Goal: Information Seeking & Learning: Learn about a topic

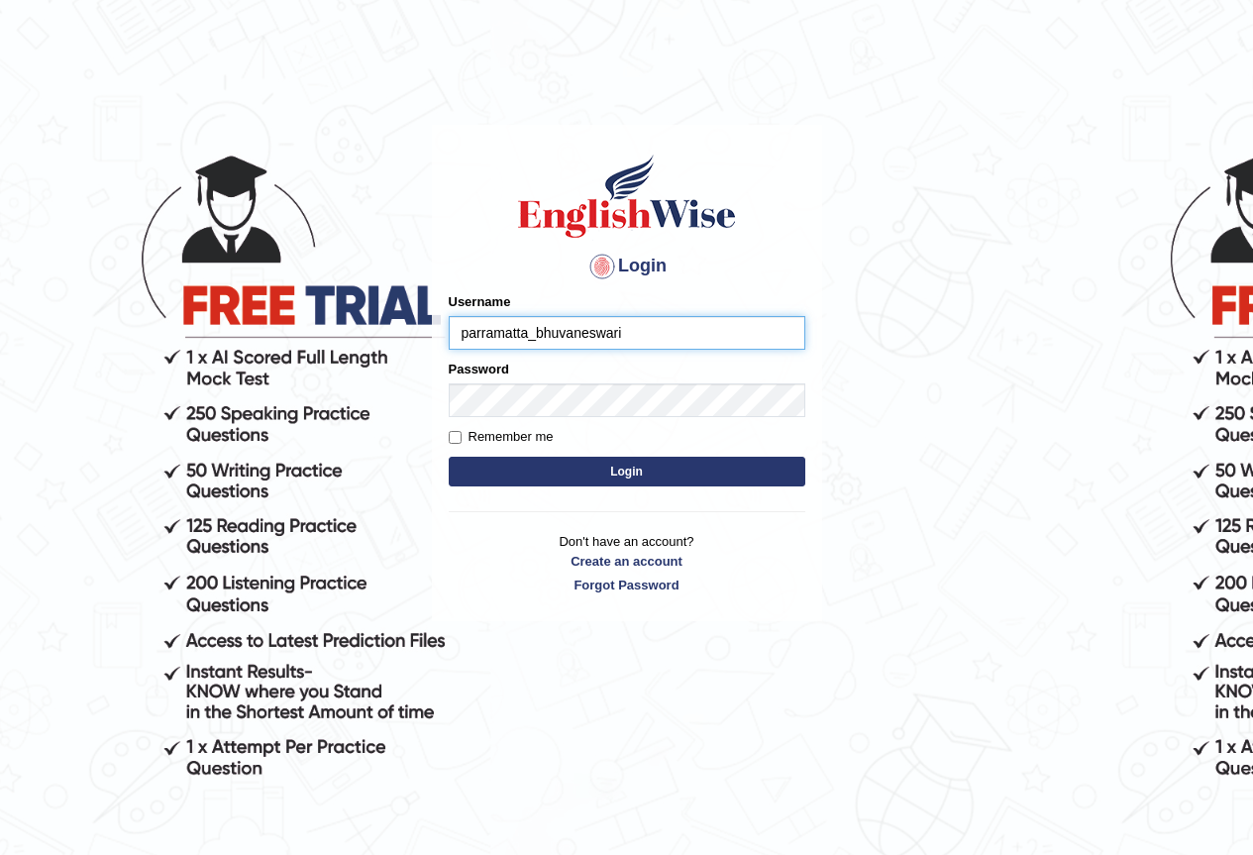
type input "parramatta_bhuvaneswari"
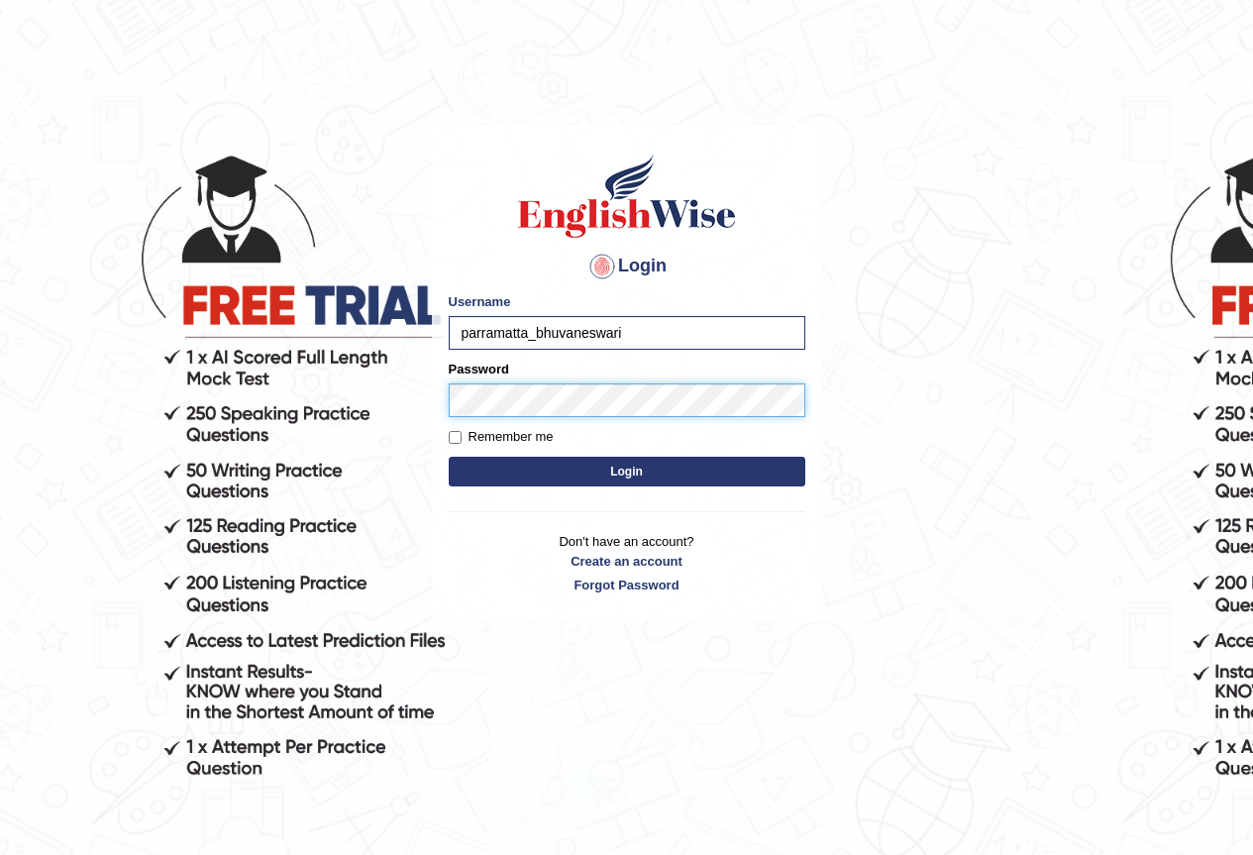
click at [449, 457] on button "Login" at bounding box center [627, 472] width 357 height 30
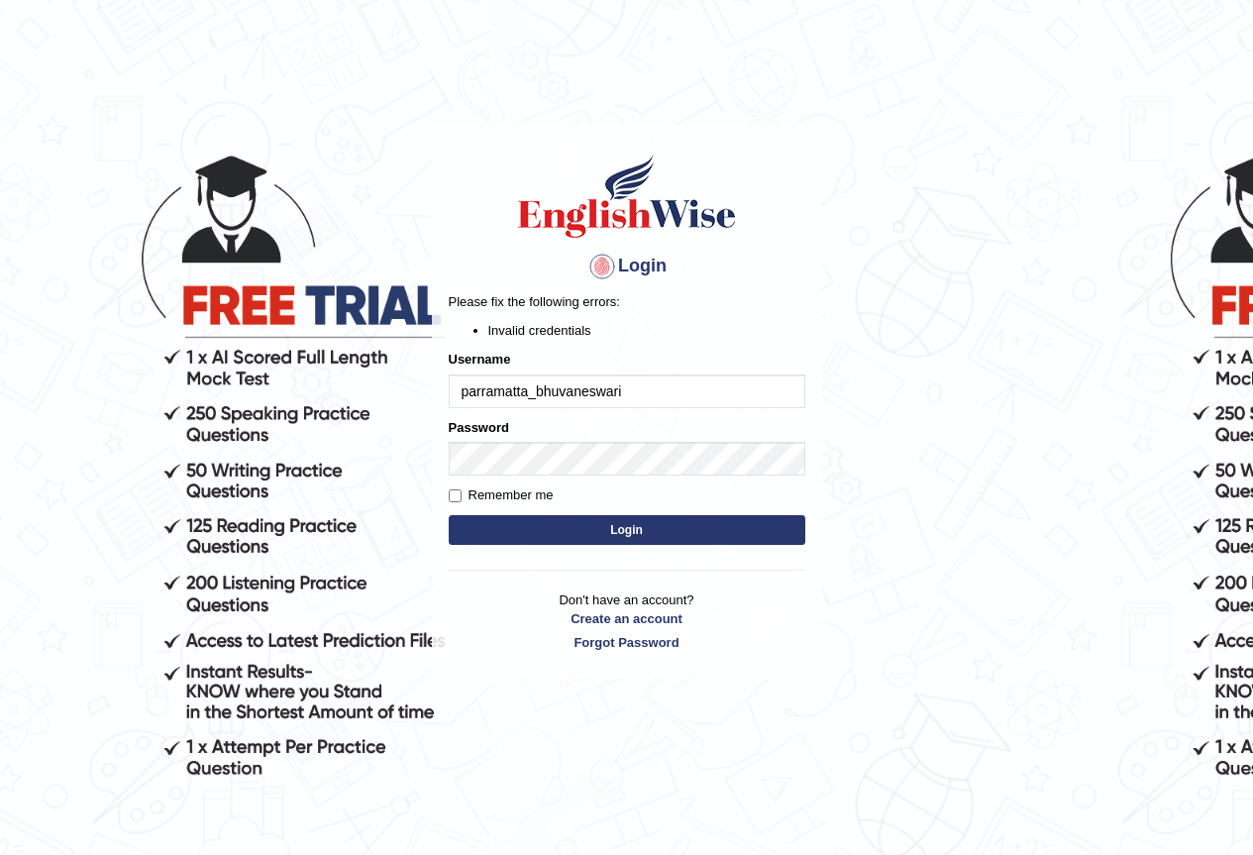
click at [655, 390] on input "parramatta_bhuvaneswari" at bounding box center [627, 391] width 357 height 34
click at [534, 399] on input "parramatta_bhuvaneswari" at bounding box center [627, 391] width 357 height 34
click at [556, 394] on input "bhuvaneswari" at bounding box center [627, 391] width 357 height 34
type input "bhuvaneswari_parramatta"
click at [615, 531] on button "Login" at bounding box center [627, 530] width 357 height 30
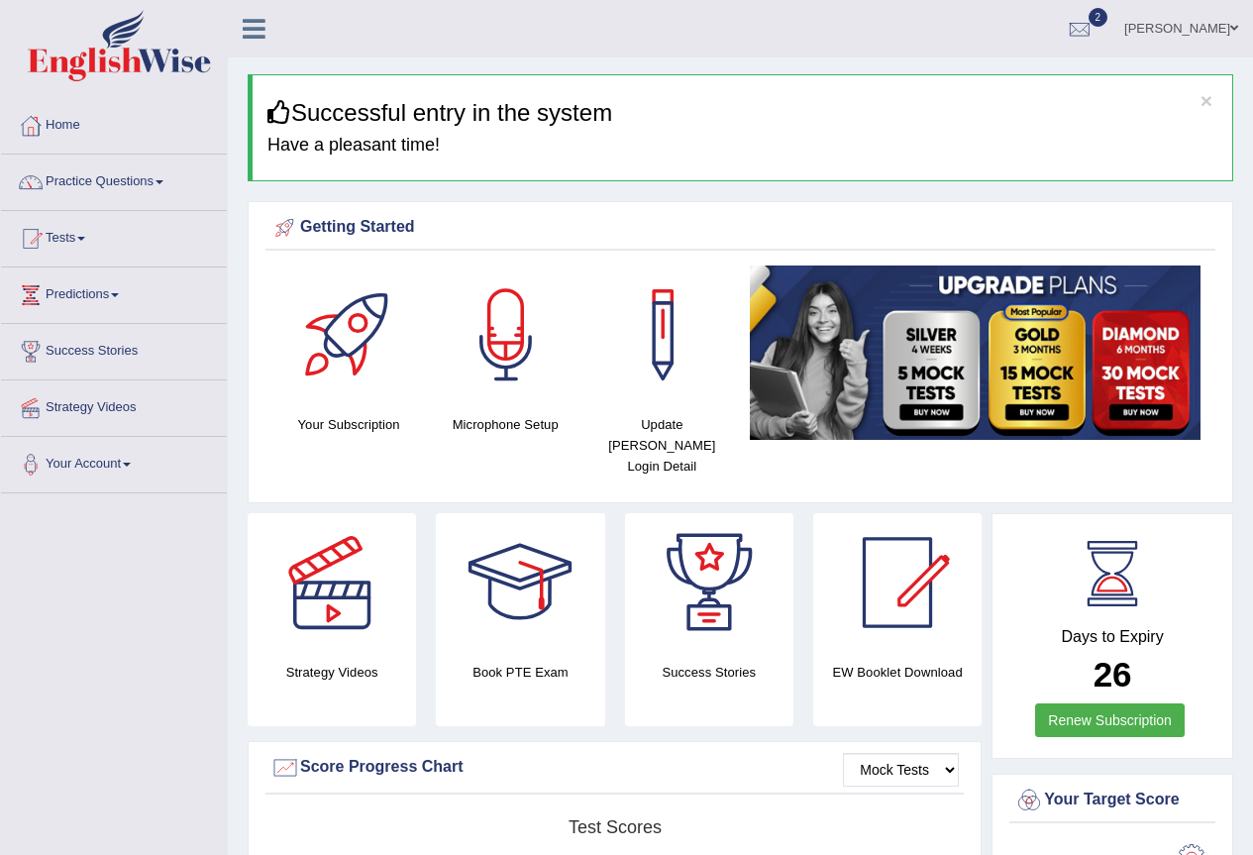
click at [167, 179] on link "Practice Questions" at bounding box center [114, 180] width 226 height 50
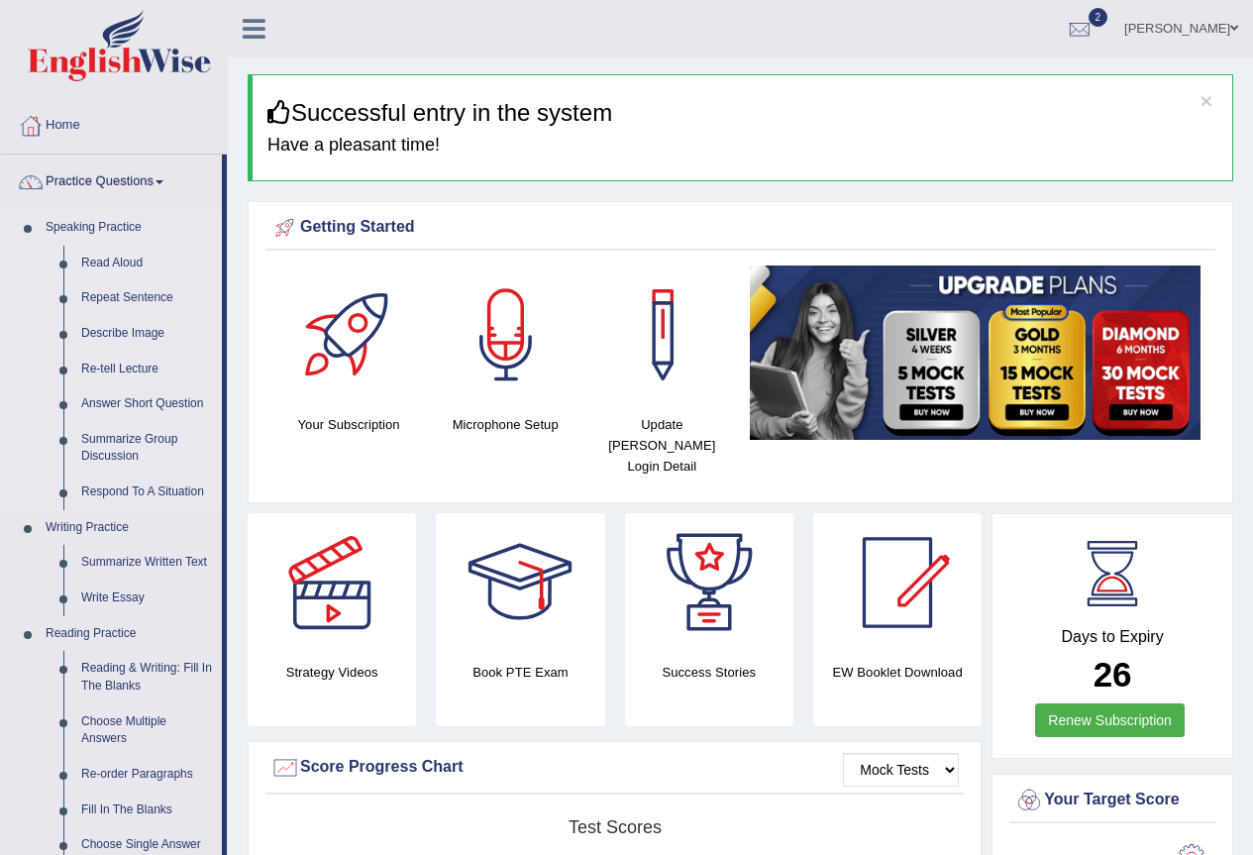
click at [138, 265] on link "Read Aloud" at bounding box center [147, 264] width 150 height 36
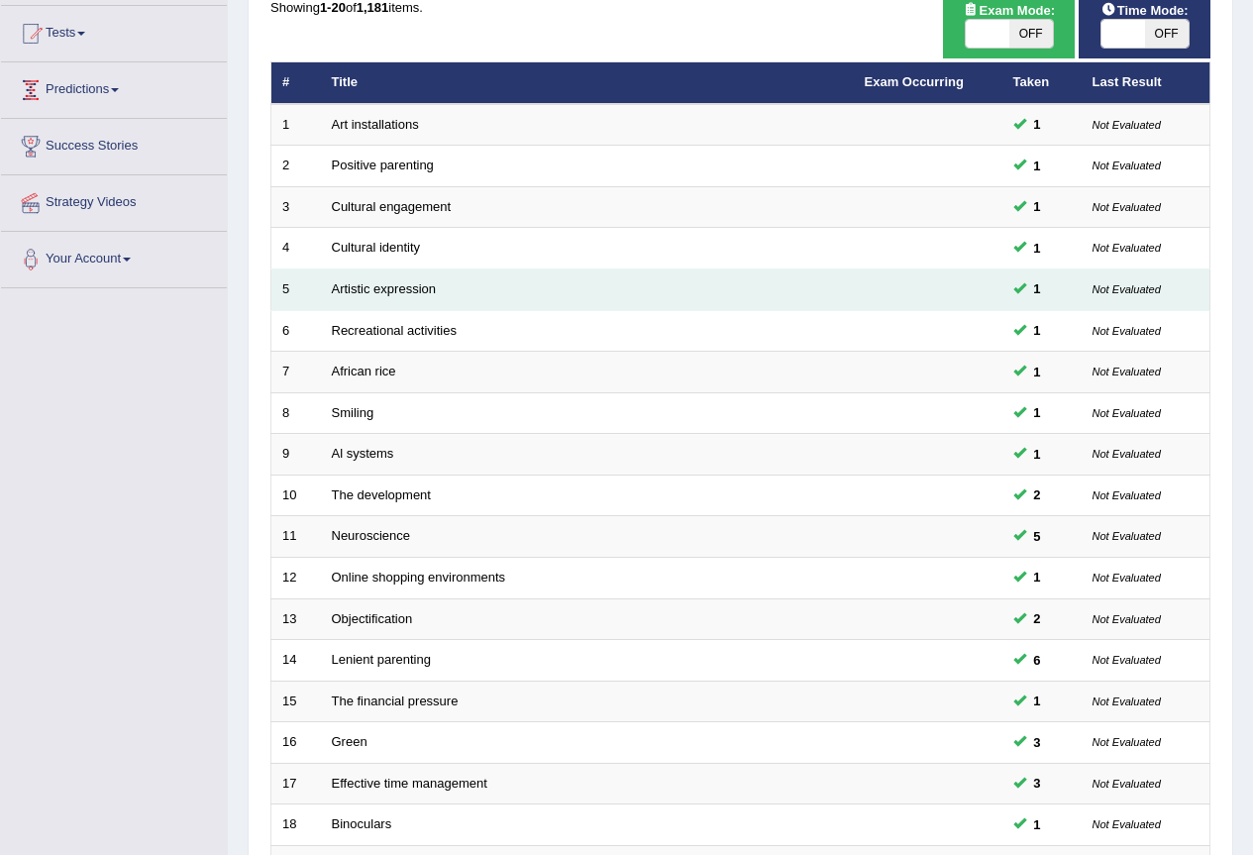
scroll to position [396, 0]
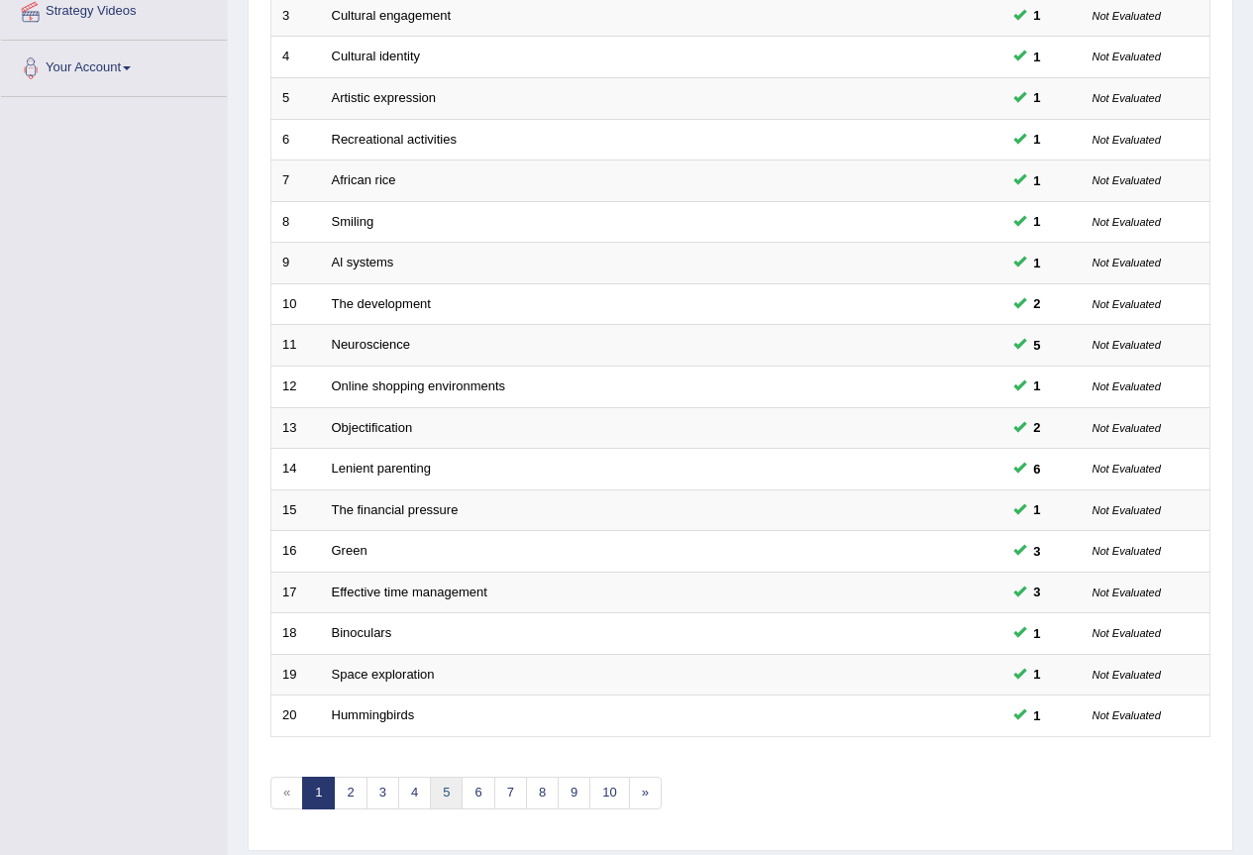
click at [447, 794] on link "5" at bounding box center [446, 792] width 33 height 33
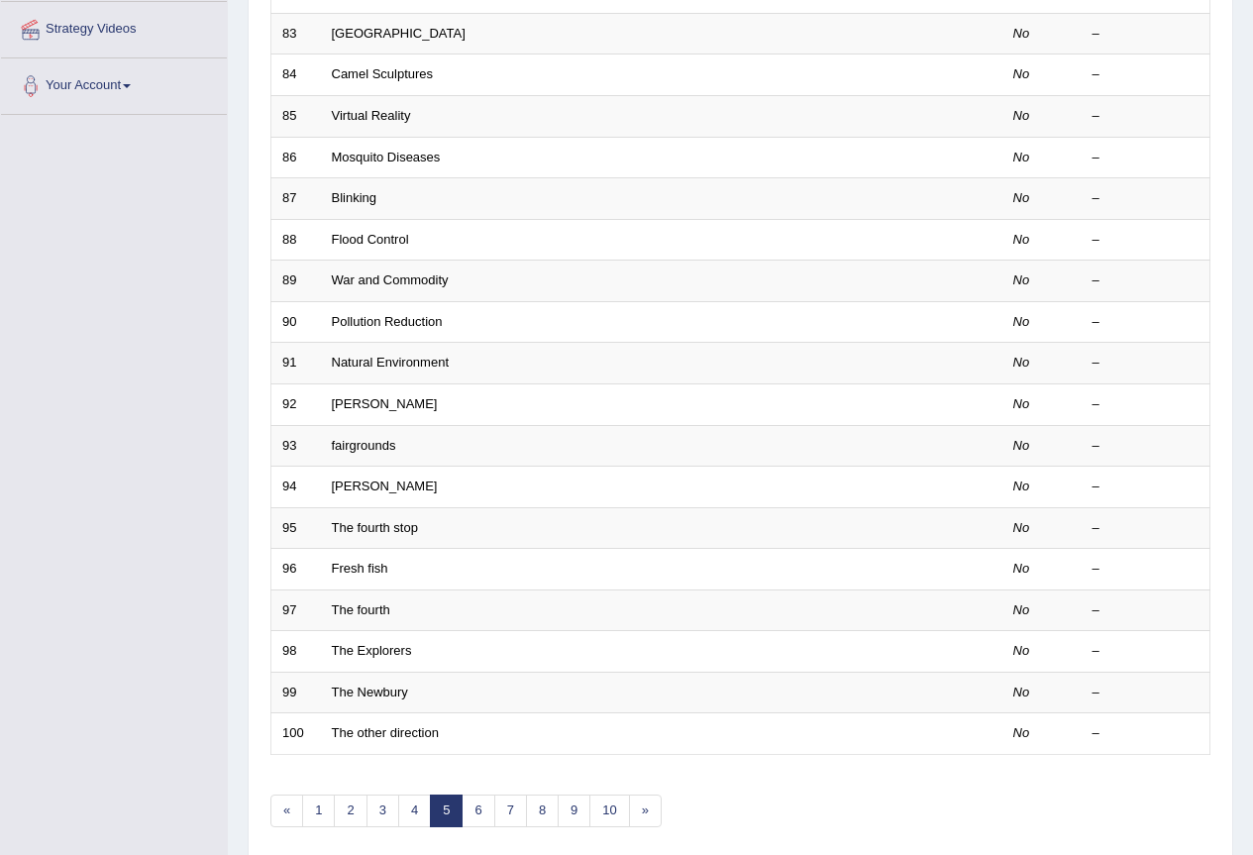
scroll to position [457, 0]
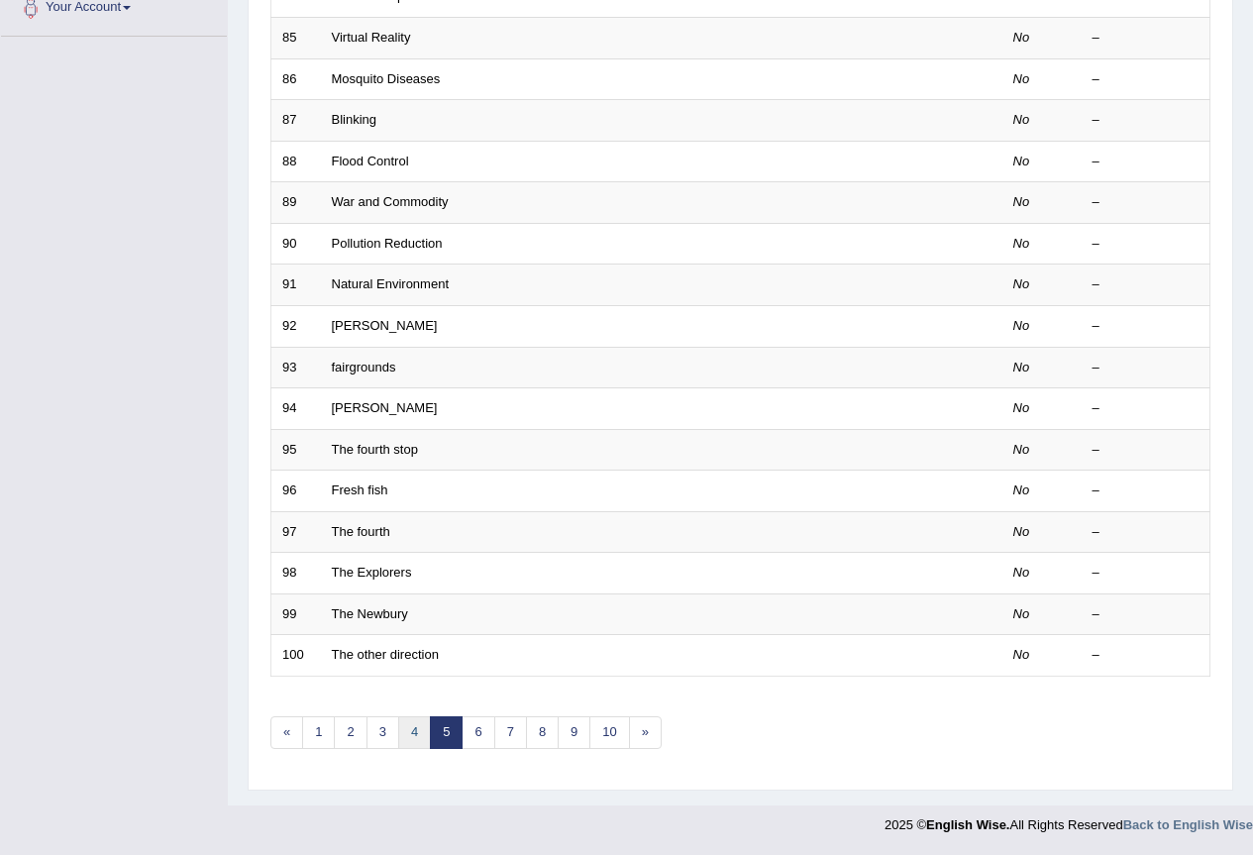
click at [410, 733] on link "4" at bounding box center [414, 732] width 33 height 33
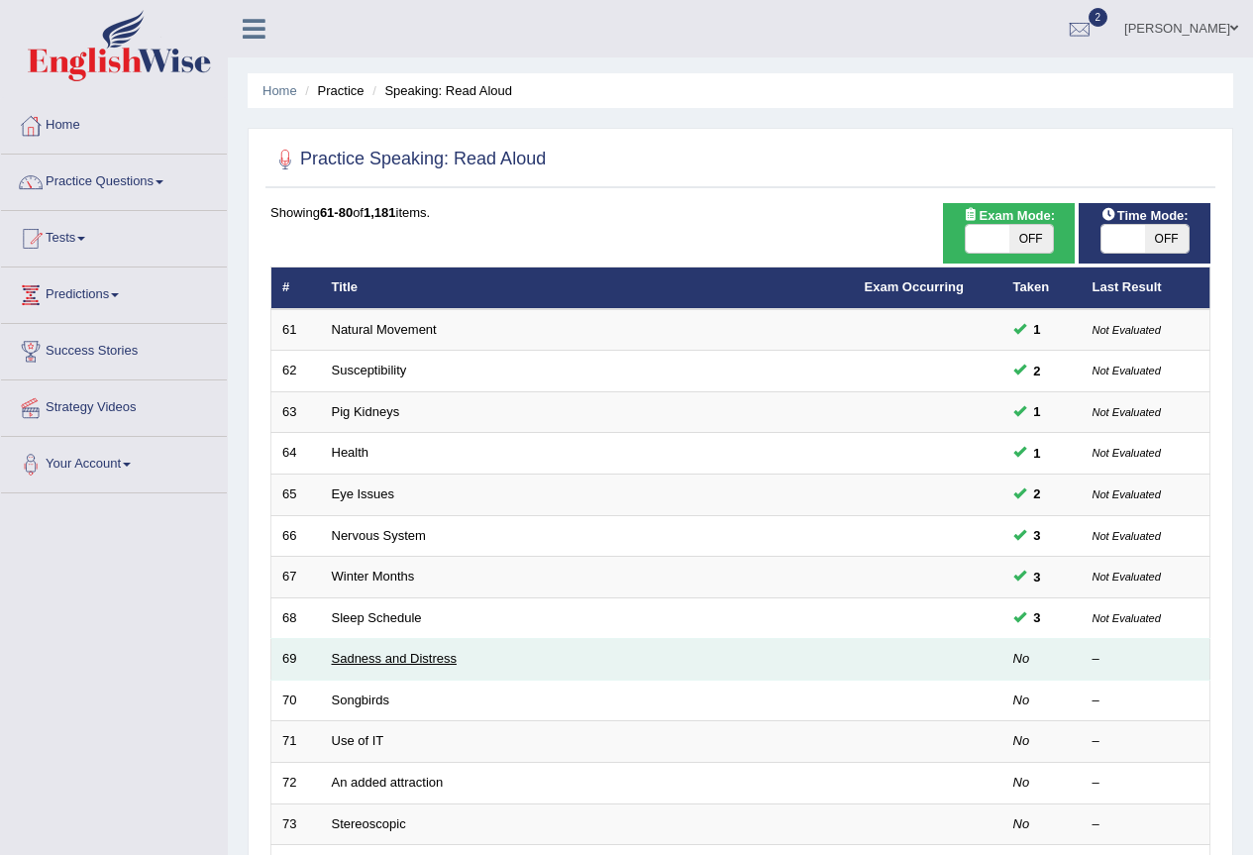
click at [386, 657] on link "Sadness and Distress" at bounding box center [394, 658] width 125 height 15
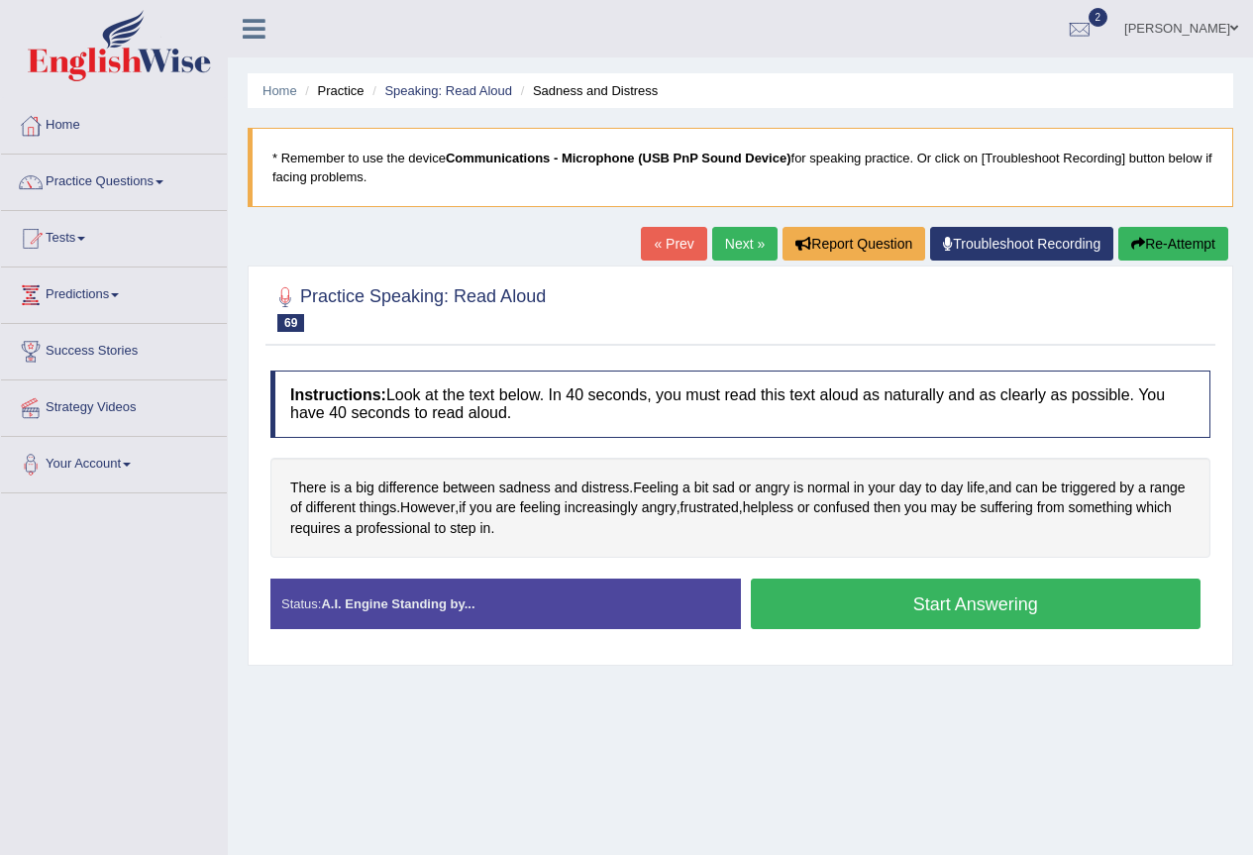
click at [940, 604] on button "Start Answering" at bounding box center [976, 603] width 451 height 51
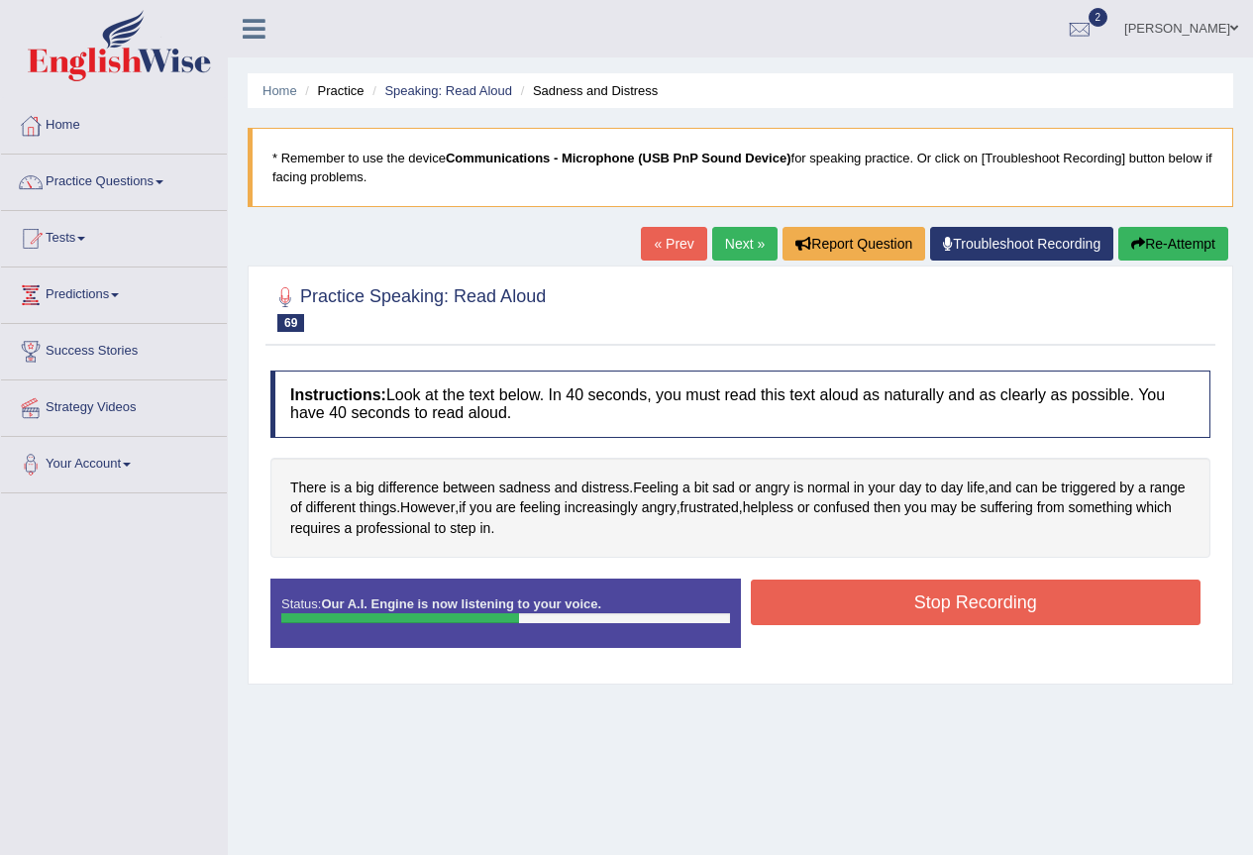
drag, startPoint x: 924, startPoint y: 606, endPoint x: 925, endPoint y: 616, distance: 10.0
click at [925, 616] on button "Stop Recording" at bounding box center [976, 602] width 451 height 46
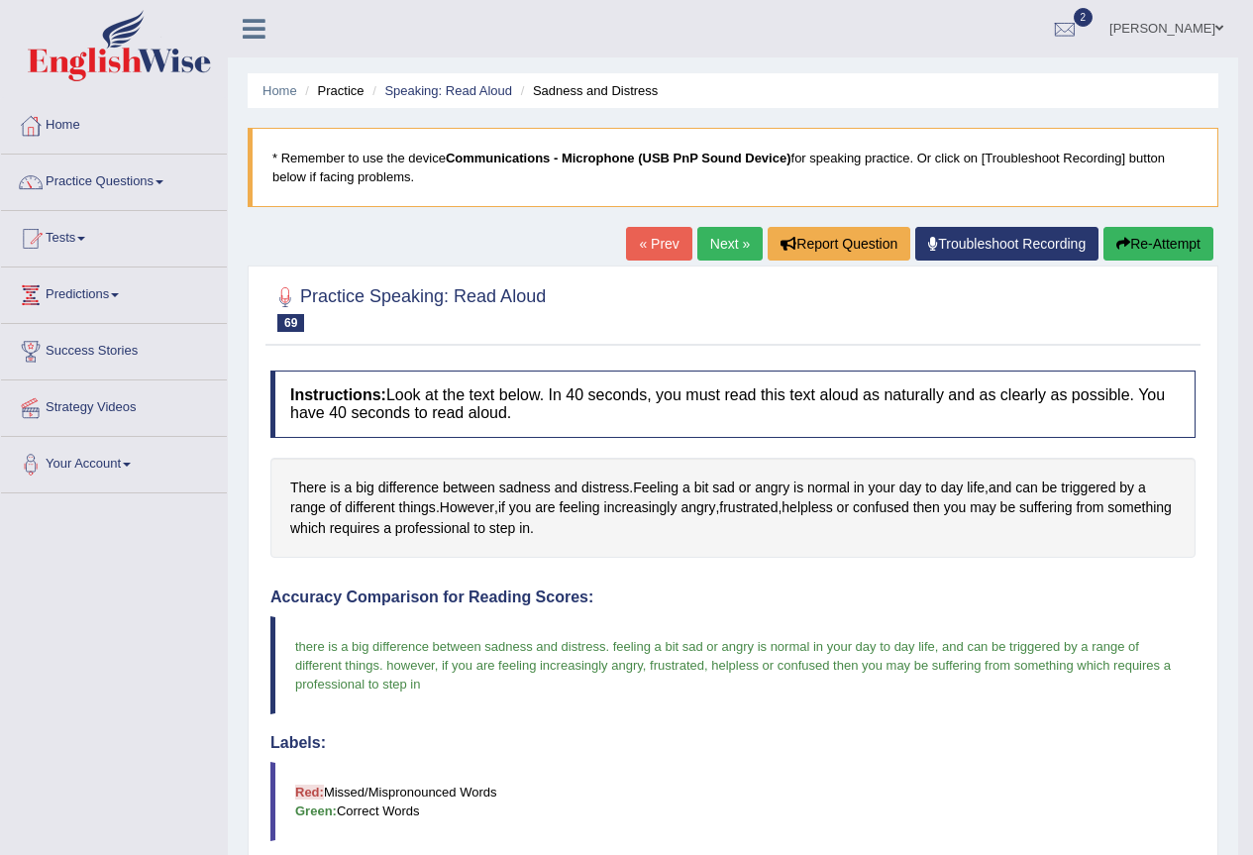
click at [729, 240] on link "Next »" at bounding box center [729, 244] width 65 height 34
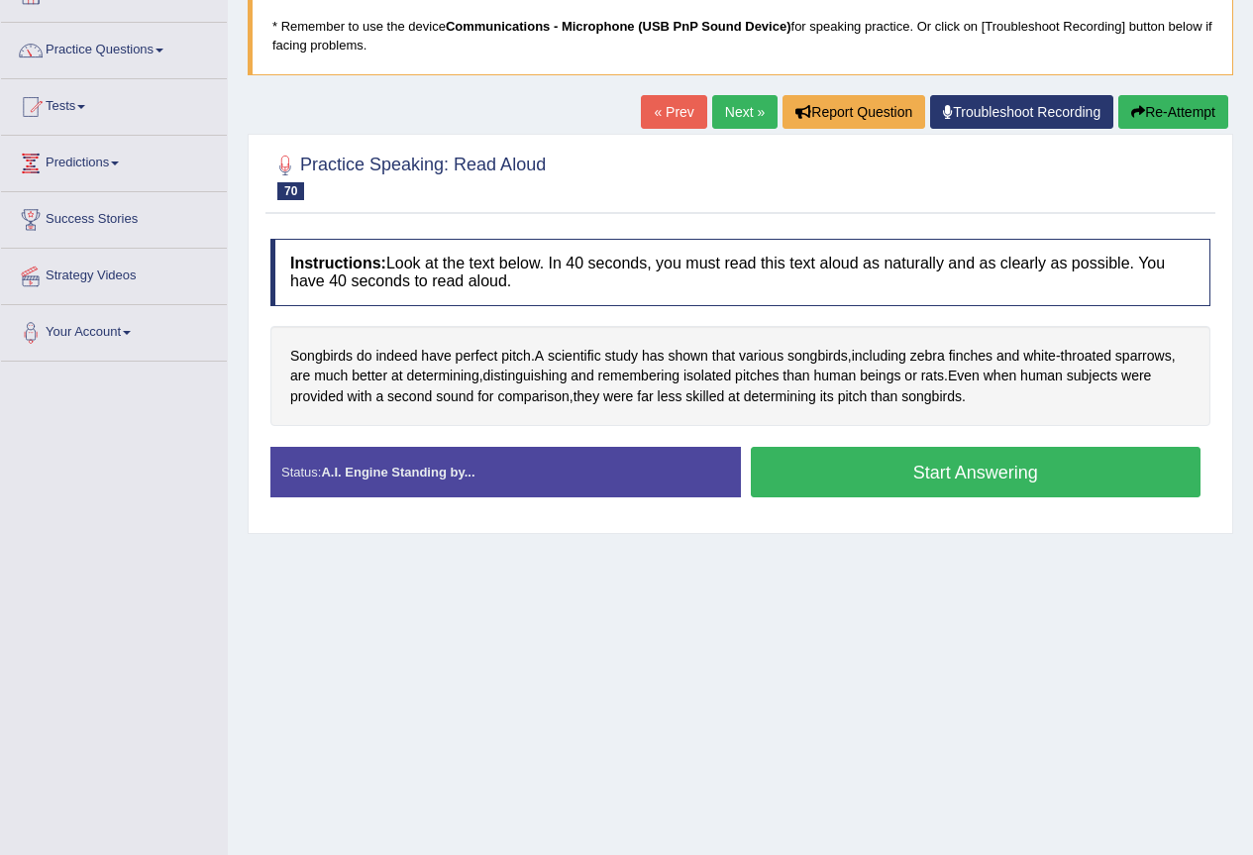
click at [930, 464] on button "Start Answering" at bounding box center [976, 472] width 451 height 51
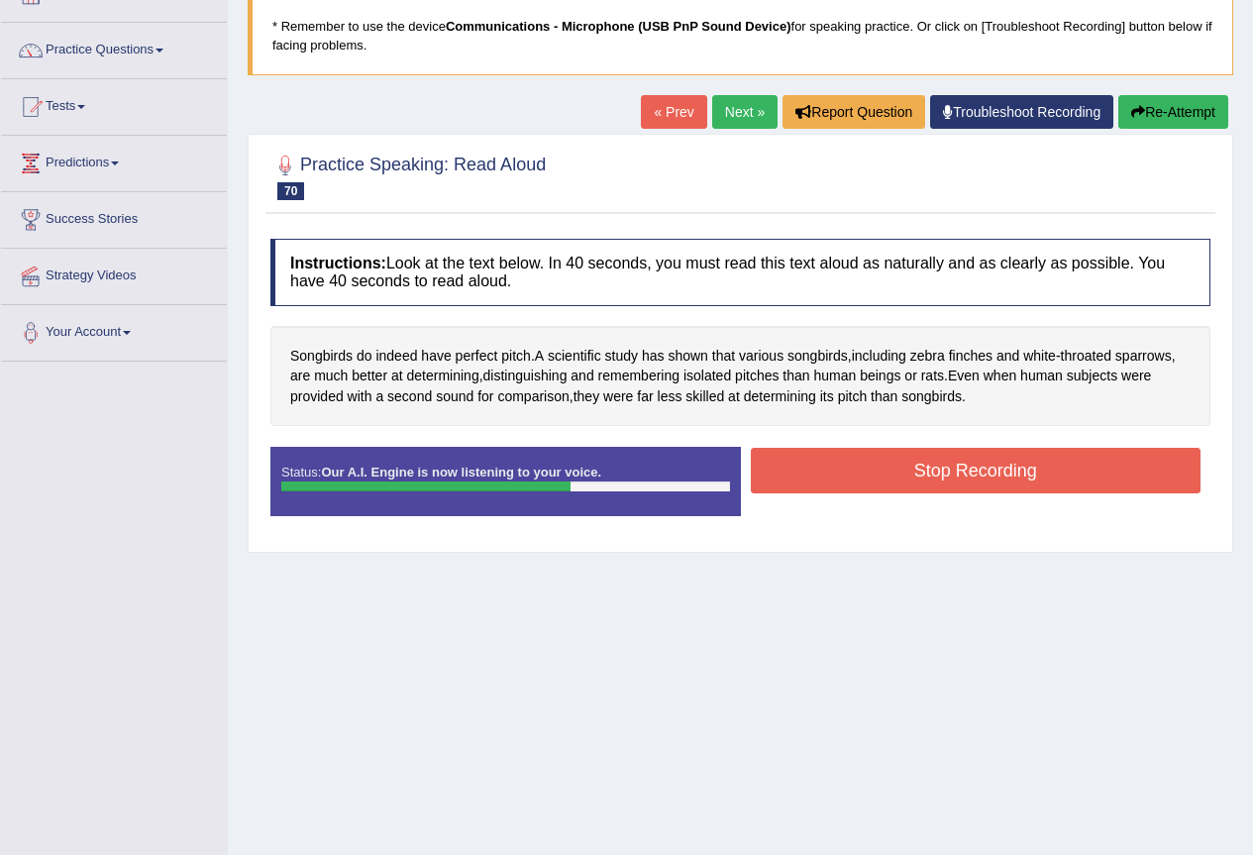
click at [917, 464] on button "Stop Recording" at bounding box center [976, 471] width 451 height 46
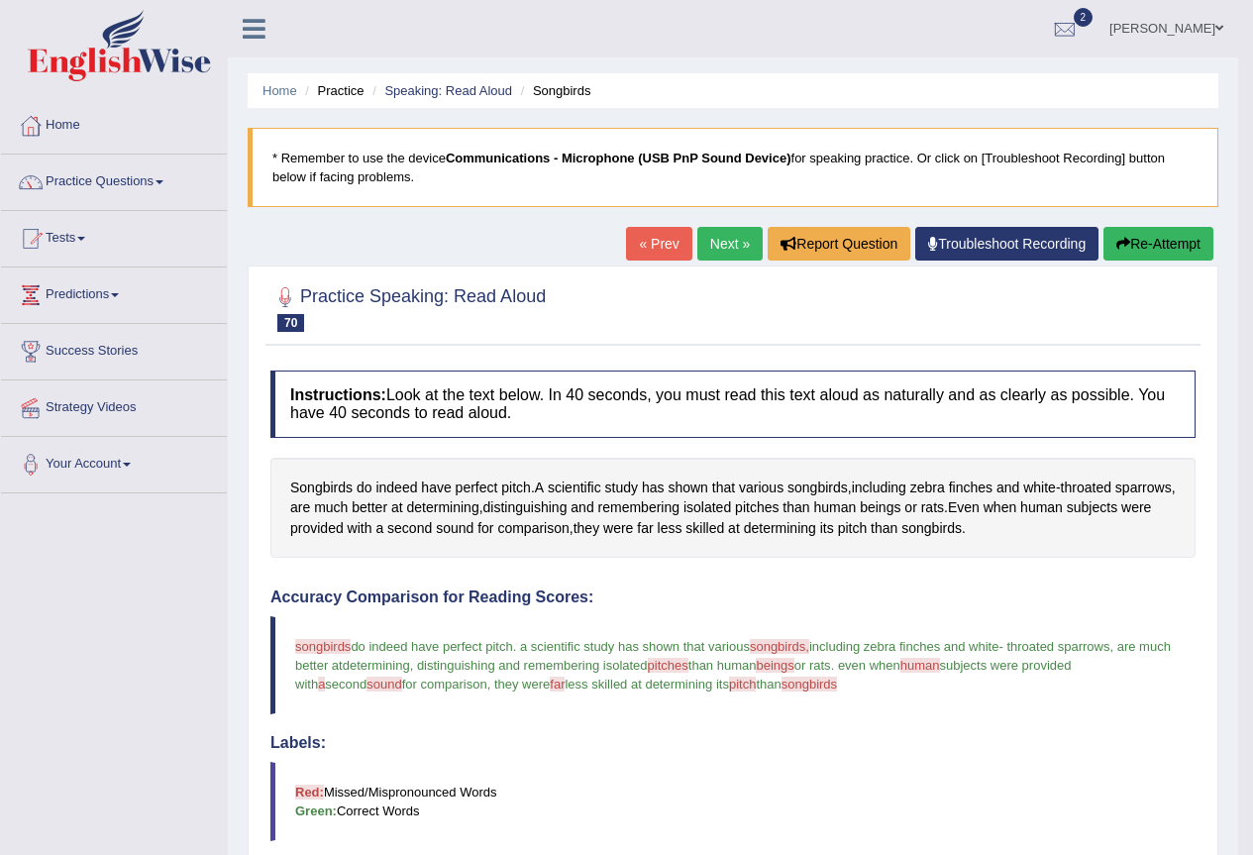
click at [1126, 245] on button "Re-Attempt" at bounding box center [1158, 244] width 110 height 34
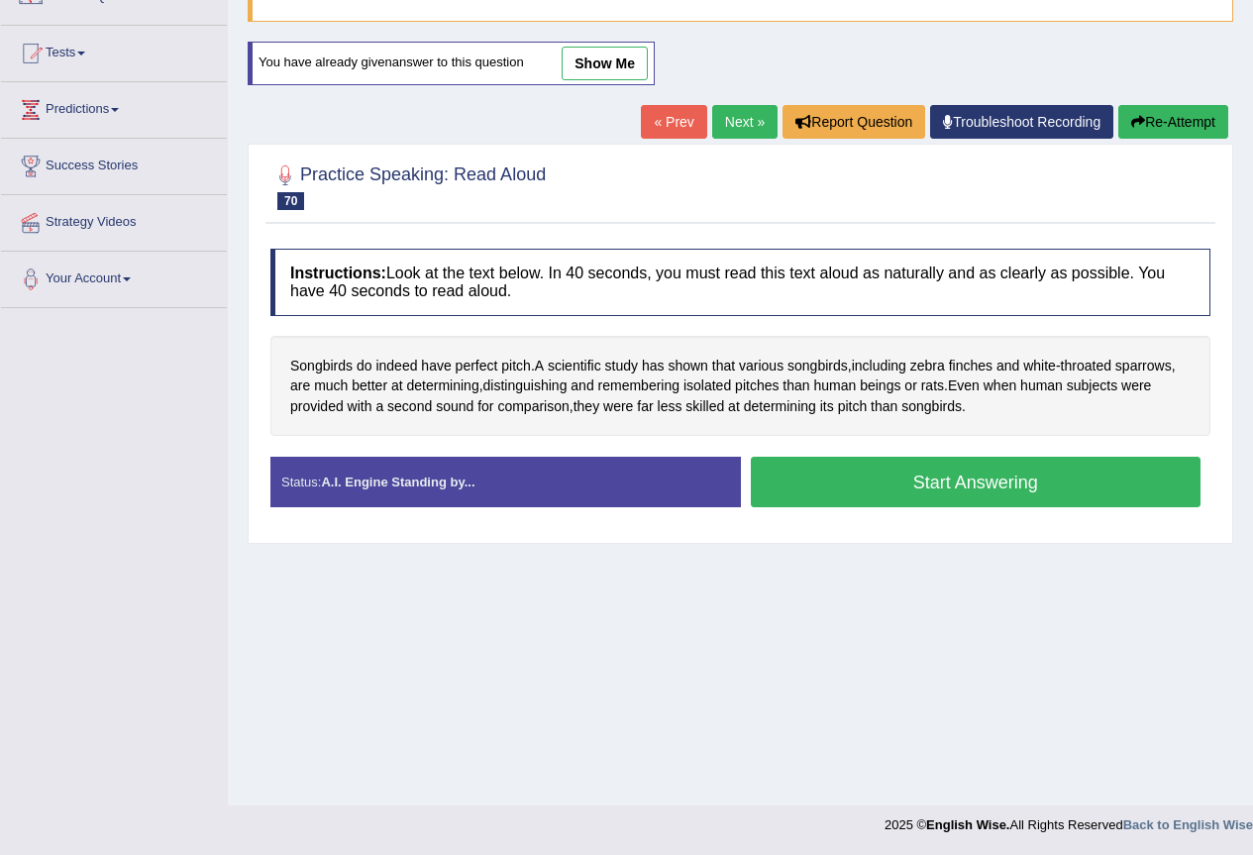
click at [1014, 481] on button "Start Answering" at bounding box center [976, 482] width 451 height 51
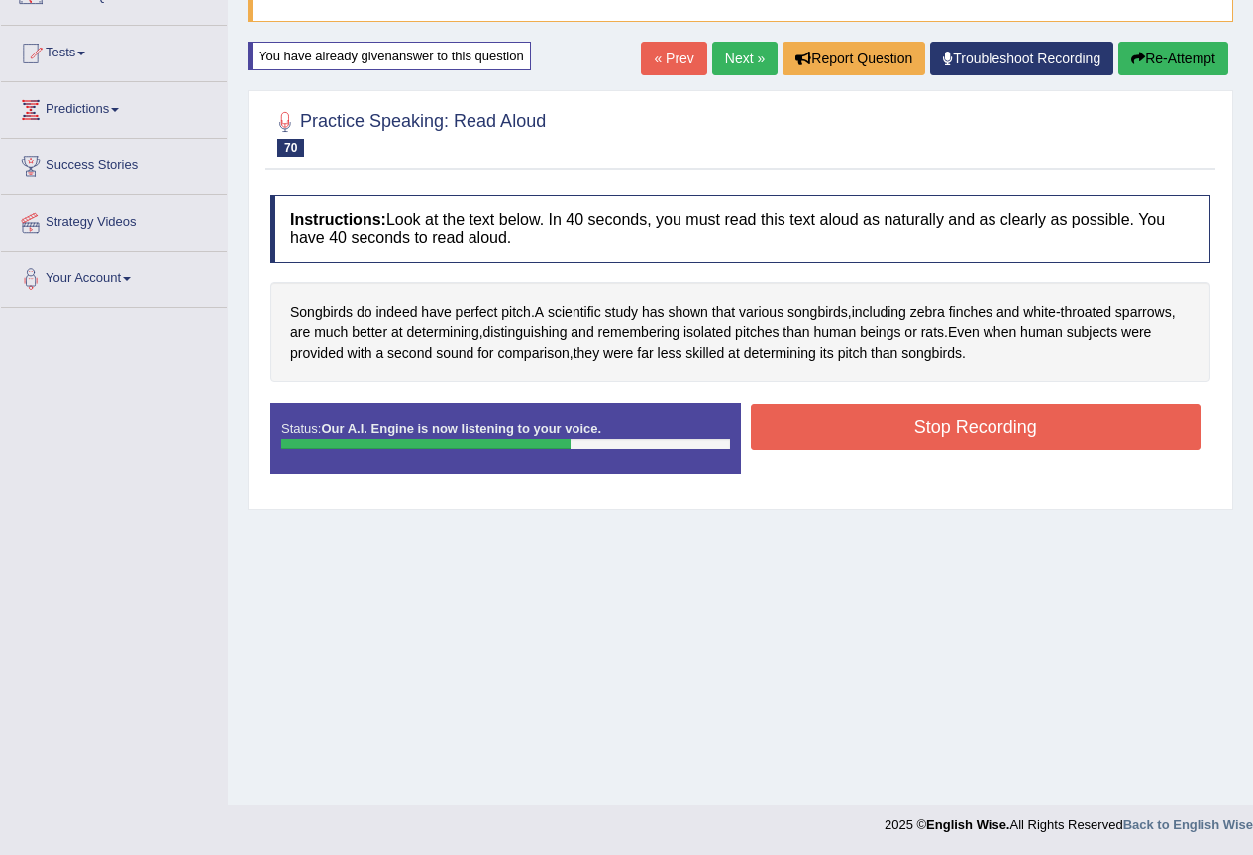
click at [929, 423] on button "Stop Recording" at bounding box center [976, 427] width 451 height 46
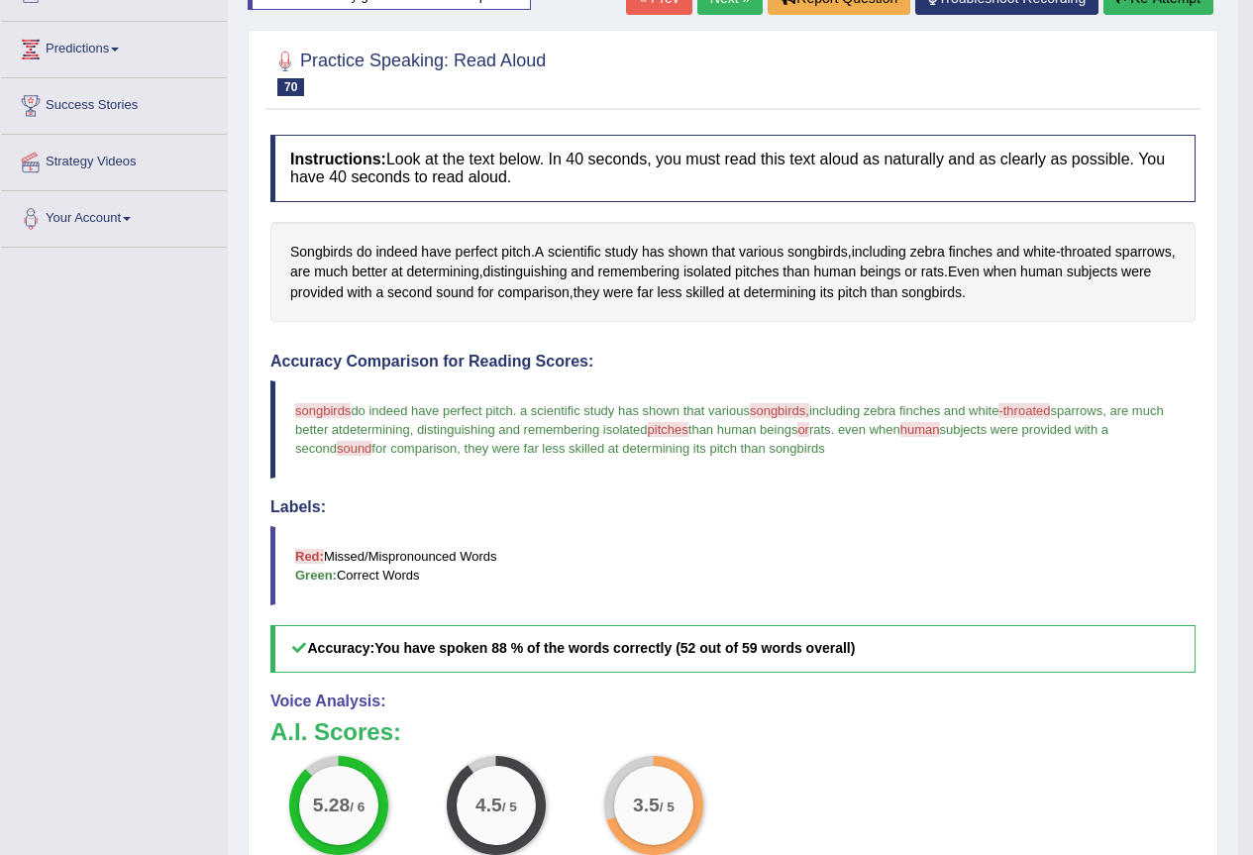
scroll to position [131, 0]
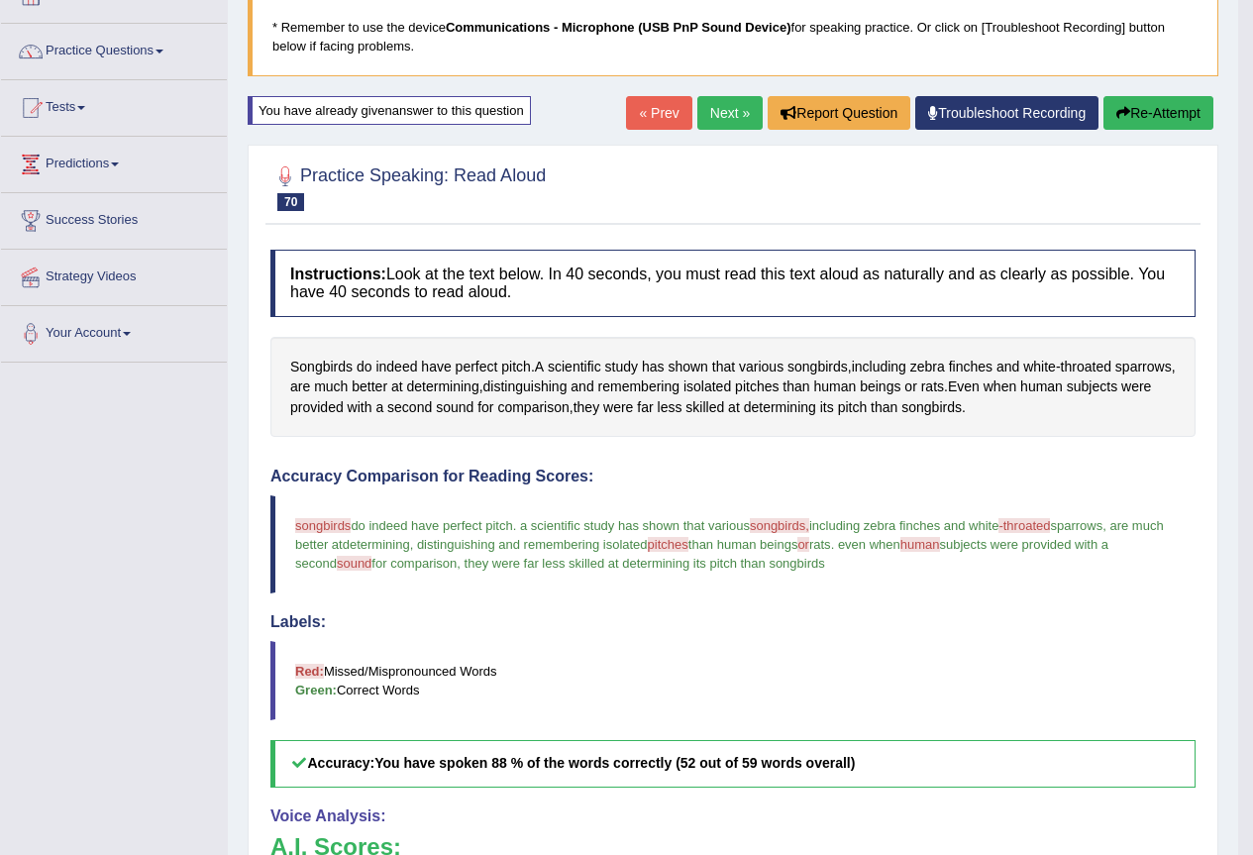
click at [1133, 114] on button "Re-Attempt" at bounding box center [1158, 113] width 110 height 34
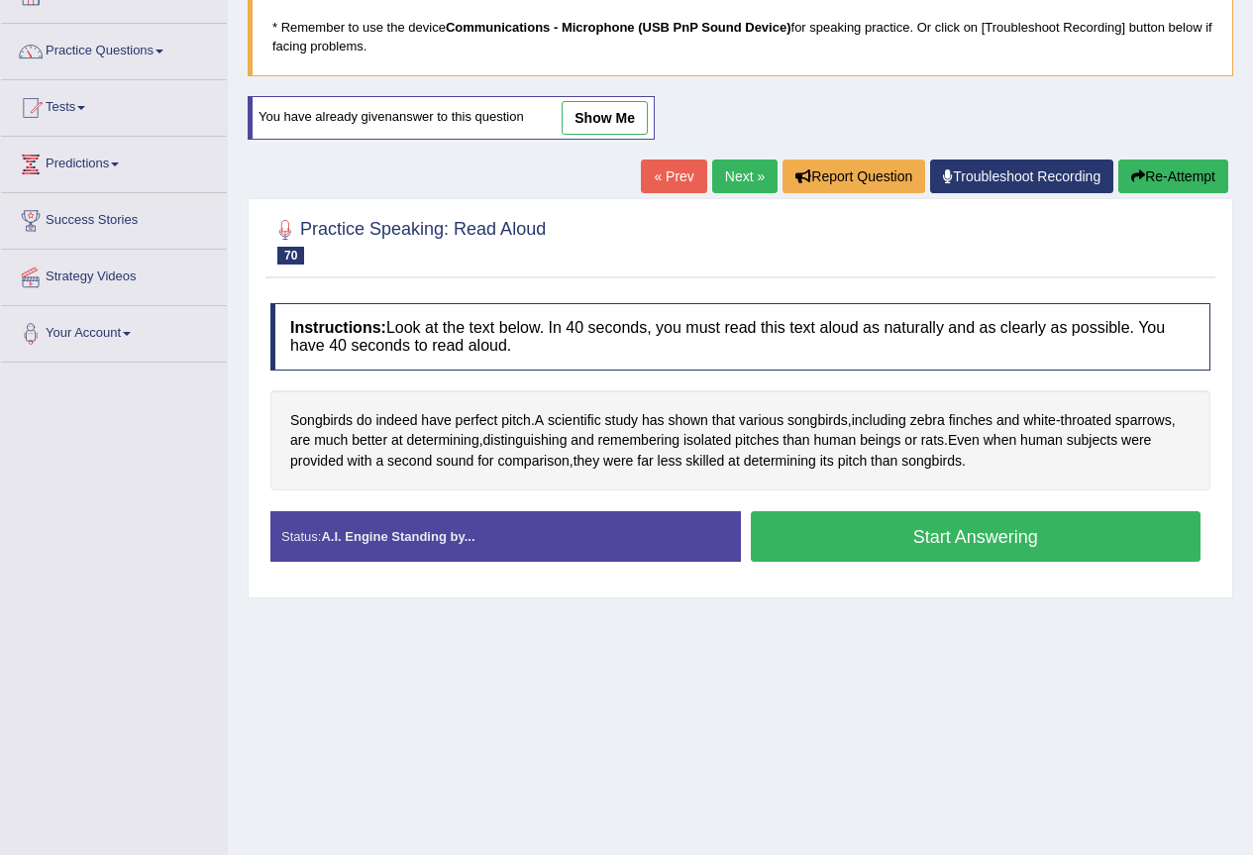
click at [976, 533] on button "Start Answering" at bounding box center [976, 536] width 451 height 51
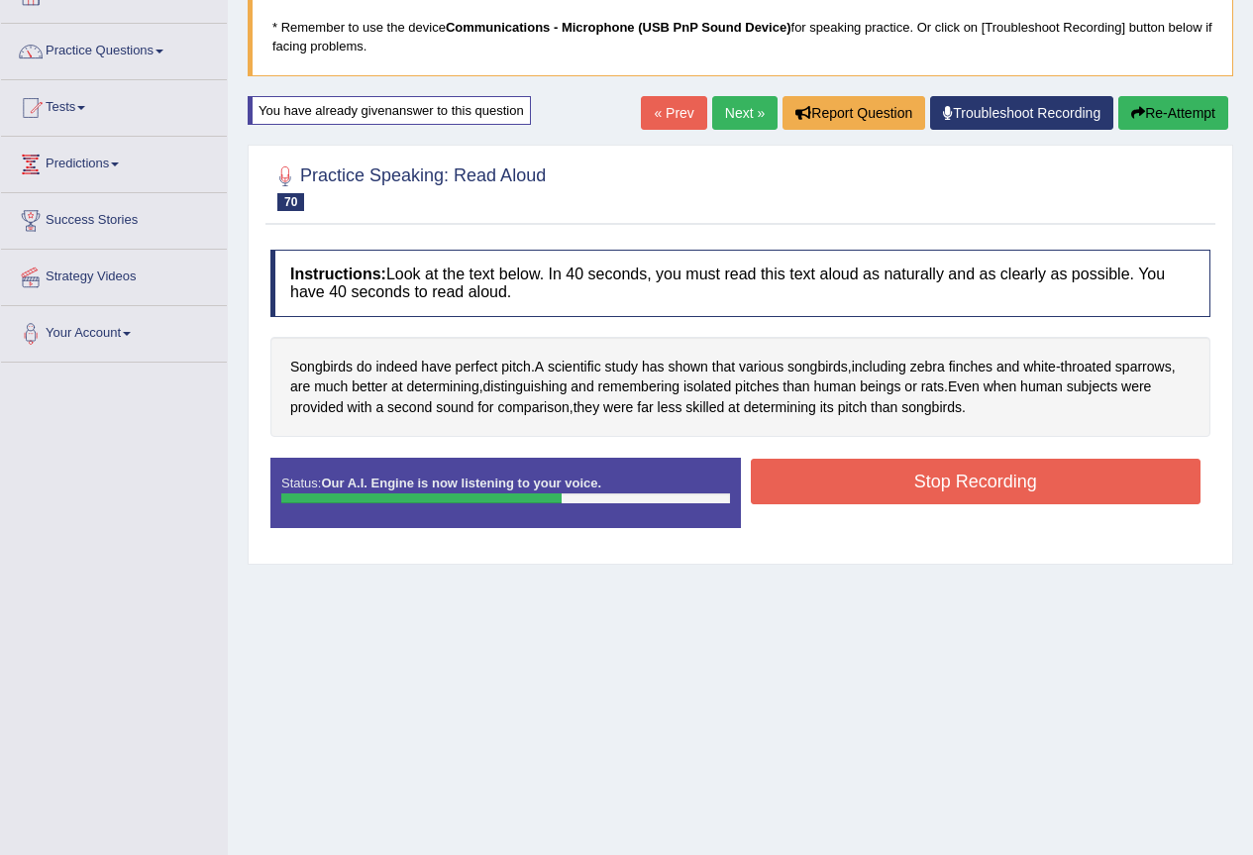
click at [944, 476] on button "Stop Recording" at bounding box center [976, 482] width 451 height 46
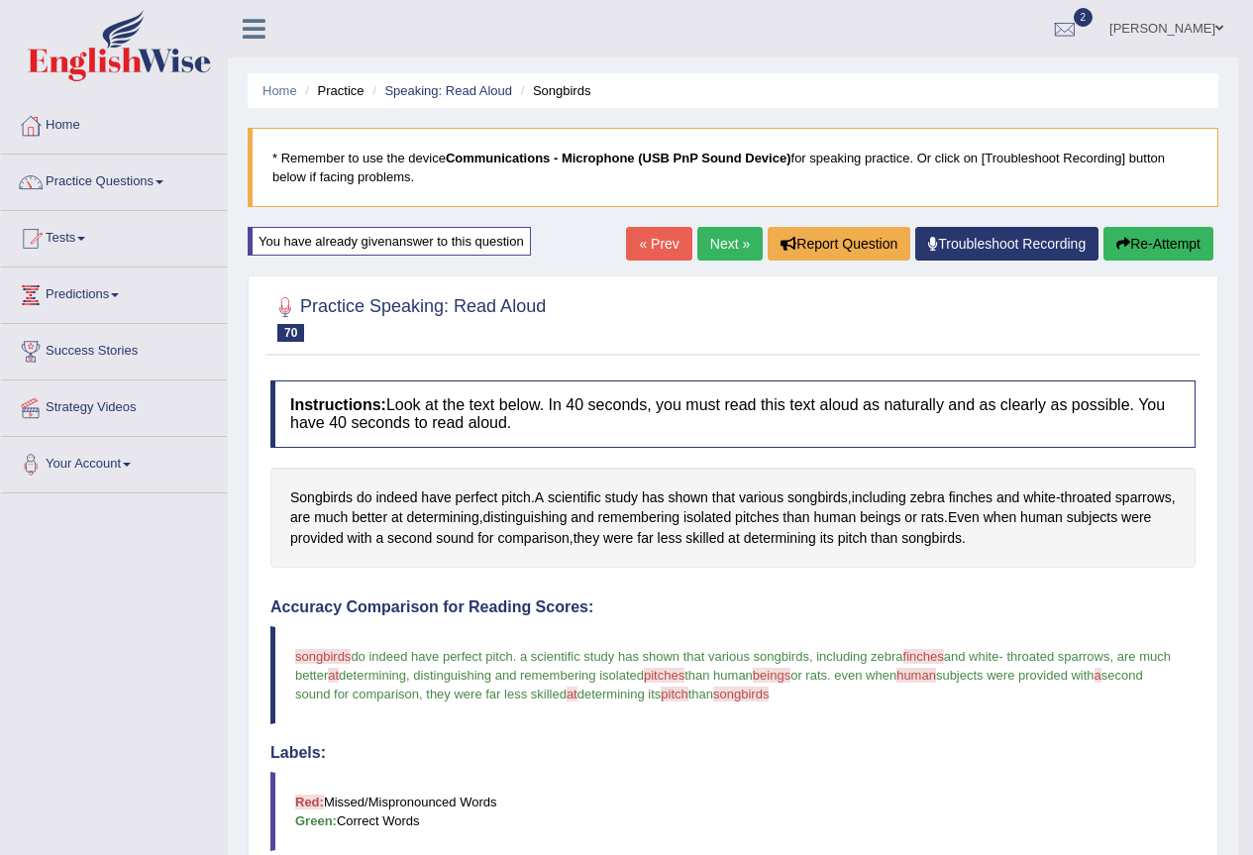
click at [1165, 246] on button "Re-Attempt" at bounding box center [1158, 244] width 110 height 34
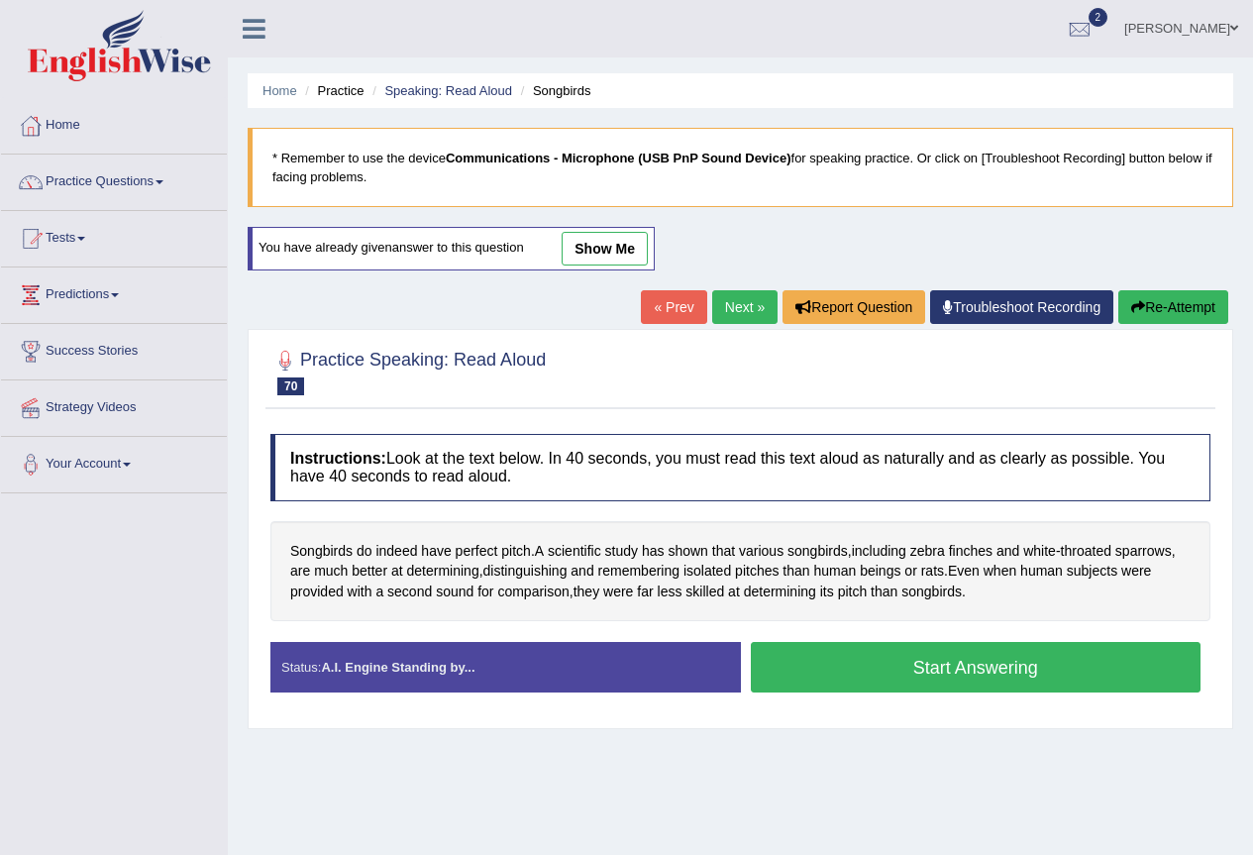
click at [863, 645] on button "Start Answering" at bounding box center [976, 667] width 451 height 51
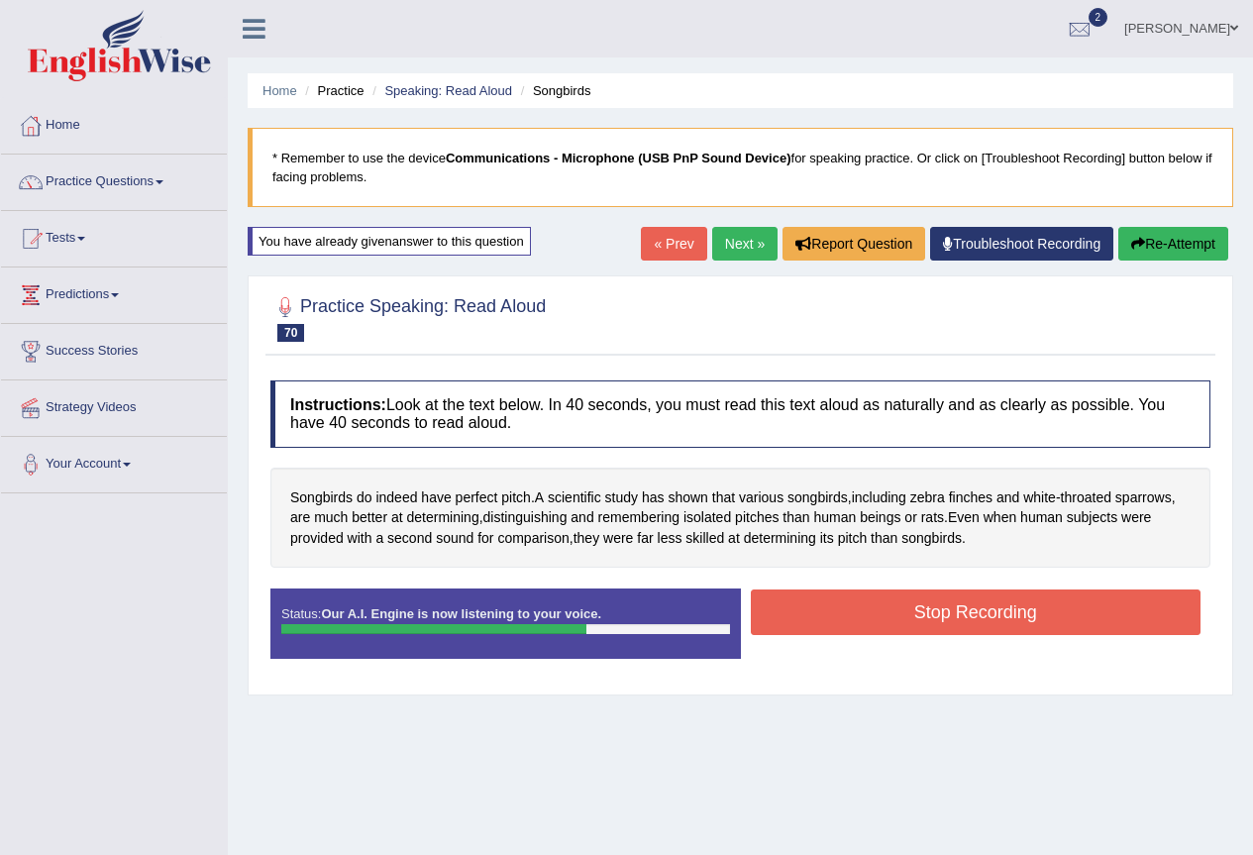
click at [882, 602] on button "Stop Recording" at bounding box center [976, 612] width 451 height 46
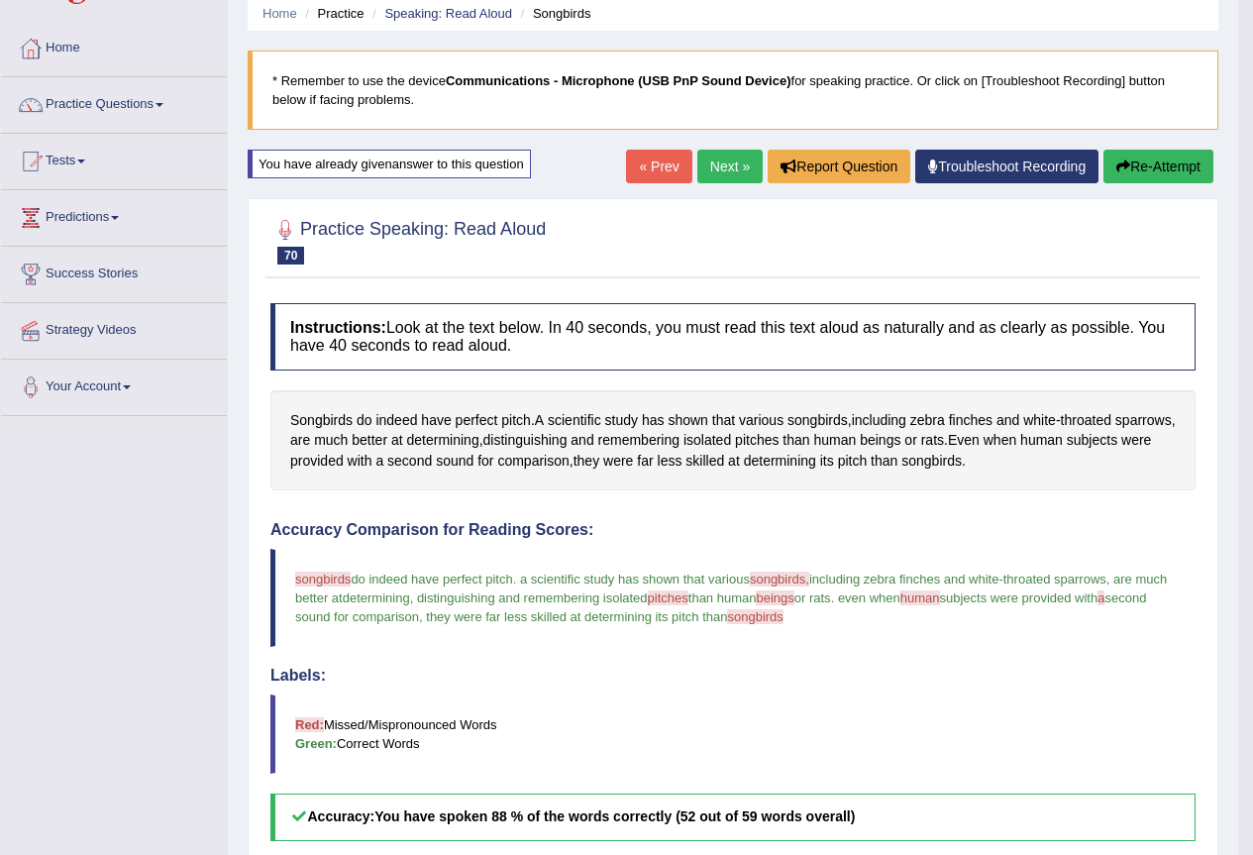
scroll to position [132, 0]
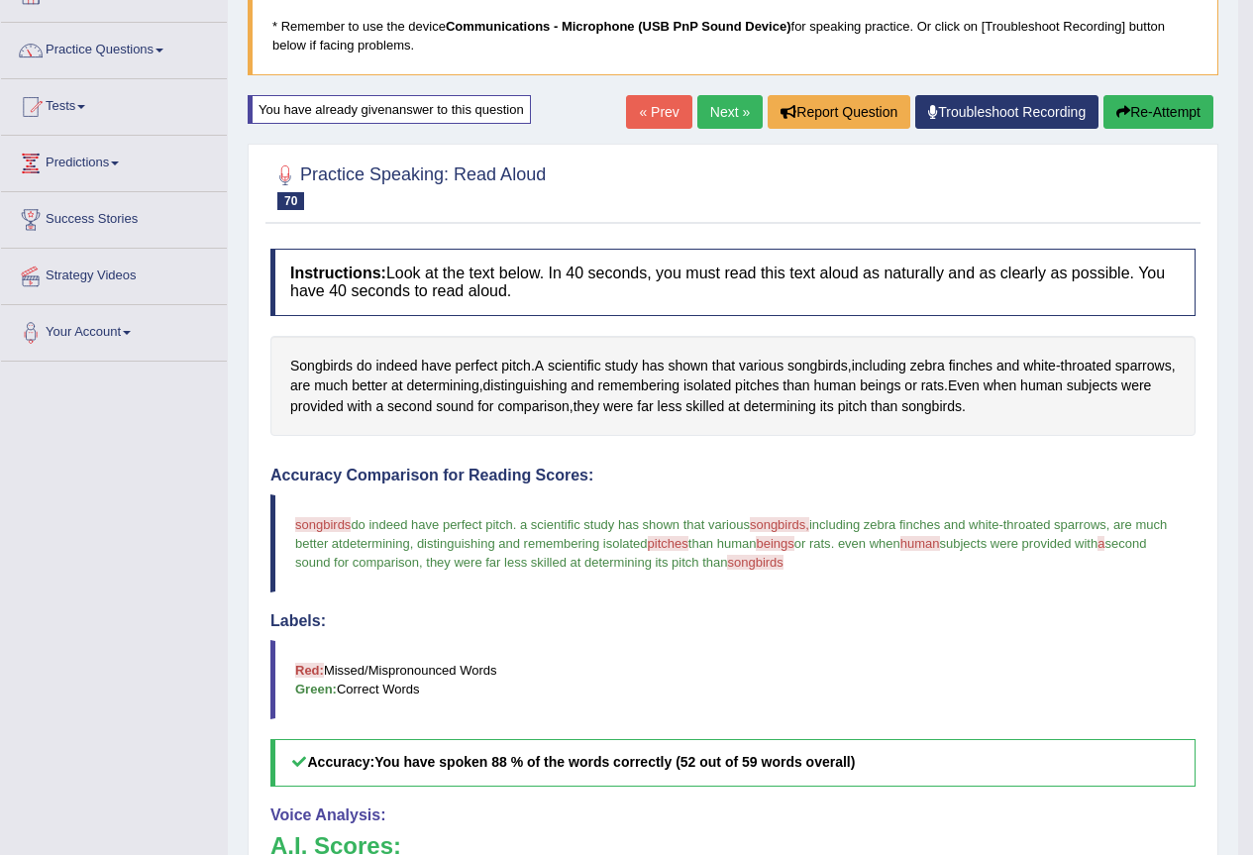
click at [1165, 108] on button "Re-Attempt" at bounding box center [1158, 112] width 110 height 34
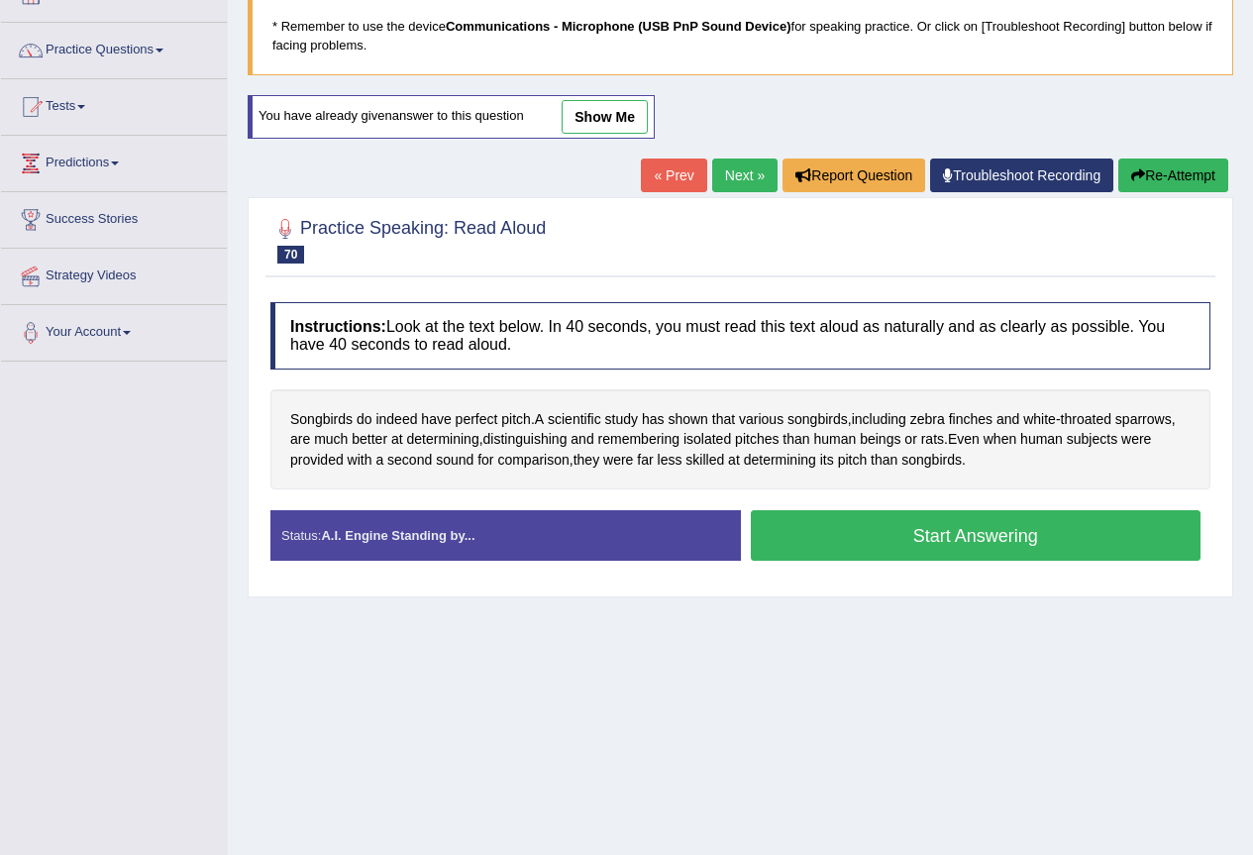
click at [1105, 518] on button "Start Answering" at bounding box center [976, 535] width 451 height 51
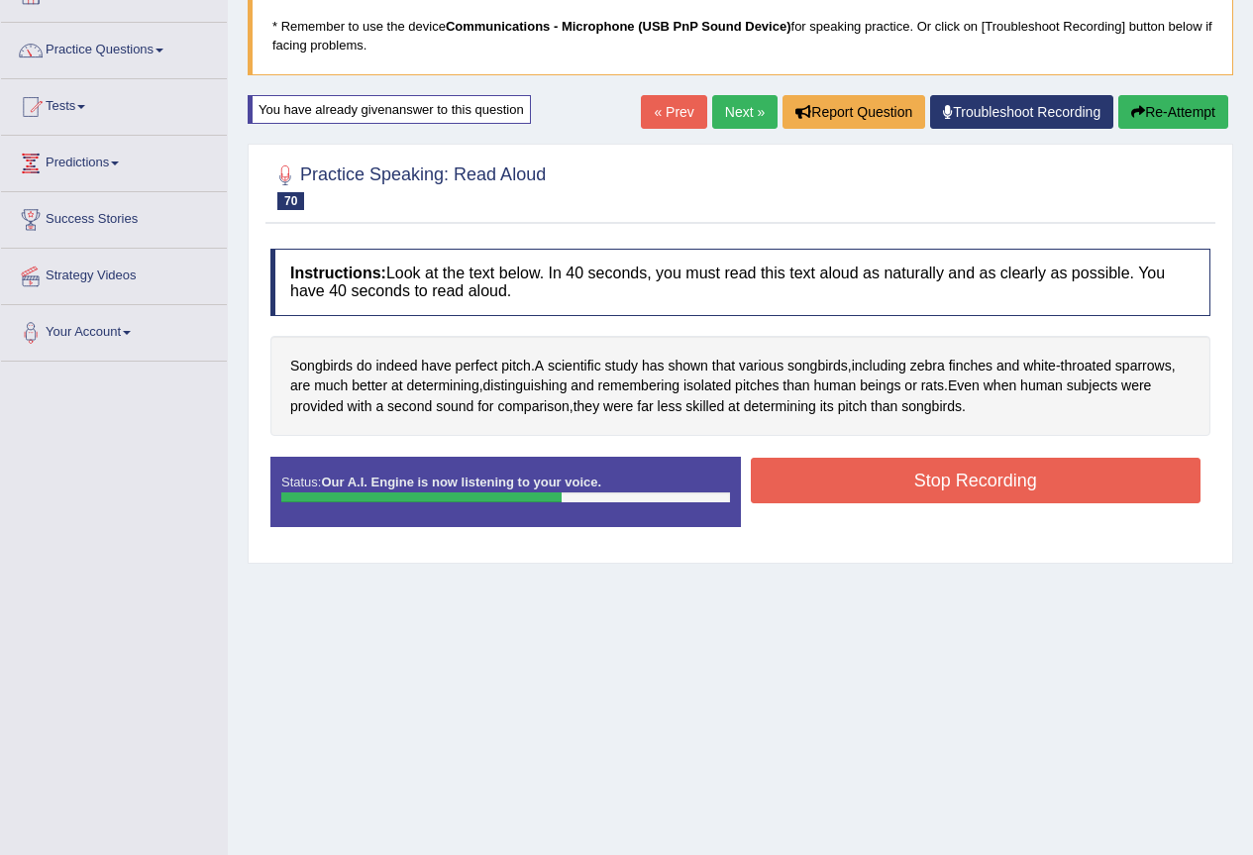
click at [1091, 485] on button "Stop Recording" at bounding box center [976, 481] width 451 height 46
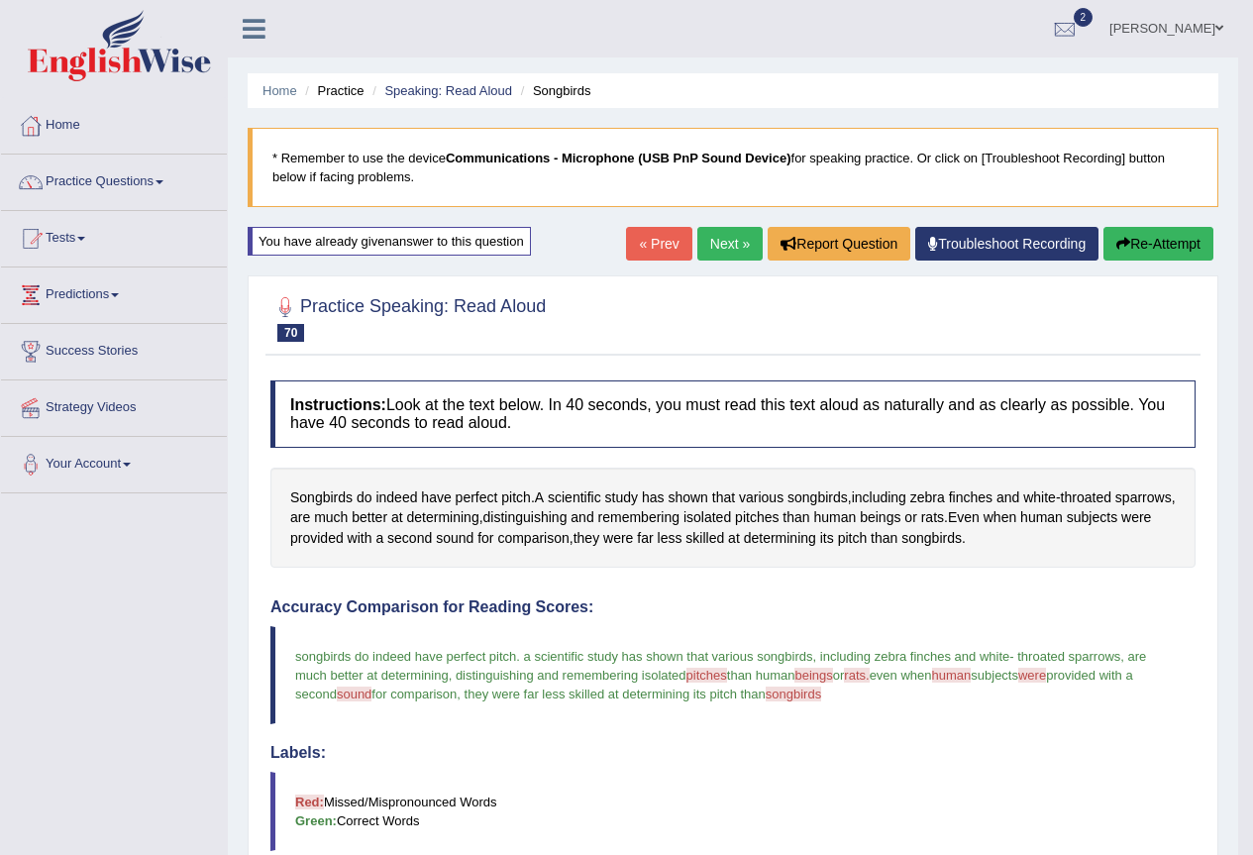
click at [718, 246] on link "Next »" at bounding box center [729, 244] width 65 height 34
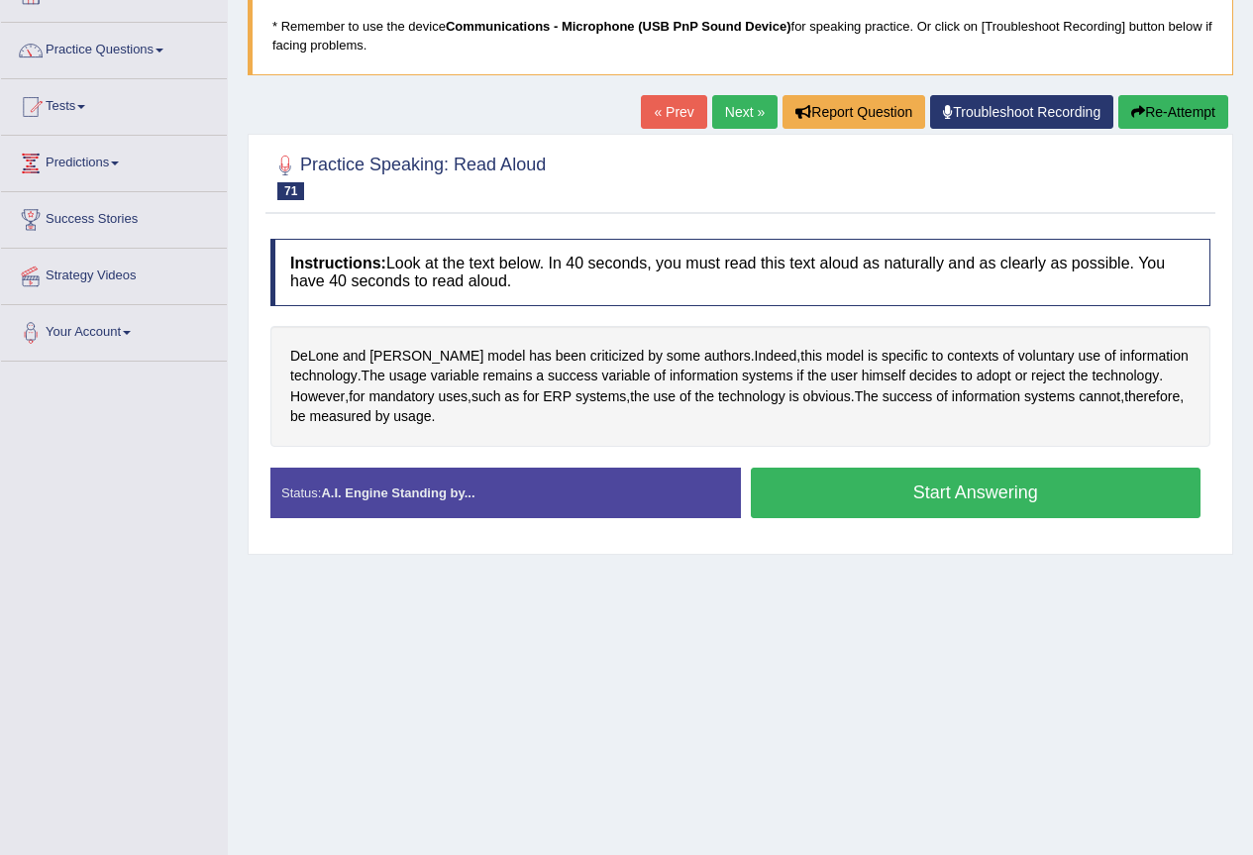
click at [863, 489] on button "Start Answering" at bounding box center [976, 492] width 451 height 51
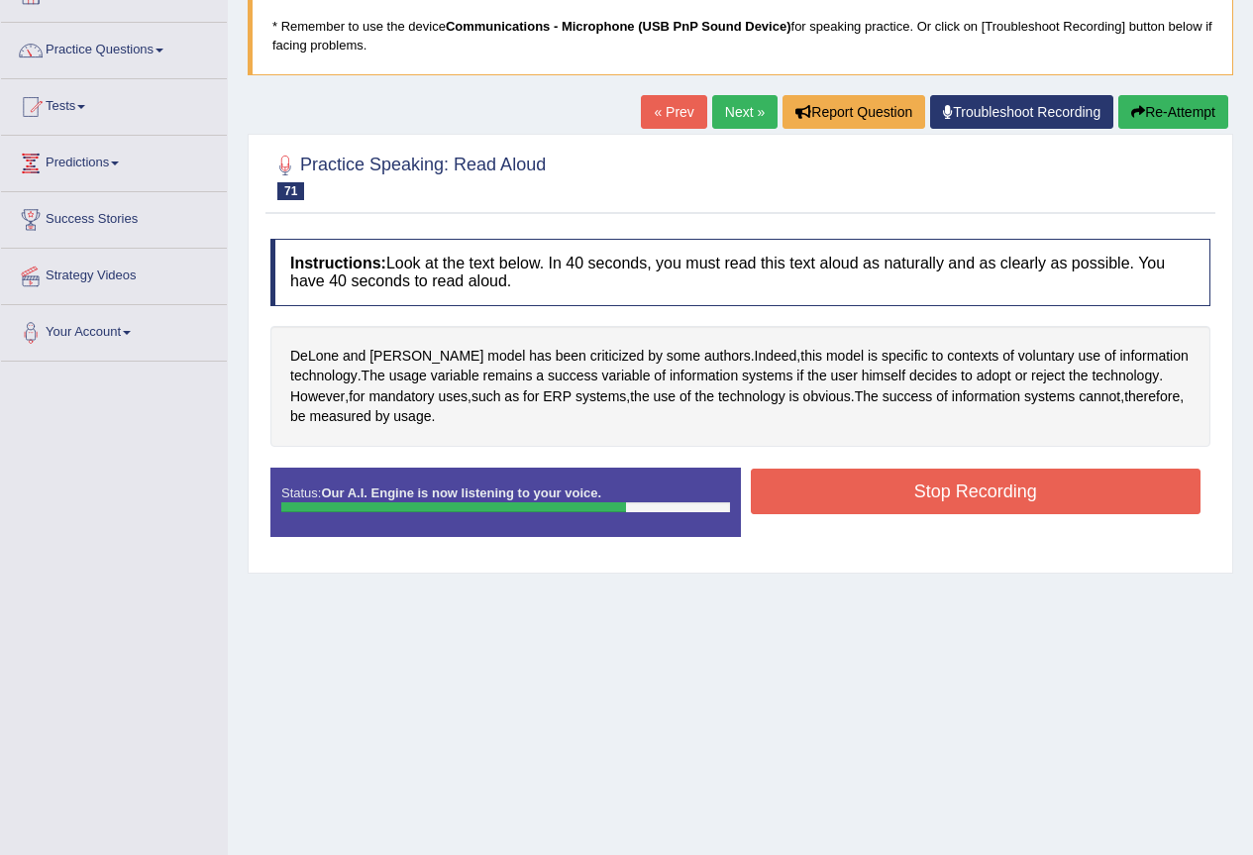
click at [856, 492] on button "Stop Recording" at bounding box center [976, 491] width 451 height 46
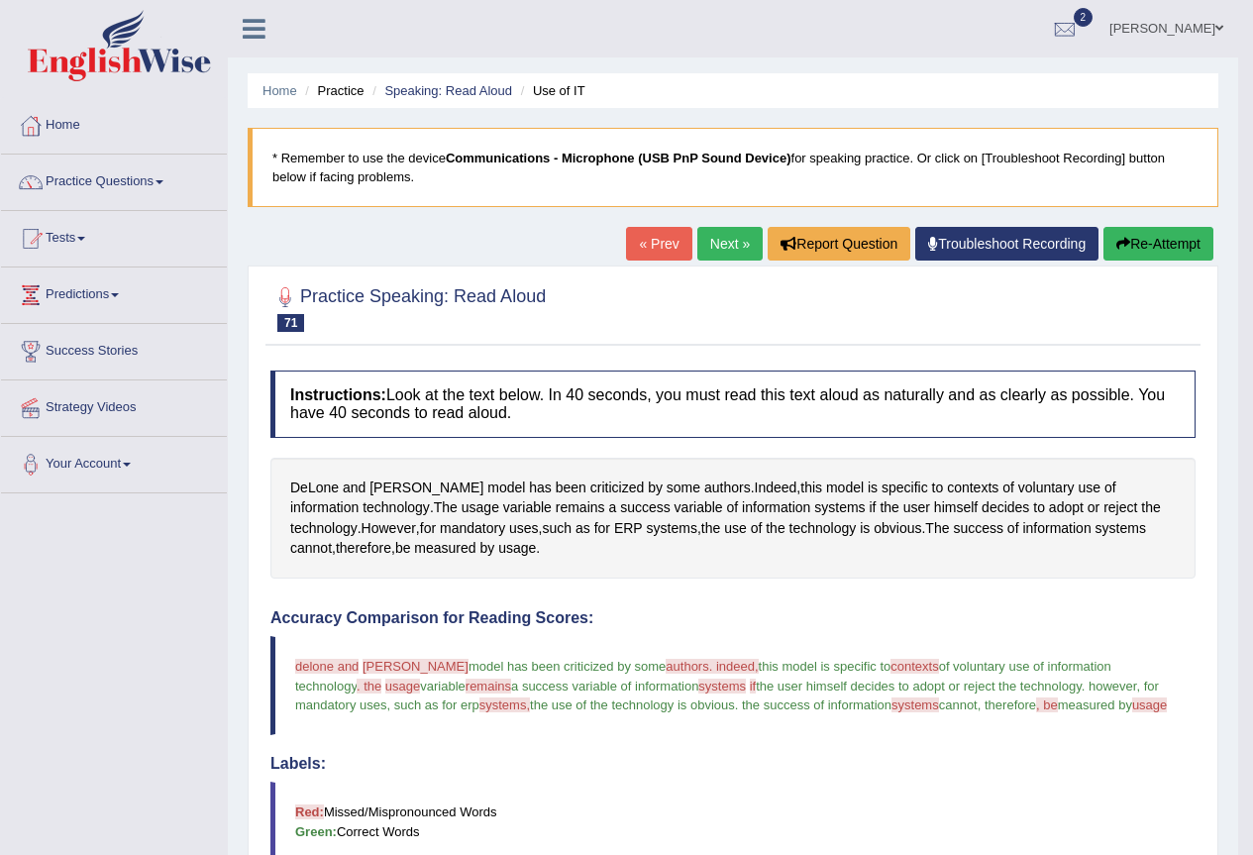
click at [1181, 246] on button "Re-Attempt" at bounding box center [1158, 244] width 110 height 34
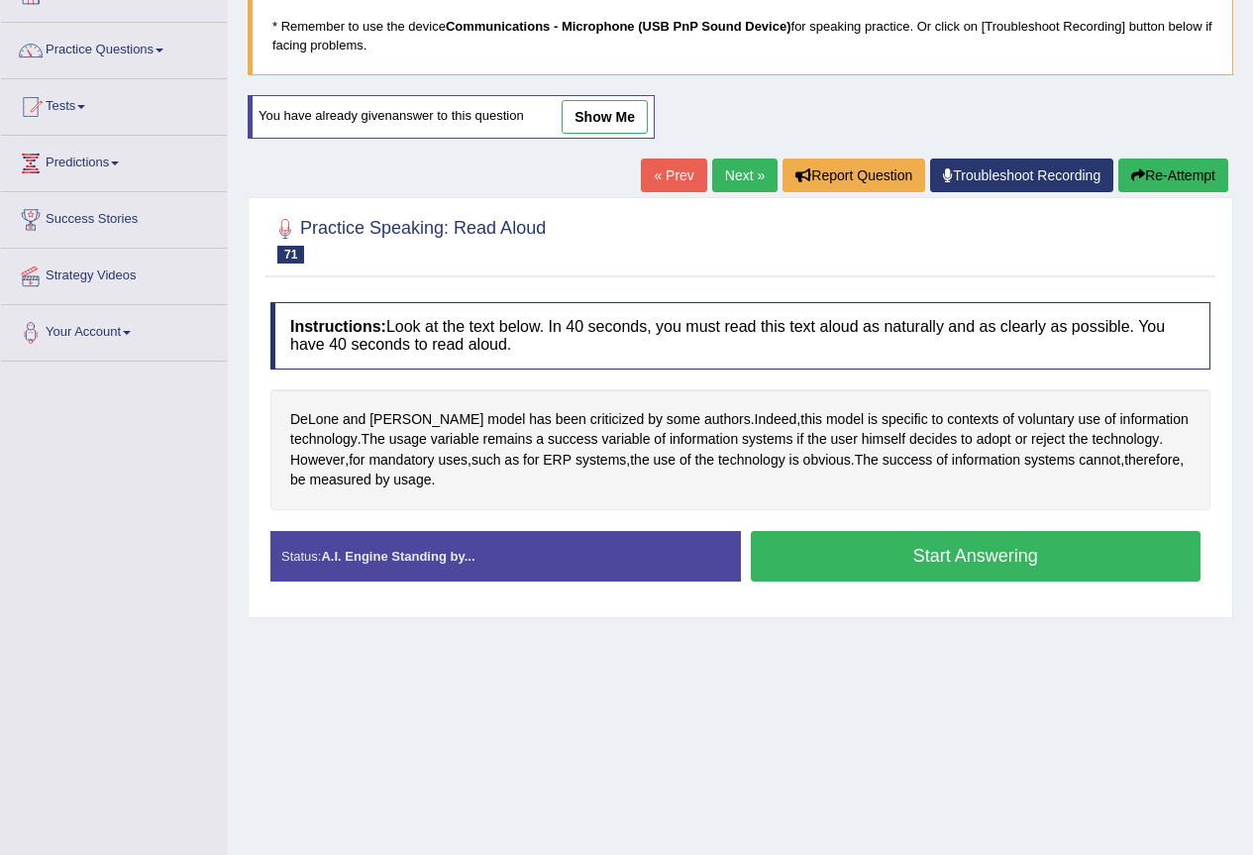
click at [782, 552] on button "Start Answering" at bounding box center [976, 556] width 451 height 51
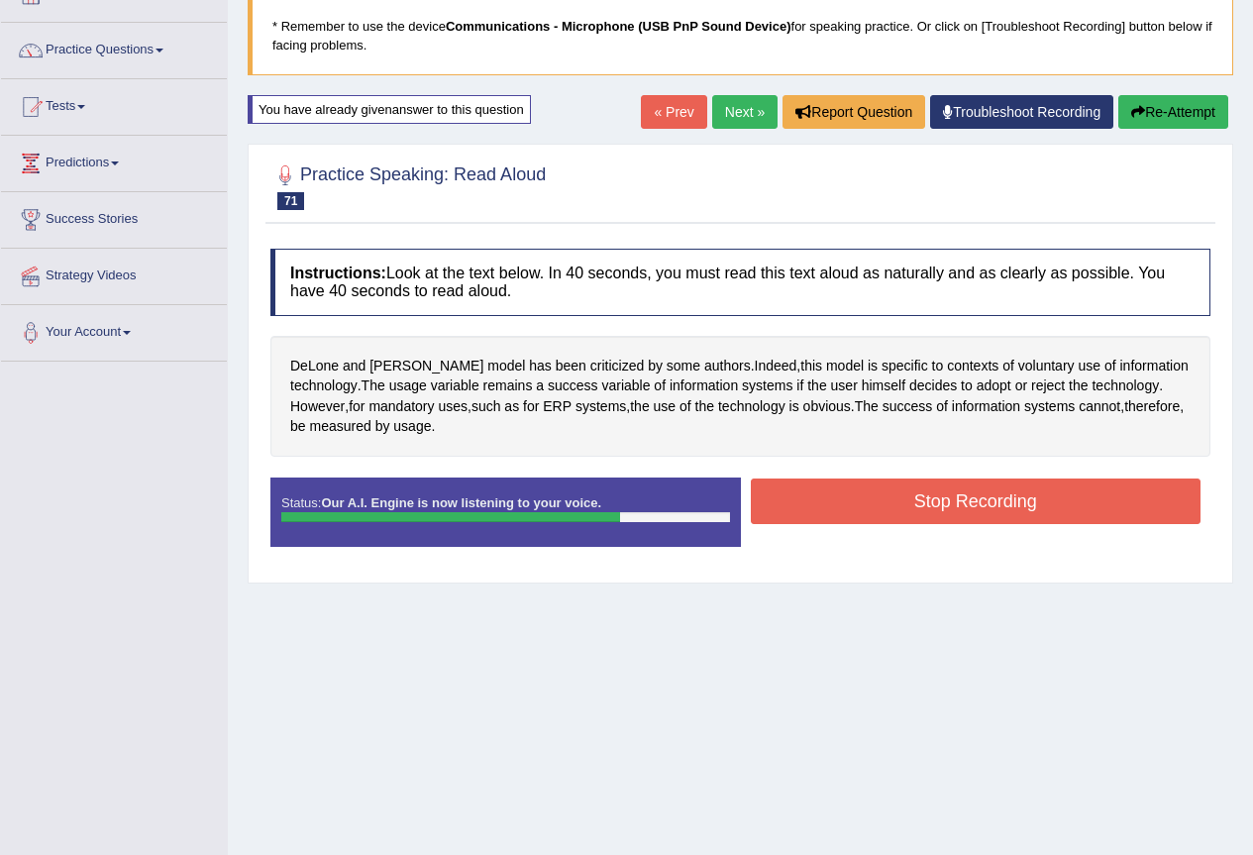
click at [899, 501] on button "Stop Recording" at bounding box center [976, 501] width 451 height 46
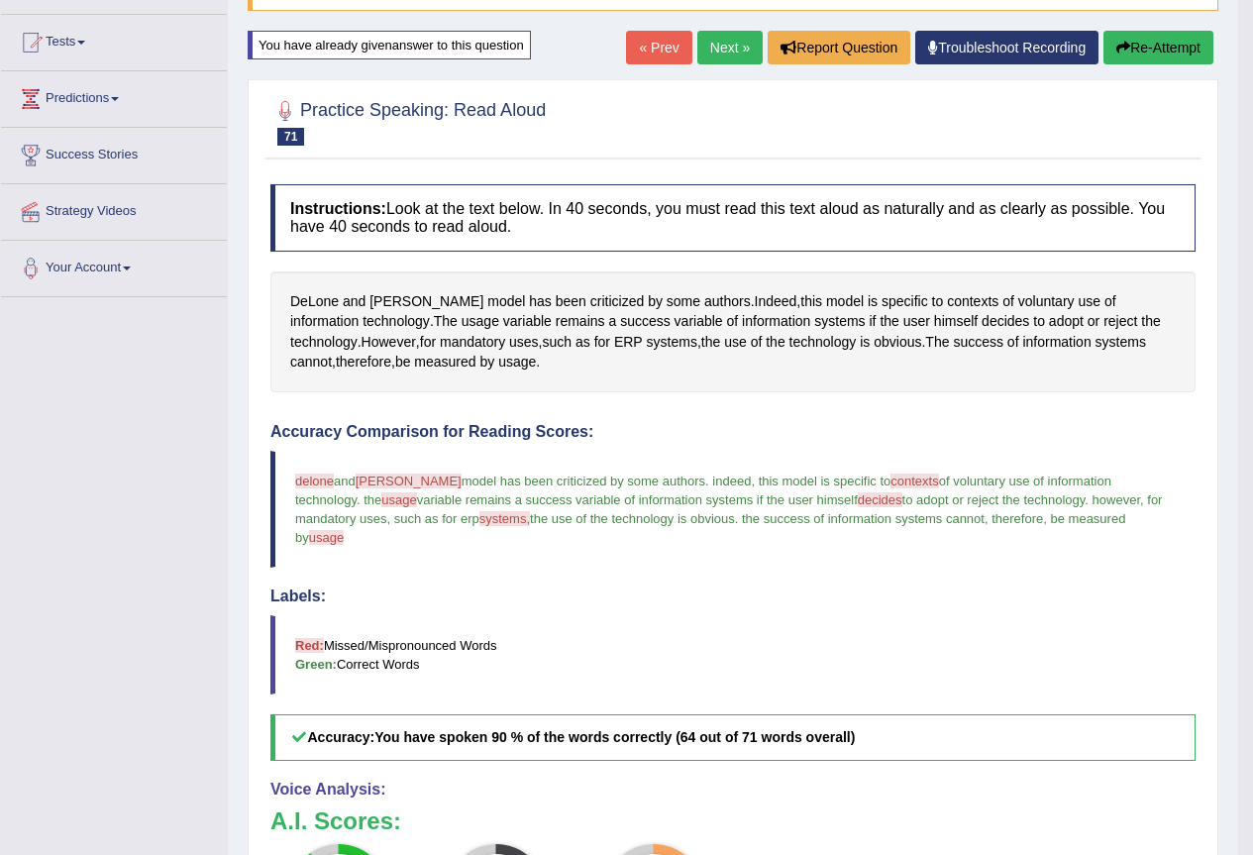
scroll to position [132, 0]
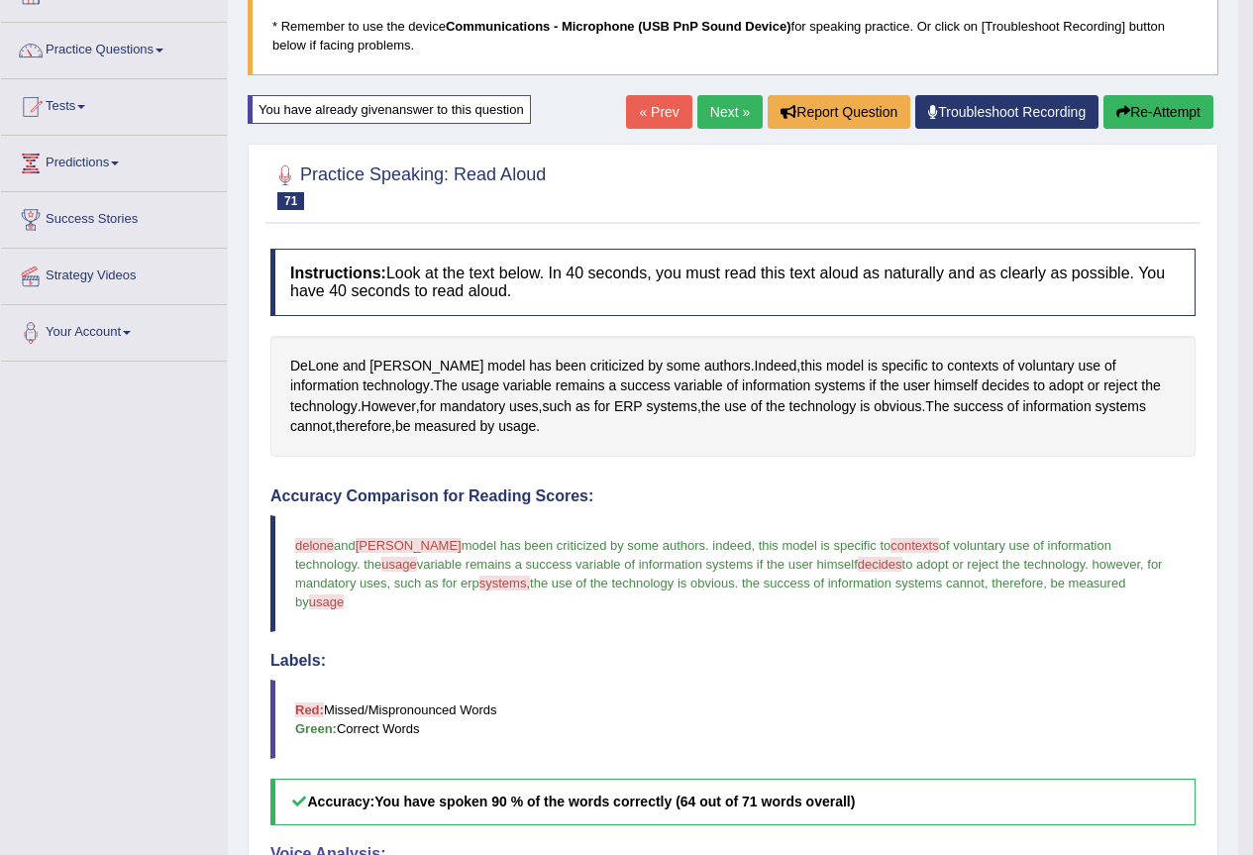
click at [1164, 116] on button "Re-Attempt" at bounding box center [1158, 112] width 110 height 34
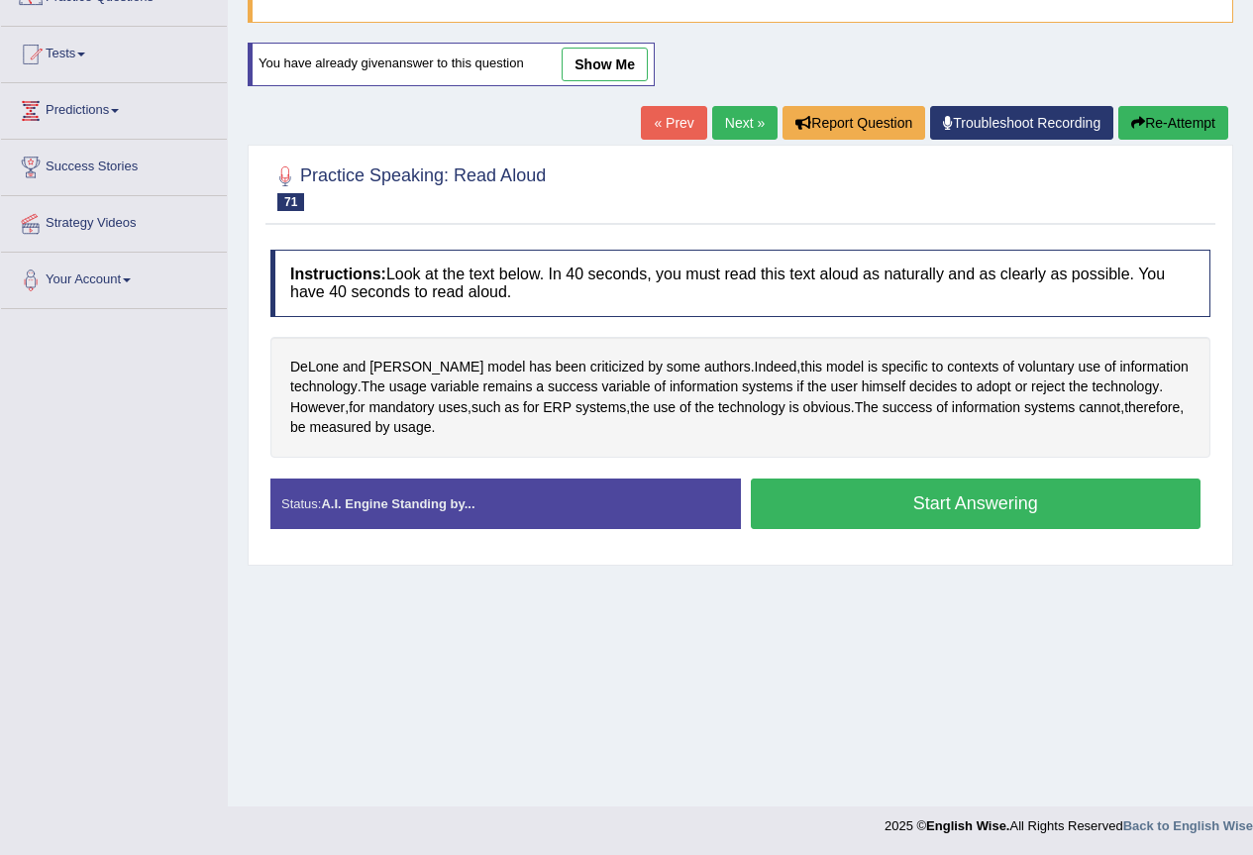
scroll to position [185, 0]
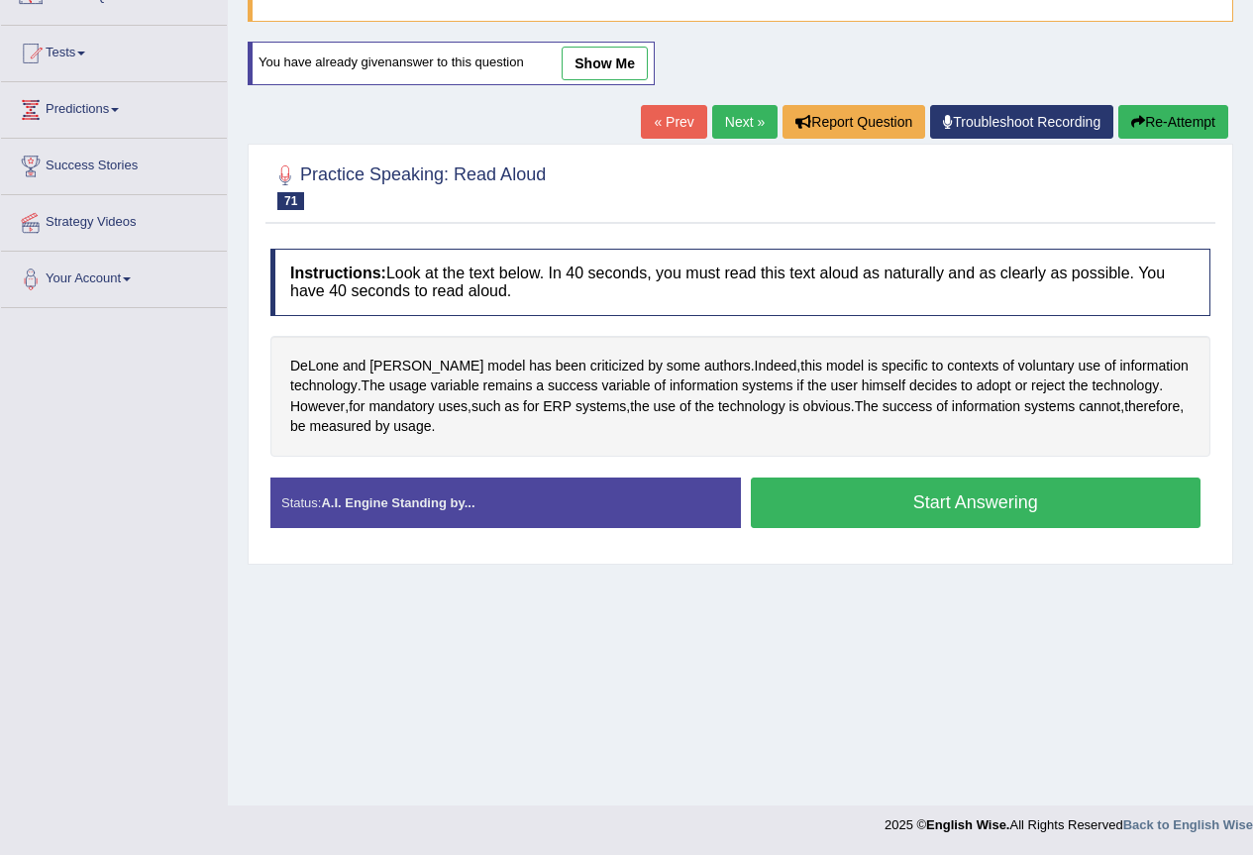
click at [924, 512] on button "Start Answering" at bounding box center [976, 502] width 451 height 51
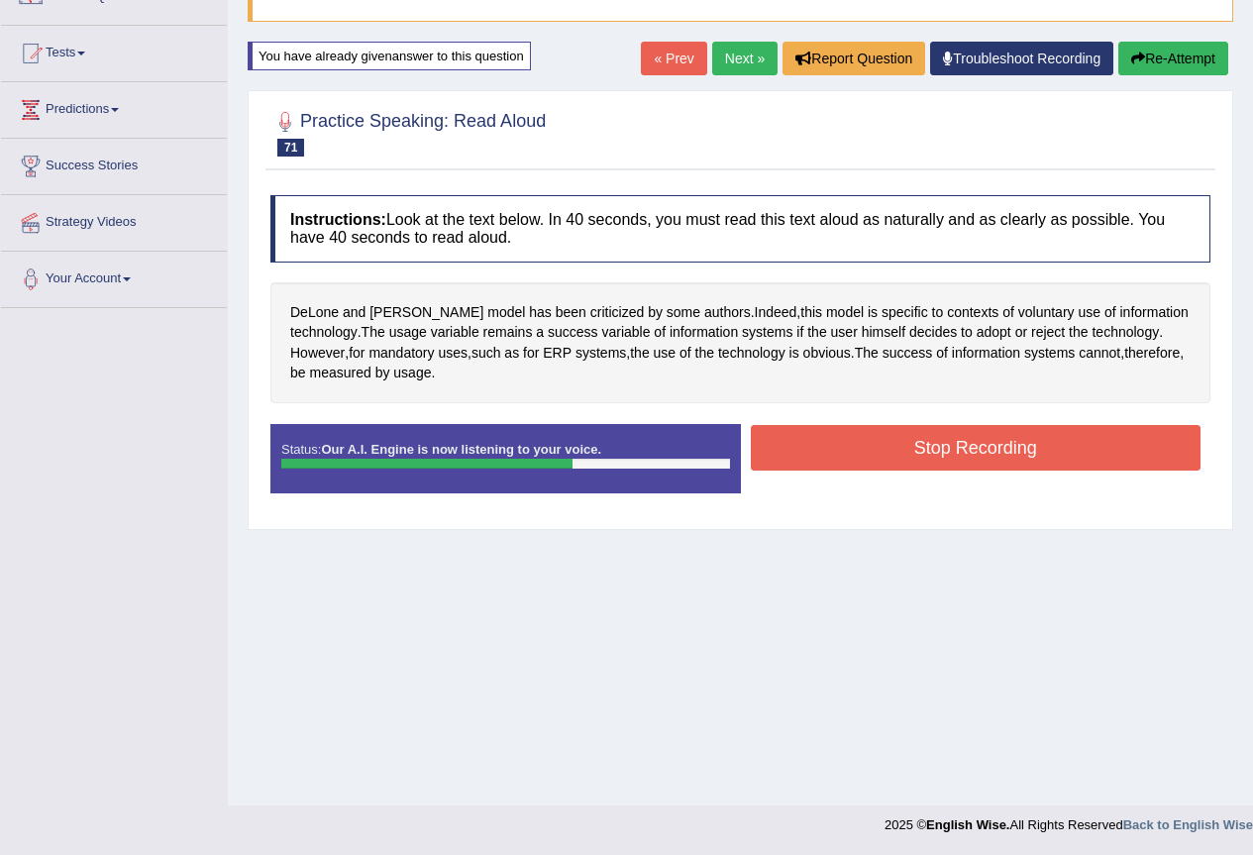
click at [935, 452] on button "Stop Recording" at bounding box center [976, 448] width 451 height 46
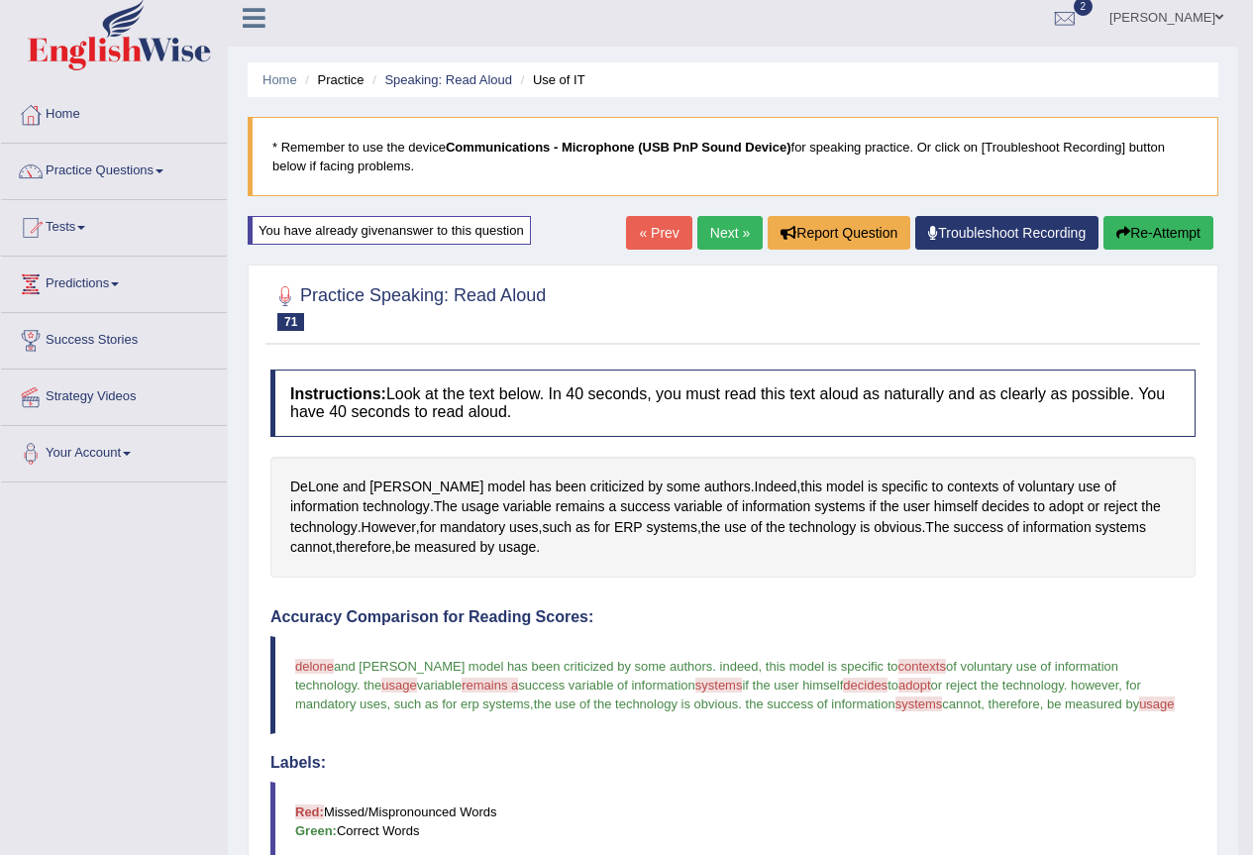
scroll to position [0, 0]
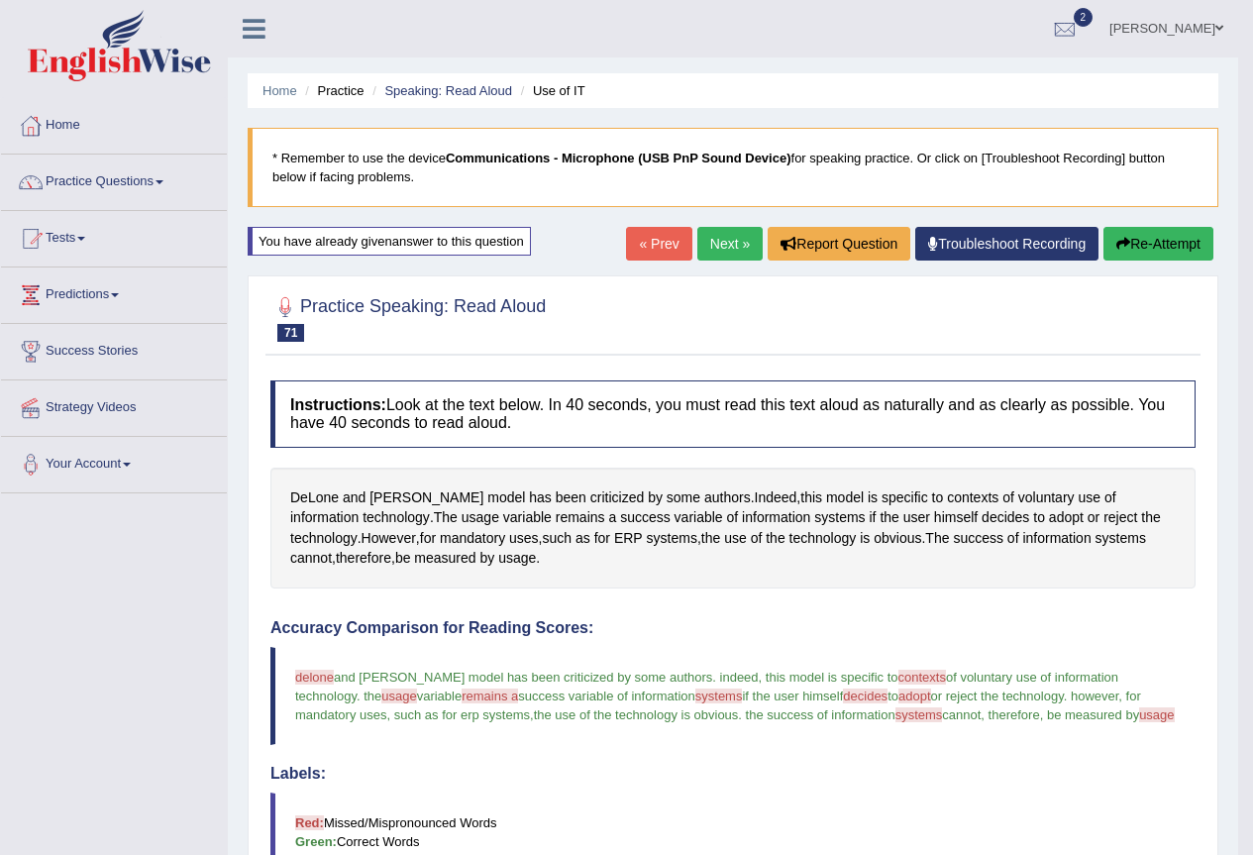
click at [1175, 242] on button "Re-Attempt" at bounding box center [1158, 244] width 110 height 34
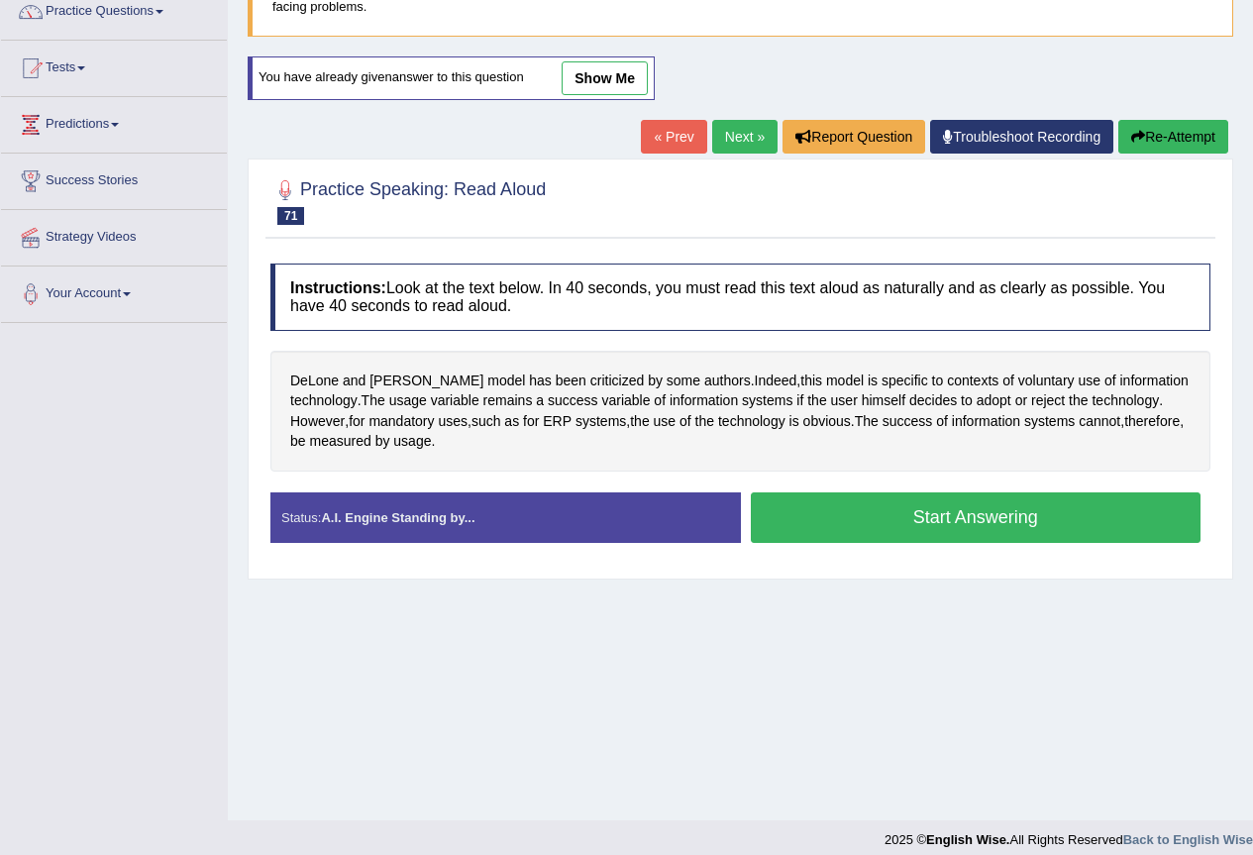
scroll to position [185, 0]
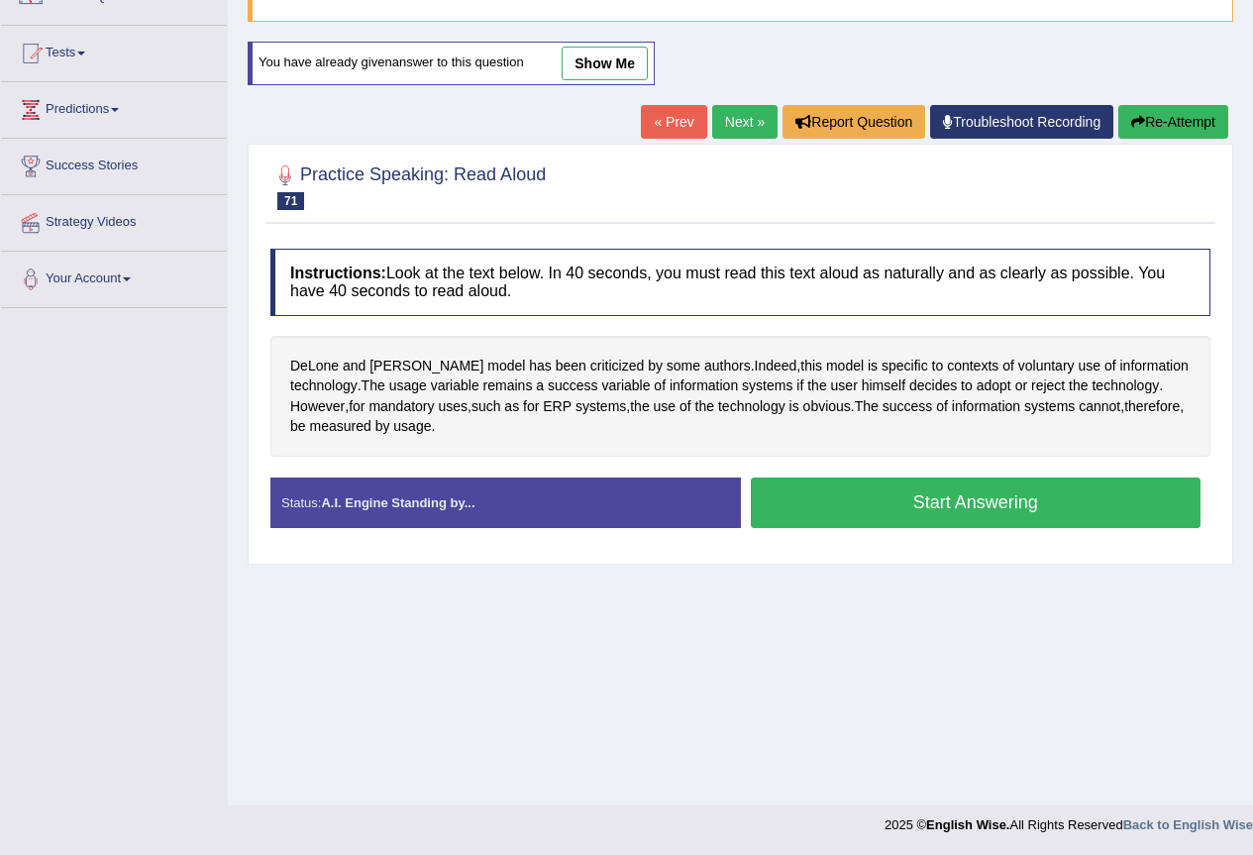
click at [858, 499] on button "Start Answering" at bounding box center [976, 502] width 451 height 51
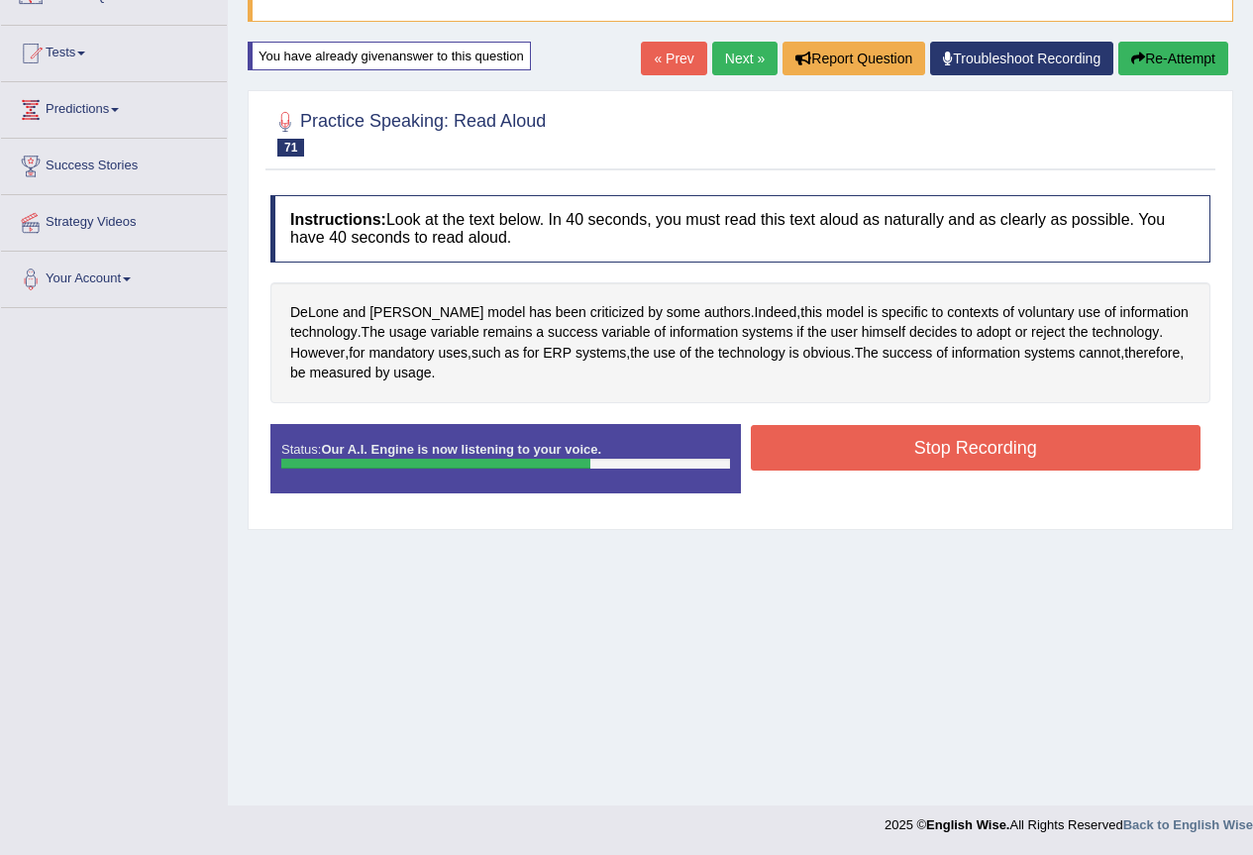
click at [896, 456] on button "Stop Recording" at bounding box center [976, 448] width 451 height 46
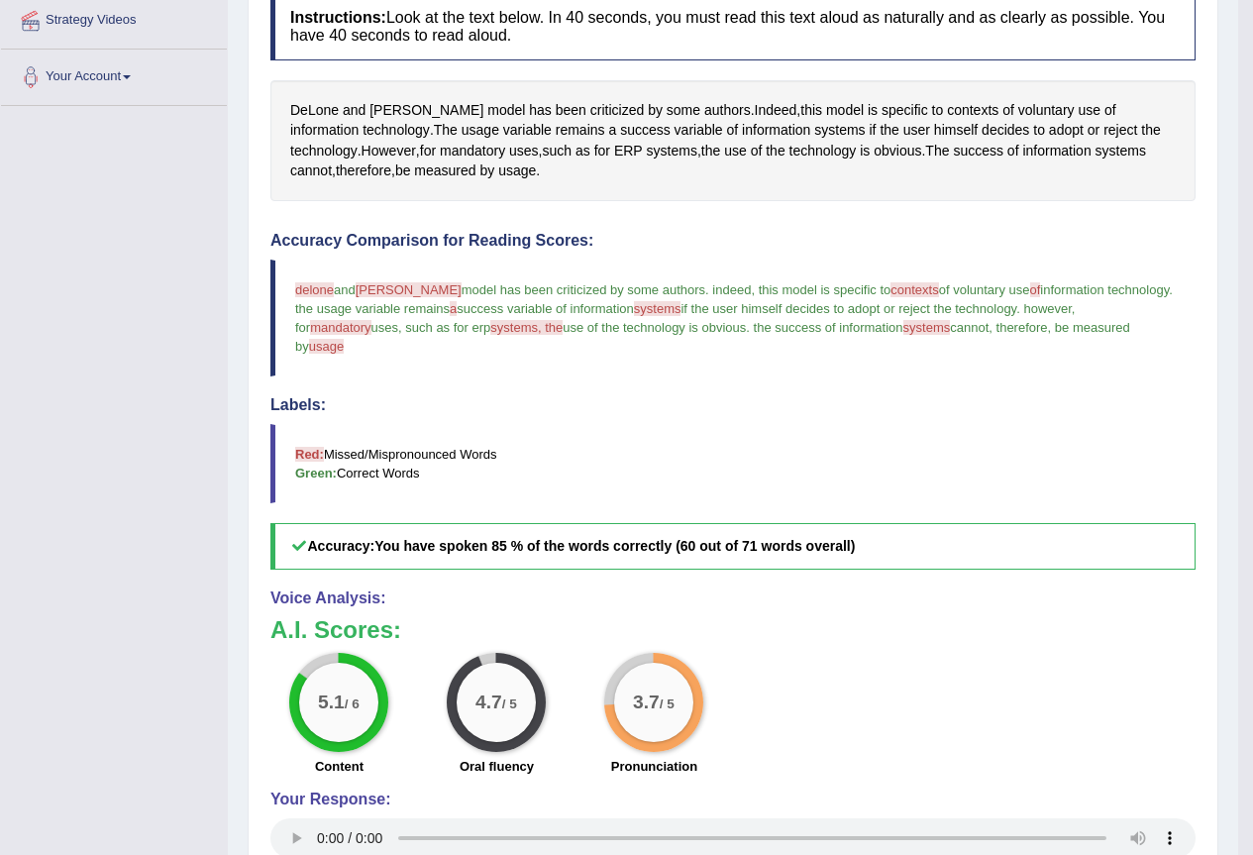
scroll to position [19, 0]
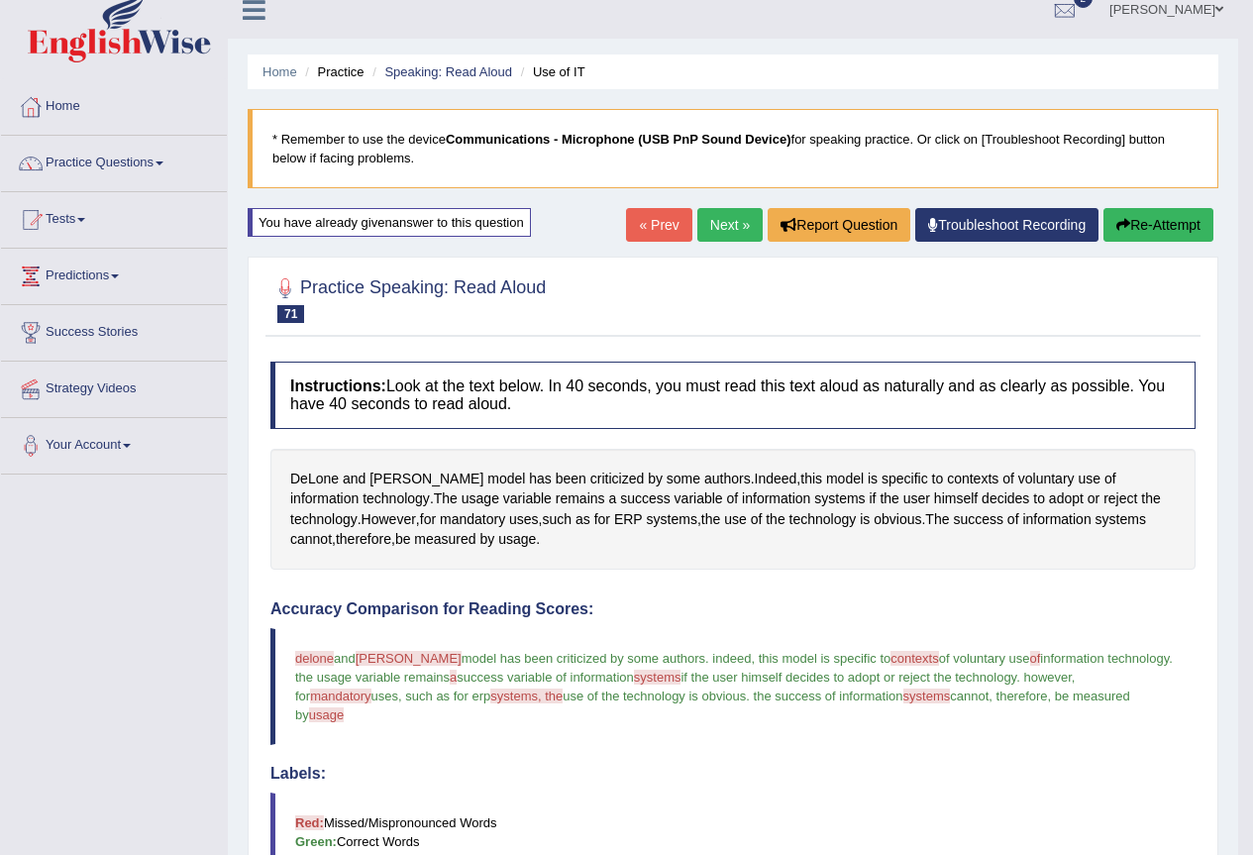
click at [1158, 217] on button "Re-Attempt" at bounding box center [1158, 225] width 110 height 34
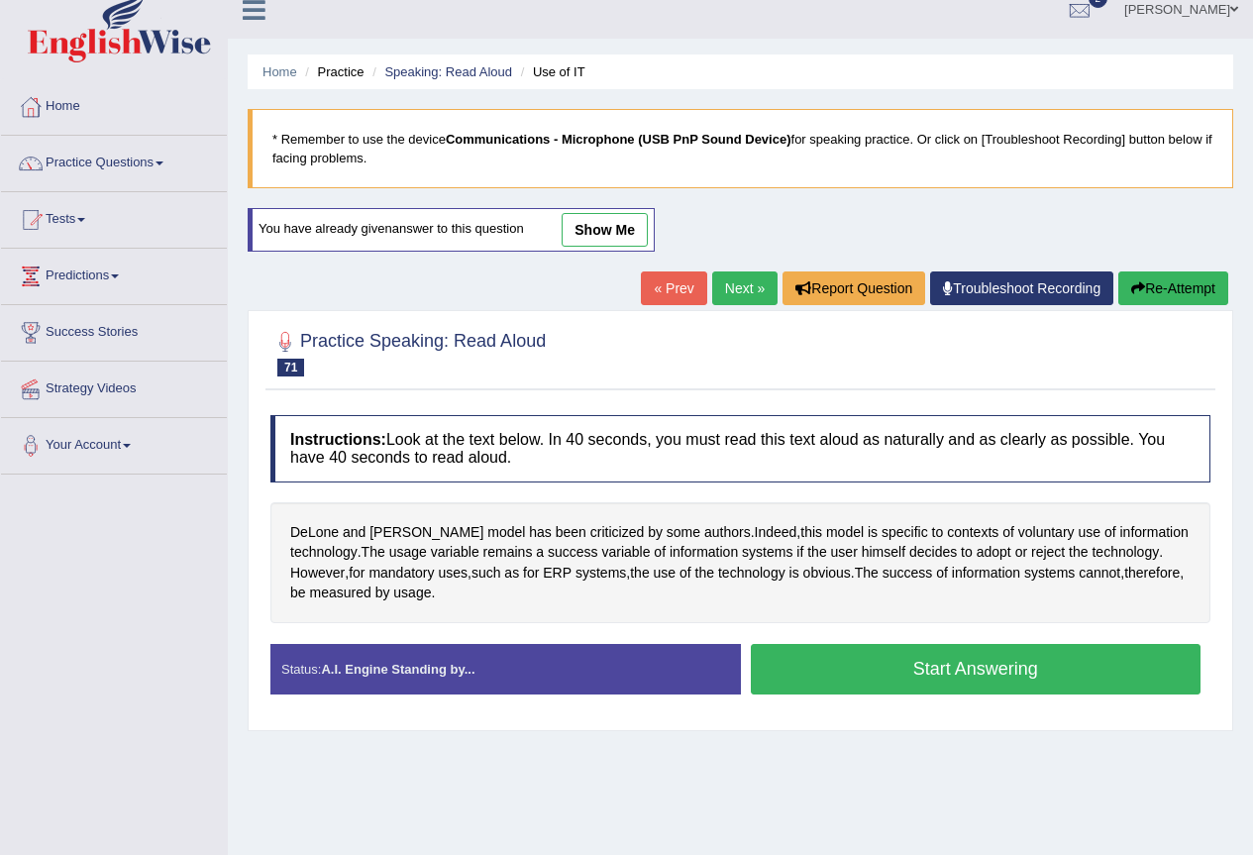
click at [925, 672] on button "Start Answering" at bounding box center [976, 669] width 451 height 51
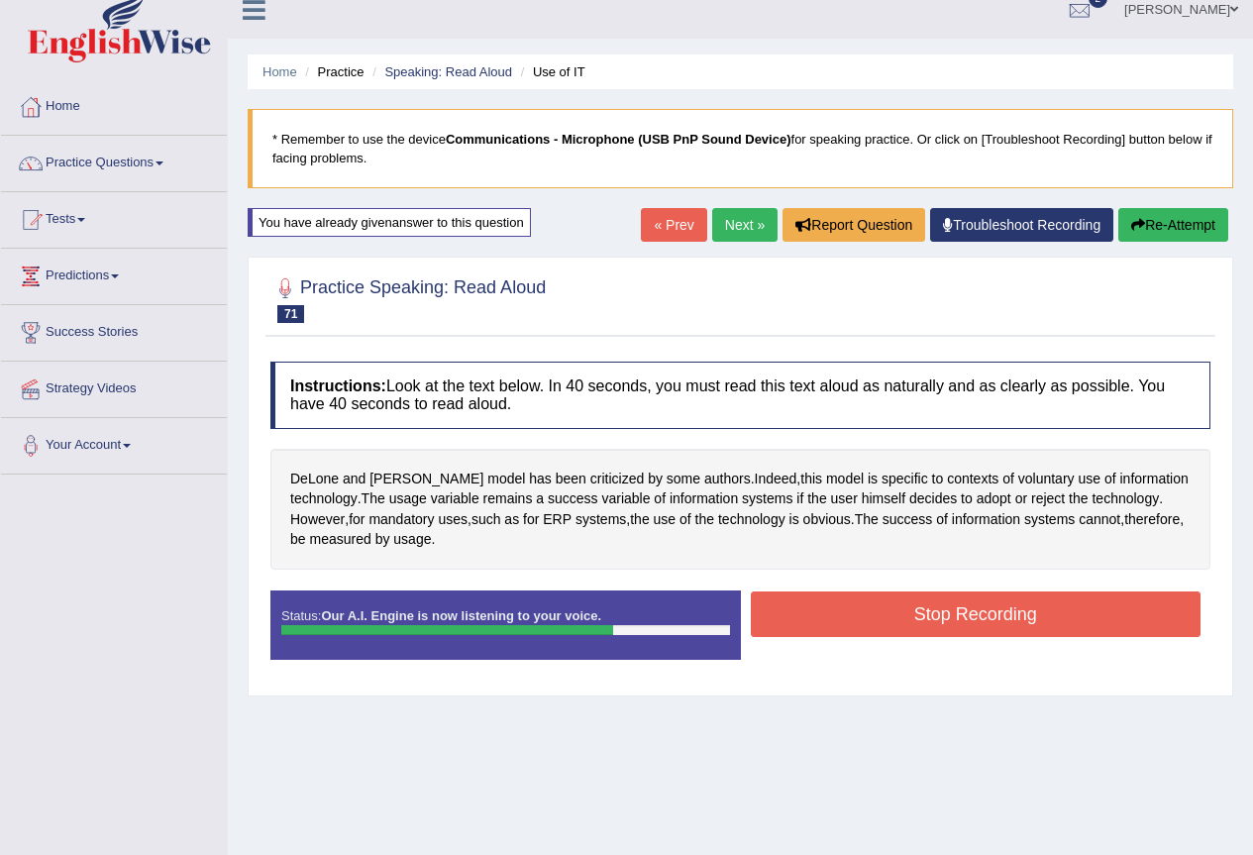
click at [952, 615] on button "Stop Recording" at bounding box center [976, 614] width 451 height 46
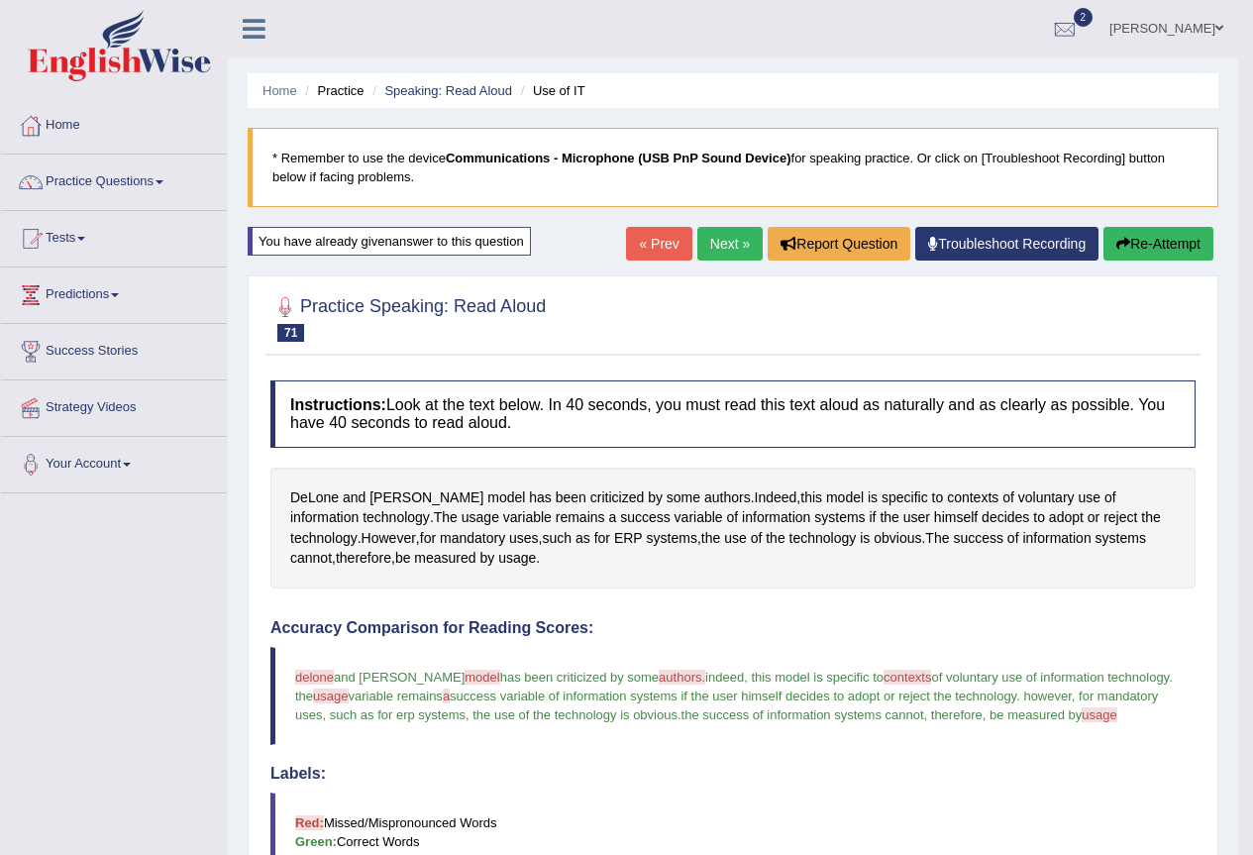
click at [713, 243] on link "Next »" at bounding box center [729, 244] width 65 height 34
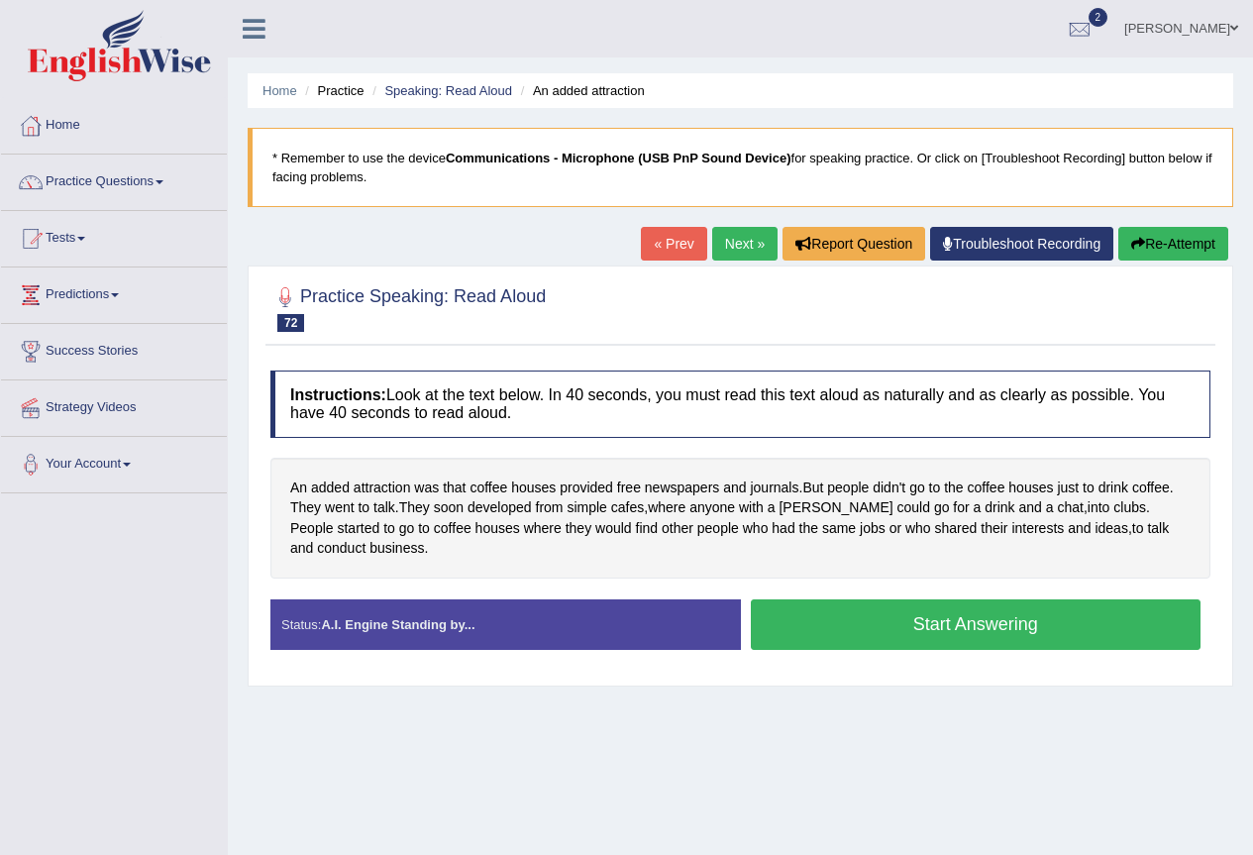
click at [1007, 617] on button "Start Answering" at bounding box center [976, 624] width 451 height 51
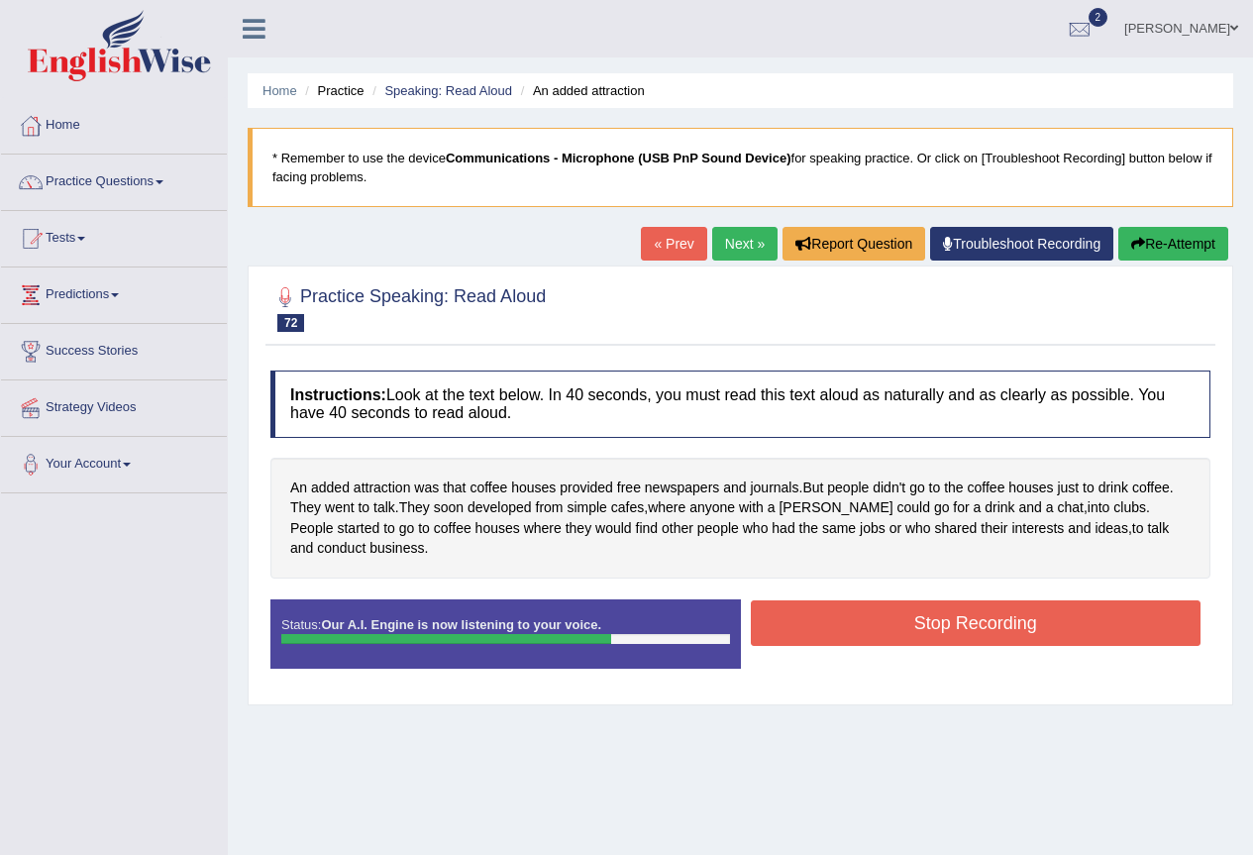
click at [1006, 620] on button "Stop Recording" at bounding box center [976, 623] width 451 height 46
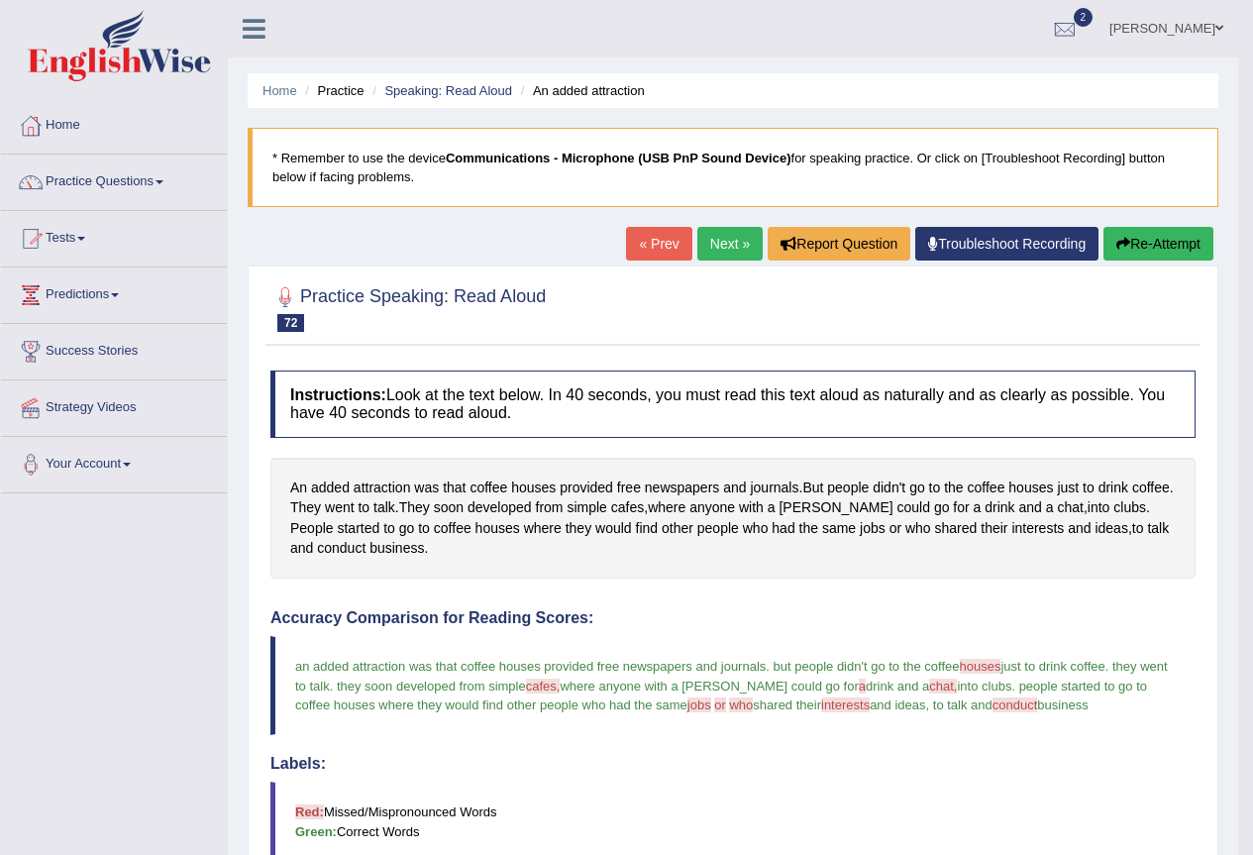
click at [87, 242] on link "Tests" at bounding box center [114, 236] width 226 height 50
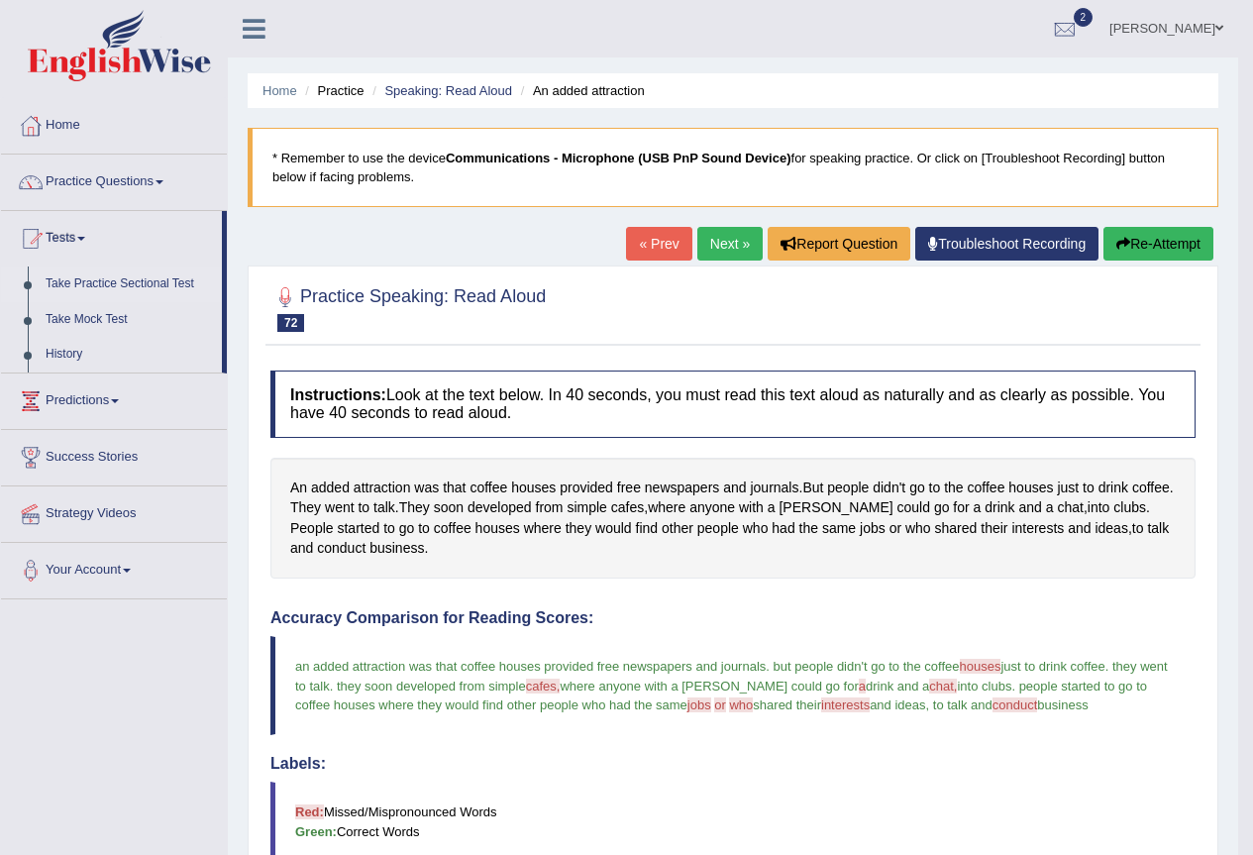
click at [123, 284] on link "Take Practice Sectional Test" at bounding box center [129, 284] width 185 height 36
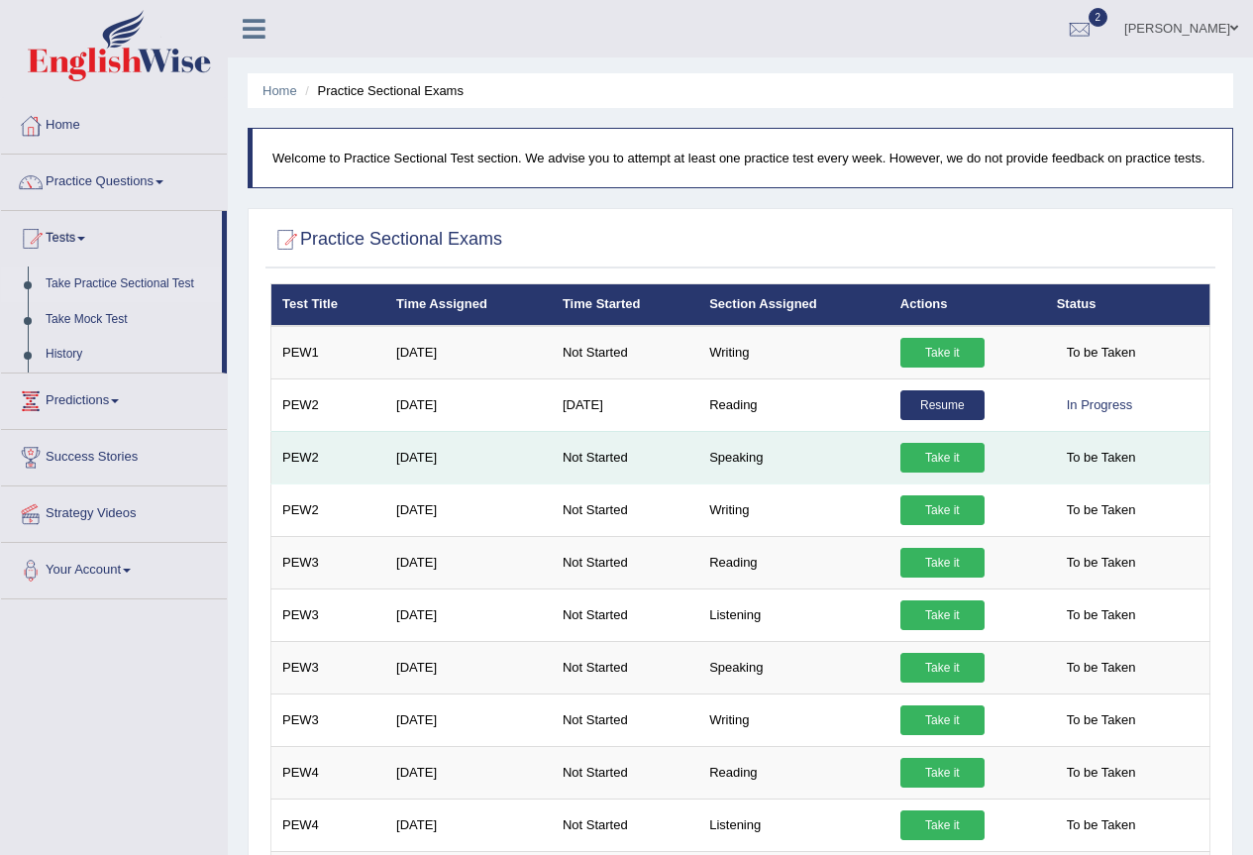
click at [929, 458] on link "Take it" at bounding box center [942, 458] width 84 height 30
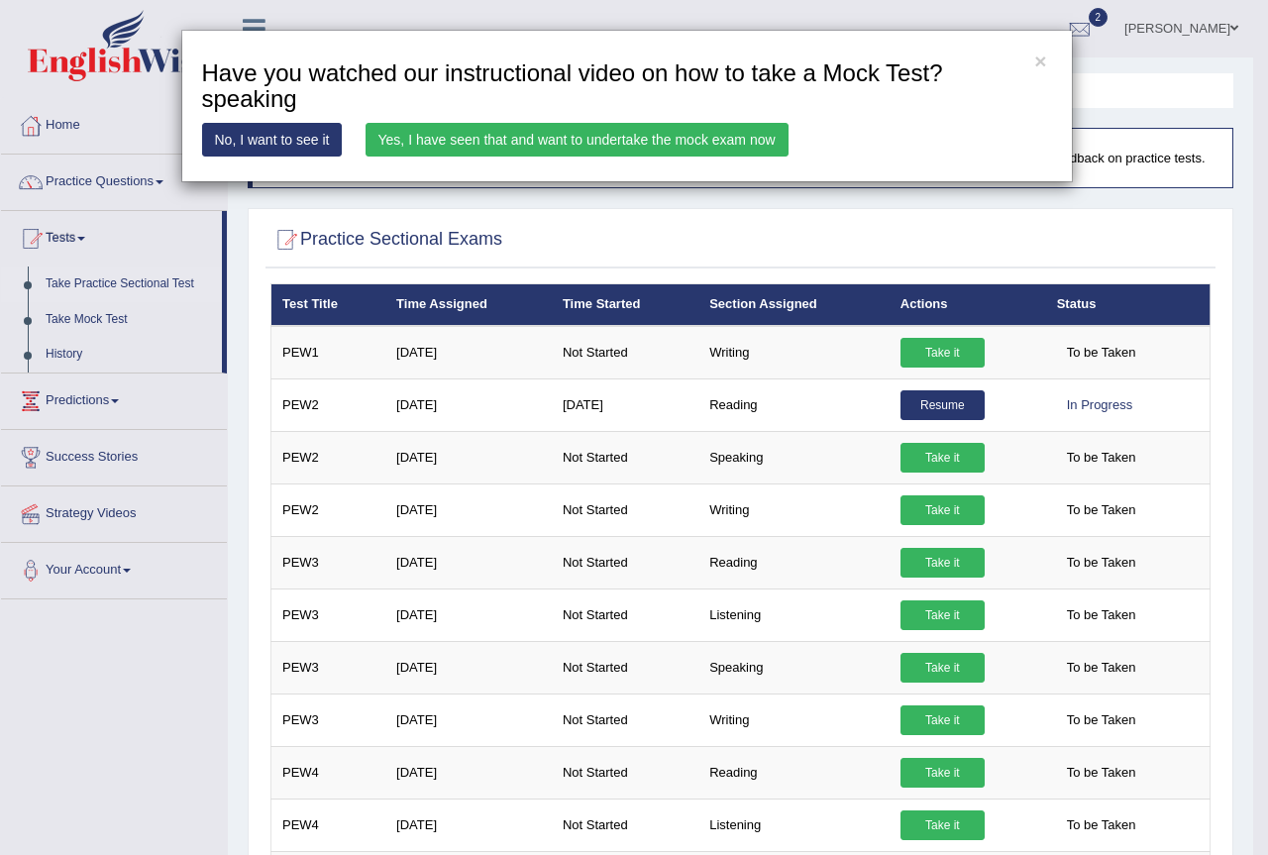
click at [422, 144] on link "Yes, I have seen that and want to undertake the mock exam now" at bounding box center [576, 140] width 423 height 34
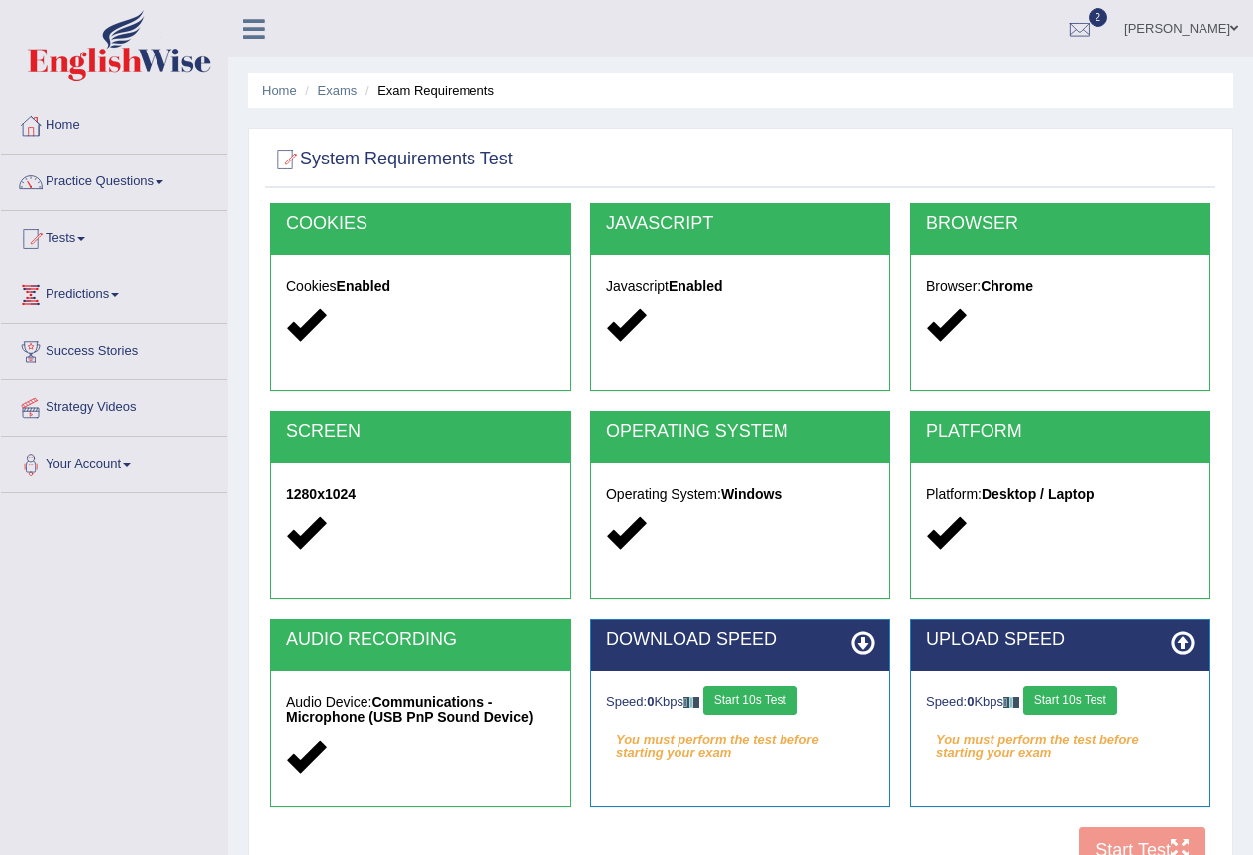
click at [756, 695] on button "Start 10s Test" at bounding box center [750, 700] width 94 height 30
click at [1069, 706] on button "Start 10s Test" at bounding box center [1070, 700] width 94 height 30
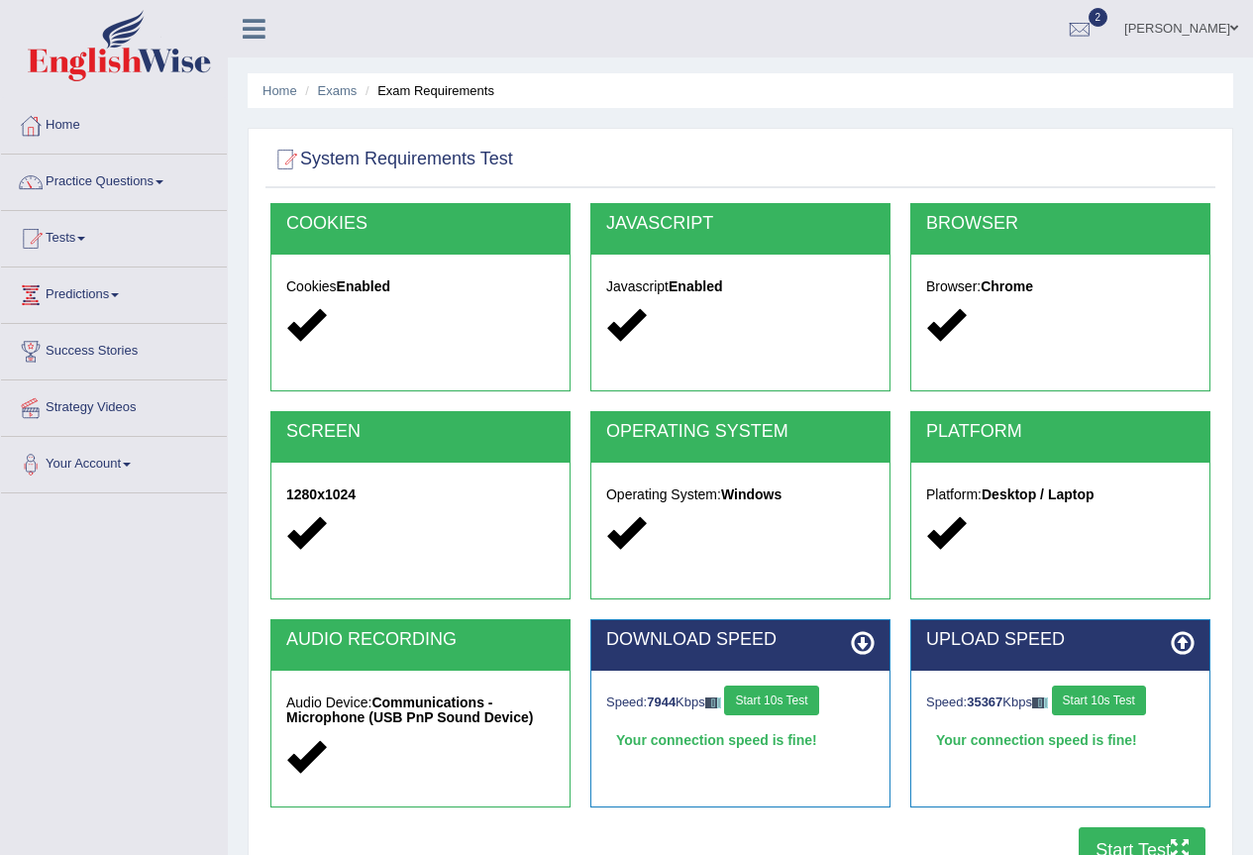
click at [1127, 839] on button "Start Test" at bounding box center [1142, 850] width 127 height 46
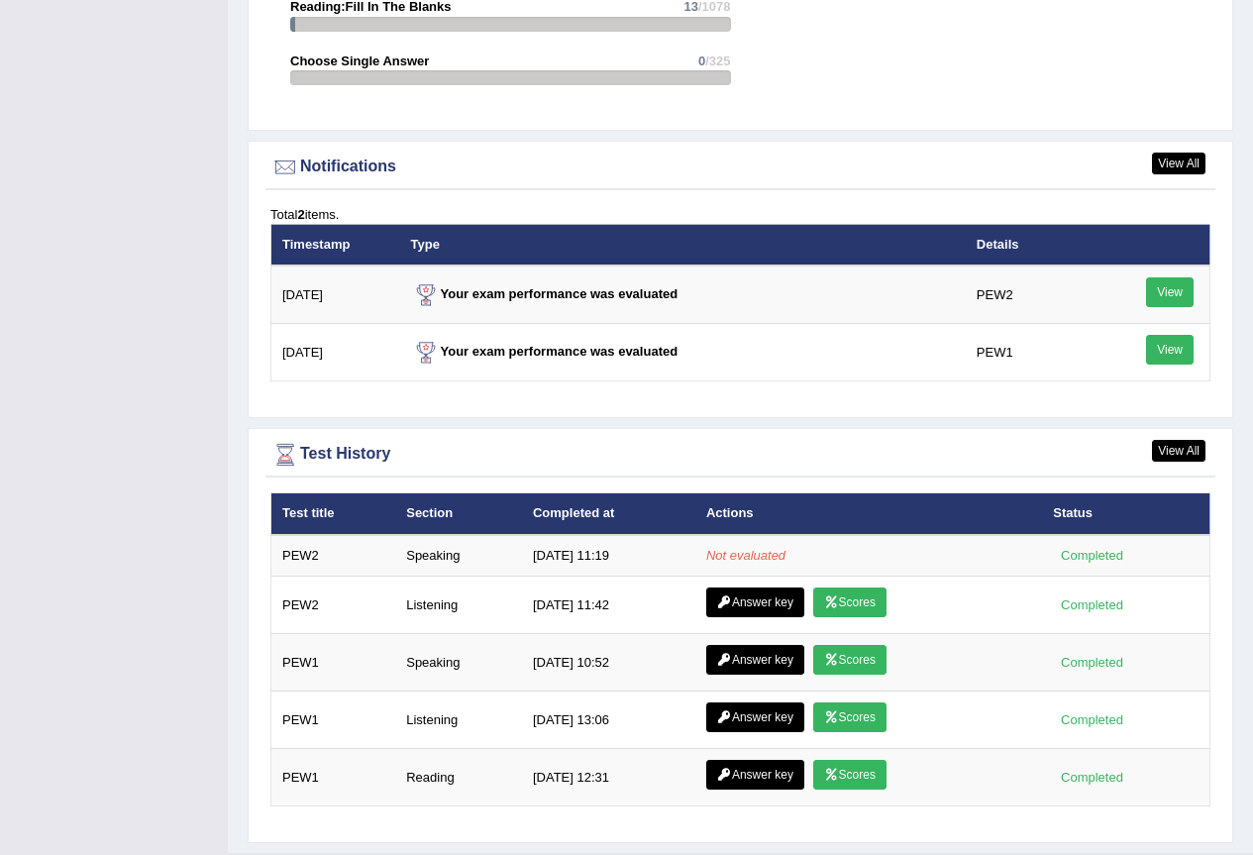
scroll to position [2320, 0]
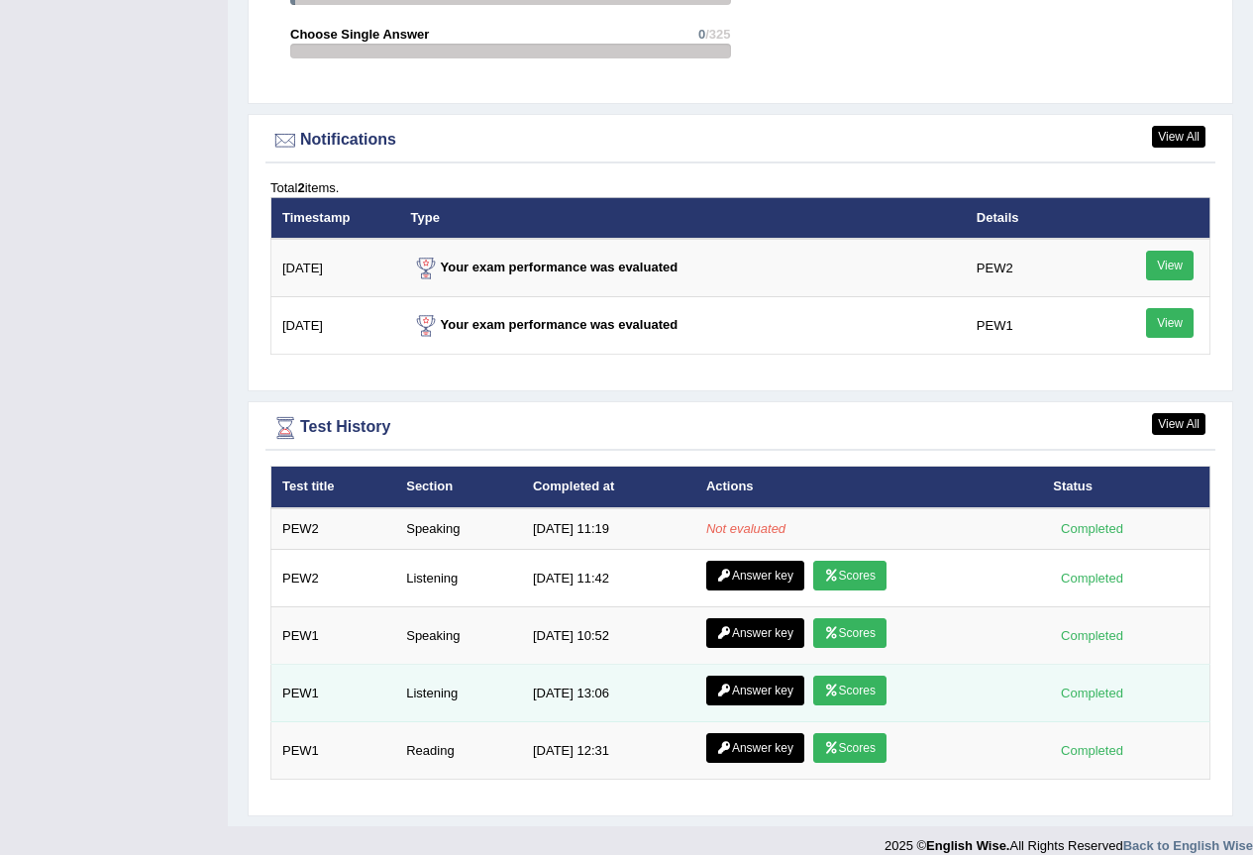
click at [852, 675] on link "Scores" at bounding box center [849, 690] width 73 height 30
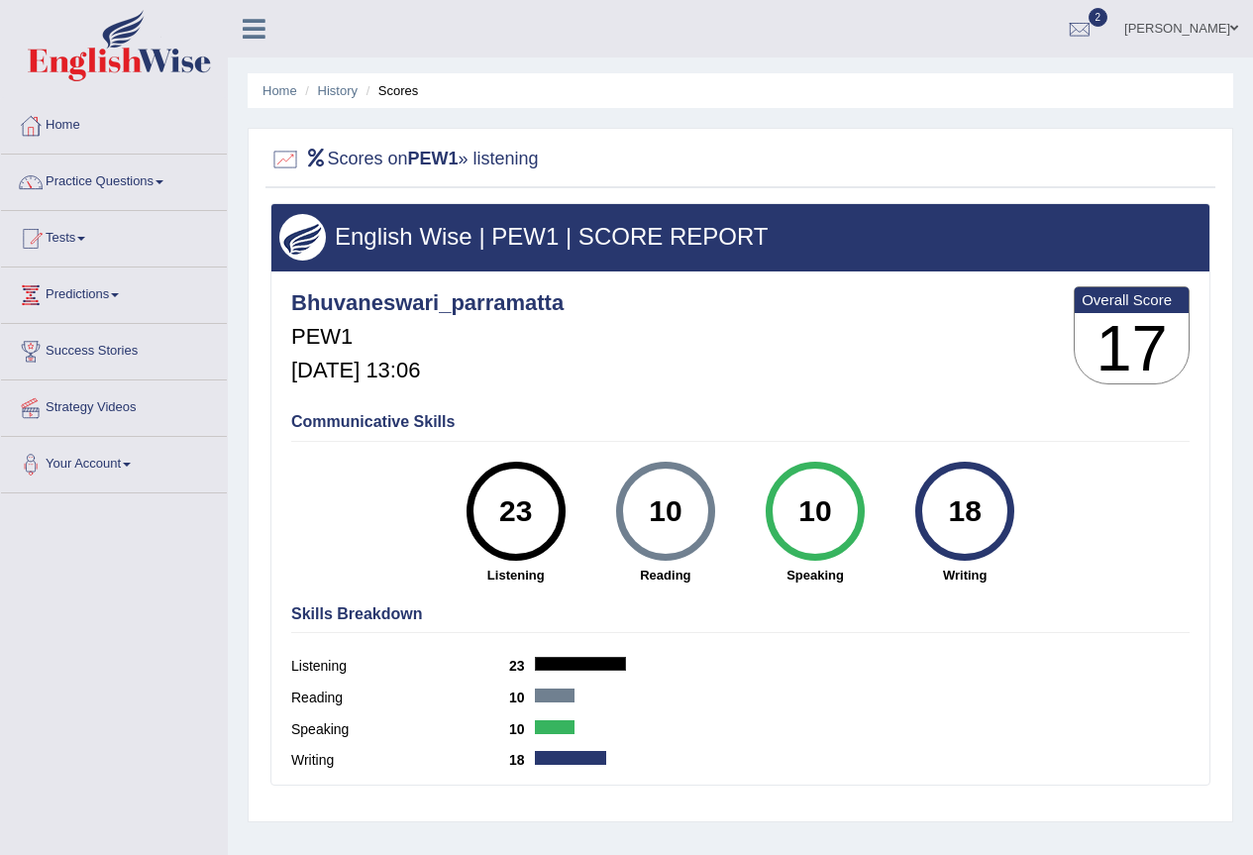
click at [396, 96] on li "Scores" at bounding box center [389, 90] width 57 height 19
click at [395, 96] on li "Scores" at bounding box center [389, 90] width 57 height 19
click at [333, 86] on link "History" at bounding box center [338, 90] width 40 height 15
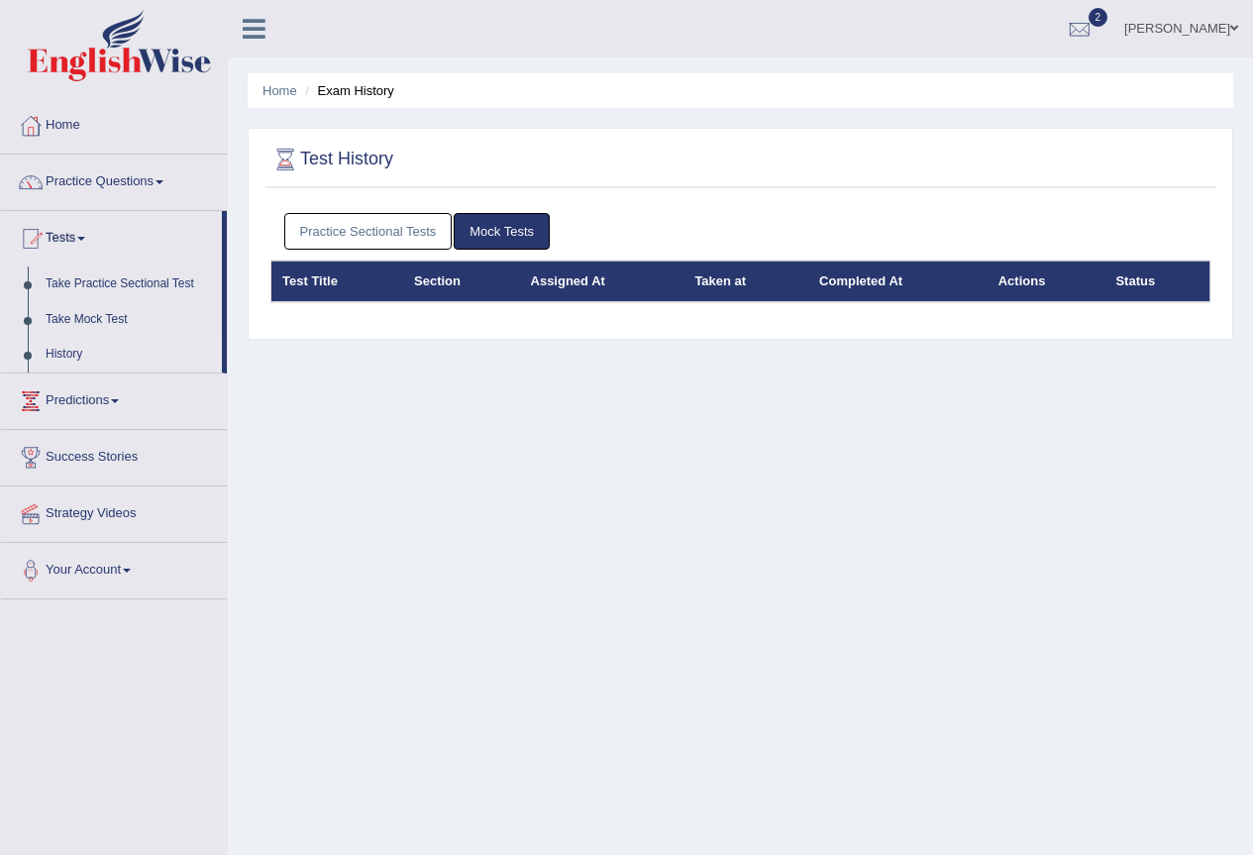
click at [163, 183] on span at bounding box center [159, 182] width 8 height 4
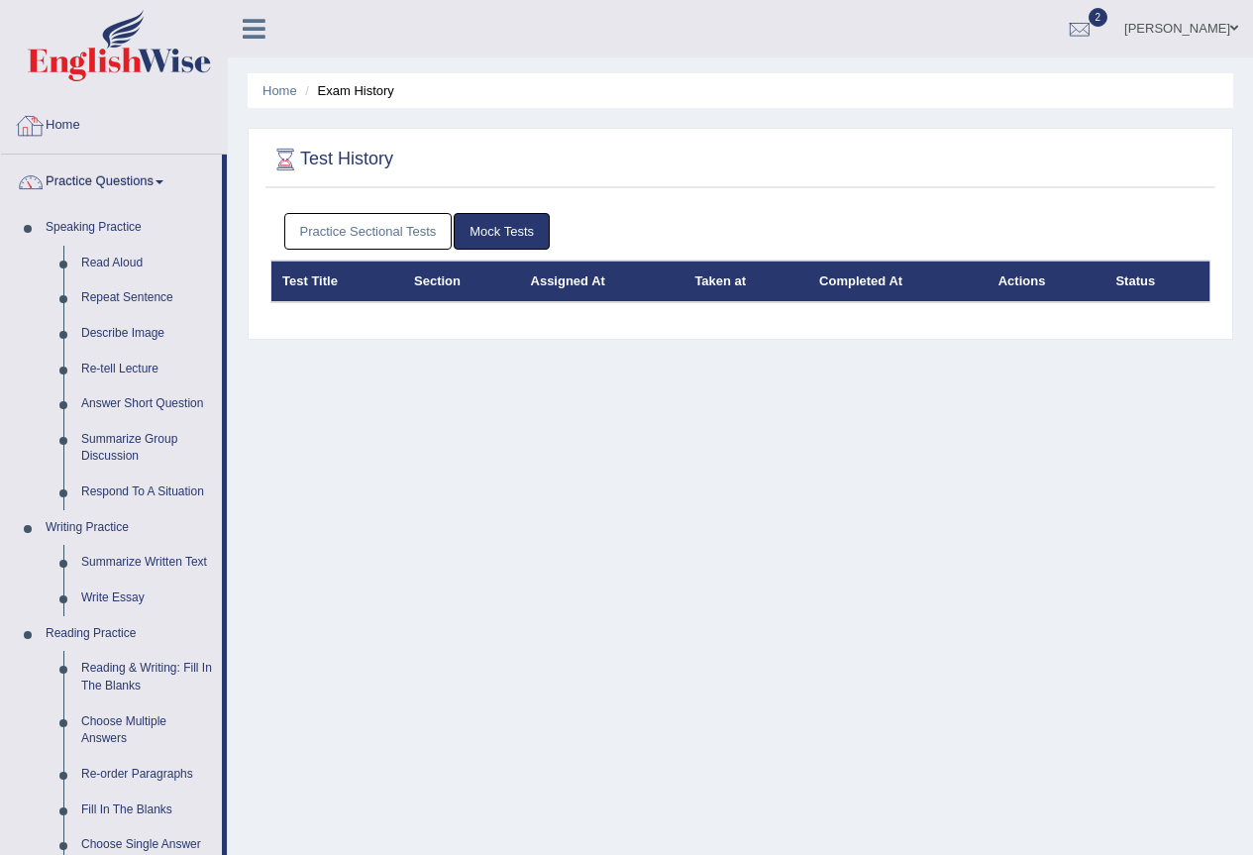
click at [49, 124] on link "Home" at bounding box center [114, 123] width 226 height 50
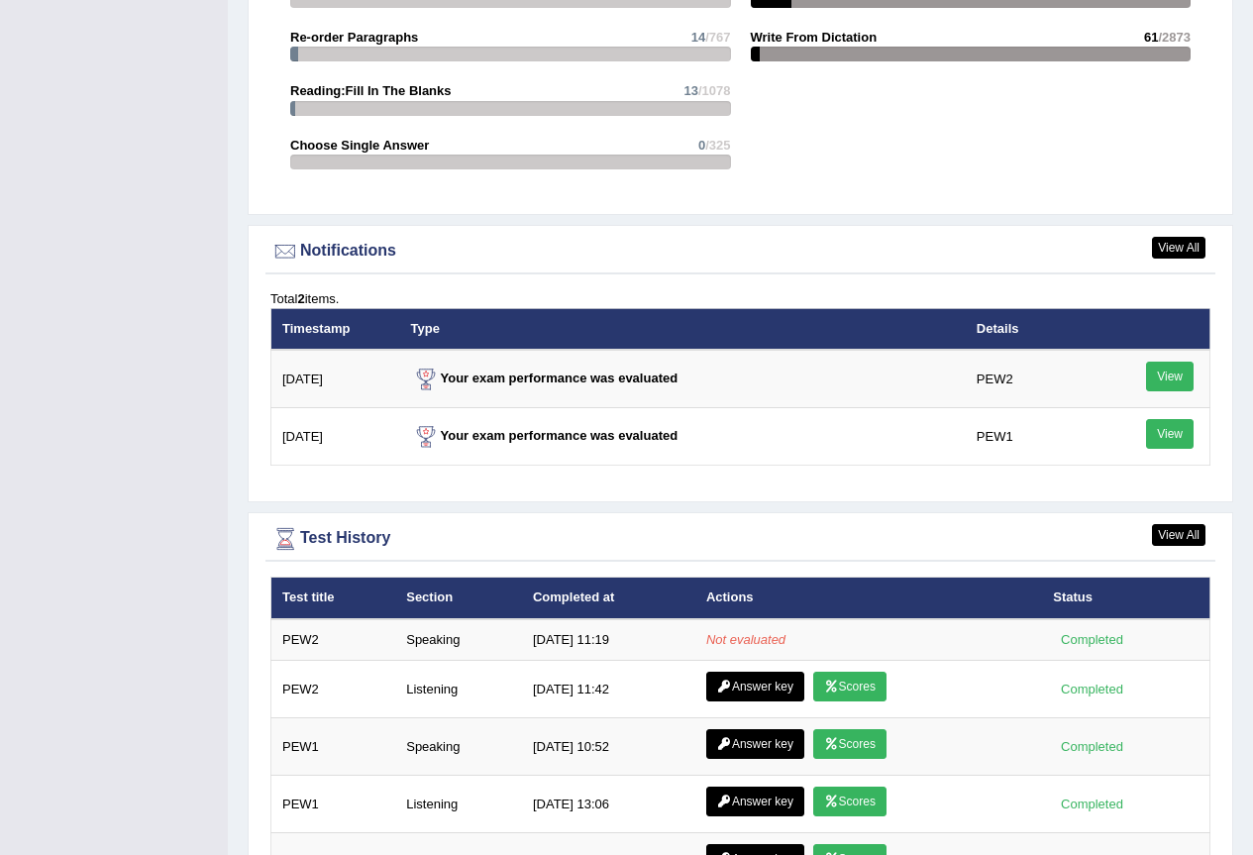
scroll to position [2245, 0]
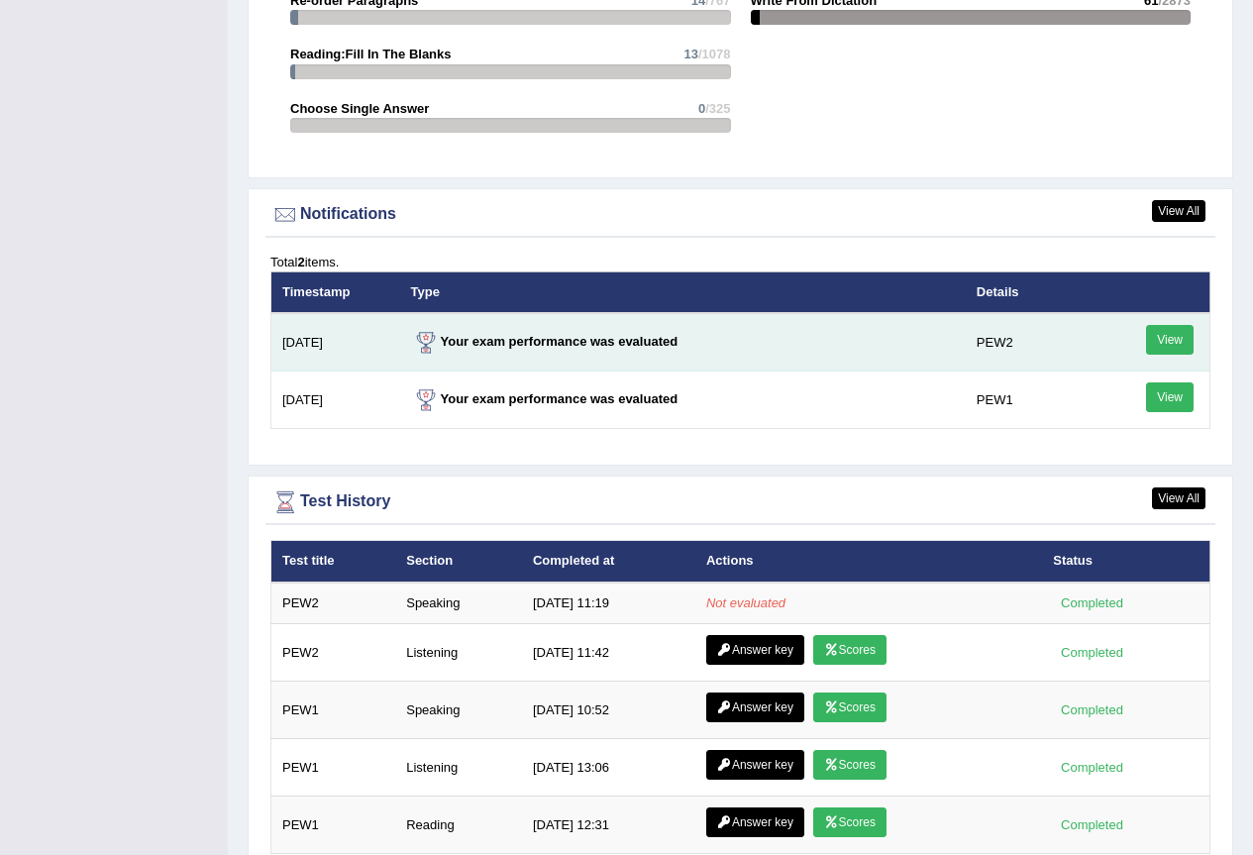
click at [1157, 325] on link "View" at bounding box center [1170, 340] width 48 height 30
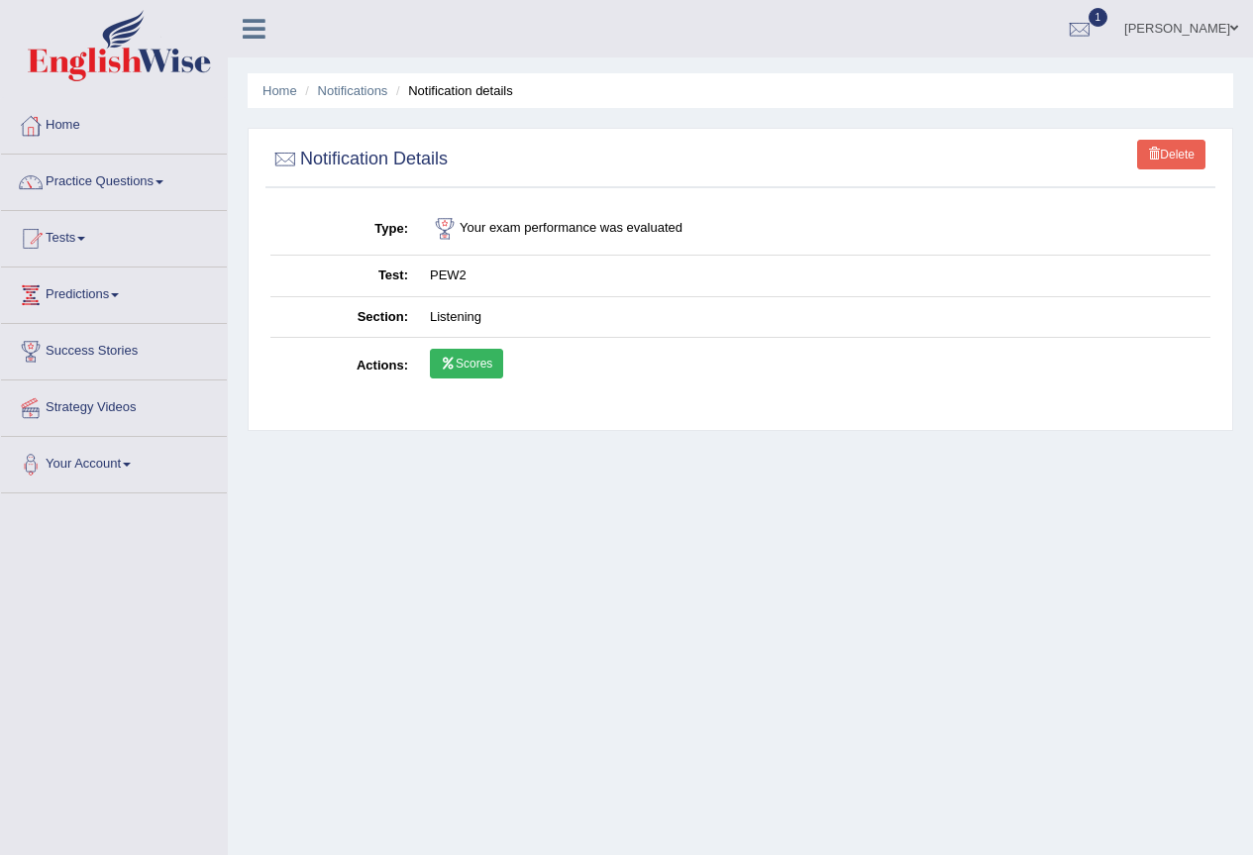
click at [468, 355] on link "Scores" at bounding box center [466, 364] width 73 height 30
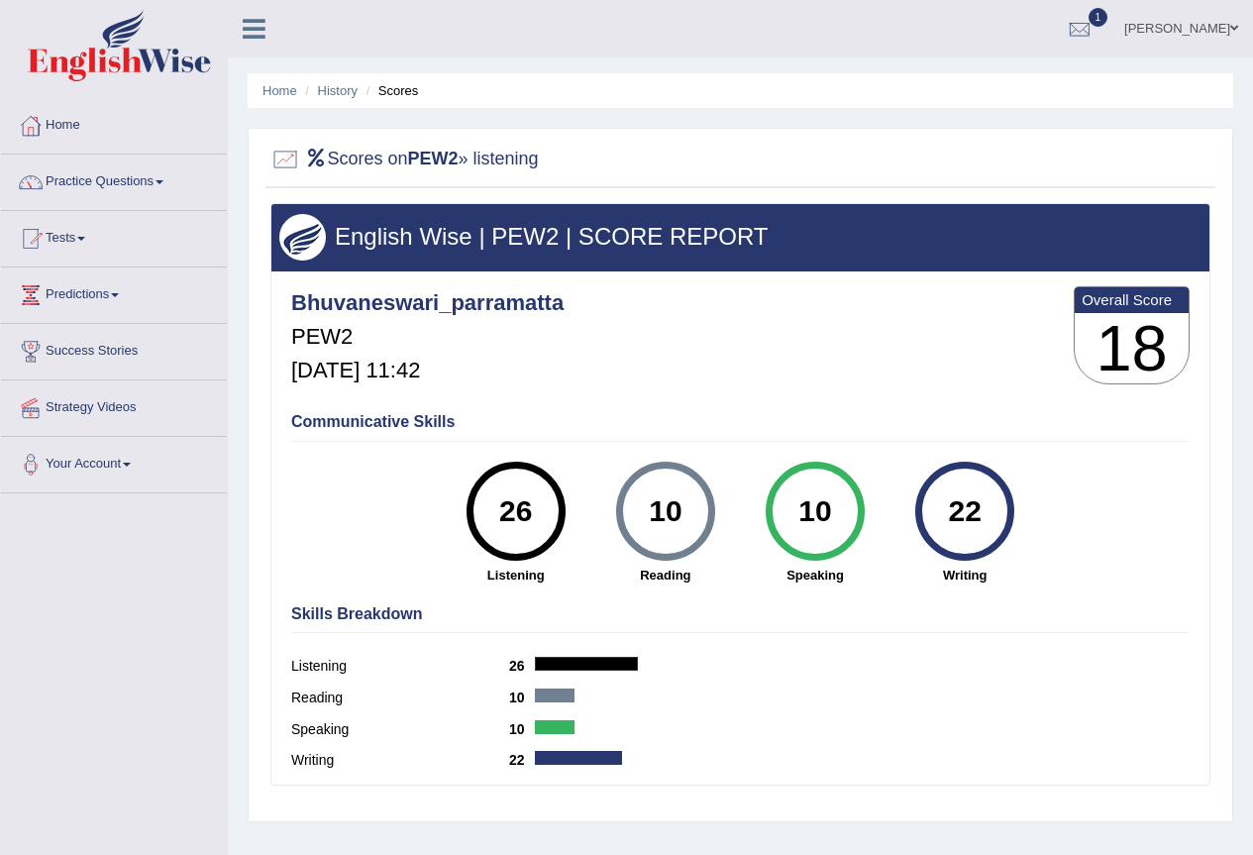
click at [78, 122] on link "Home" at bounding box center [114, 123] width 226 height 50
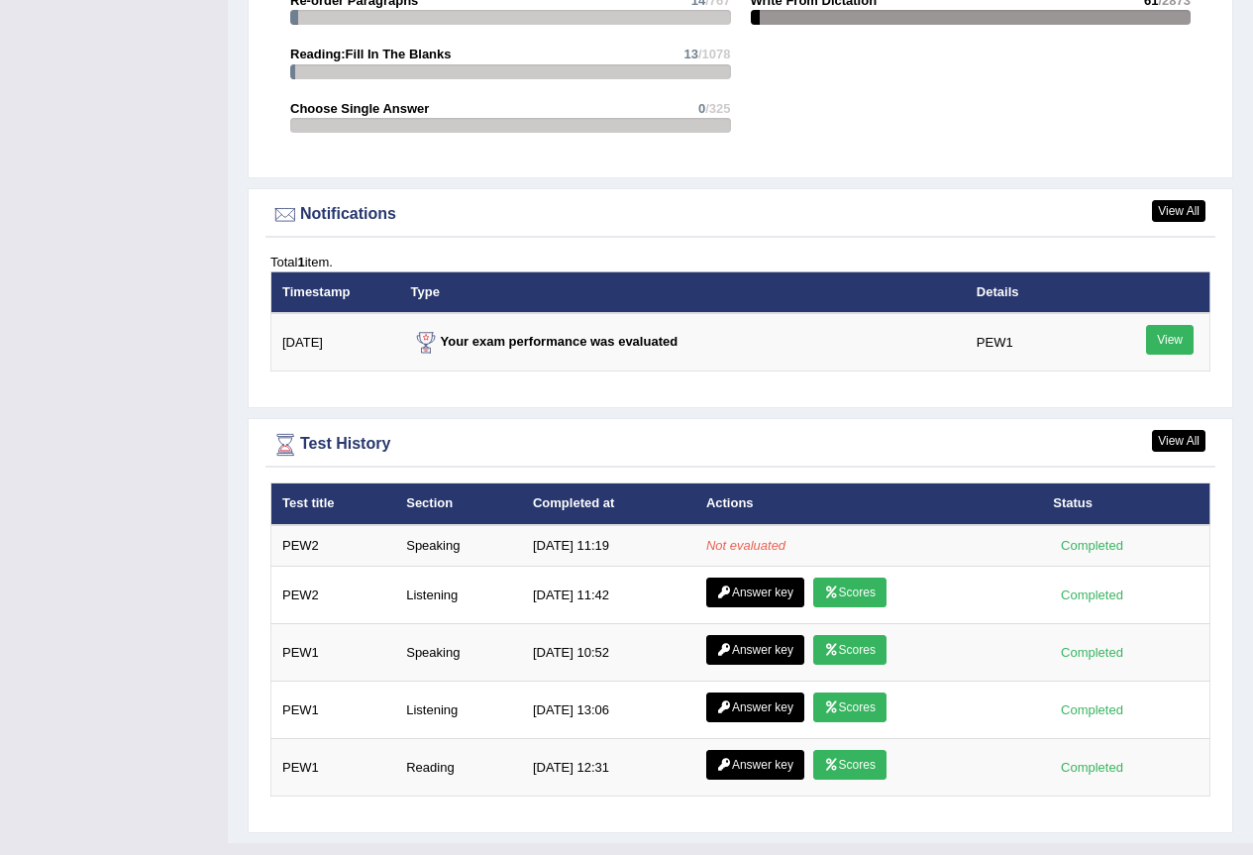
scroll to position [2262, 0]
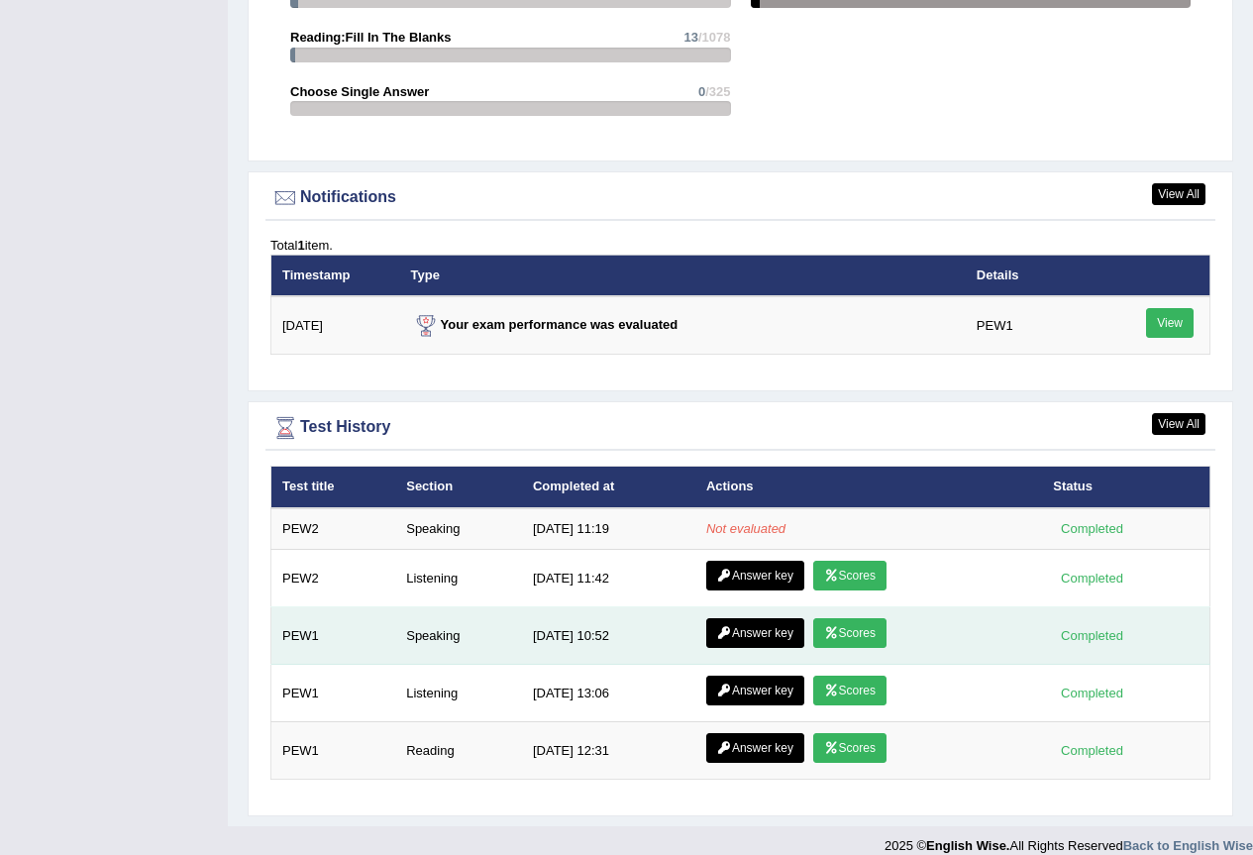
click at [766, 618] on link "Answer key" at bounding box center [755, 633] width 98 height 30
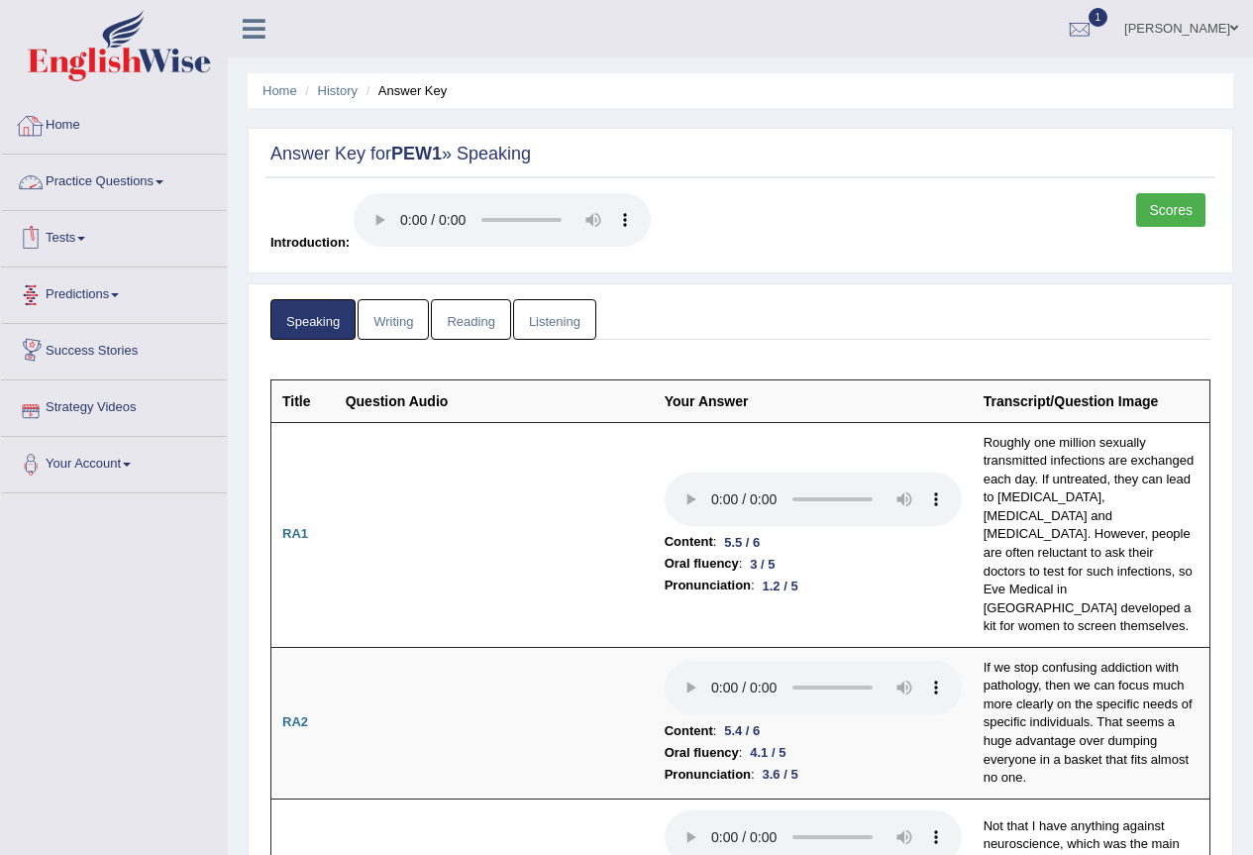
click at [63, 118] on link "Home" at bounding box center [114, 123] width 226 height 50
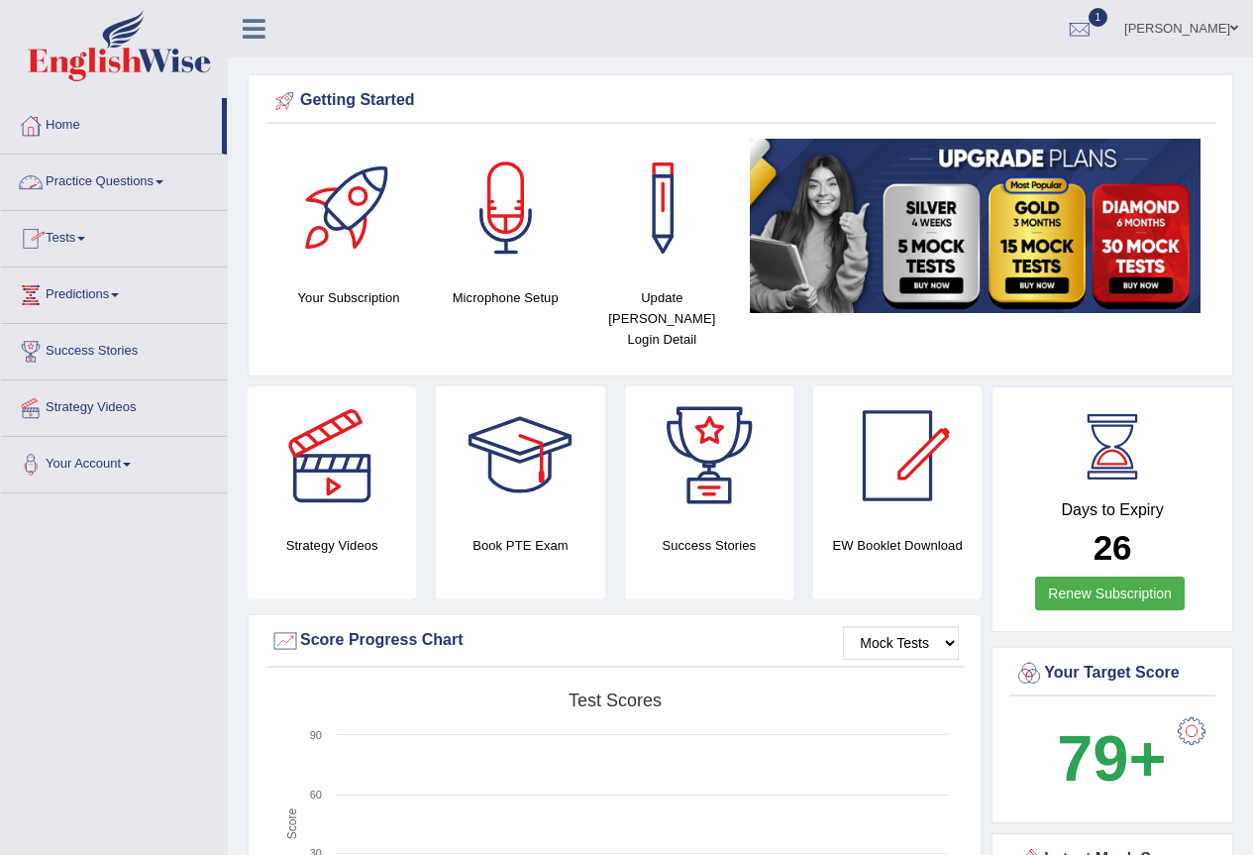
click at [163, 183] on span at bounding box center [159, 182] width 8 height 4
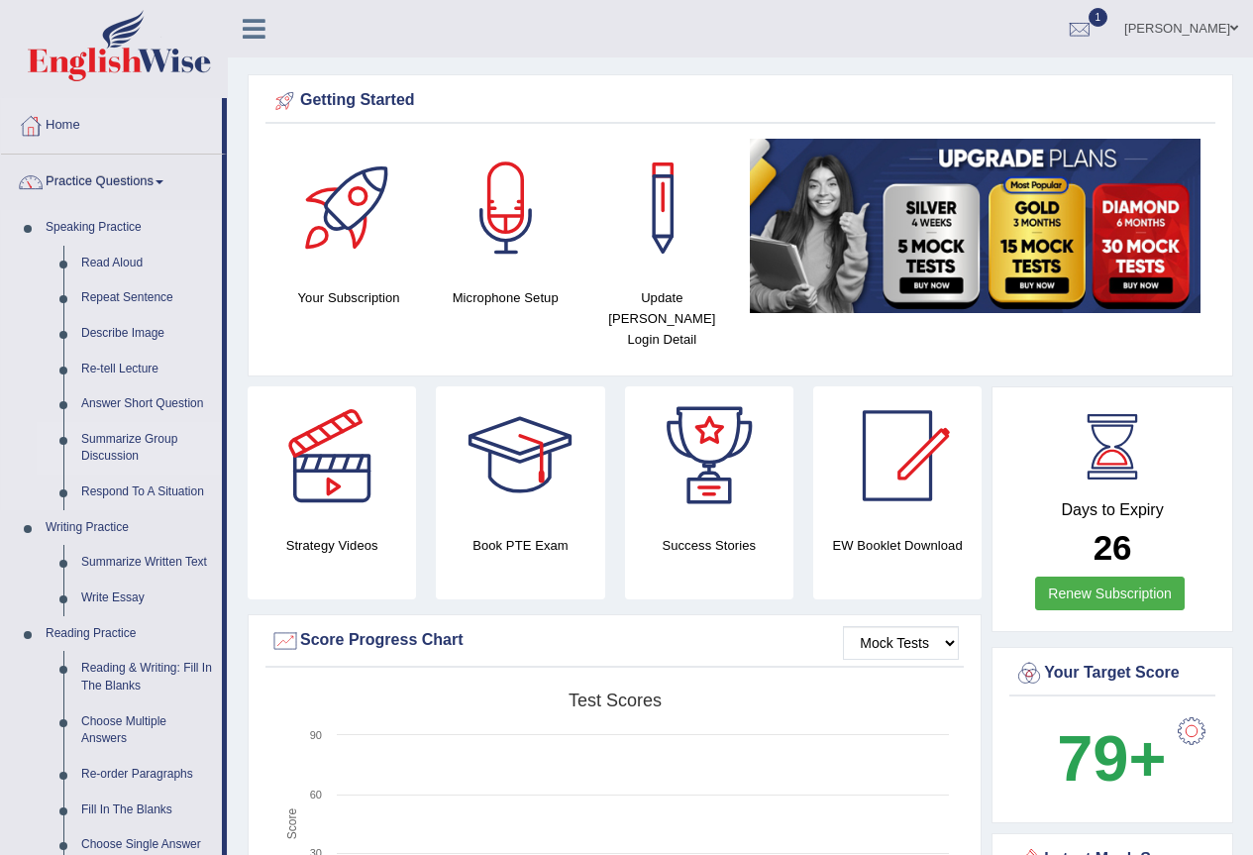
click at [147, 444] on link "Summarize Group Discussion" at bounding box center [147, 448] width 150 height 52
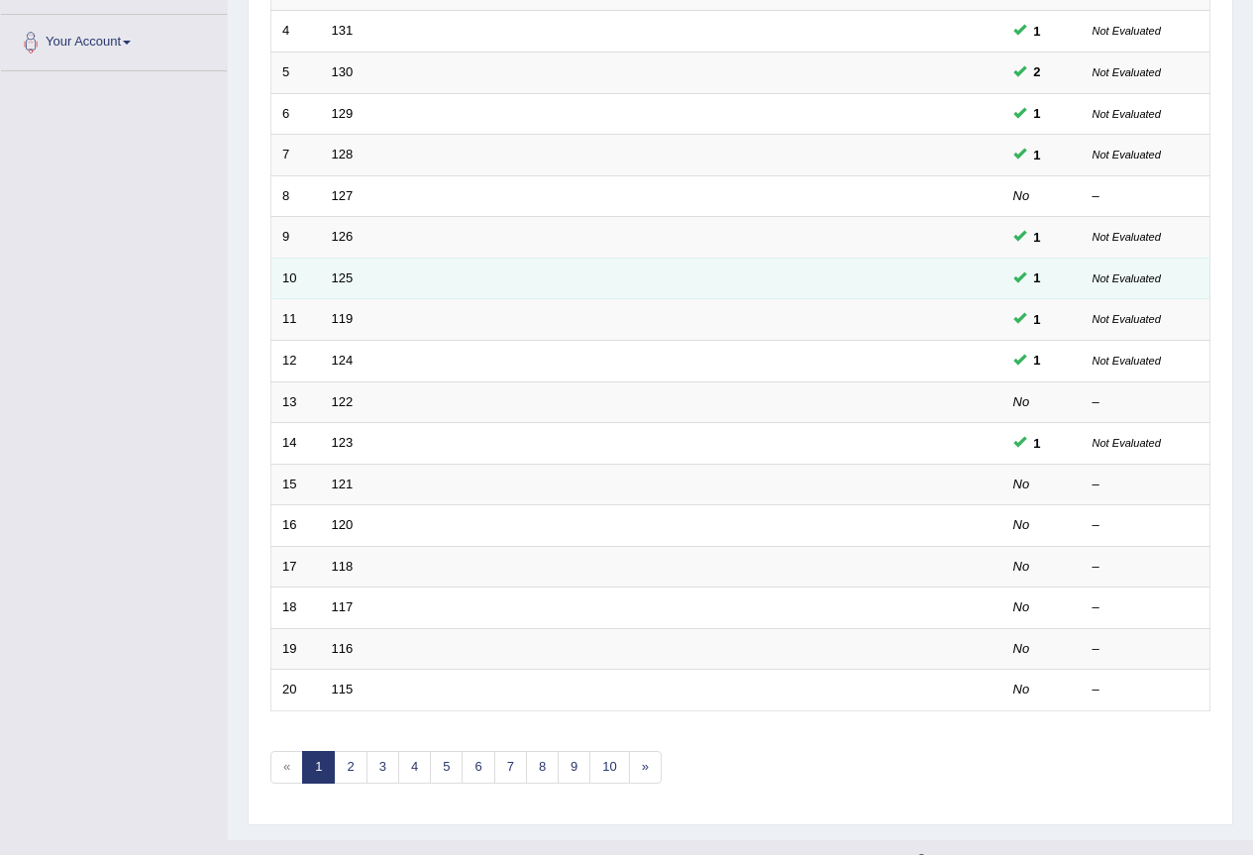
scroll to position [457, 0]
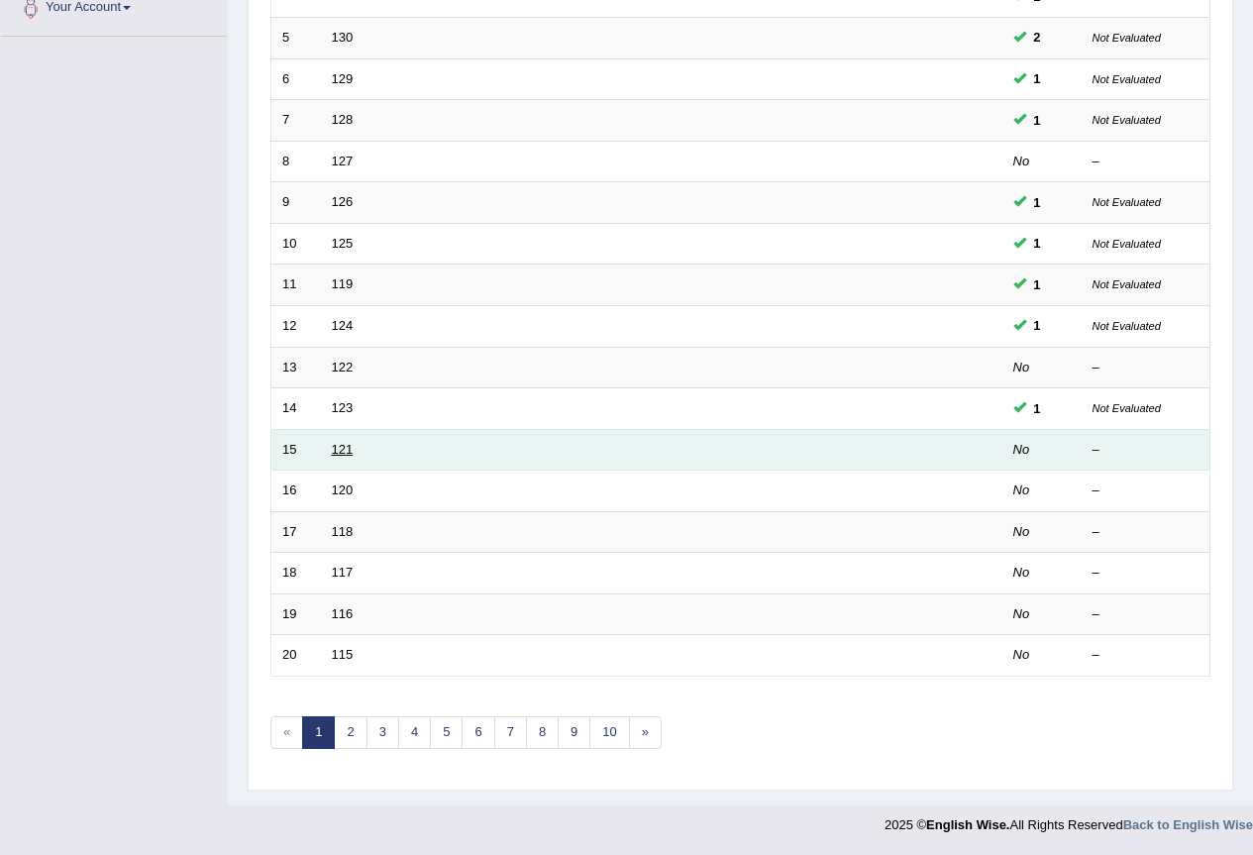
click at [341, 451] on link "121" at bounding box center [343, 449] width 22 height 15
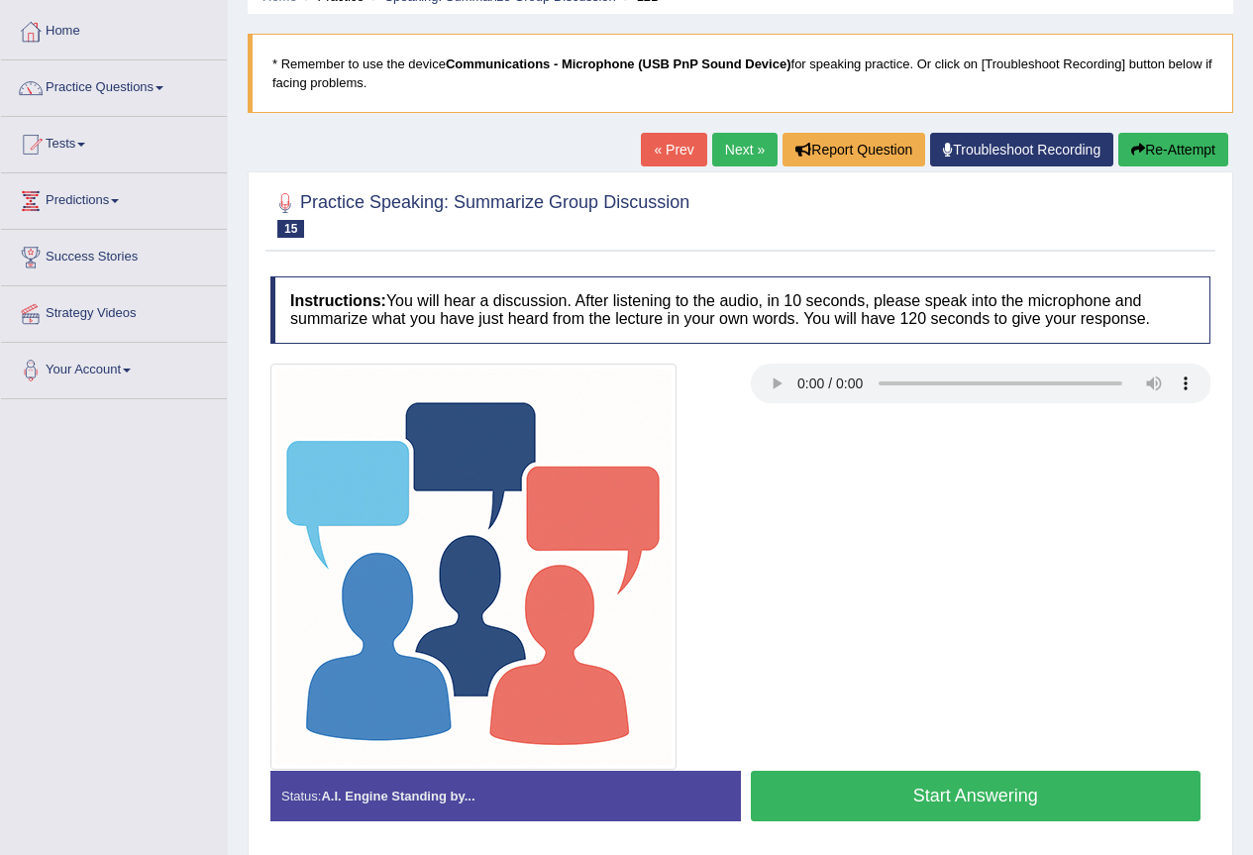
scroll to position [132, 0]
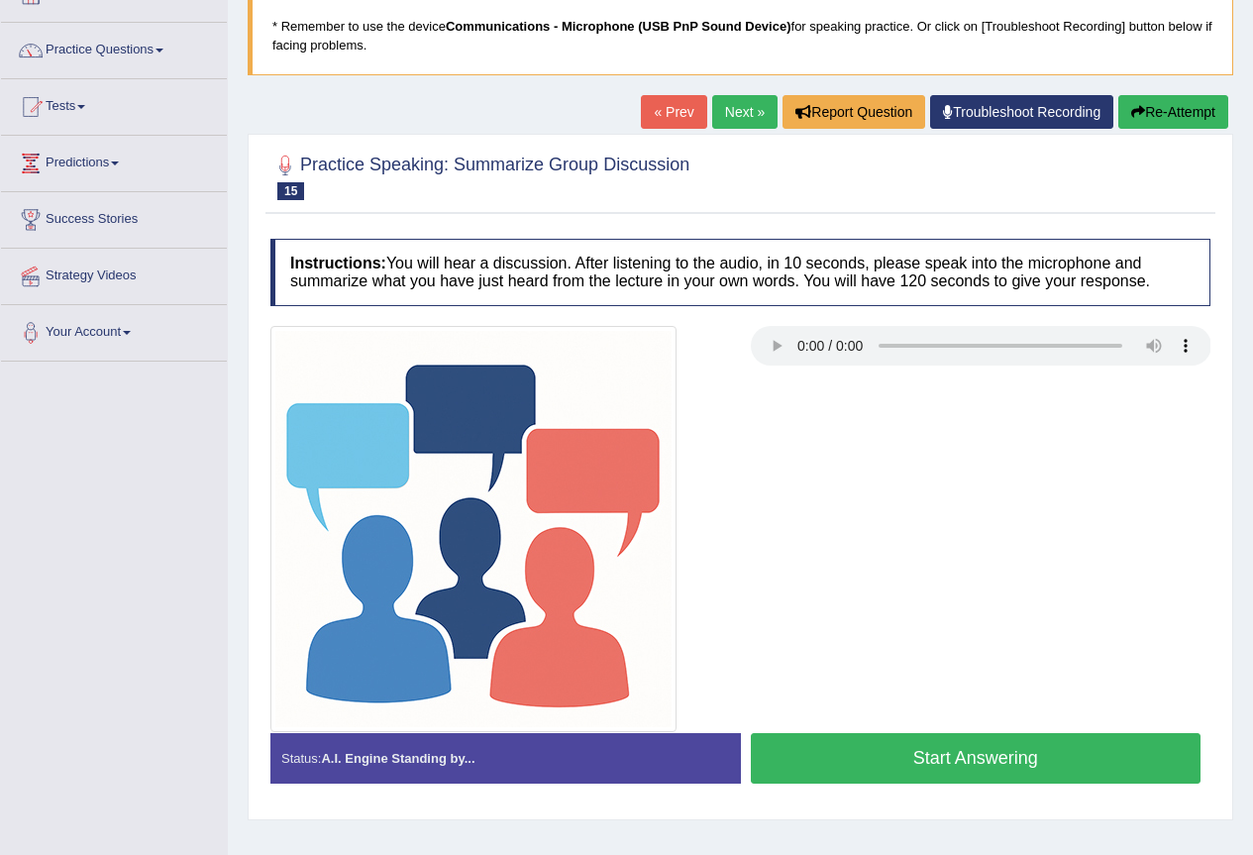
click at [916, 742] on button "Start Answering" at bounding box center [976, 758] width 451 height 51
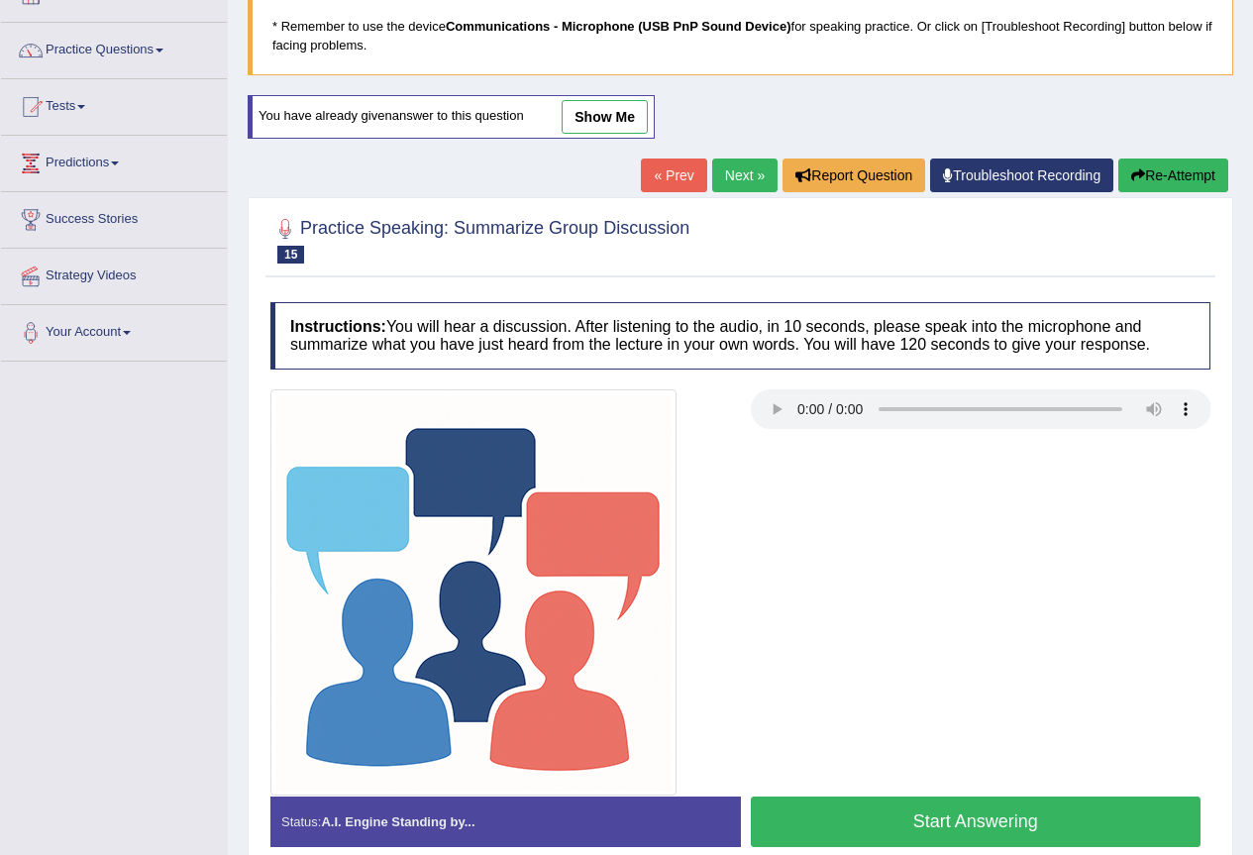
scroll to position [225, 0]
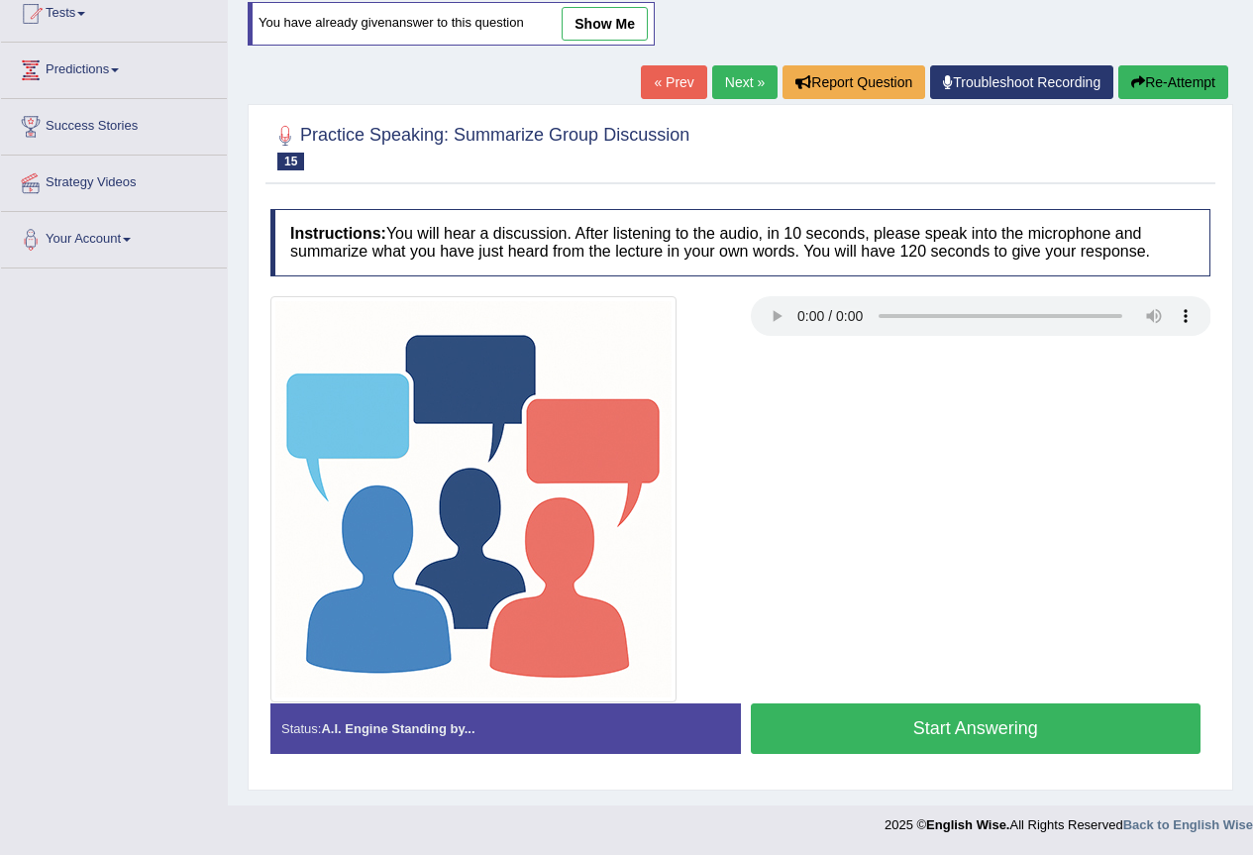
click at [957, 721] on button "Start Answering" at bounding box center [976, 728] width 451 height 51
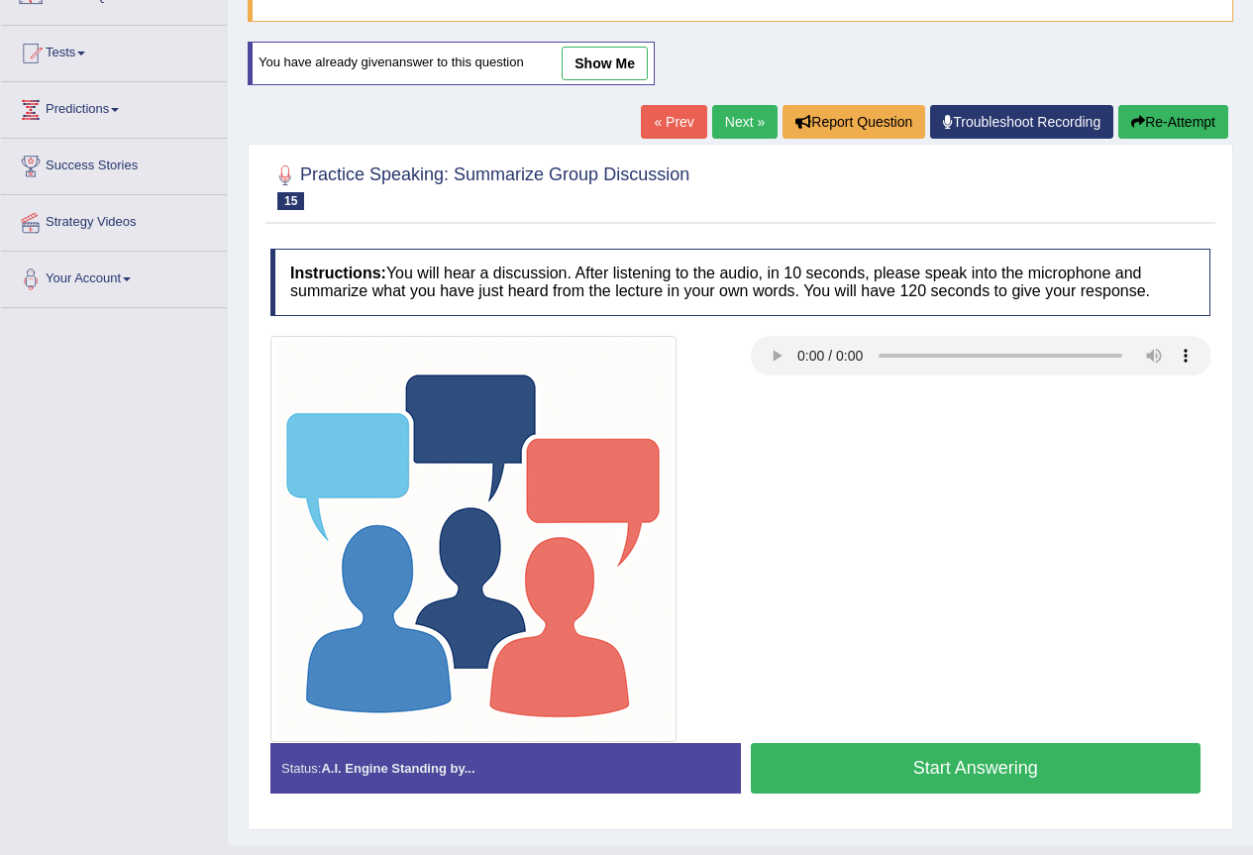
click at [927, 767] on button "Start Answering" at bounding box center [976, 768] width 451 height 51
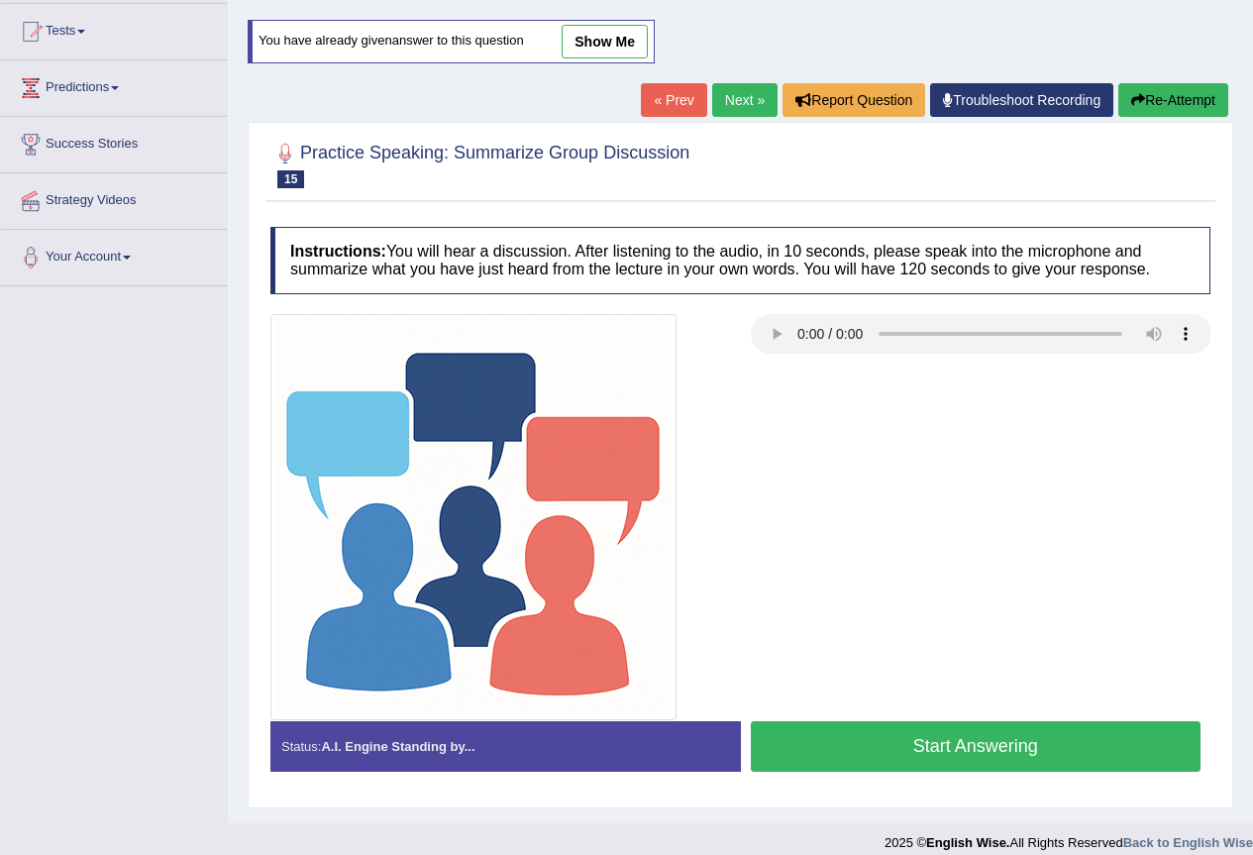
scroll to position [225, 0]
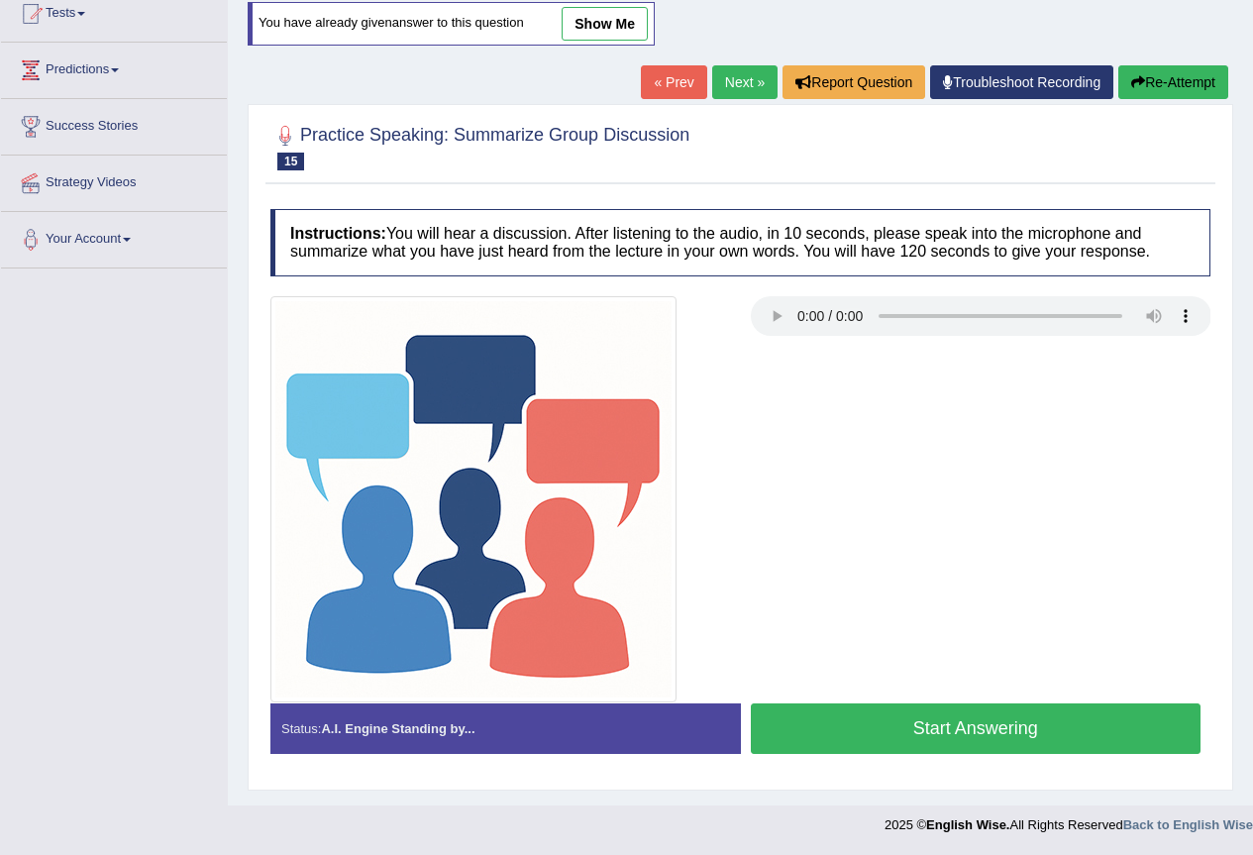
click at [856, 725] on button "Start Answering" at bounding box center [976, 728] width 451 height 51
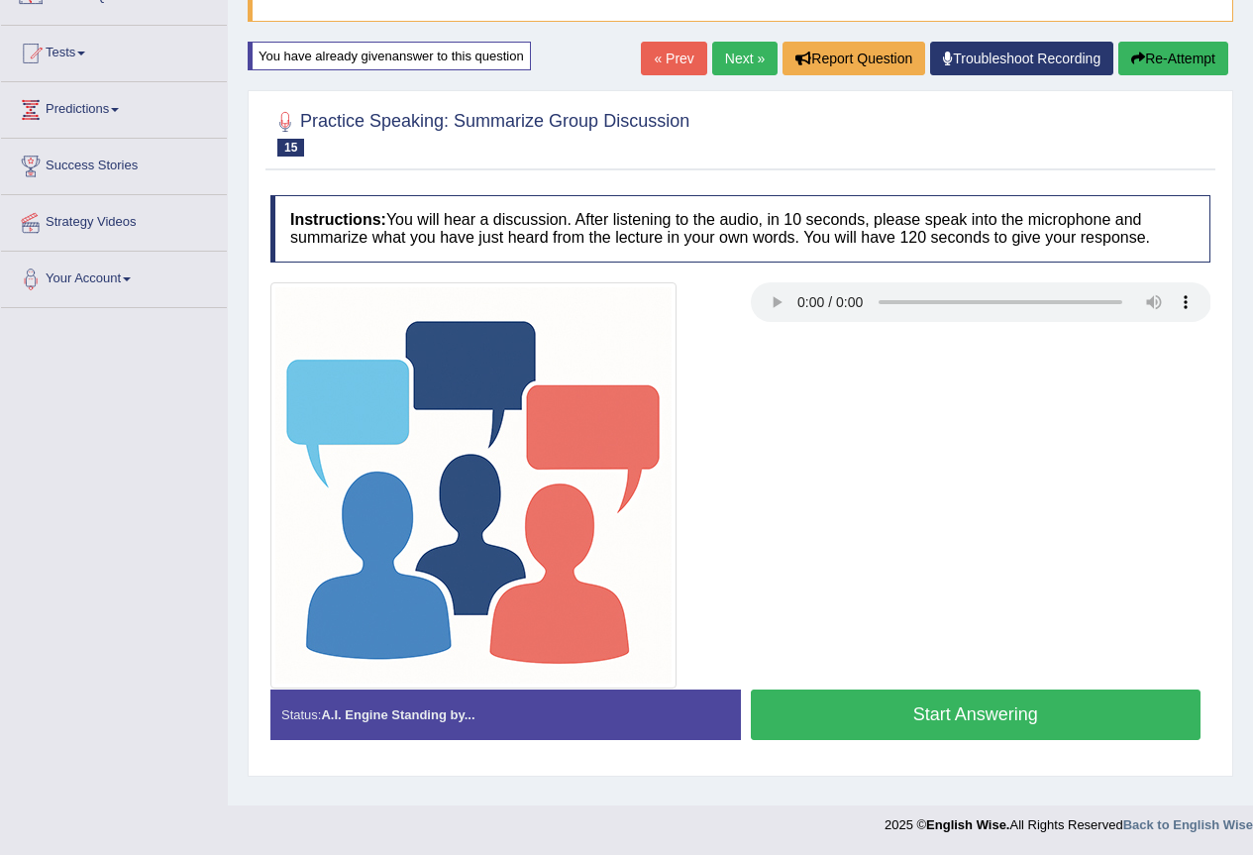
scroll to position [190, 0]
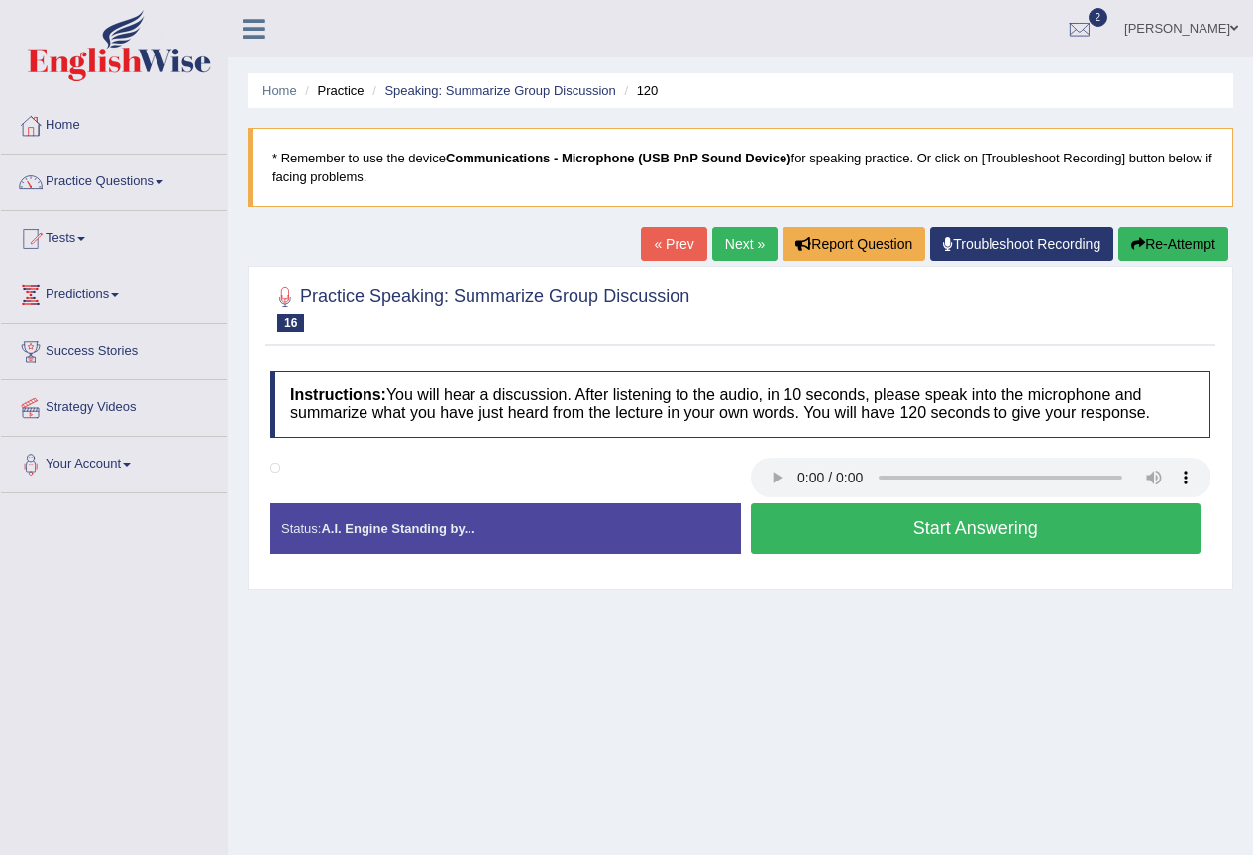
click at [922, 530] on button "Start Answering" at bounding box center [976, 528] width 451 height 51
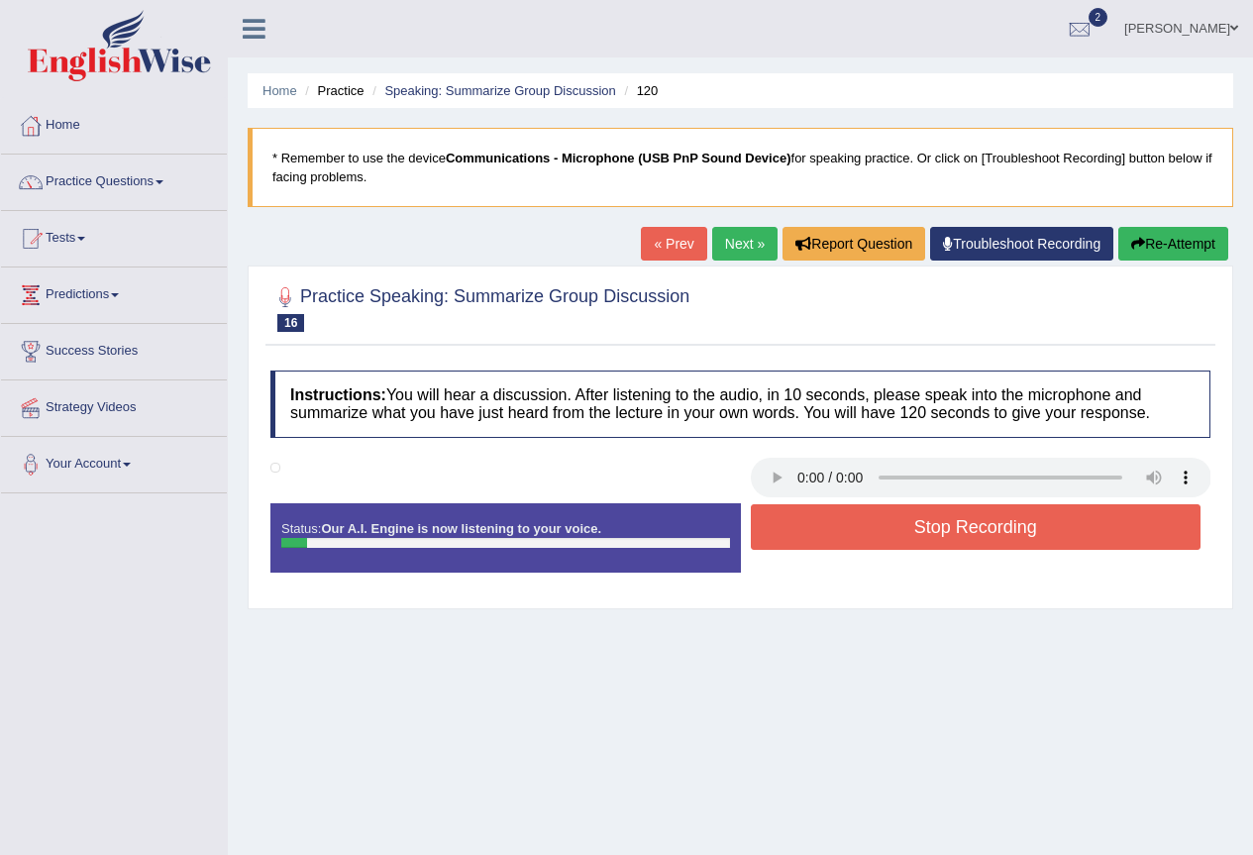
click at [794, 532] on button "Stop Recording" at bounding box center [976, 527] width 451 height 46
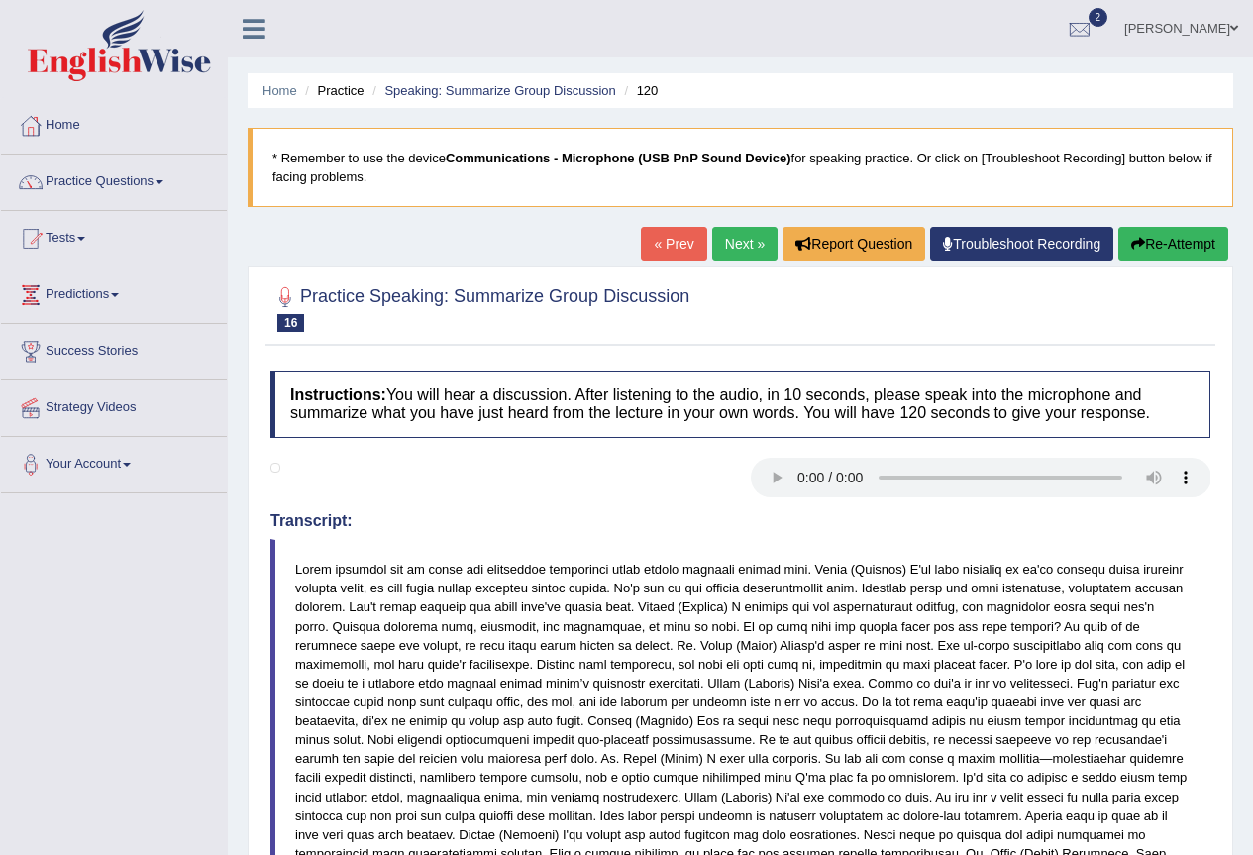
click at [1143, 236] on button "Re-Attempt" at bounding box center [1173, 244] width 110 height 34
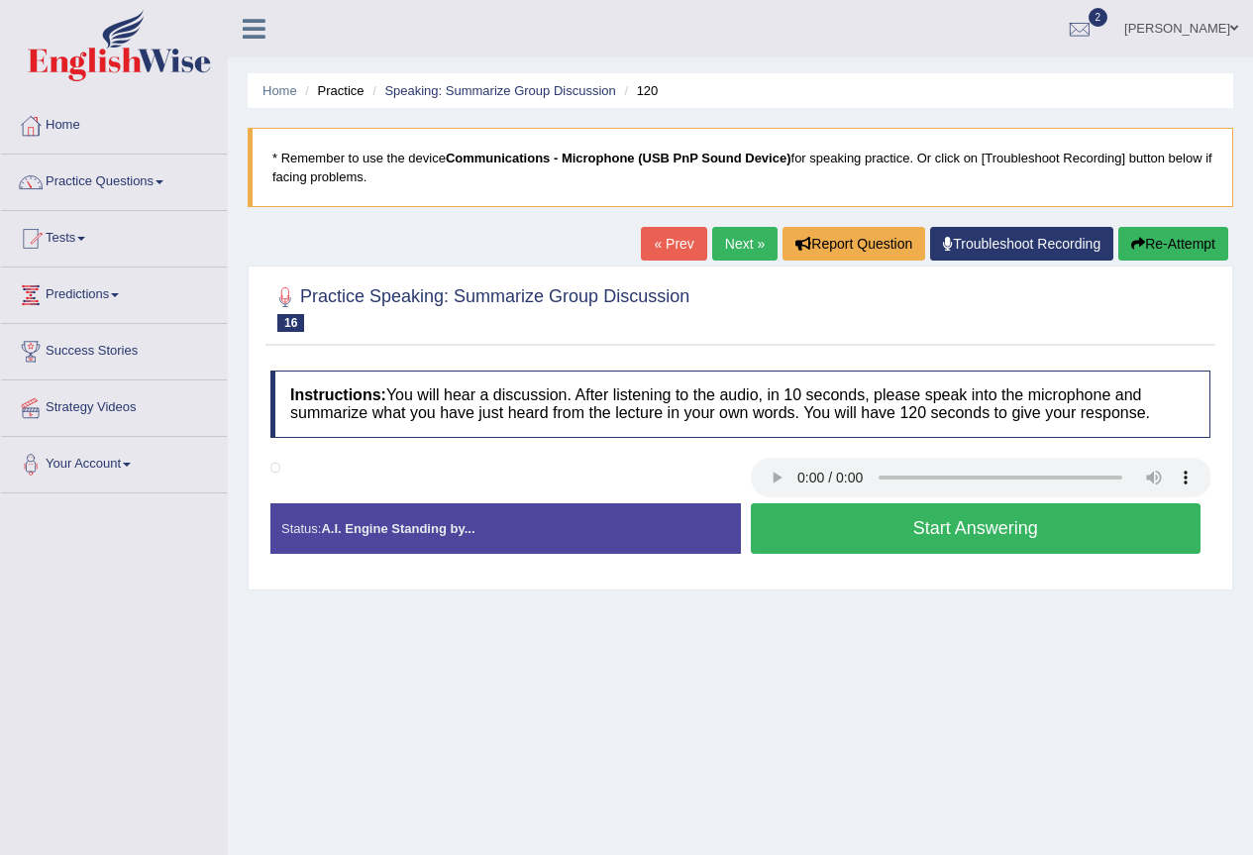
scroll to position [132, 0]
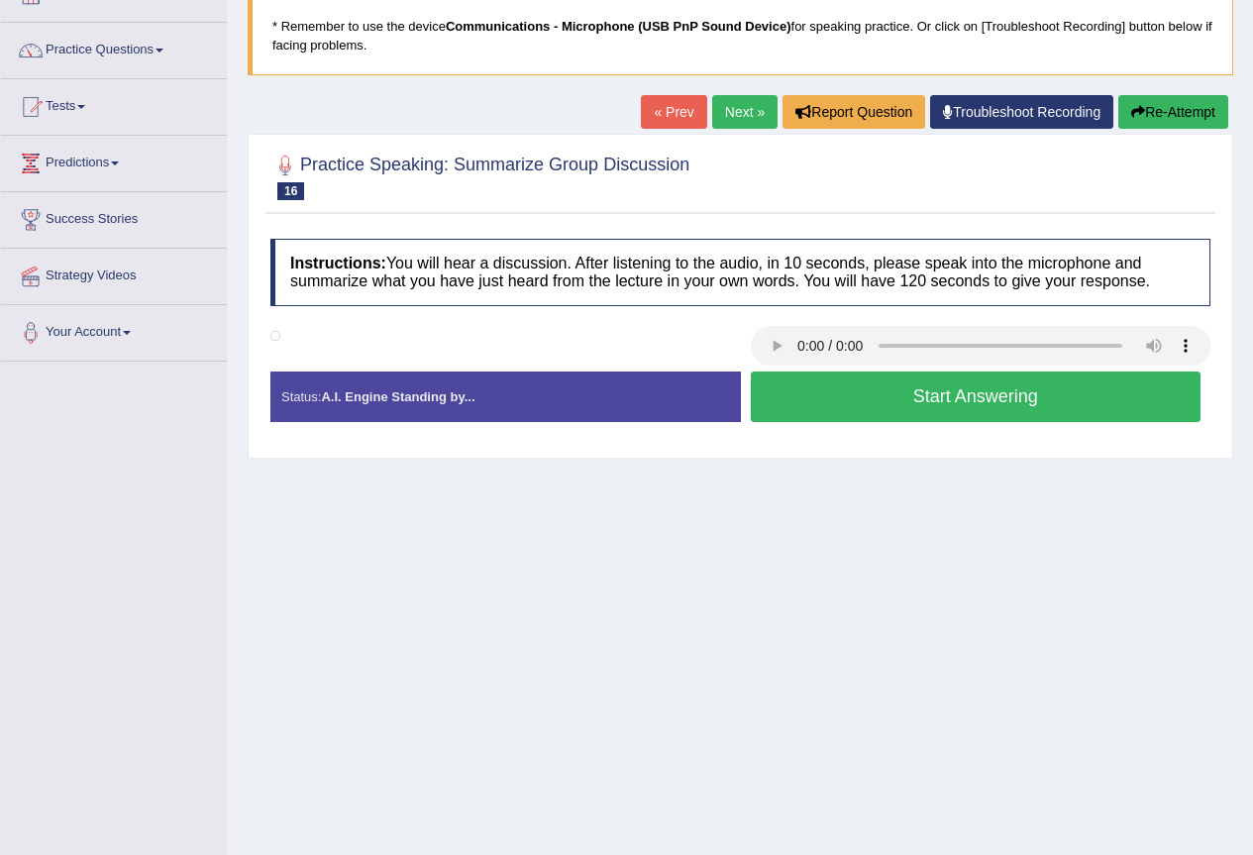
click at [1023, 392] on button "Start Answering" at bounding box center [976, 396] width 451 height 51
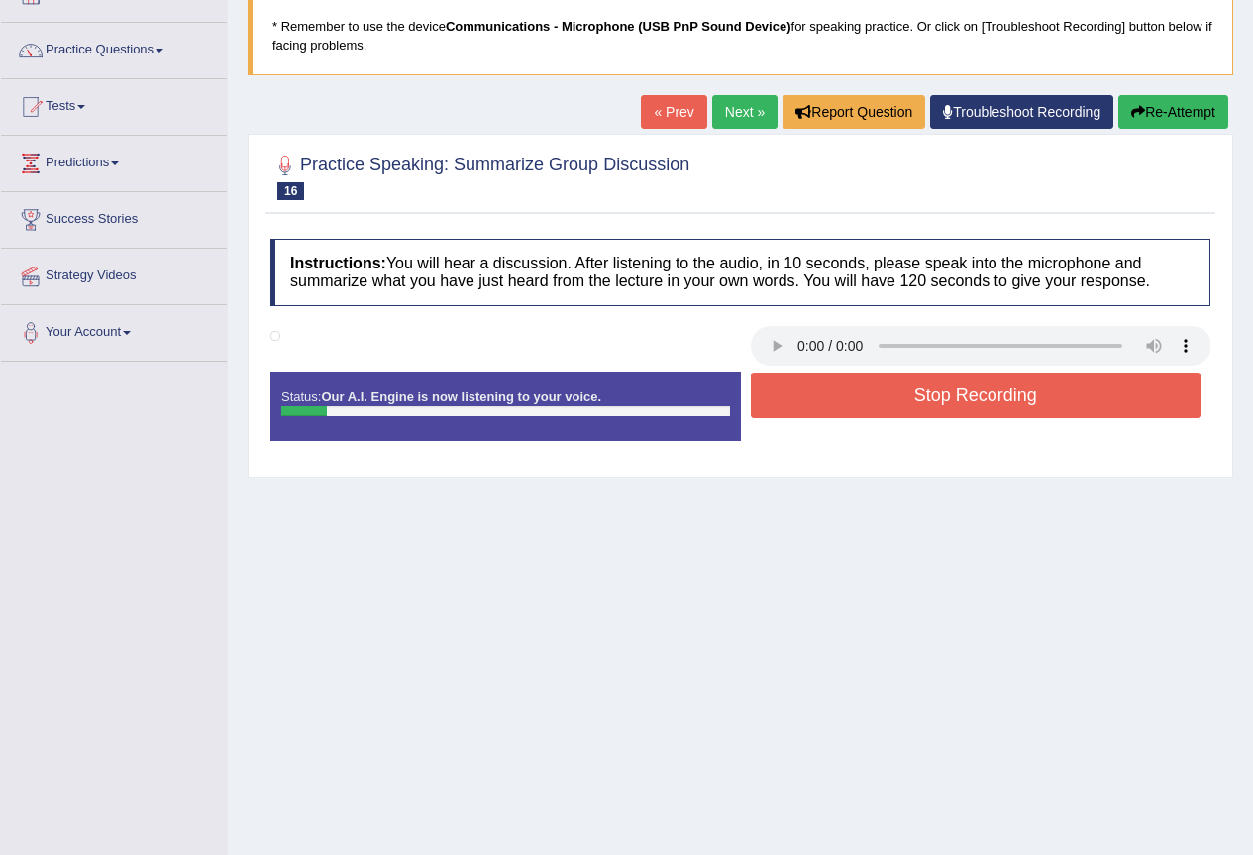
click at [952, 386] on button "Stop Recording" at bounding box center [976, 395] width 451 height 46
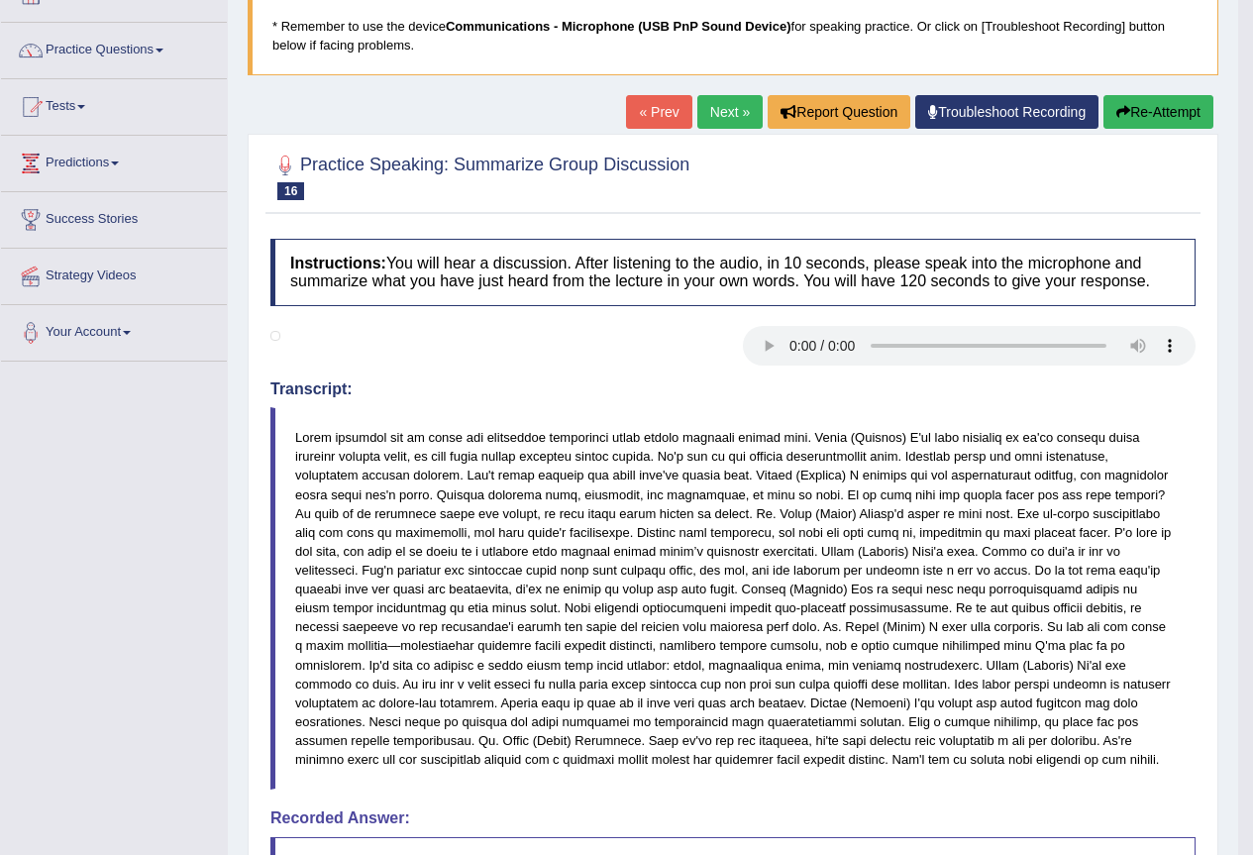
click at [1160, 115] on button "Re-Attempt" at bounding box center [1158, 112] width 110 height 34
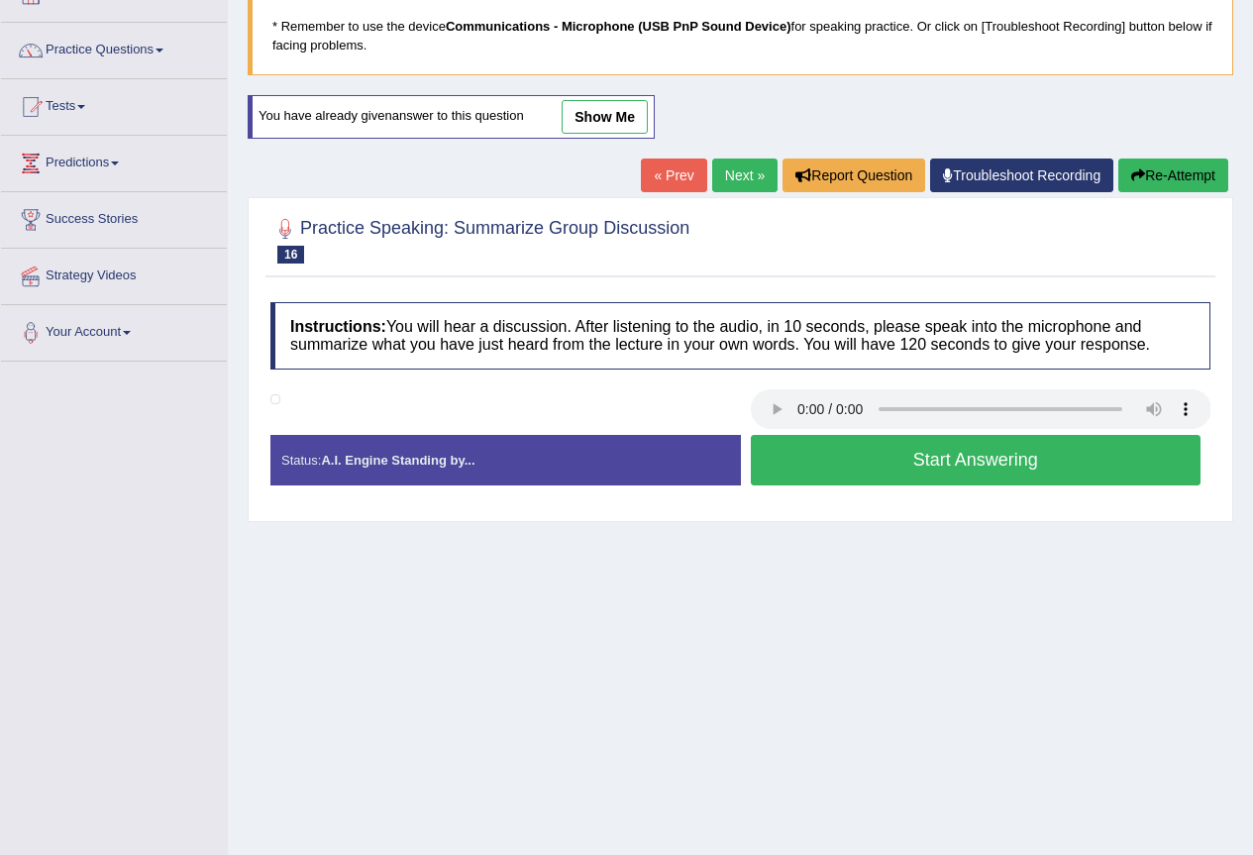
click at [969, 453] on button "Start Answering" at bounding box center [976, 460] width 451 height 51
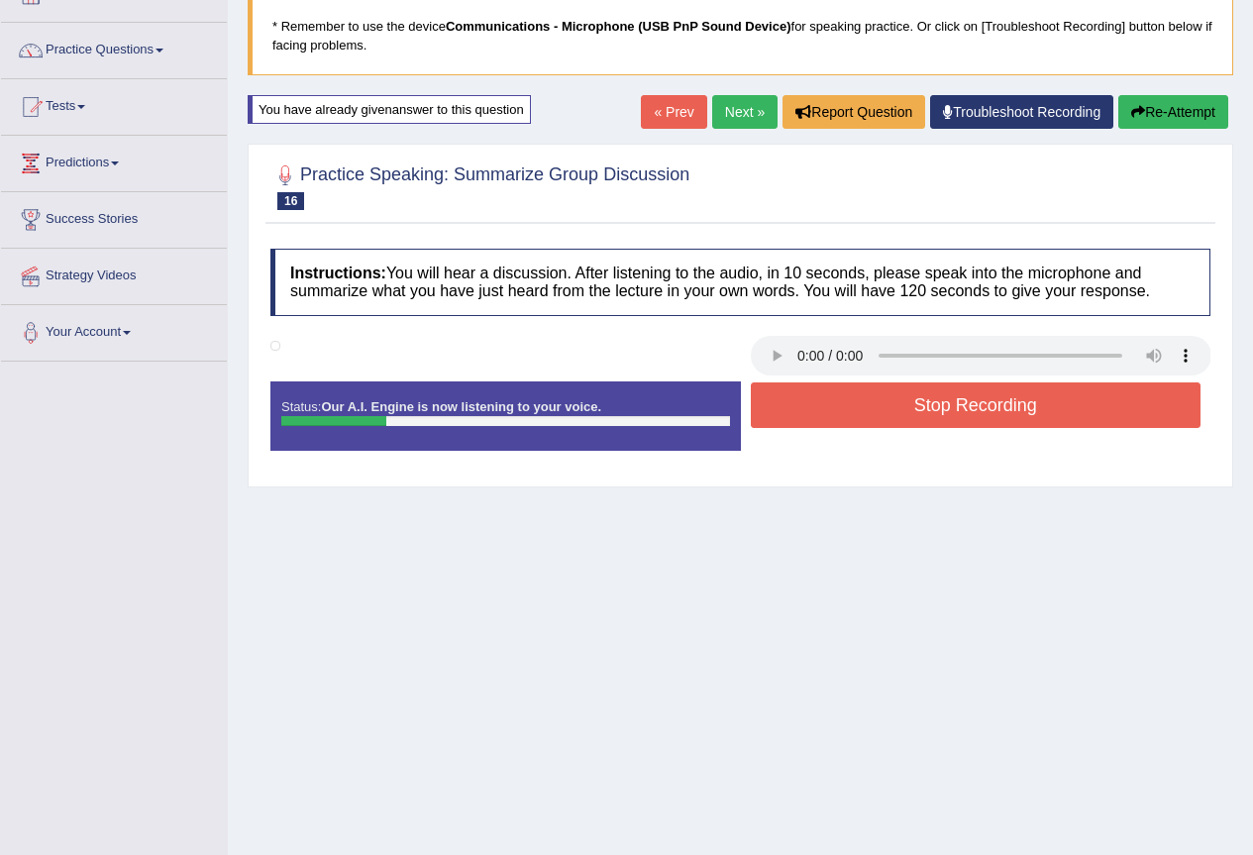
click at [943, 398] on button "Stop Recording" at bounding box center [976, 405] width 451 height 46
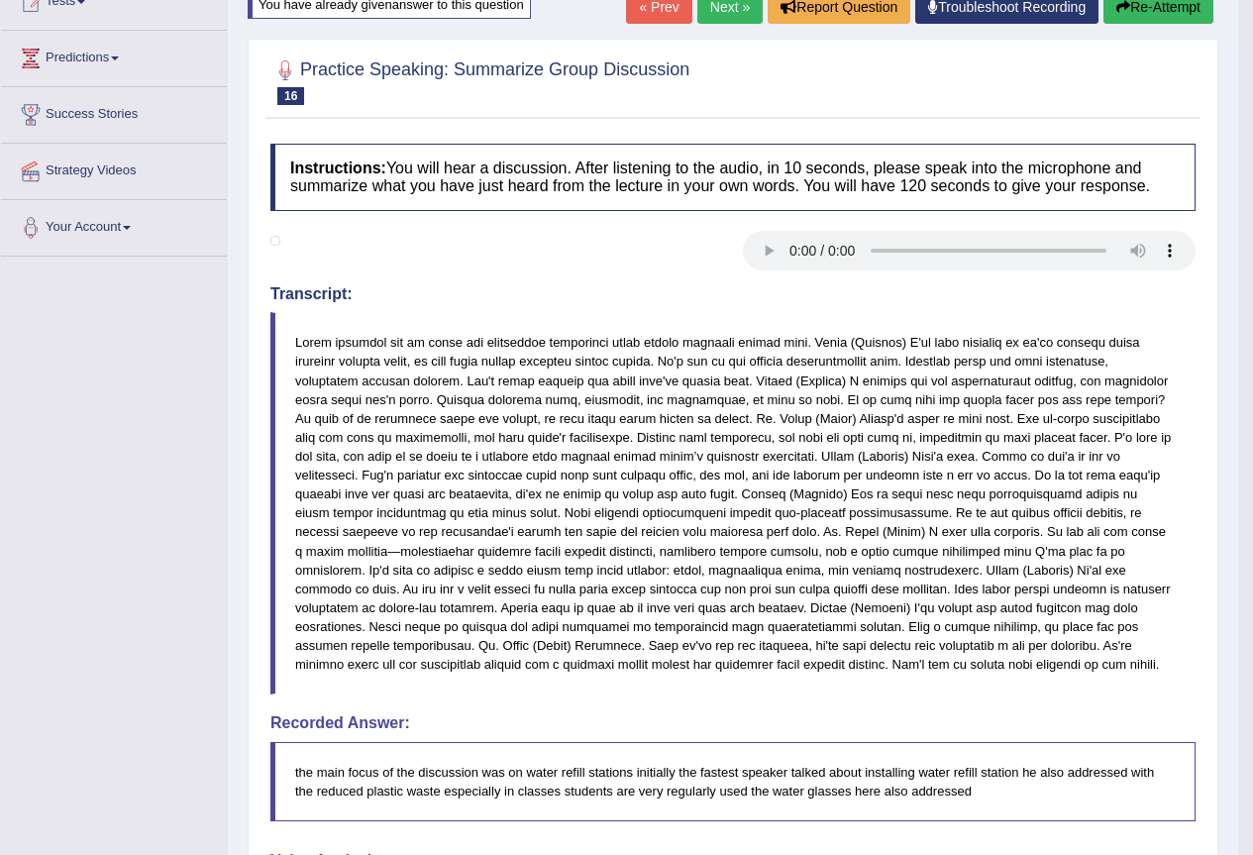
scroll to position [3, 0]
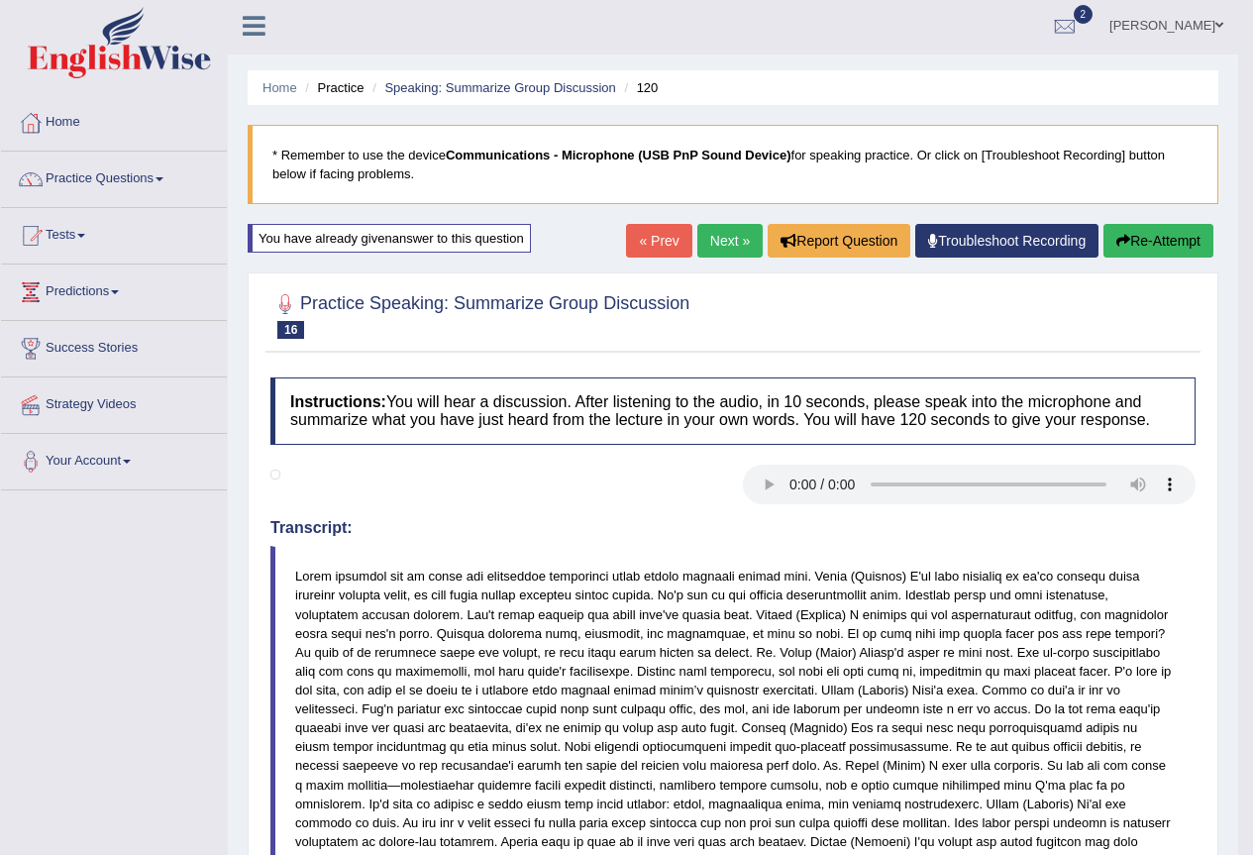
click at [1141, 244] on button "Re-Attempt" at bounding box center [1158, 241] width 110 height 34
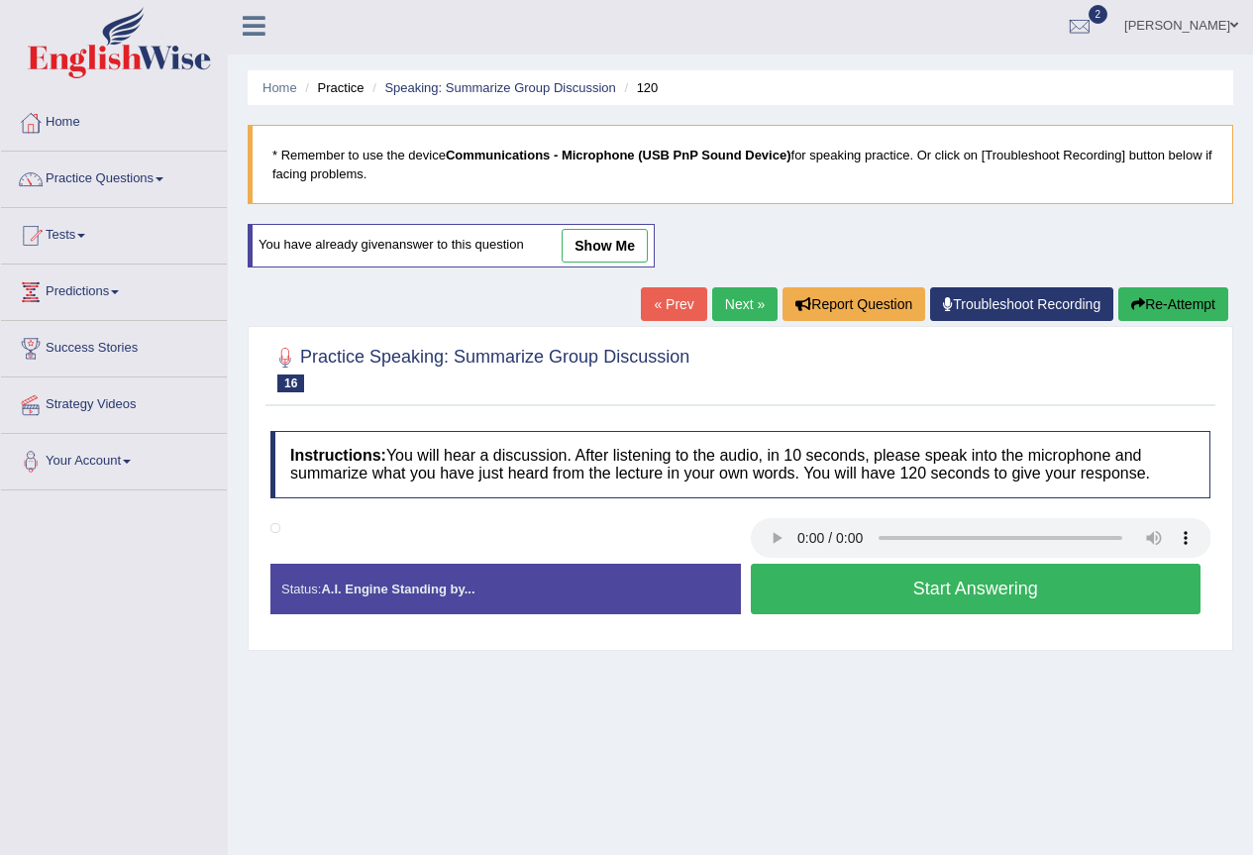
click at [981, 588] on button "Start Answering" at bounding box center [976, 589] width 451 height 51
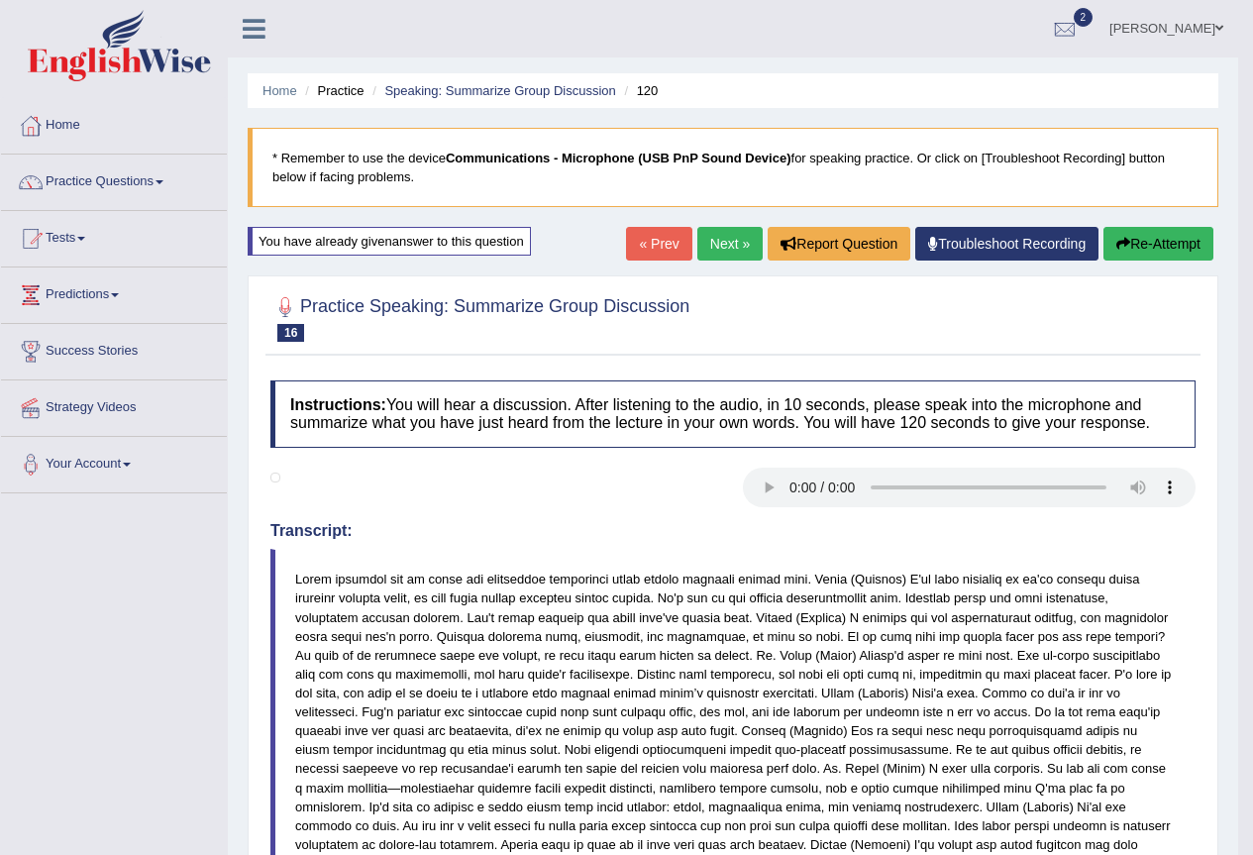
click at [1151, 237] on button "Re-Attempt" at bounding box center [1158, 244] width 110 height 34
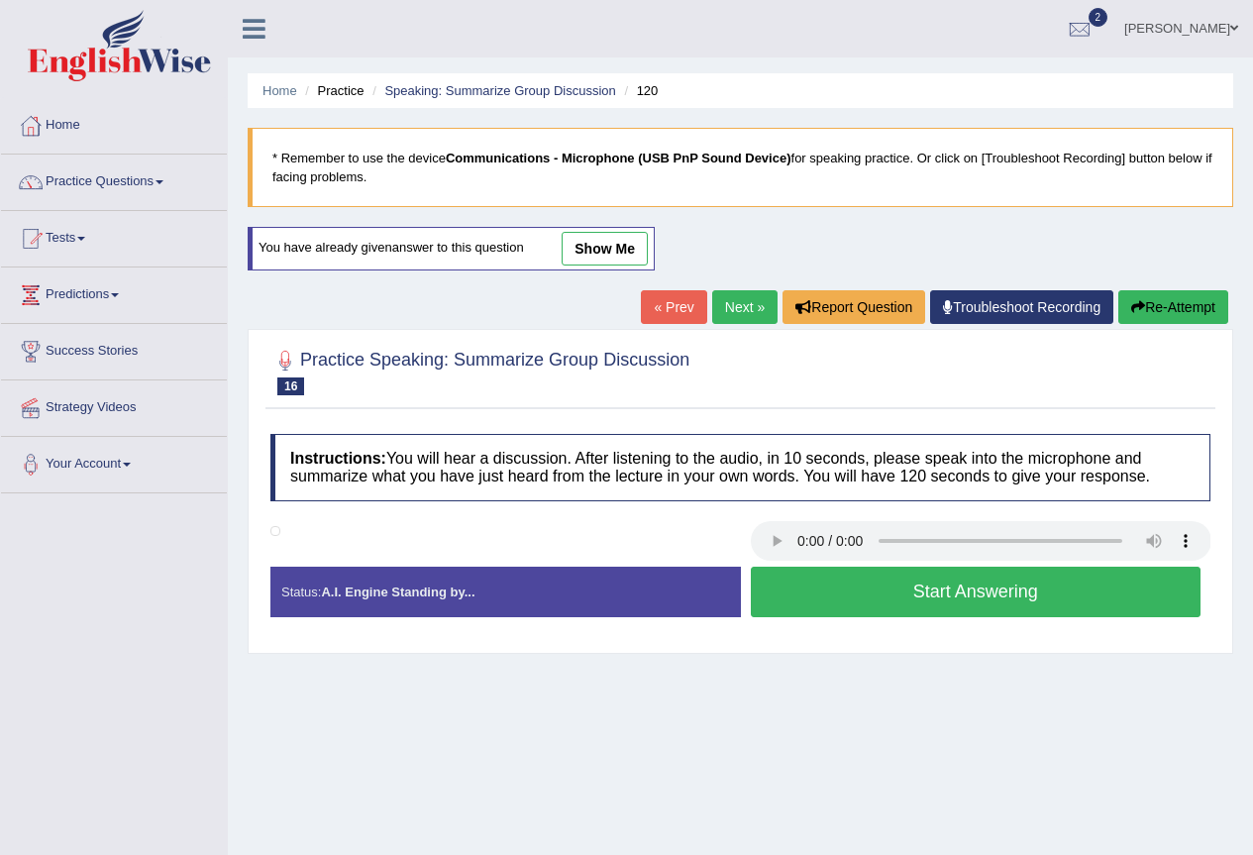
click at [936, 594] on button "Start Answering" at bounding box center [976, 592] width 451 height 51
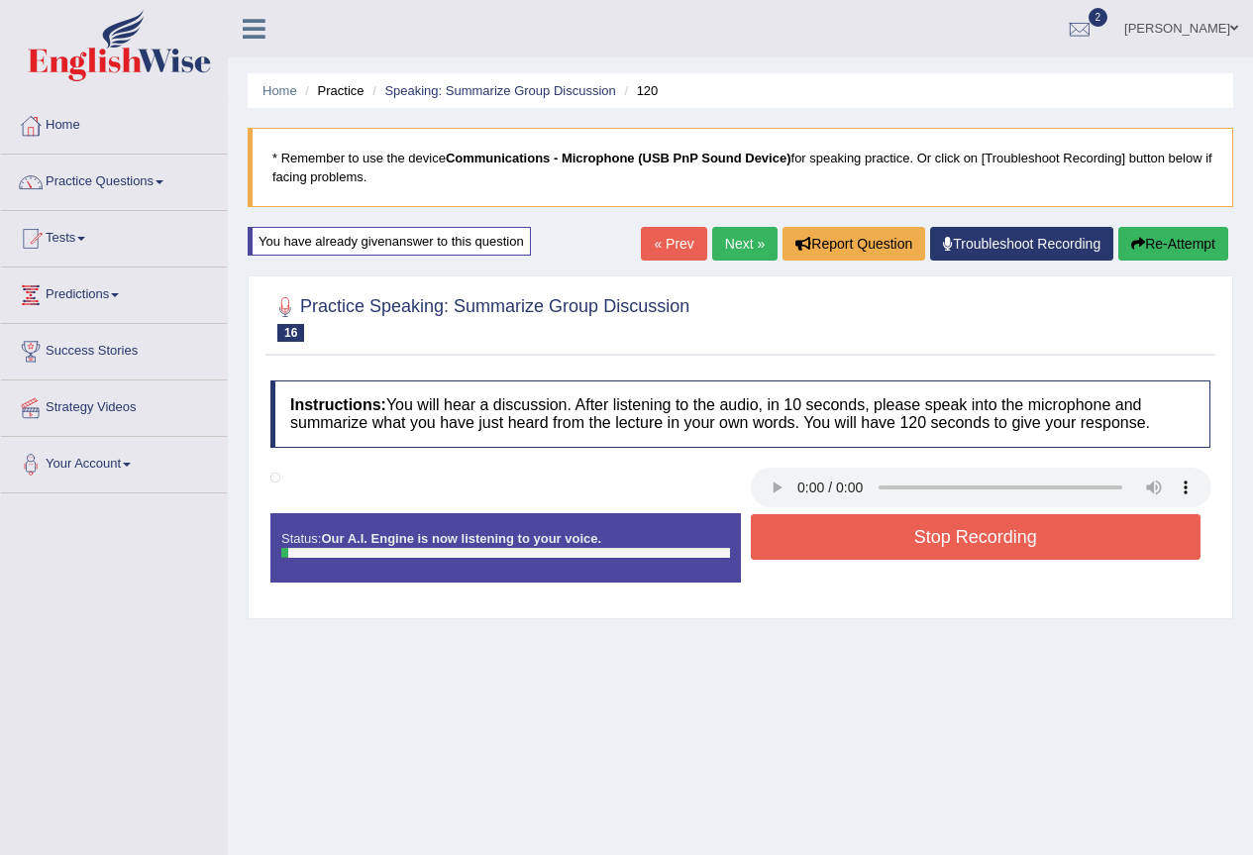
click at [1187, 251] on button "Re-Attempt" at bounding box center [1173, 244] width 110 height 34
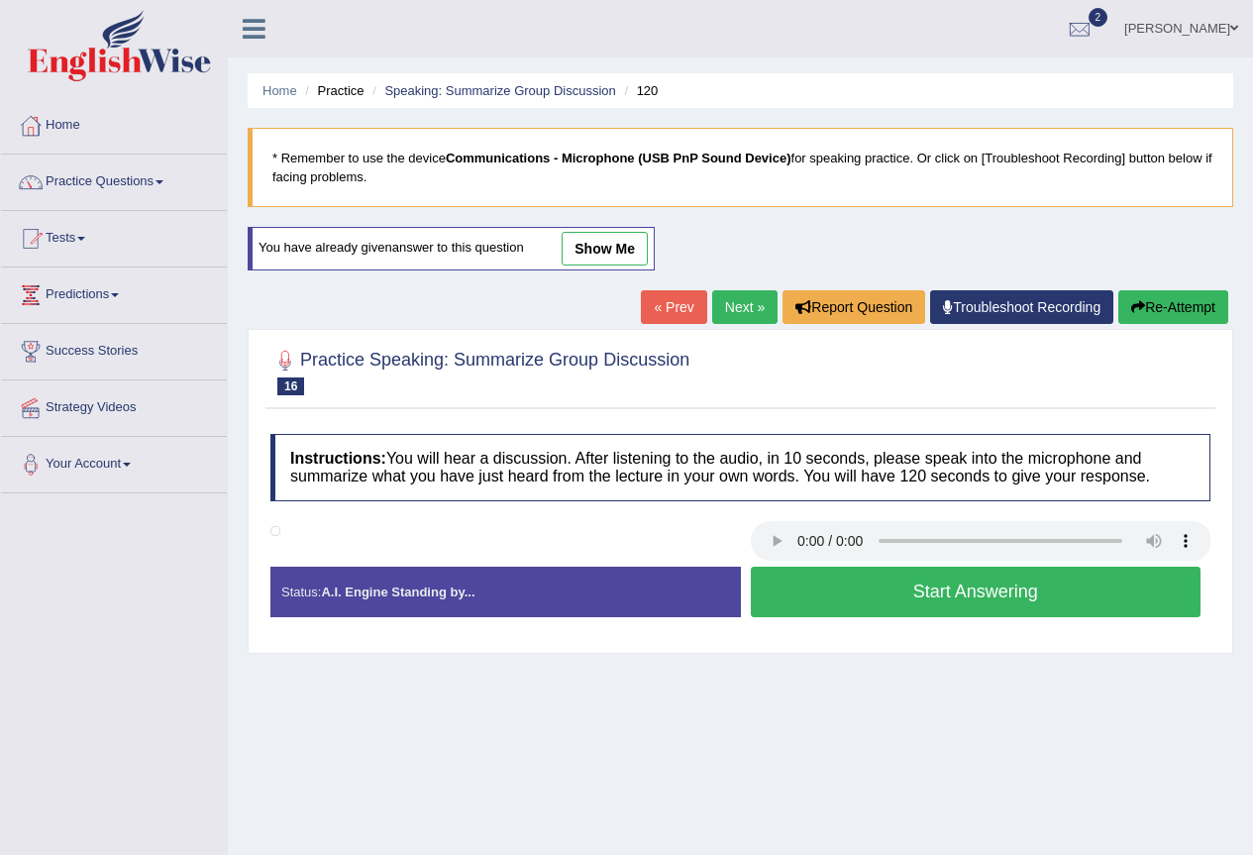
click at [1164, 308] on button "Re-Attempt" at bounding box center [1173, 307] width 110 height 34
click at [871, 586] on button "Start Answering" at bounding box center [976, 592] width 451 height 51
click at [744, 309] on link "Next »" at bounding box center [744, 307] width 65 height 34
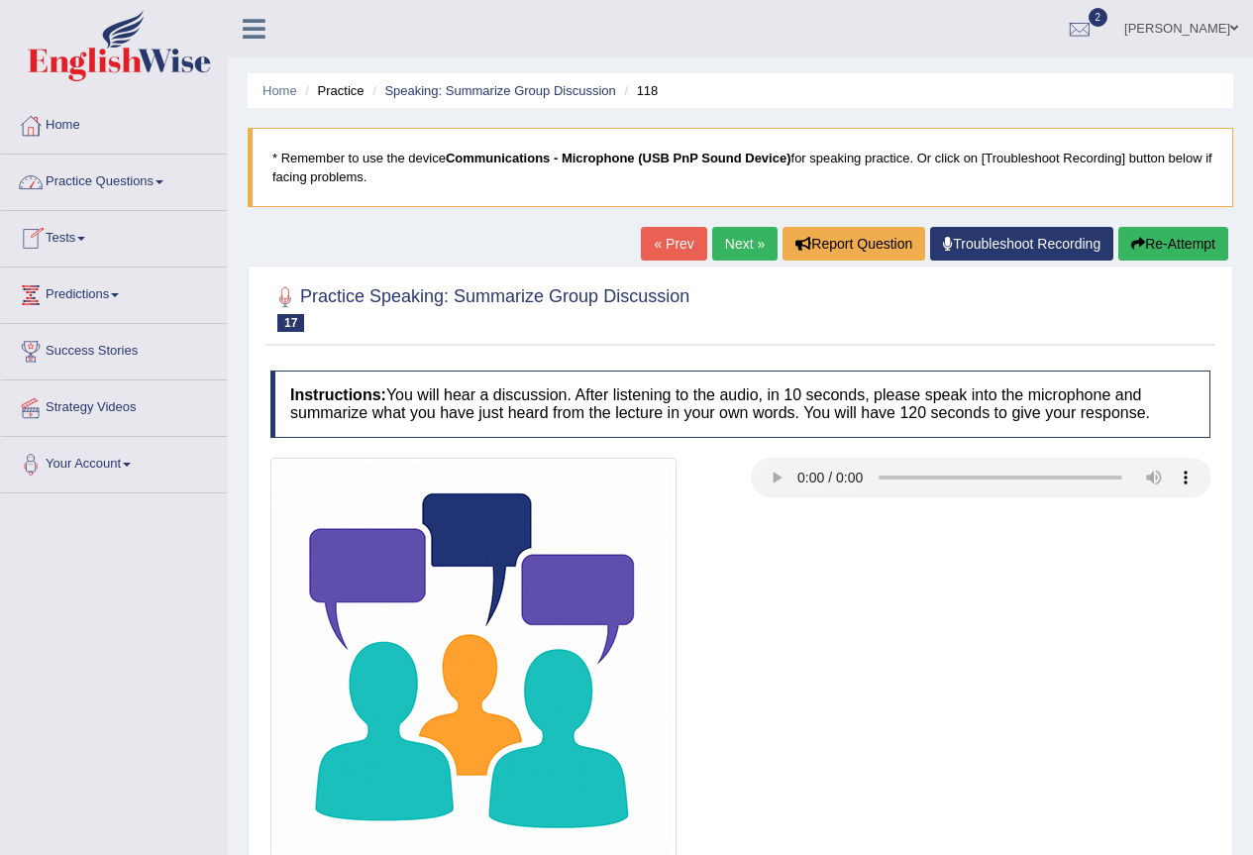
click at [163, 182] on span at bounding box center [159, 182] width 8 height 4
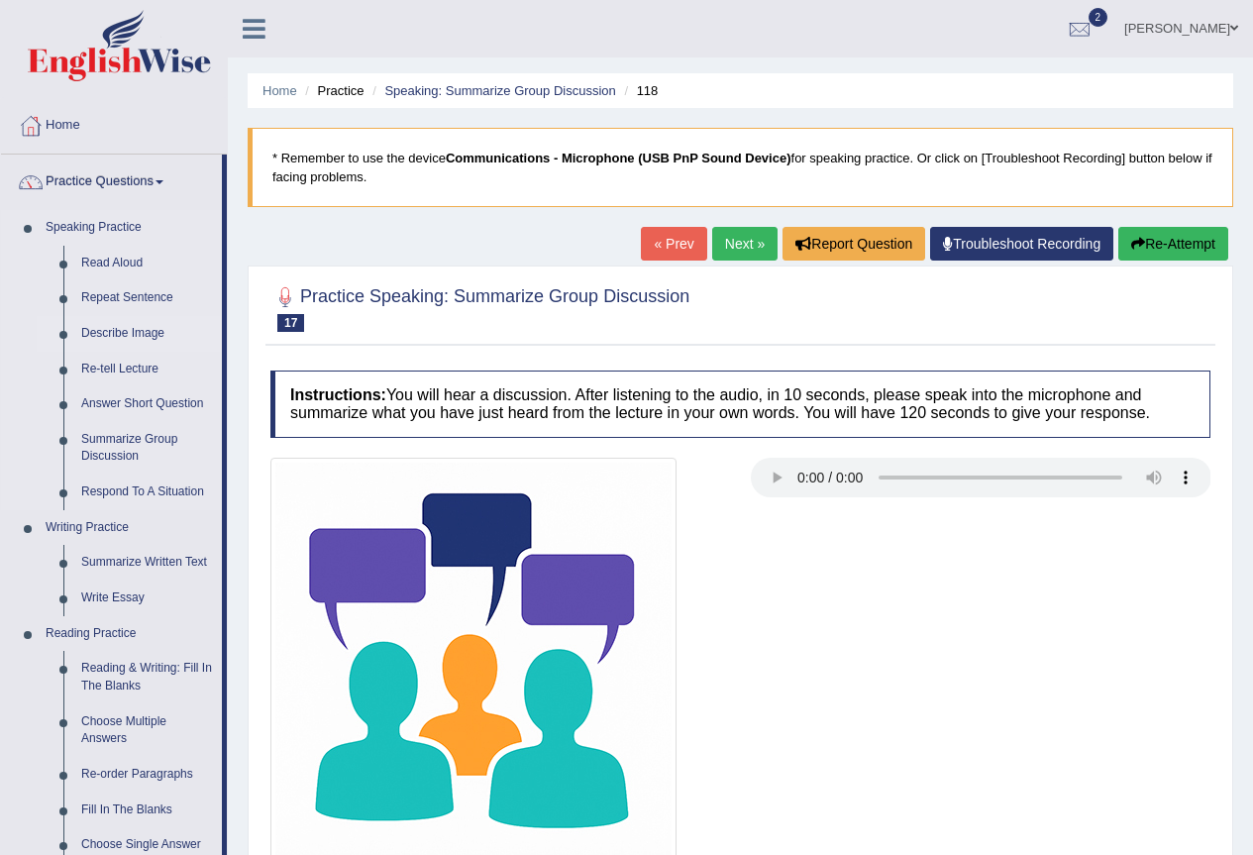
click at [143, 335] on link "Describe Image" at bounding box center [147, 334] width 150 height 36
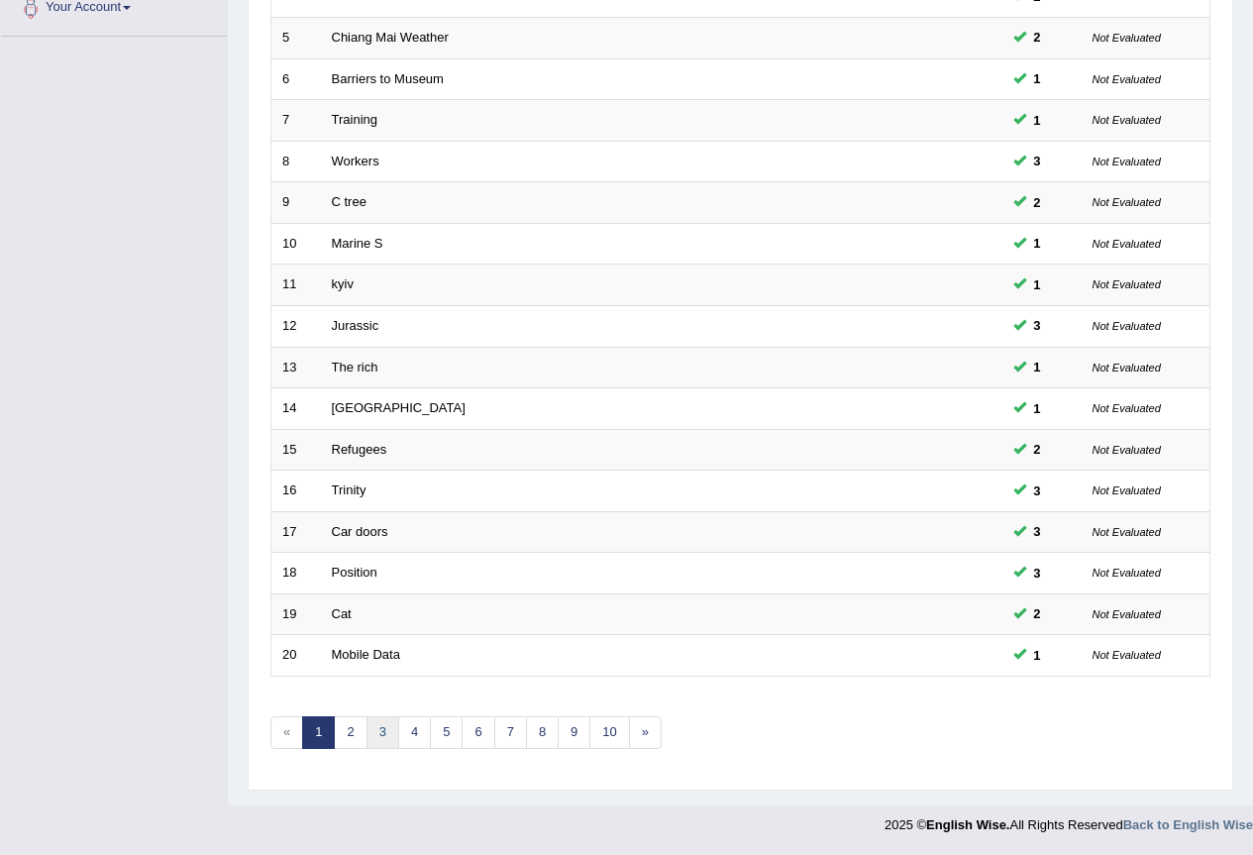
click at [382, 736] on link "3" at bounding box center [382, 732] width 33 height 33
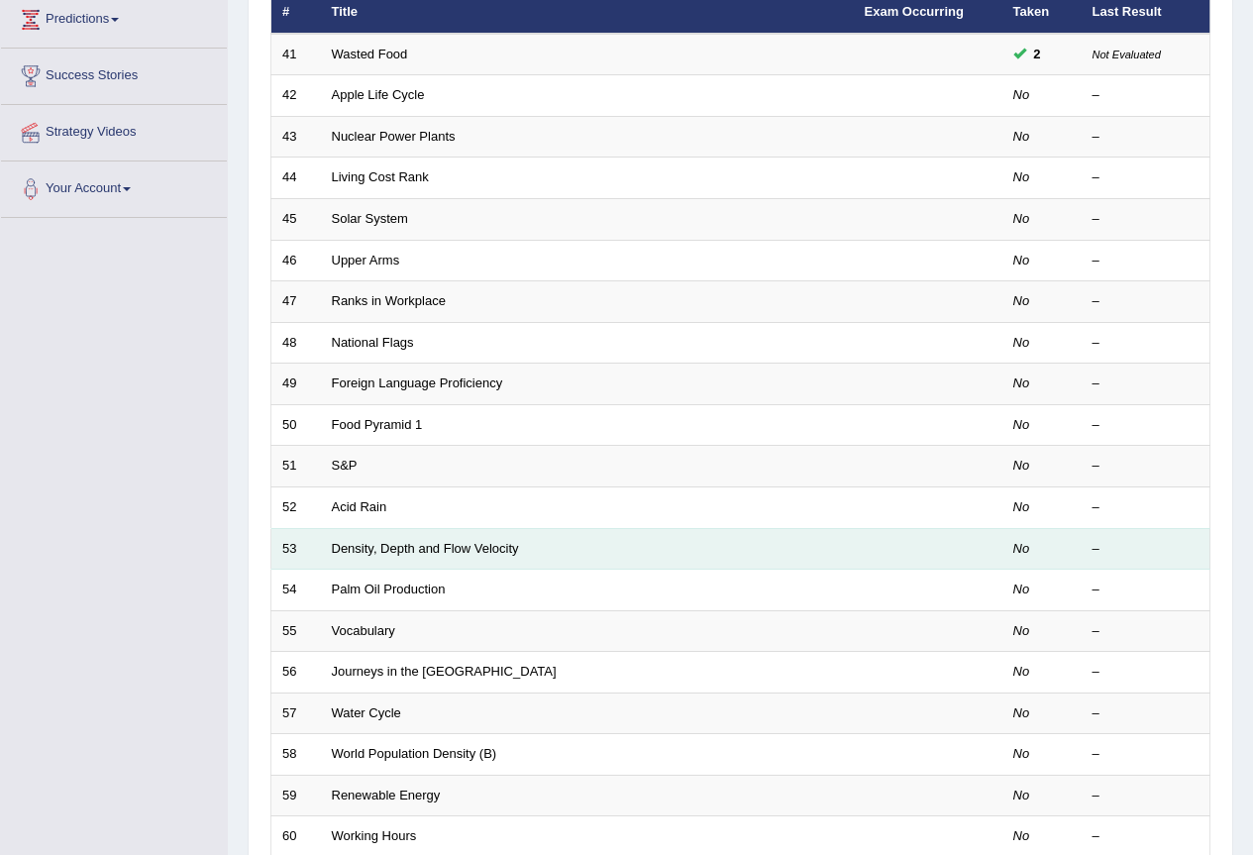
scroll to position [132, 0]
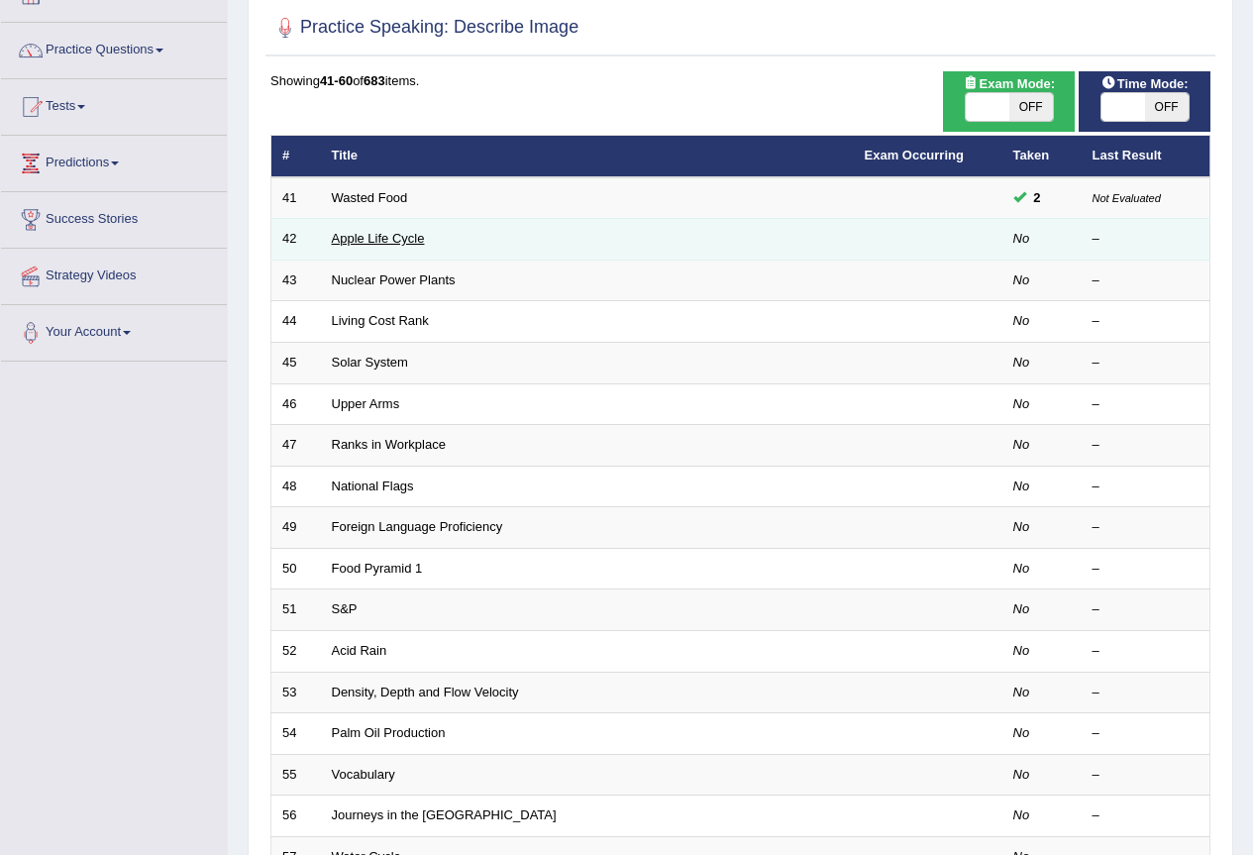
click at [367, 239] on link "Apple Life Cycle" at bounding box center [378, 238] width 93 height 15
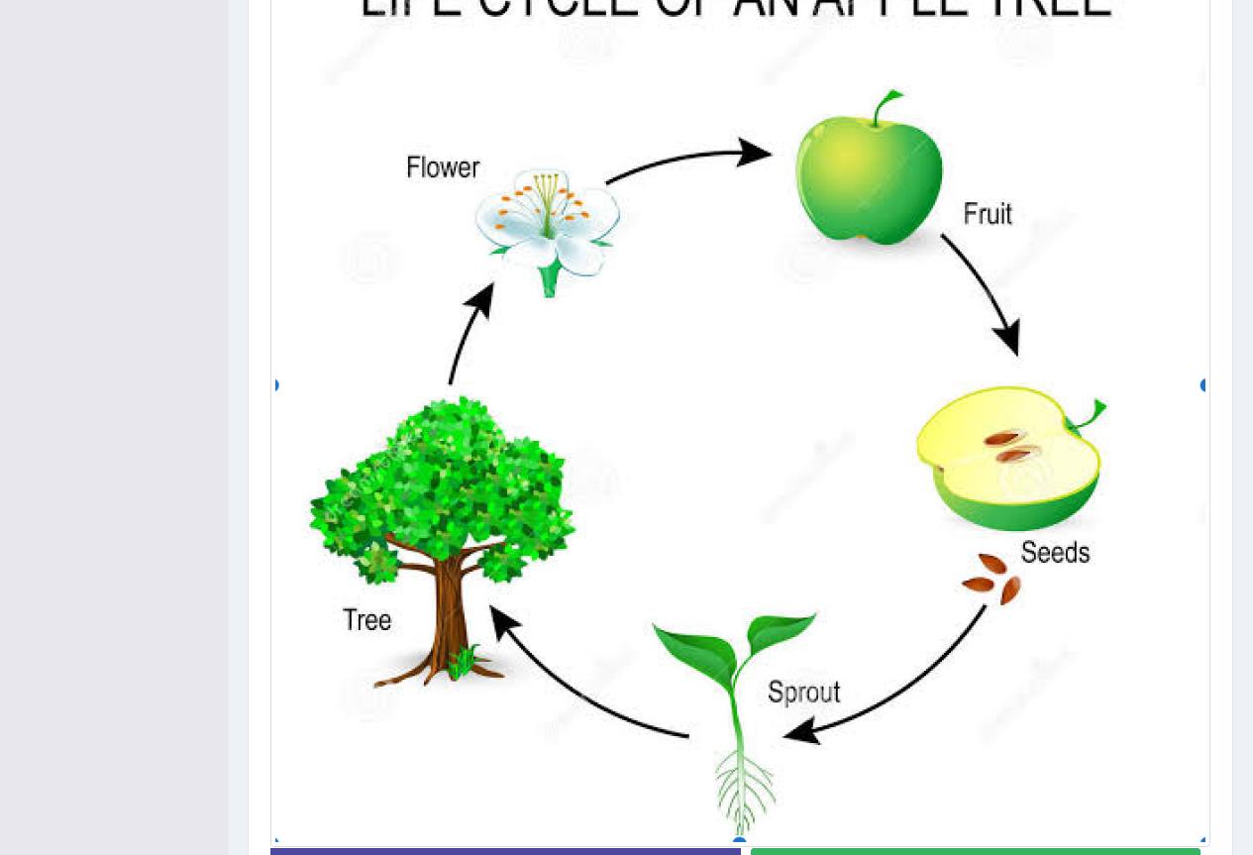
scroll to position [673, 0]
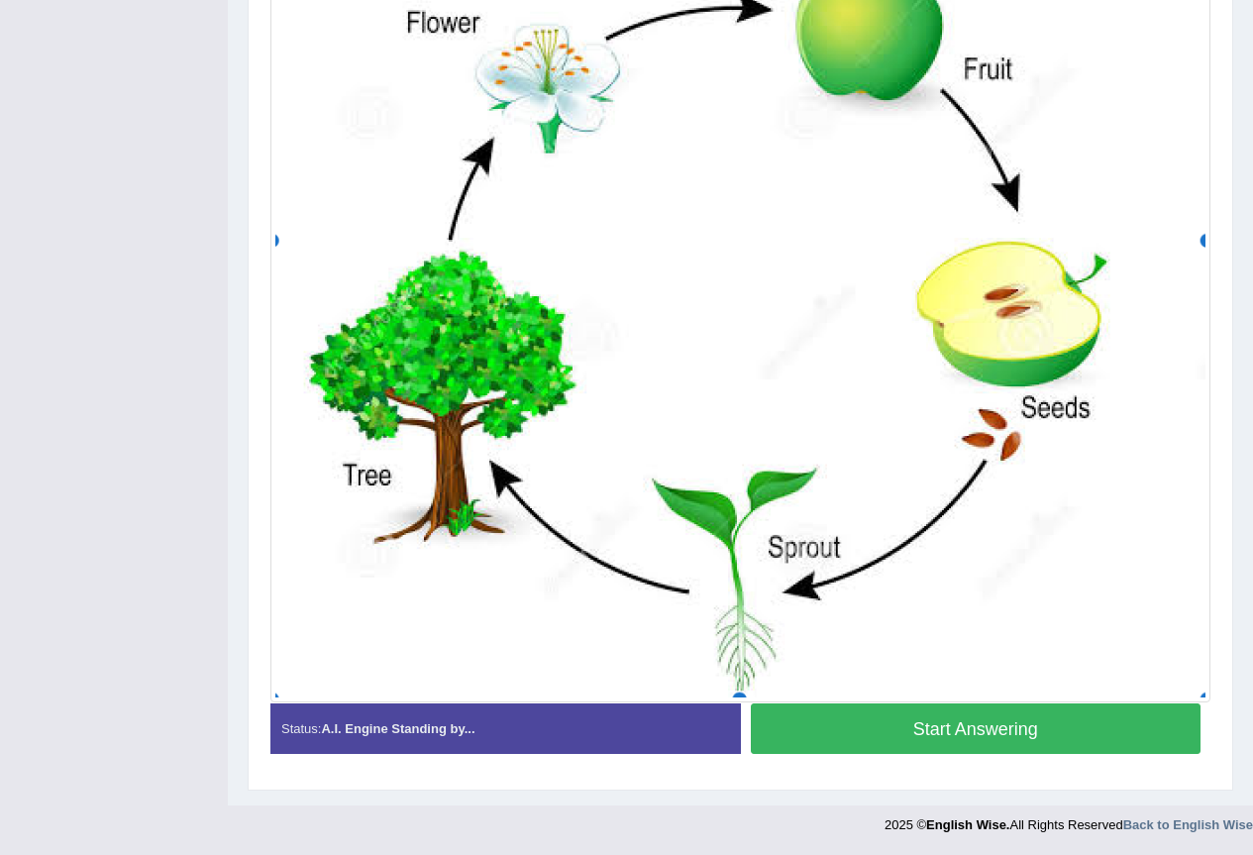
click at [981, 725] on button "Start Answering" at bounding box center [976, 728] width 451 height 51
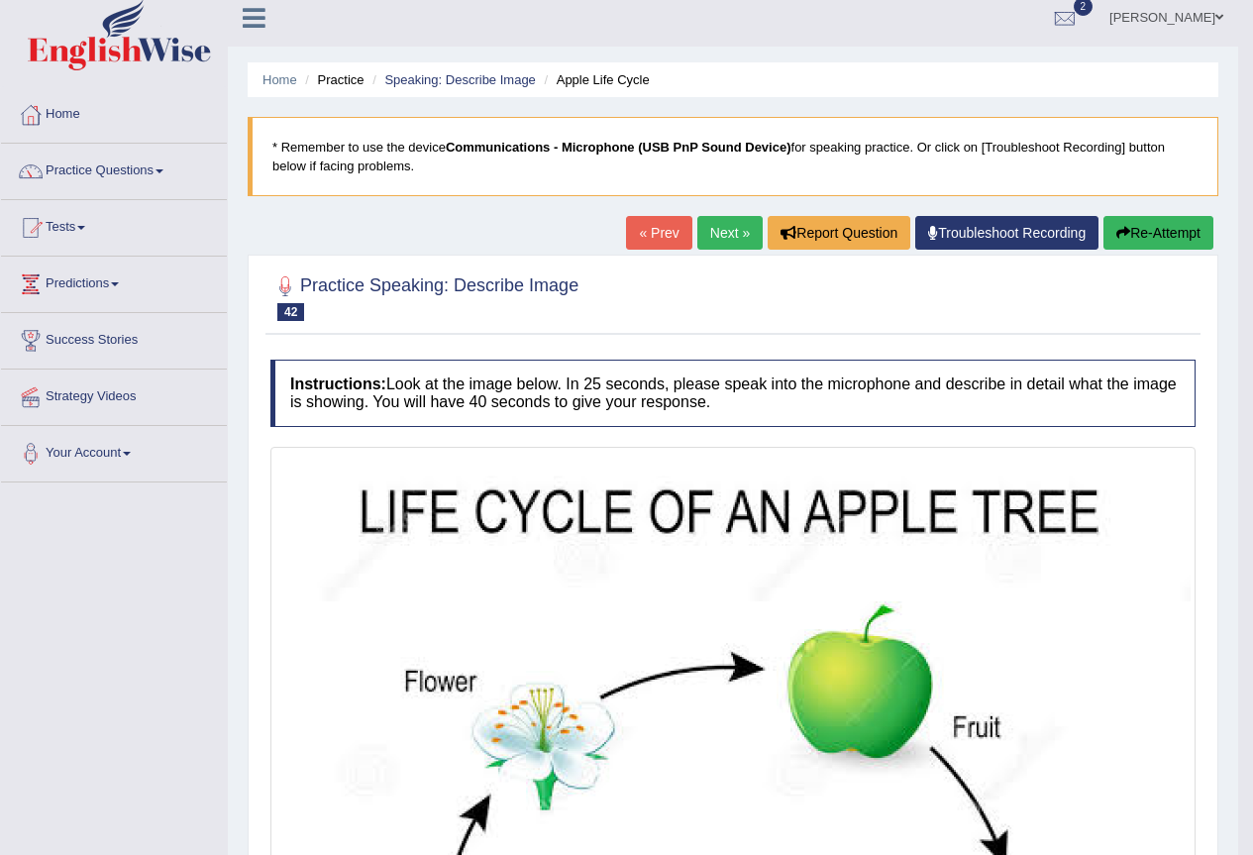
scroll to position [0, 0]
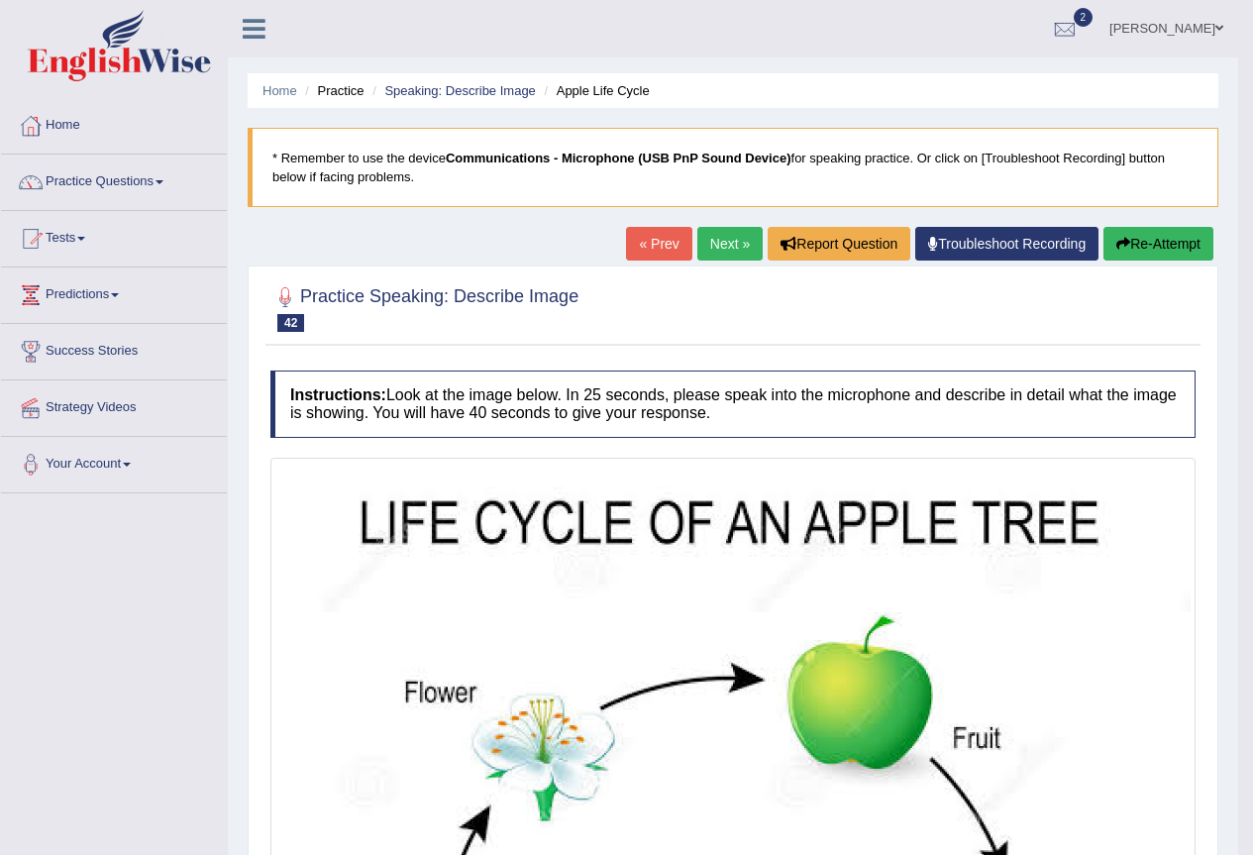
click at [738, 238] on link "Next »" at bounding box center [729, 244] width 65 height 34
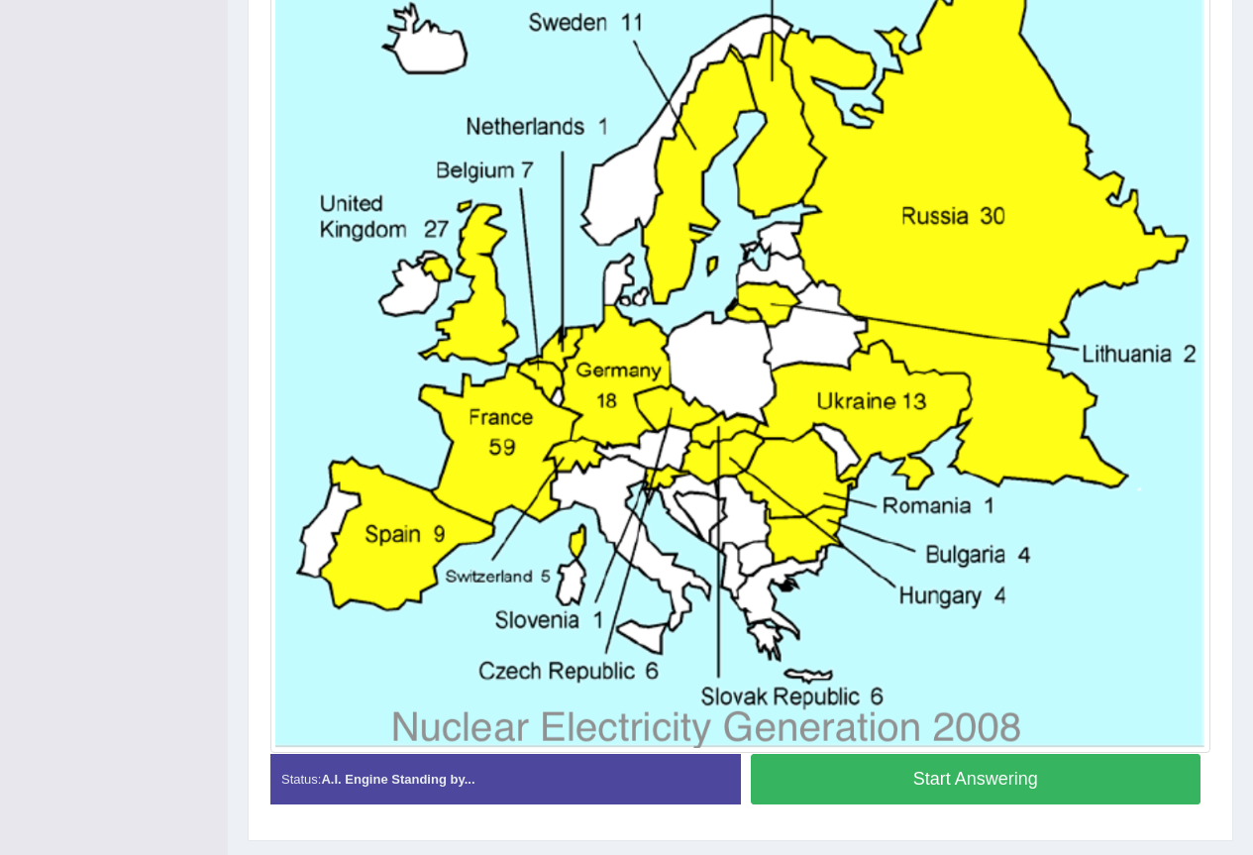
scroll to position [613, 0]
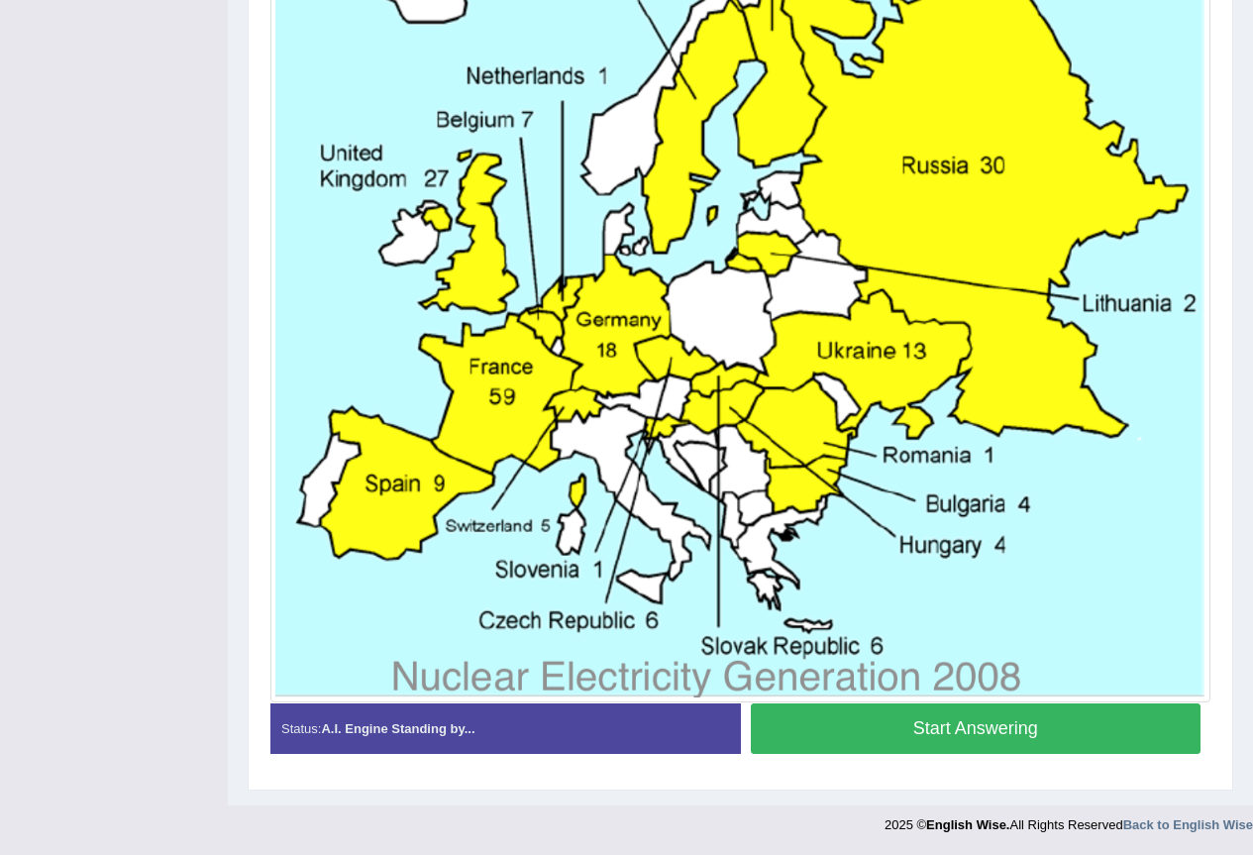
click at [986, 730] on button "Start Answering" at bounding box center [976, 728] width 451 height 51
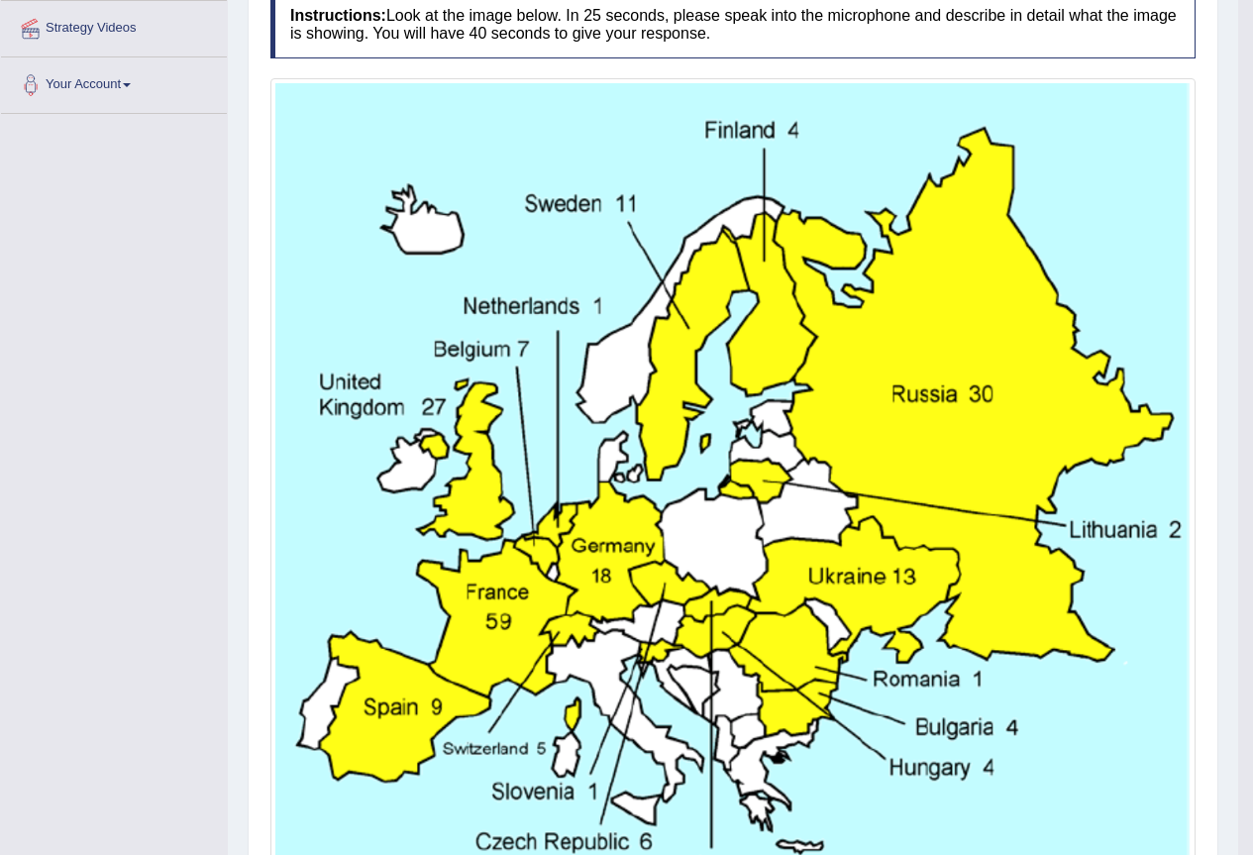
scroll to position [236, 0]
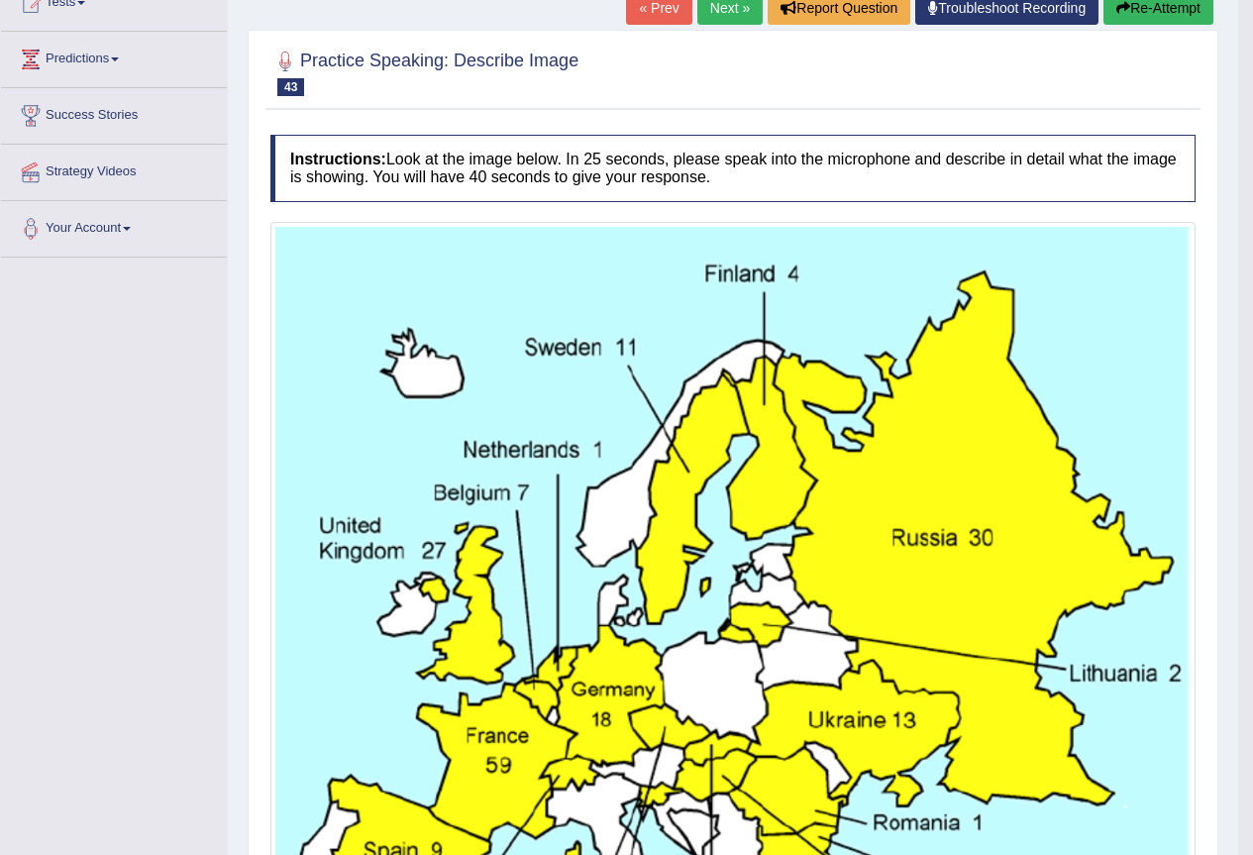
click at [720, 10] on link "Next »" at bounding box center [729, 8] width 65 height 34
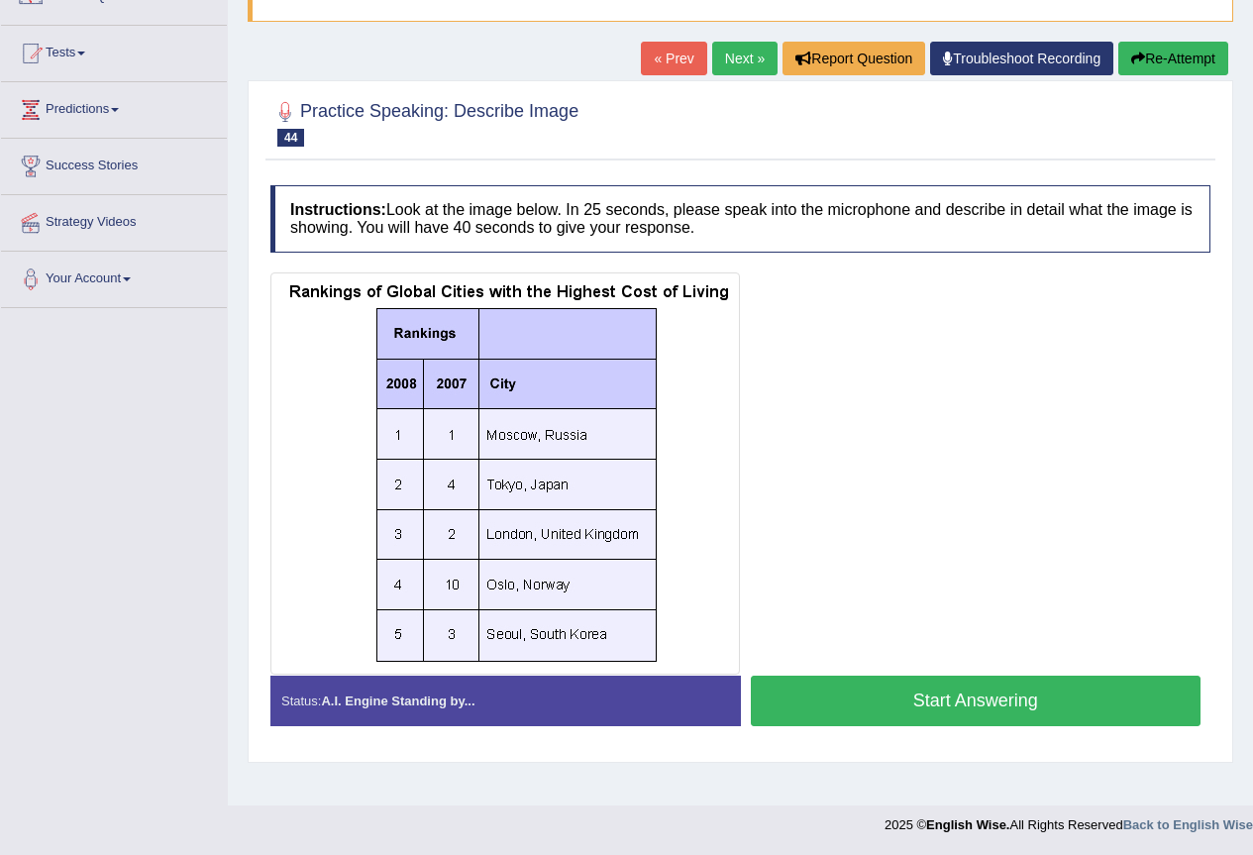
click at [843, 699] on button "Start Answering" at bounding box center [976, 700] width 451 height 51
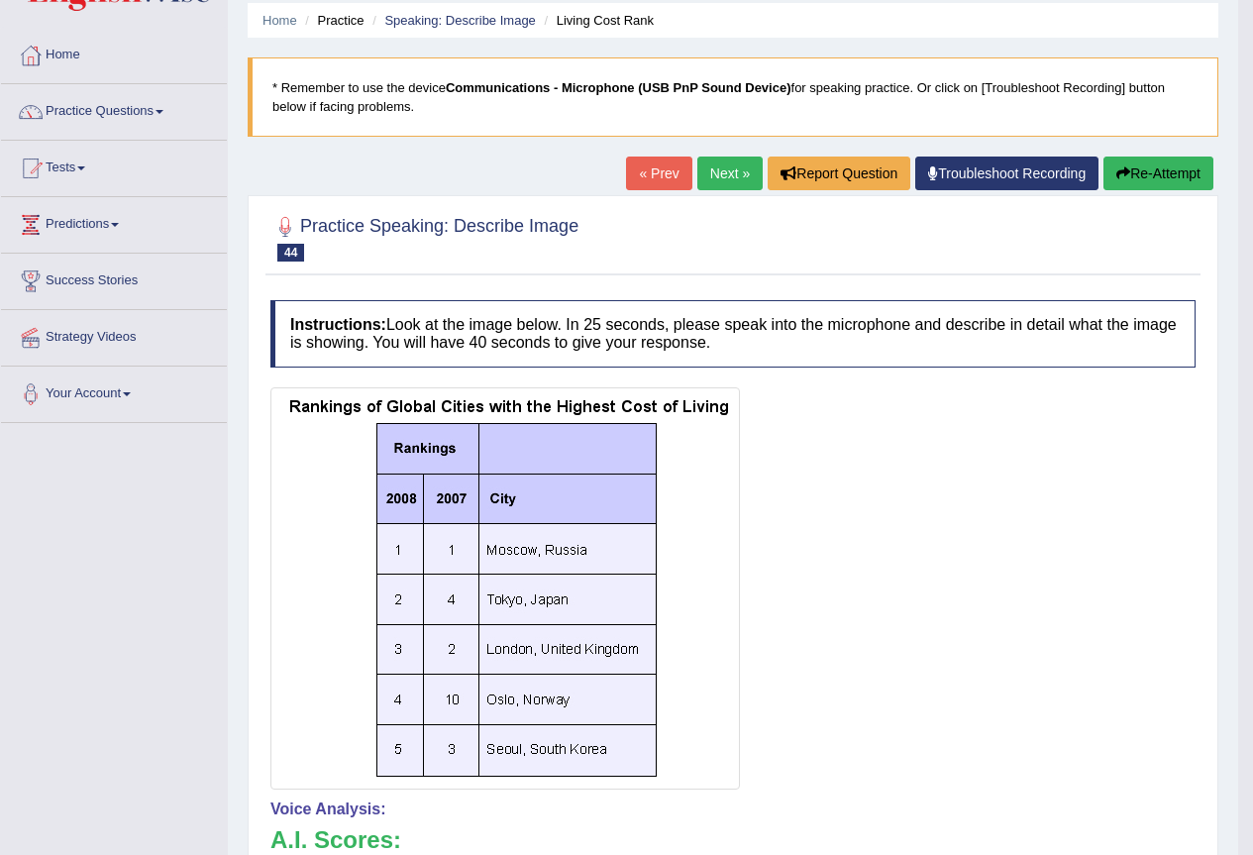
scroll to position [53, 0]
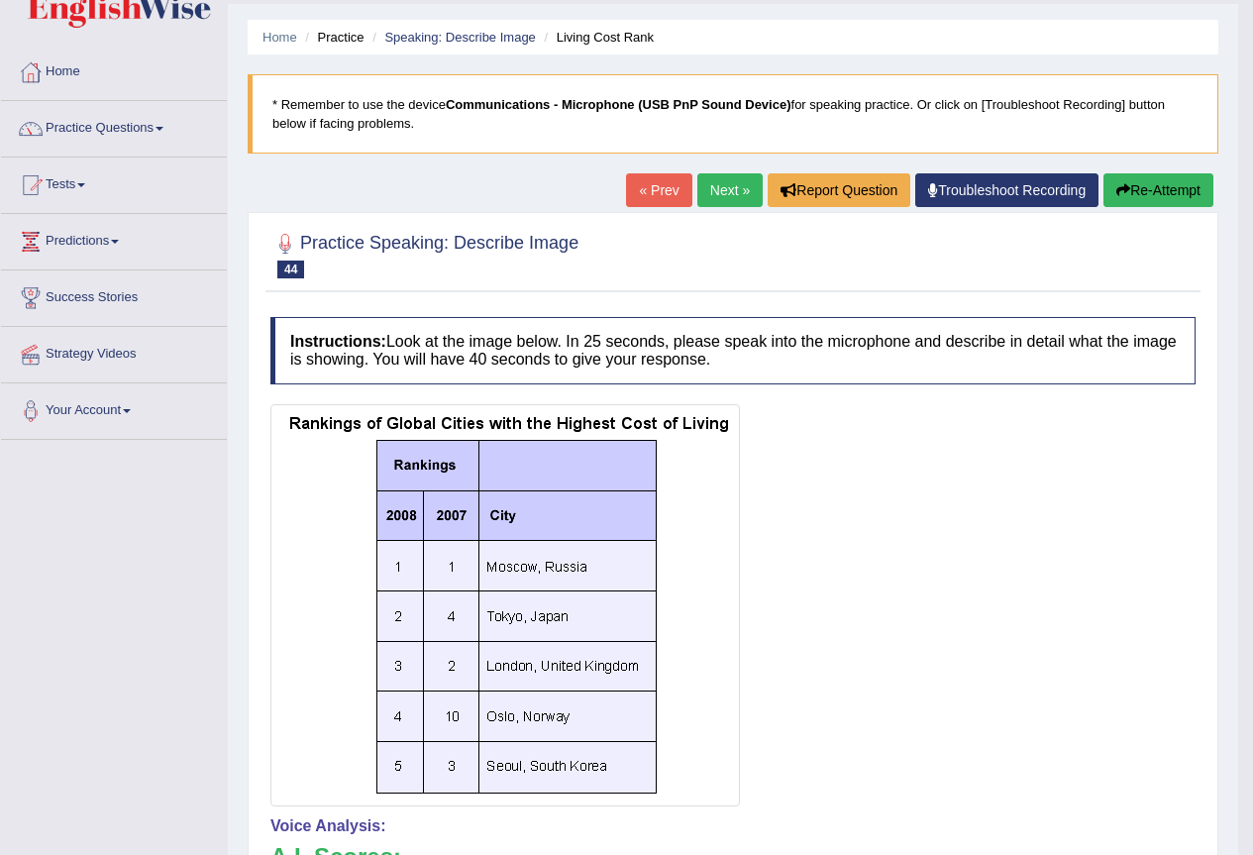
click at [1143, 198] on button "Re-Attempt" at bounding box center [1158, 190] width 110 height 34
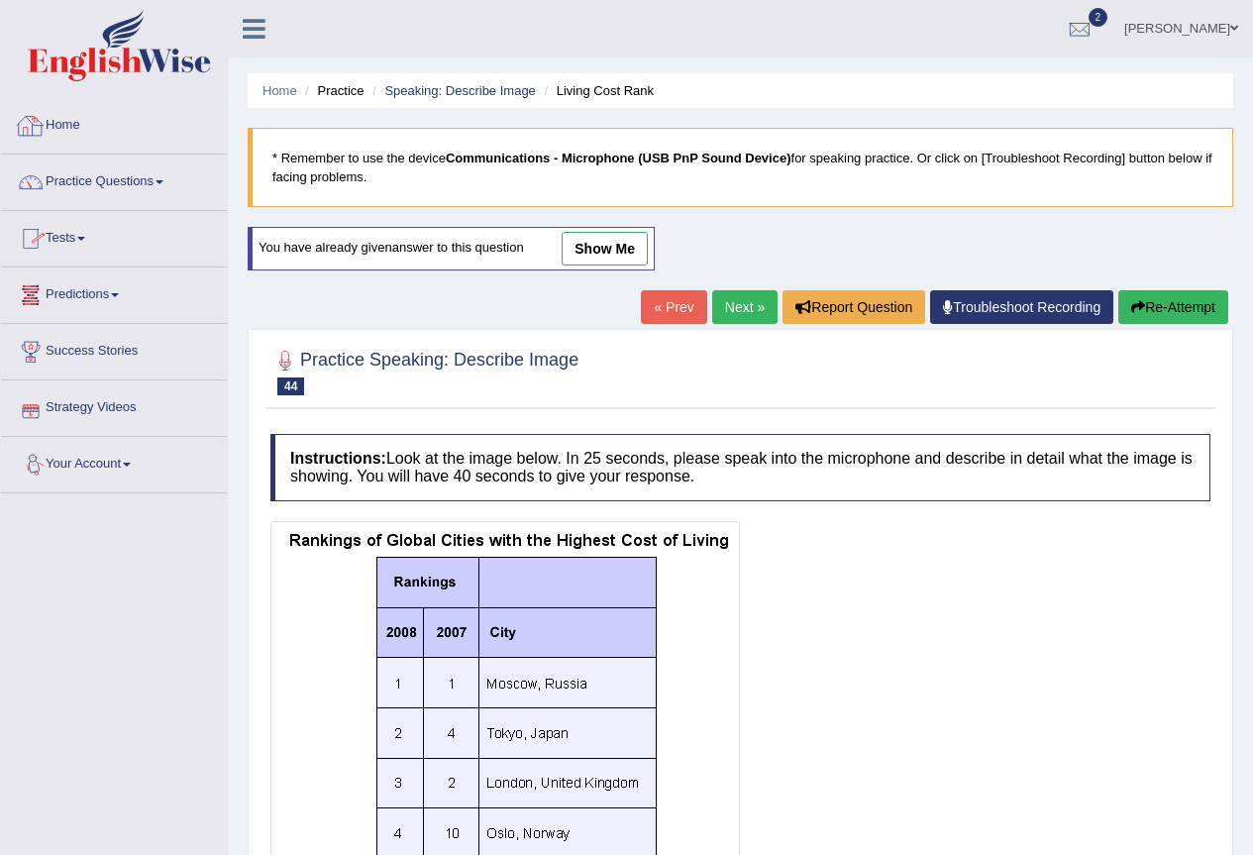
click at [257, 17] on icon at bounding box center [254, 29] width 23 height 26
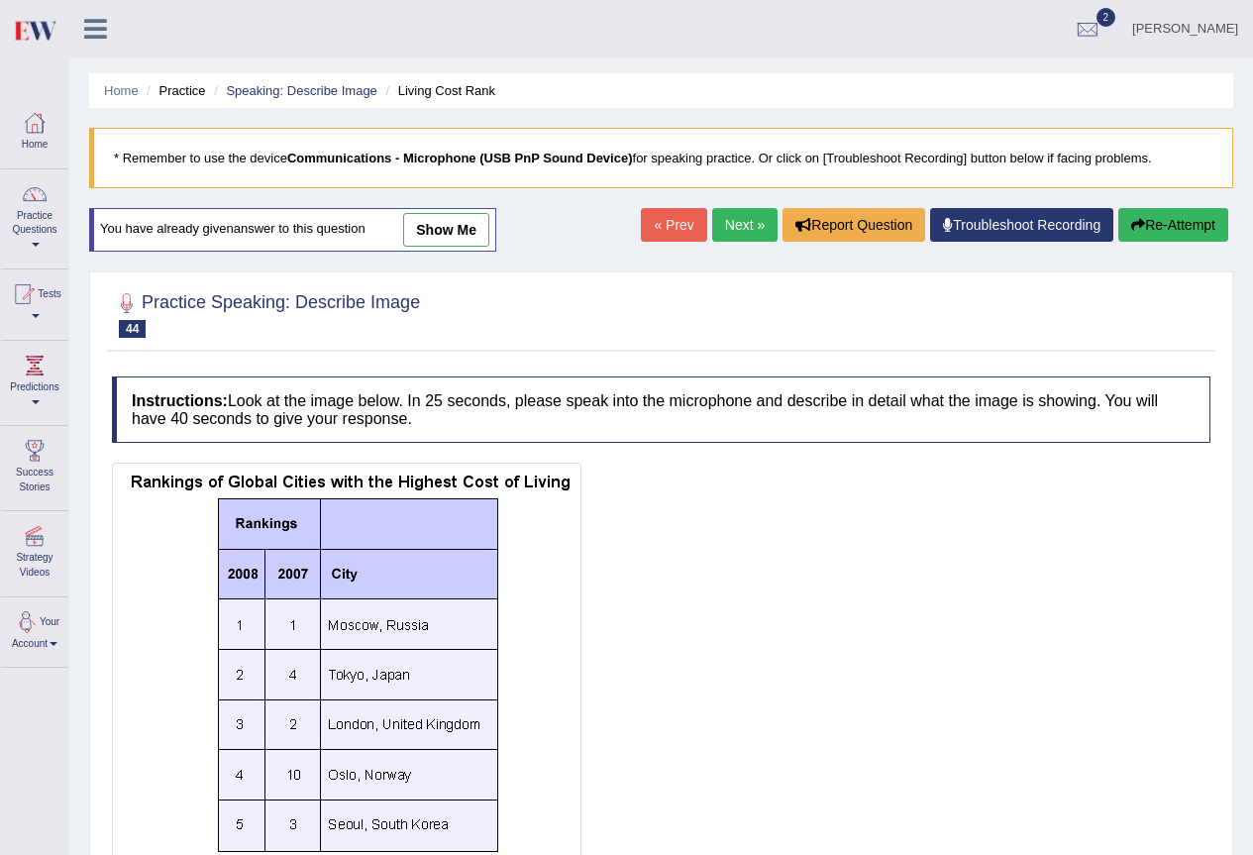
click at [52, 643] on span at bounding box center [54, 644] width 8 height 4
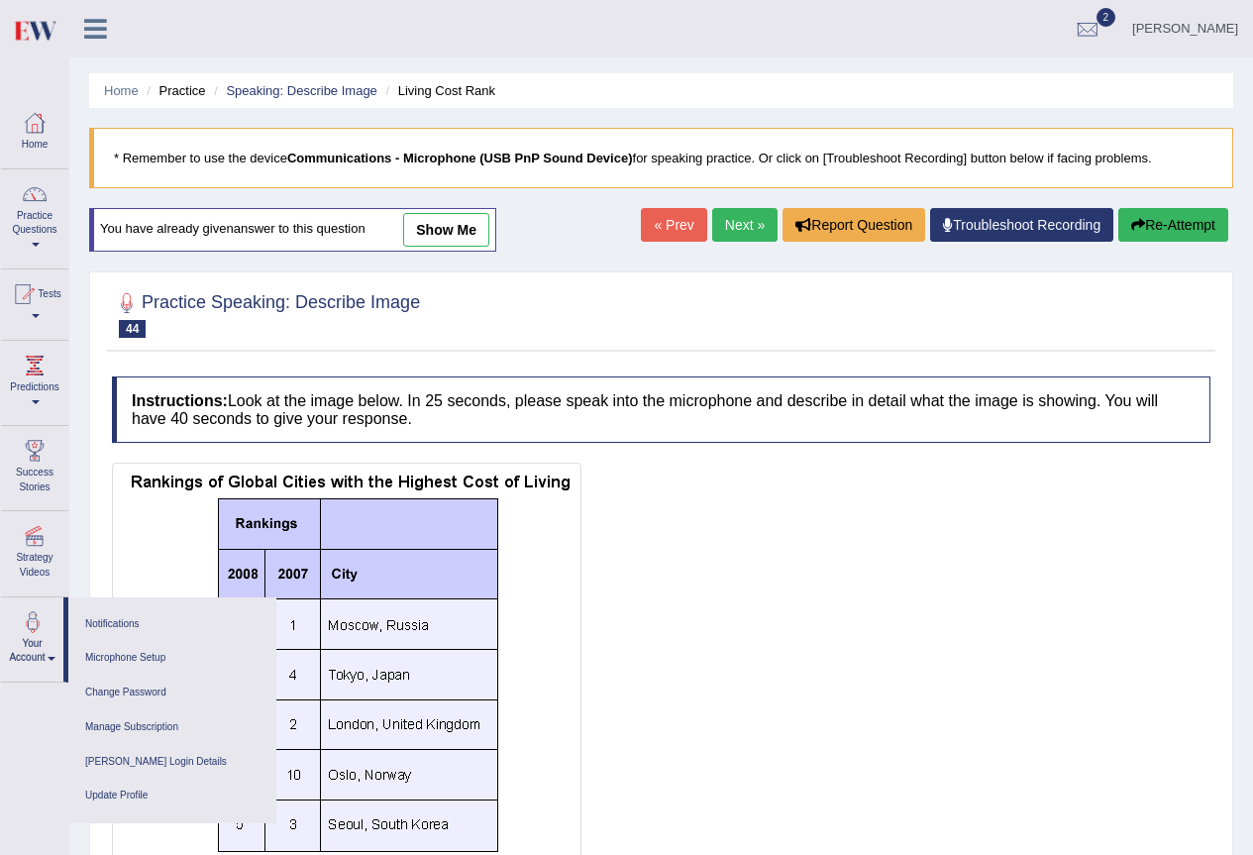
click at [42, 730] on div "Toggle navigation Home Practice Questions Speaking Practice Read Aloud Repeat S…" at bounding box center [34, 427] width 69 height 855
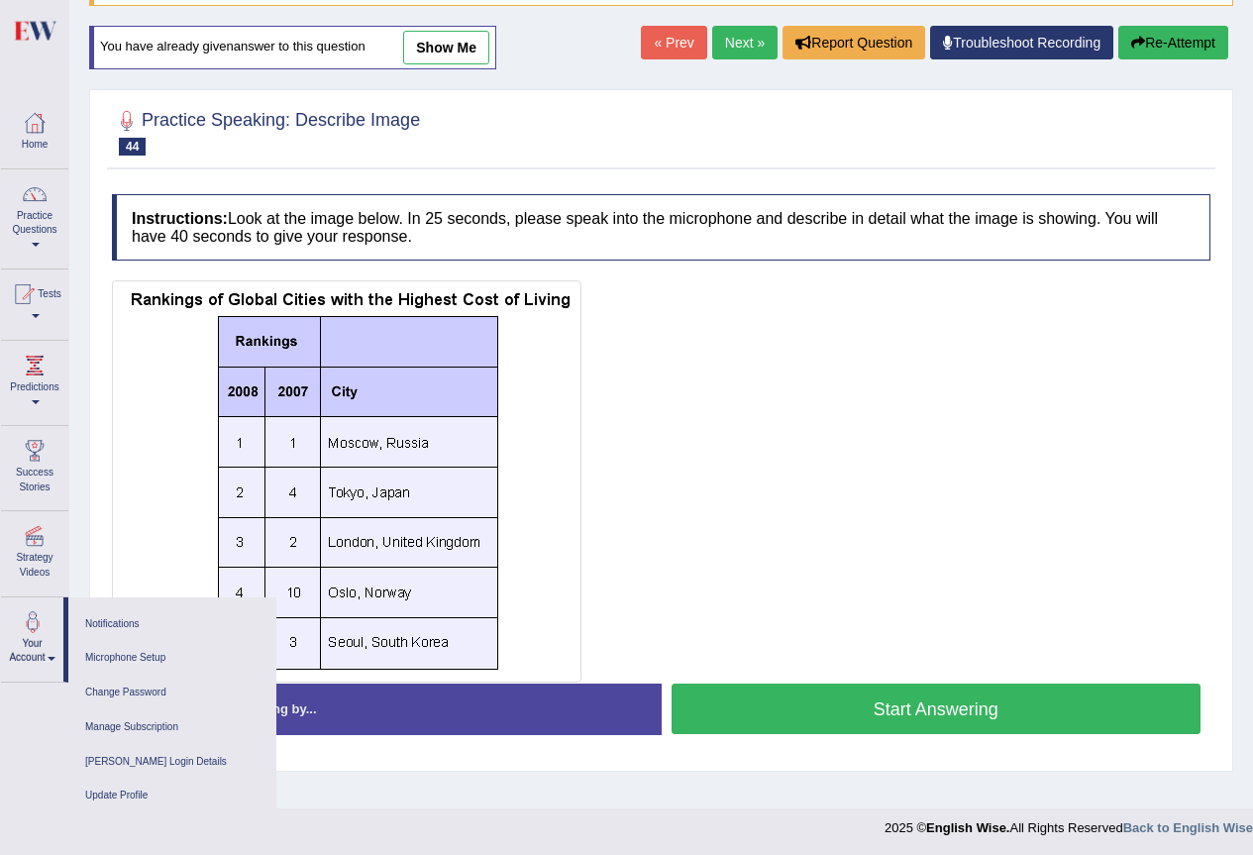
scroll to position [185, 0]
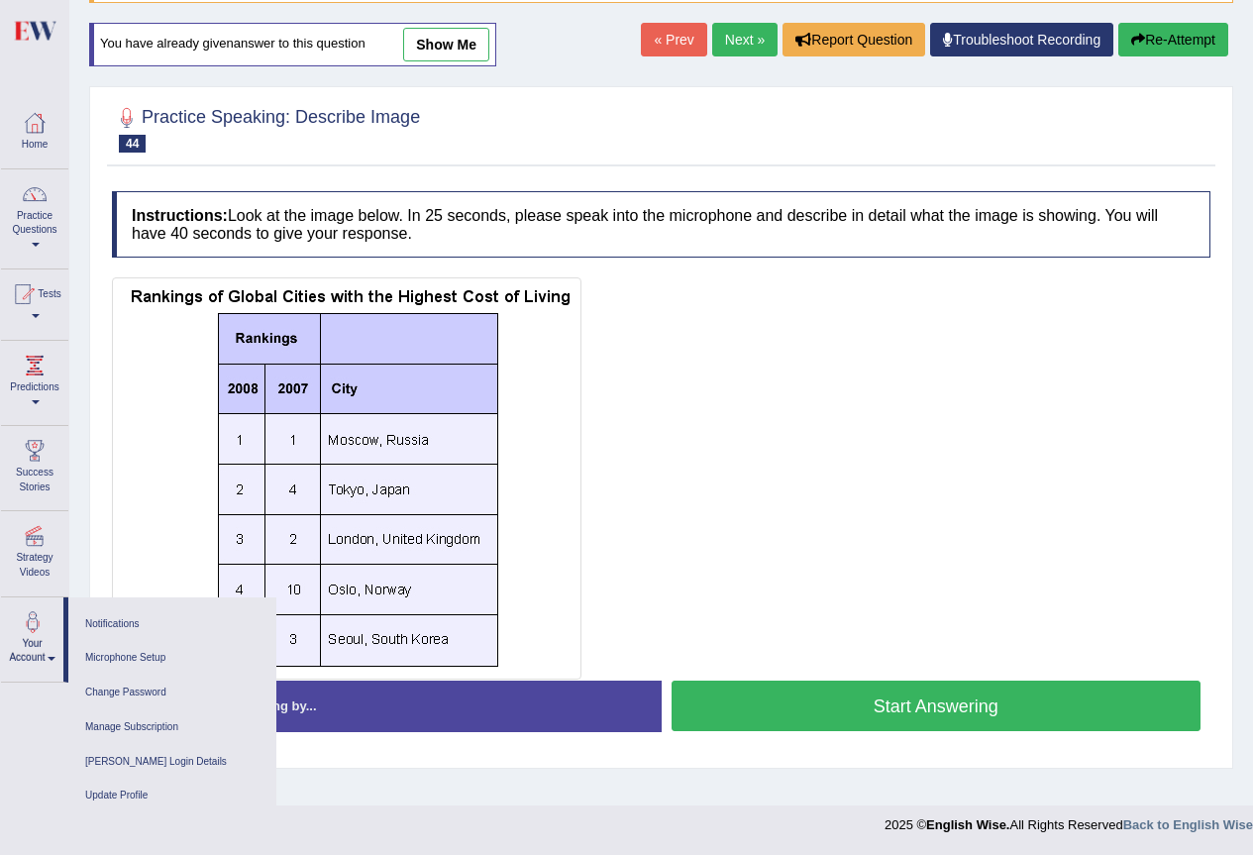
click at [870, 705] on button "Start Answering" at bounding box center [936, 705] width 530 height 51
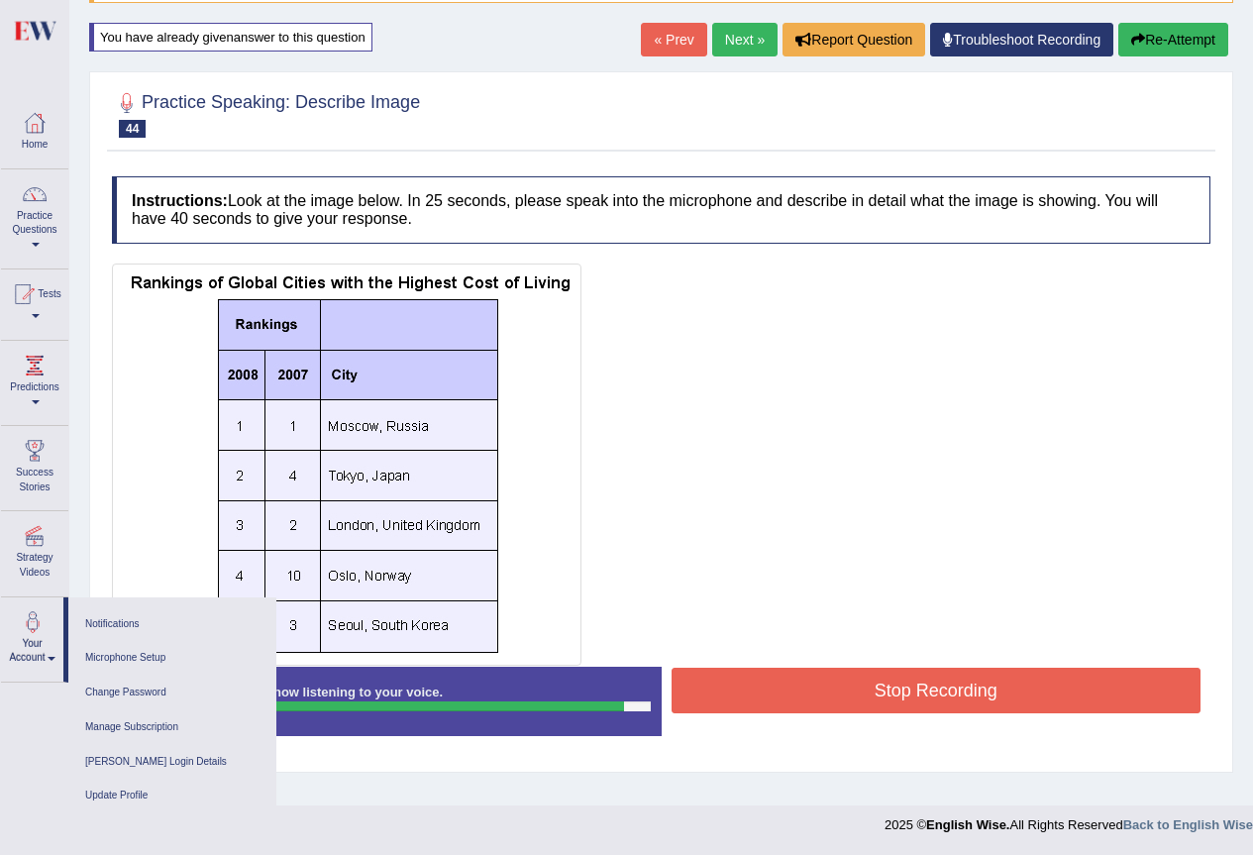
click at [1144, 37] on button "Re-Attempt" at bounding box center [1173, 40] width 110 height 34
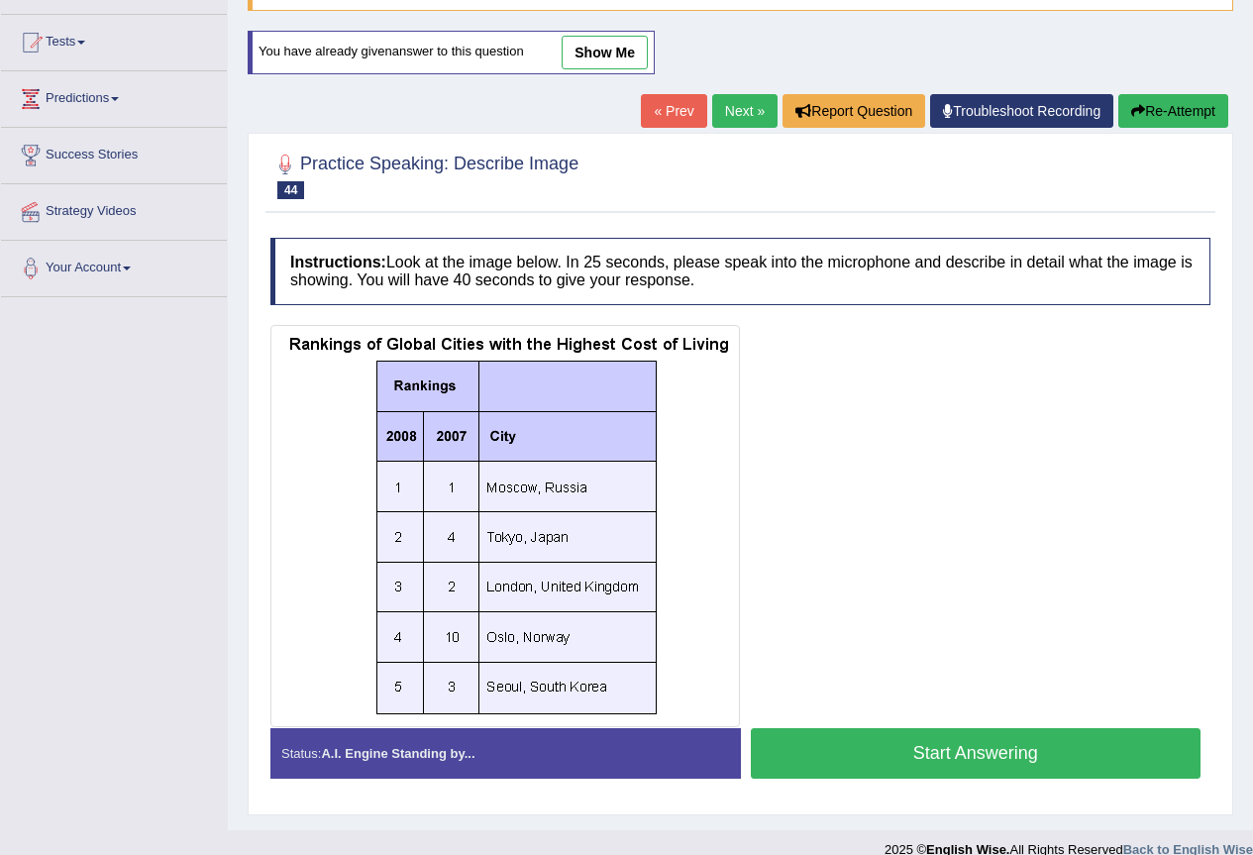
scroll to position [196, 0]
click at [930, 749] on button "Start Answering" at bounding box center [976, 753] width 451 height 51
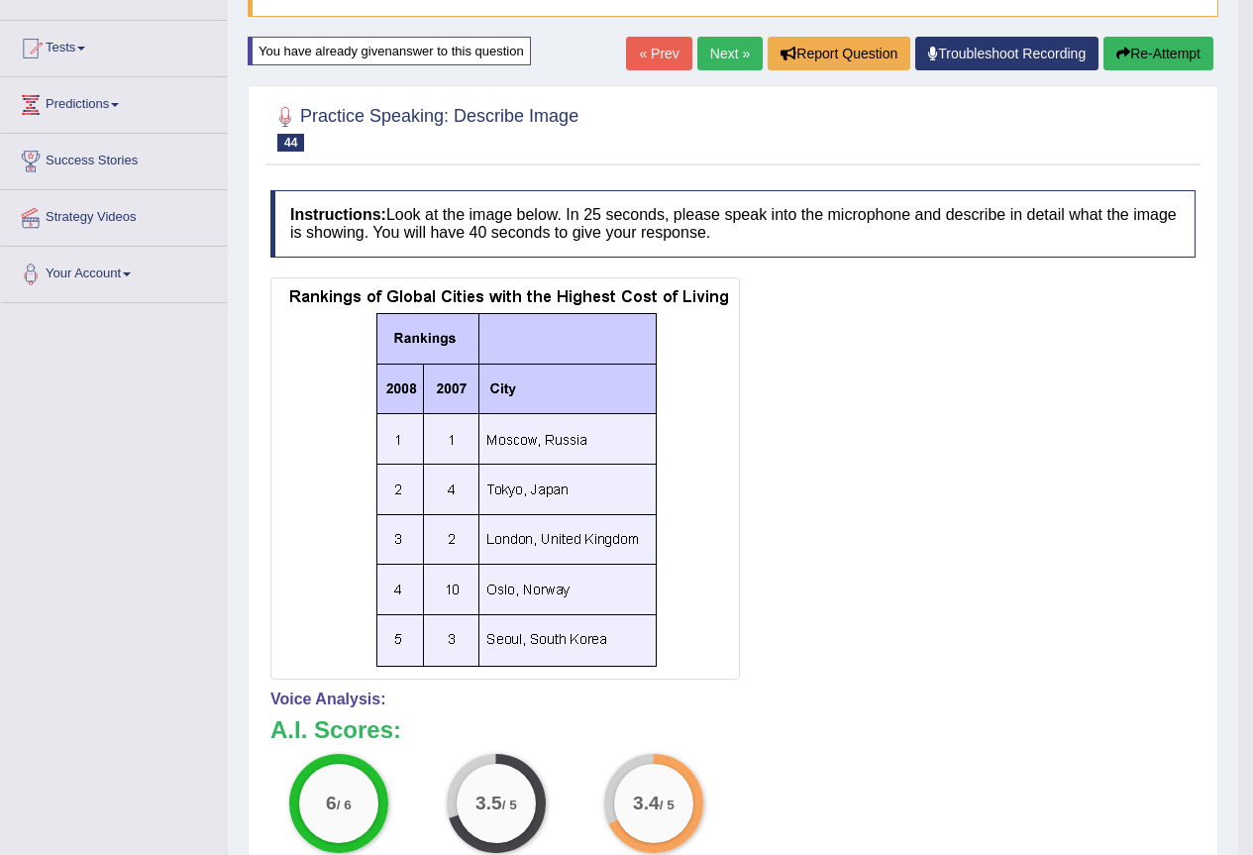
scroll to position [0, 0]
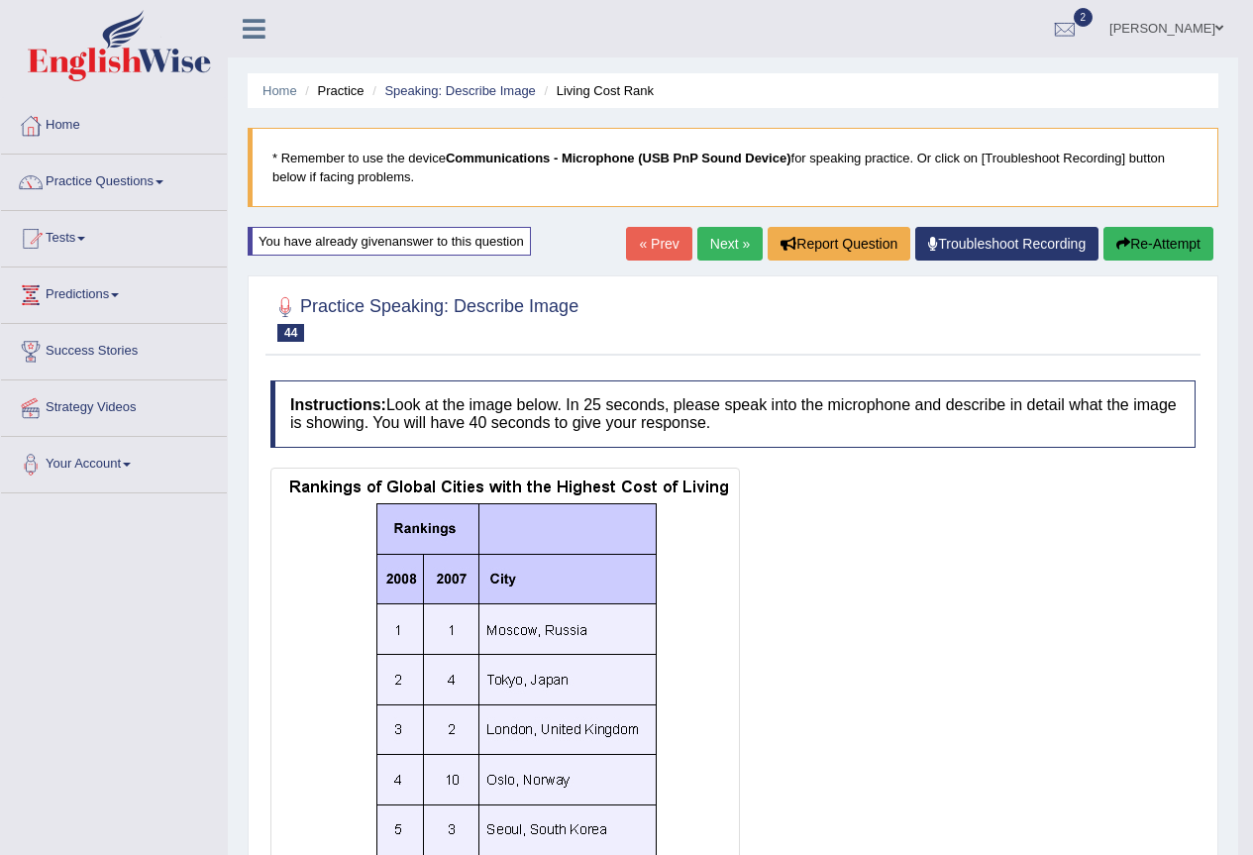
click at [727, 246] on link "Next »" at bounding box center [729, 244] width 65 height 34
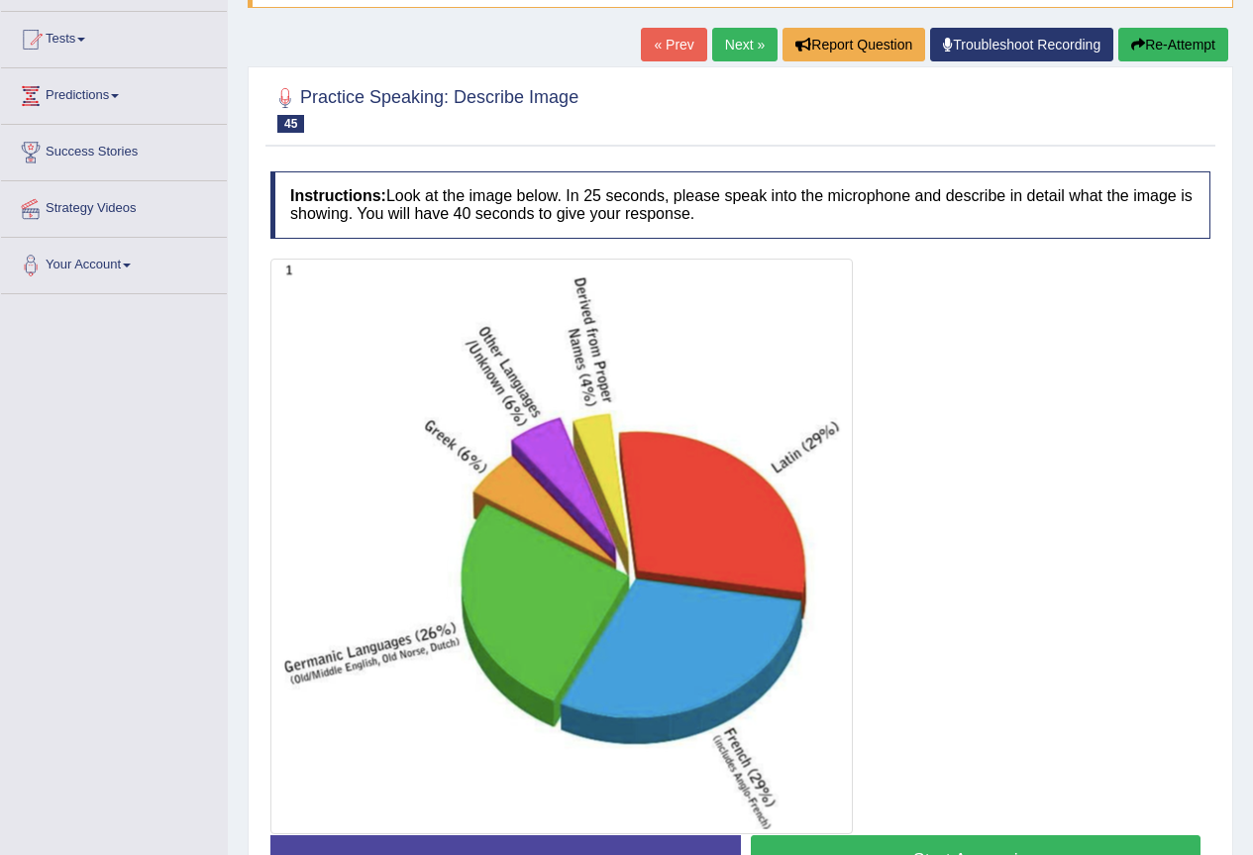
scroll to position [331, 0]
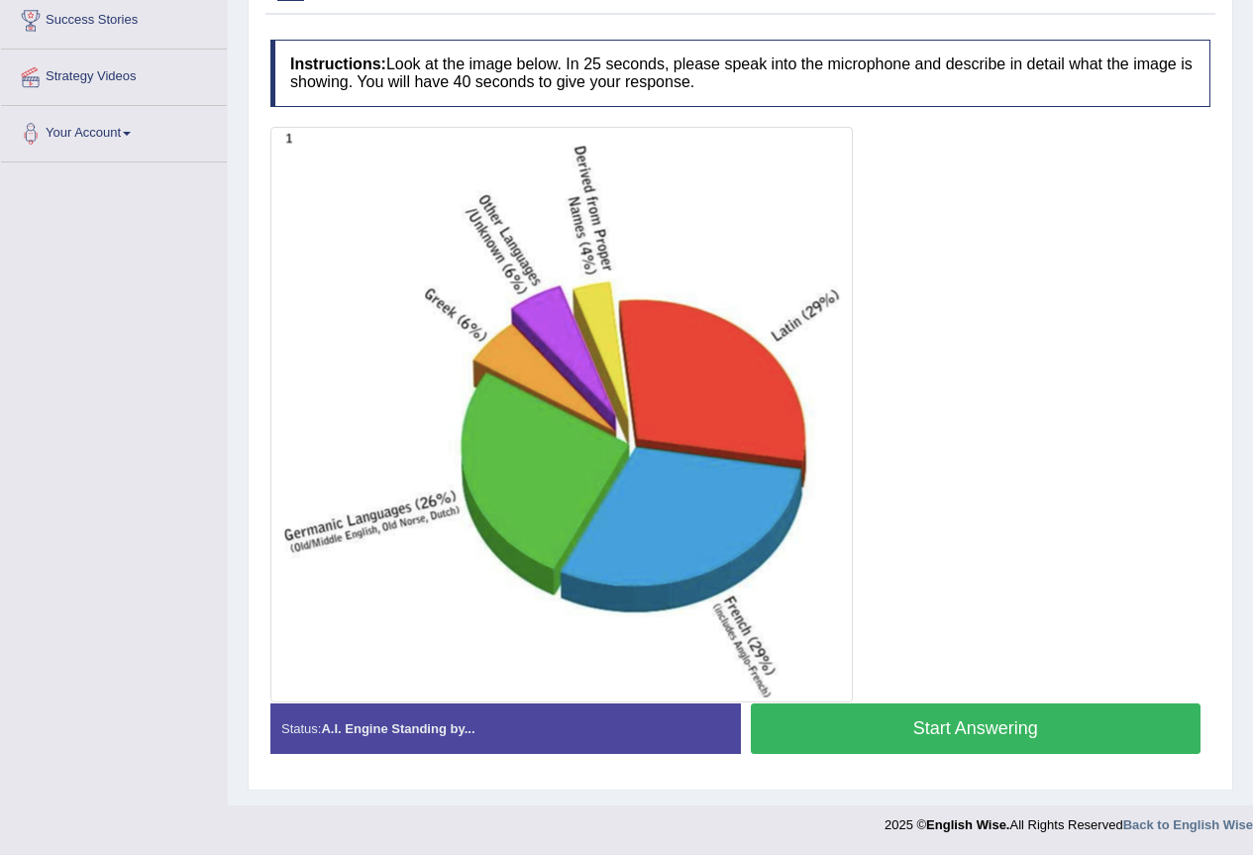
click at [900, 718] on button "Start Answering" at bounding box center [976, 728] width 451 height 51
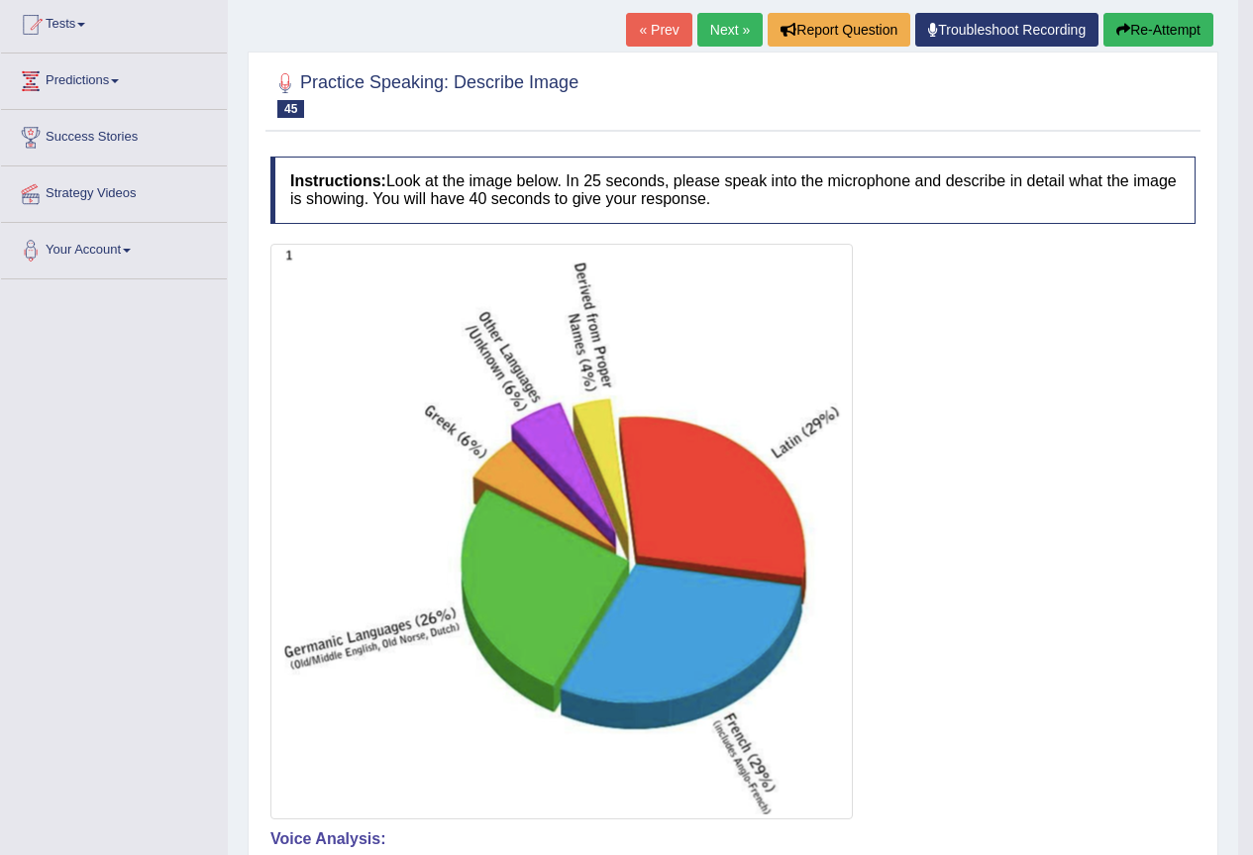
scroll to position [199, 0]
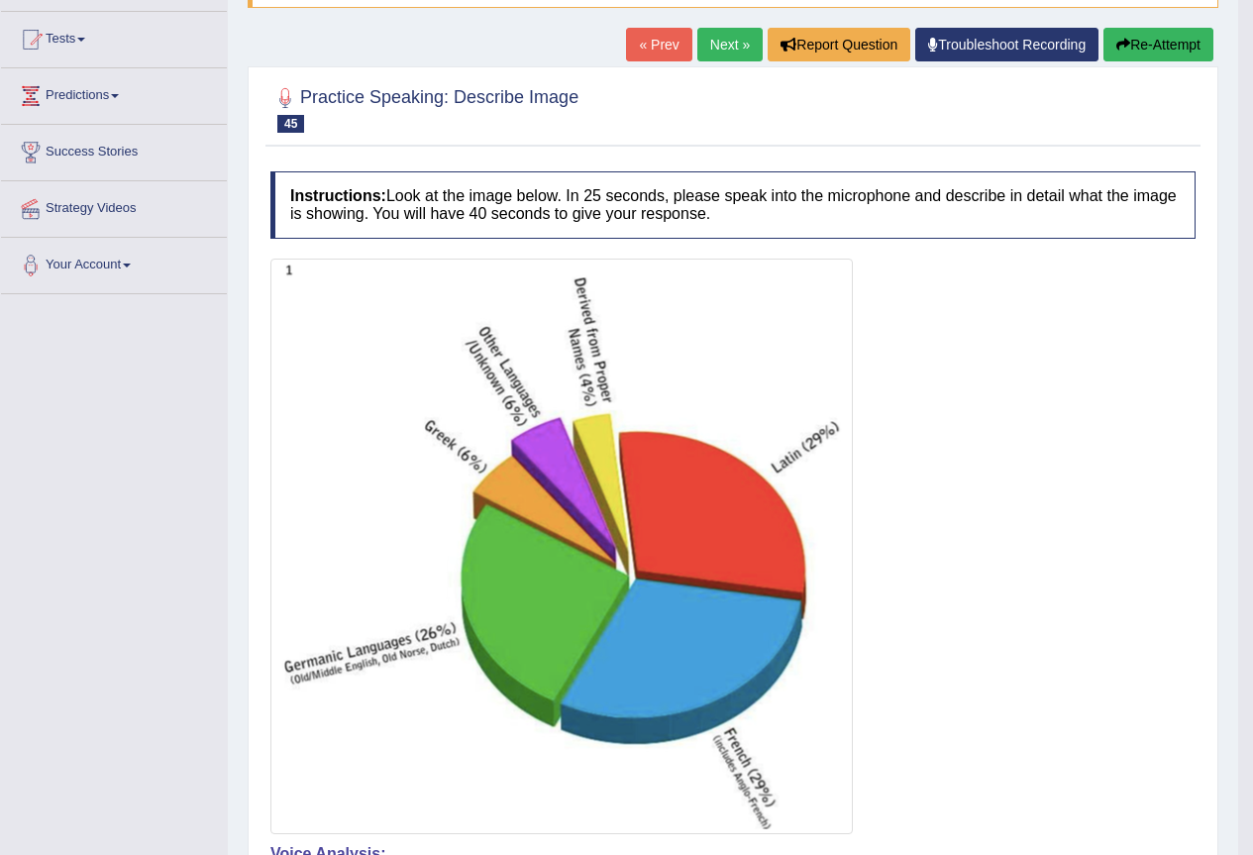
click at [1136, 46] on button "Re-Attempt" at bounding box center [1158, 45] width 110 height 34
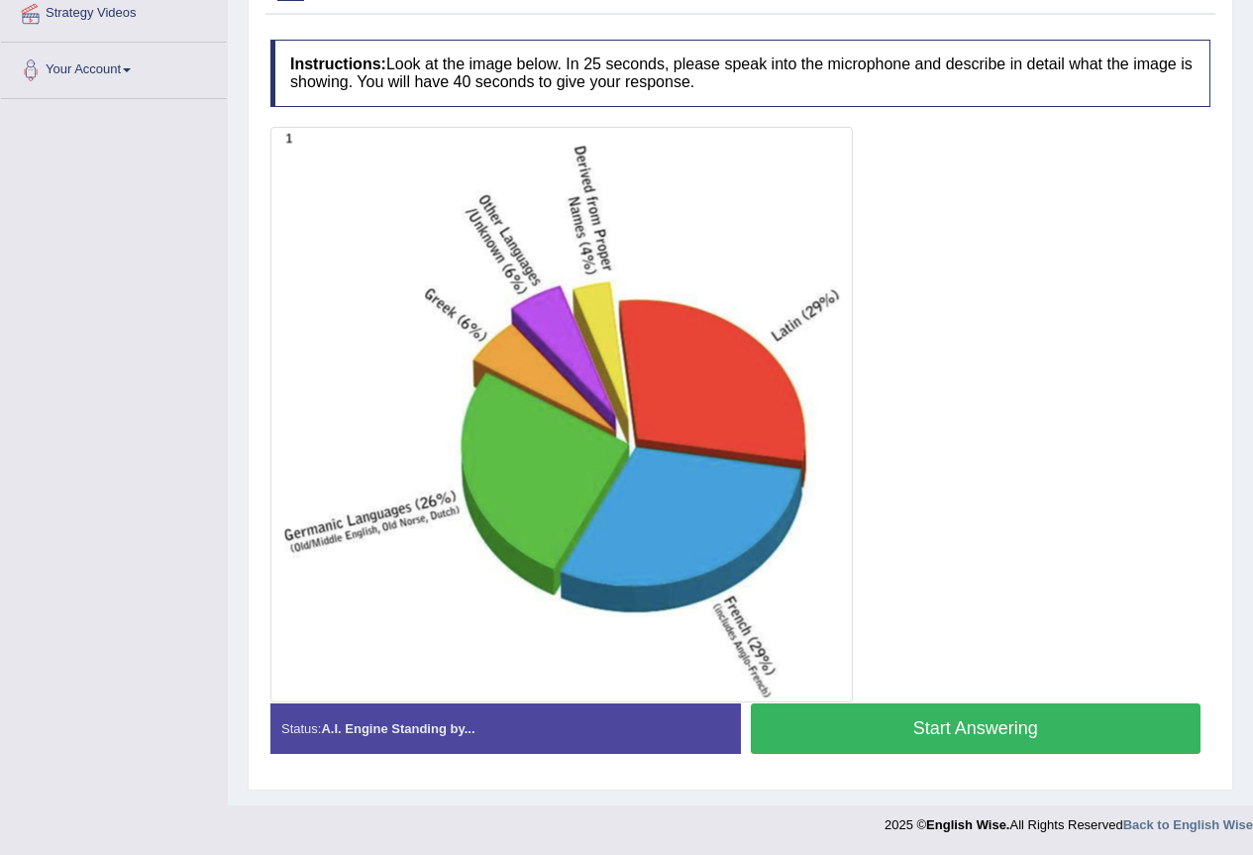
scroll to position [394, 0]
click at [891, 728] on button "Start Answering" at bounding box center [976, 728] width 451 height 51
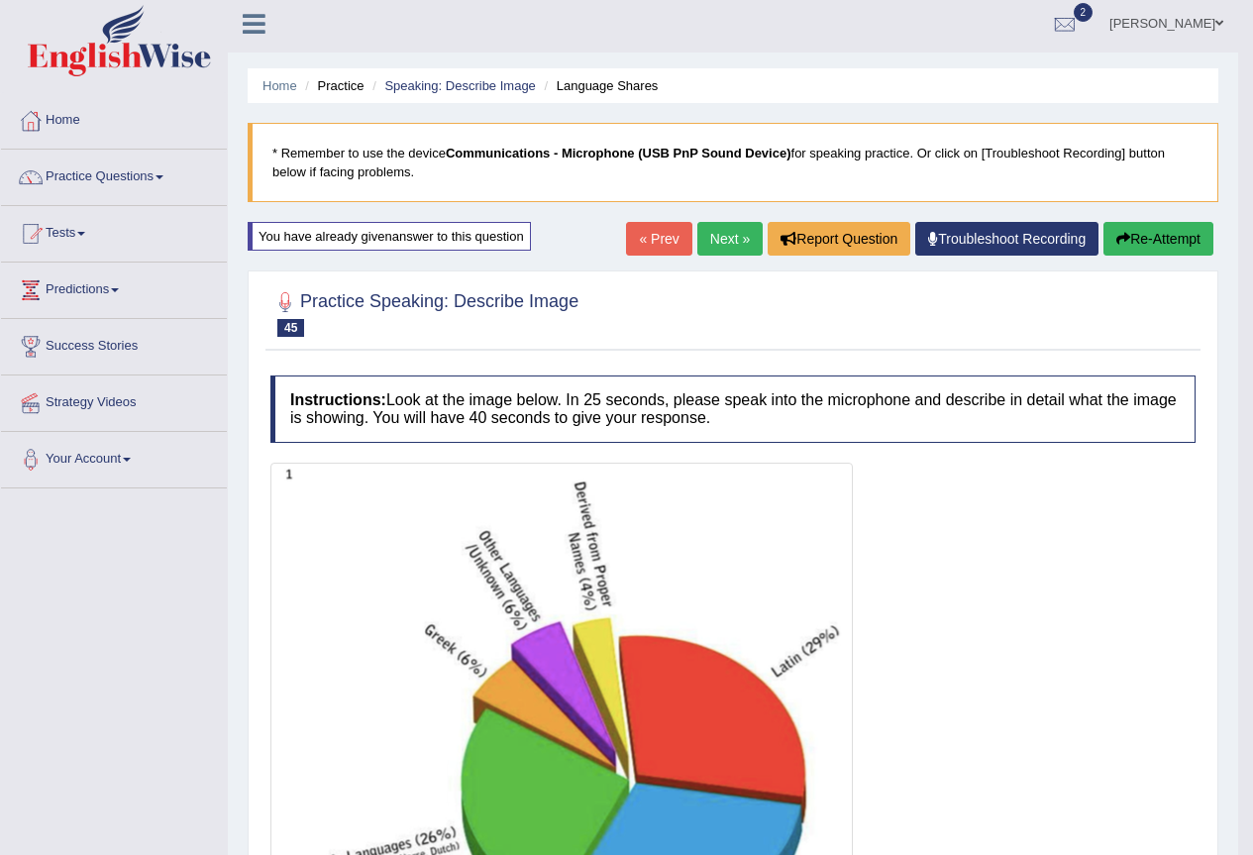
scroll to position [0, 0]
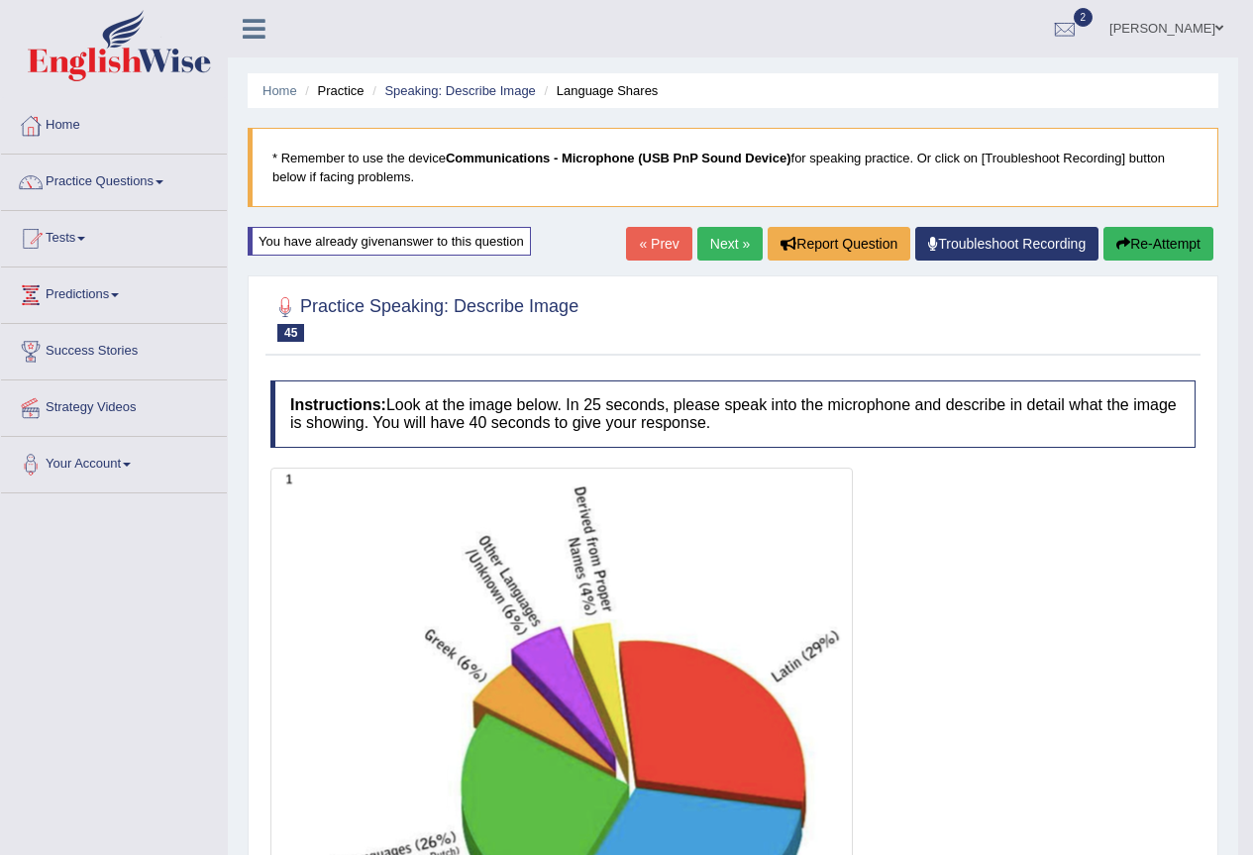
click at [1143, 241] on button "Re-Attempt" at bounding box center [1158, 244] width 110 height 34
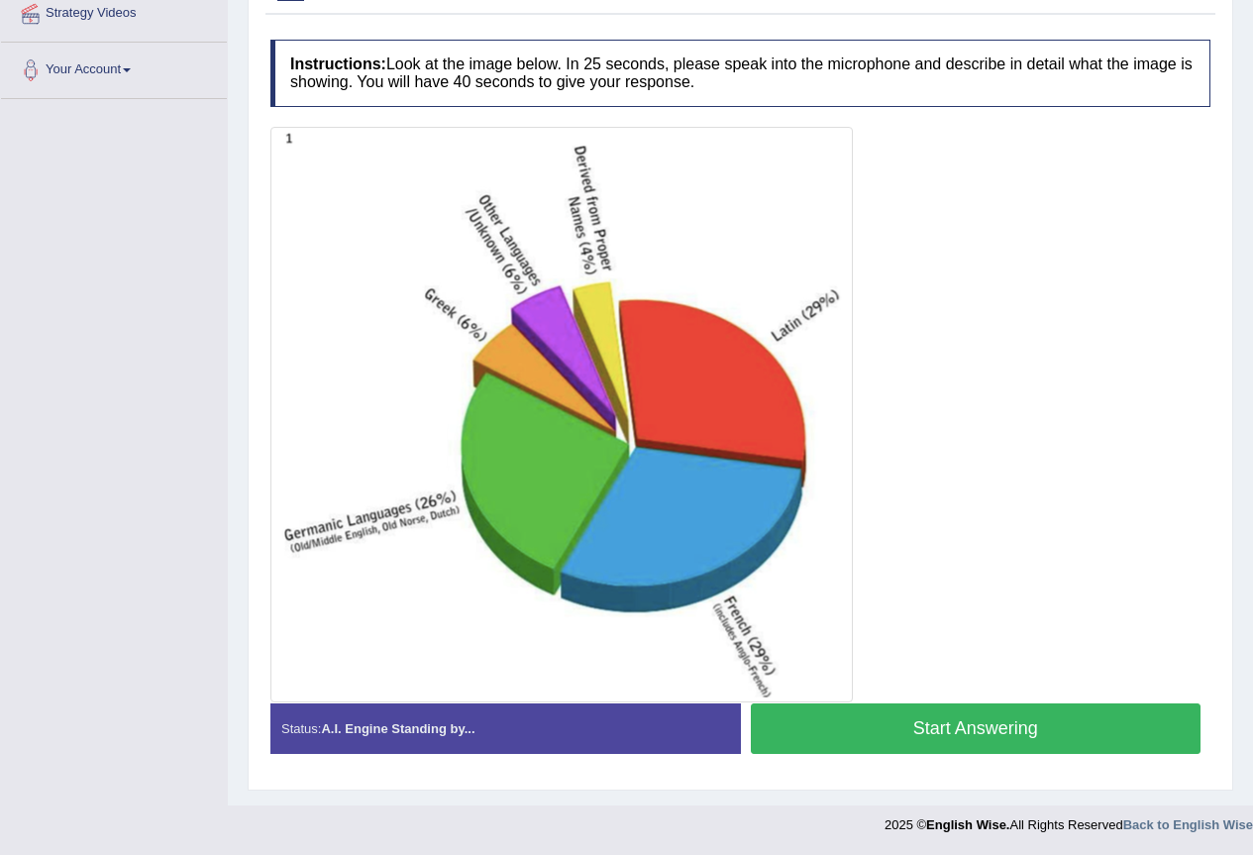
click at [863, 732] on button "Start Answering" at bounding box center [976, 728] width 451 height 51
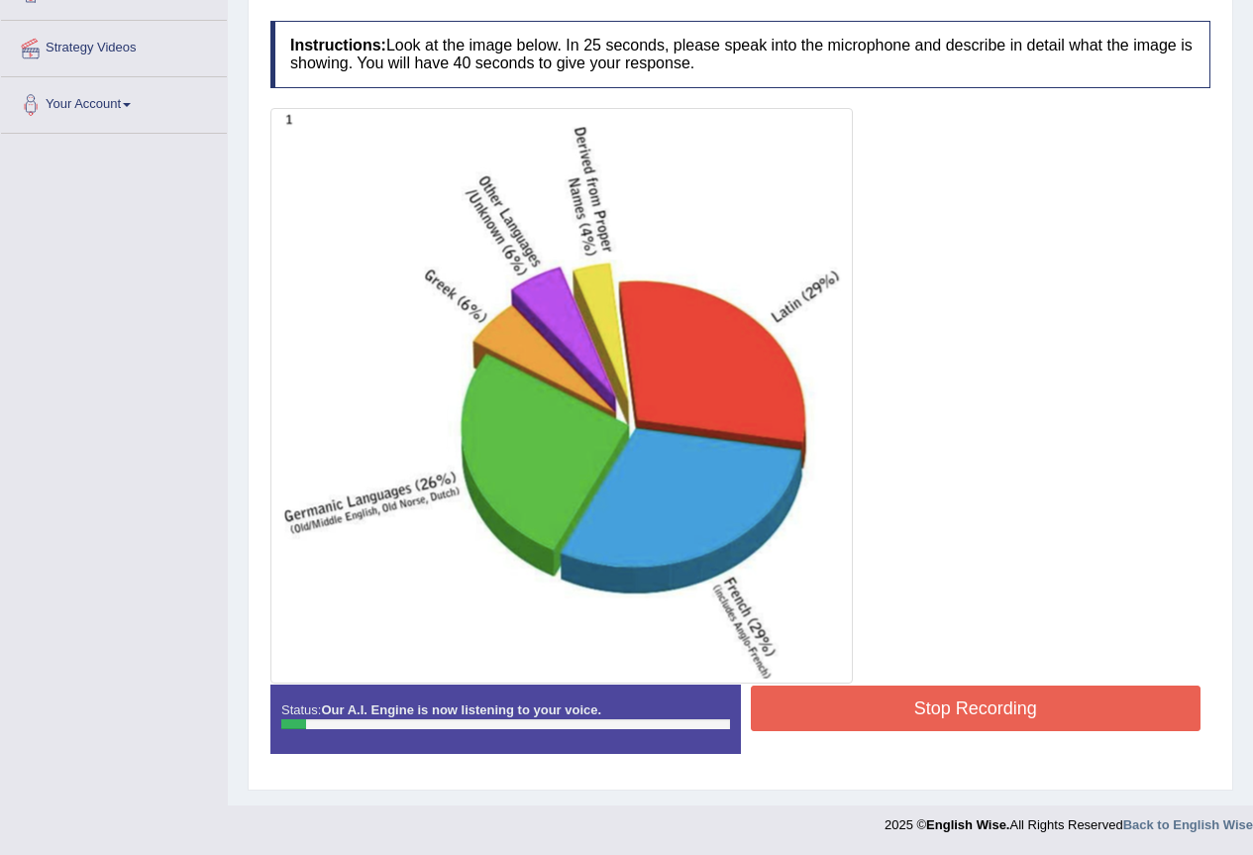
scroll to position [228, 0]
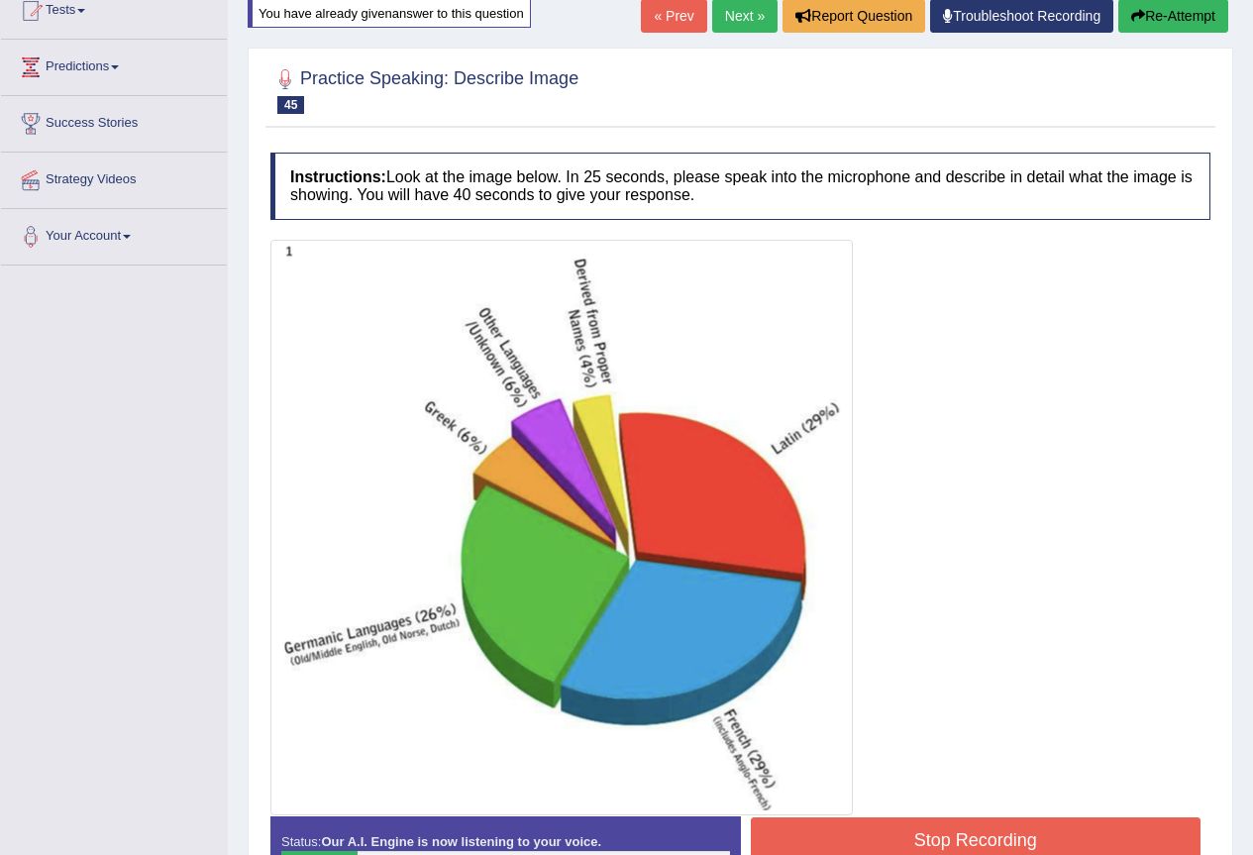
click at [1164, 13] on button "Re-Attempt" at bounding box center [1173, 16] width 110 height 34
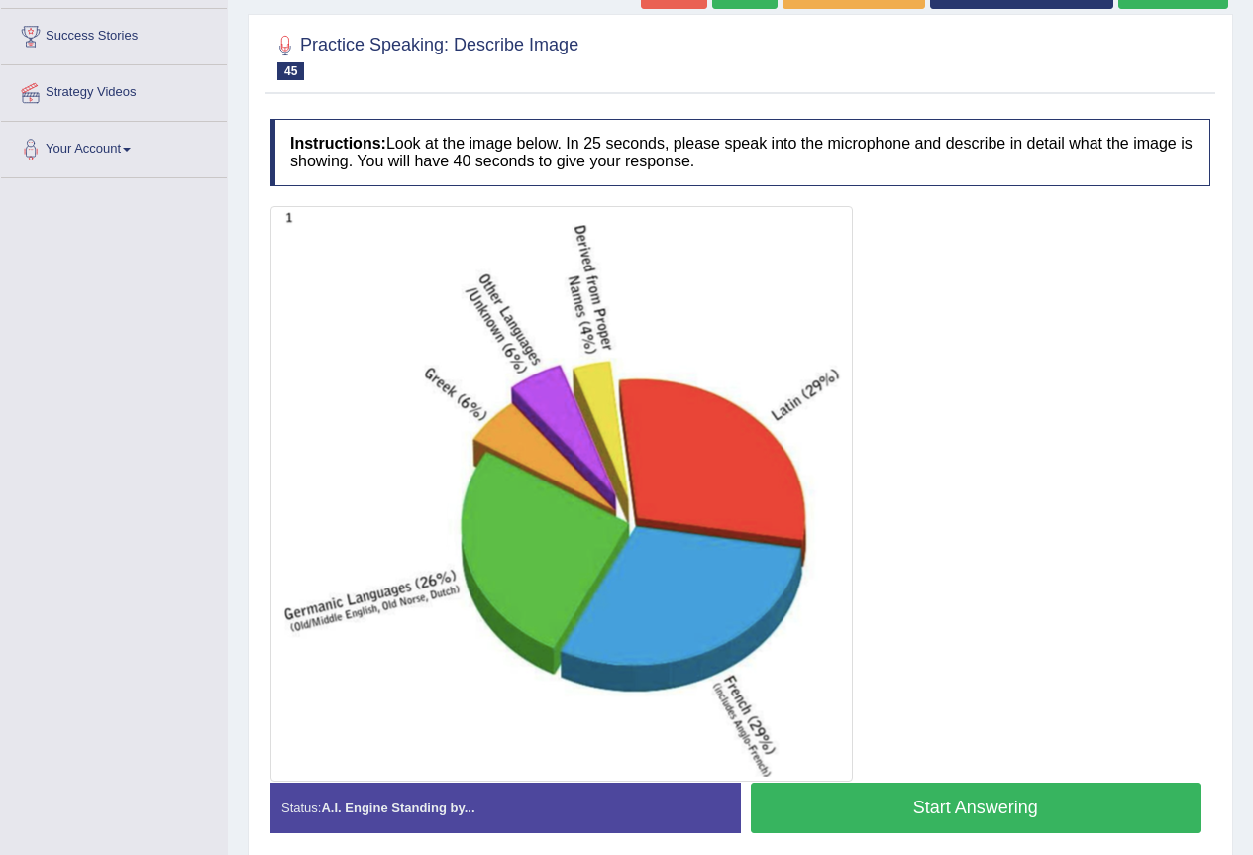
scroll to position [360, 0]
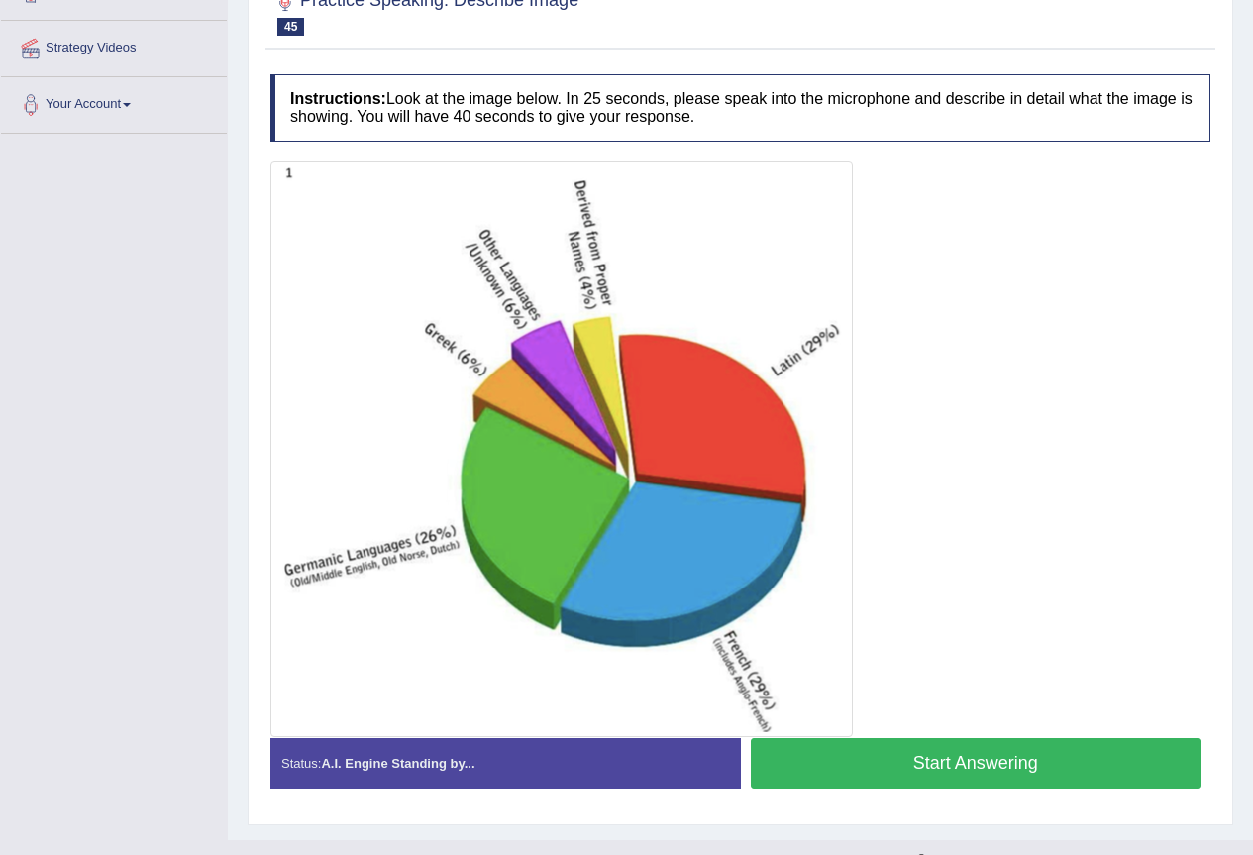
click at [863, 765] on button "Start Answering" at bounding box center [976, 763] width 451 height 51
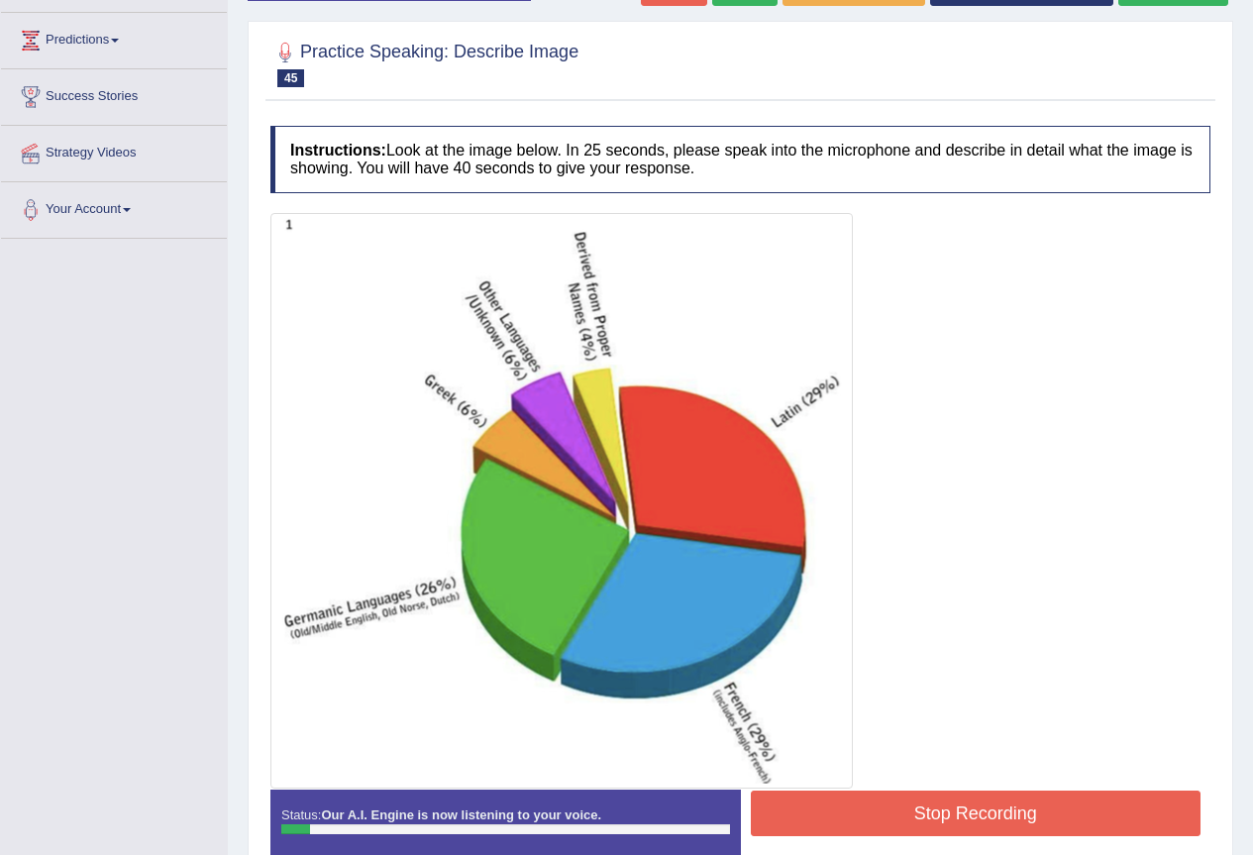
scroll to position [95, 0]
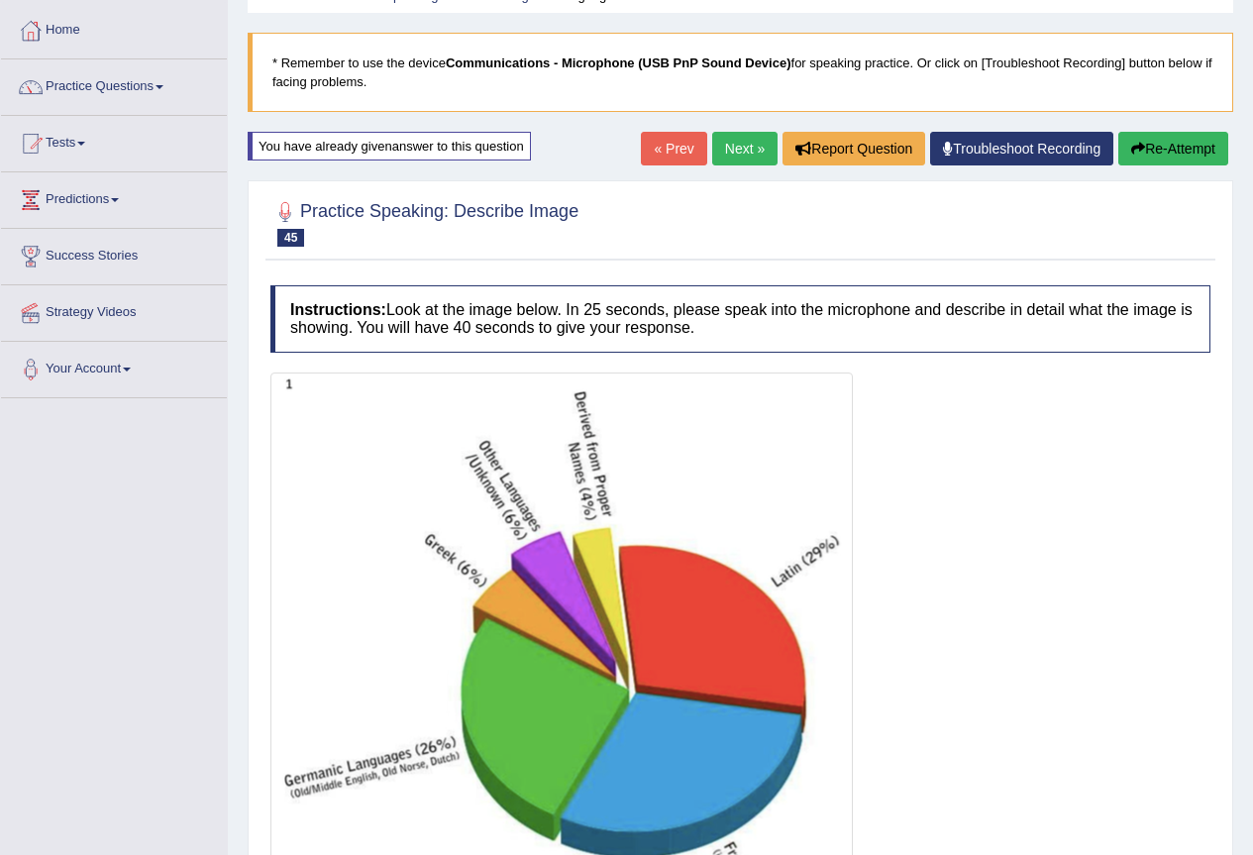
click at [1185, 144] on button "Re-Attempt" at bounding box center [1173, 149] width 110 height 34
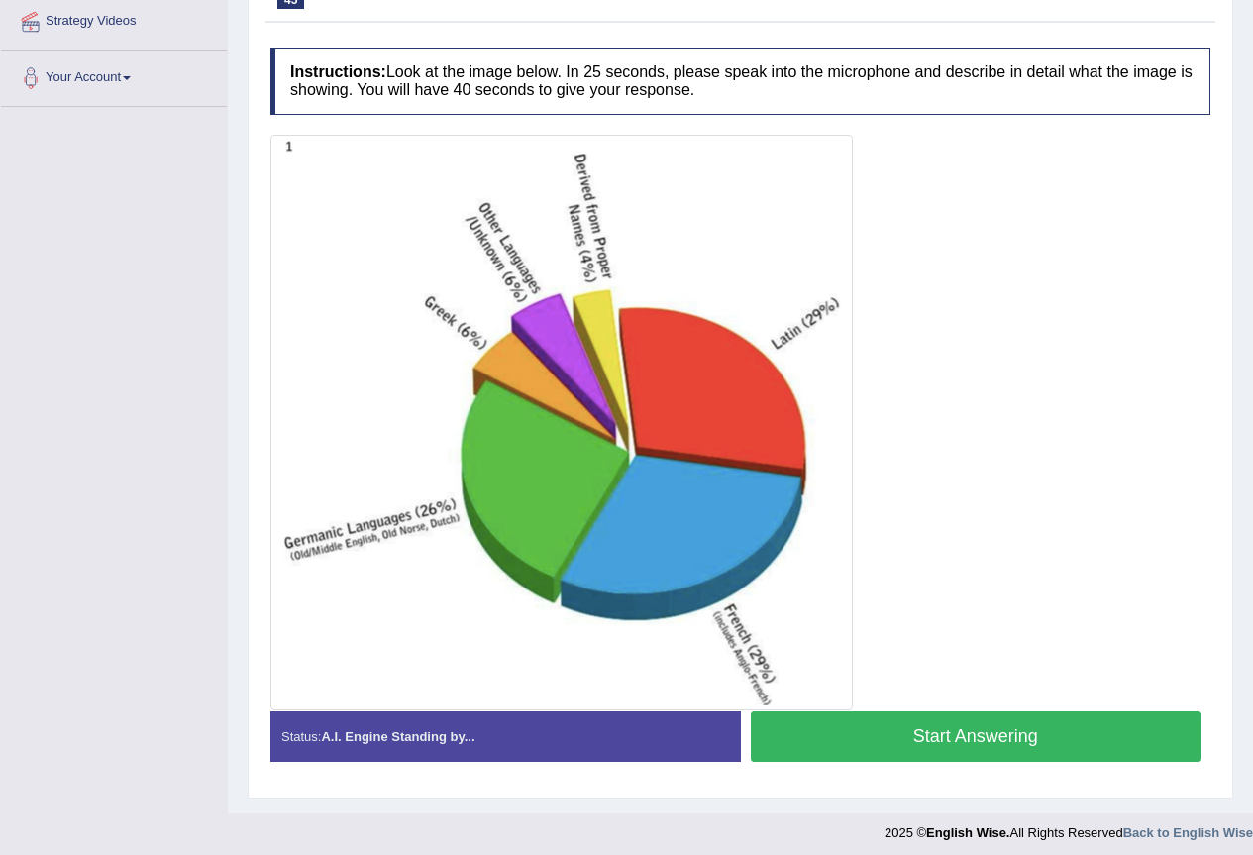
scroll to position [394, 0]
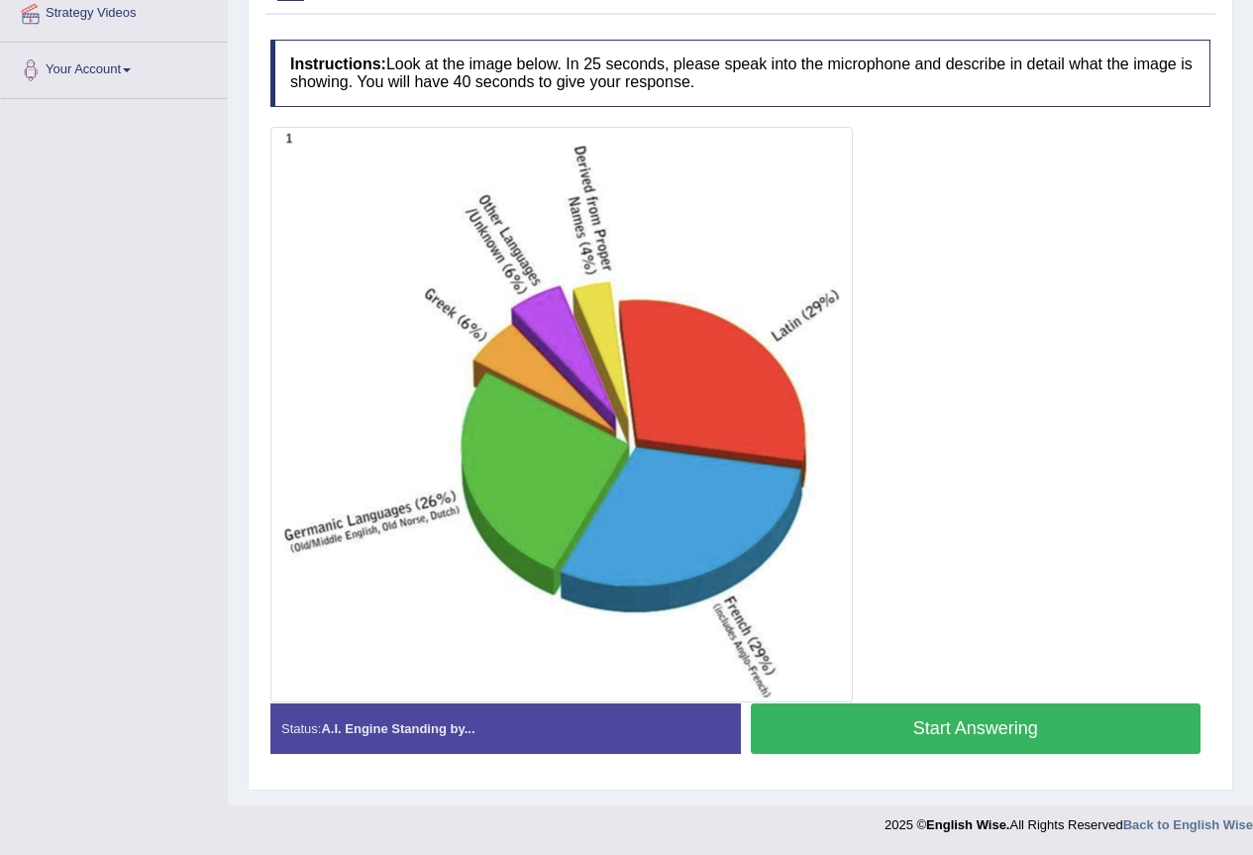
click at [928, 729] on button "Start Answering" at bounding box center [976, 728] width 451 height 51
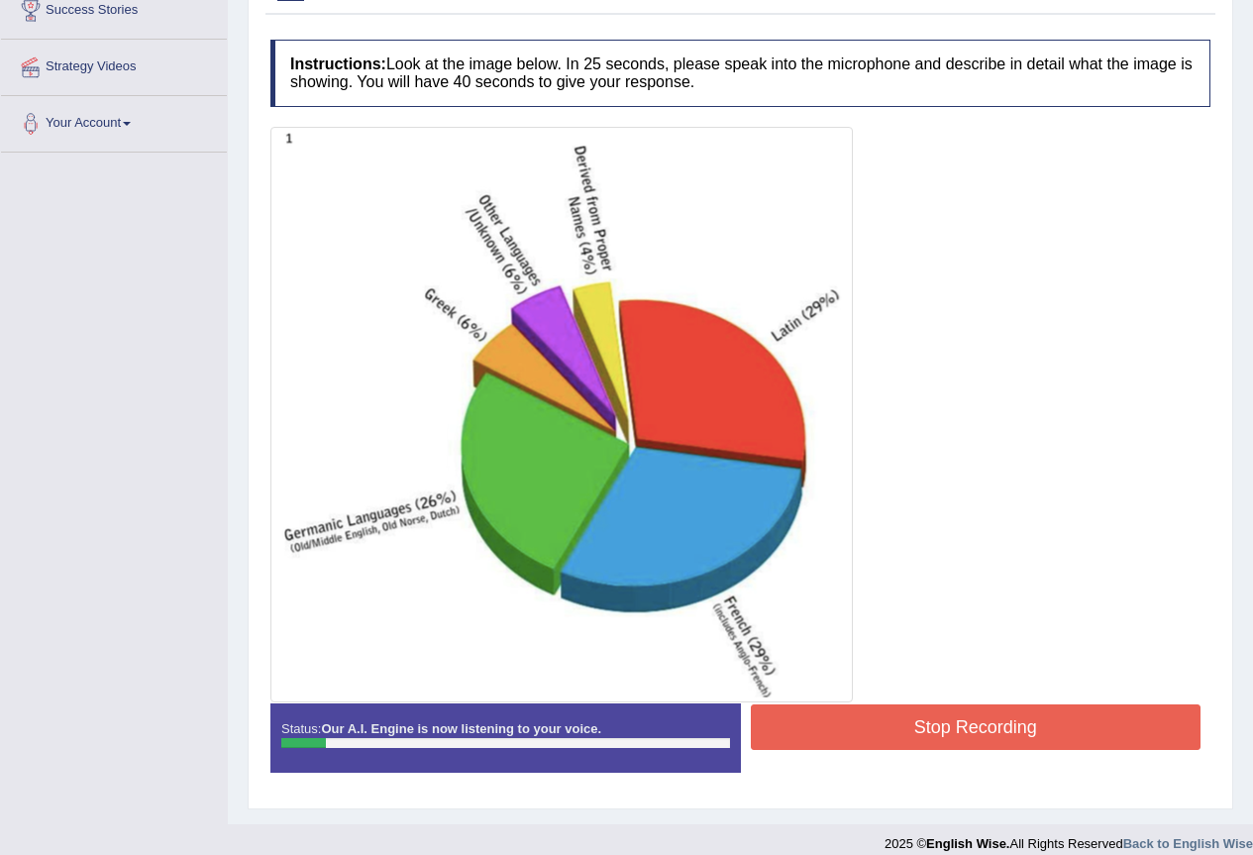
click at [928, 729] on button "Stop Recording" at bounding box center [976, 727] width 451 height 46
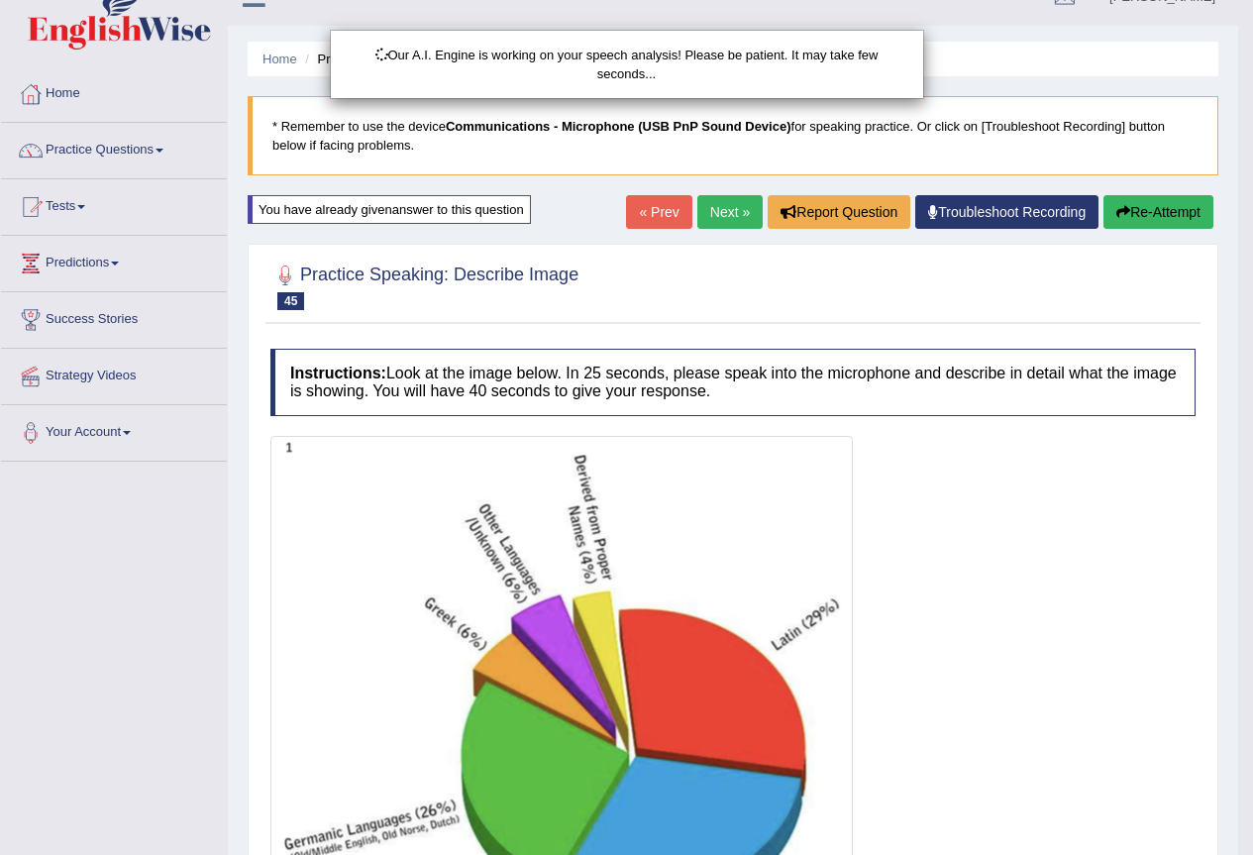
scroll to position [0, 0]
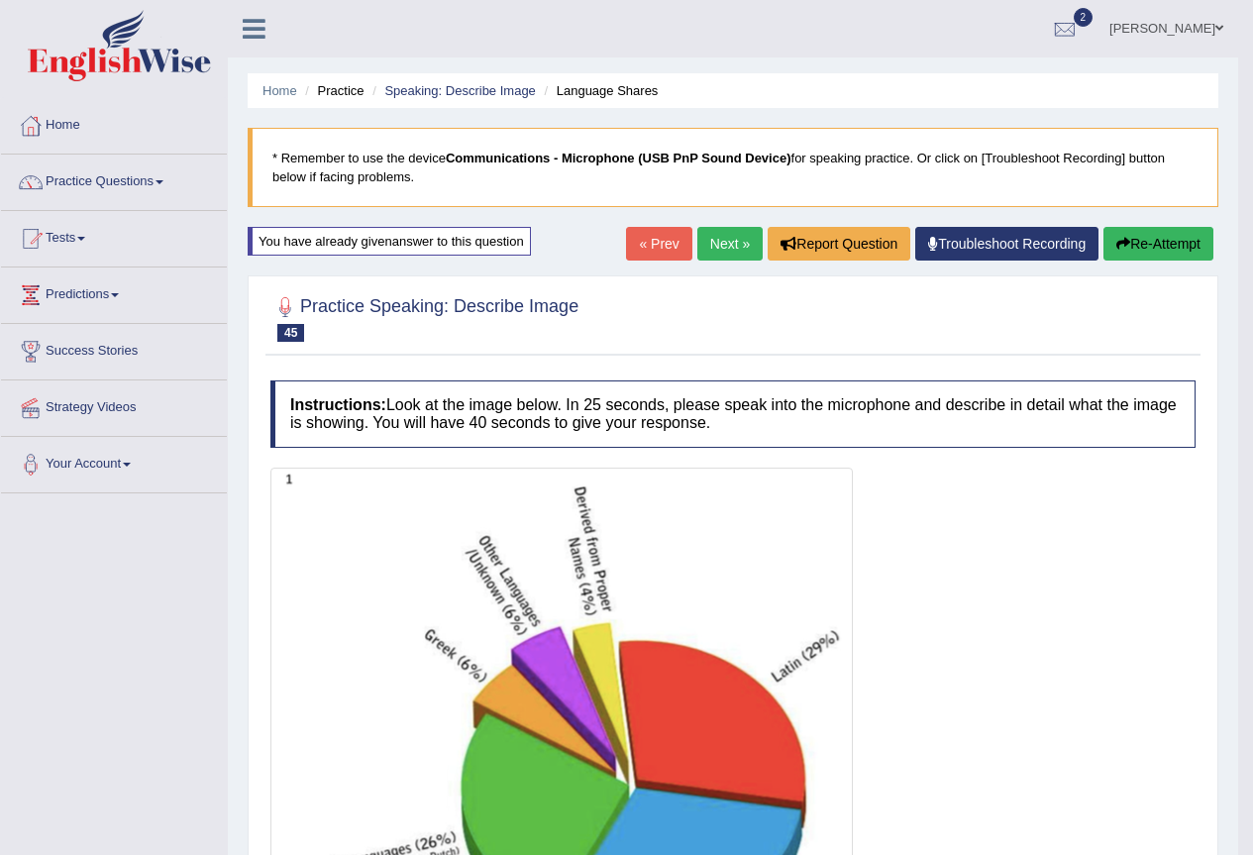
click at [1182, 245] on button "Re-Attempt" at bounding box center [1158, 244] width 110 height 34
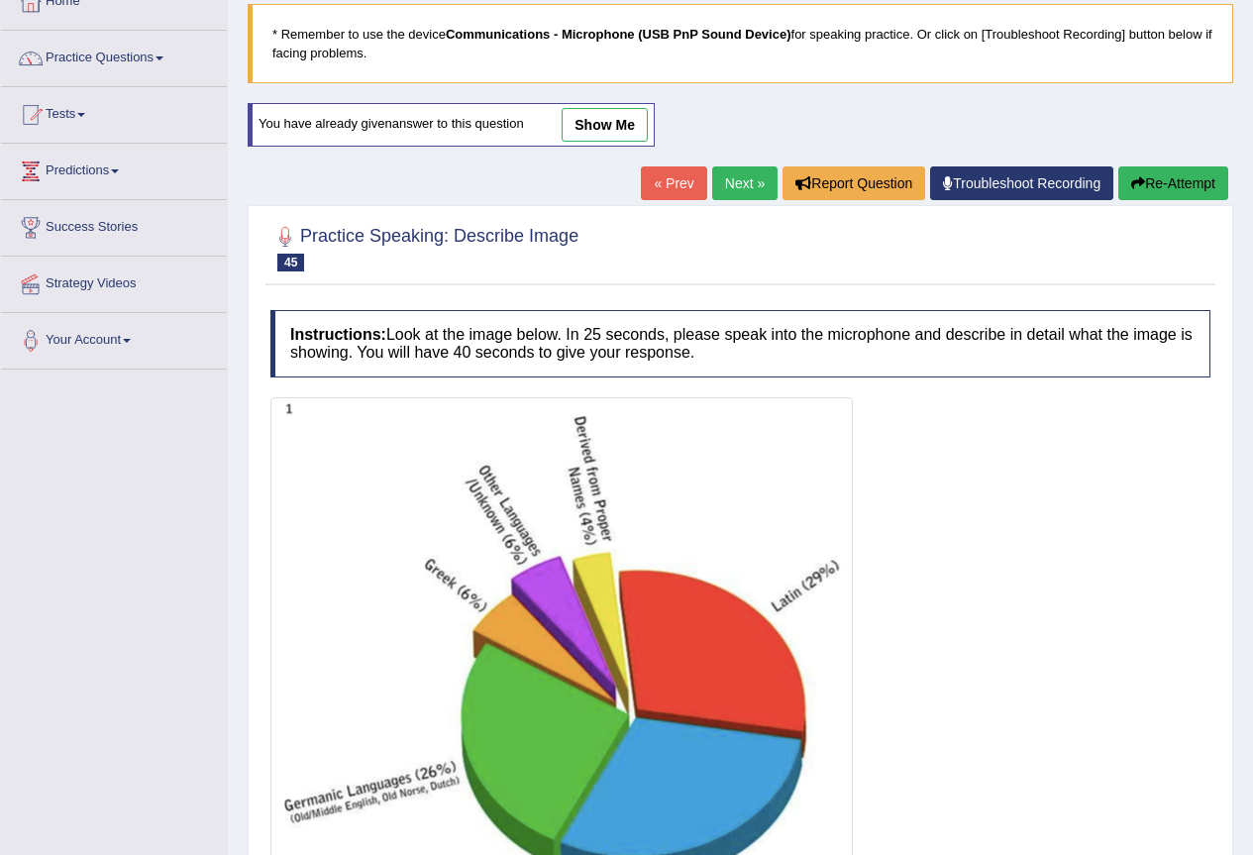
scroll to position [394, 0]
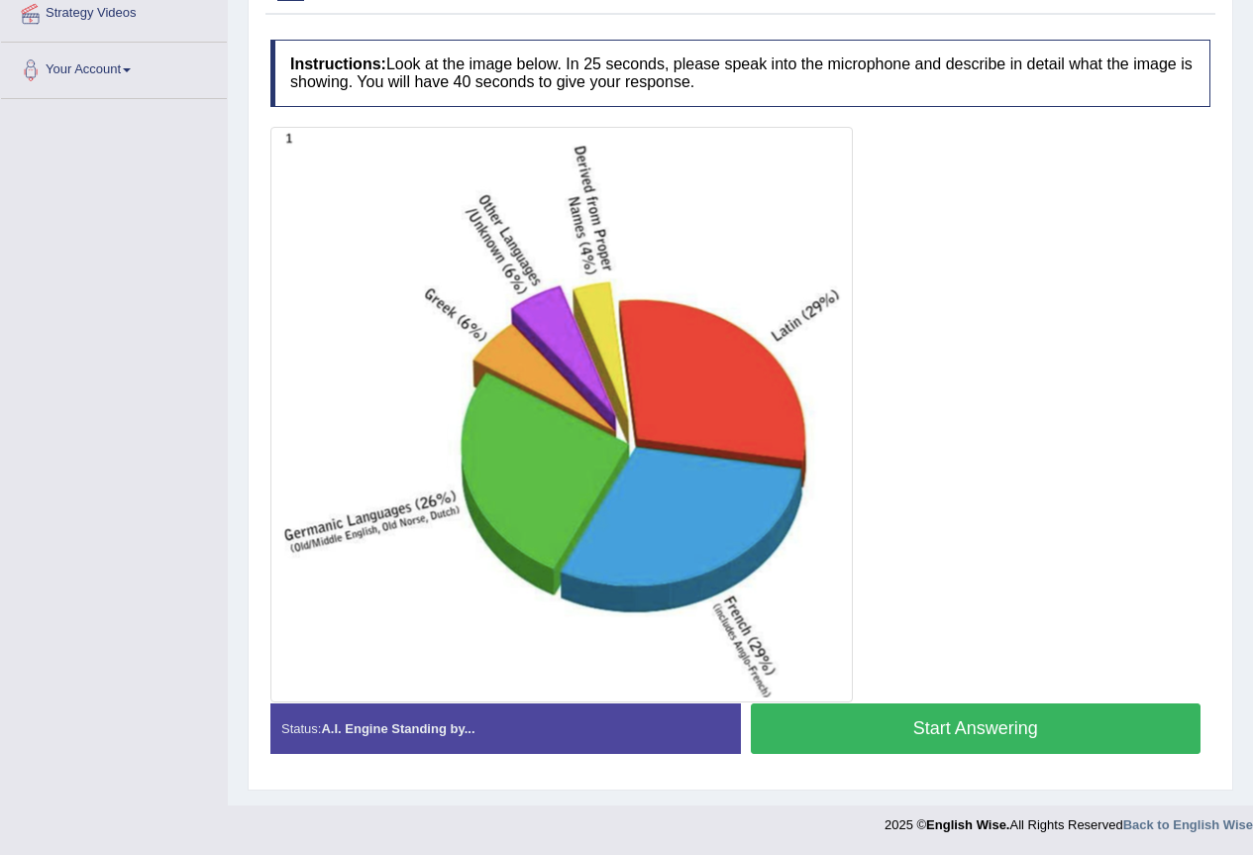
click at [932, 733] on button "Start Answering" at bounding box center [976, 728] width 451 height 51
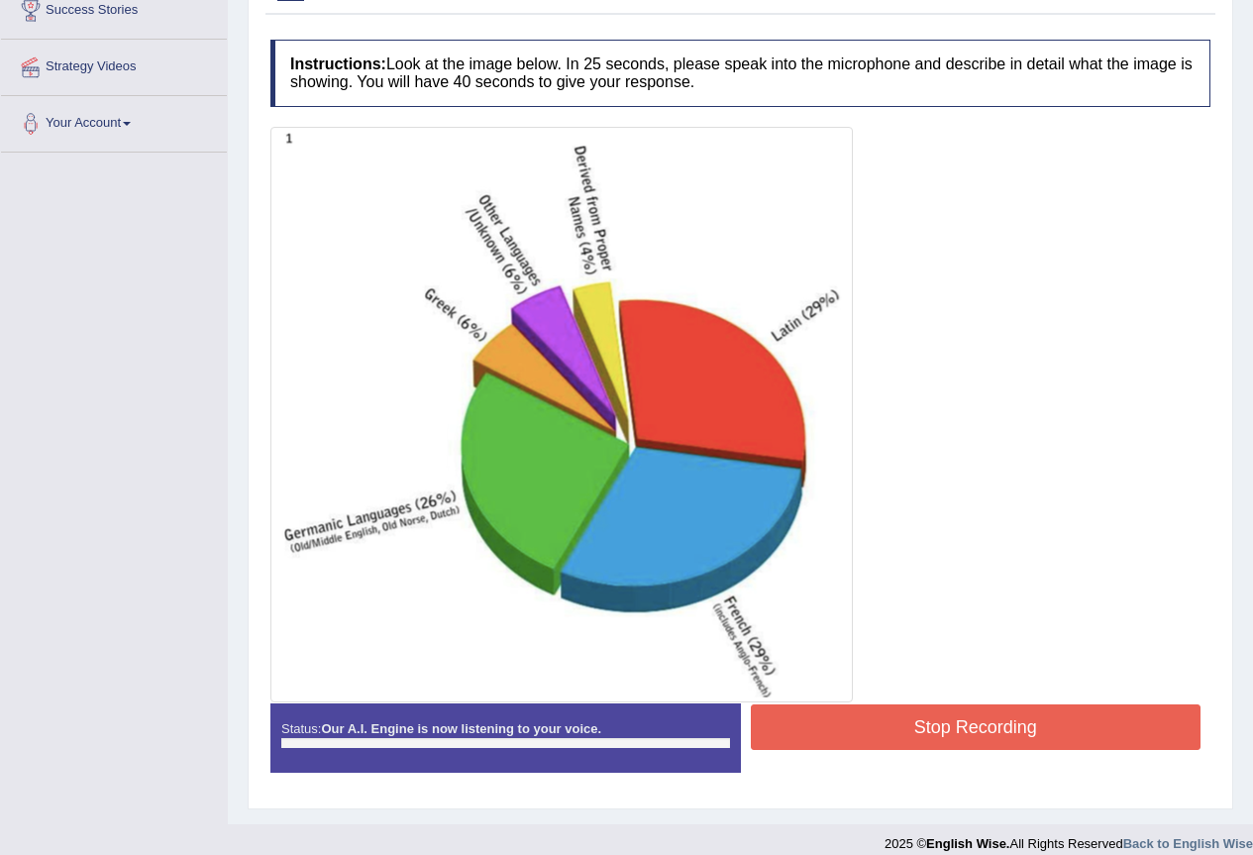
scroll to position [360, 0]
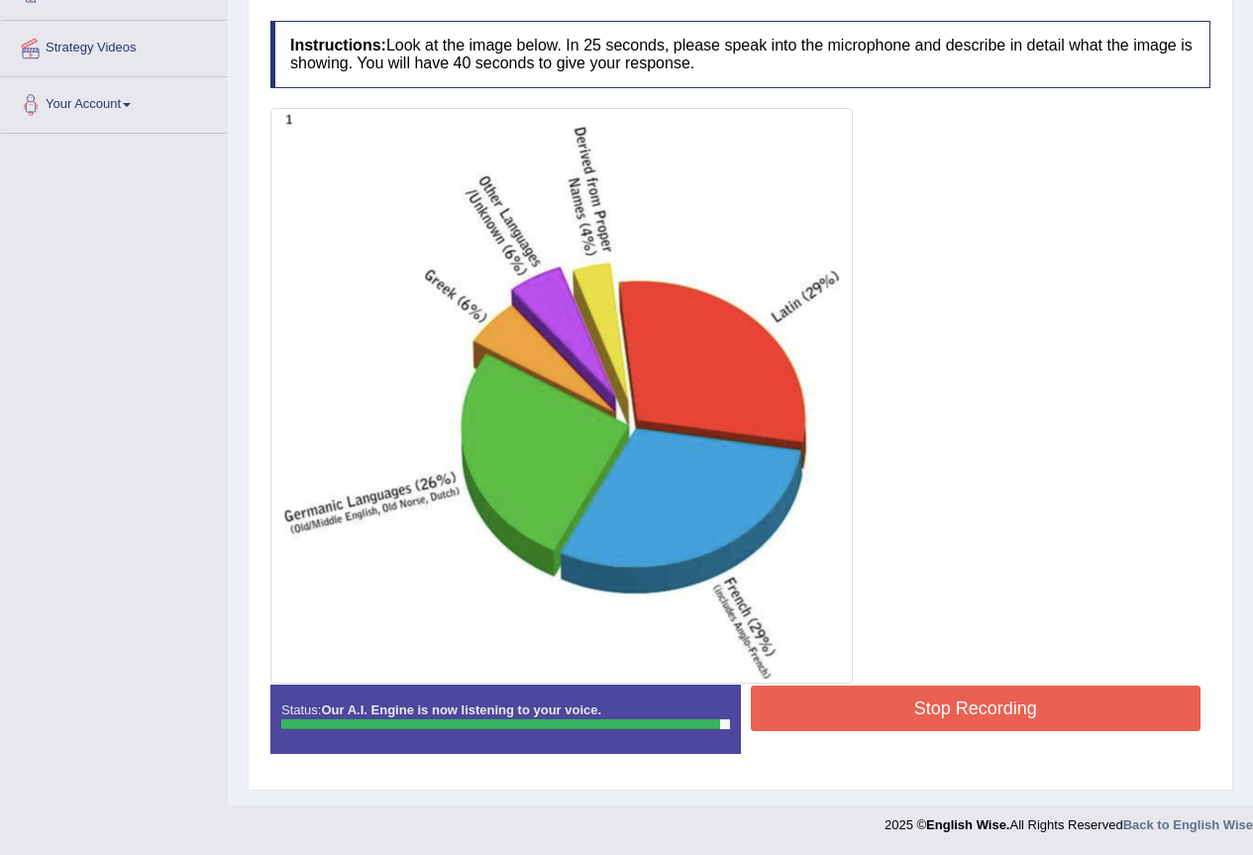
click at [875, 699] on button "Stop Recording" at bounding box center [976, 708] width 451 height 46
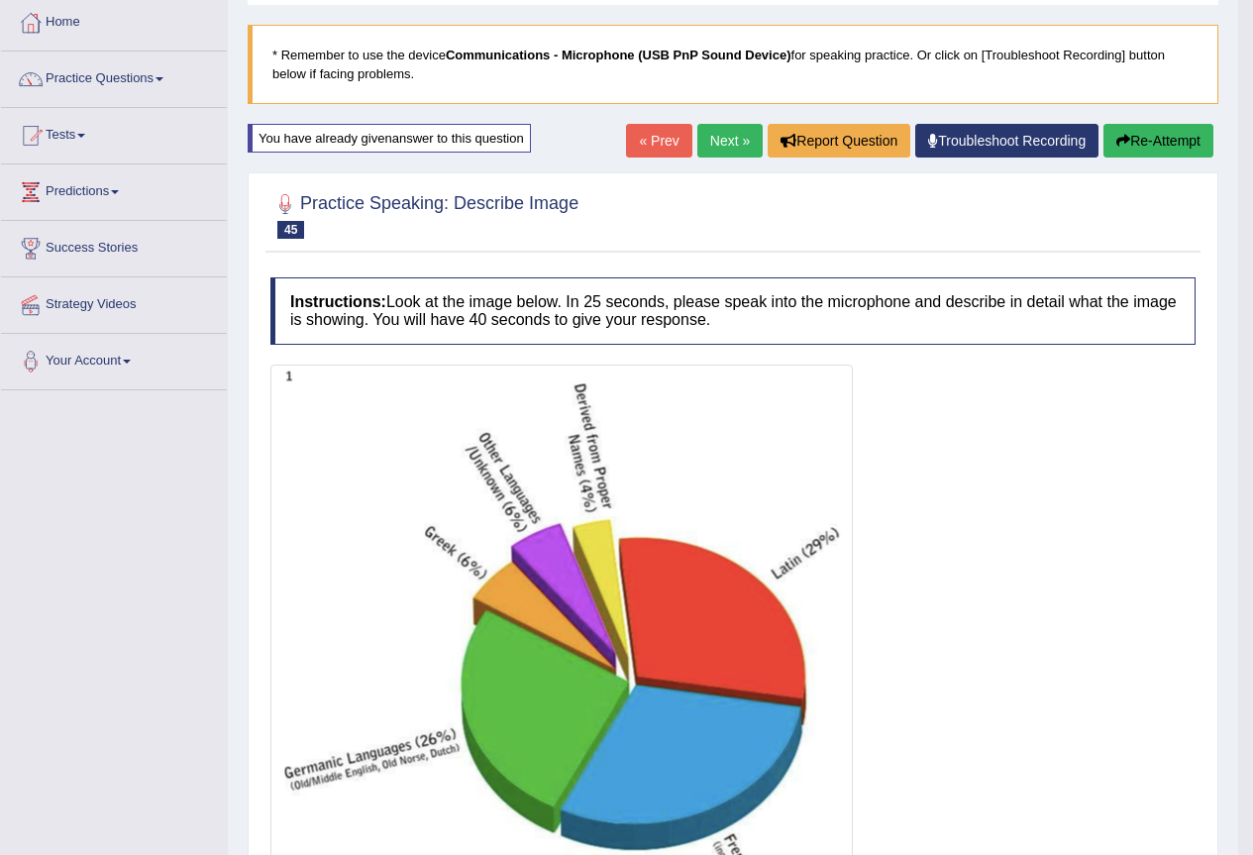
scroll to position [0, 0]
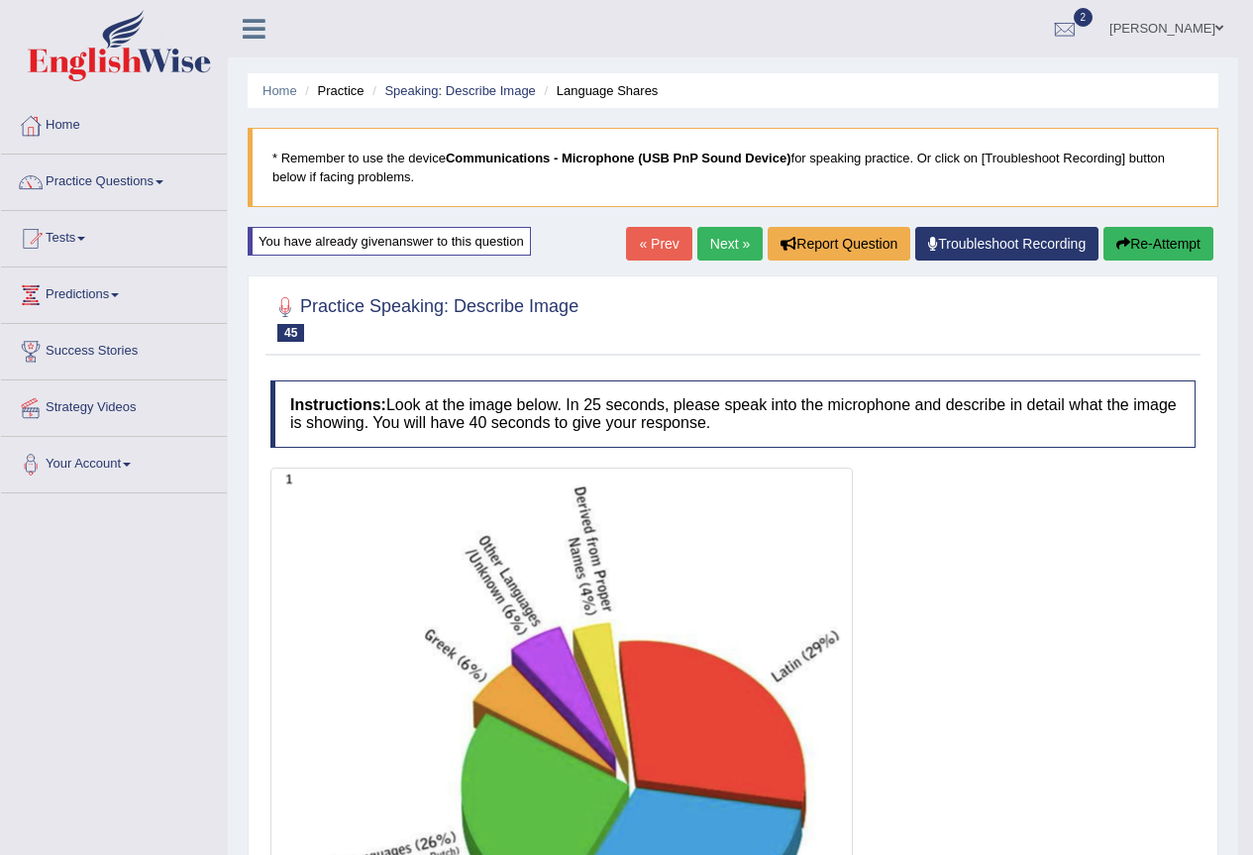
click at [1125, 242] on icon "button" at bounding box center [1123, 244] width 14 height 14
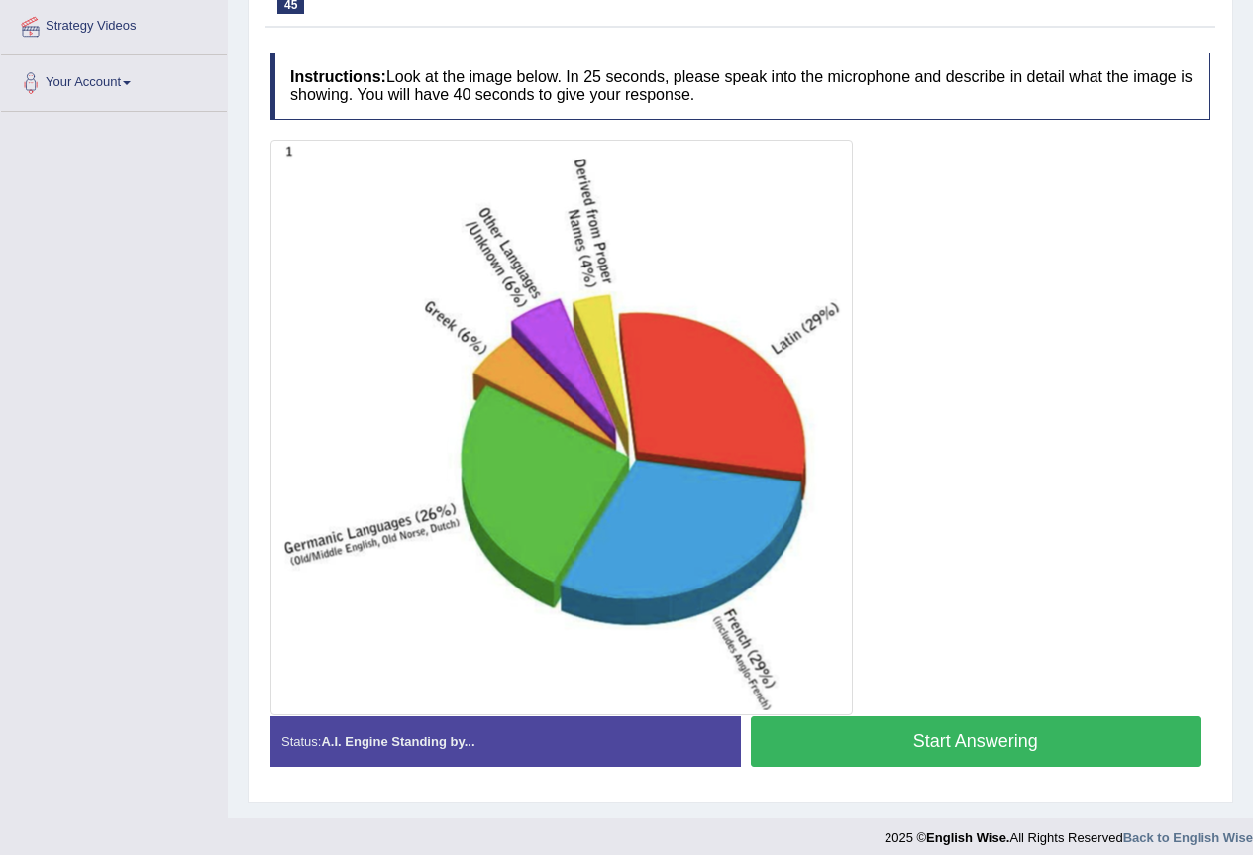
scroll to position [394, 0]
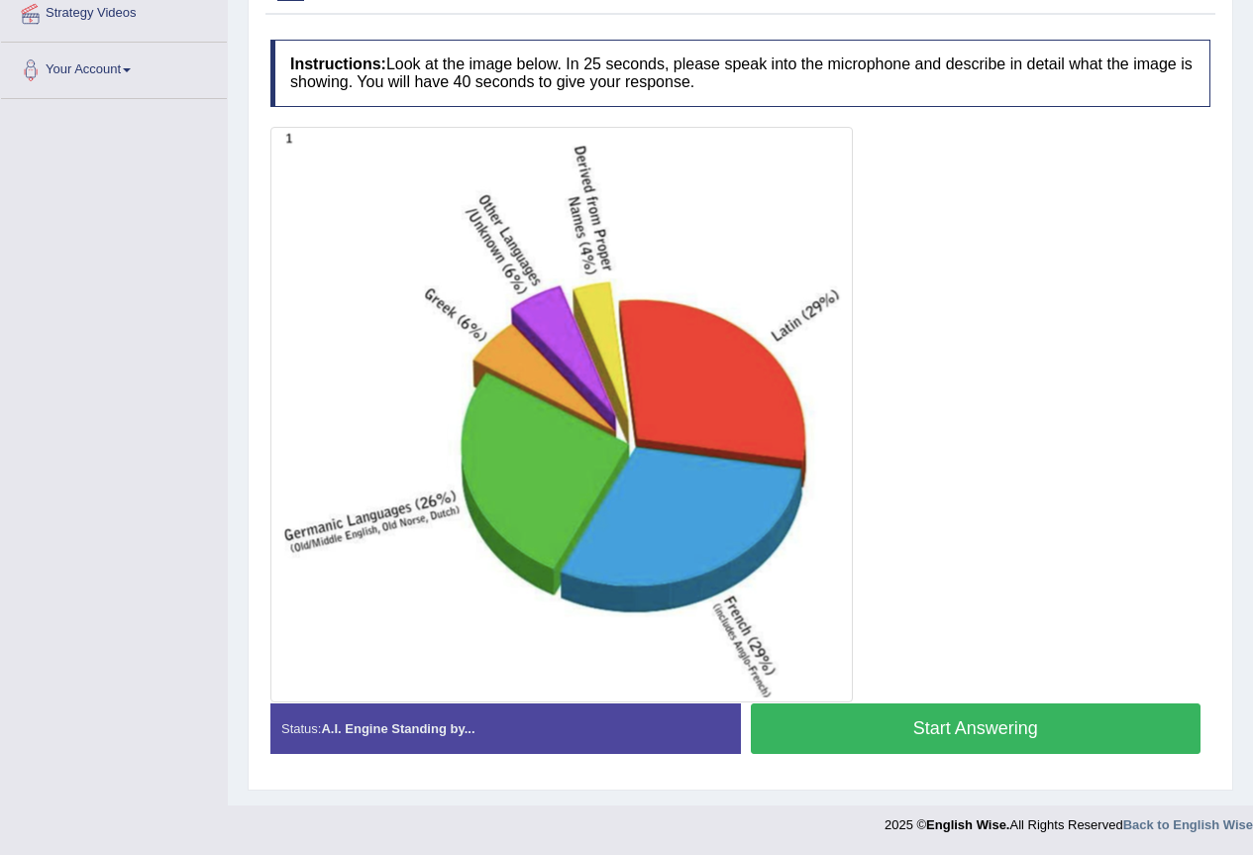
click at [999, 719] on button "Start Answering" at bounding box center [976, 728] width 451 height 51
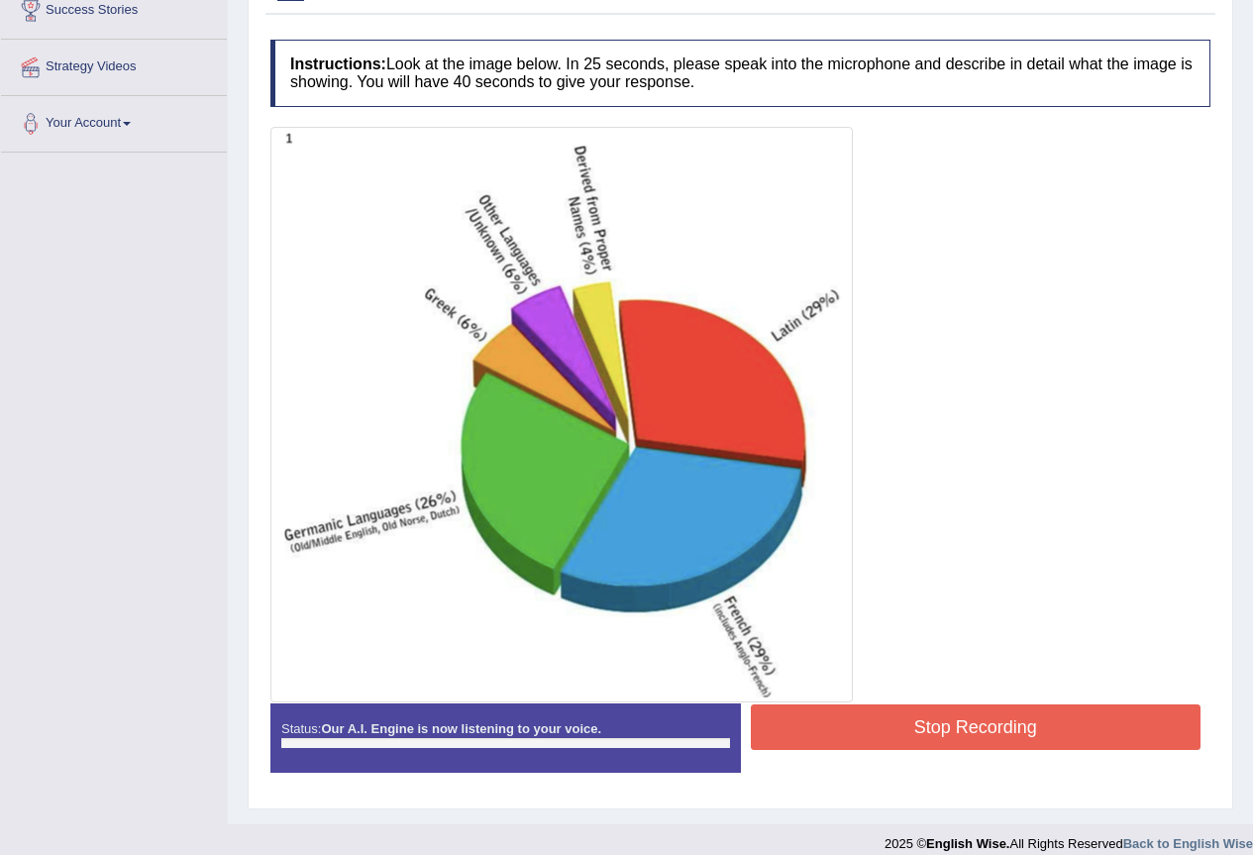
scroll to position [360, 0]
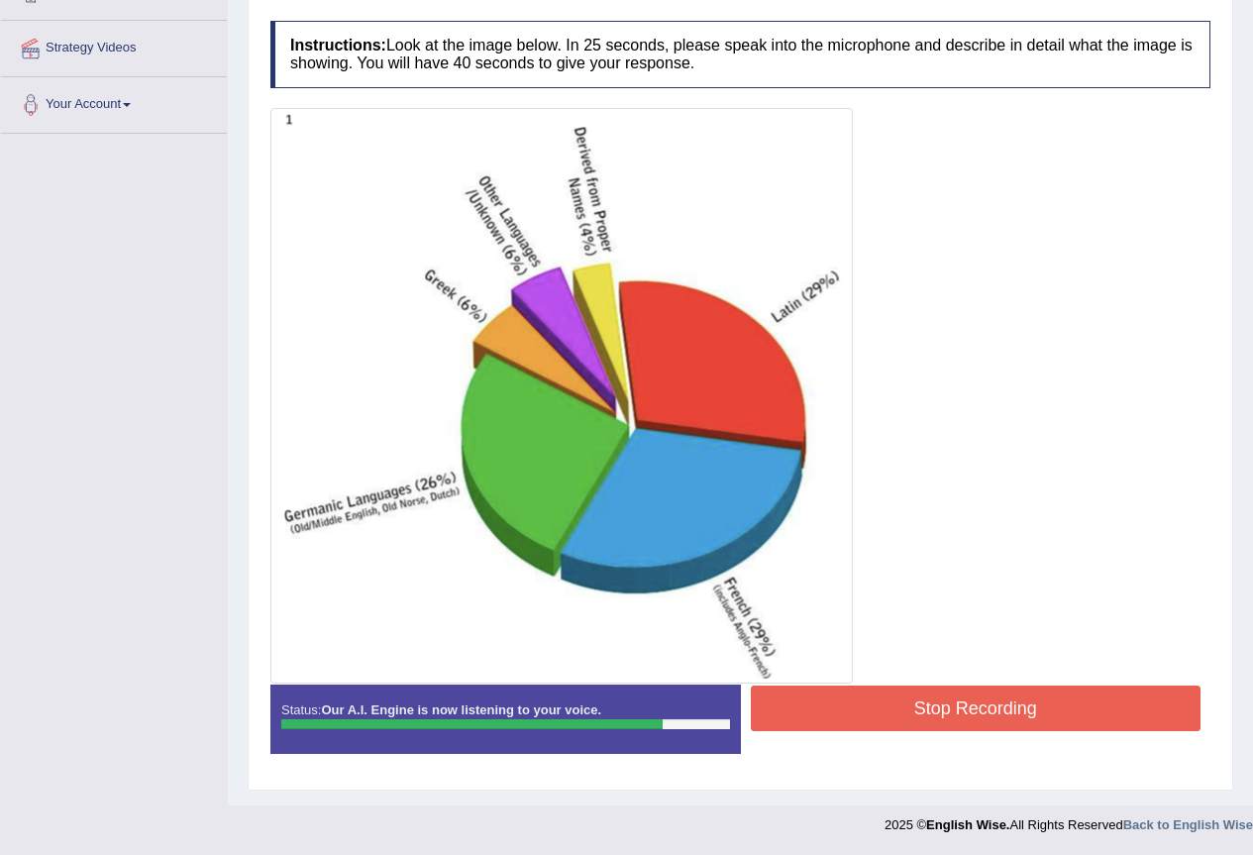
click at [1002, 714] on button "Stop Recording" at bounding box center [976, 708] width 451 height 46
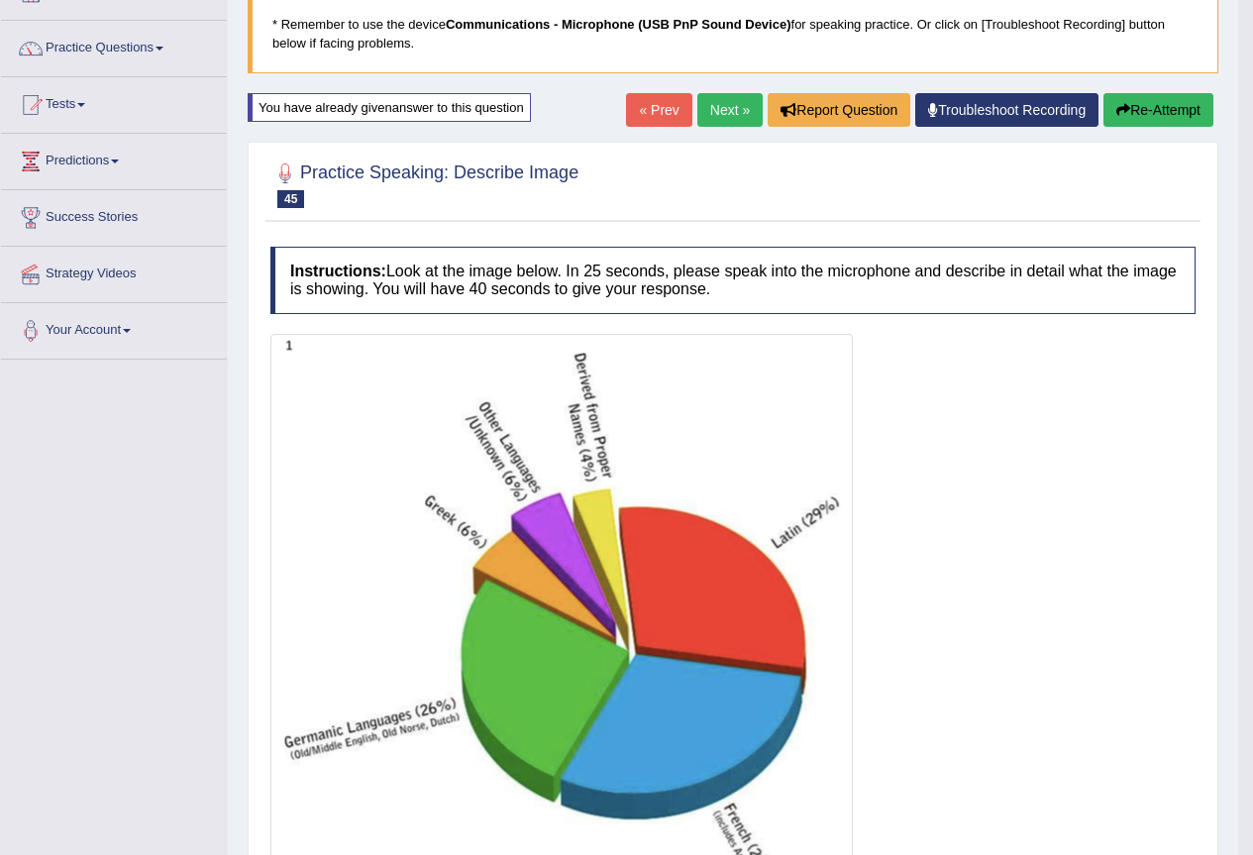
scroll to position [81, 0]
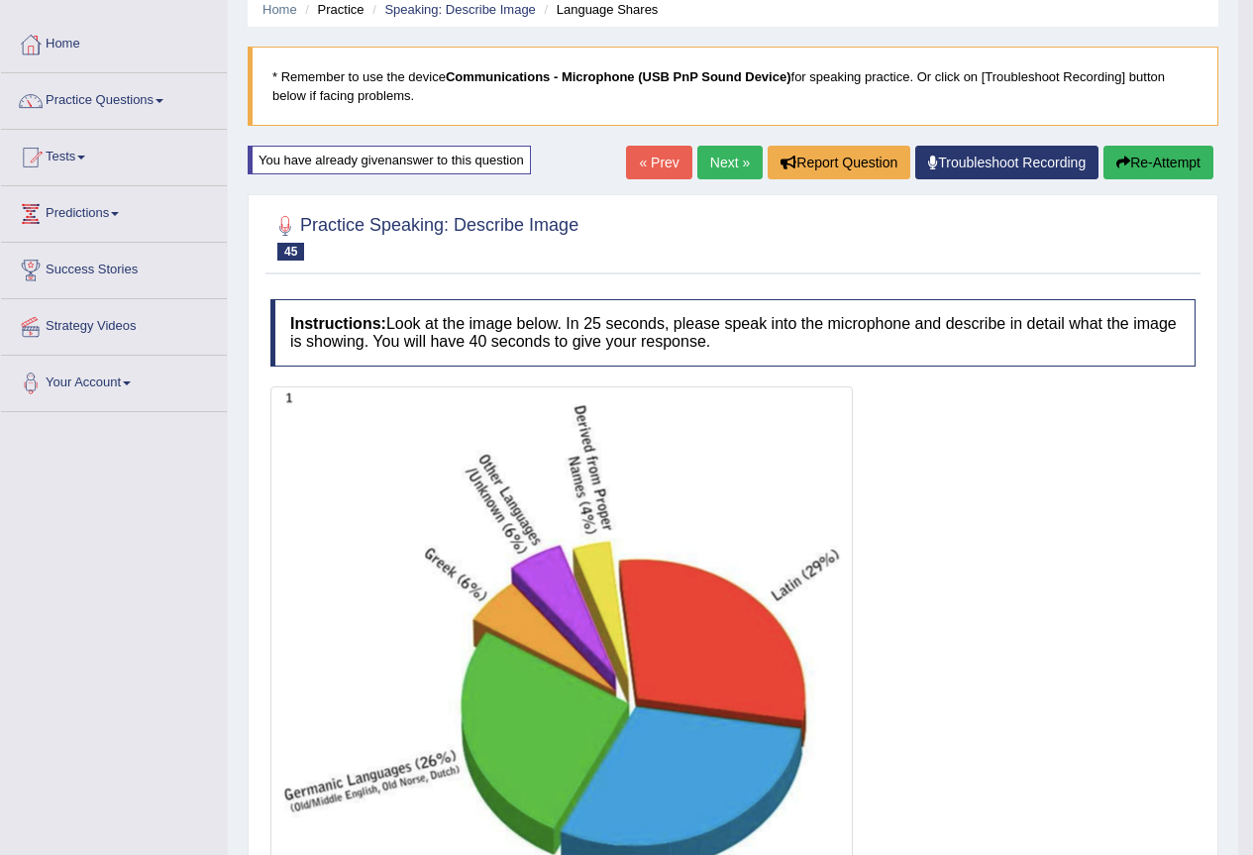
click at [1148, 167] on button "Re-Attempt" at bounding box center [1158, 163] width 110 height 34
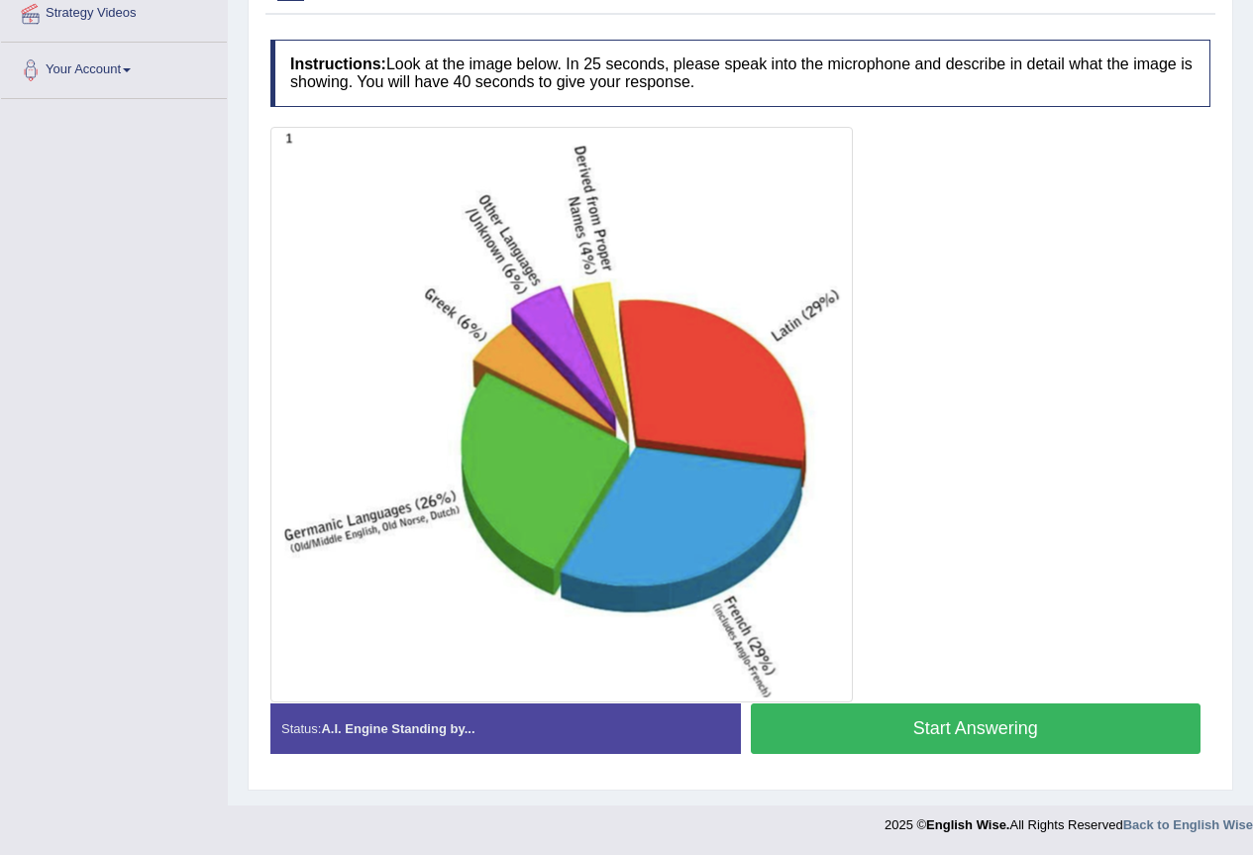
click at [993, 732] on button "Start Answering" at bounding box center [976, 728] width 451 height 51
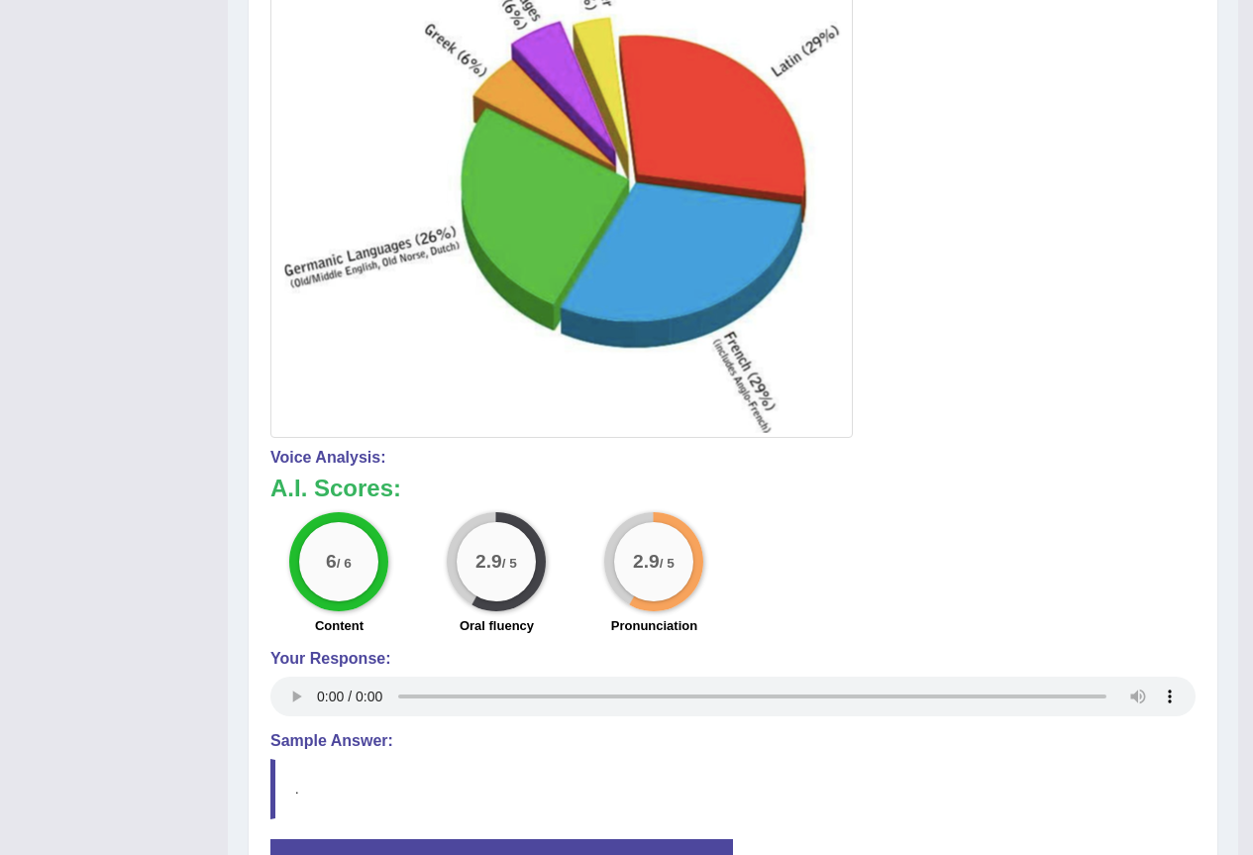
scroll to position [209, 0]
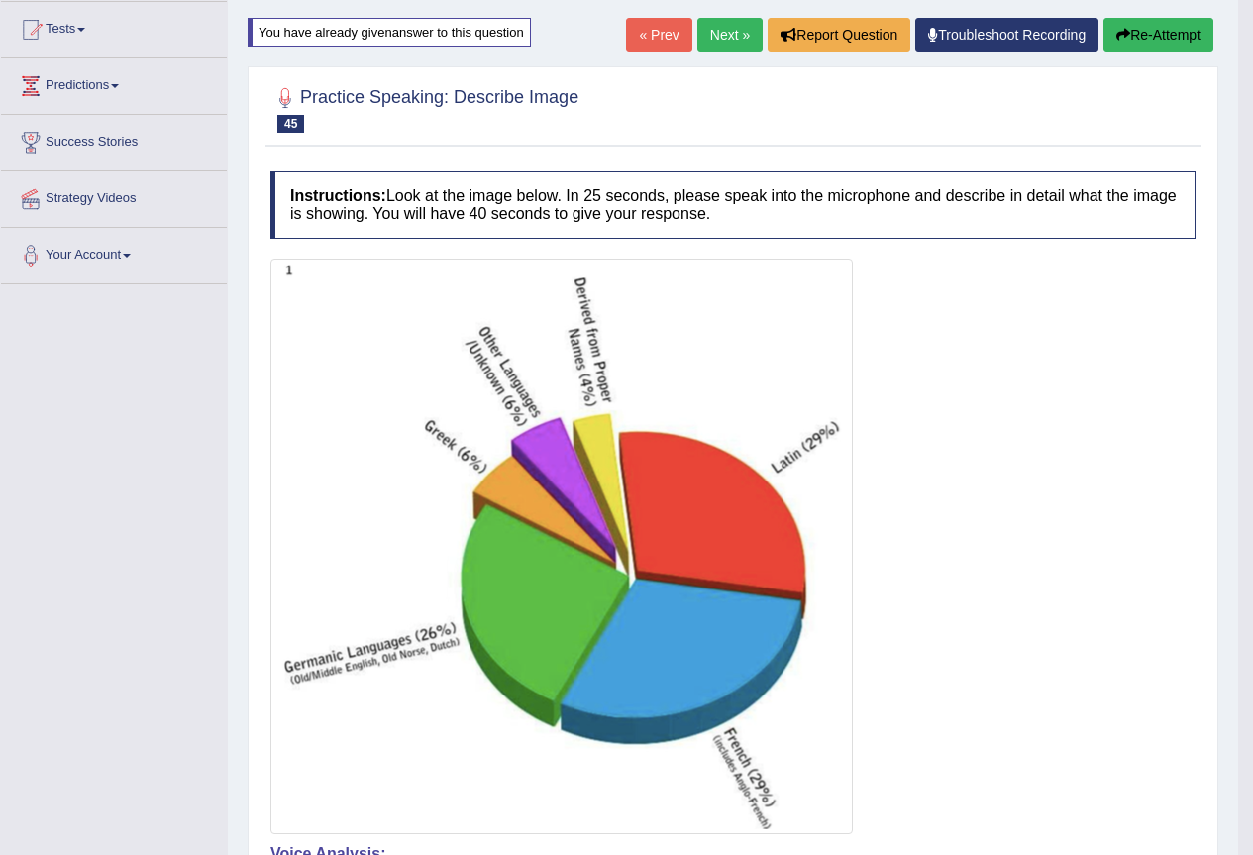
click at [1169, 20] on button "Re-Attempt" at bounding box center [1158, 35] width 110 height 34
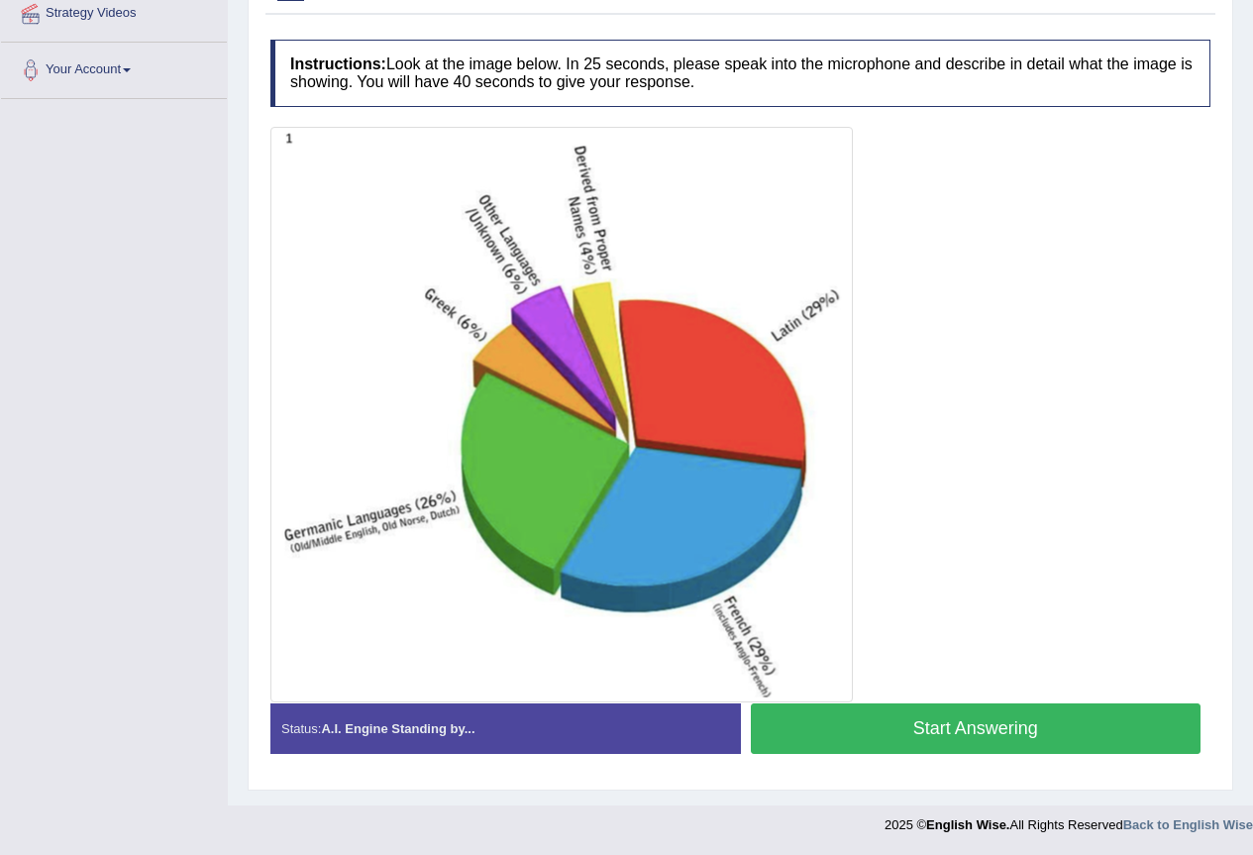
click at [958, 722] on button "Start Answering" at bounding box center [976, 728] width 451 height 51
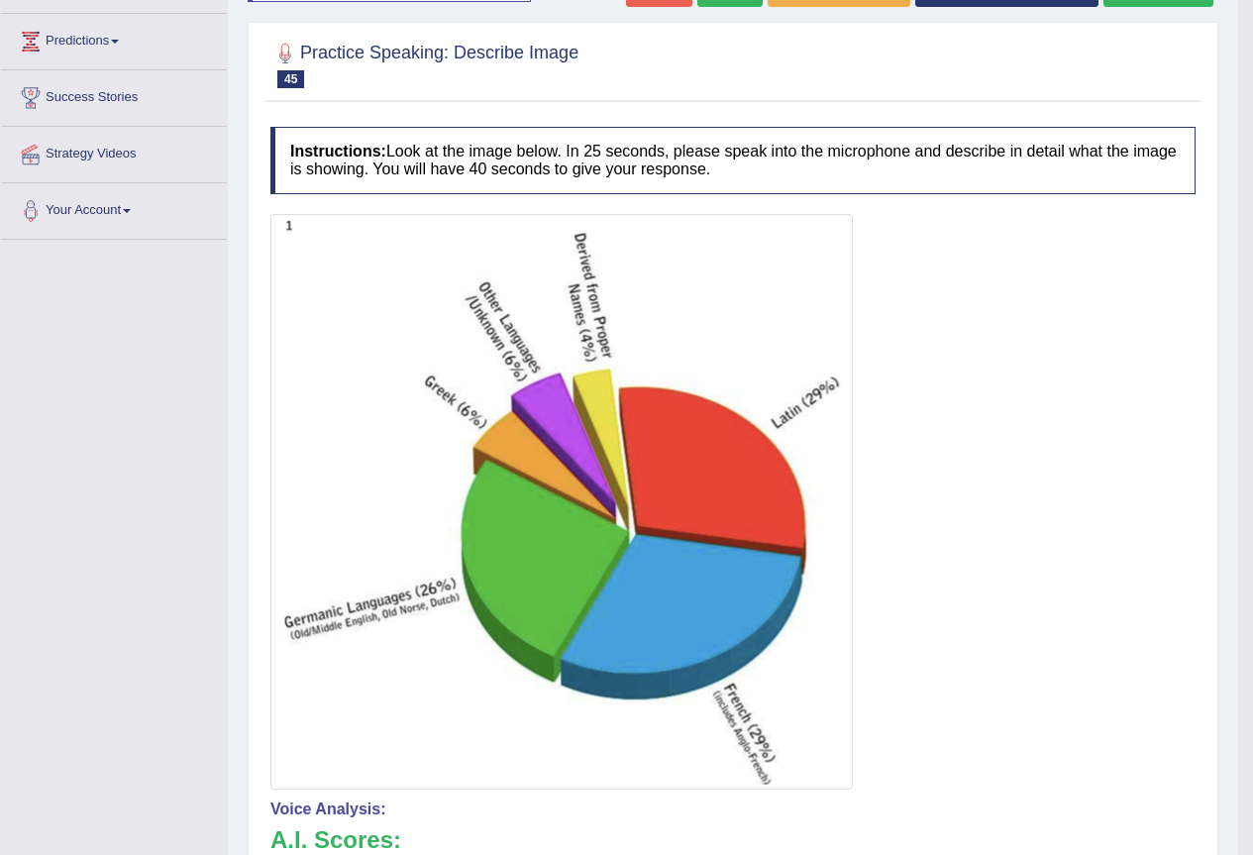
scroll to position [209, 0]
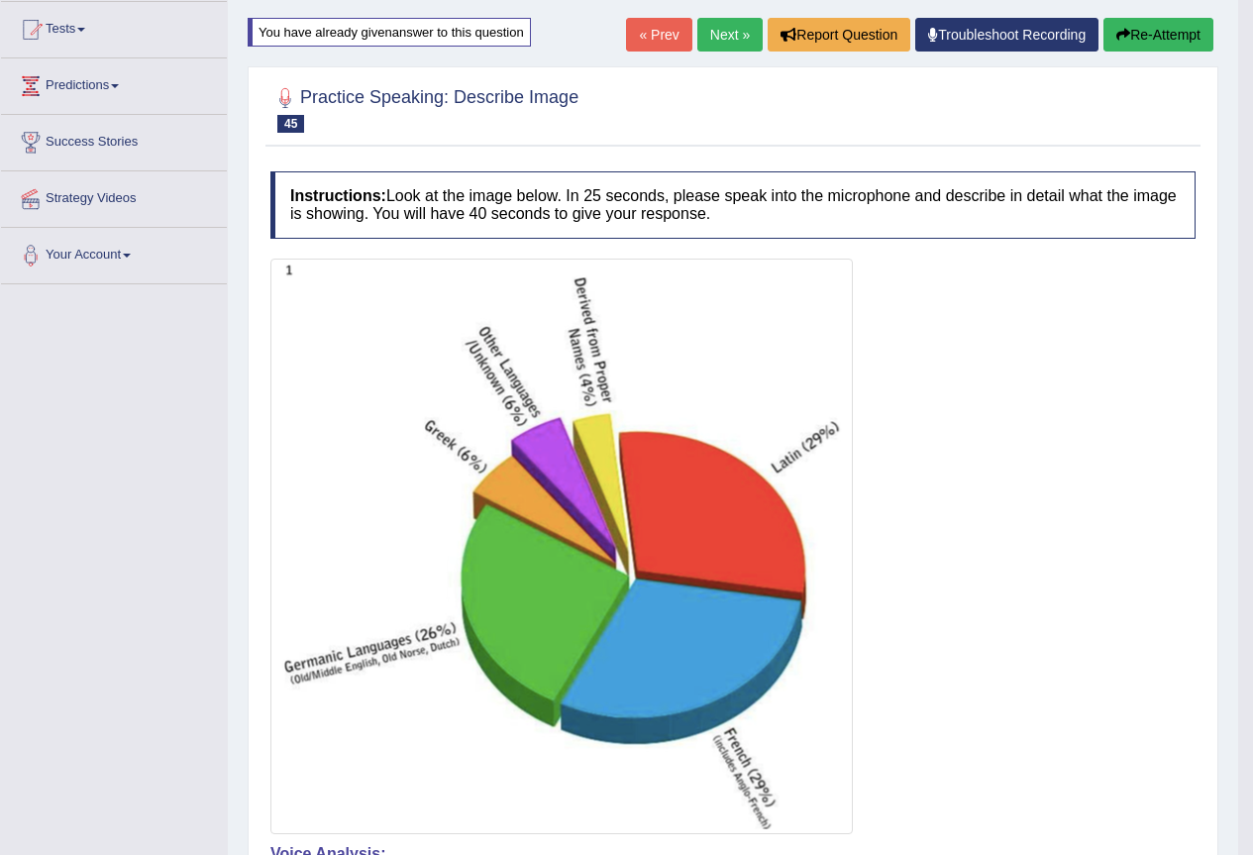
click at [1158, 29] on button "Re-Attempt" at bounding box center [1158, 35] width 110 height 34
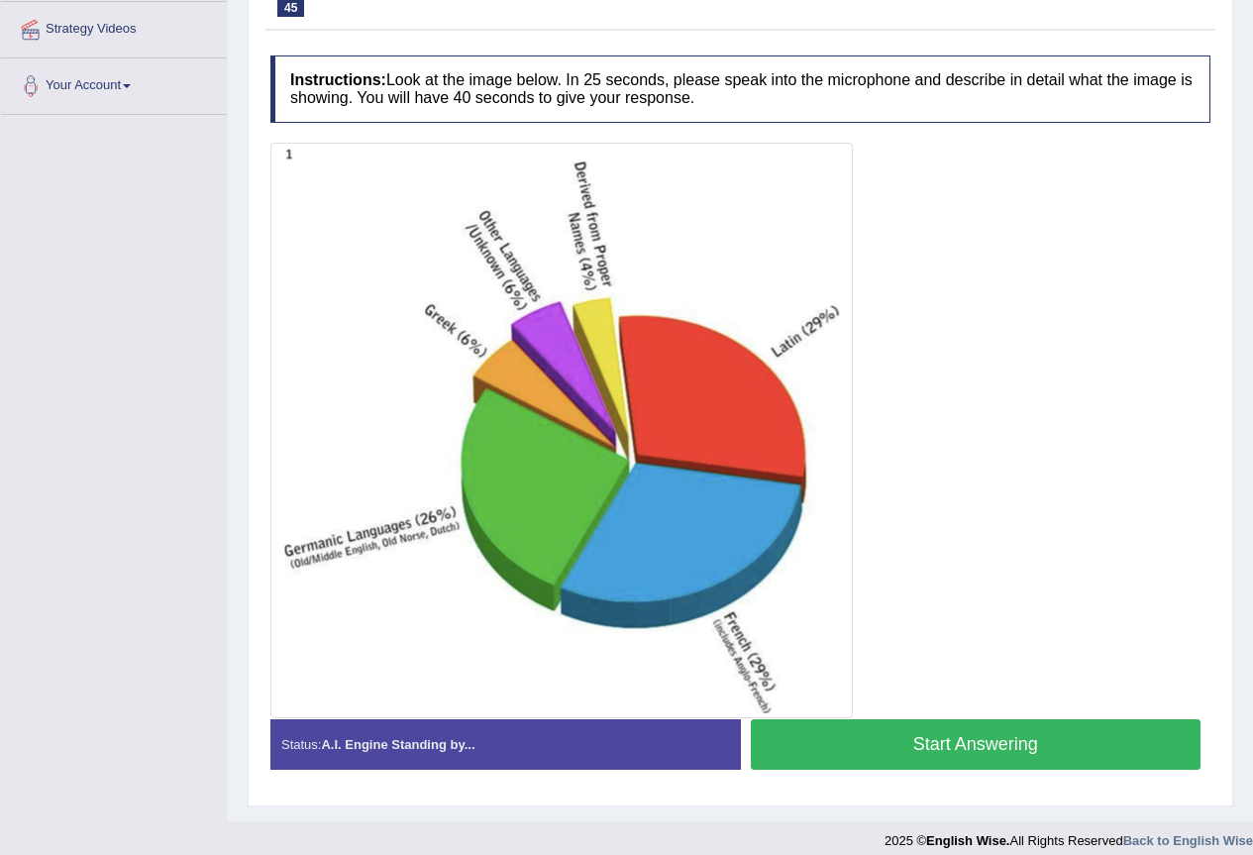
scroll to position [394, 0]
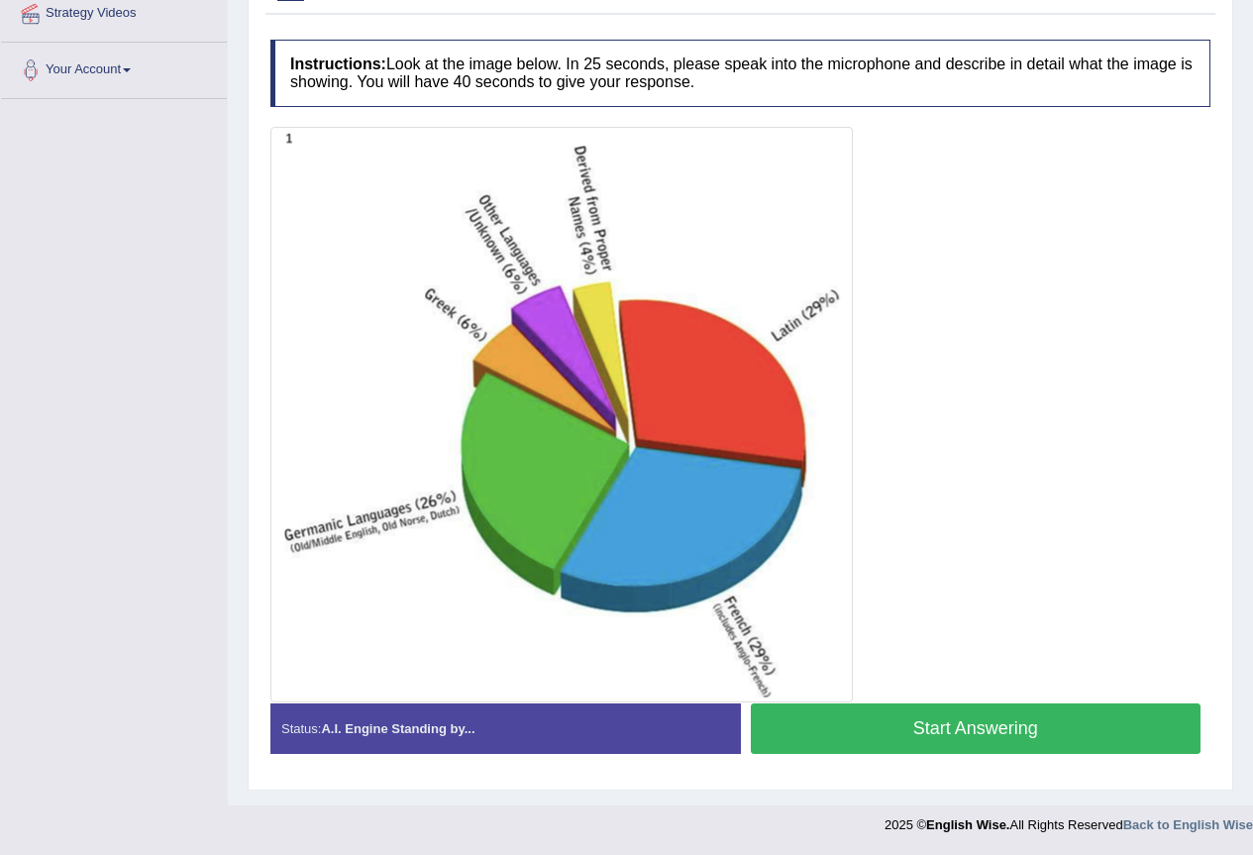
click at [885, 723] on button "Start Answering" at bounding box center [976, 728] width 451 height 51
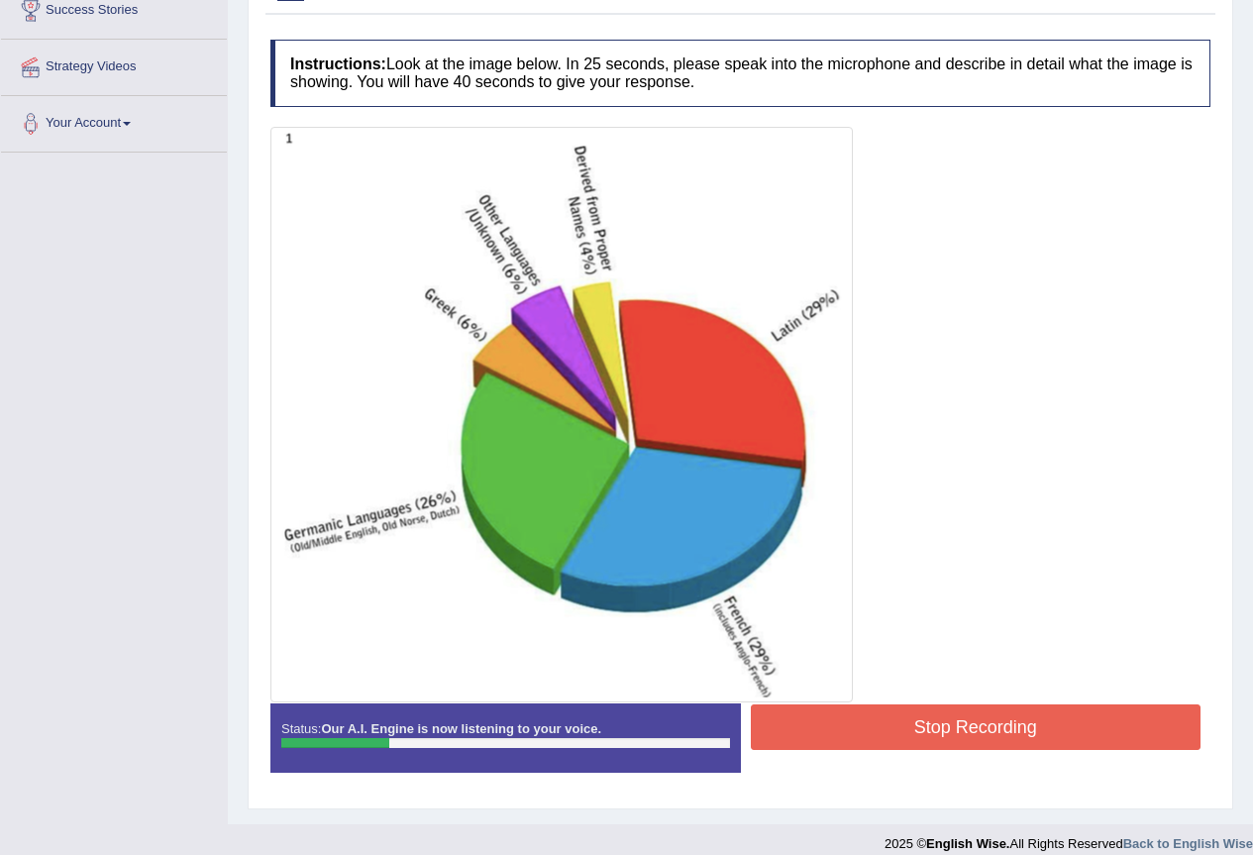
click at [981, 734] on button "Stop Recording" at bounding box center [976, 727] width 451 height 46
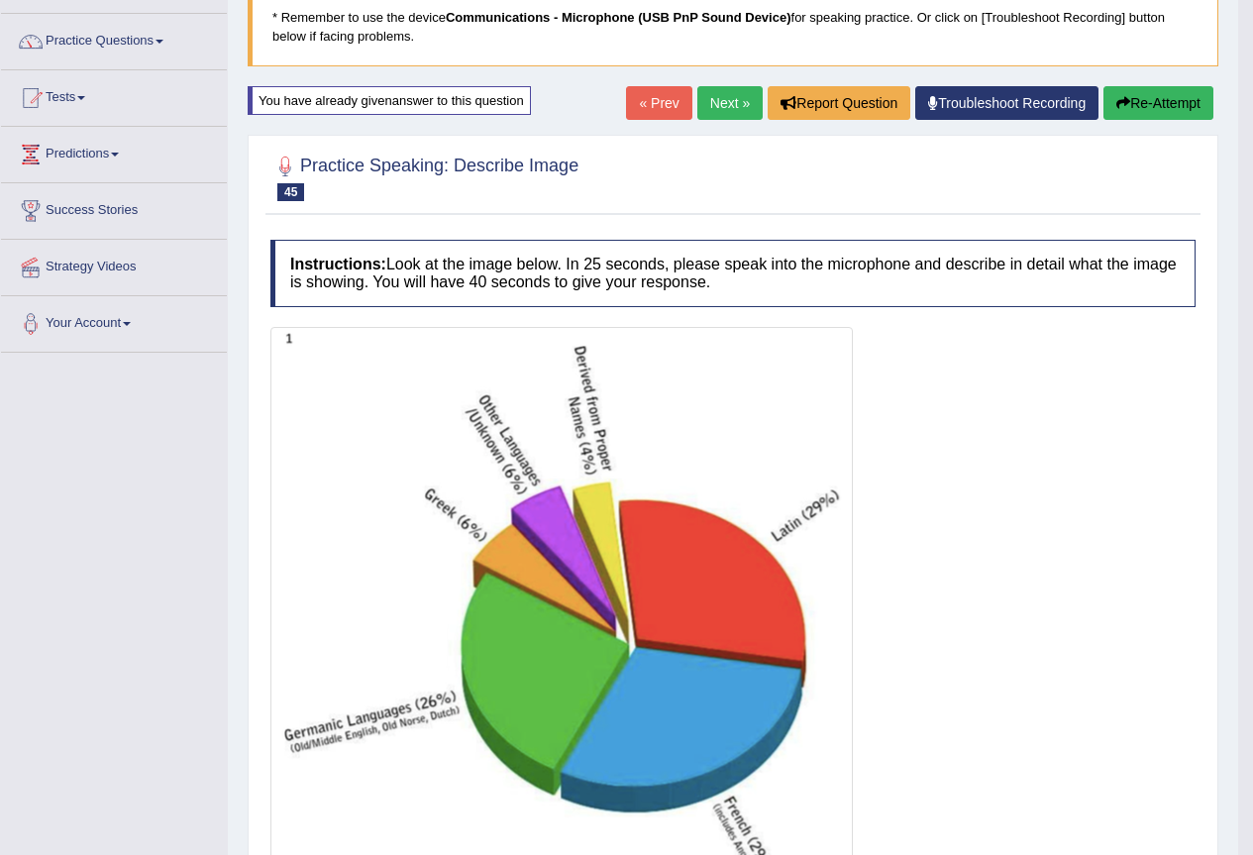
scroll to position [0, 0]
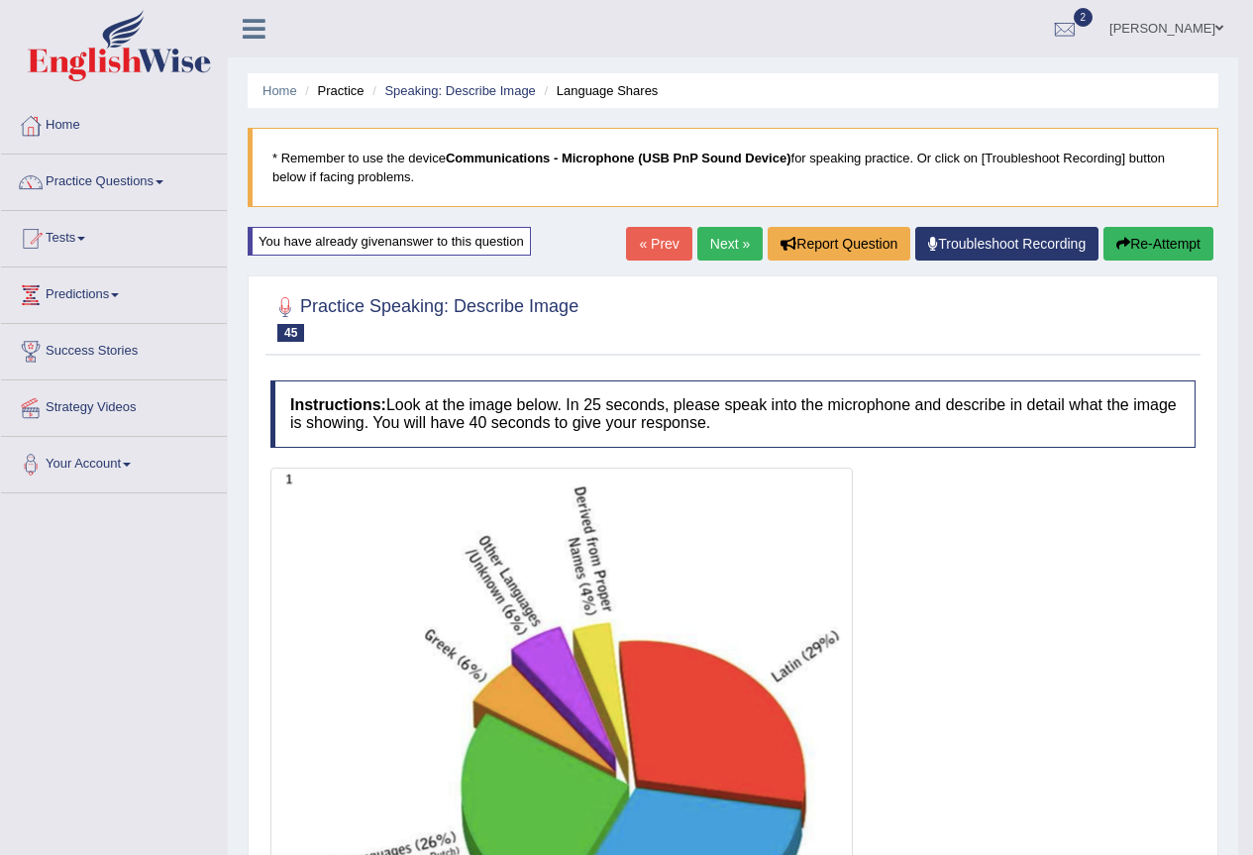
click at [1156, 239] on button "Re-Attempt" at bounding box center [1158, 244] width 110 height 34
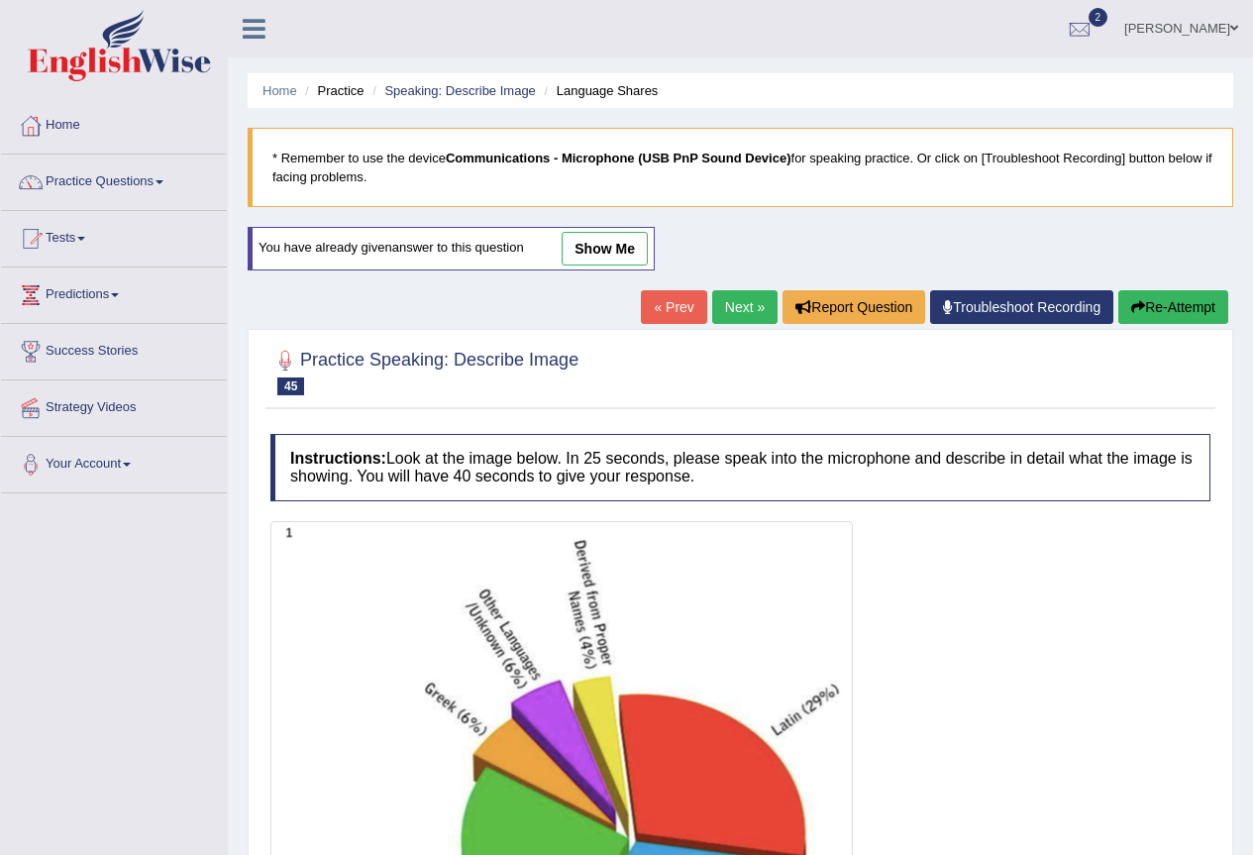
scroll to position [132, 0]
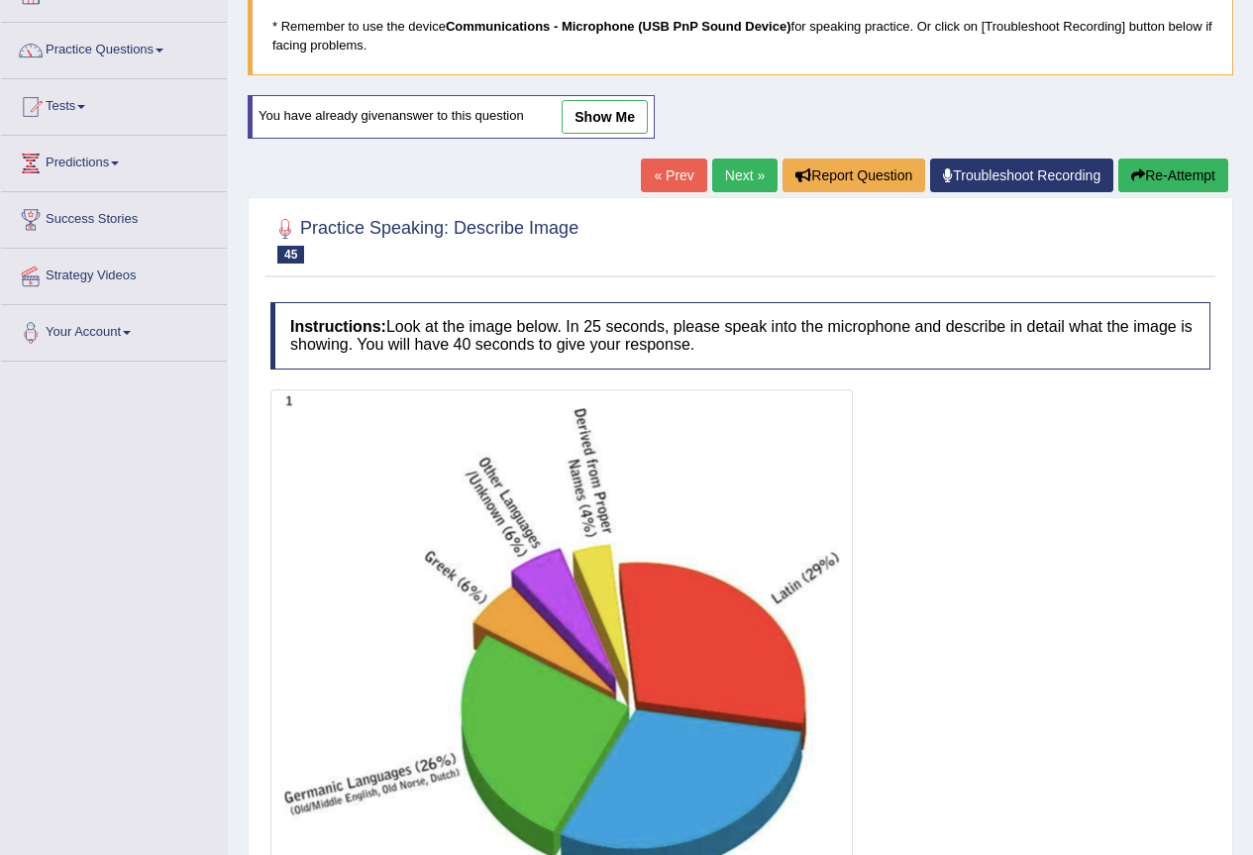
click at [724, 180] on link "Next »" at bounding box center [744, 175] width 65 height 34
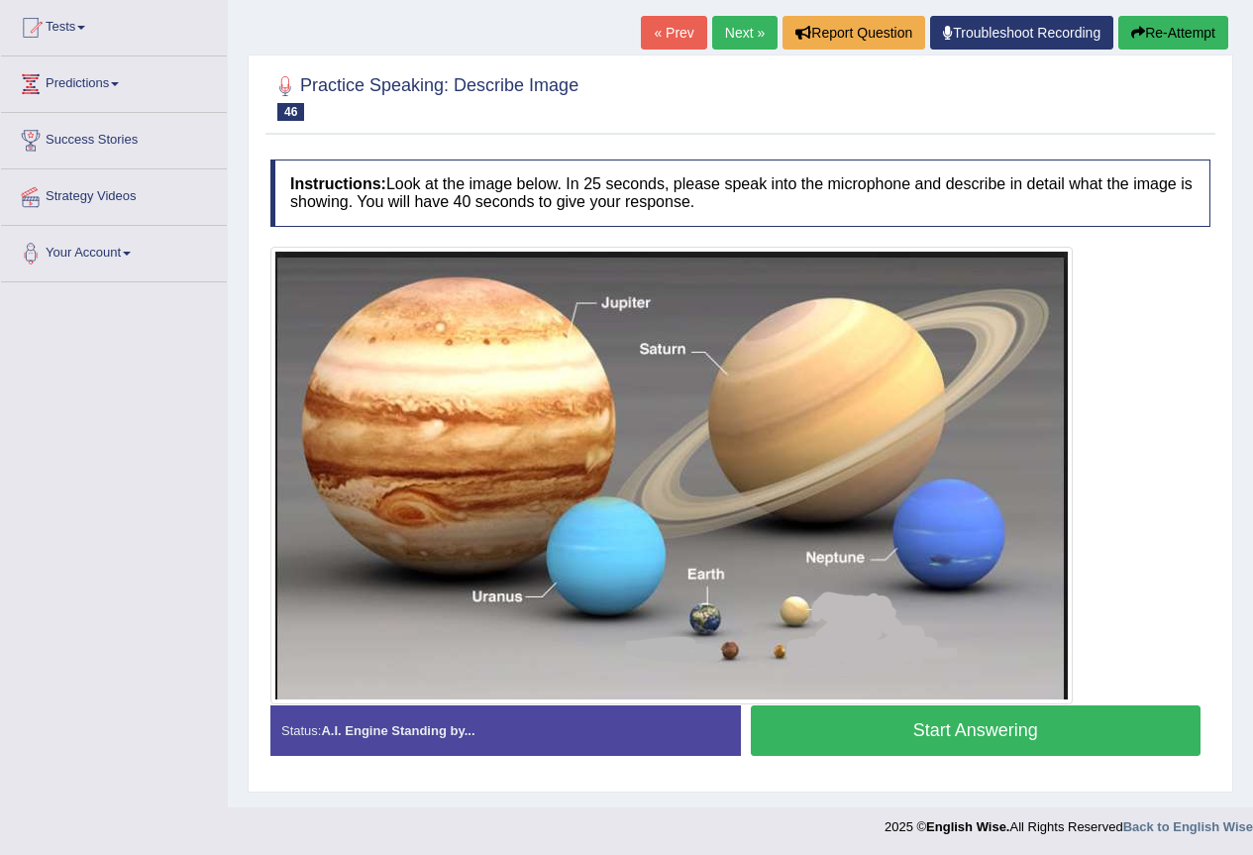
scroll to position [213, 0]
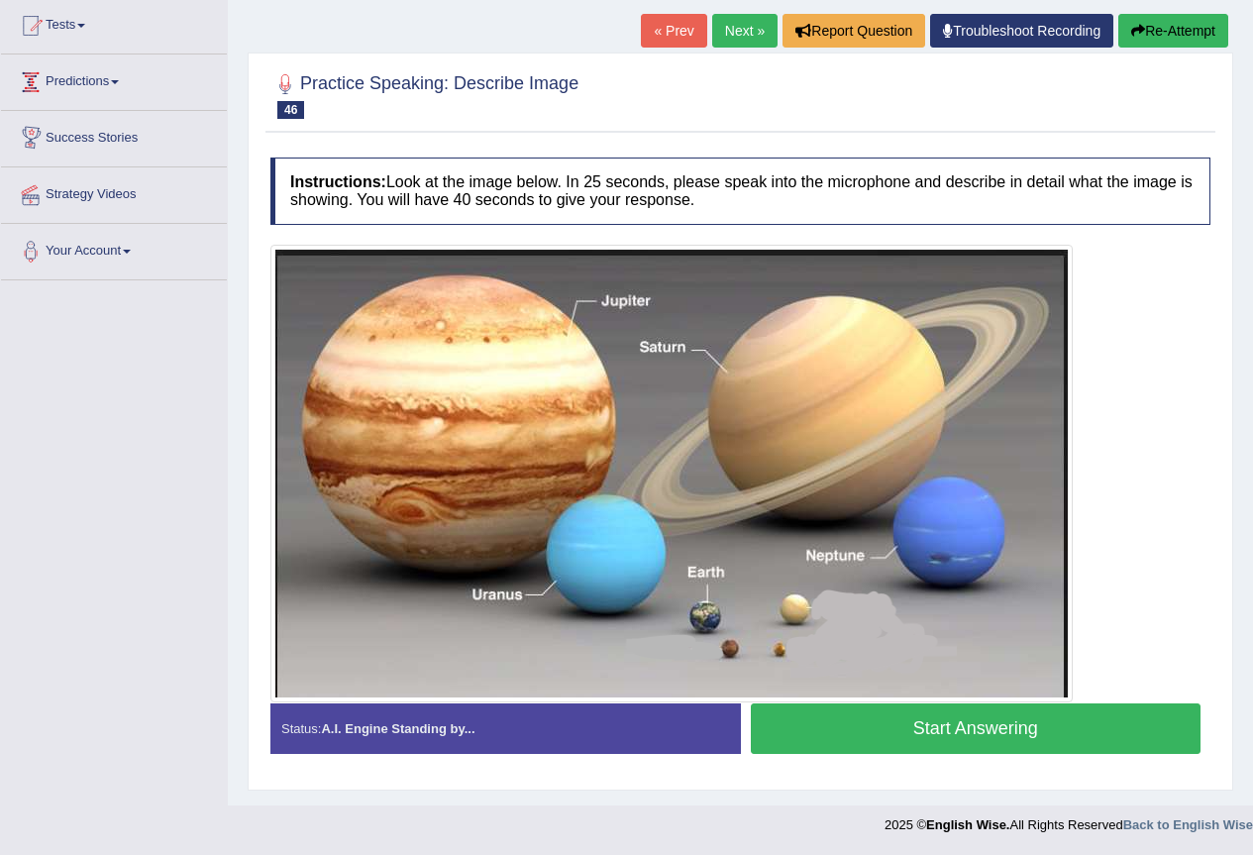
click at [118, 81] on span at bounding box center [115, 82] width 8 height 4
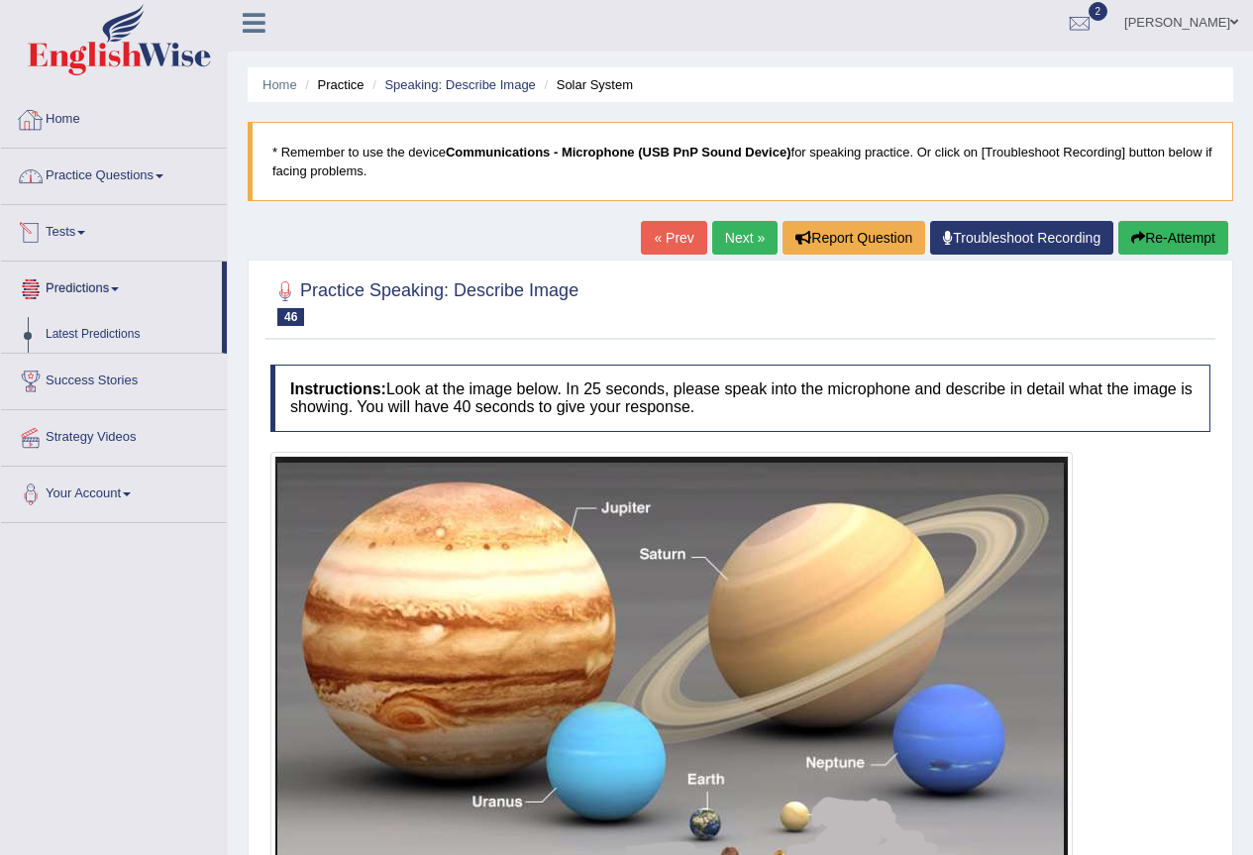
scroll to position [0, 0]
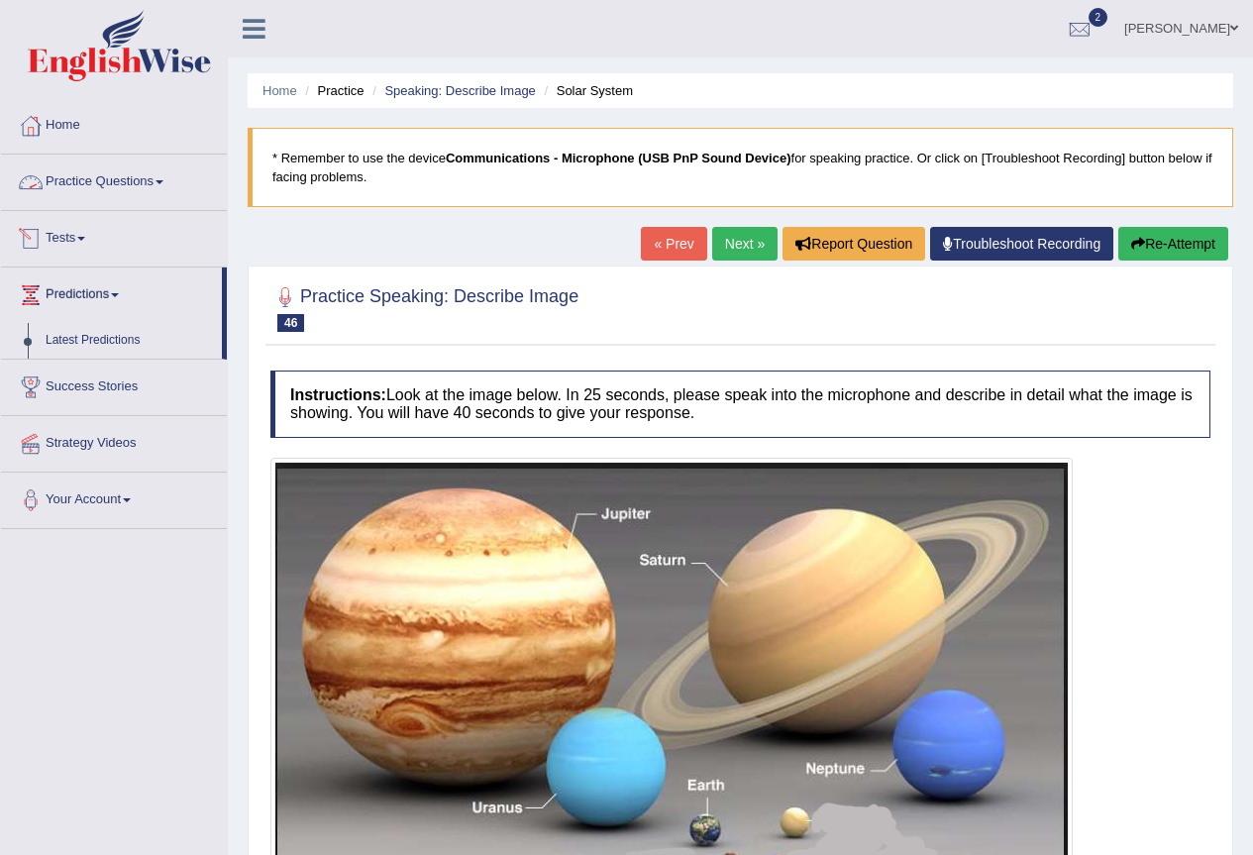
click at [84, 237] on span at bounding box center [81, 239] width 8 height 4
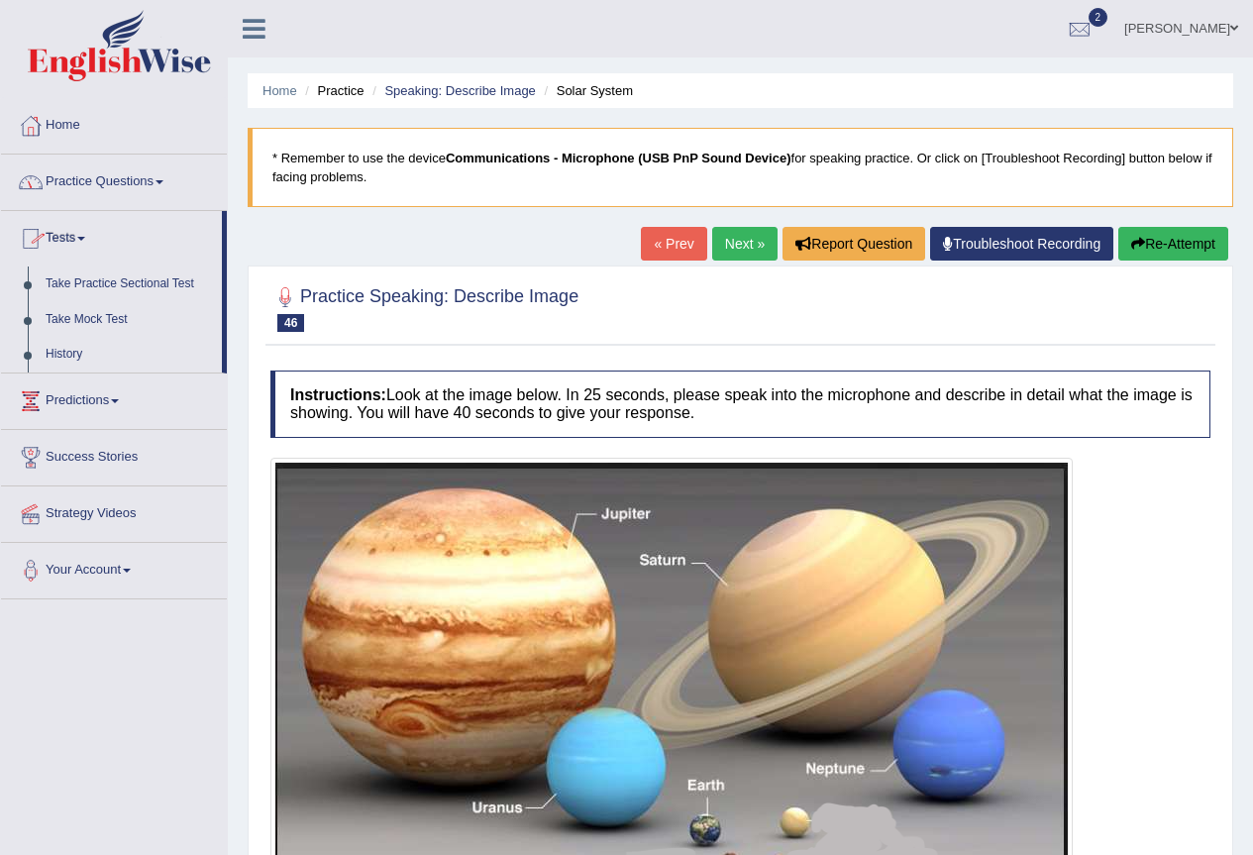
click at [162, 182] on span at bounding box center [159, 182] width 8 height 4
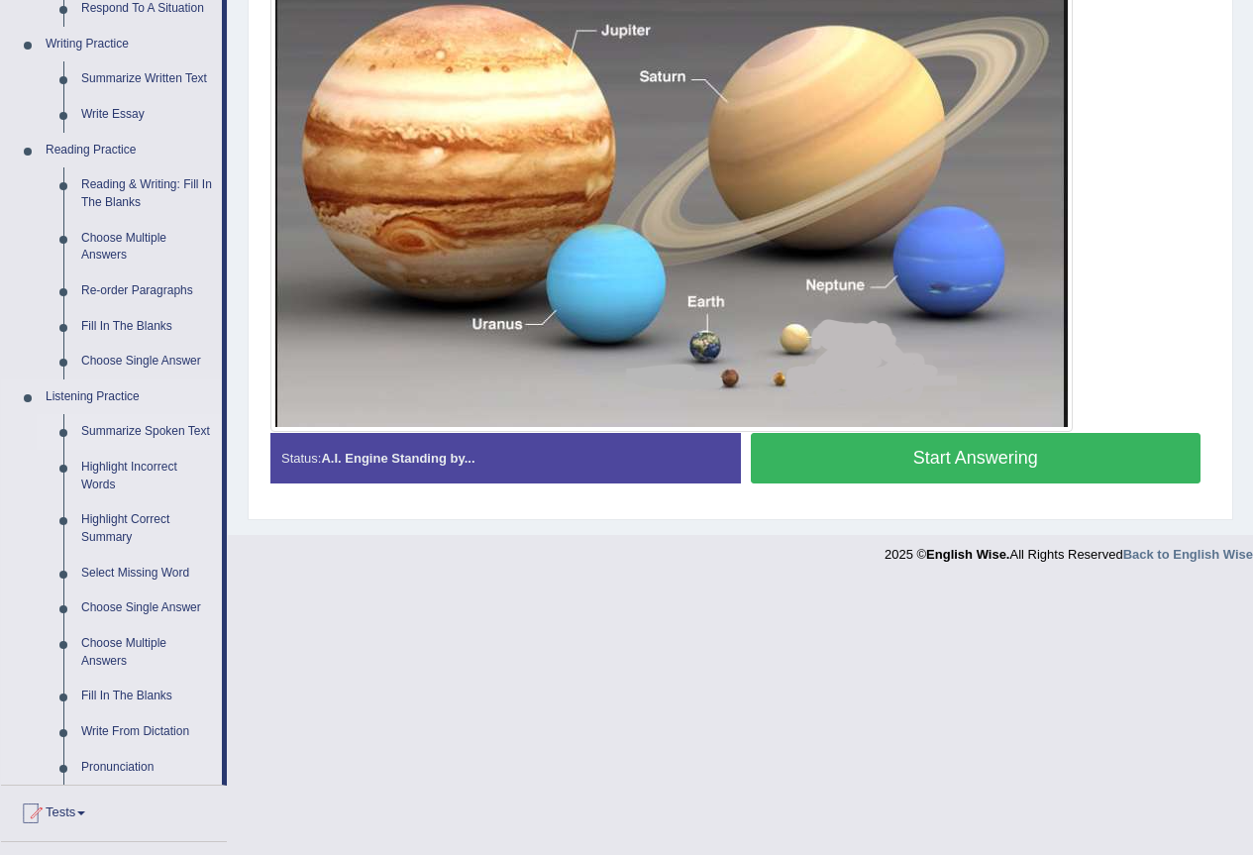
scroll to position [528, 0]
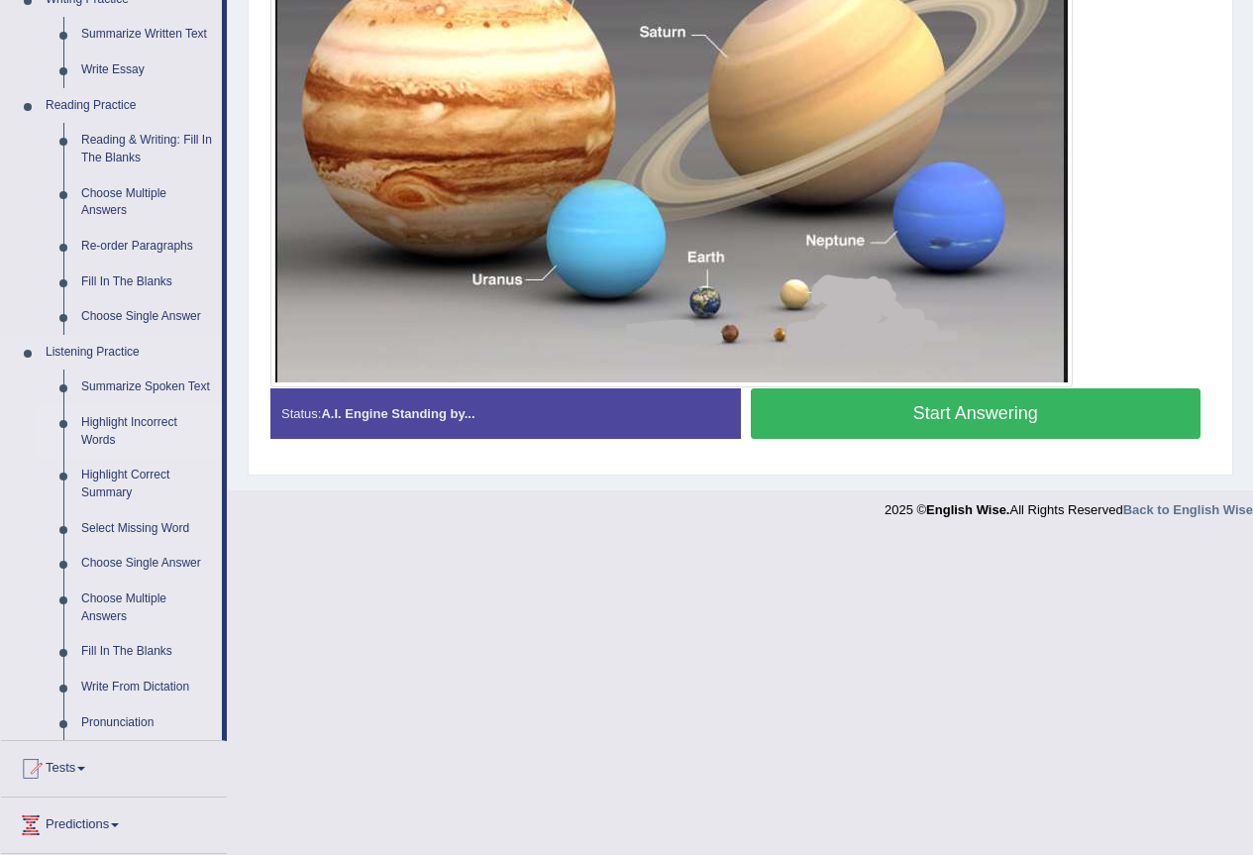
click at [115, 424] on link "Highlight Incorrect Words" at bounding box center [147, 431] width 150 height 52
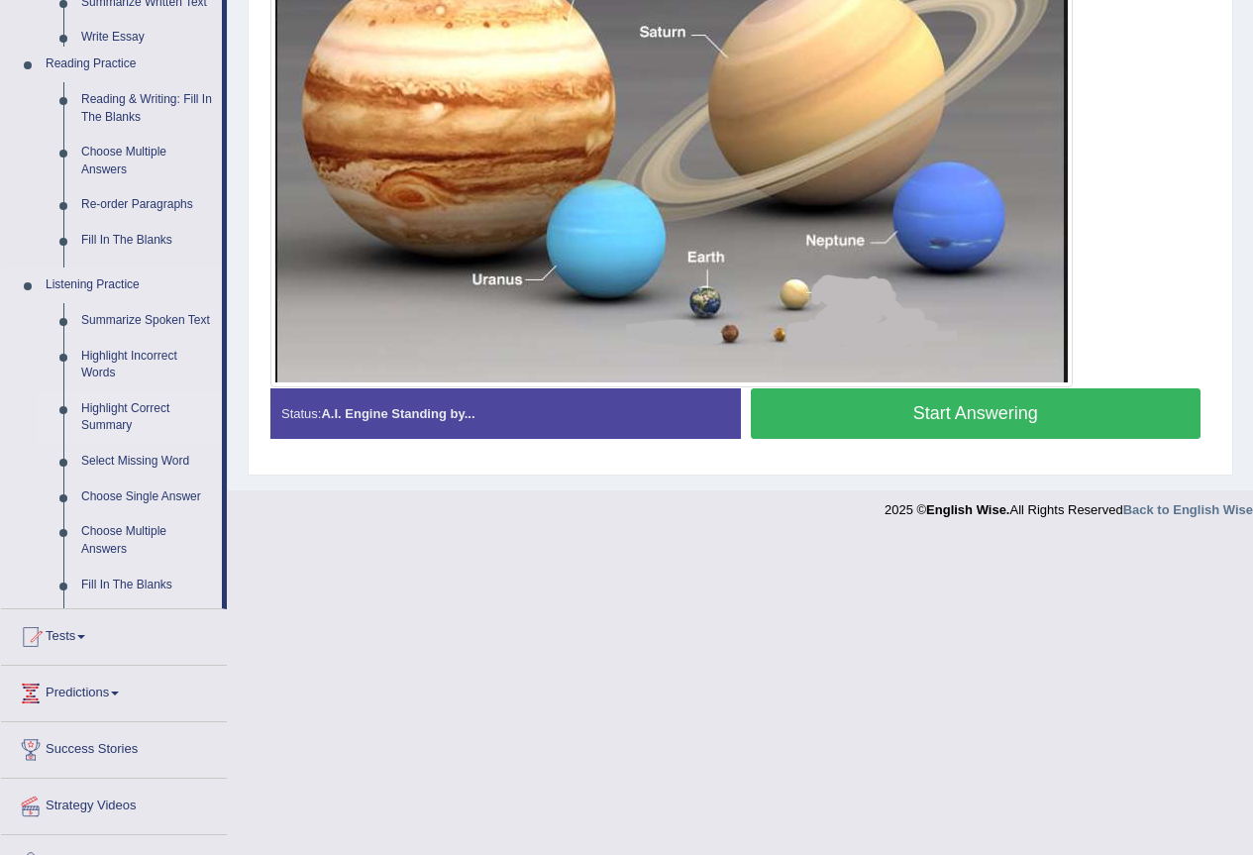
scroll to position [213, 0]
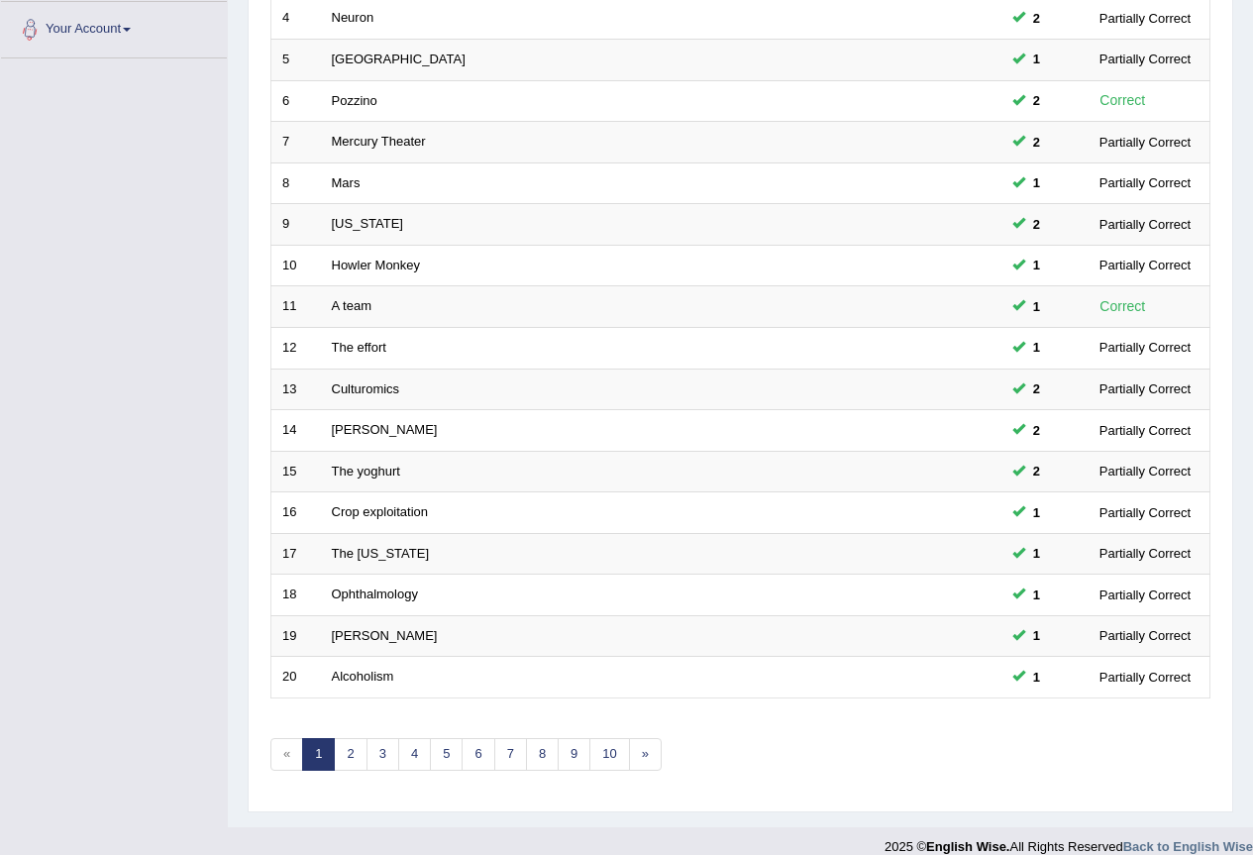
scroll to position [457, 0]
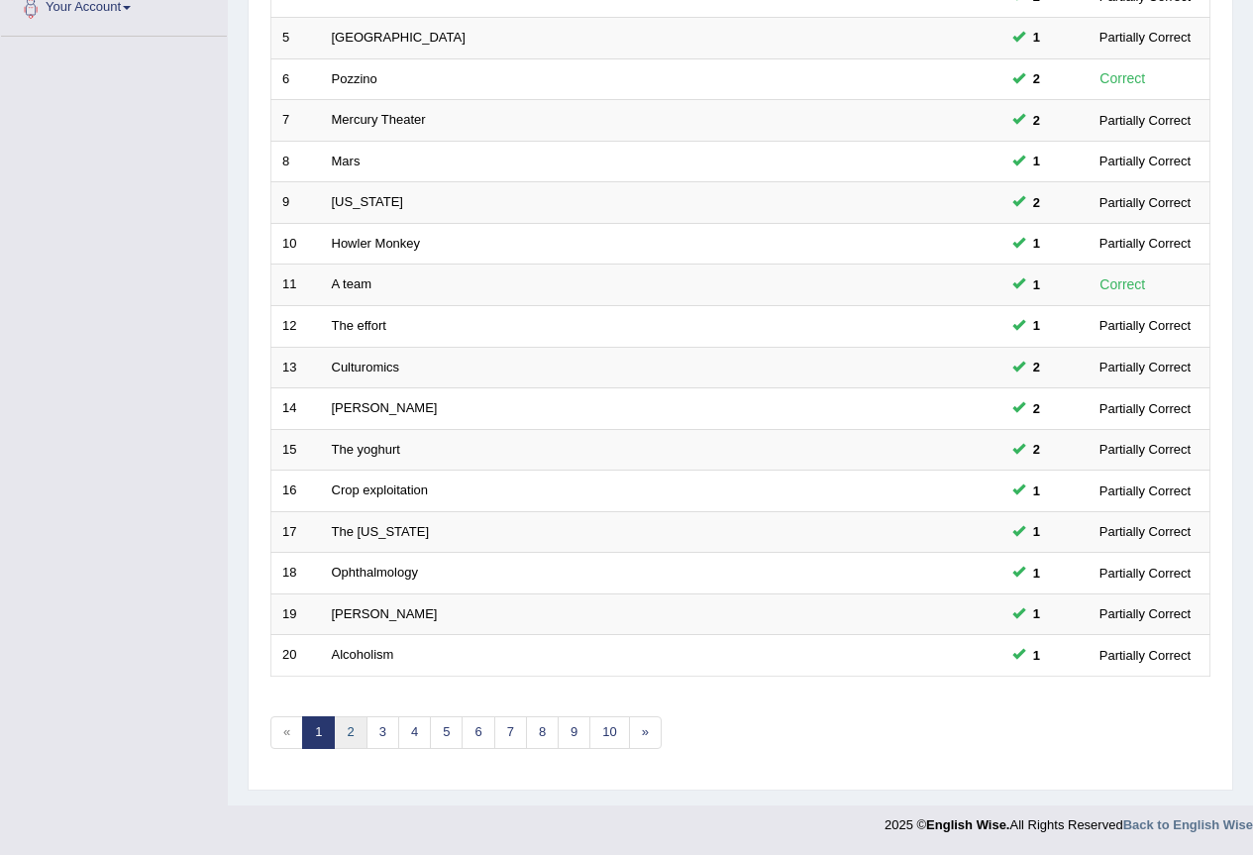
click at [345, 737] on link "2" at bounding box center [350, 732] width 33 height 33
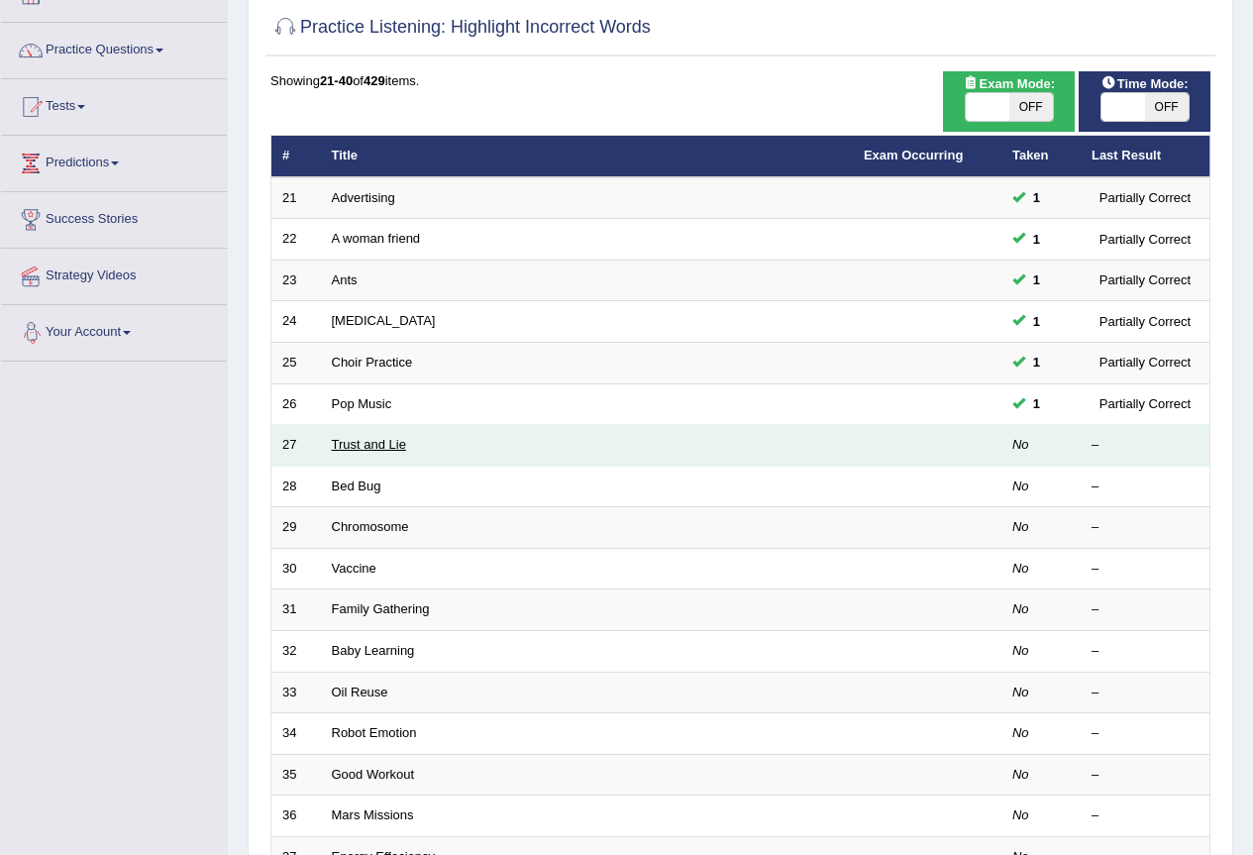
click at [342, 448] on link "Trust and Lie" at bounding box center [369, 444] width 74 height 15
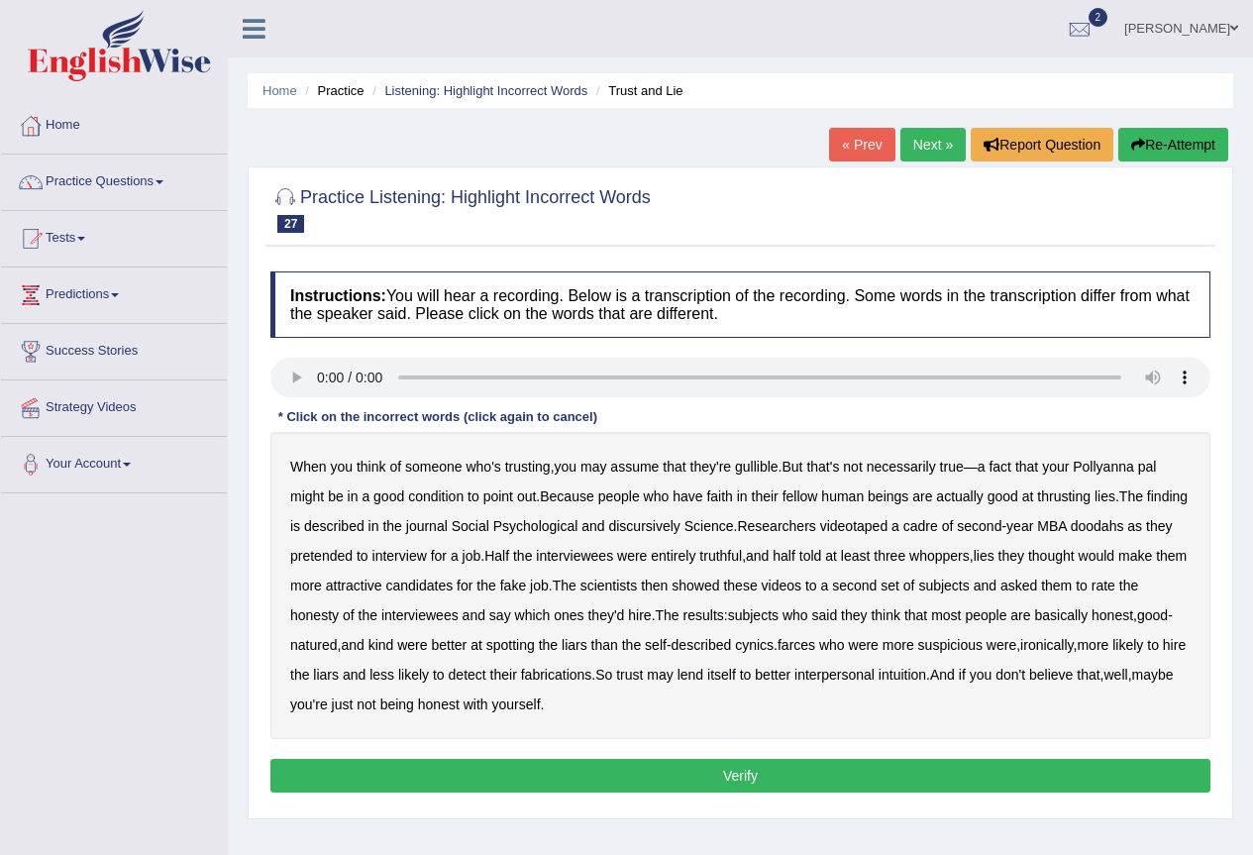
click at [801, 469] on b "But" at bounding box center [791, 467] width 21 height 16
click at [1078, 503] on b "thrusting" at bounding box center [1063, 496] width 53 height 16
click at [815, 648] on b "farces" at bounding box center [796, 645] width 38 height 16
click at [764, 778] on button "Verify" at bounding box center [740, 776] width 940 height 34
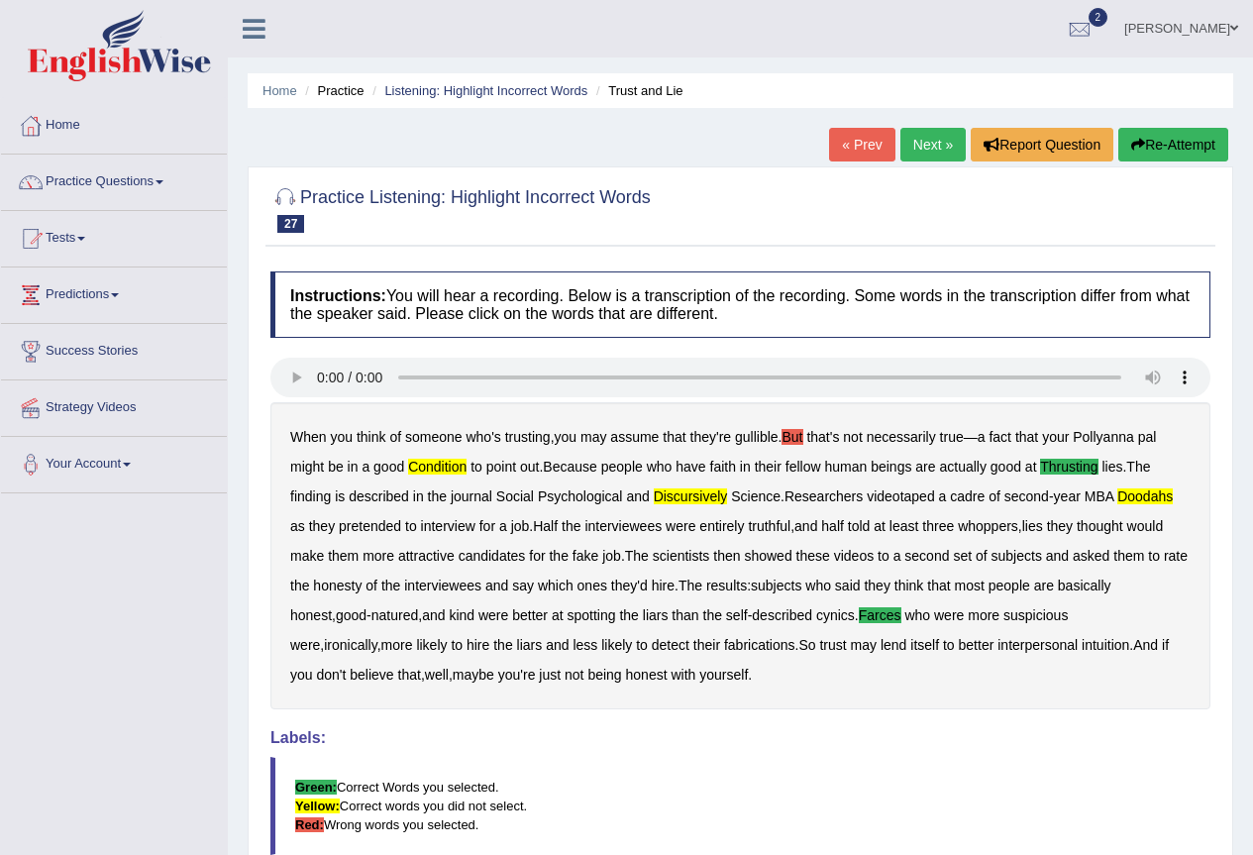
click at [925, 141] on link "Next »" at bounding box center [932, 145] width 65 height 34
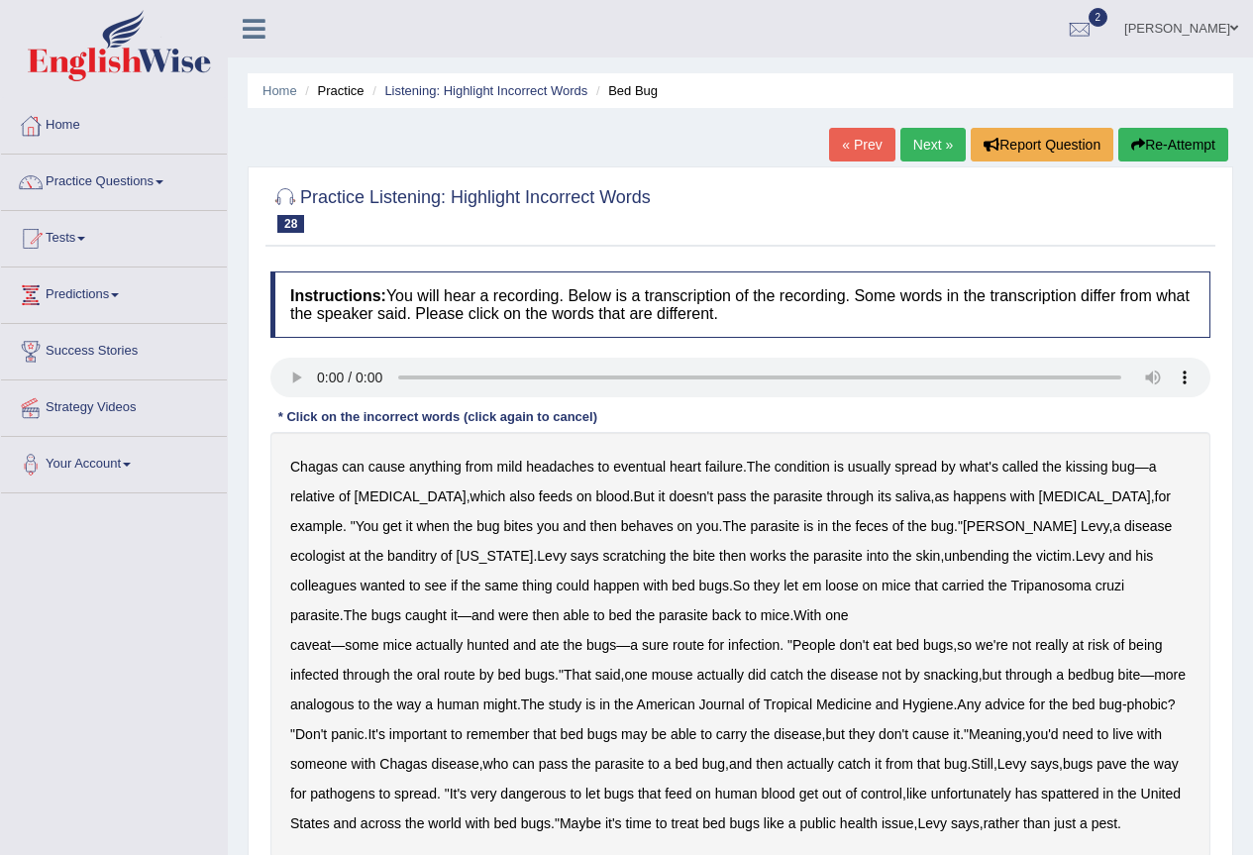
click at [621, 526] on b "behaves" at bounding box center [647, 526] width 52 height 16
click at [944, 557] on b "unbending" at bounding box center [976, 556] width 64 height 16
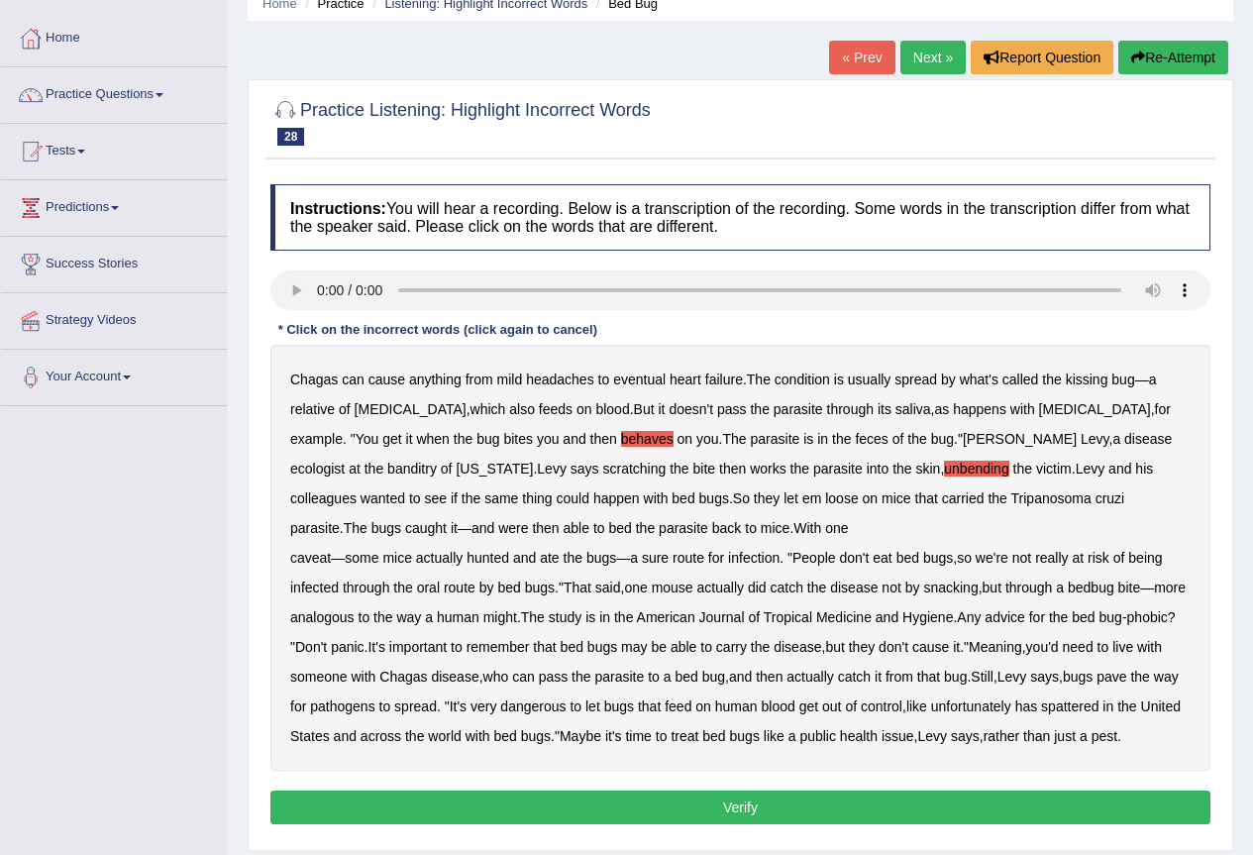
scroll to position [132, 0]
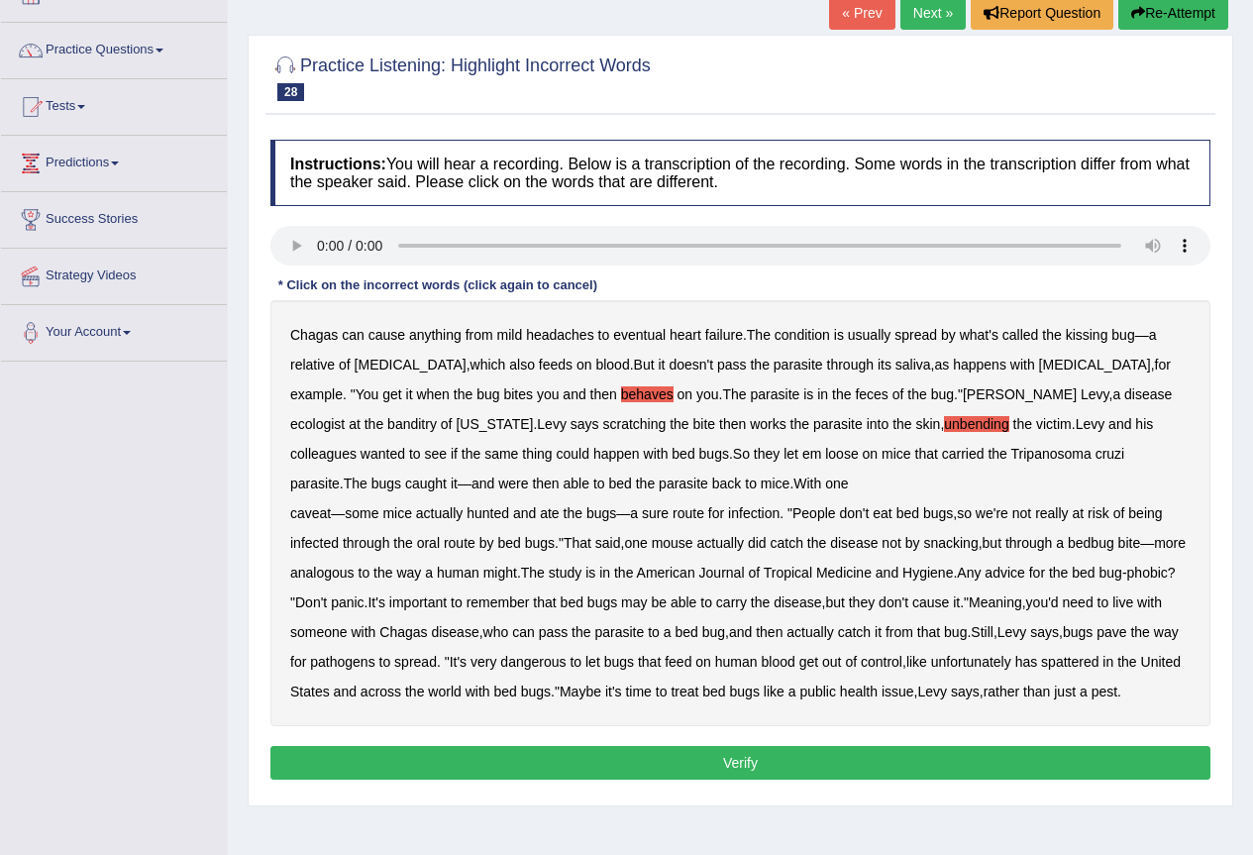
click at [437, 416] on b "banditry" at bounding box center [412, 424] width 50 height 16
click at [608, 485] on b "bed" at bounding box center [619, 483] width 23 height 16
click at [1098, 668] on b "spattered" at bounding box center [1069, 662] width 57 height 16
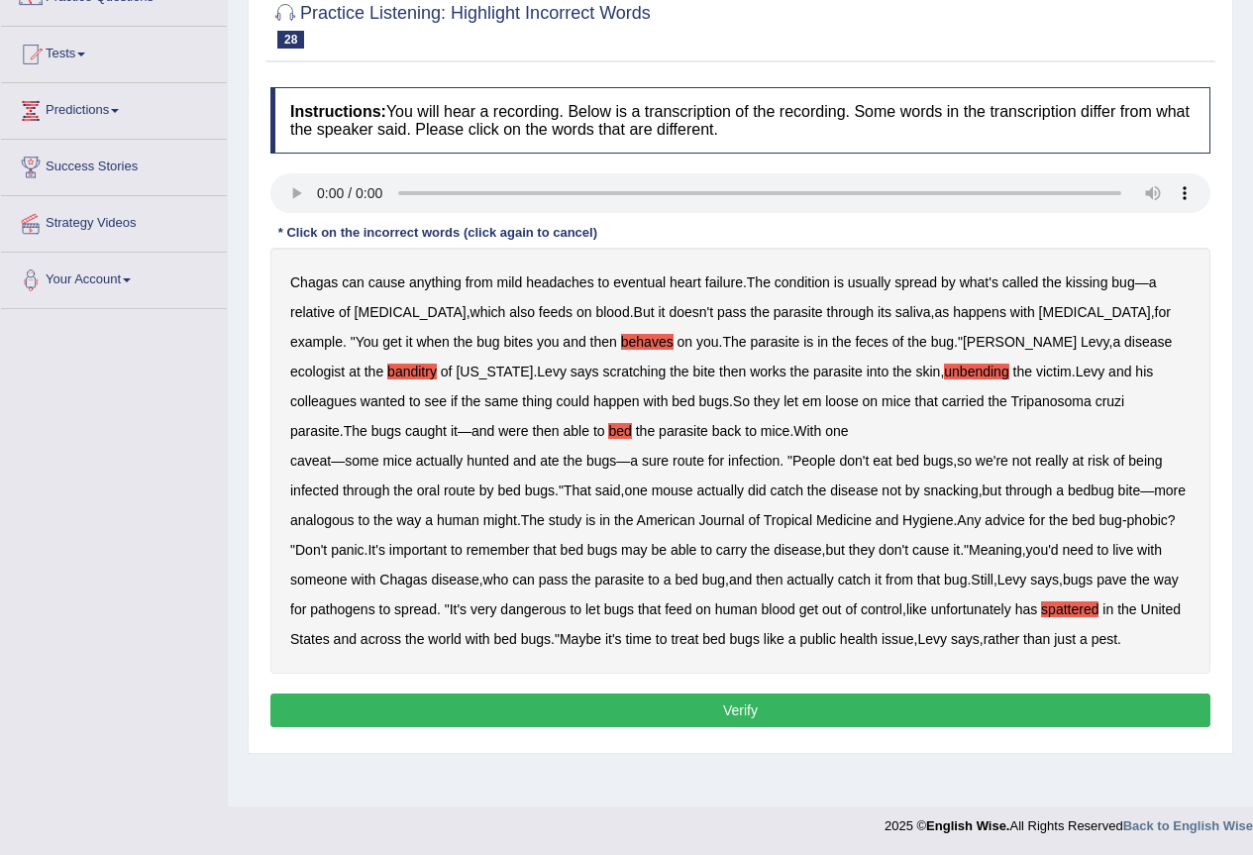
scroll to position [185, 0]
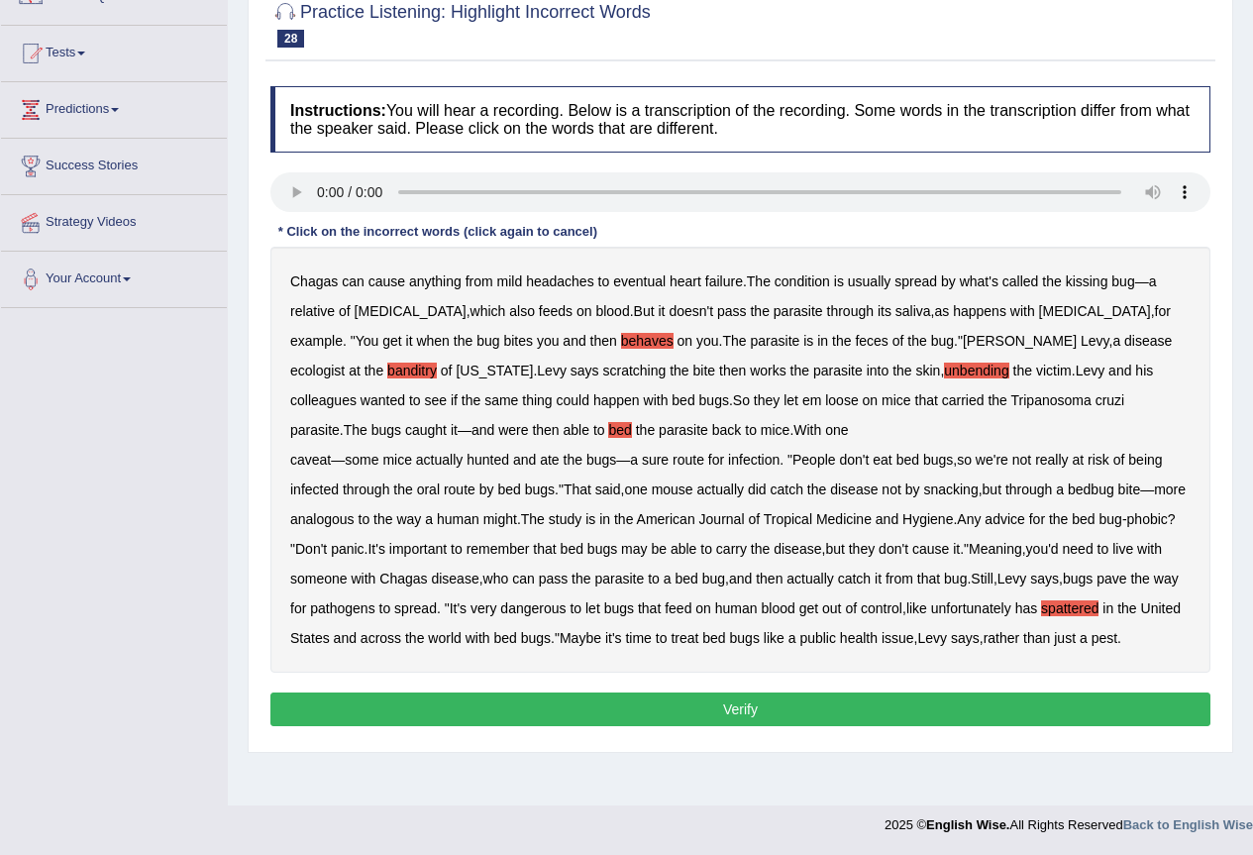
click at [900, 726] on button "Verify" at bounding box center [740, 709] width 940 height 34
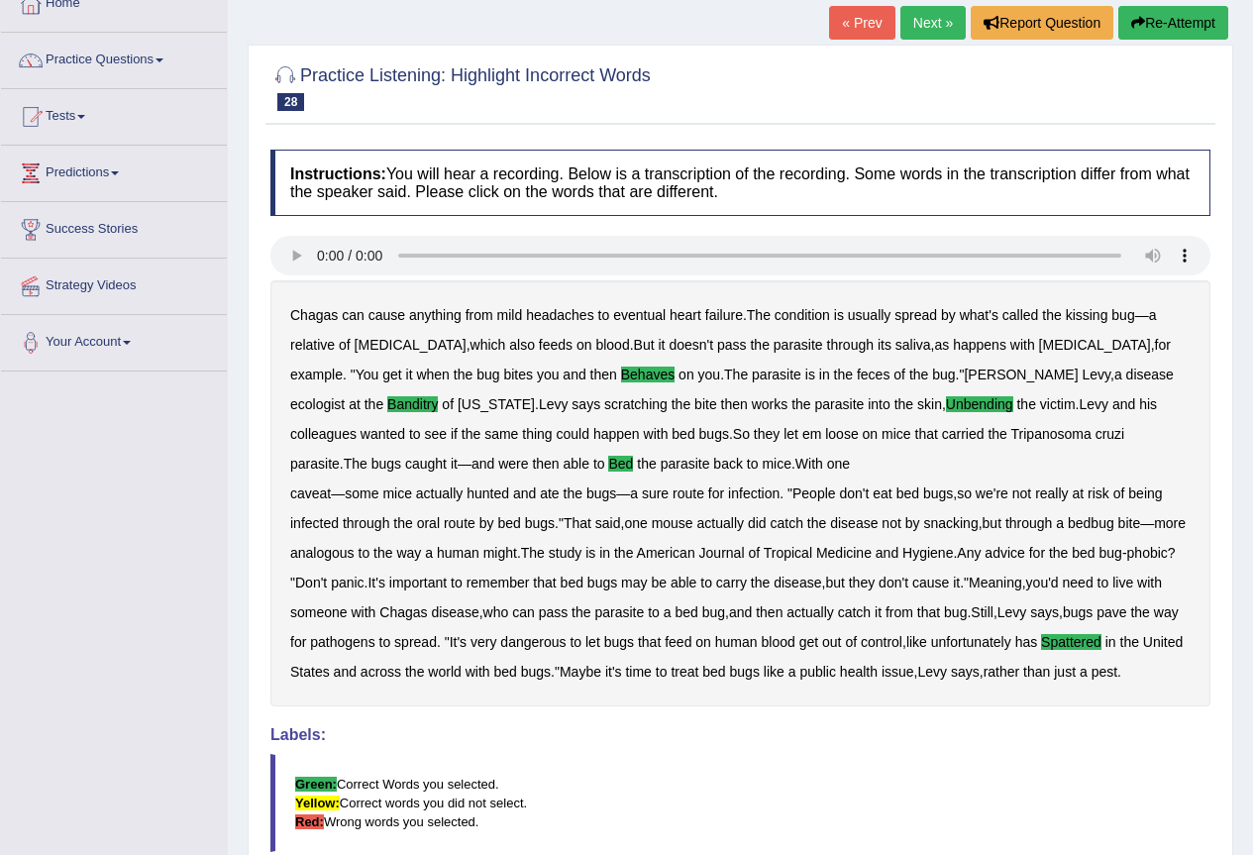
scroll to position [0, 0]
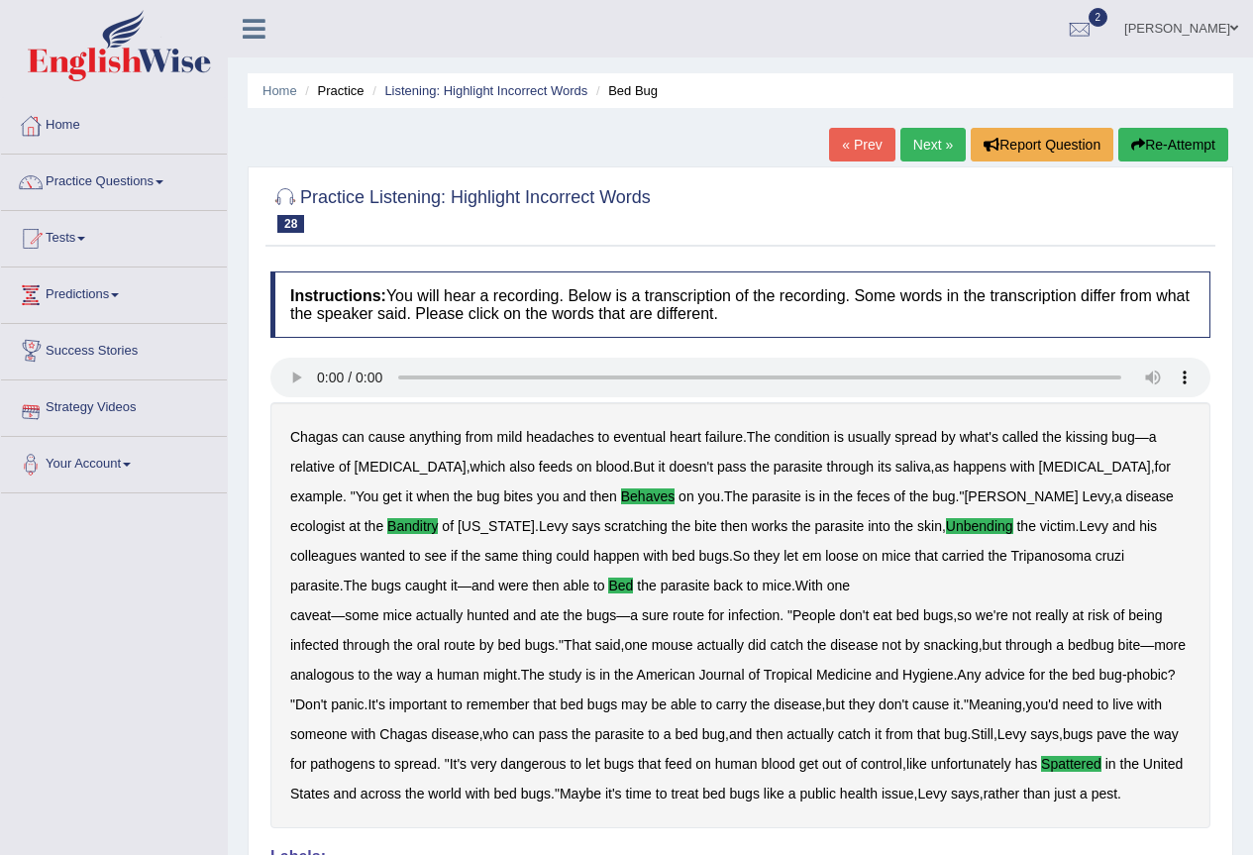
click at [936, 143] on link "Next »" at bounding box center [932, 145] width 65 height 34
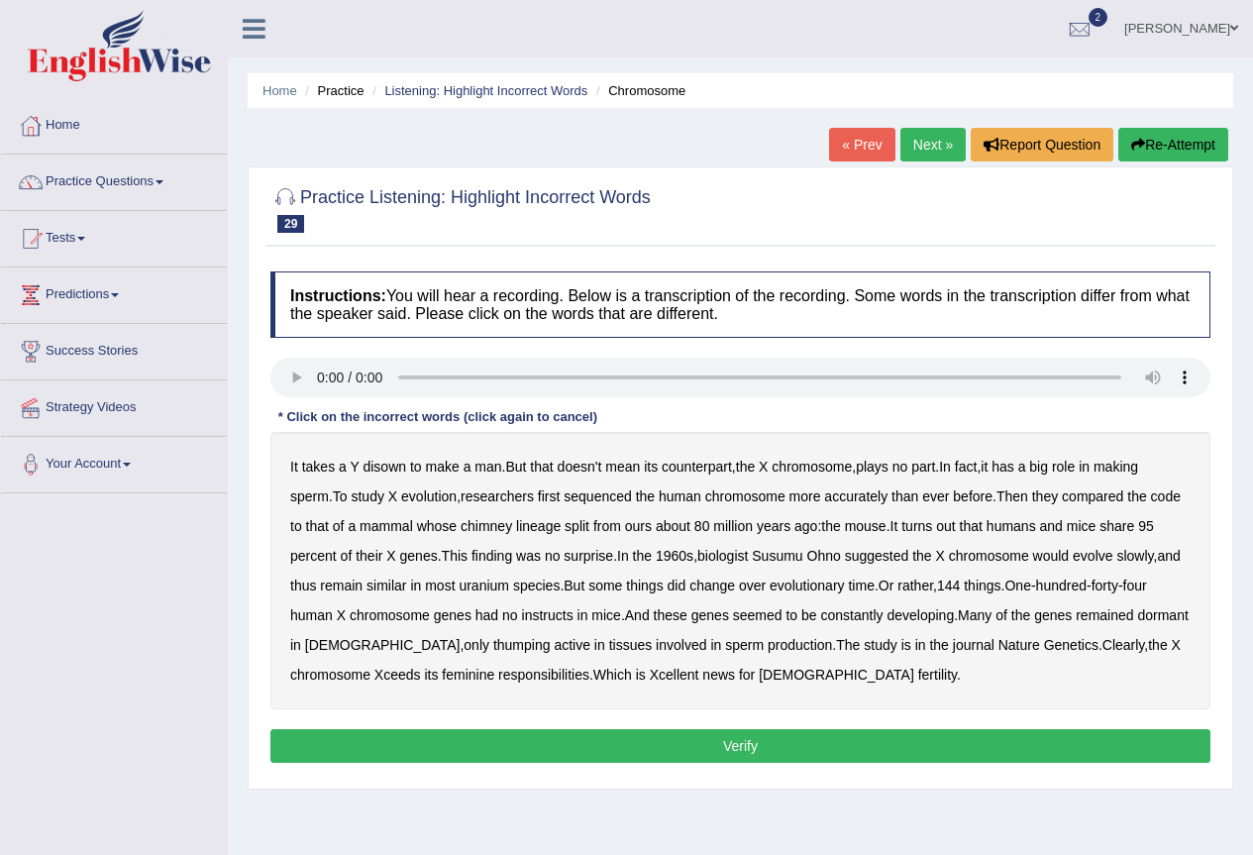
click at [512, 533] on b "chimney" at bounding box center [487, 526] width 52 height 16
click at [559, 617] on b "instructs" at bounding box center [548, 615] width 52 height 16
click at [493, 649] on b "thumping" at bounding box center [521, 645] width 57 height 16
click at [743, 740] on button "Verify" at bounding box center [740, 746] width 940 height 34
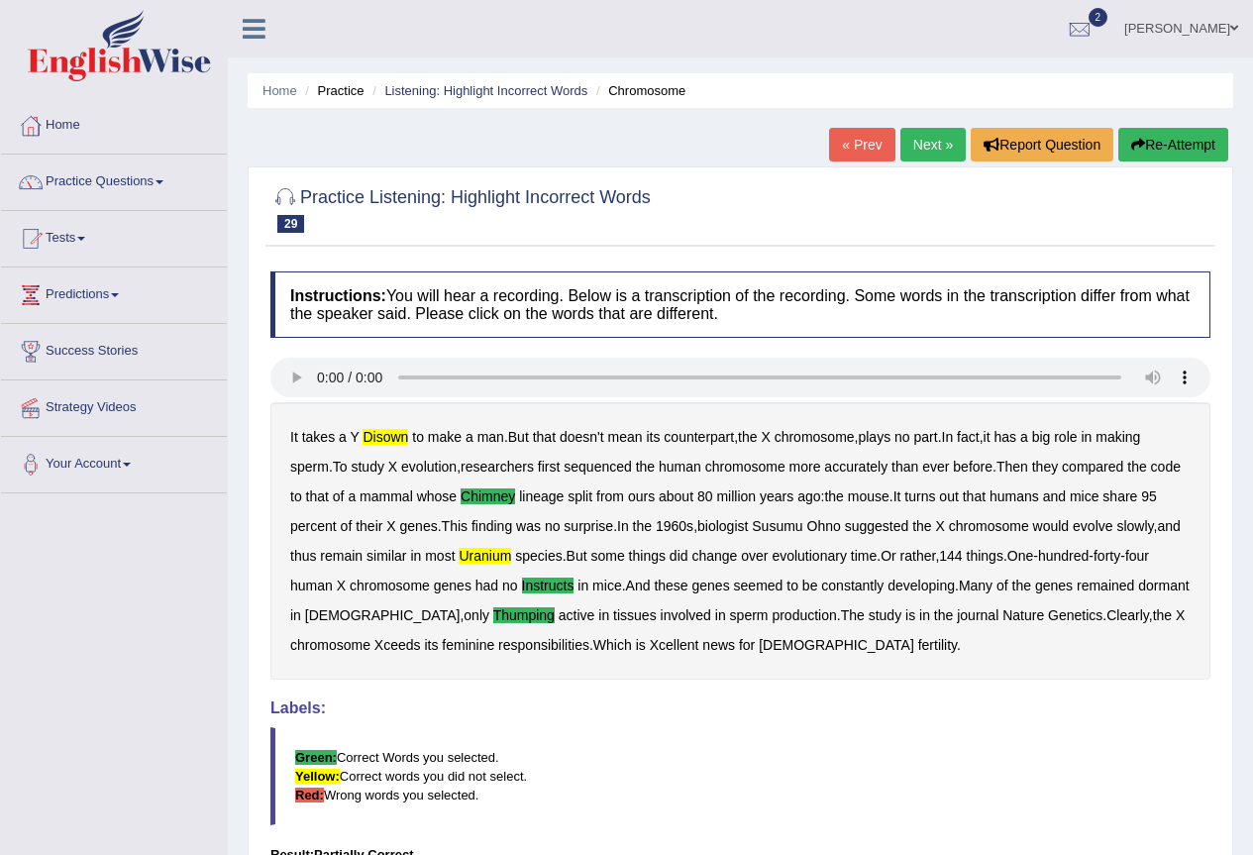
click at [929, 150] on link "Next »" at bounding box center [932, 145] width 65 height 34
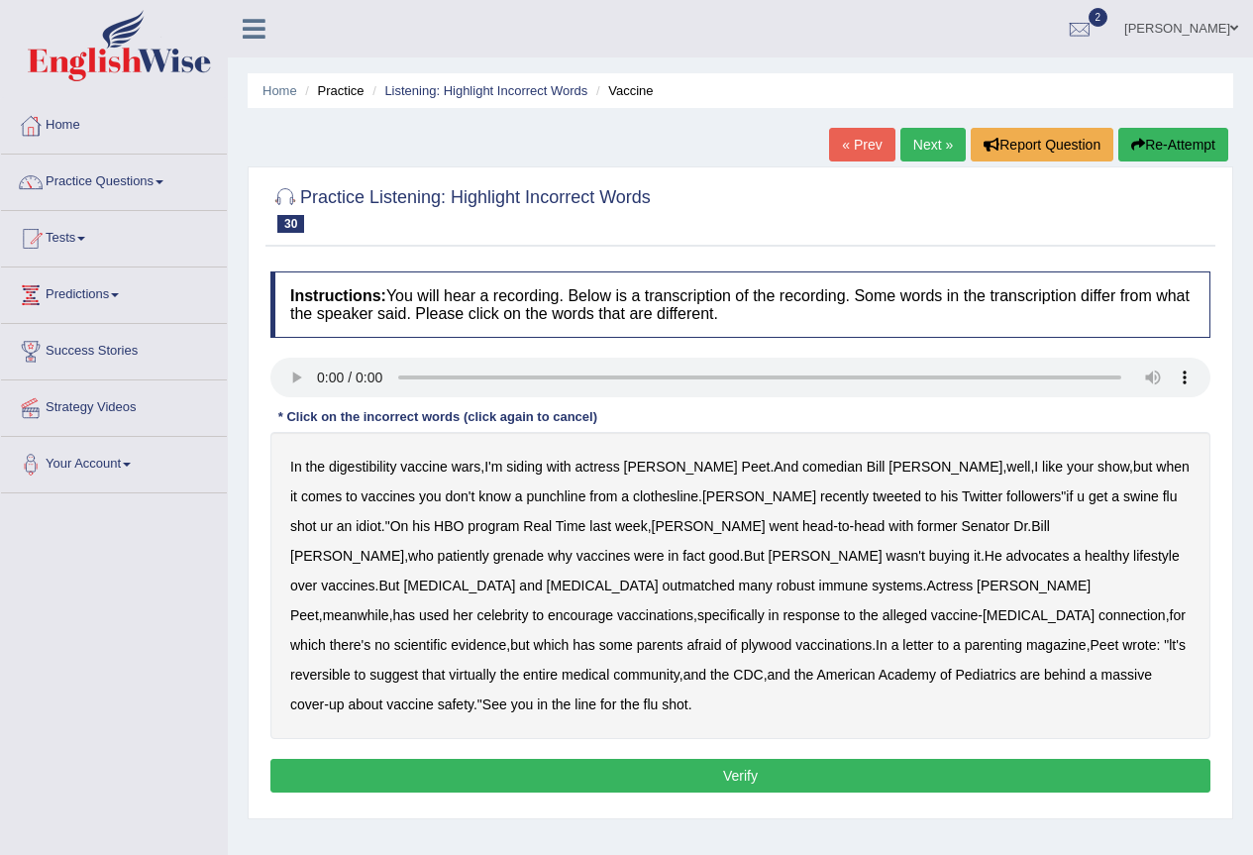
click at [544, 548] on b "grenade" at bounding box center [518, 556] width 51 height 16
click at [791, 637] on b "plywood" at bounding box center [766, 645] width 51 height 16
click at [672, 759] on button "Verify" at bounding box center [740, 776] width 940 height 34
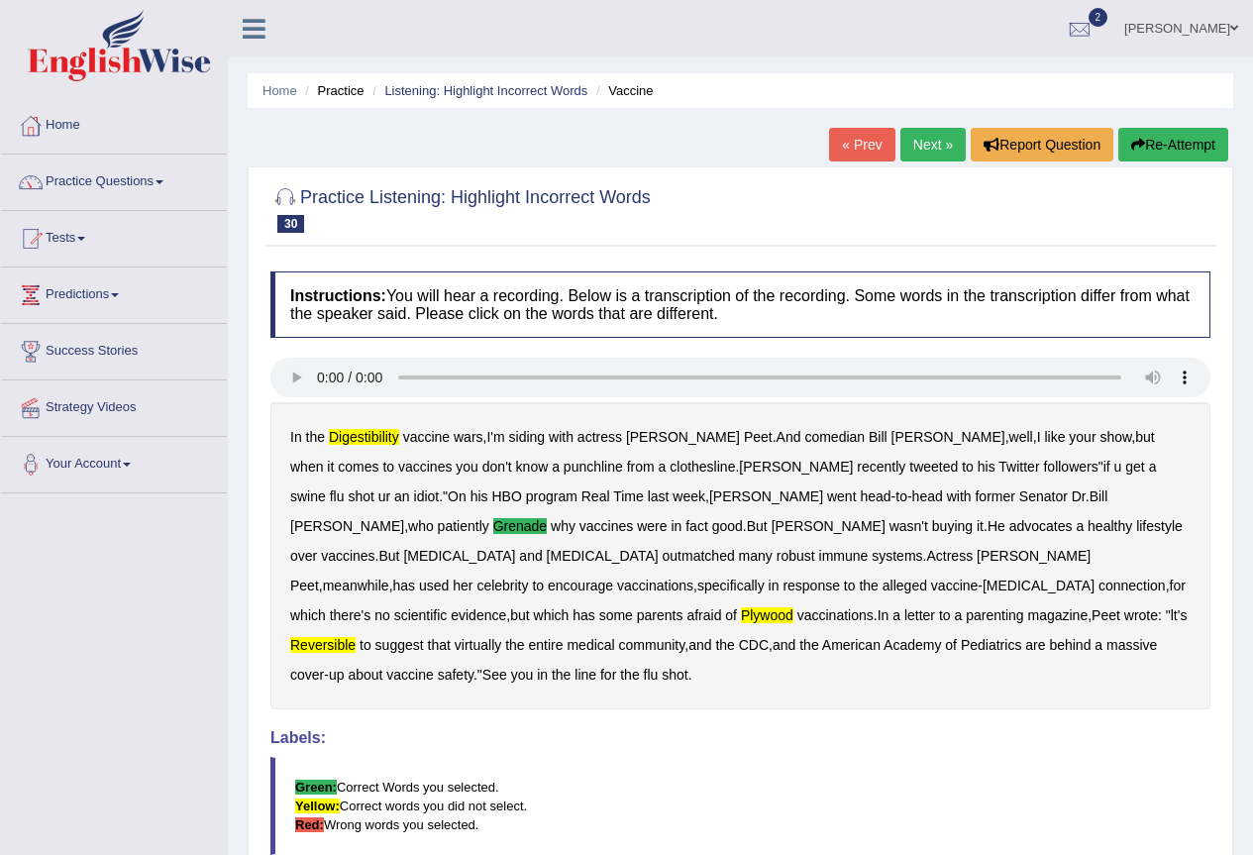
click at [909, 134] on link "Next »" at bounding box center [932, 145] width 65 height 34
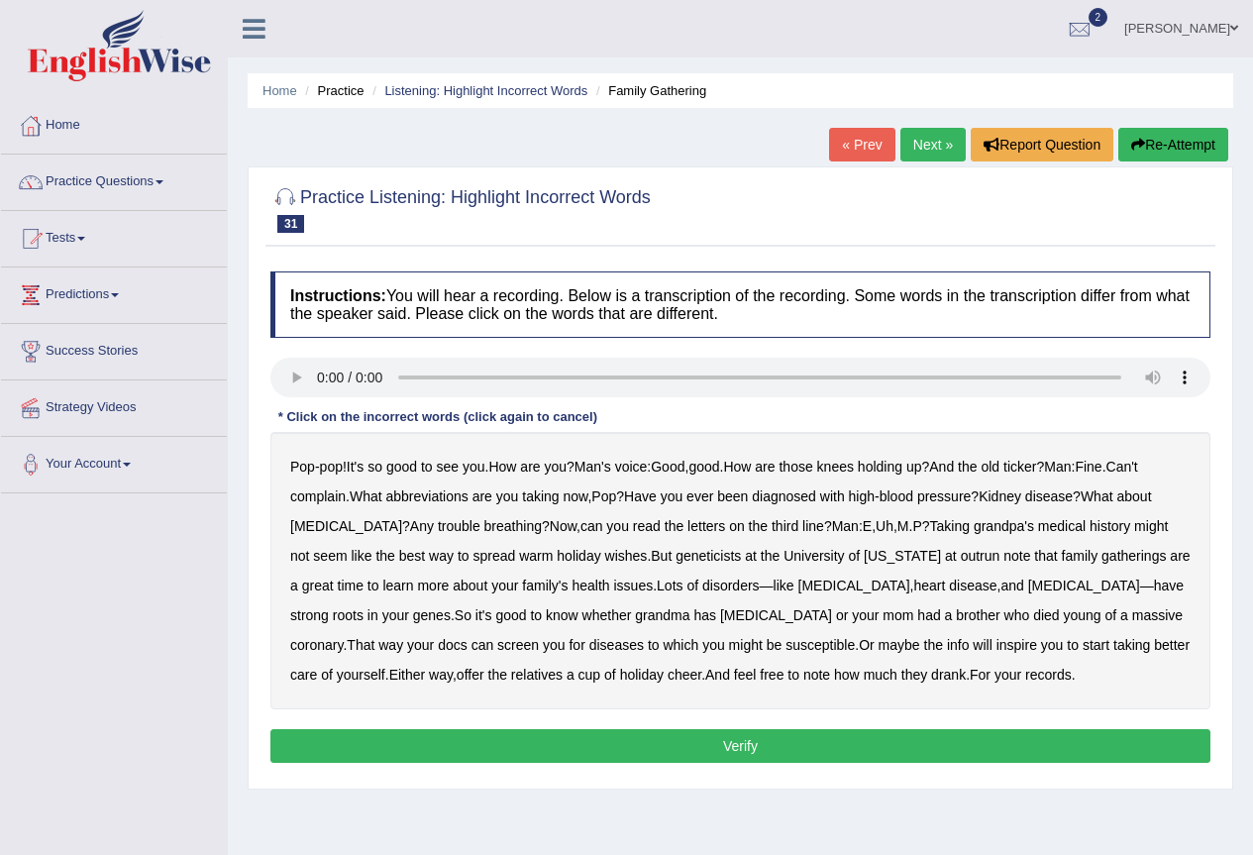
click at [440, 498] on b "abbreviations" at bounding box center [427, 496] width 82 height 16
click at [605, 465] on b "Man's" at bounding box center [592, 467] width 37 height 16
click at [611, 459] on b "Man's" at bounding box center [592, 467] width 37 height 16
click at [946, 564] on div "Pop - pop ! It's so good to see you . How are you ? Man's voice : Good , good .…" at bounding box center [740, 570] width 940 height 277
click at [961, 555] on b "outrun" at bounding box center [981, 556] width 40 height 16
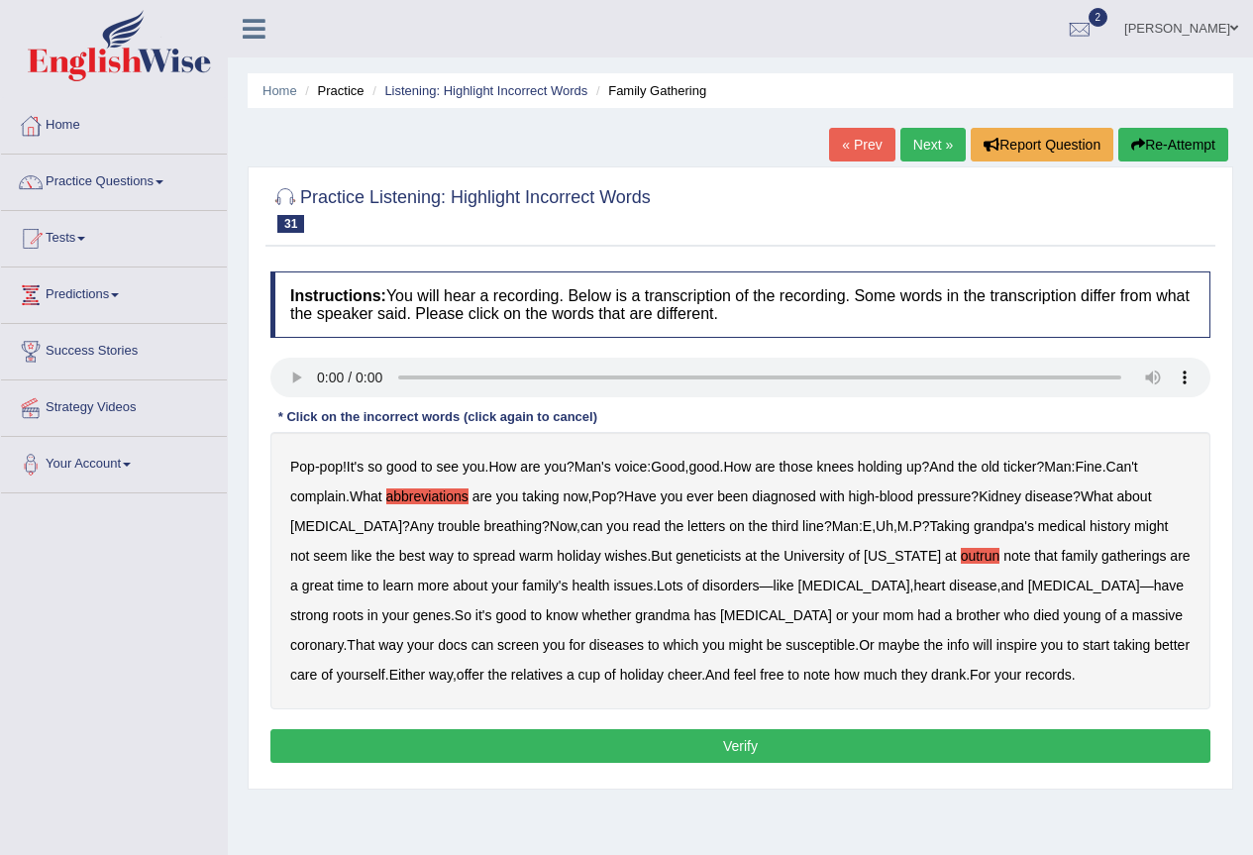
click at [803, 677] on b "note" at bounding box center [816, 675] width 27 height 16
click at [653, 752] on button "Verify" at bounding box center [740, 746] width 940 height 34
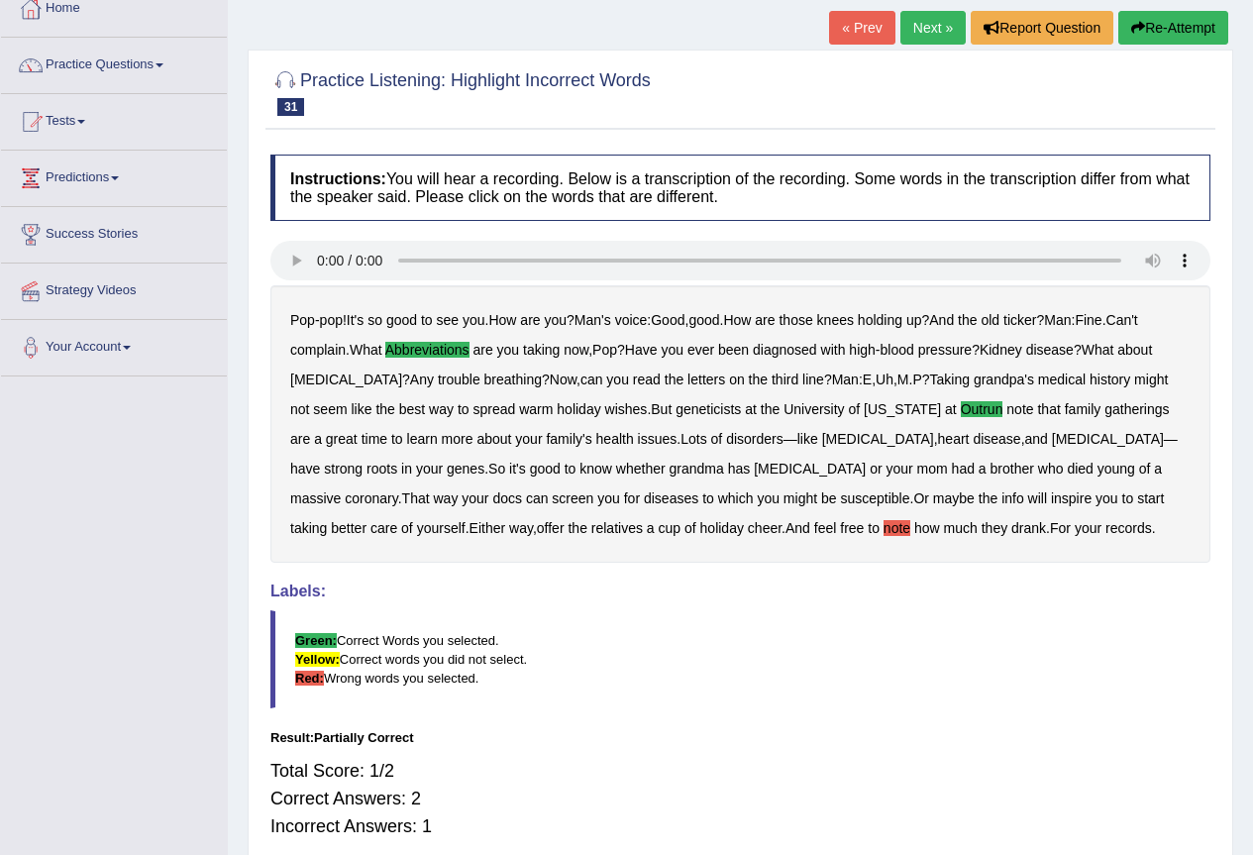
scroll to position [72, 0]
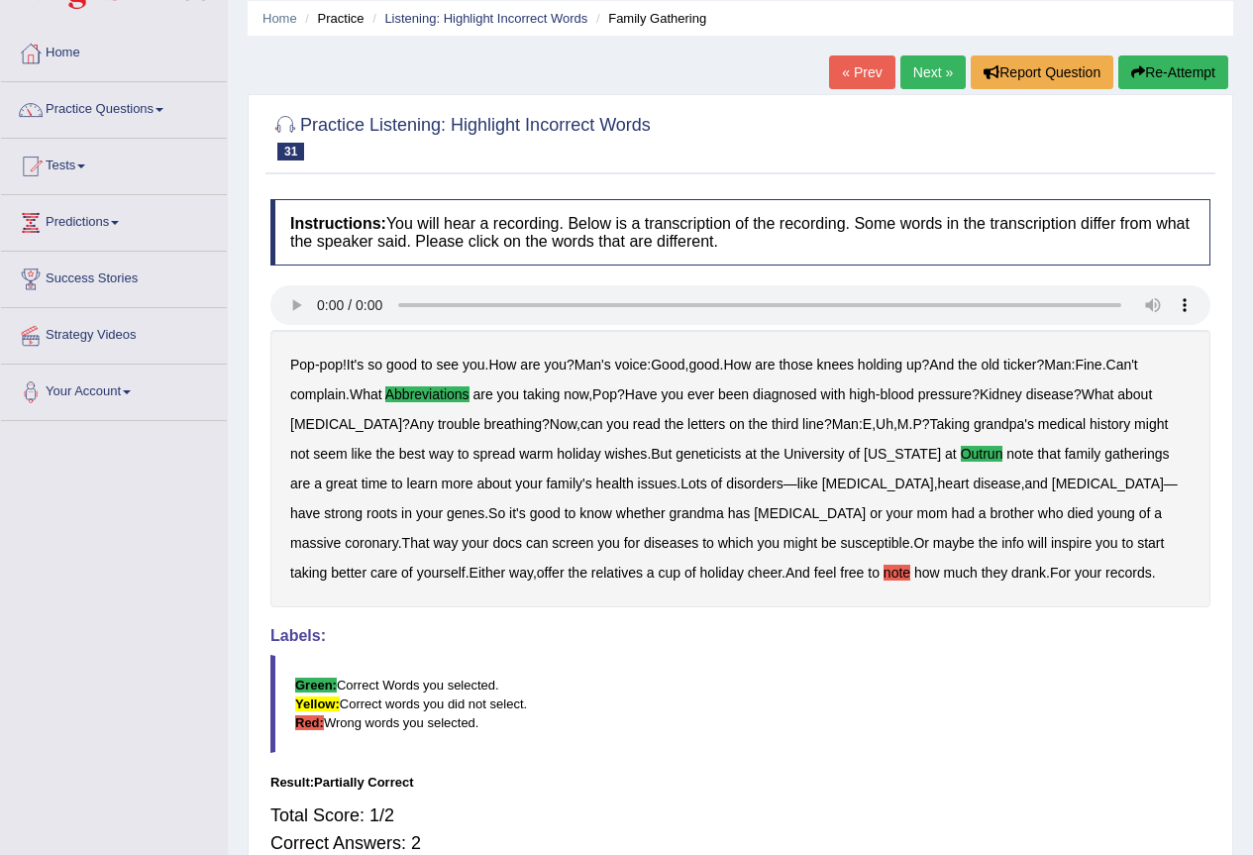
click at [925, 77] on link "Next »" at bounding box center [932, 72] width 65 height 34
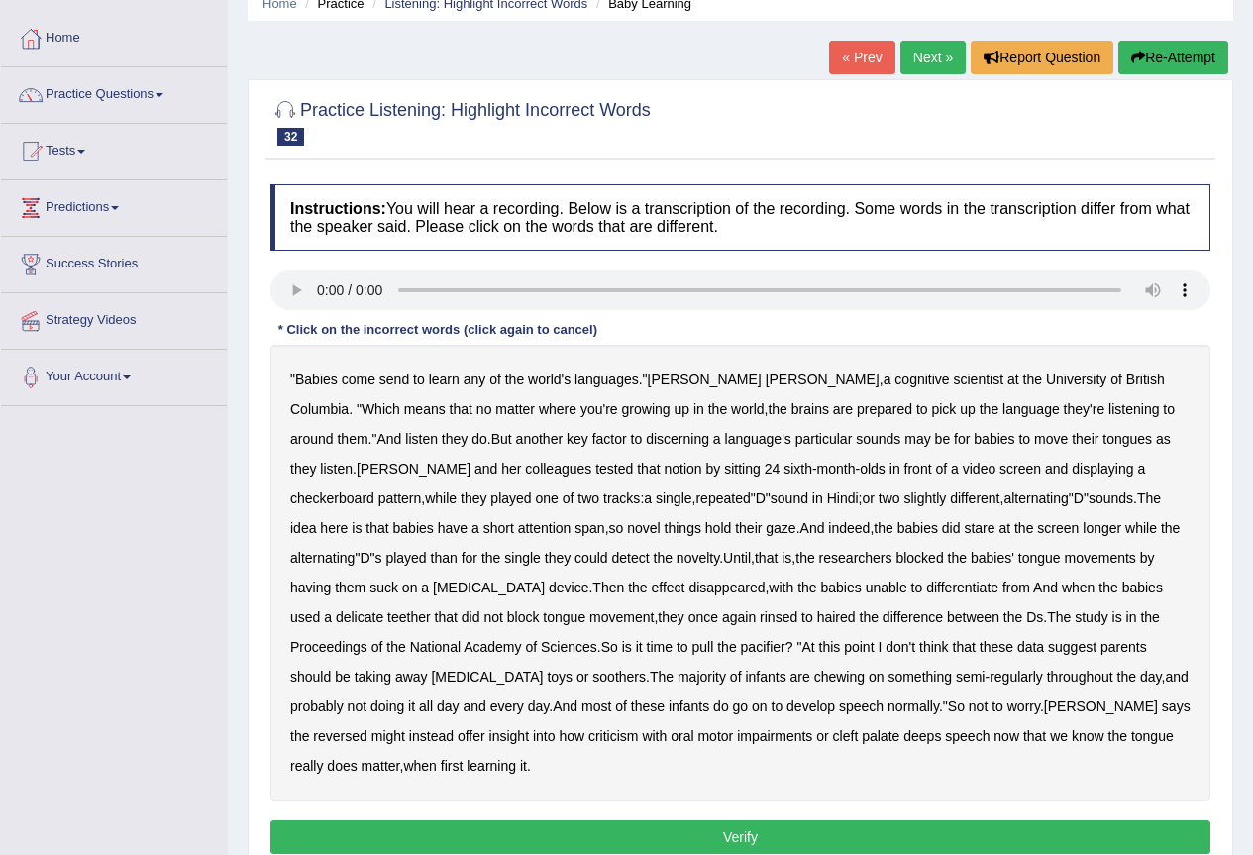
scroll to position [132, 0]
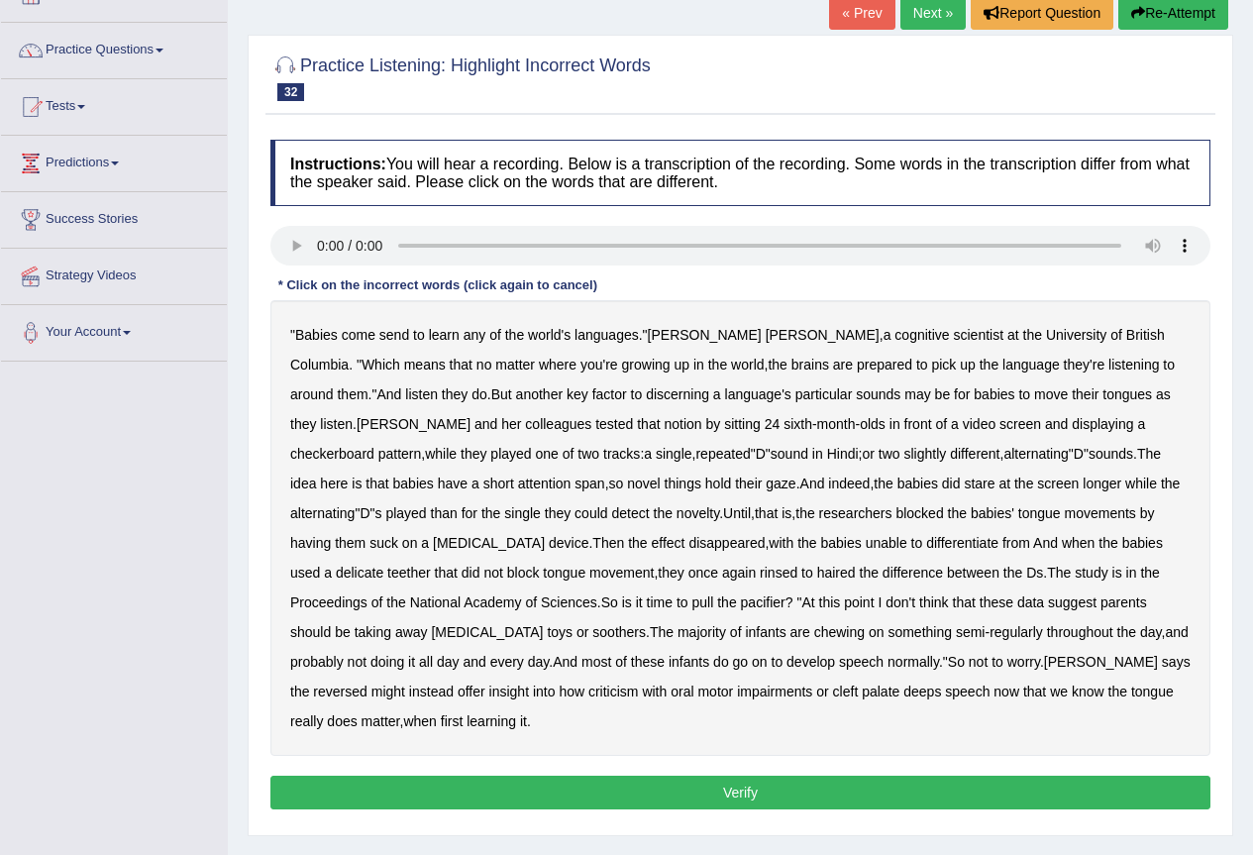
click at [402, 340] on b "send" at bounding box center [394, 335] width 30 height 16
click at [760, 578] on b "rinsed" at bounding box center [779, 573] width 38 height 16
click at [588, 694] on b "criticism" at bounding box center [613, 691] width 51 height 16
click at [796, 775] on button "Verify" at bounding box center [740, 792] width 940 height 34
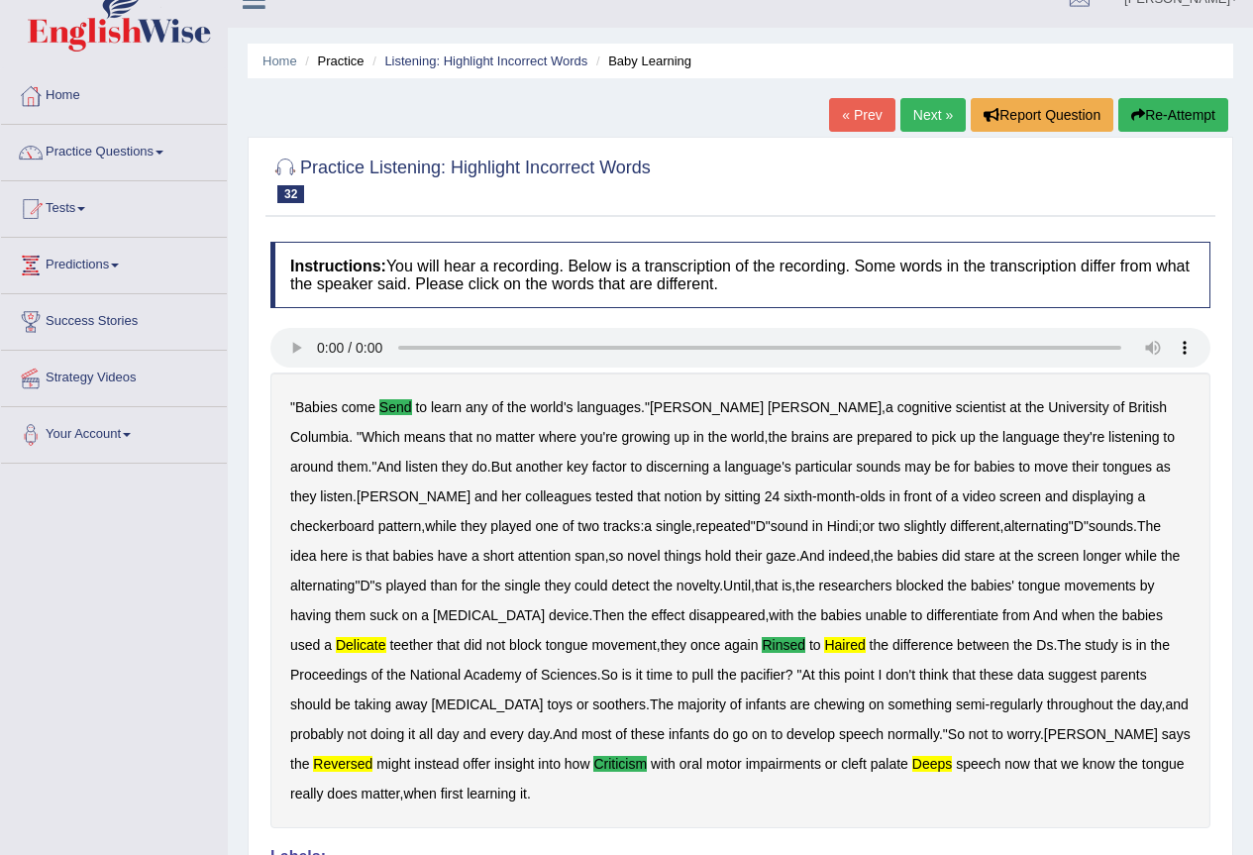
scroll to position [0, 0]
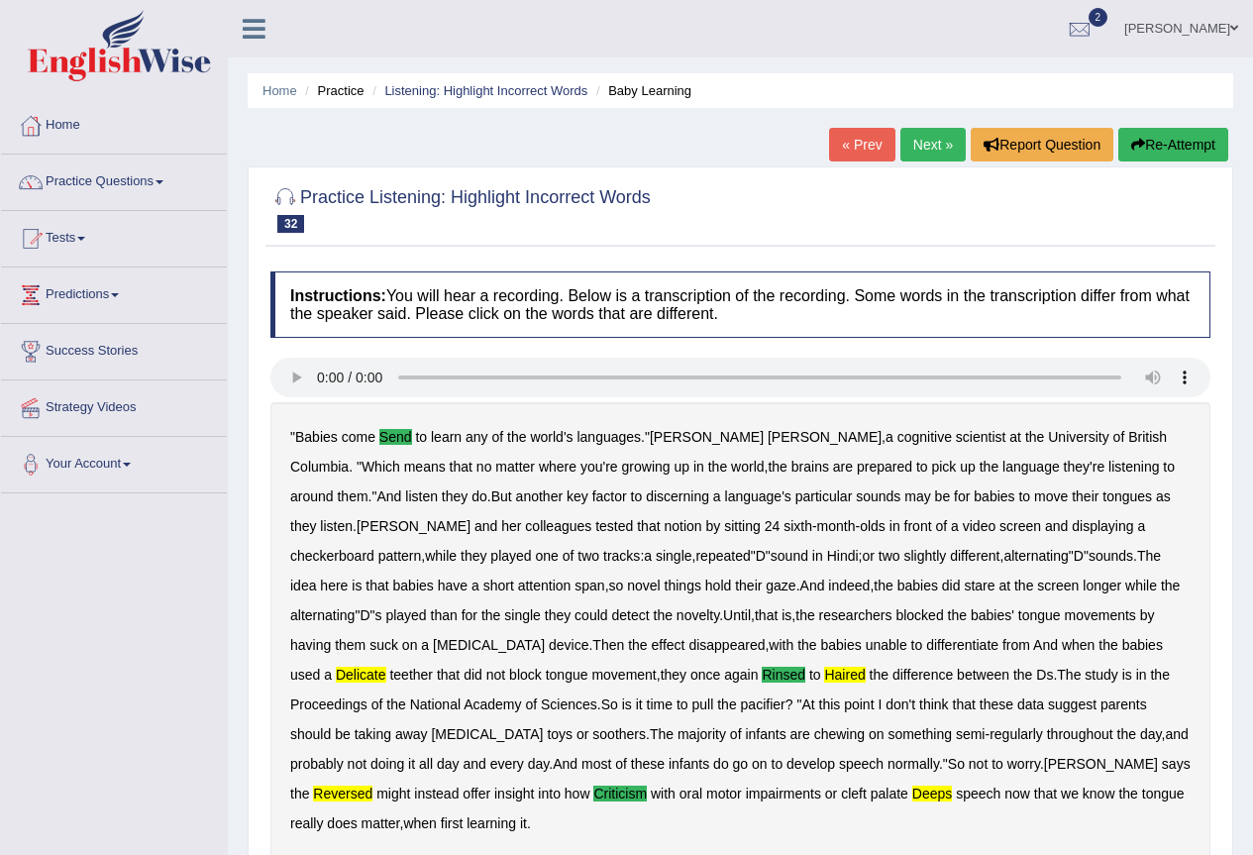
click at [904, 148] on link "Next »" at bounding box center [932, 145] width 65 height 34
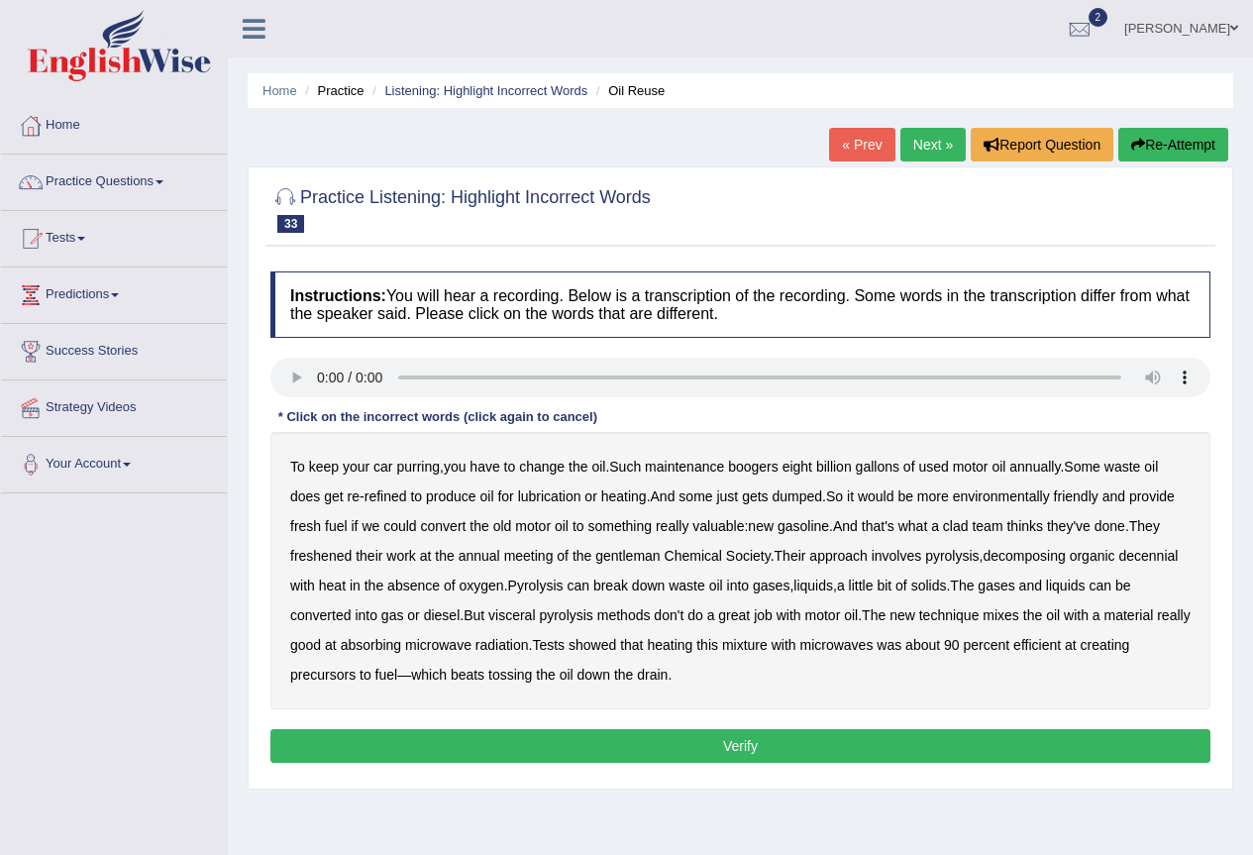
drag, startPoint x: 774, startPoint y: 474, endPoint x: 844, endPoint y: 458, distance: 72.3
click at [773, 473] on div "To keep your car purring , you have to change the oil . Such maintenance booger…" at bounding box center [740, 570] width 940 height 277
drag, startPoint x: 746, startPoint y: 464, endPoint x: 758, endPoint y: 460, distance: 12.9
click at [752, 464] on b "boogers" at bounding box center [753, 467] width 51 height 16
click at [969, 531] on b "clad" at bounding box center [956, 526] width 26 height 16
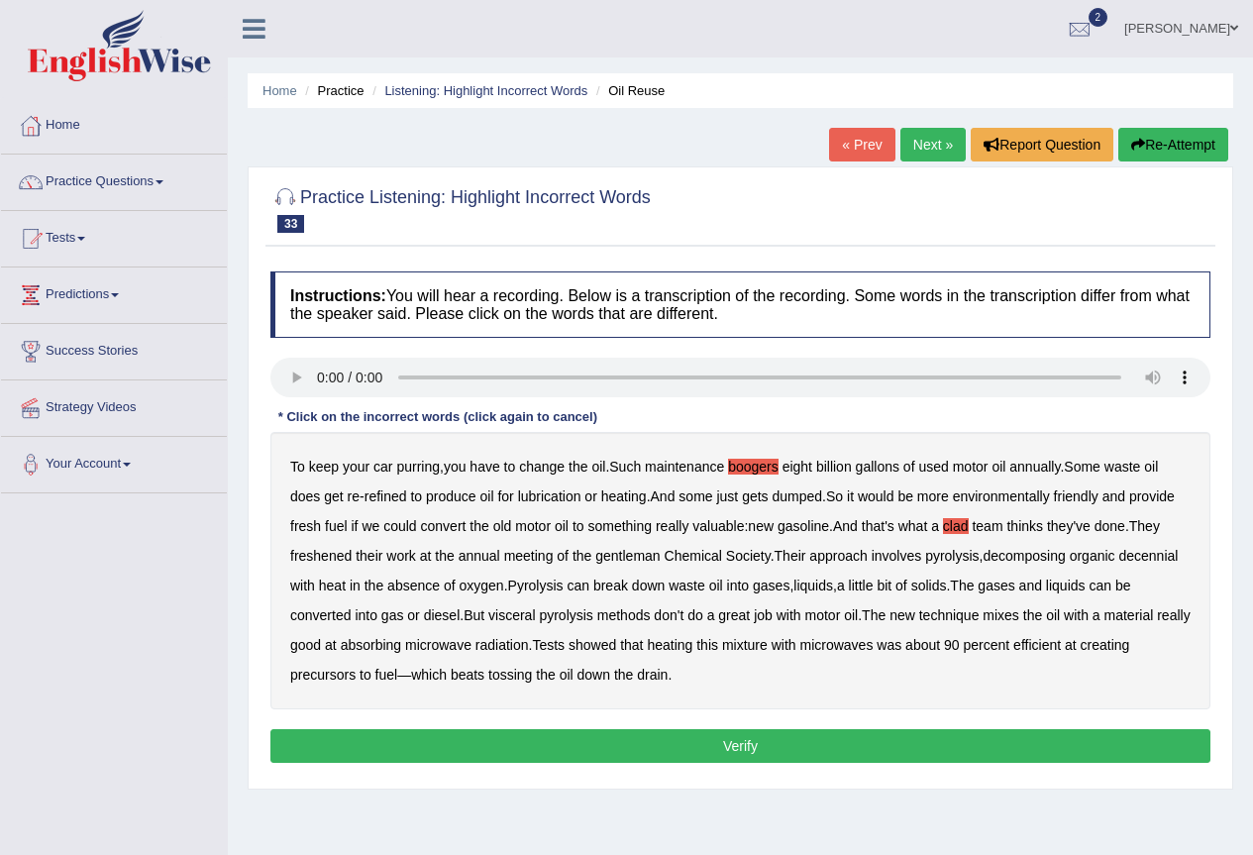
click at [528, 613] on b "visceral" at bounding box center [511, 615] width 47 height 16
click at [320, 678] on b "precursors" at bounding box center [322, 675] width 65 height 16
click at [632, 734] on button "Verify" at bounding box center [740, 746] width 940 height 34
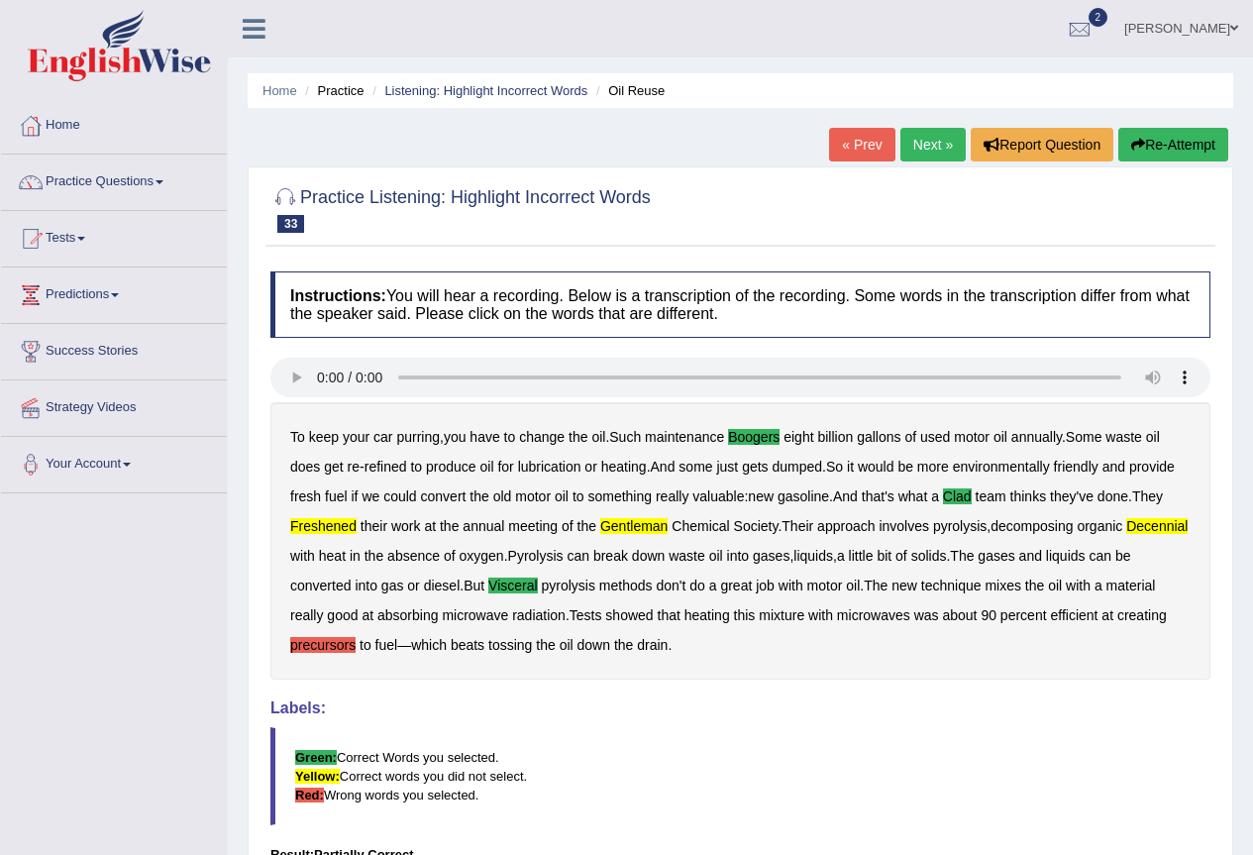
click at [935, 145] on link "Next »" at bounding box center [932, 145] width 65 height 34
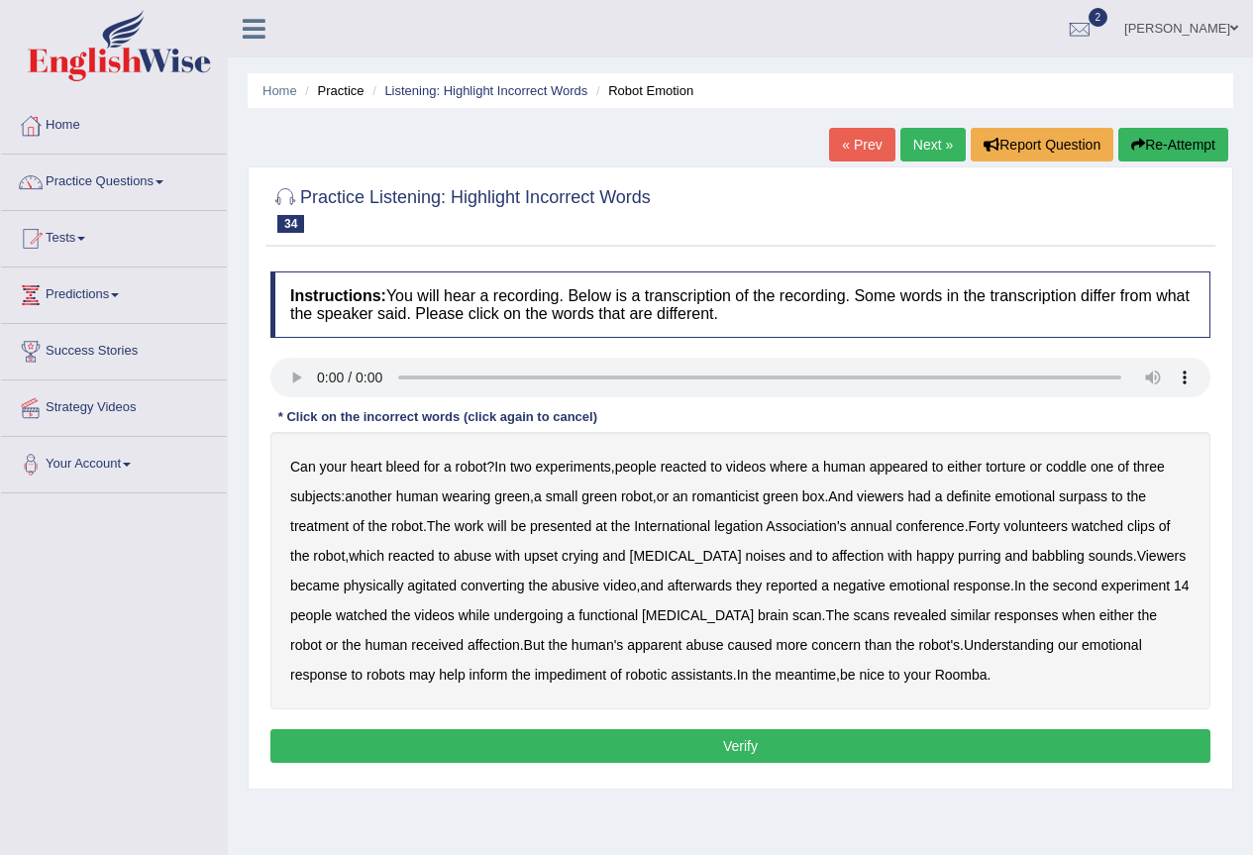
click at [743, 499] on b "romanticist" at bounding box center [725, 496] width 67 height 16
click at [742, 530] on b "legation" at bounding box center [738, 526] width 49 height 16
click at [461, 586] on b "converting" at bounding box center [493, 585] width 64 height 16
click at [772, 738] on button "Verify" at bounding box center [740, 746] width 940 height 34
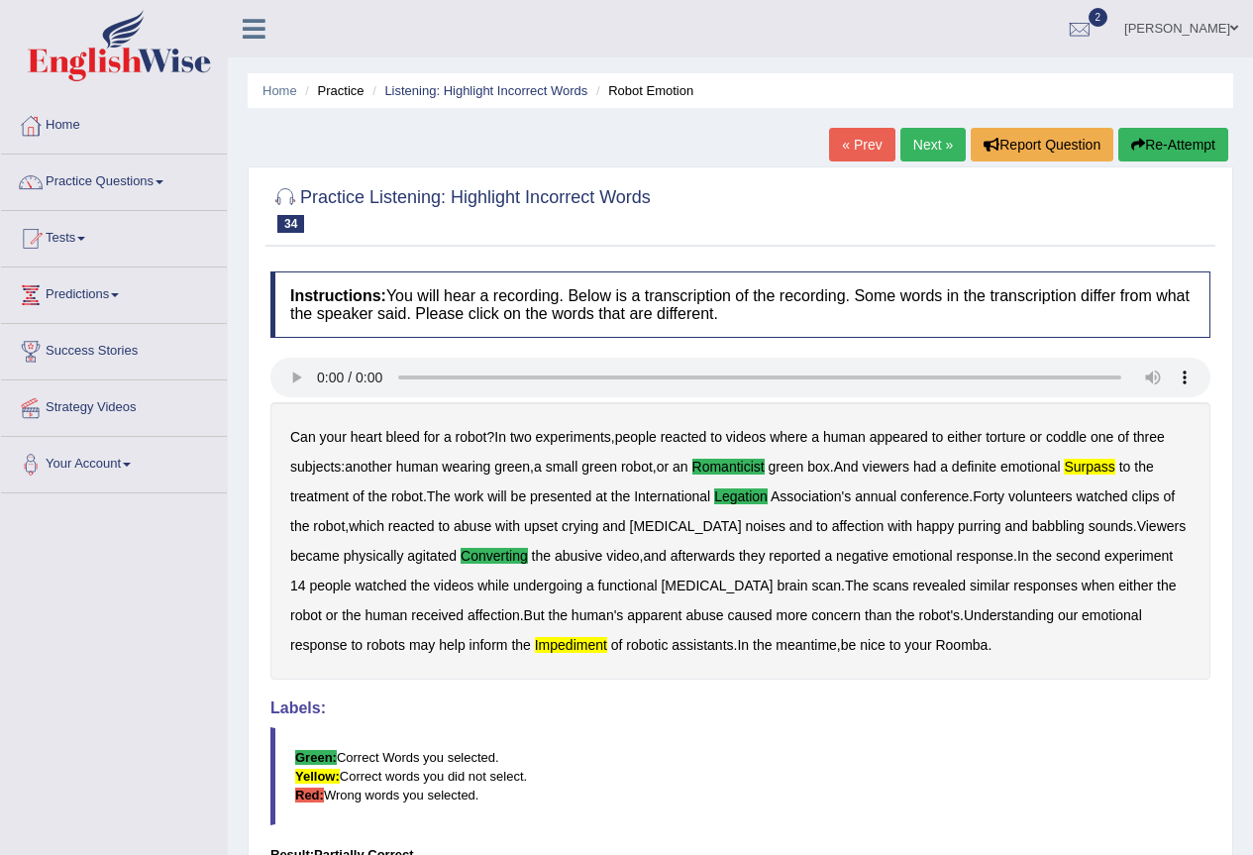
click at [914, 147] on link "Next »" at bounding box center [932, 145] width 65 height 34
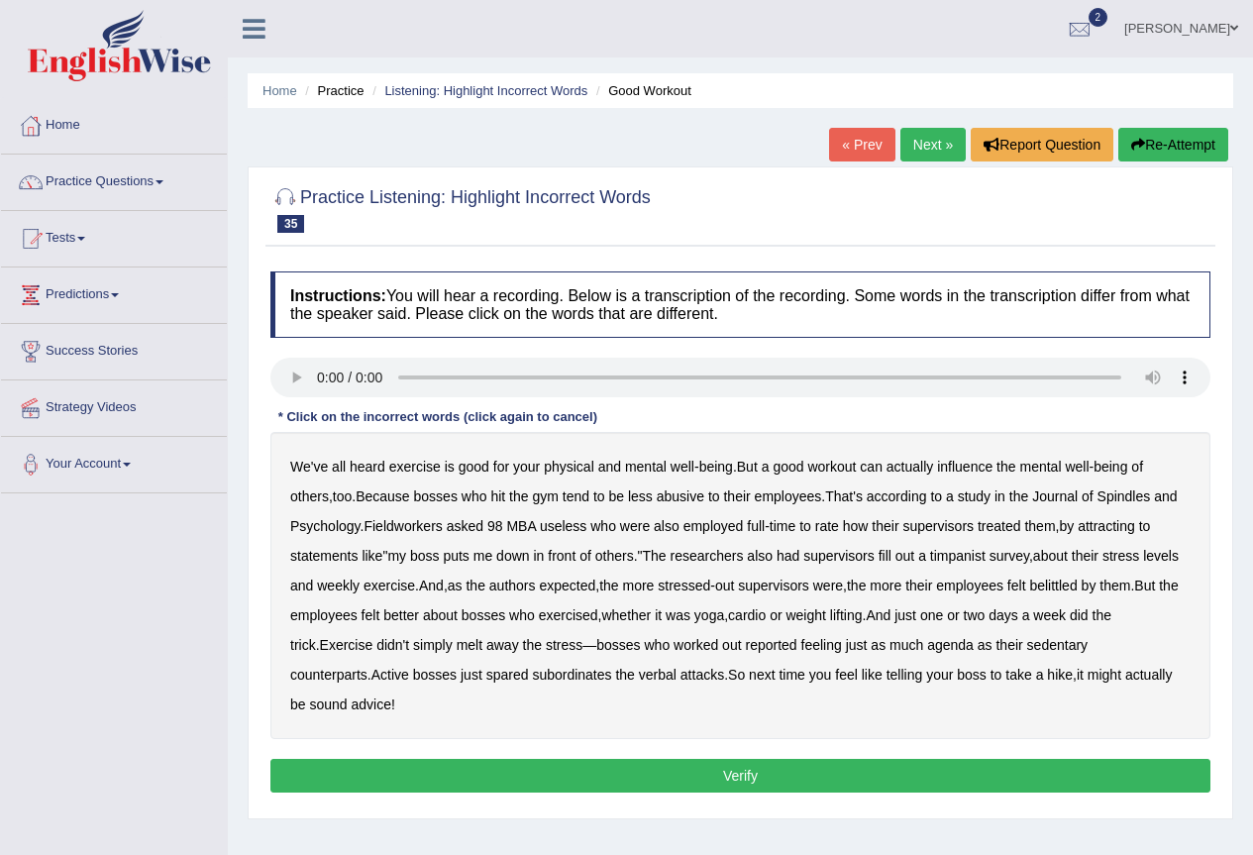
click at [1145, 498] on b "Spindles" at bounding box center [1123, 496] width 53 height 16
click at [1119, 530] on b "attracting" at bounding box center [1106, 526] width 57 height 16
click at [965, 557] on b "timpanist" at bounding box center [957, 556] width 55 height 16
click at [912, 634] on div "We've all heard exercise is good for your physical and mental well - being . Bu…" at bounding box center [740, 585] width 940 height 307
click at [927, 644] on b "agenda" at bounding box center [950, 645] width 47 height 16
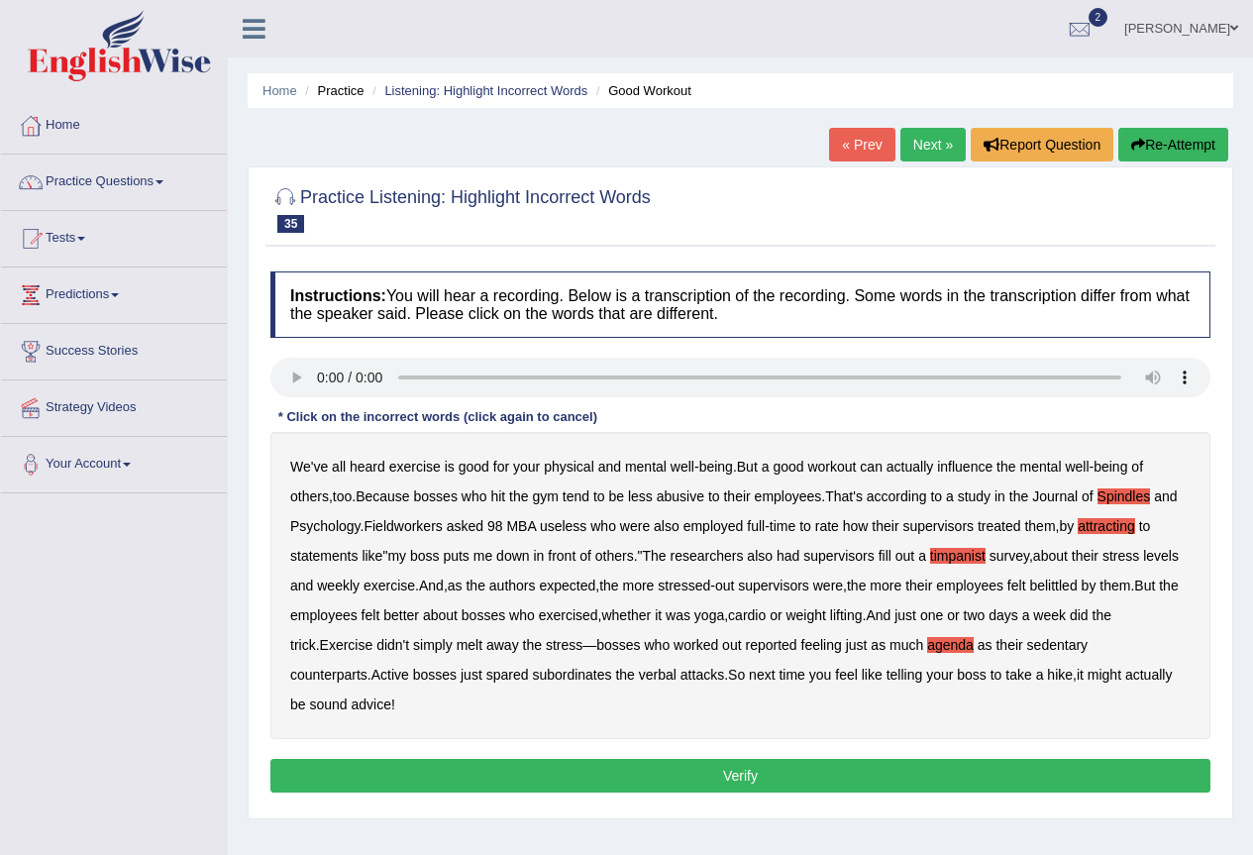
click at [761, 759] on button "Verify" at bounding box center [740, 776] width 940 height 34
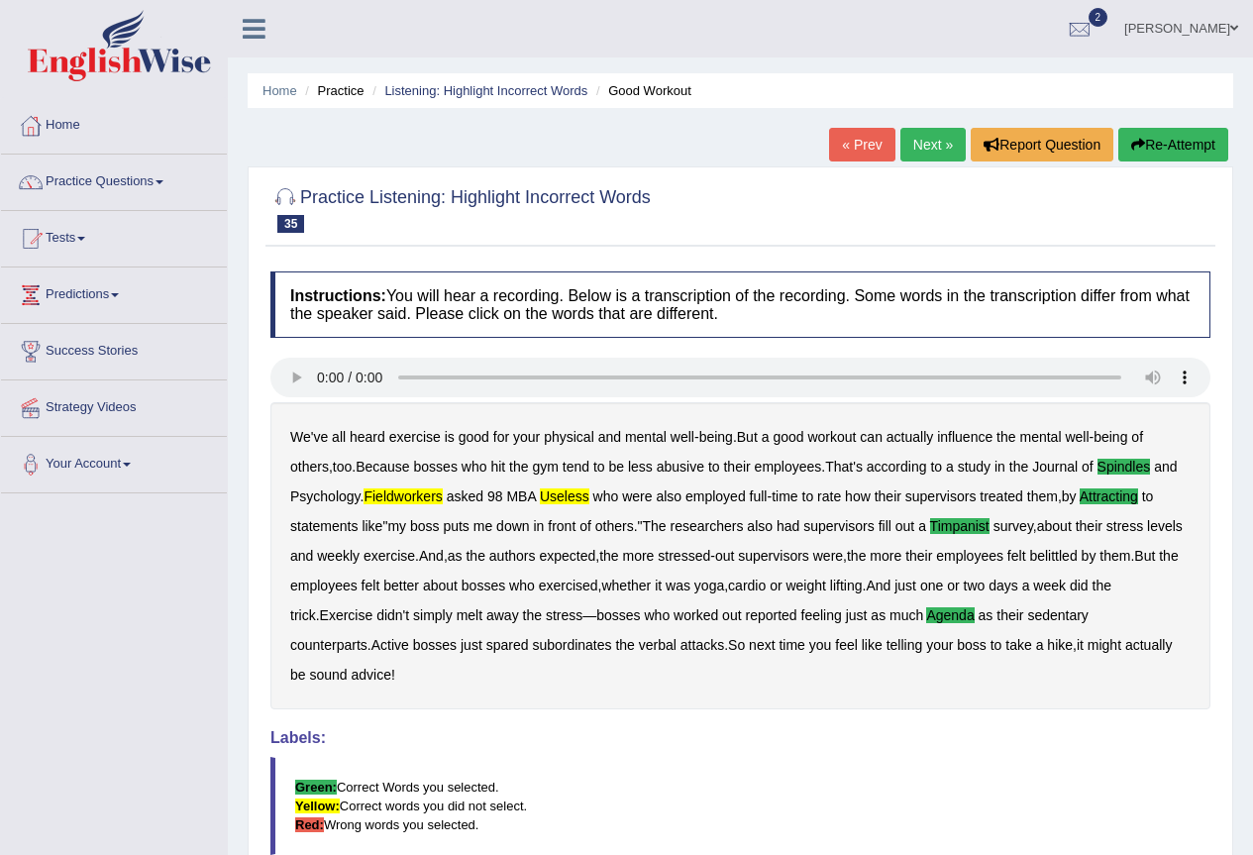
click at [933, 151] on link "Next »" at bounding box center [932, 145] width 65 height 34
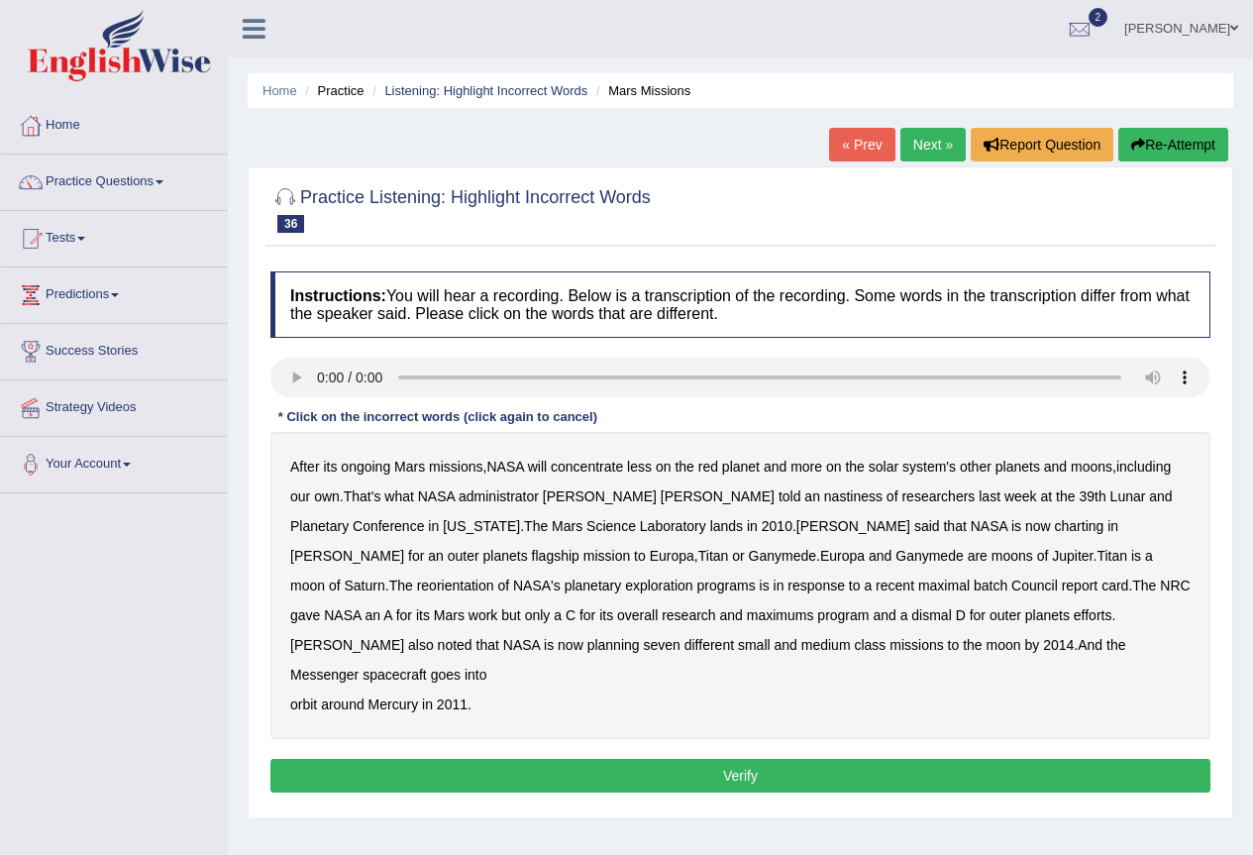
click at [824, 496] on b "nastiness" at bounding box center [853, 496] width 58 height 16
click at [1055, 533] on b "charting" at bounding box center [1080, 526] width 50 height 16
click at [918, 583] on b "maximal" at bounding box center [944, 585] width 52 height 16
click at [747, 615] on b "maximums" at bounding box center [780, 615] width 67 height 16
click at [712, 759] on button "Verify" at bounding box center [740, 776] width 940 height 34
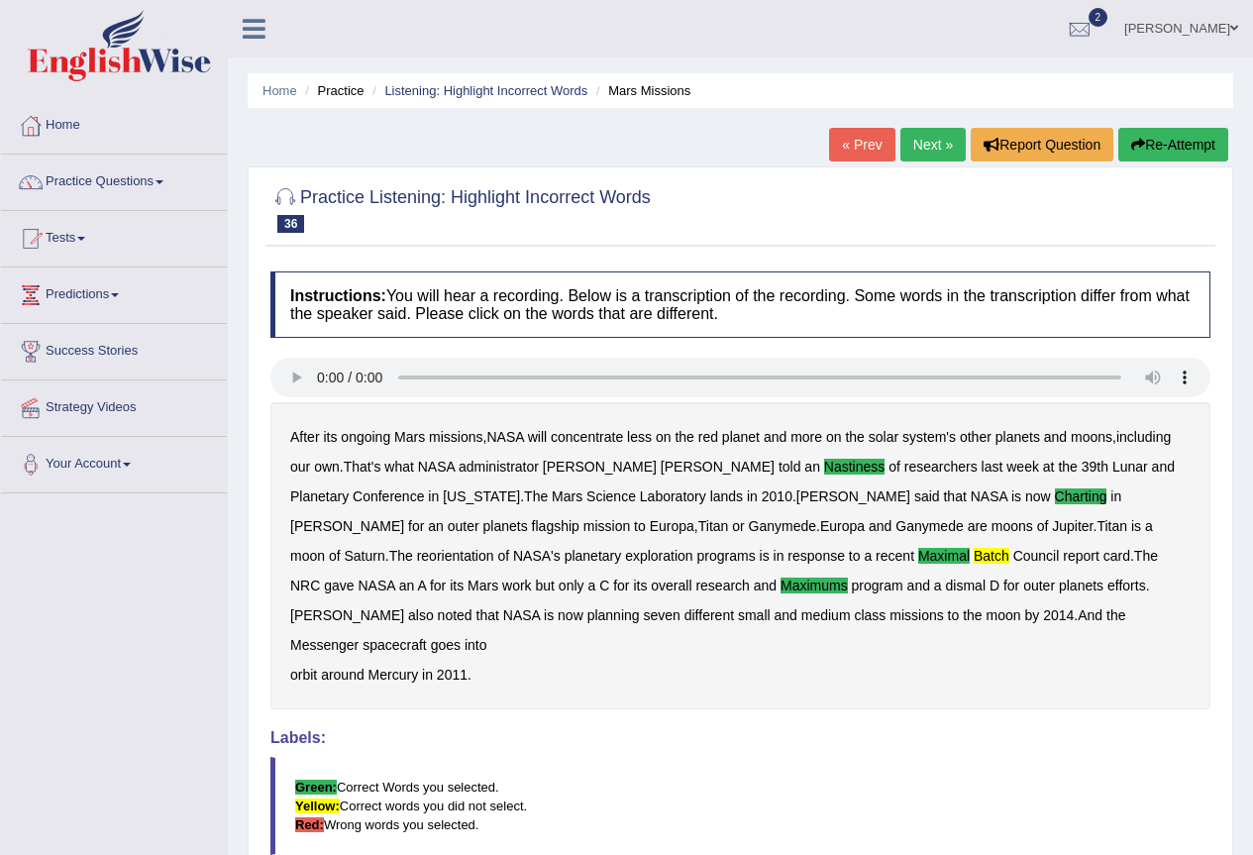
click at [901, 145] on link "Next »" at bounding box center [932, 145] width 65 height 34
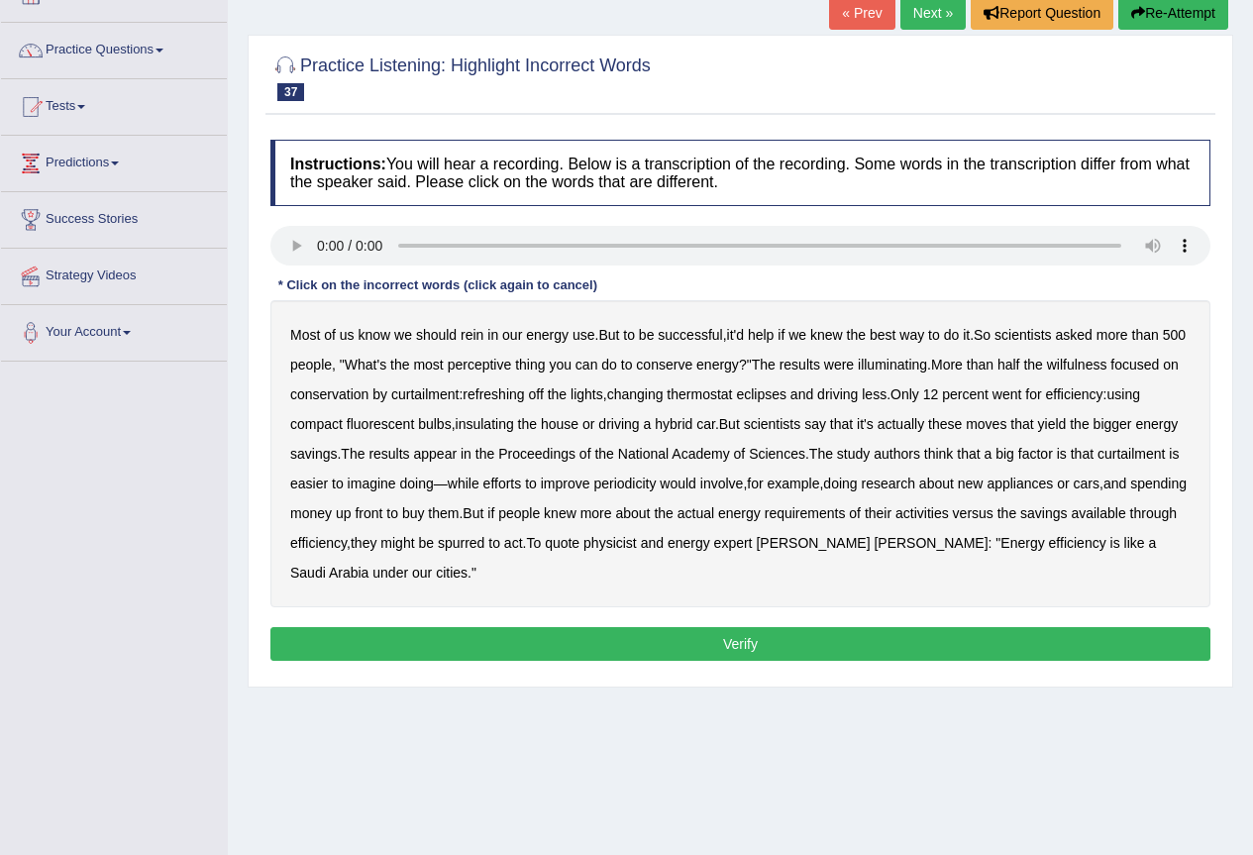
click at [1092, 364] on b "wilfulness" at bounding box center [1077, 365] width 60 height 16
click at [656, 485] on b "periodicity" at bounding box center [624, 483] width 62 height 16
click at [569, 630] on button "Verify" at bounding box center [740, 644] width 940 height 34
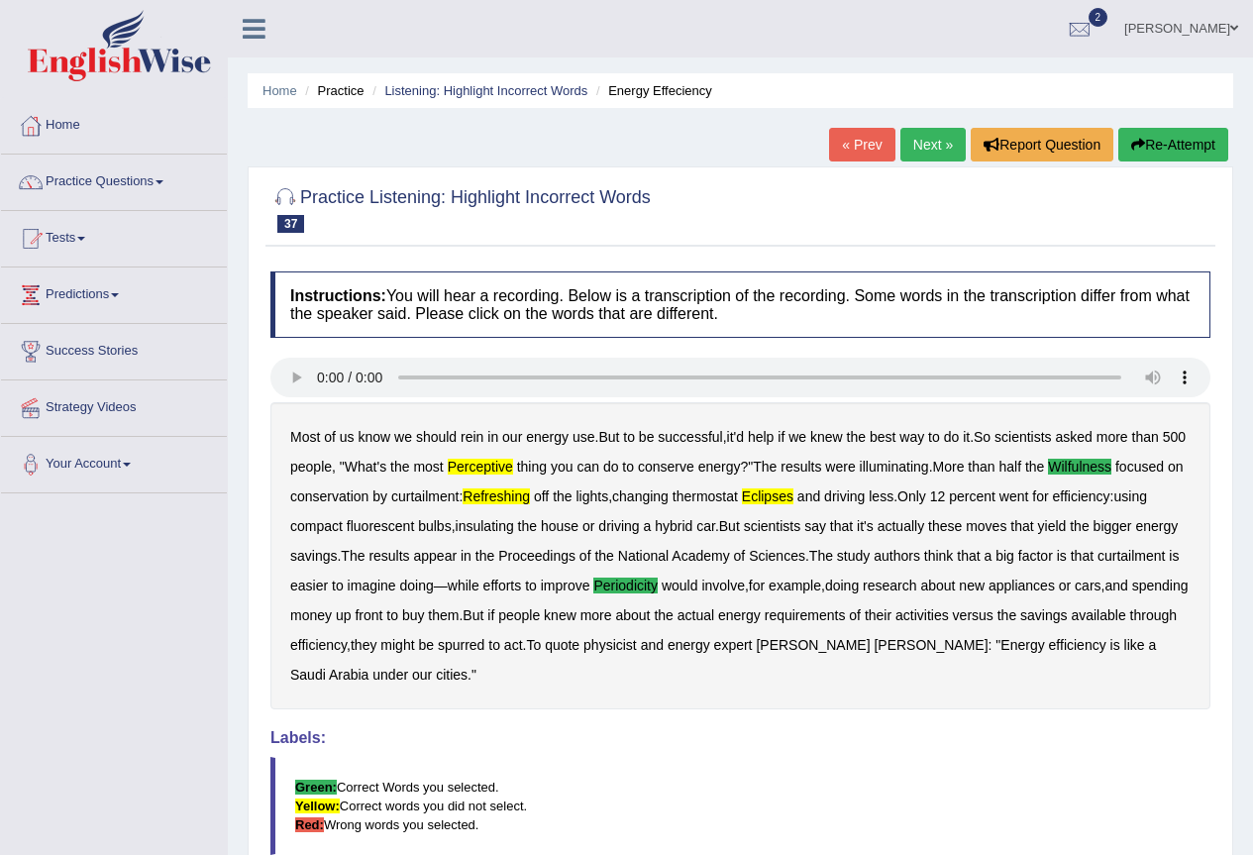
click at [932, 143] on link "Next »" at bounding box center [932, 145] width 65 height 34
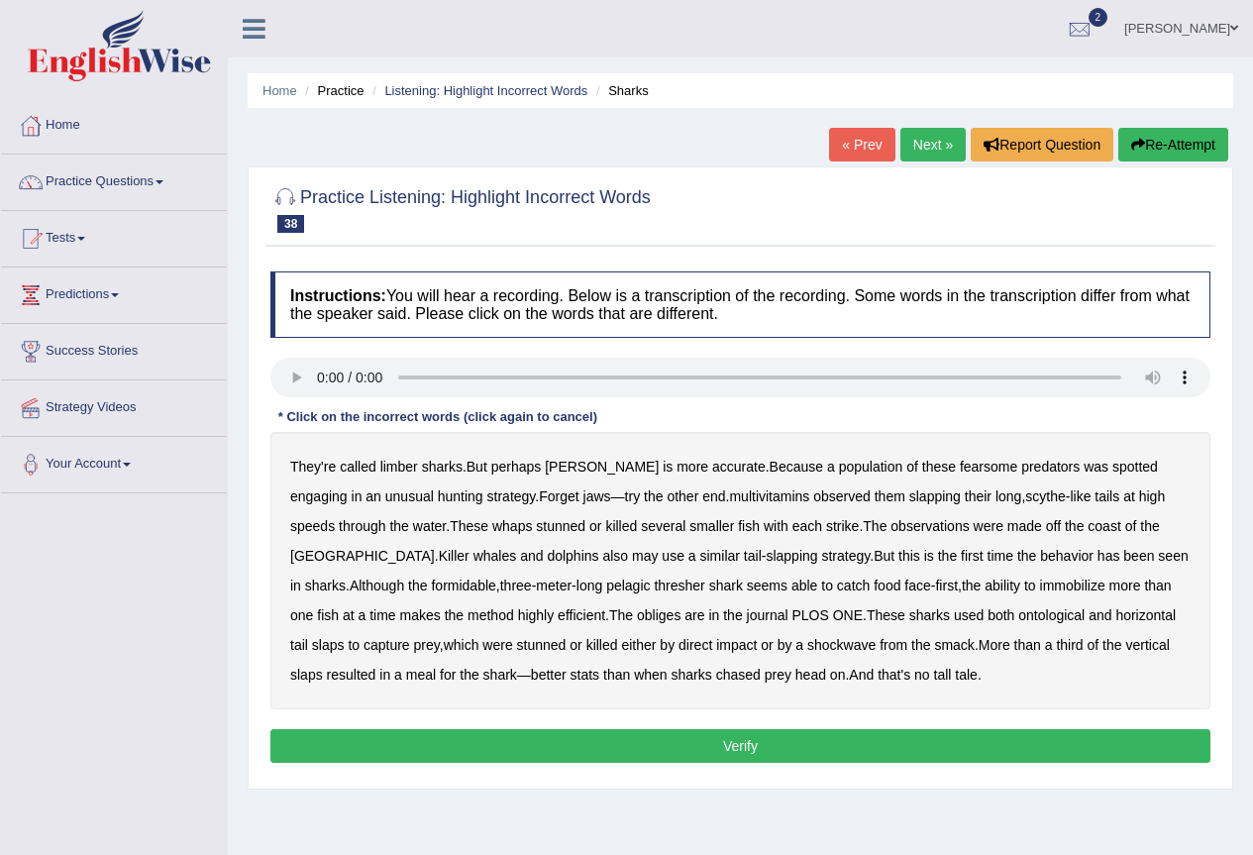
click at [401, 467] on b "limber" at bounding box center [399, 467] width 38 height 16
click at [729, 500] on b "multivitamins" at bounding box center [769, 496] width 80 height 16
click at [637, 616] on b "obliges" at bounding box center [659, 615] width 44 height 16
click at [754, 740] on button "Verify" at bounding box center [740, 746] width 940 height 34
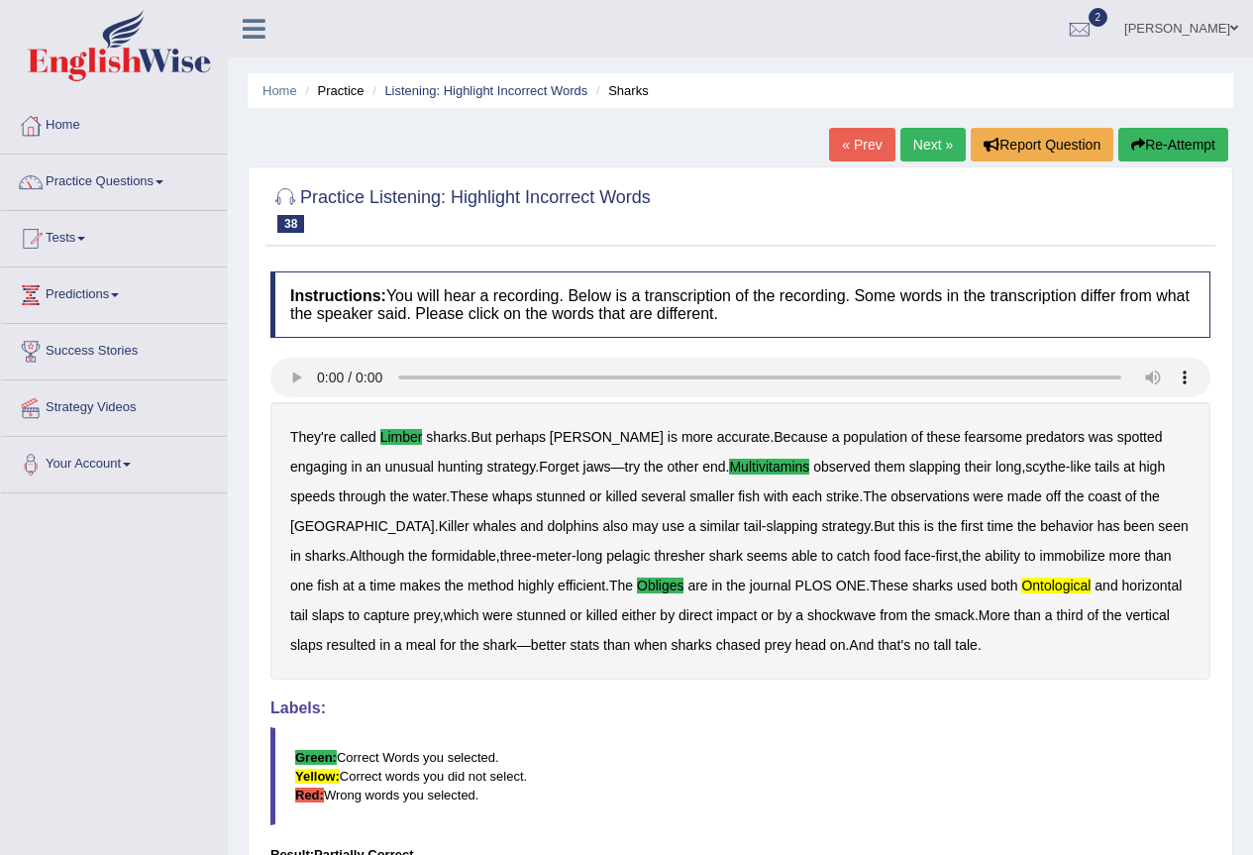
click at [919, 150] on link "Next »" at bounding box center [932, 145] width 65 height 34
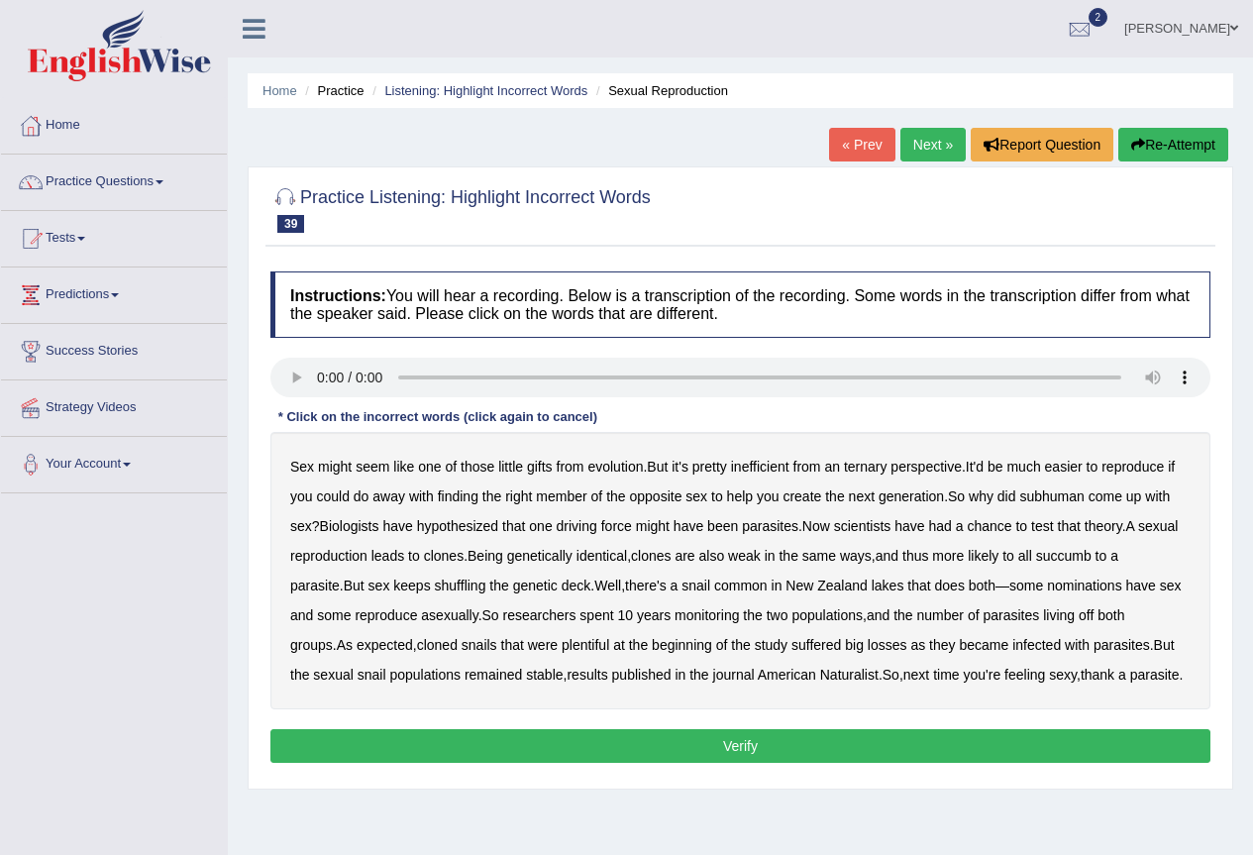
click at [868, 464] on b "ternary" at bounding box center [866, 467] width 44 height 16
click at [1060, 496] on b "subhuman" at bounding box center [1051, 496] width 64 height 16
click at [1047, 589] on b "nominations" at bounding box center [1084, 585] width 75 height 16
click at [846, 746] on button "Verify" at bounding box center [740, 746] width 940 height 34
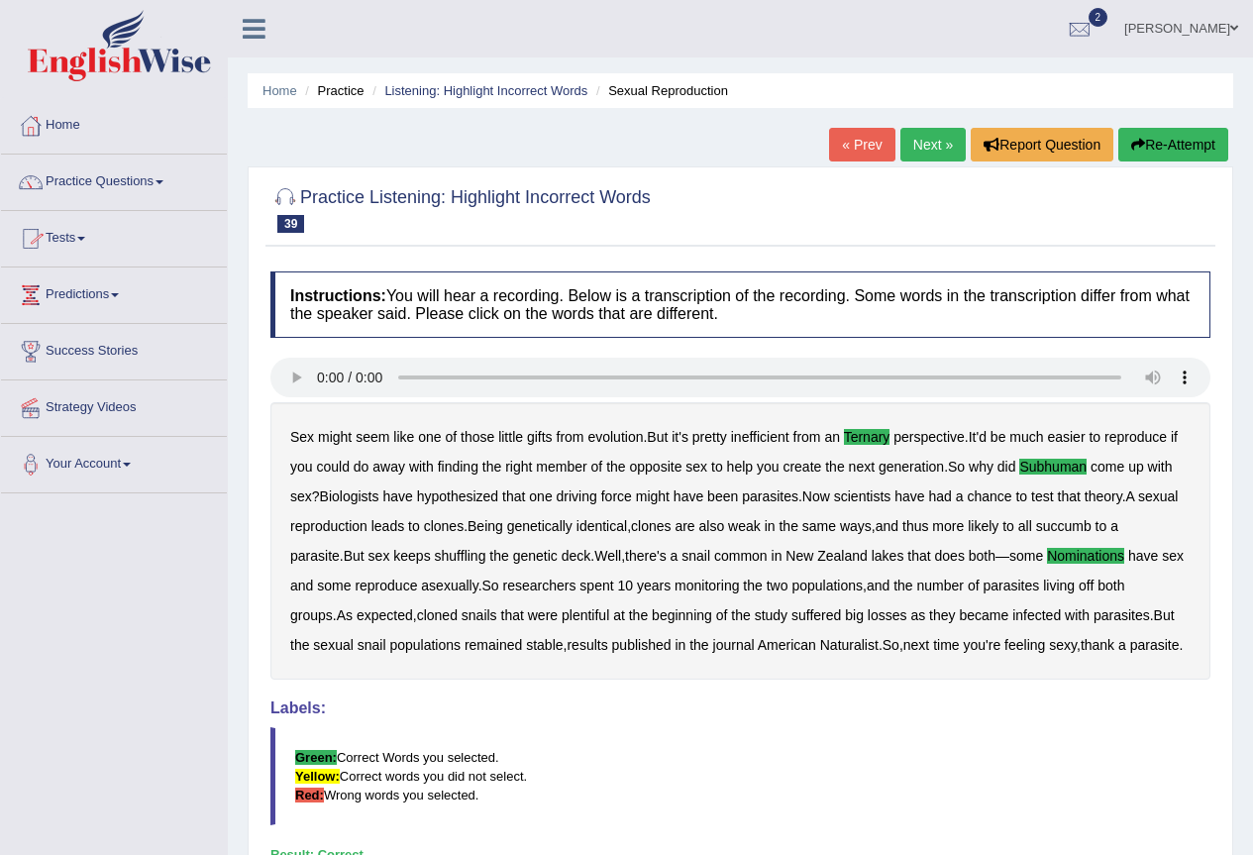
click at [164, 178] on link "Practice Questions" at bounding box center [114, 180] width 226 height 50
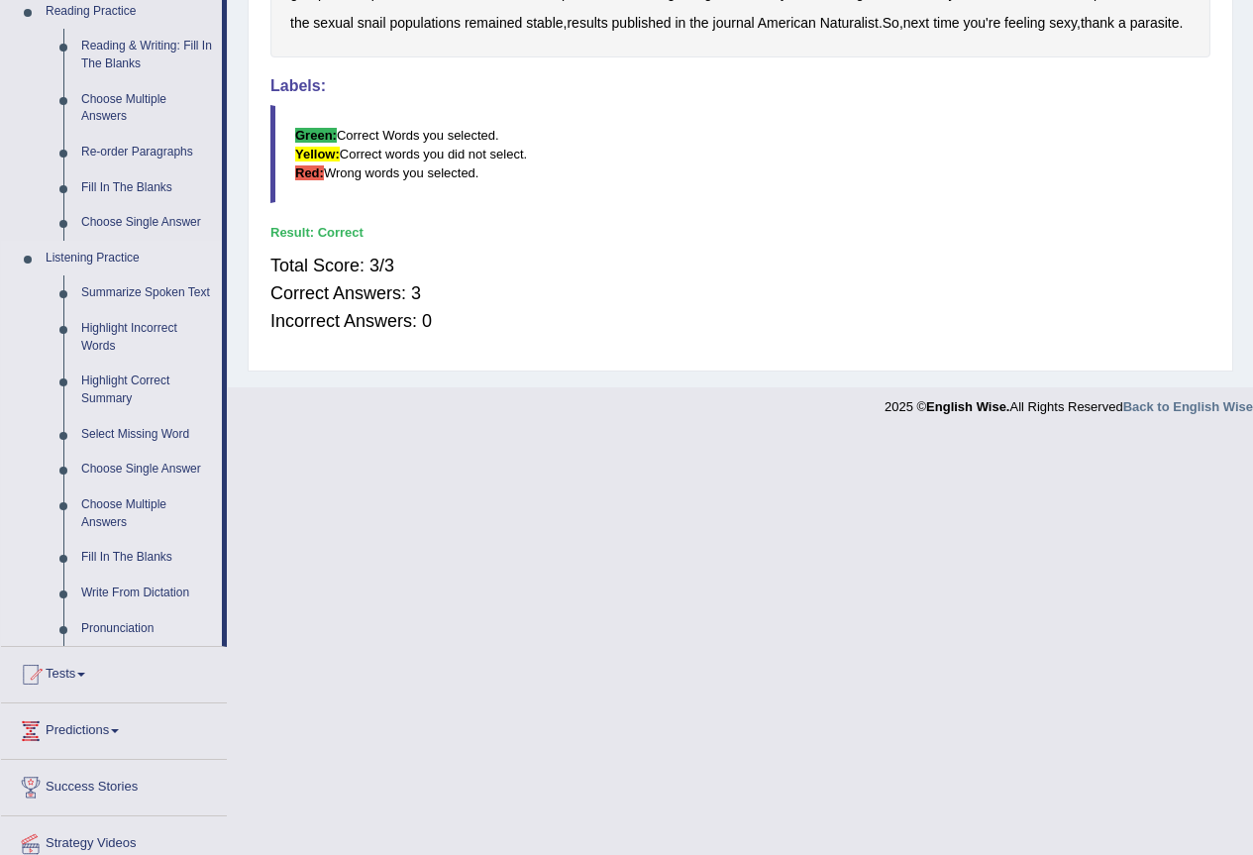
scroll to position [661, 0]
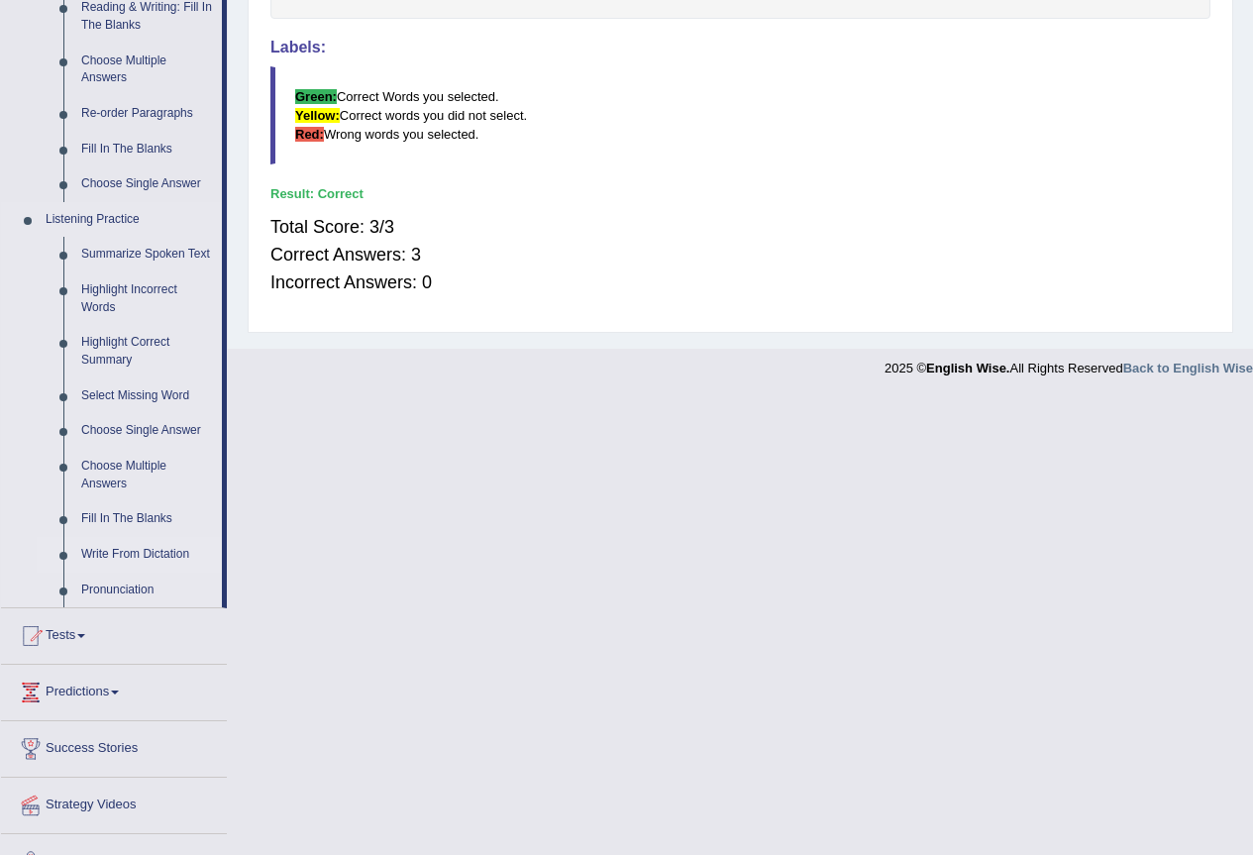
click at [126, 551] on link "Write From Dictation" at bounding box center [147, 555] width 150 height 36
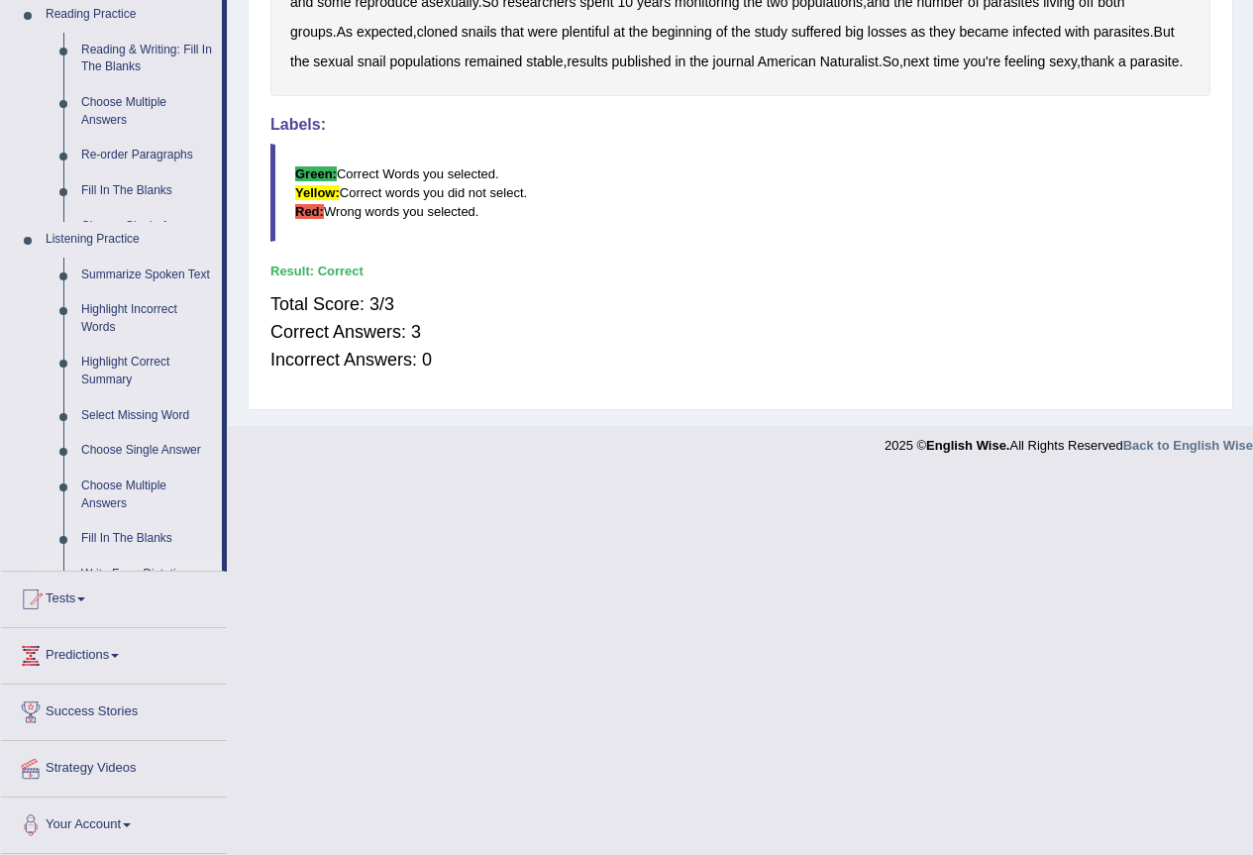
scroll to position [204, 0]
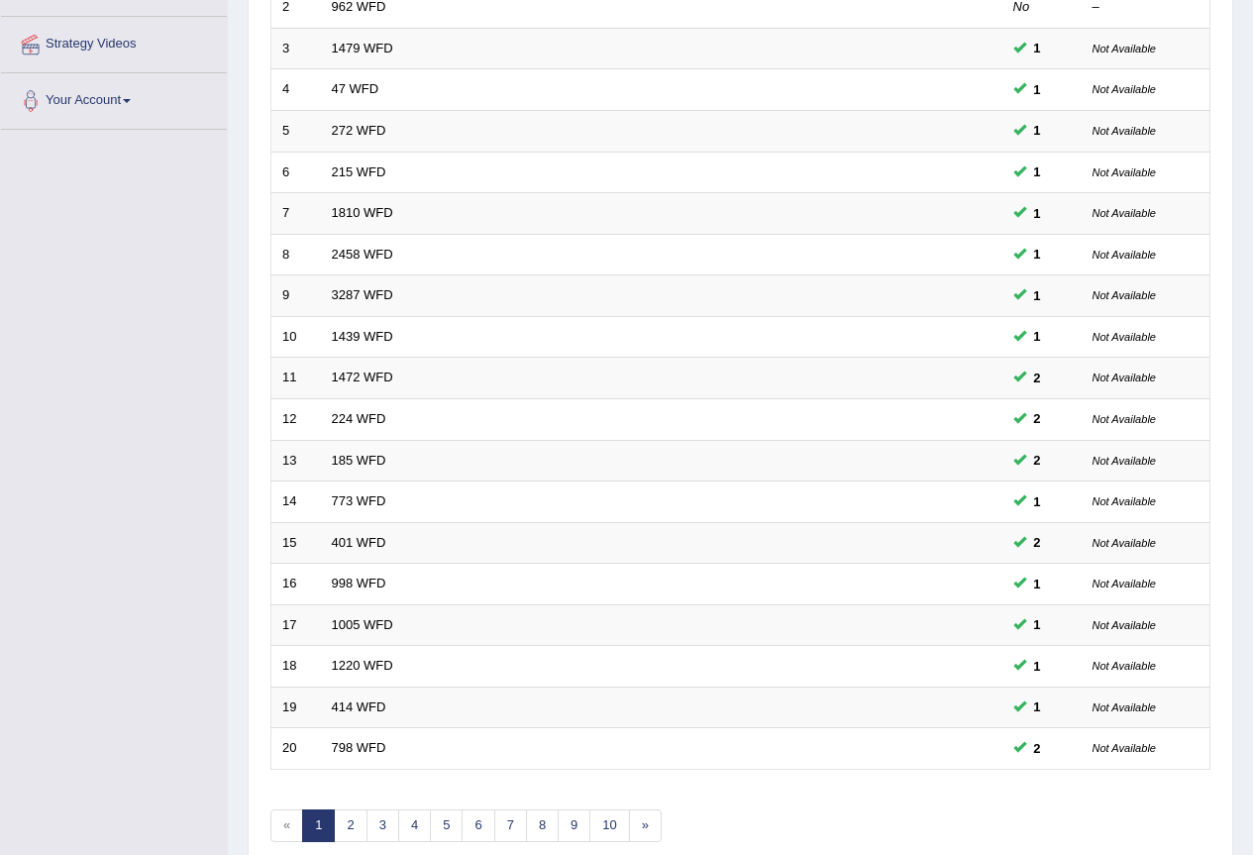
scroll to position [457, 0]
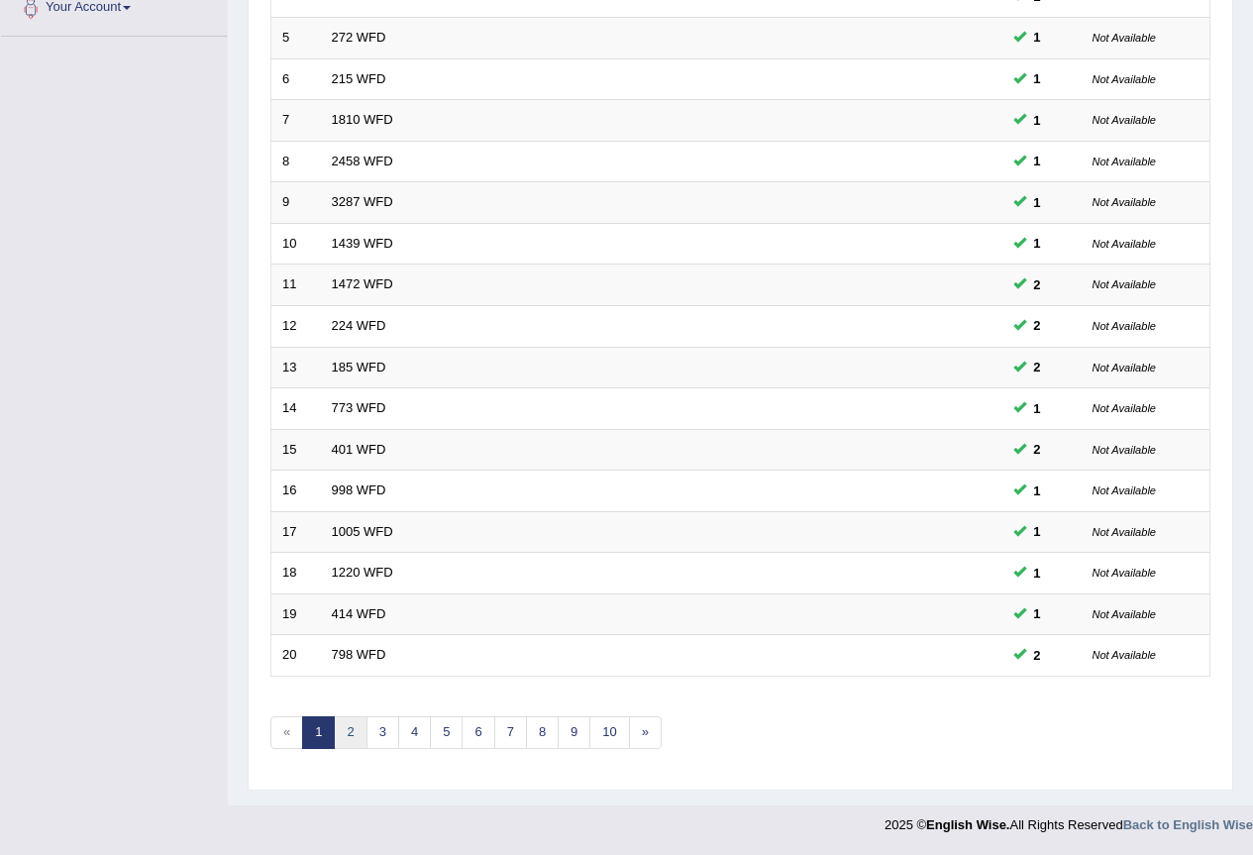
click at [361, 740] on link "2" at bounding box center [350, 732] width 33 height 33
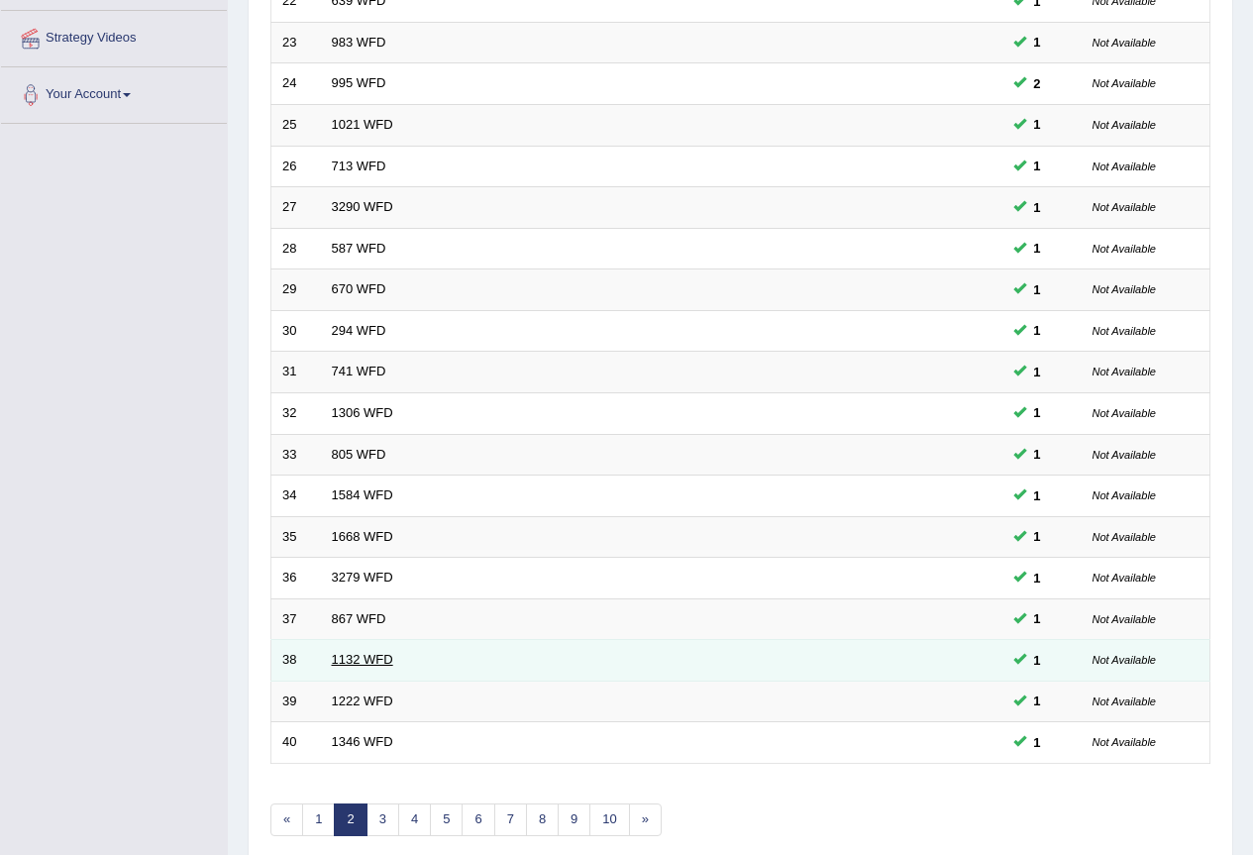
scroll to position [457, 0]
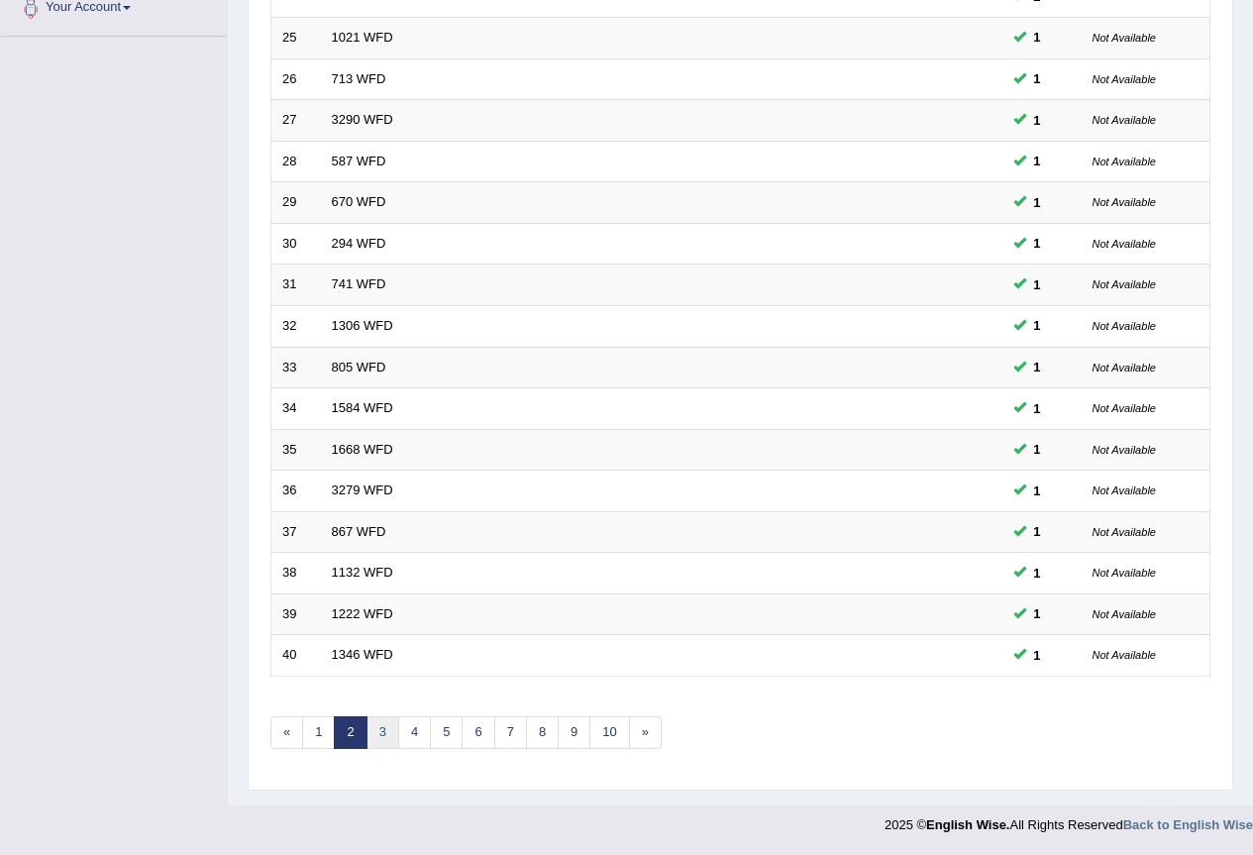
click at [377, 740] on link "3" at bounding box center [382, 732] width 33 height 33
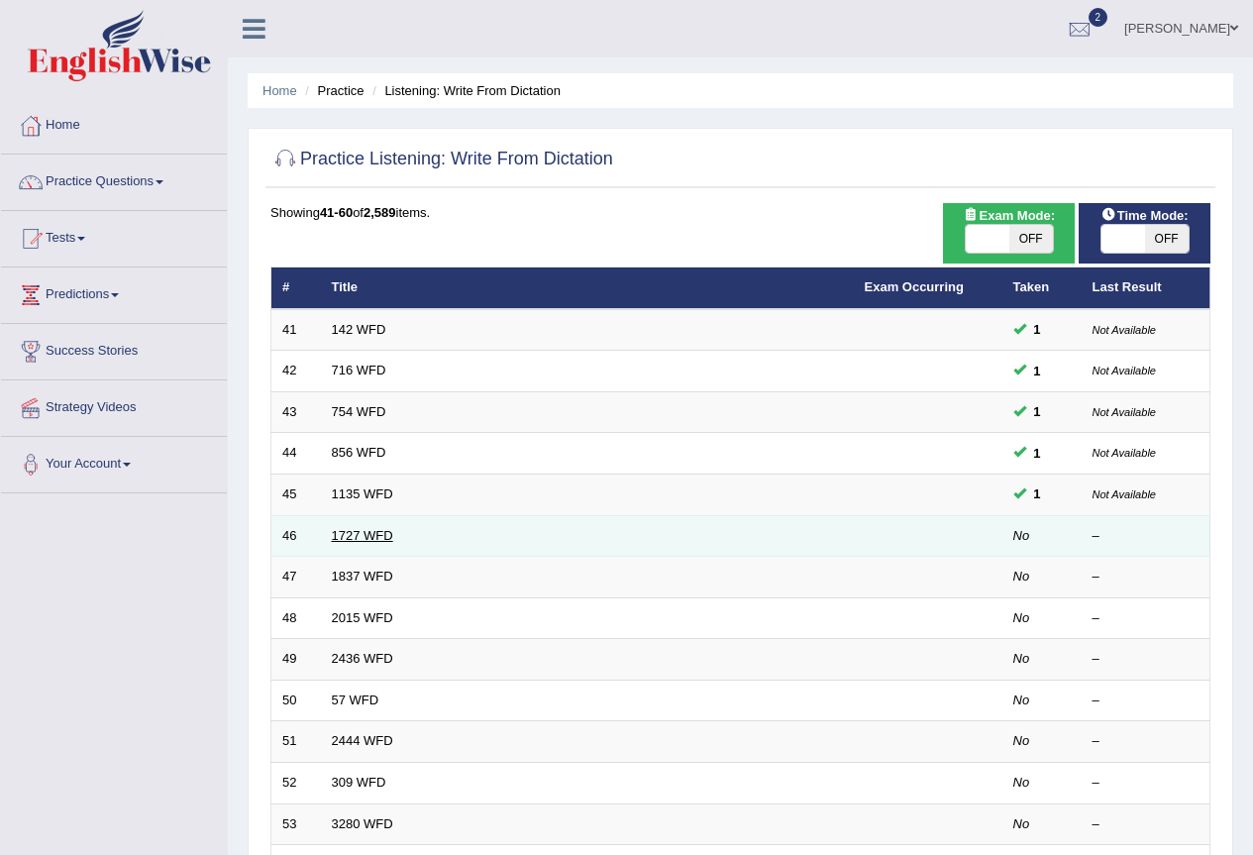
click at [361, 539] on link "1727 WFD" at bounding box center [362, 535] width 61 height 15
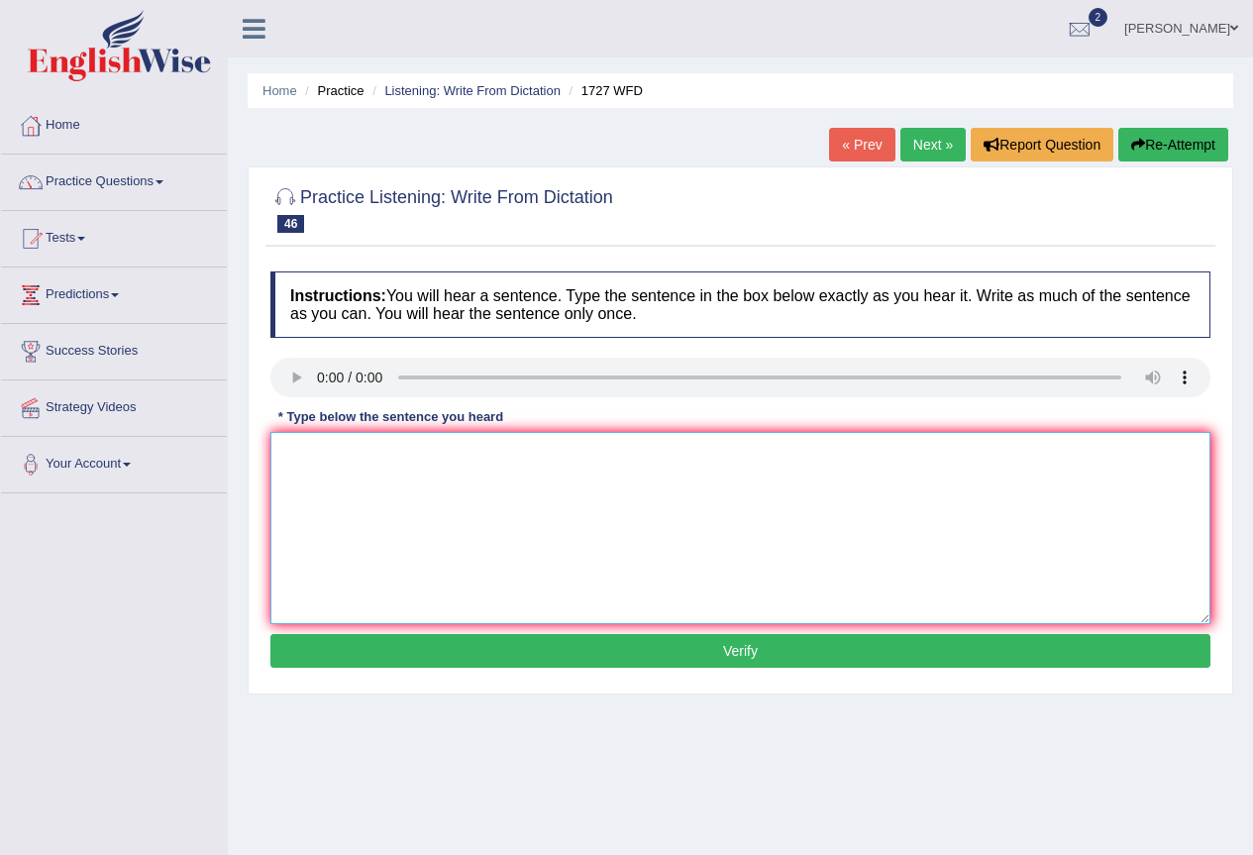
click at [473, 459] on textarea at bounding box center [740, 528] width 940 height 192
type textarea "The university were a seels and paint the feelable."
click at [662, 651] on button "Verify" at bounding box center [740, 651] width 940 height 34
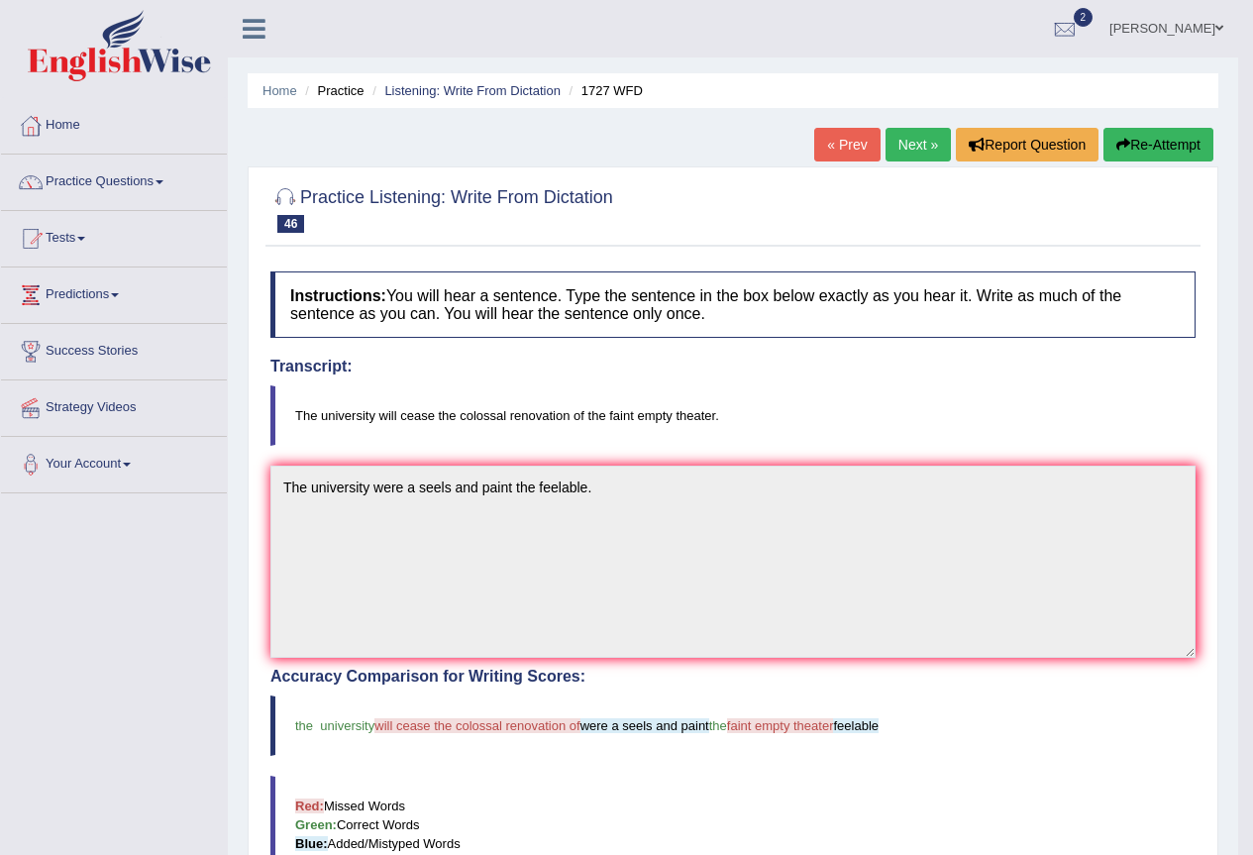
click at [908, 152] on link "Next »" at bounding box center [917, 145] width 65 height 34
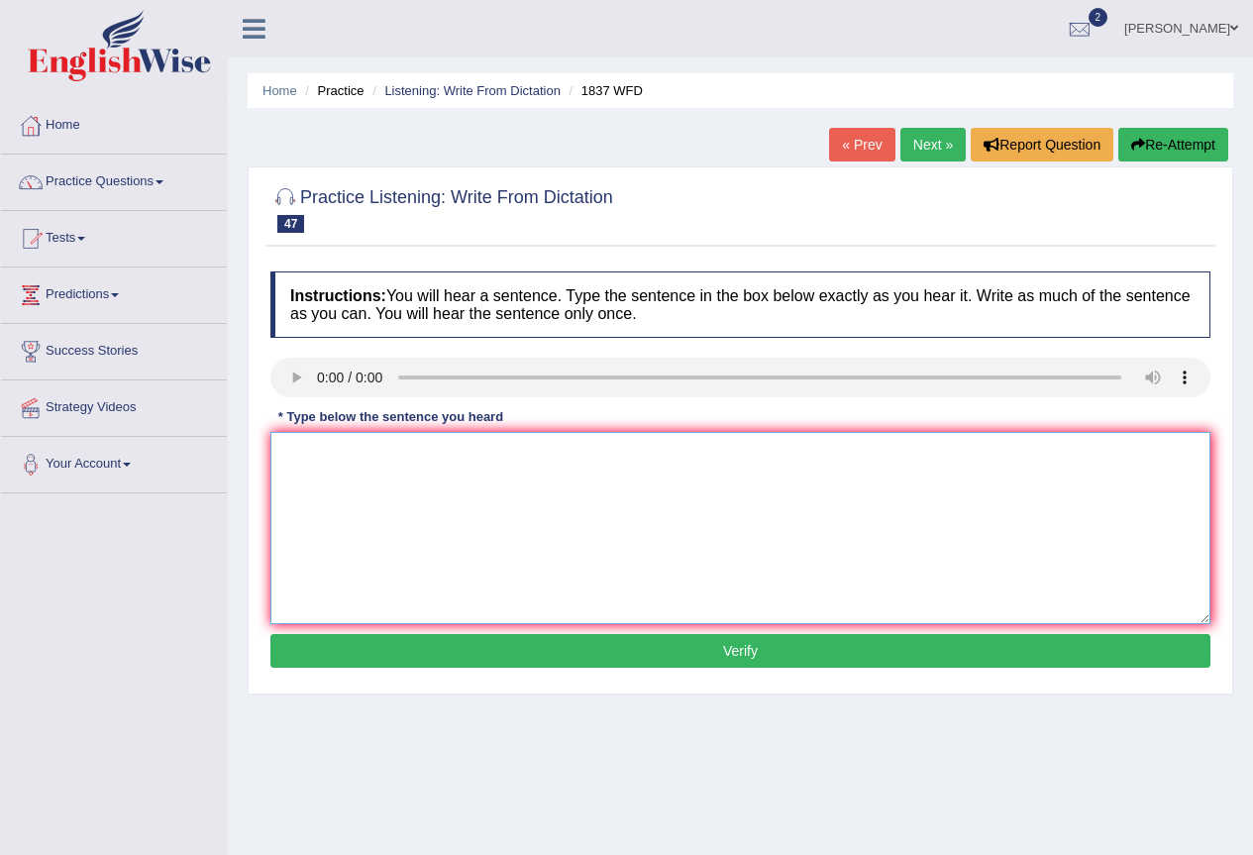
click at [307, 452] on textarea at bounding box center [740, 528] width 940 height 192
type textarea "The university now faces a series of challenges challenge in finance."
click at [698, 656] on button "Verify" at bounding box center [740, 651] width 940 height 34
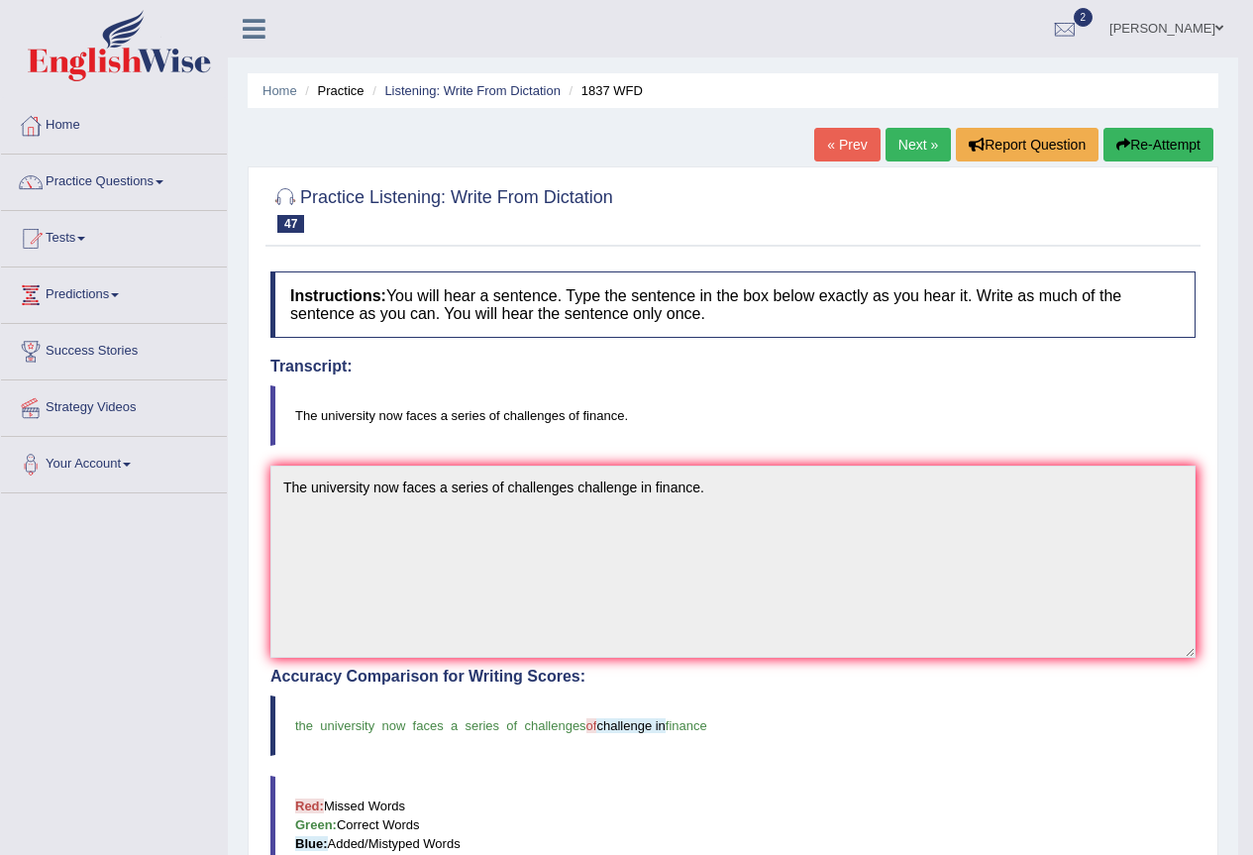
click at [913, 145] on link "Next »" at bounding box center [917, 145] width 65 height 34
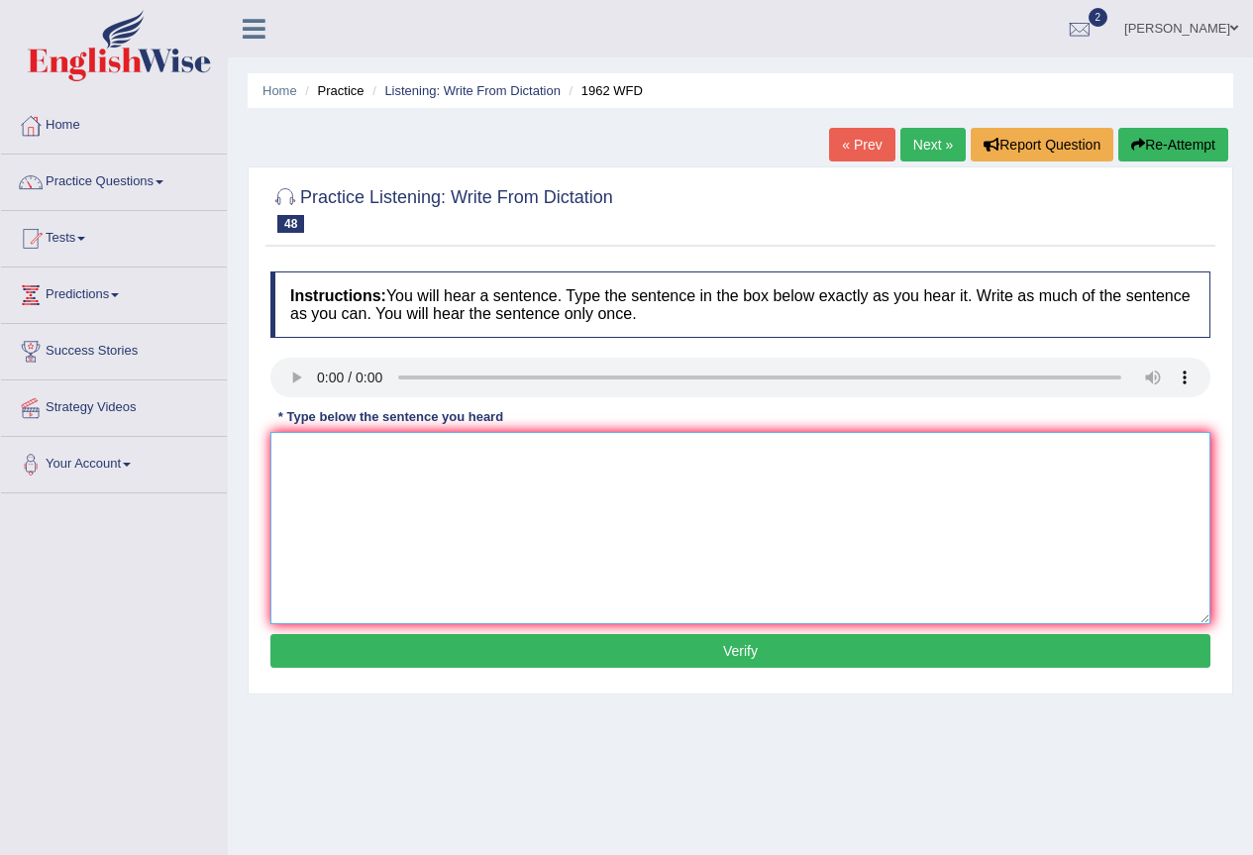
click at [400, 459] on textarea at bounding box center [740, 528] width 940 height 192
click at [529, 457] on textarea "Please note that the seminarhas been cncelled." at bounding box center [740, 528] width 940 height 192
type textarea "Please note that the seminarhas been cancelled."
click at [728, 644] on button "Verify" at bounding box center [740, 651] width 940 height 34
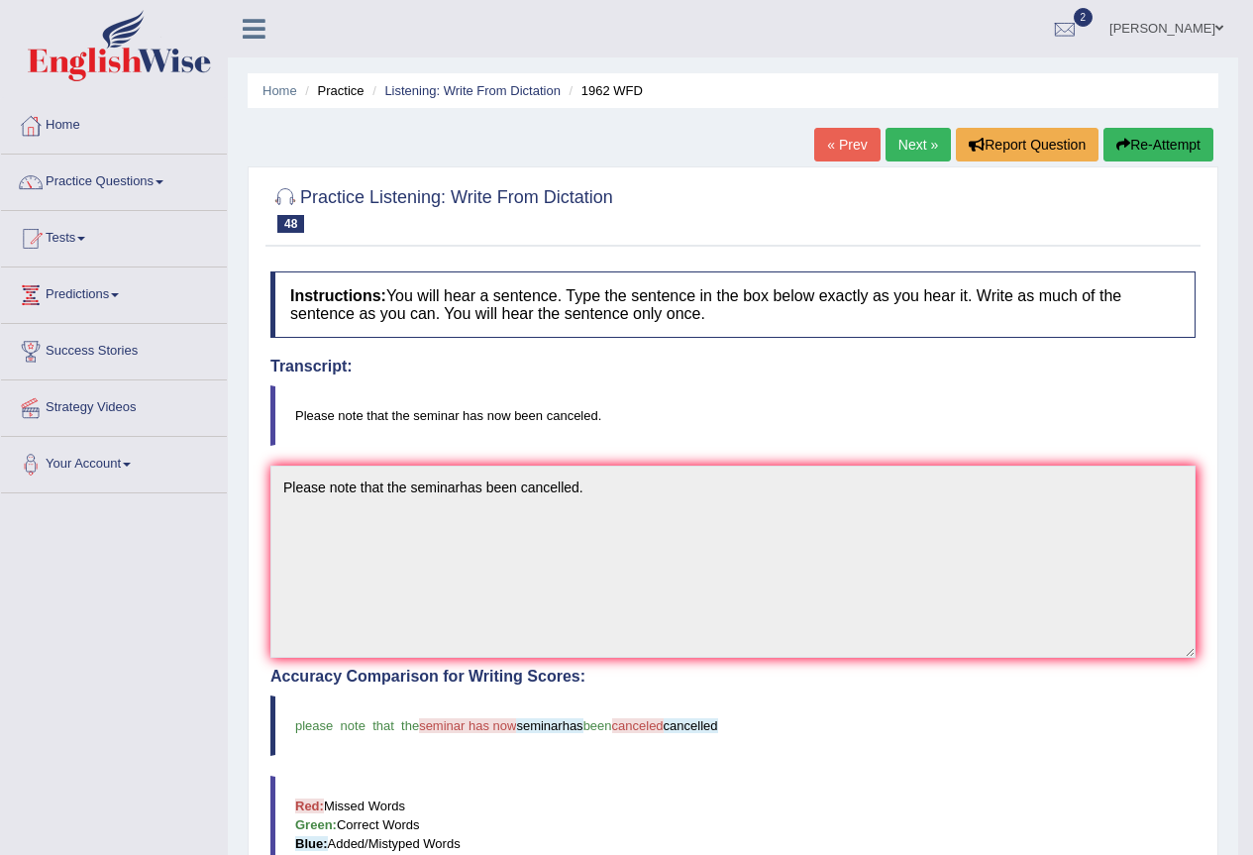
click at [909, 153] on link "Next »" at bounding box center [917, 145] width 65 height 34
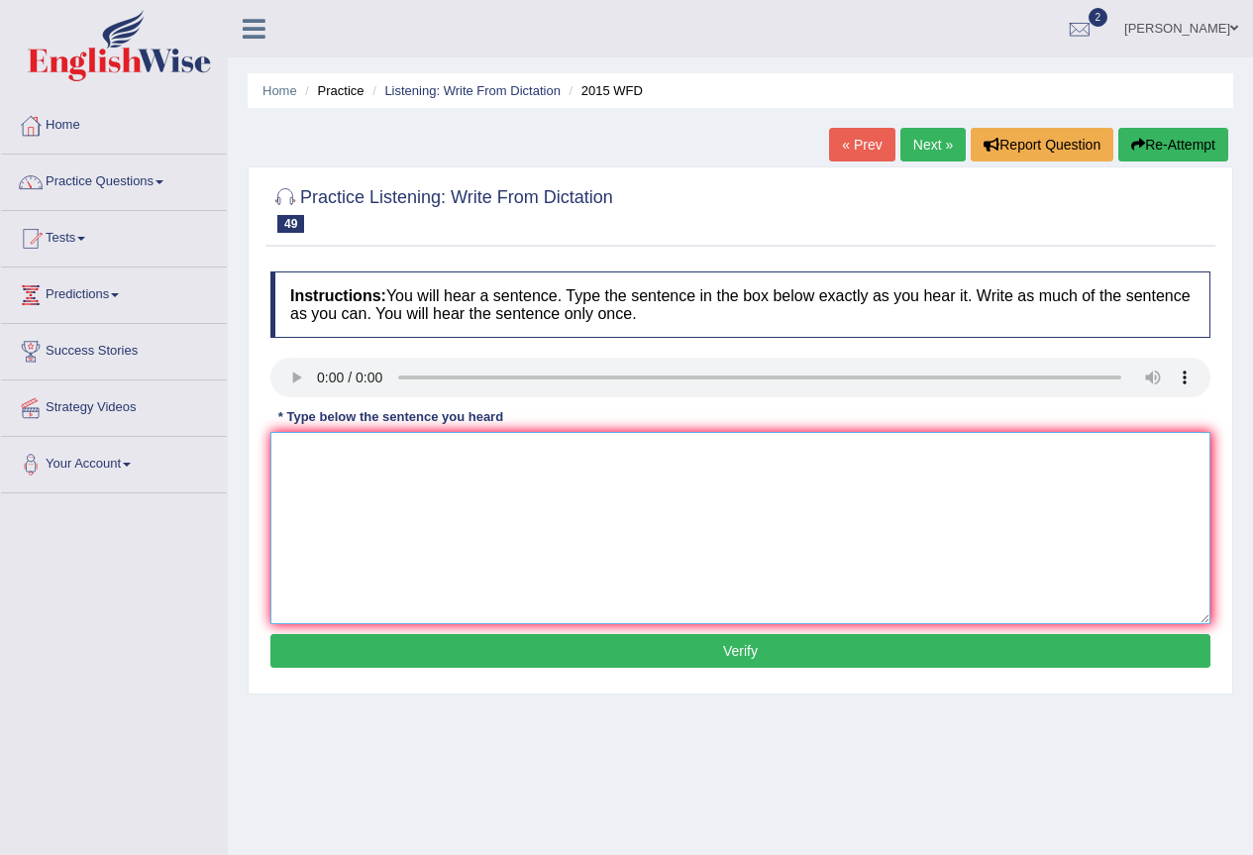
click at [344, 452] on textarea at bounding box center [740, 528] width 940 height 192
type textarea "The result of the research has been helps the echo system balance."
click at [597, 657] on button "Verify" at bounding box center [740, 651] width 940 height 34
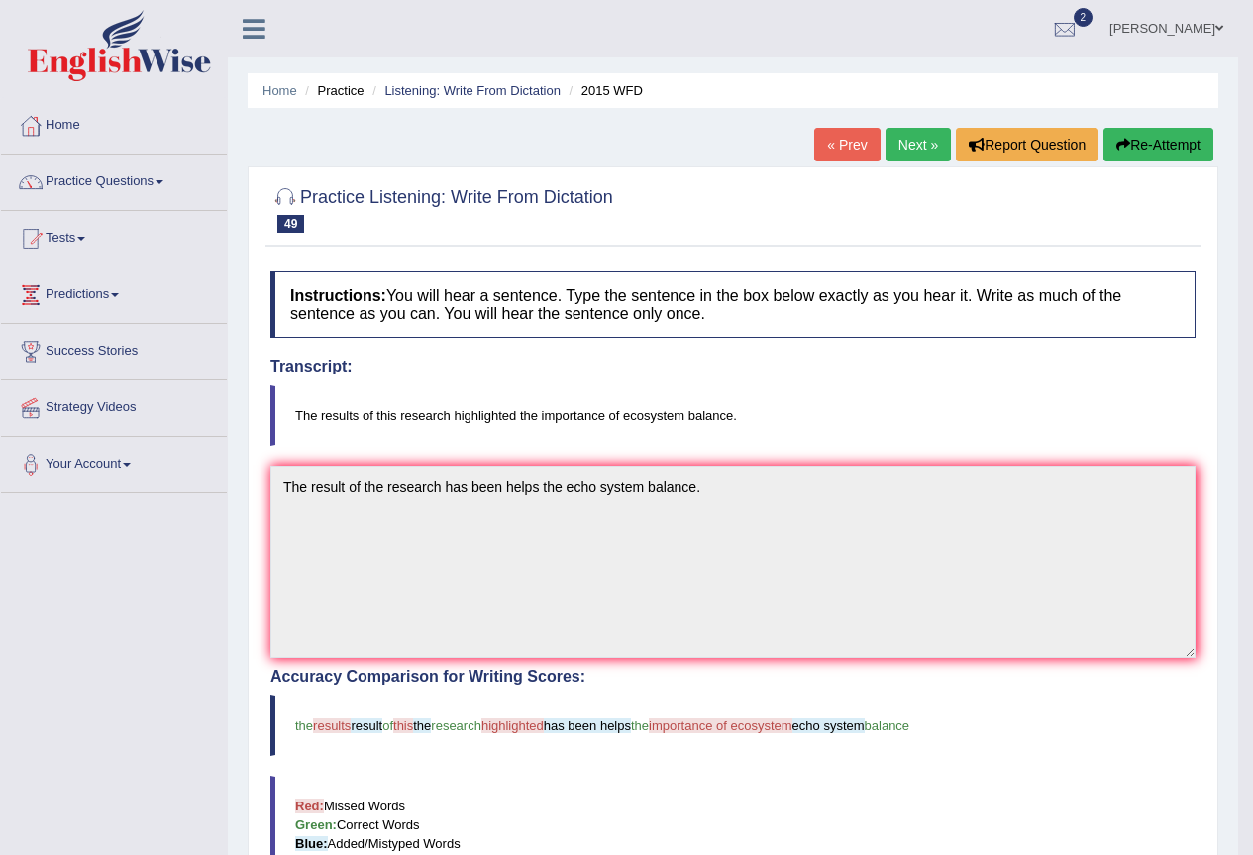
click at [885, 147] on link "Next »" at bounding box center [917, 145] width 65 height 34
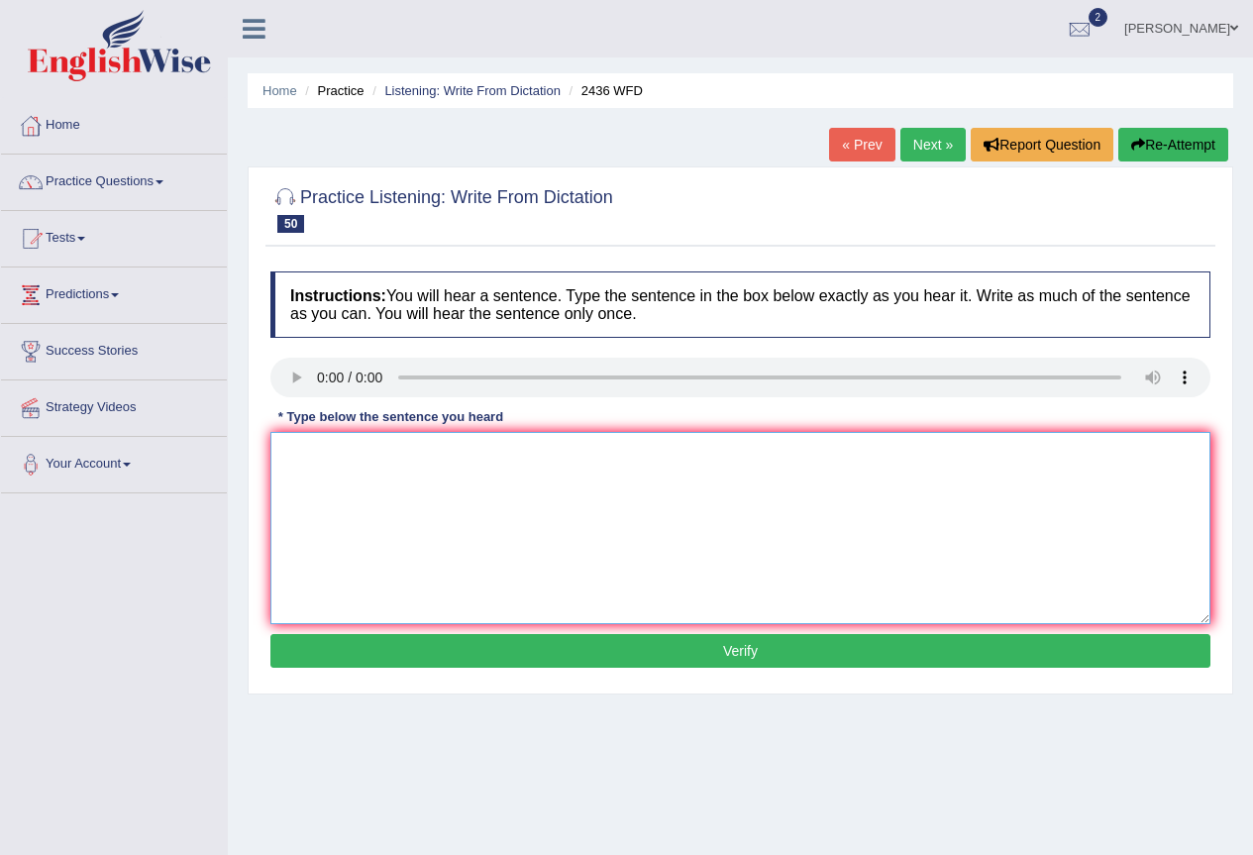
click at [330, 465] on textarea at bounding box center [740, 528] width 940 height 192
type textarea "We encouraged the students to complete theapplications before the deadline."
click at [856, 652] on button "Verify" at bounding box center [740, 651] width 940 height 34
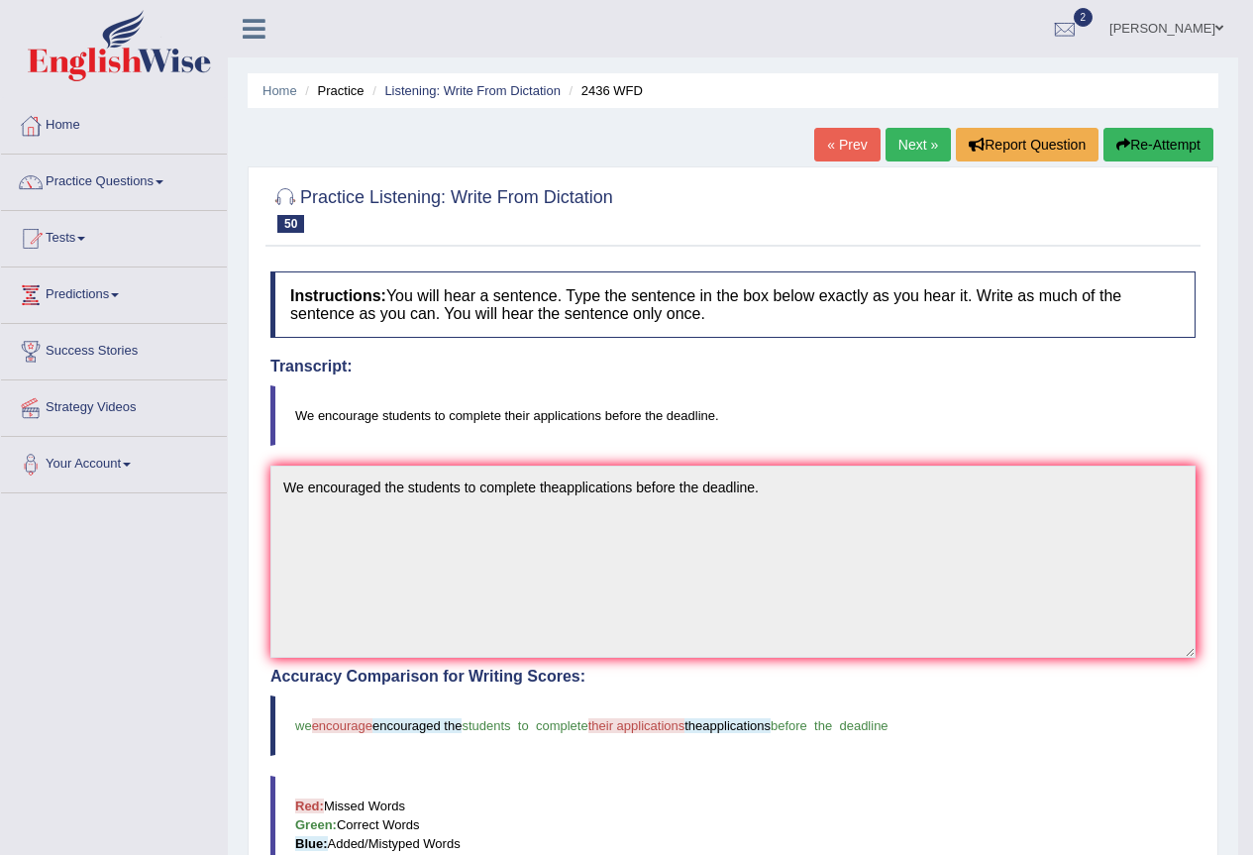
click at [924, 150] on link "Next »" at bounding box center [917, 145] width 65 height 34
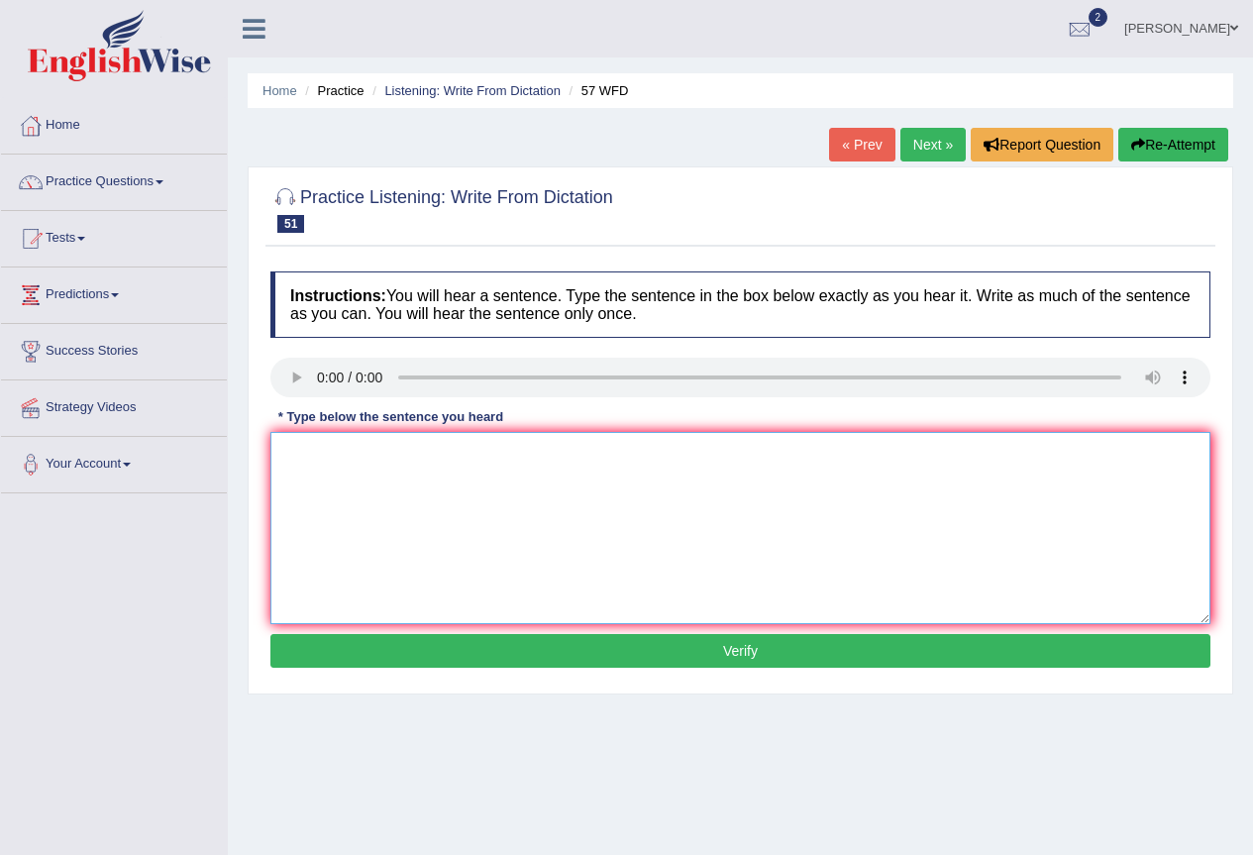
click at [375, 470] on textarea at bounding box center [740, 528] width 940 height 192
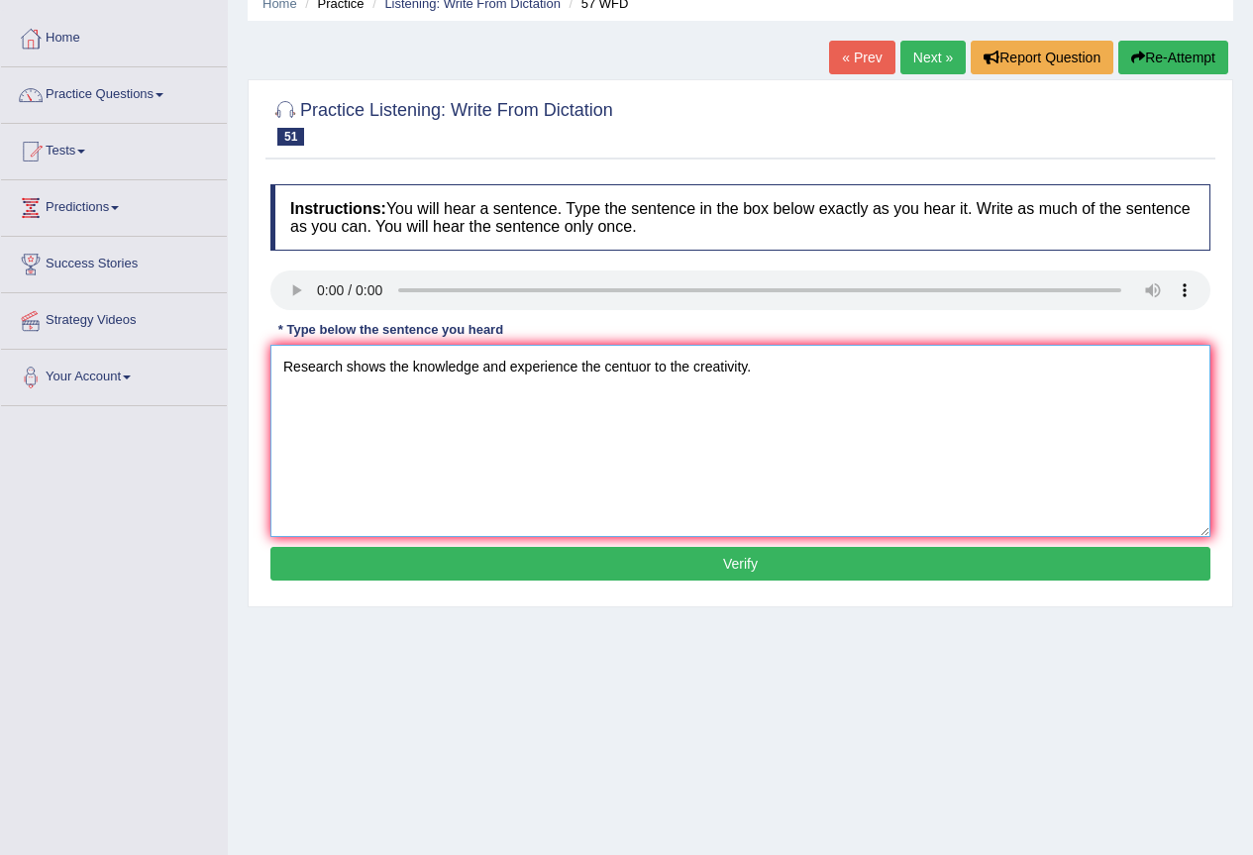
scroll to position [132, 0]
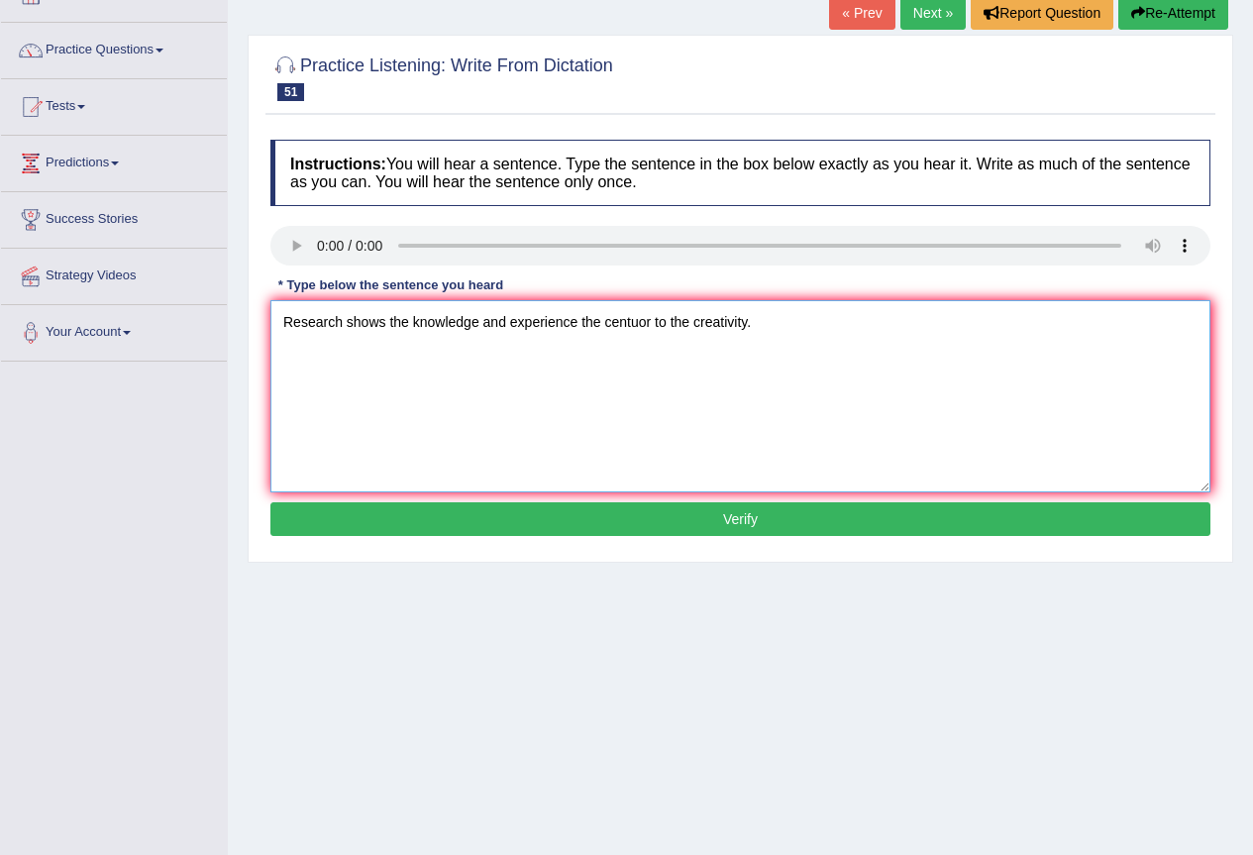
type textarea "Research shows the knowledge and experience the centuor to the creativity."
click at [782, 516] on button "Verify" at bounding box center [740, 519] width 940 height 34
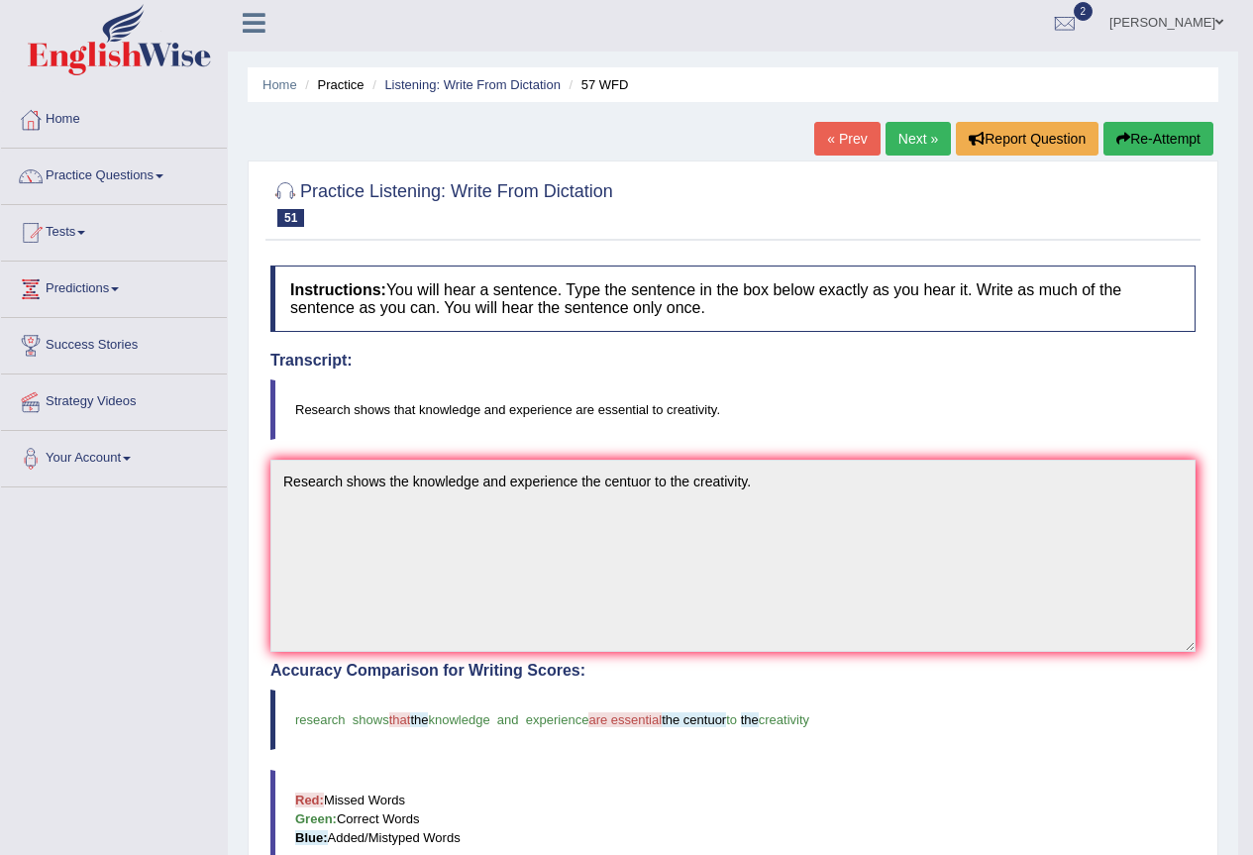
scroll to position [0, 0]
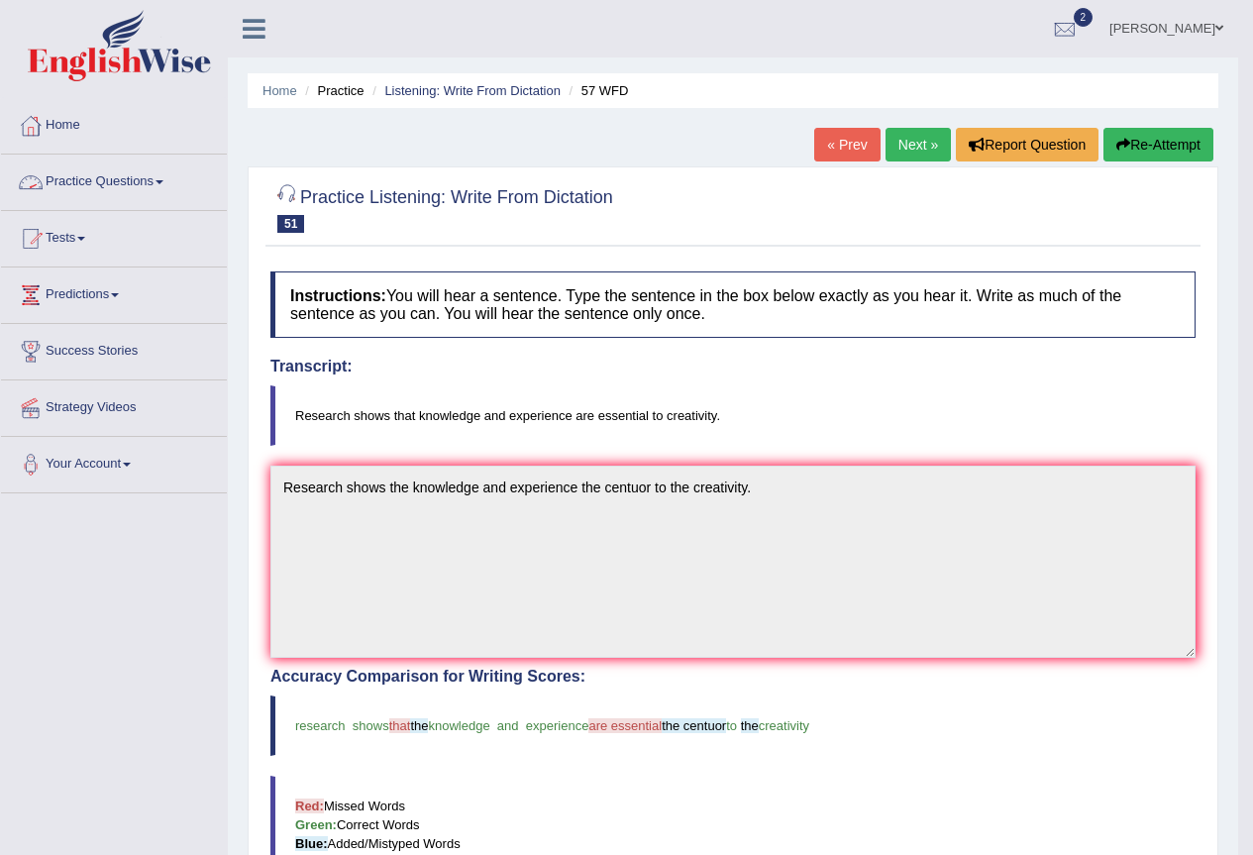
click at [164, 178] on link "Practice Questions" at bounding box center [114, 180] width 226 height 50
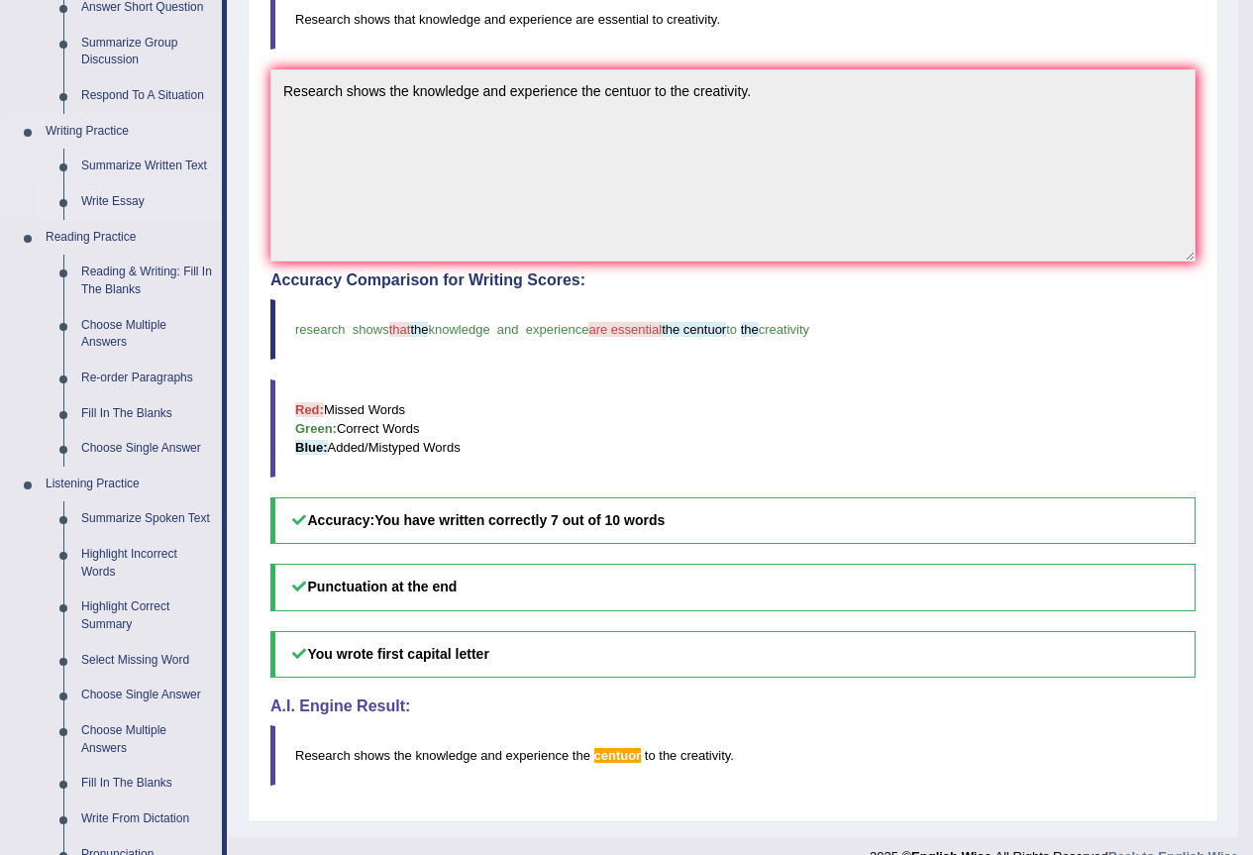
scroll to position [264, 0]
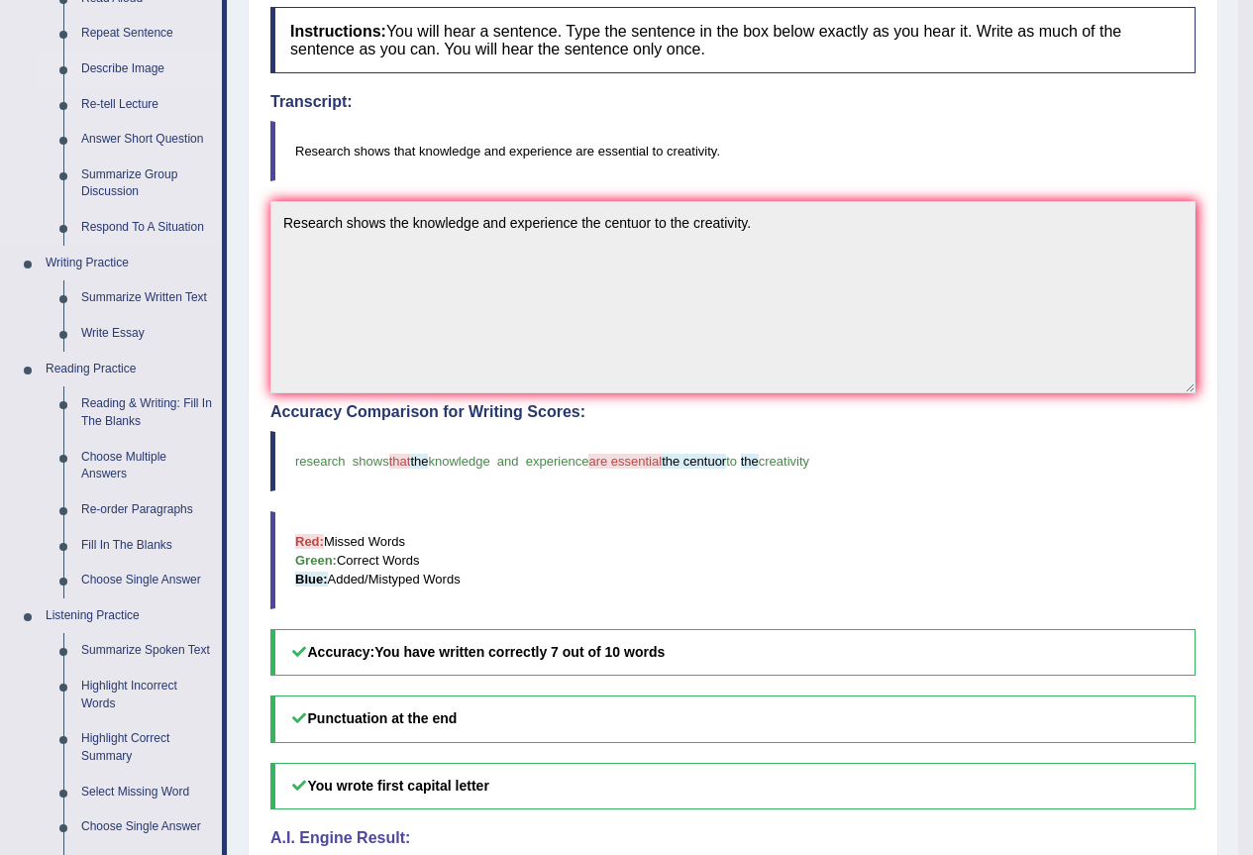
click at [146, 72] on link "Describe Image" at bounding box center [147, 70] width 150 height 36
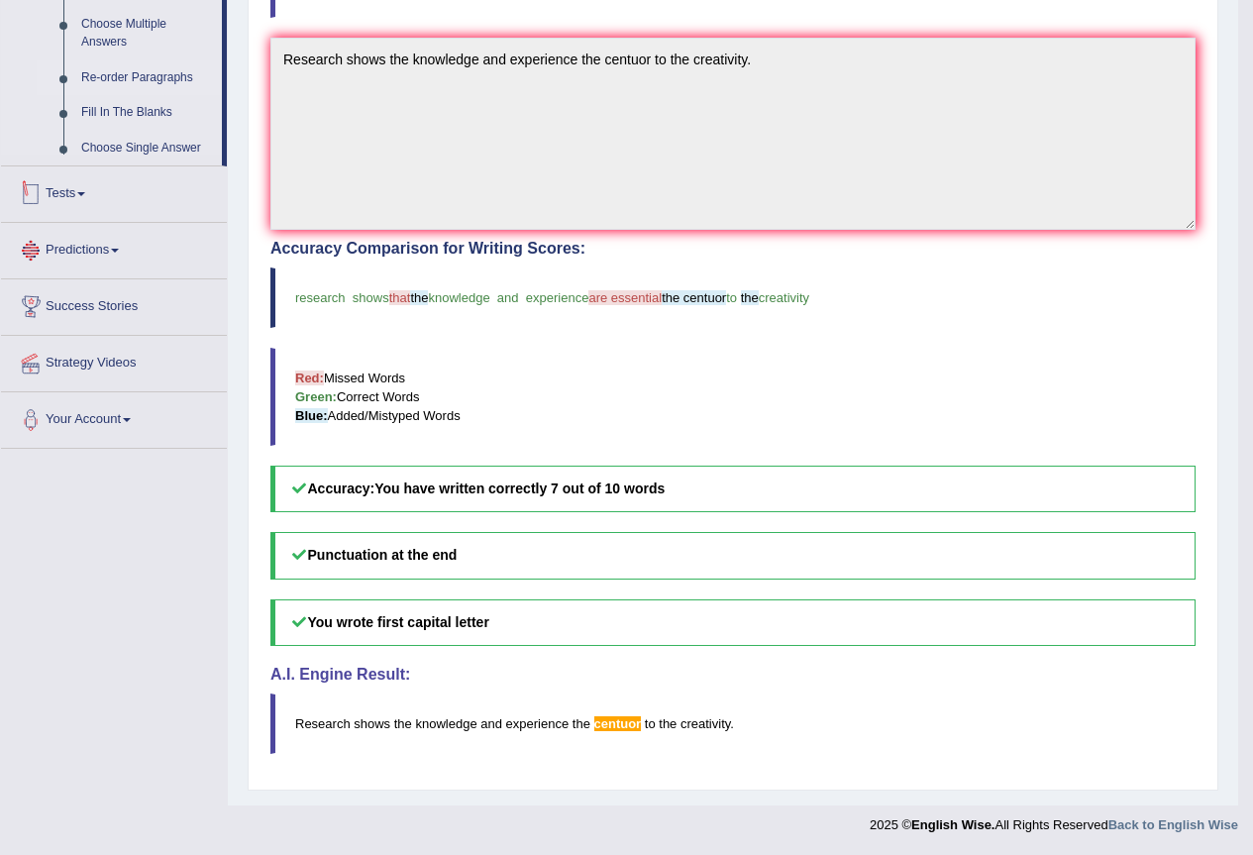
scroll to position [650, 0]
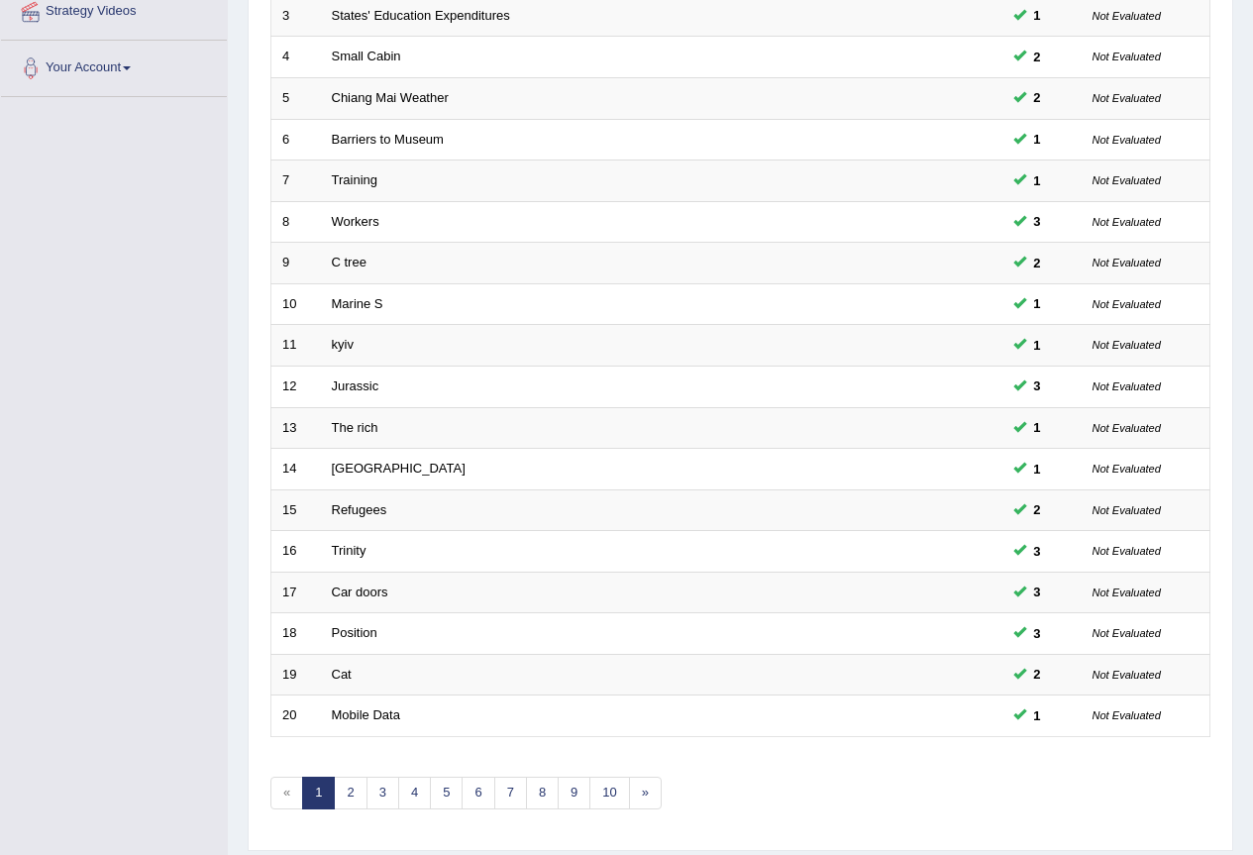
scroll to position [457, 0]
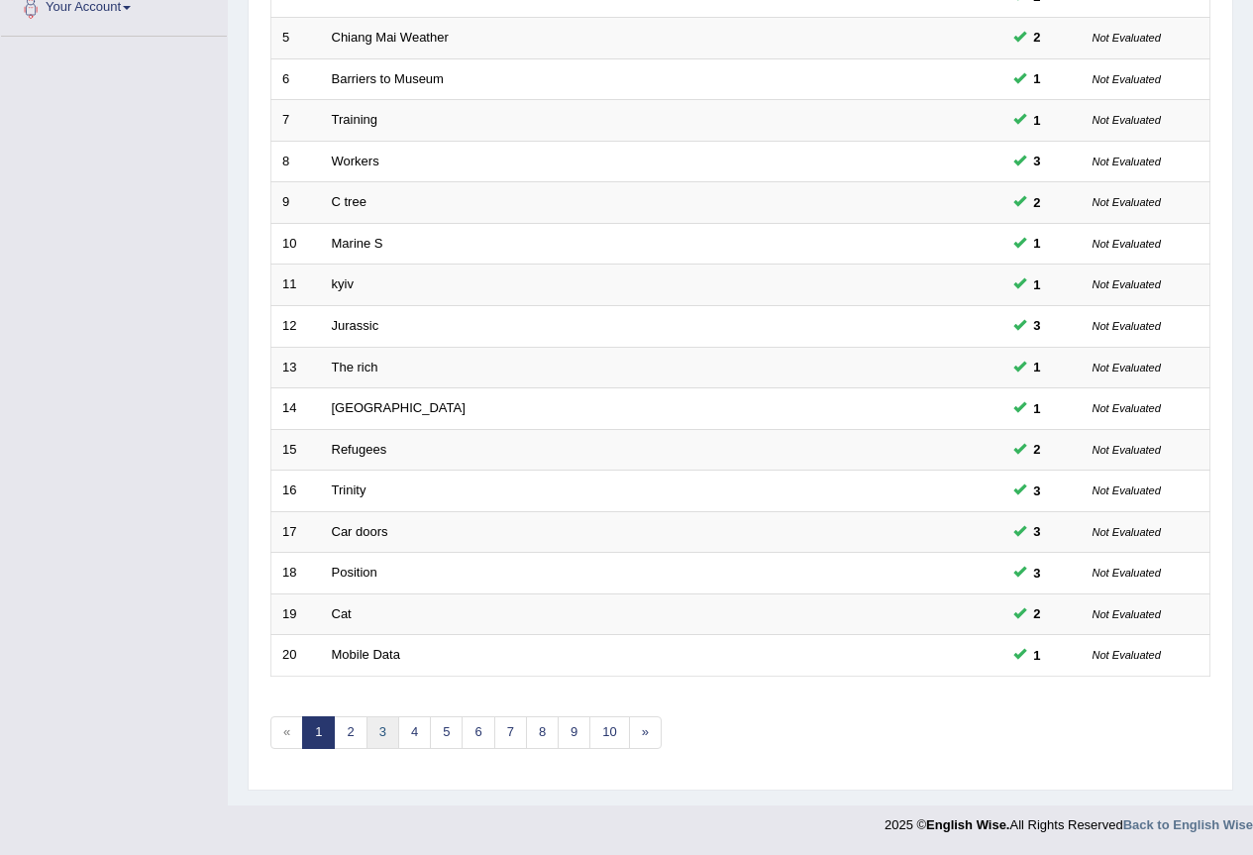
click at [371, 735] on link "3" at bounding box center [382, 732] width 33 height 33
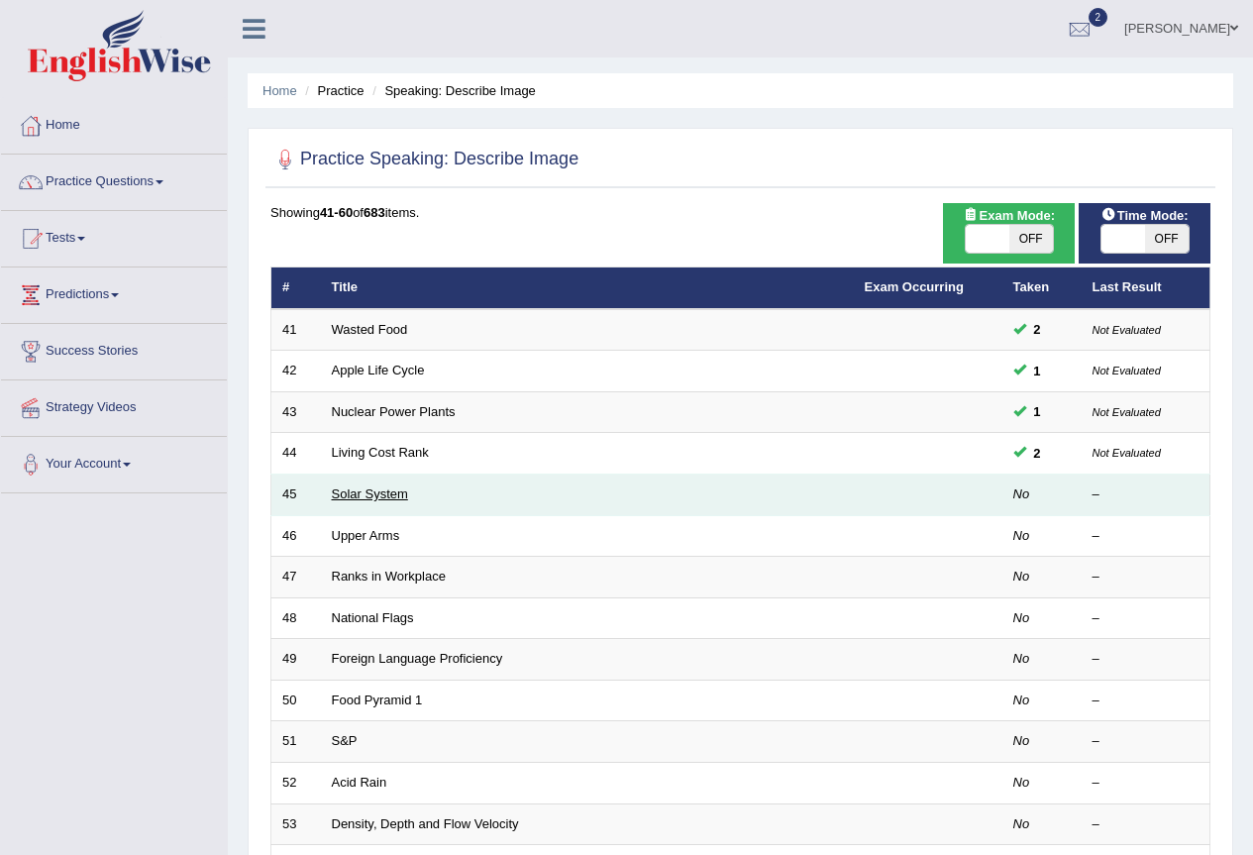
click at [379, 494] on link "Solar System" at bounding box center [370, 493] width 76 height 15
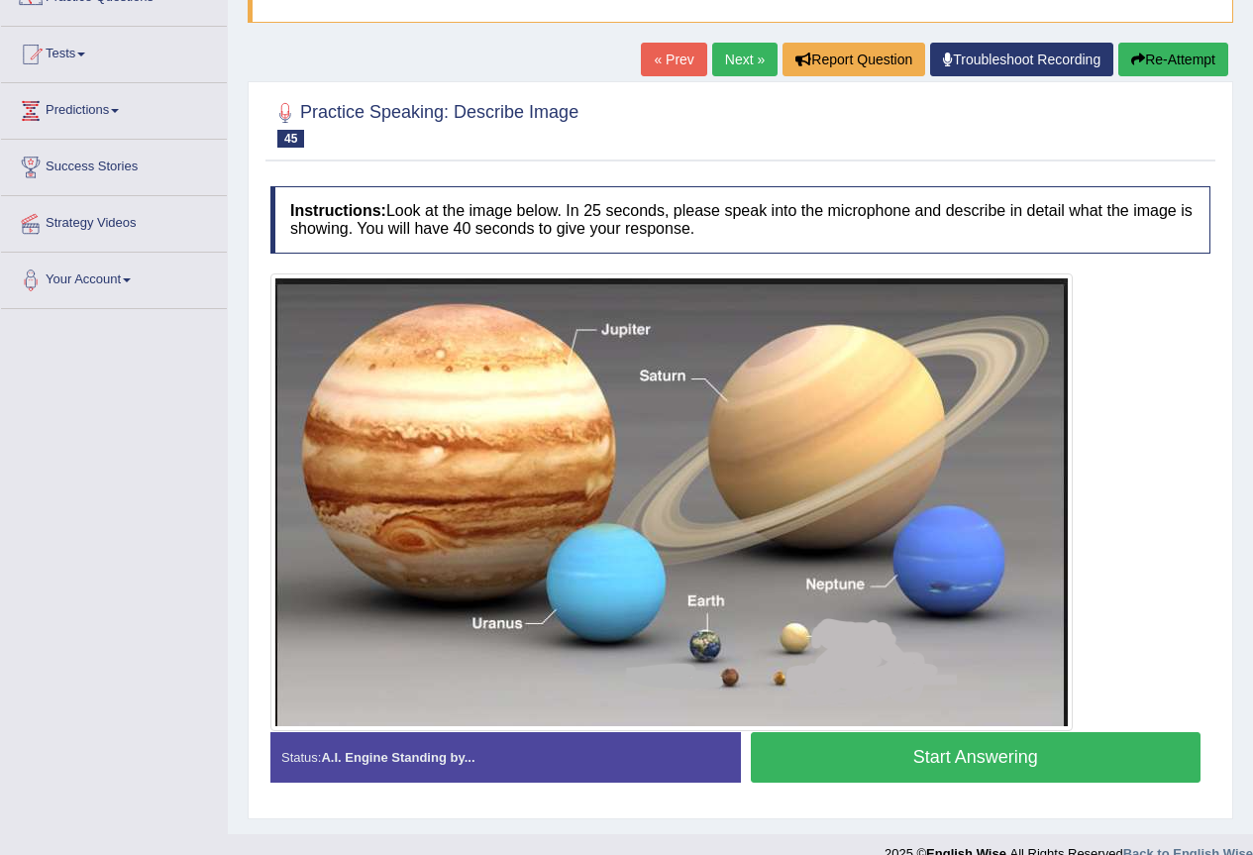
scroll to position [213, 0]
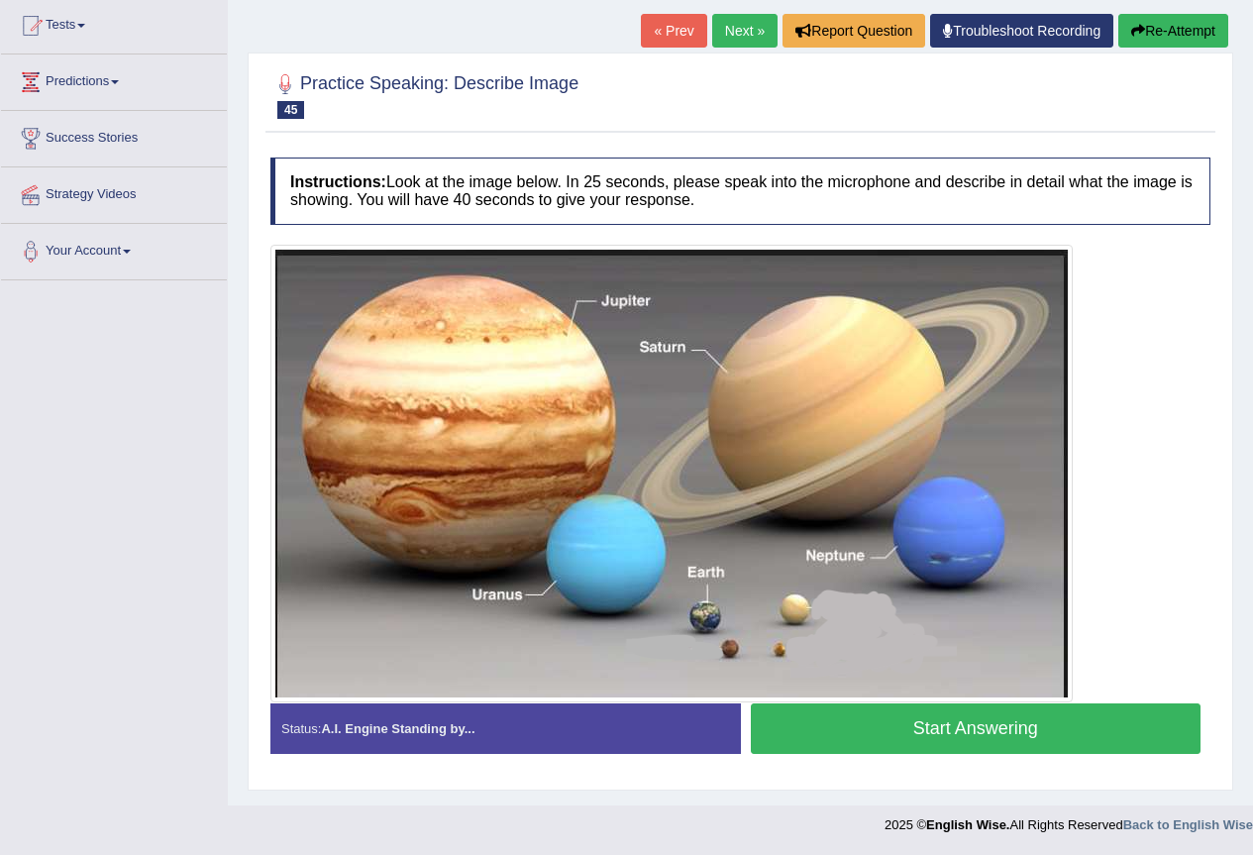
click at [825, 727] on button "Start Answering" at bounding box center [976, 728] width 451 height 51
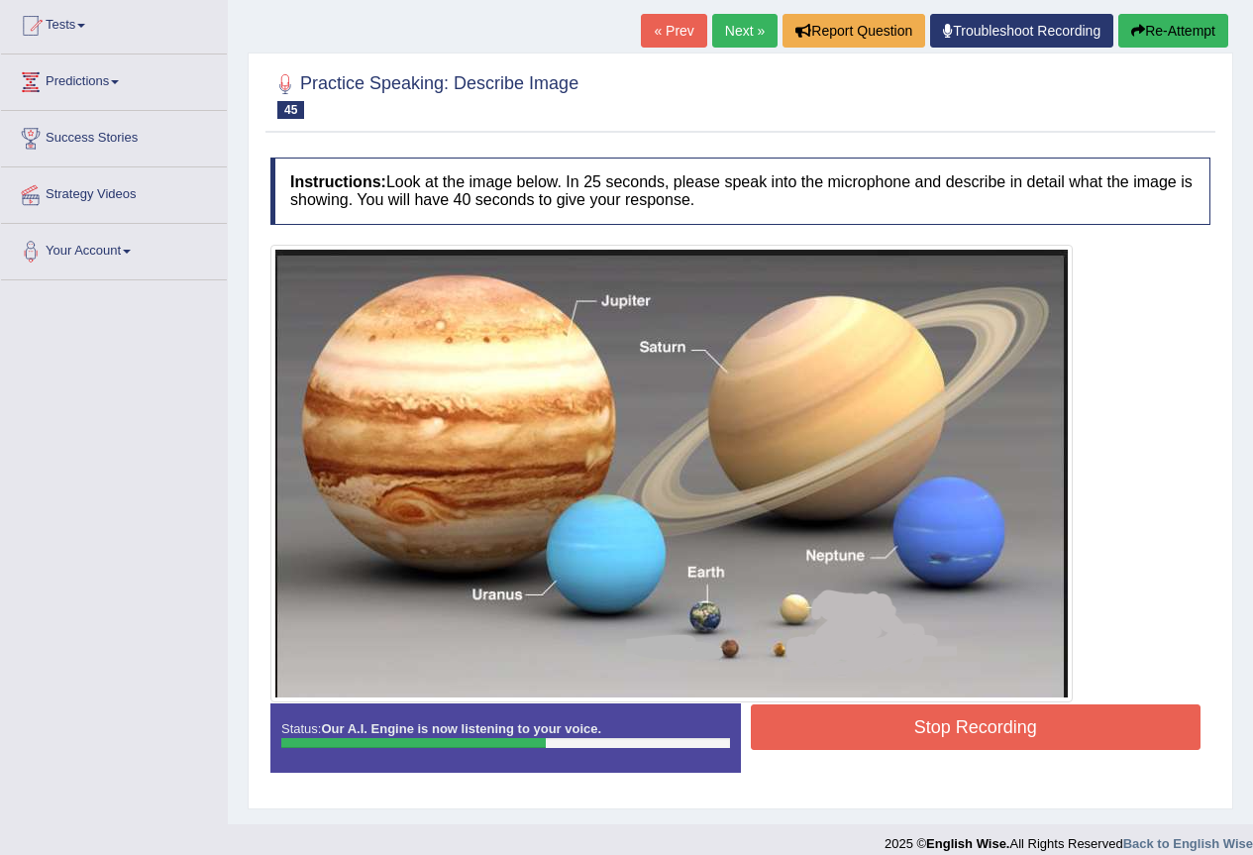
drag, startPoint x: 827, startPoint y: 729, endPoint x: 871, endPoint y: 756, distance: 51.1
click at [848, 762] on div "Status: Our A.I. Engine is now listening to your voice. Start Answering Stop Re…" at bounding box center [740, 747] width 940 height 89
click at [825, 719] on button "Stop Recording" at bounding box center [976, 727] width 451 height 46
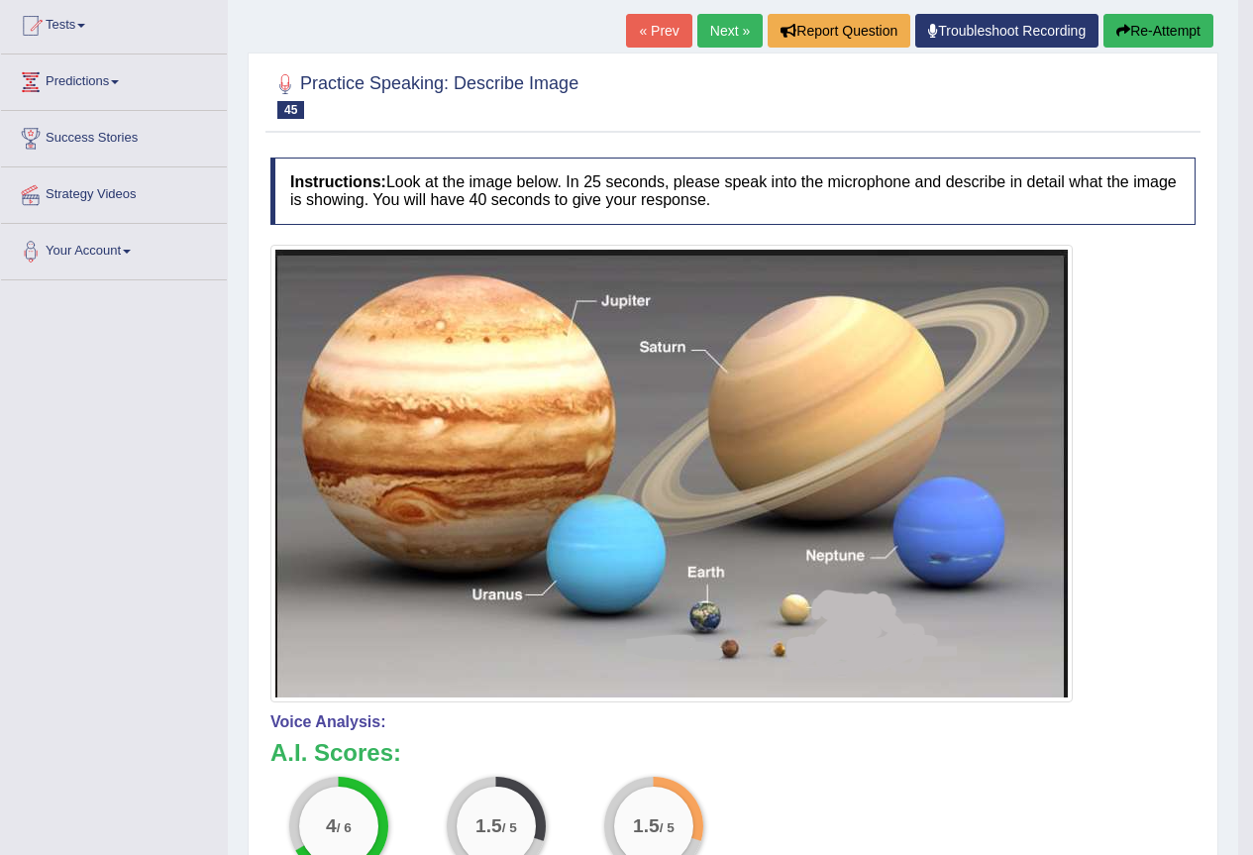
click at [1121, 36] on icon "button" at bounding box center [1123, 31] width 14 height 14
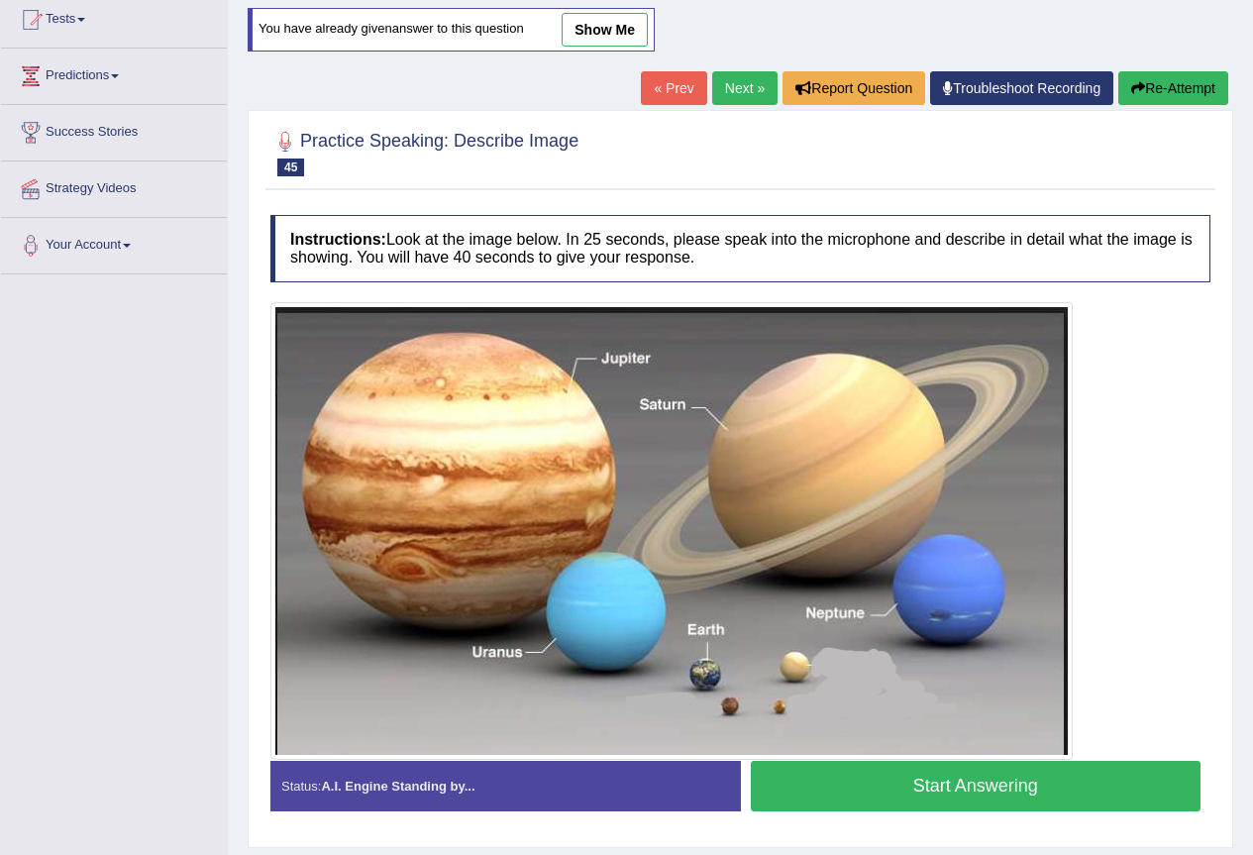
click at [884, 784] on button "Start Answering" at bounding box center [976, 786] width 451 height 51
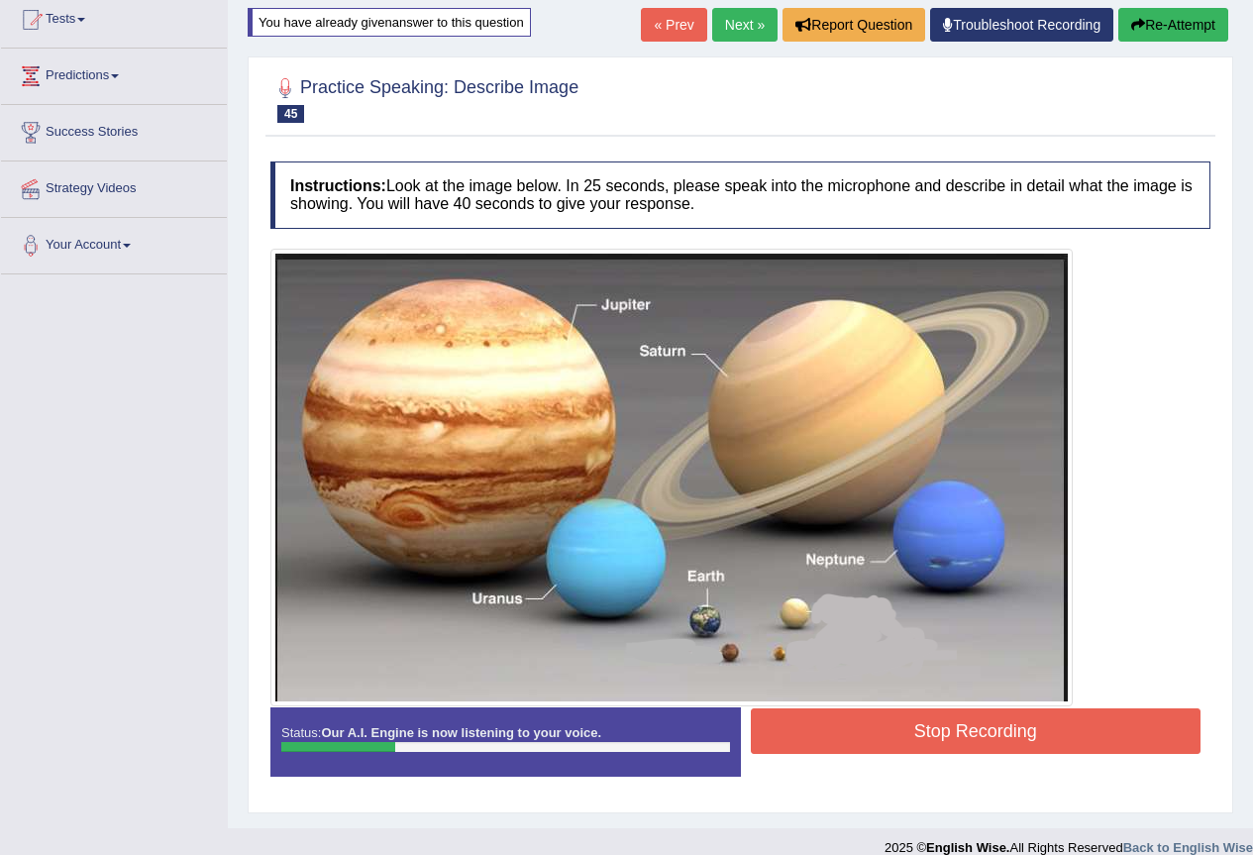
click at [830, 722] on button "Stop Recording" at bounding box center [976, 731] width 451 height 46
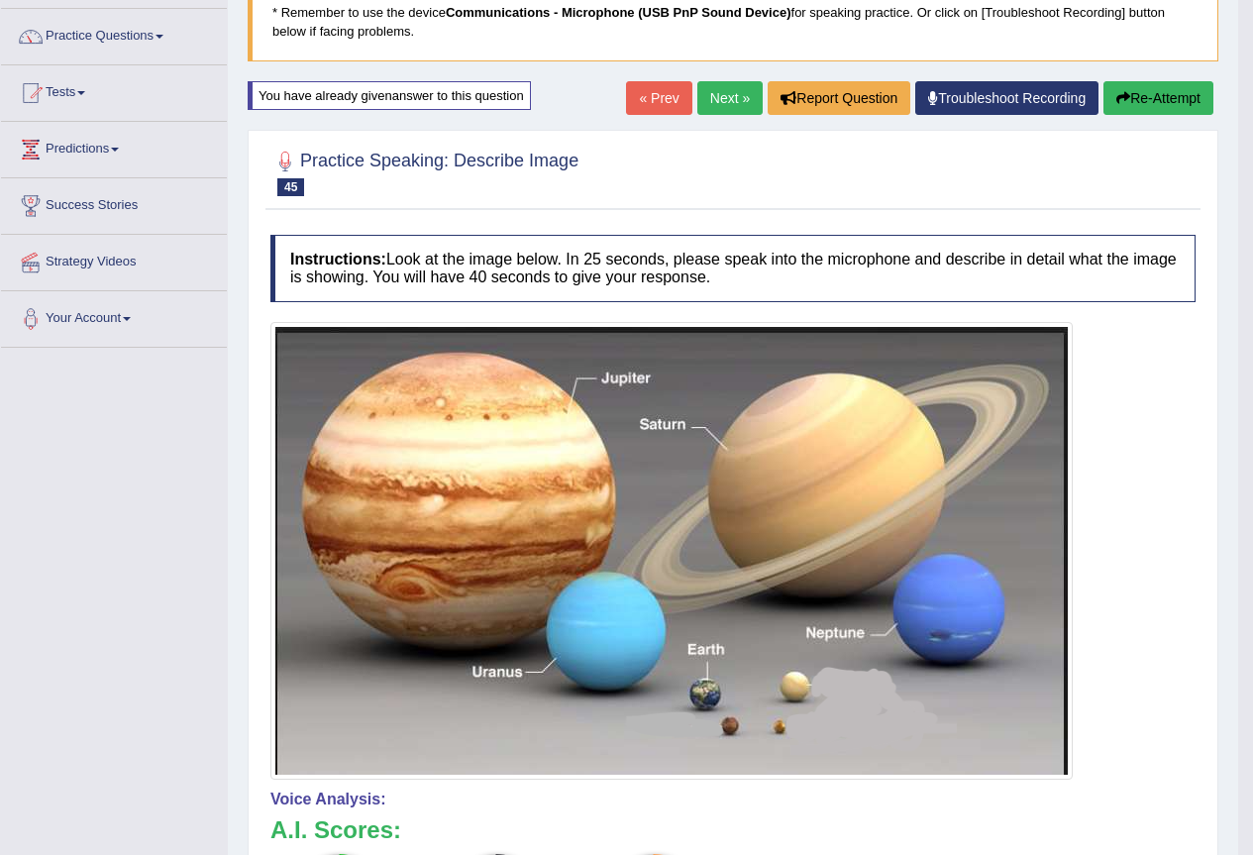
scroll to position [87, 0]
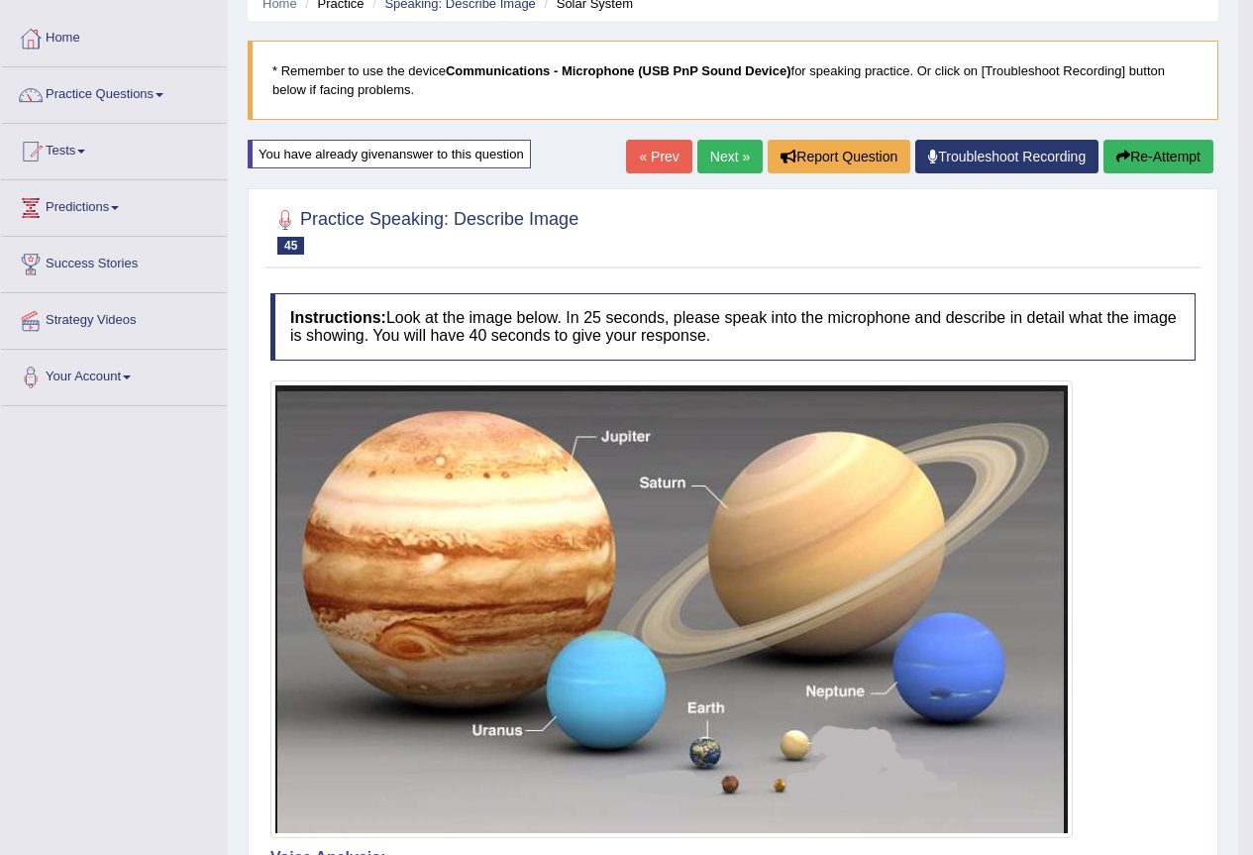
click at [1150, 160] on button "Re-Attempt" at bounding box center [1158, 157] width 110 height 34
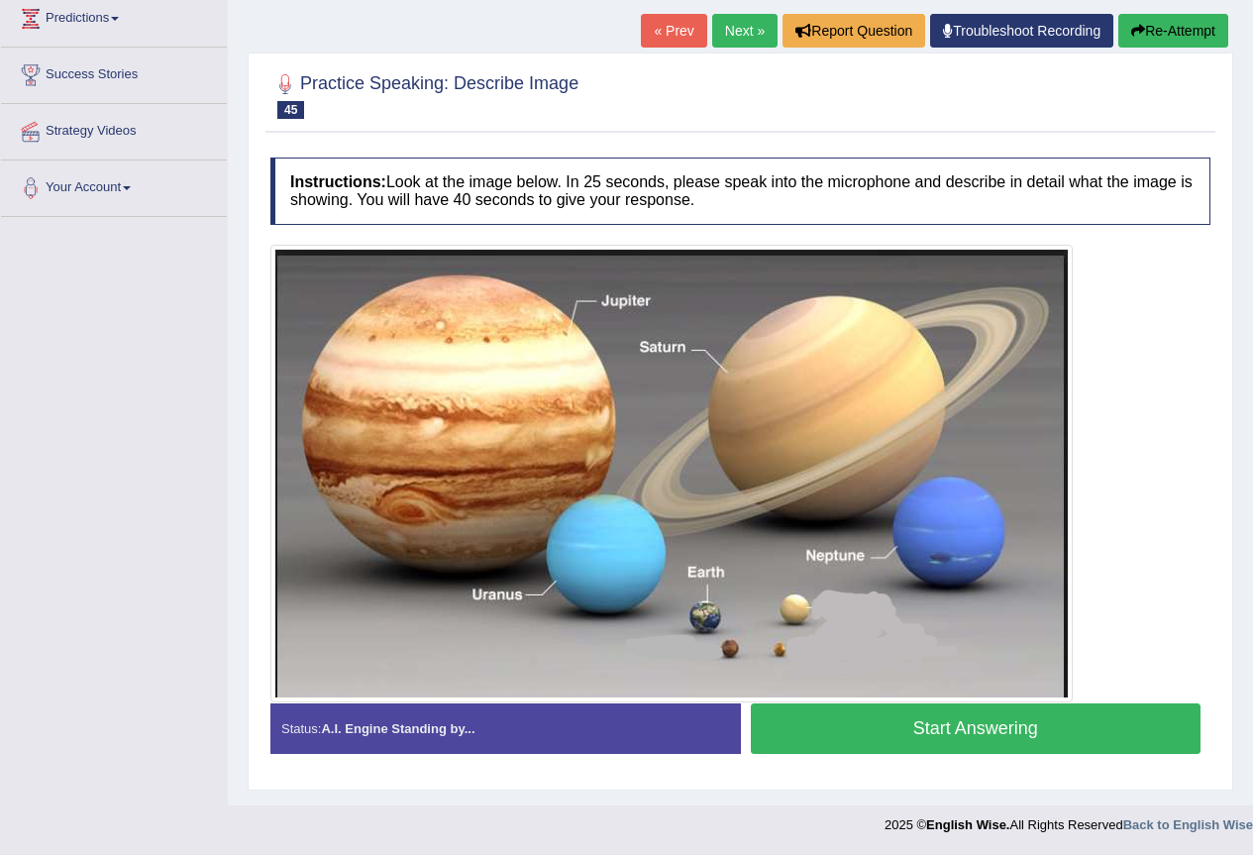
scroll to position [276, 0]
click at [955, 711] on button "Start Answering" at bounding box center [976, 728] width 451 height 51
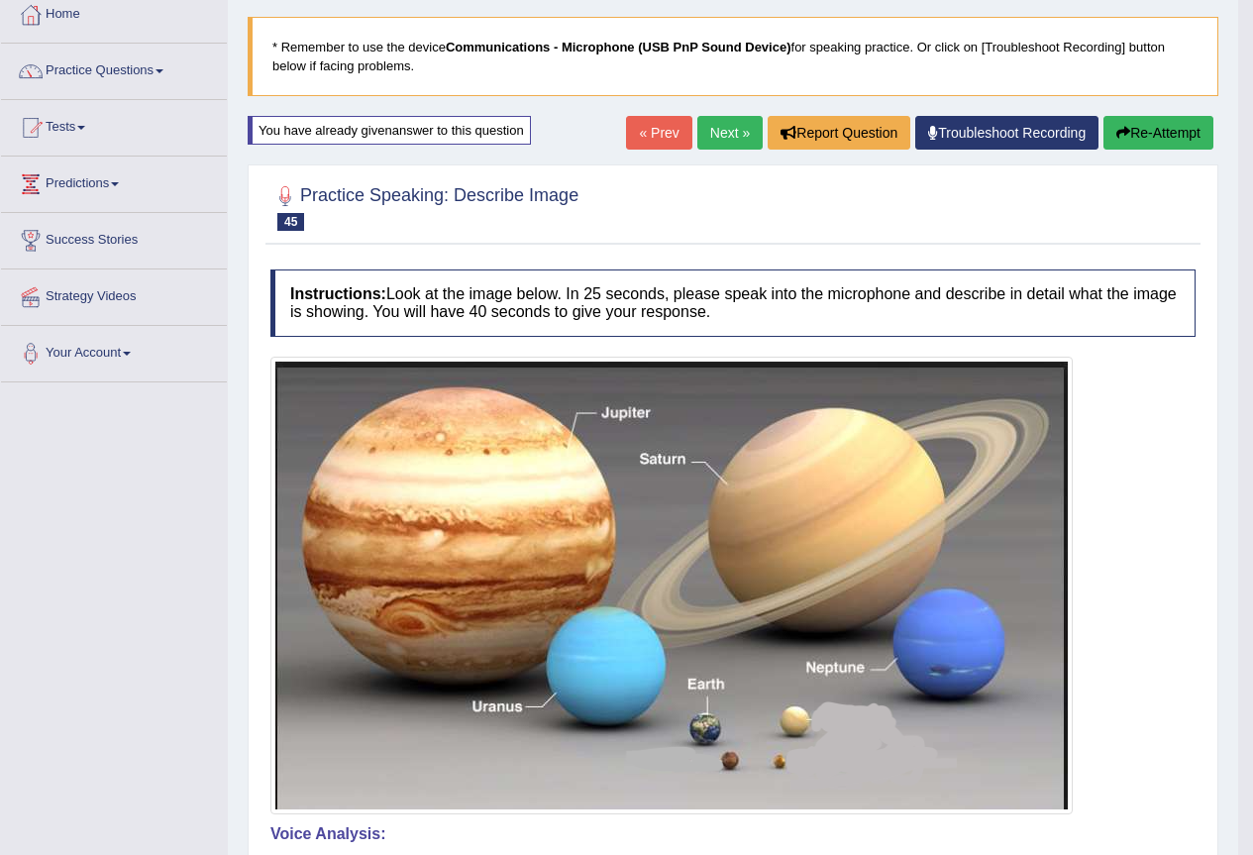
scroll to position [110, 0]
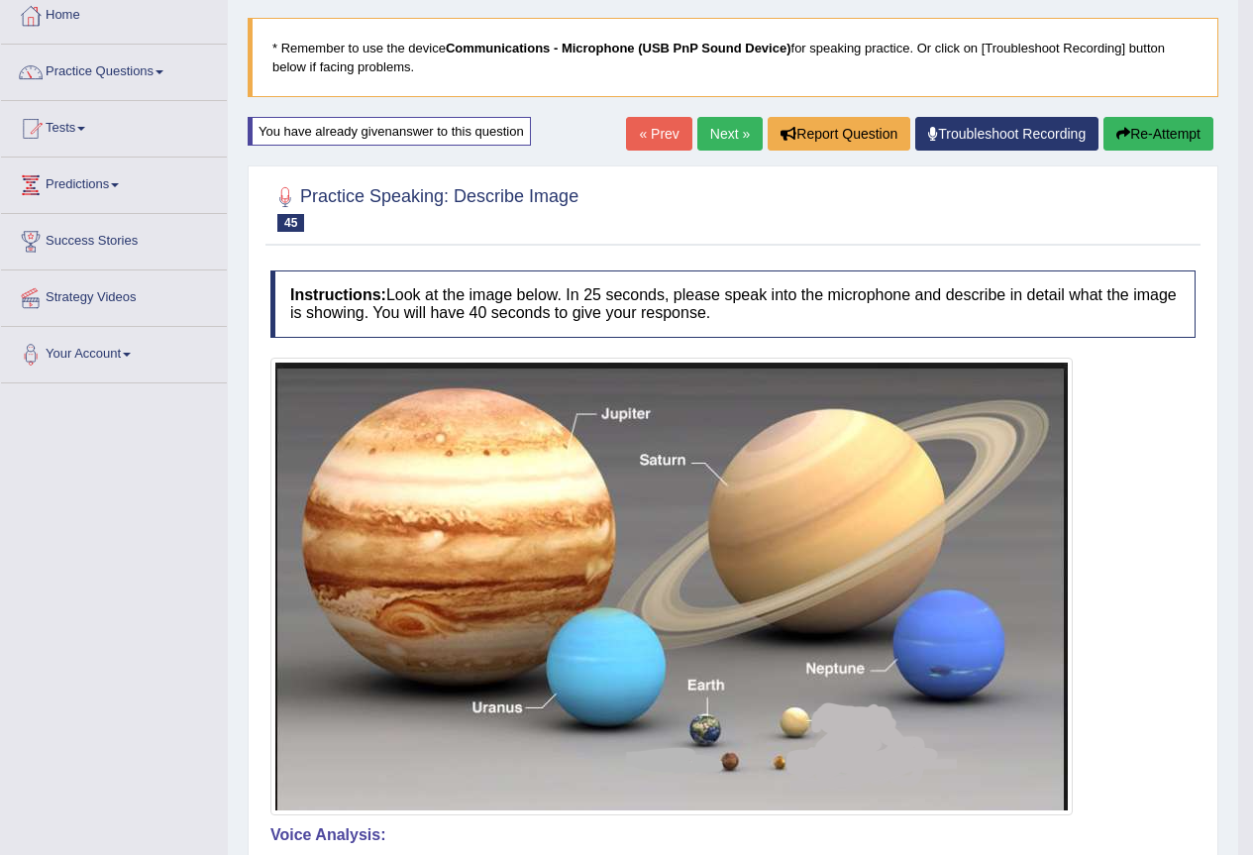
click at [1134, 138] on button "Re-Attempt" at bounding box center [1158, 134] width 110 height 34
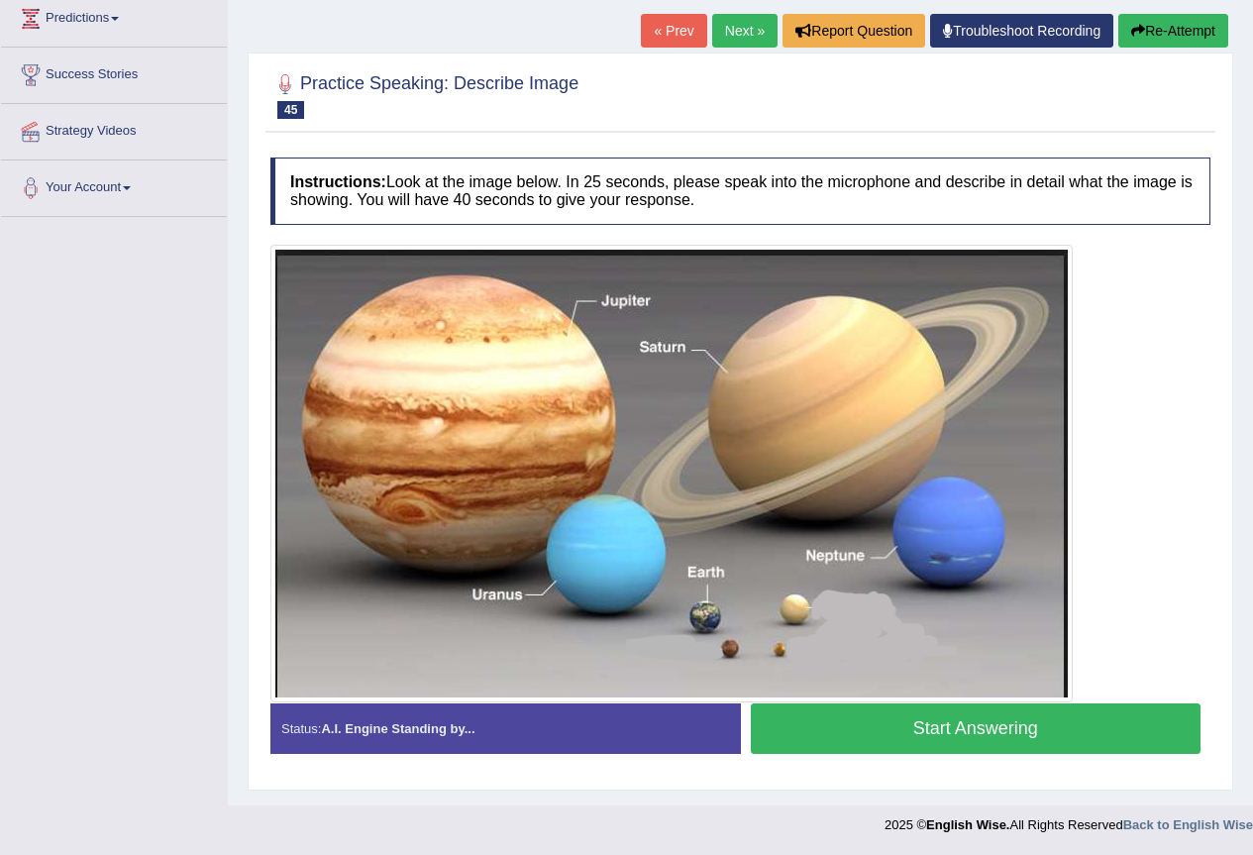
scroll to position [276, 0]
click at [993, 732] on button "Start Answering" at bounding box center [976, 728] width 451 height 51
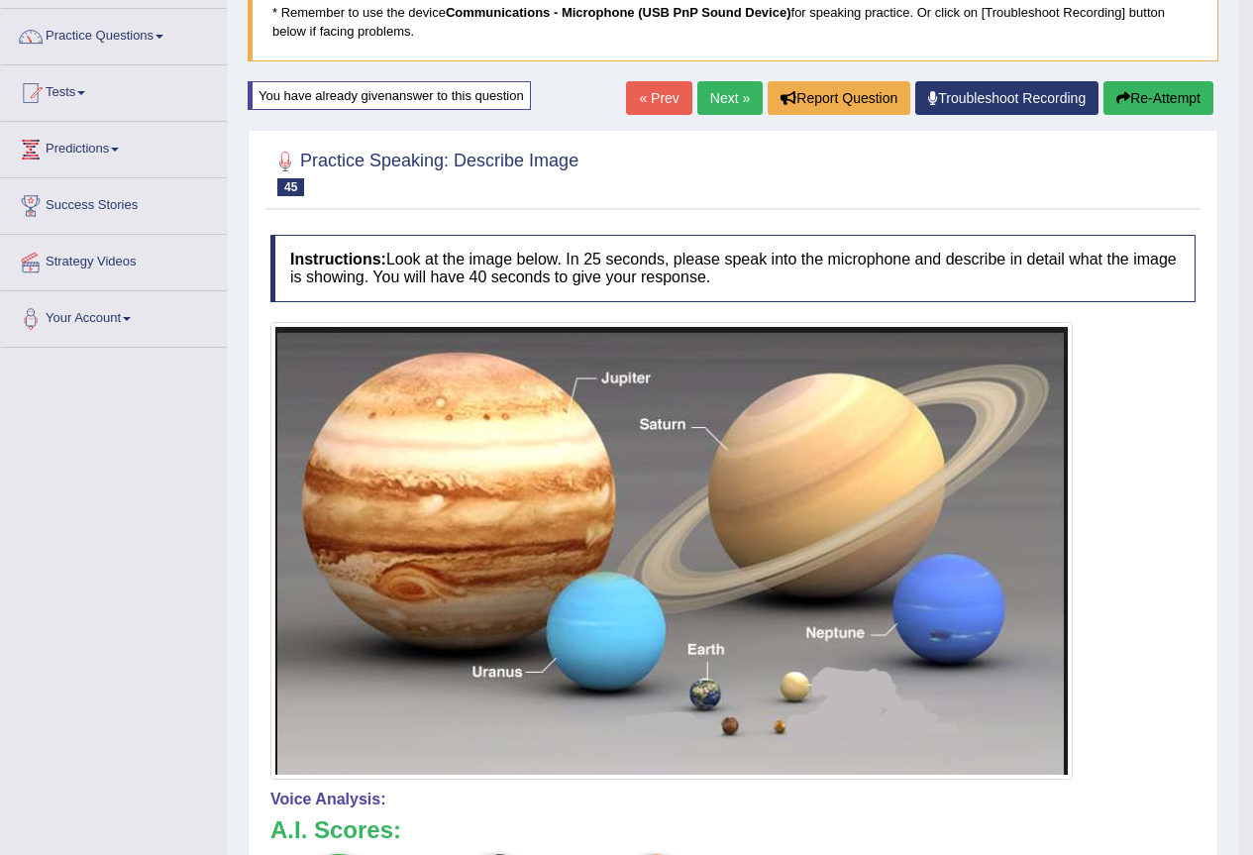
scroll to position [0, 0]
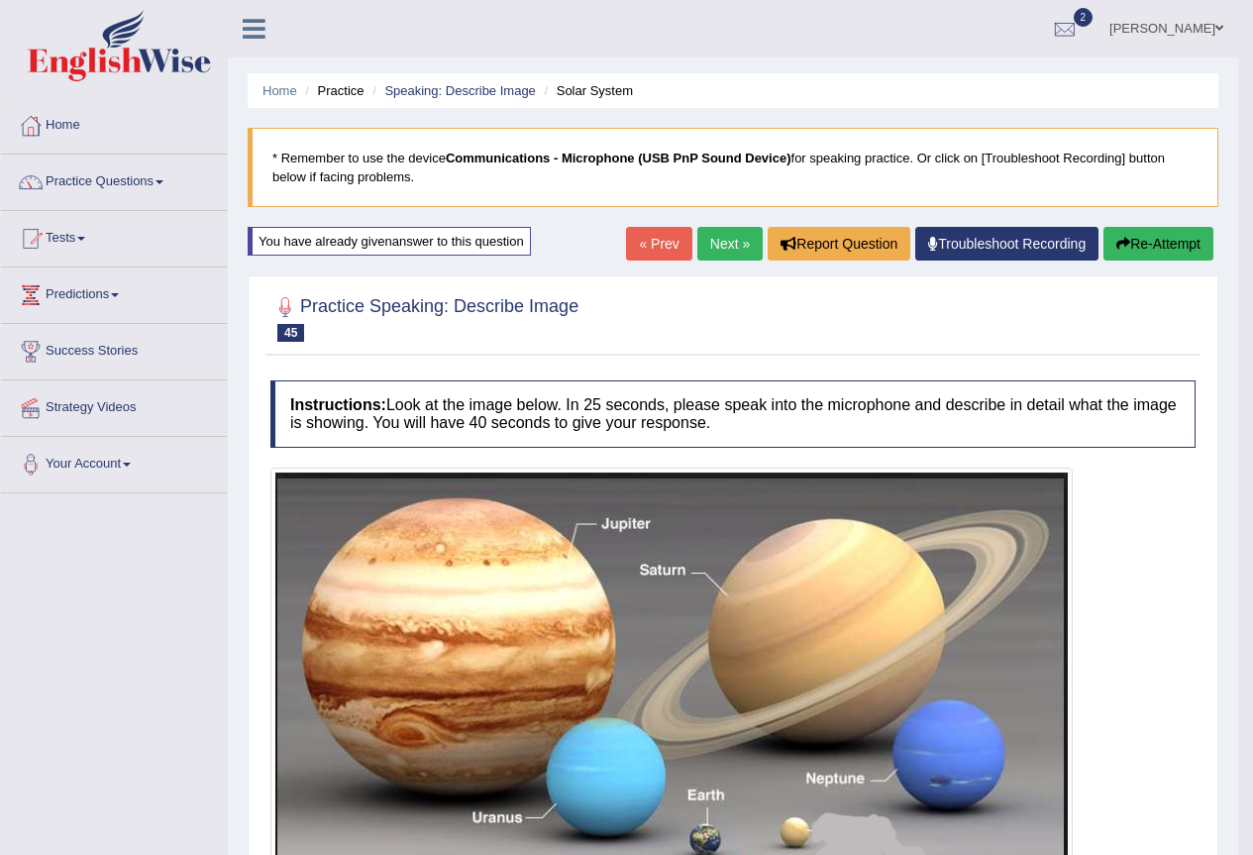
click at [1160, 247] on button "Re-Attempt" at bounding box center [1158, 244] width 110 height 34
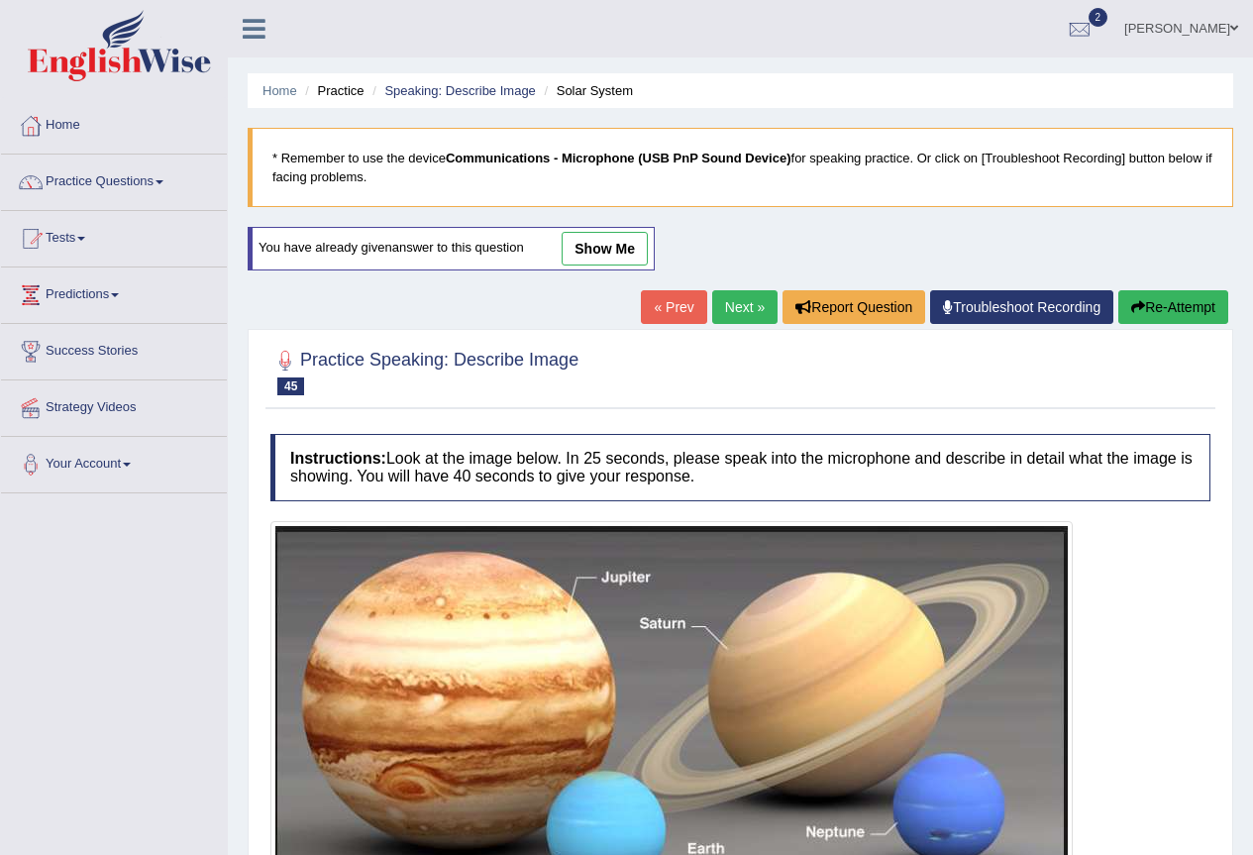
scroll to position [229, 0]
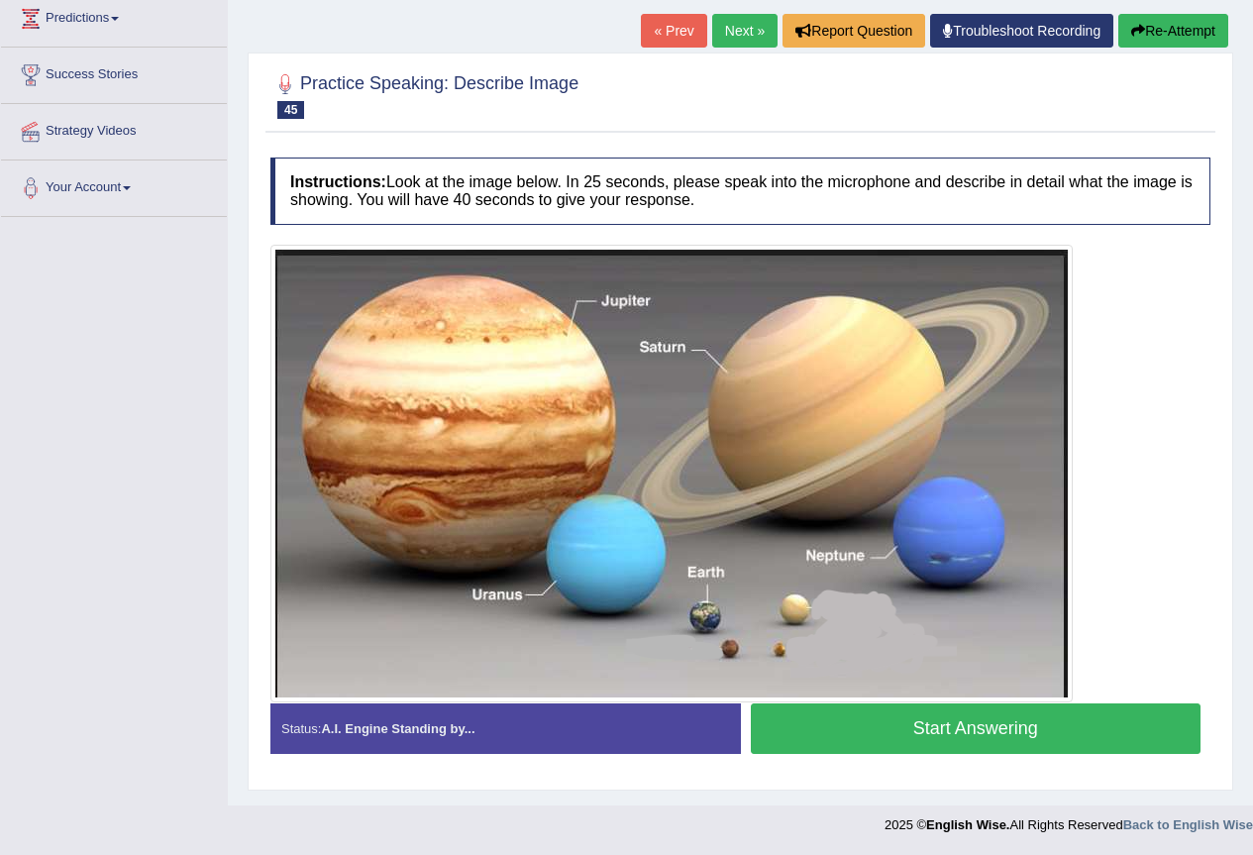
click at [877, 714] on button "Start Answering" at bounding box center [976, 728] width 451 height 51
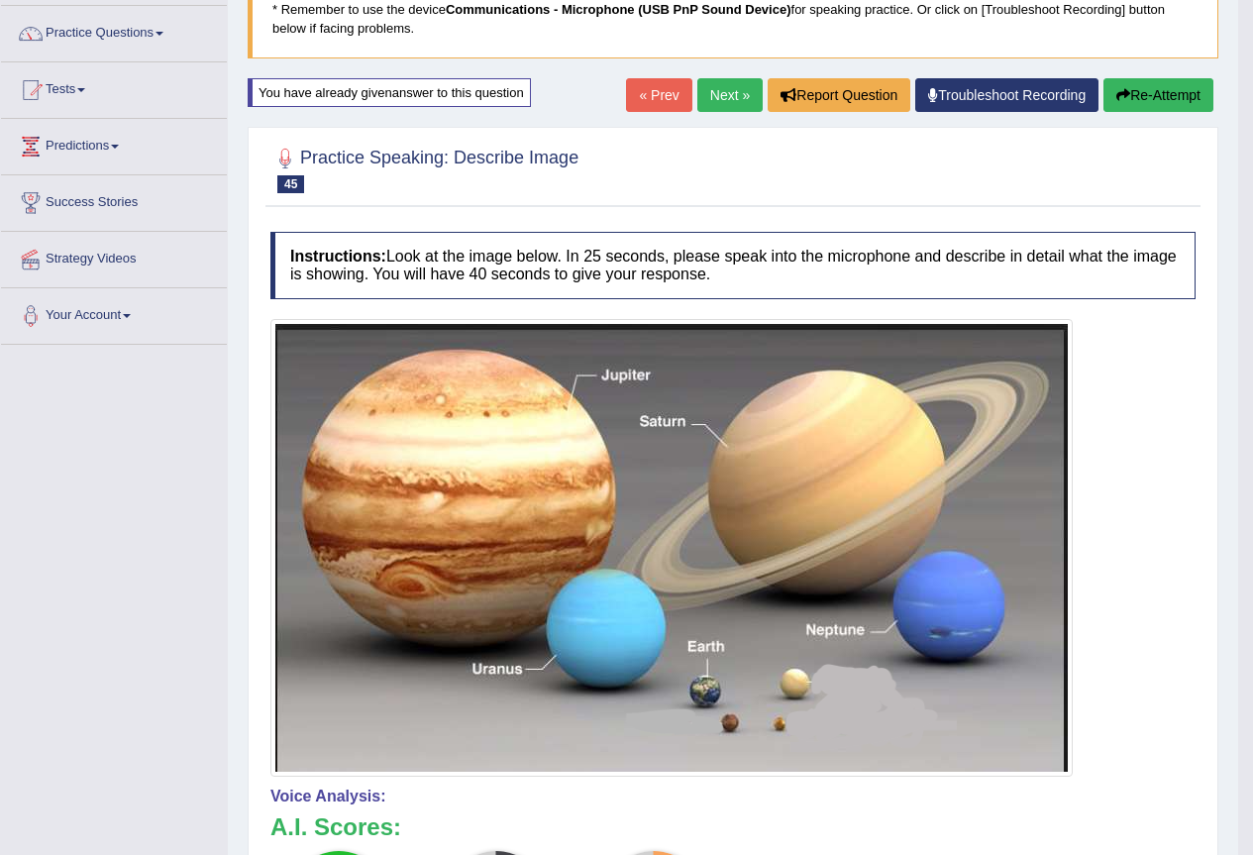
scroll to position [0, 0]
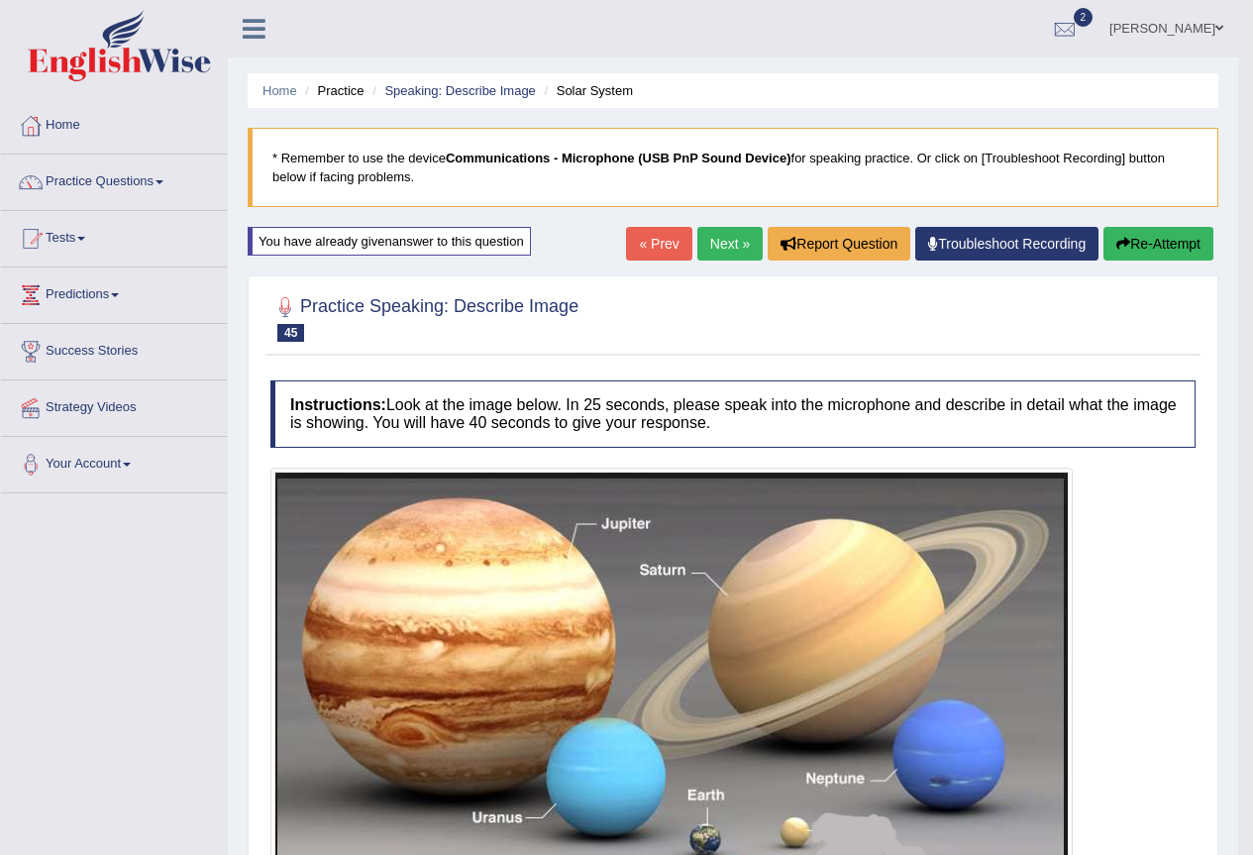
click at [1124, 233] on button "Re-Attempt" at bounding box center [1158, 244] width 110 height 34
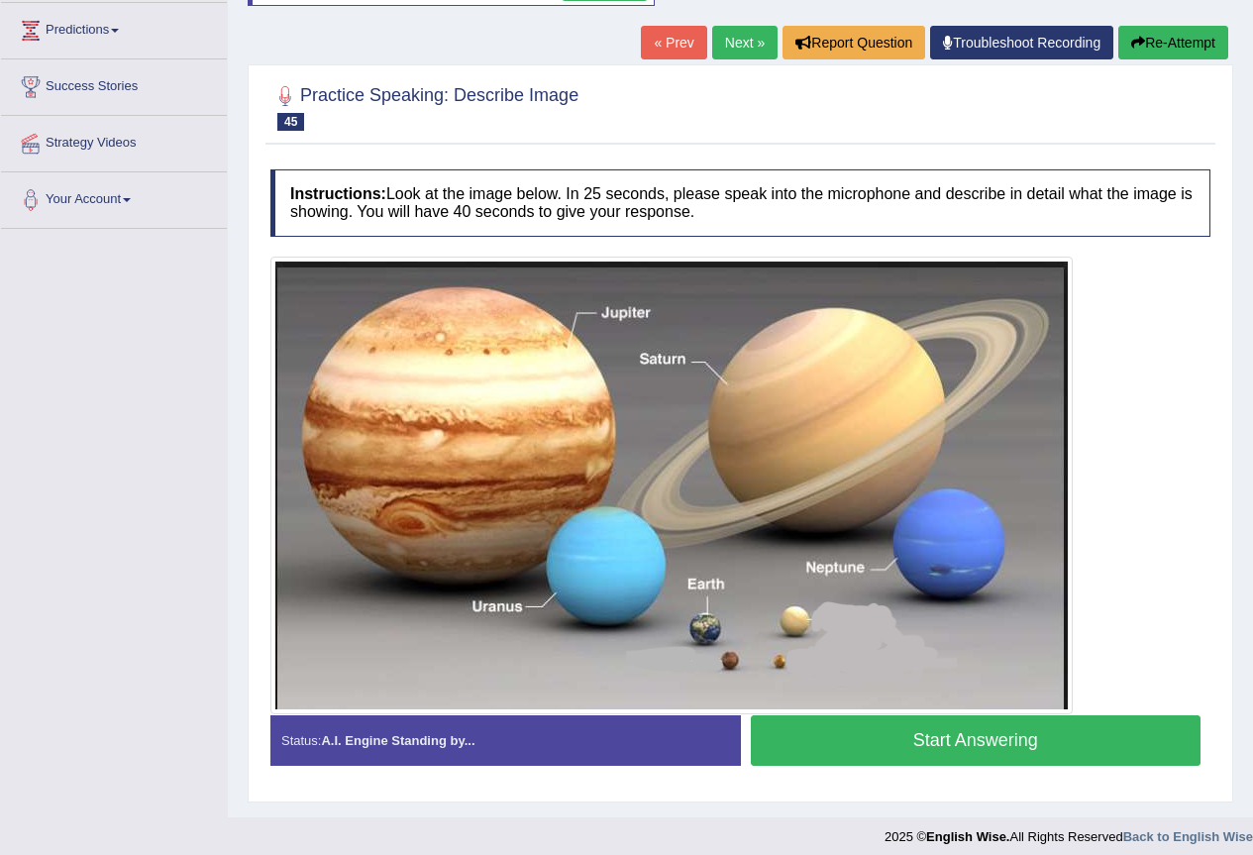
click at [944, 741] on button "Start Answering" at bounding box center [976, 740] width 451 height 51
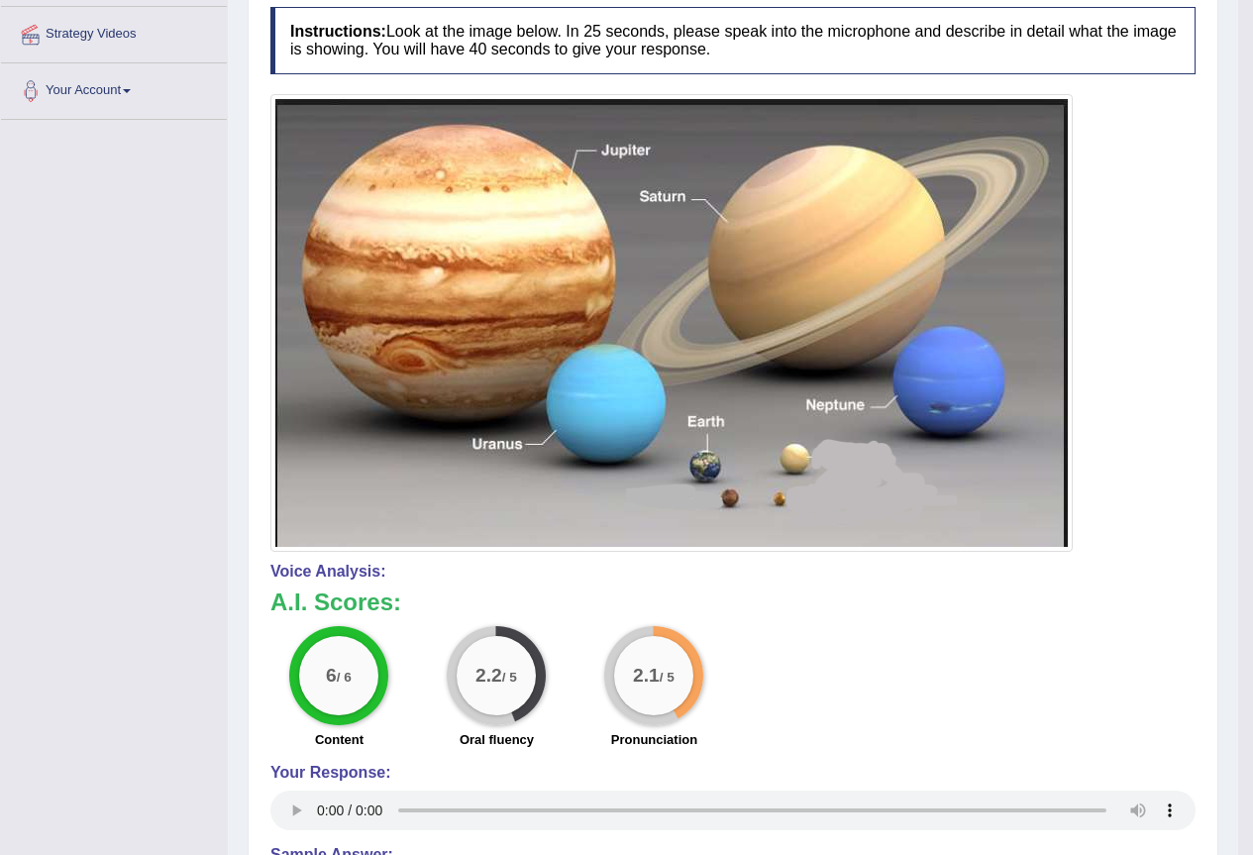
scroll to position [109, 0]
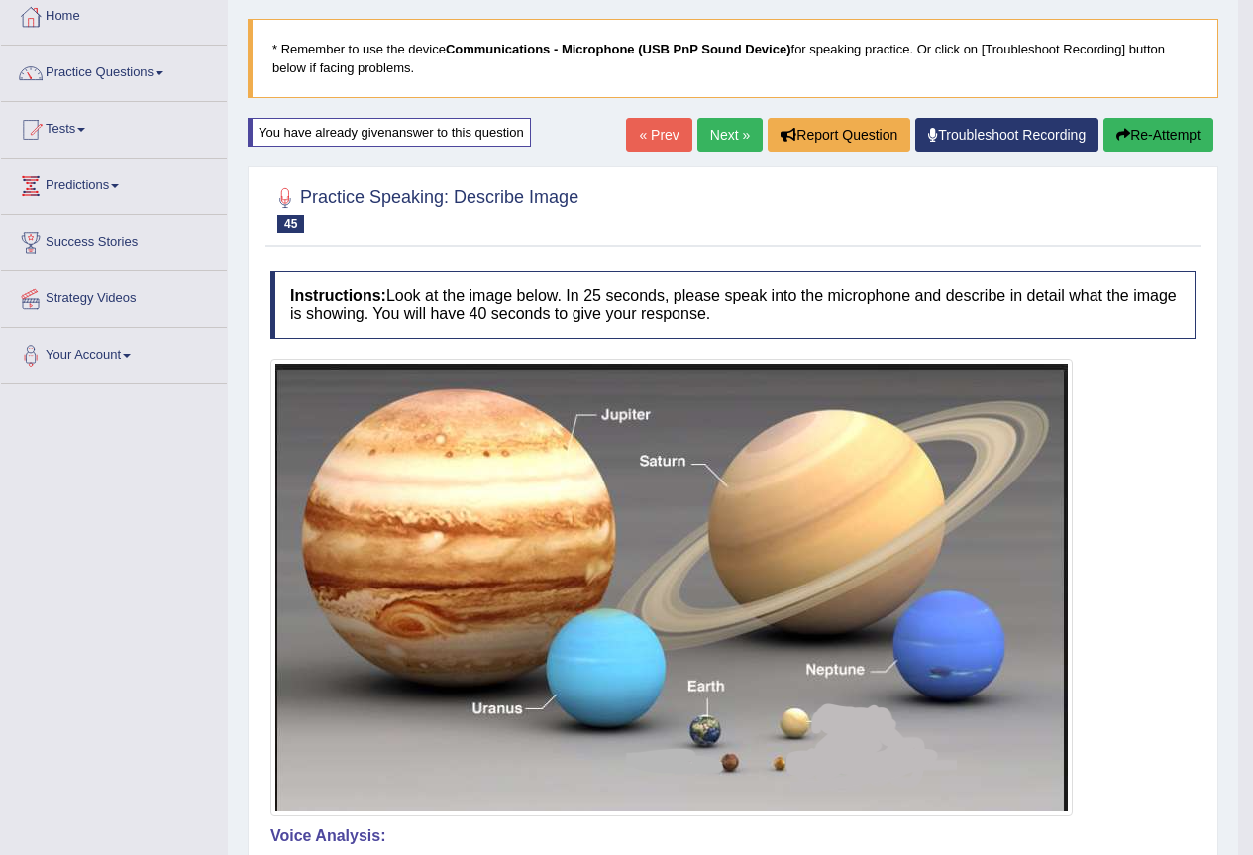
click at [1175, 135] on button "Re-Attempt" at bounding box center [1158, 135] width 110 height 34
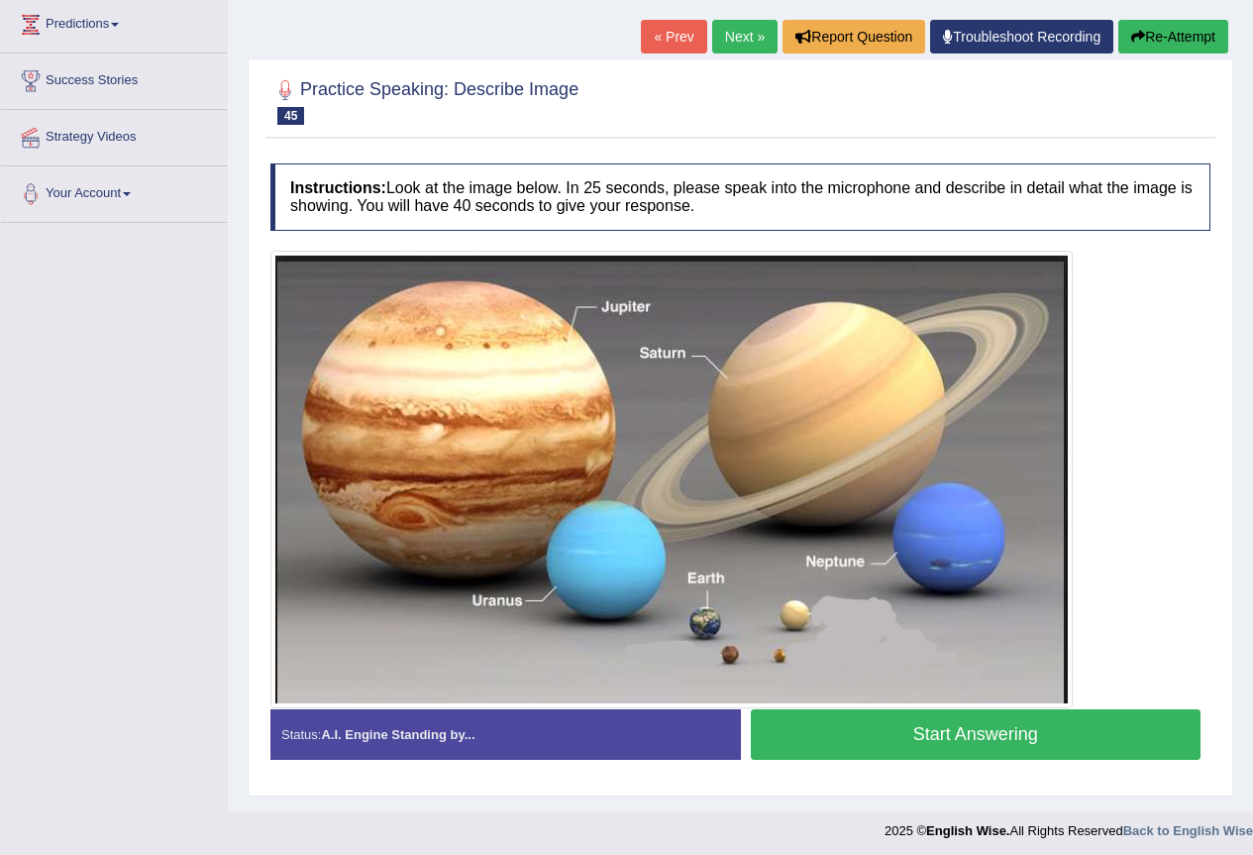
scroll to position [276, 0]
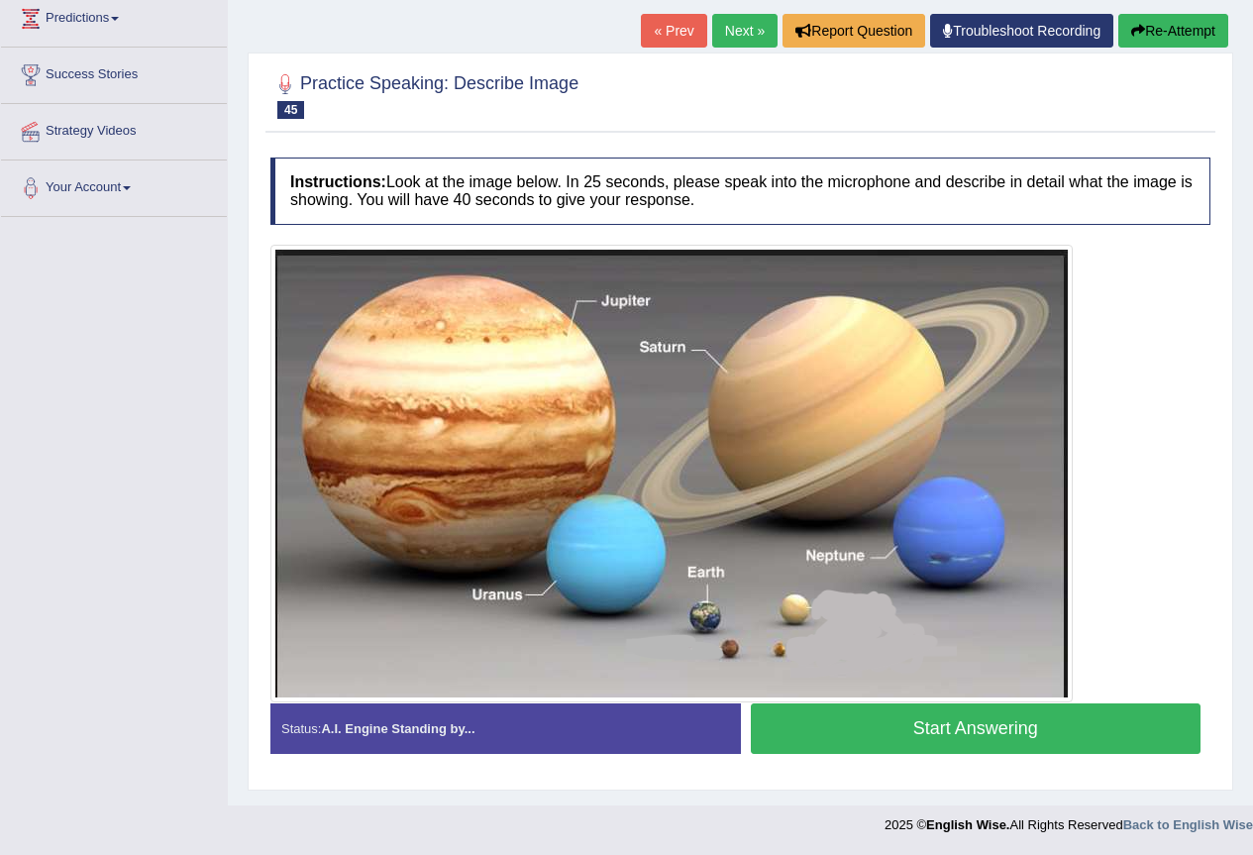
click at [871, 730] on button "Start Answering" at bounding box center [976, 728] width 451 height 51
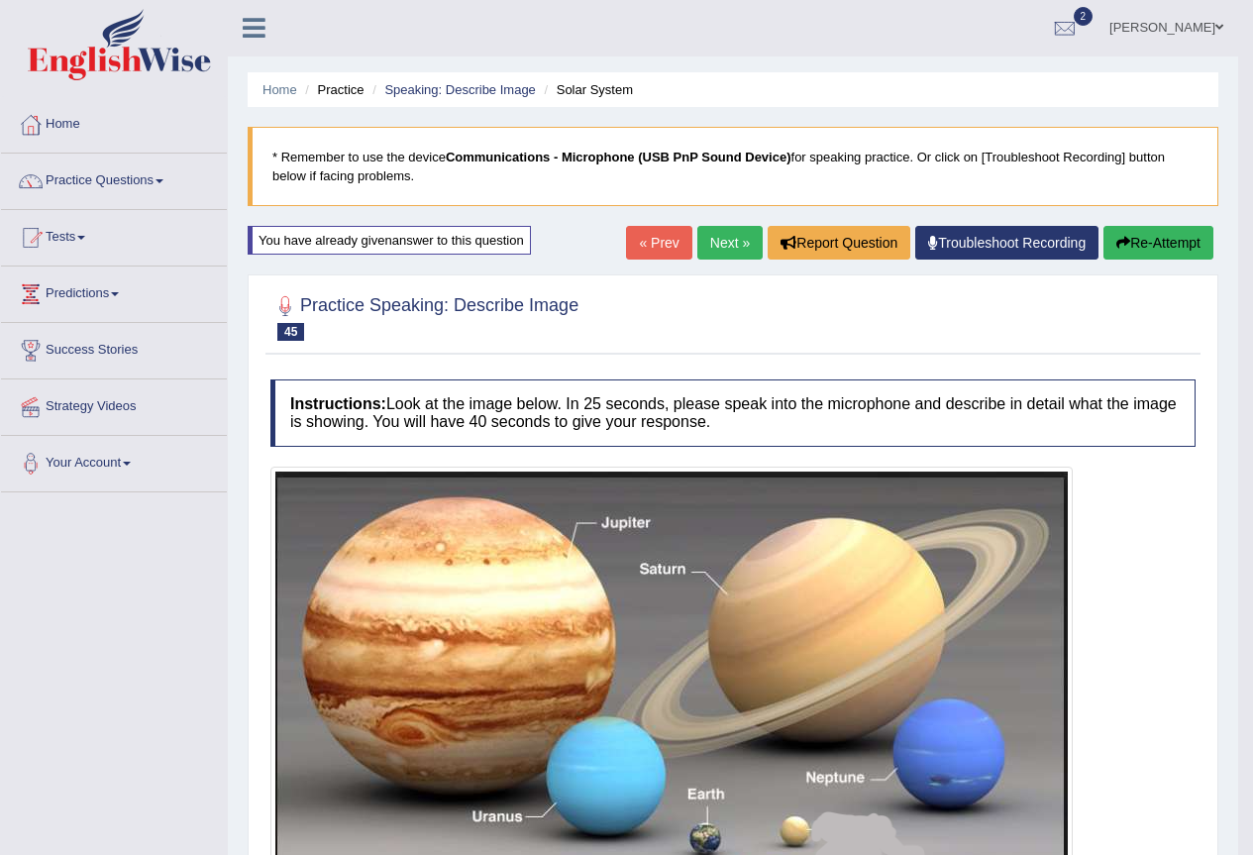
scroll to position [0, 0]
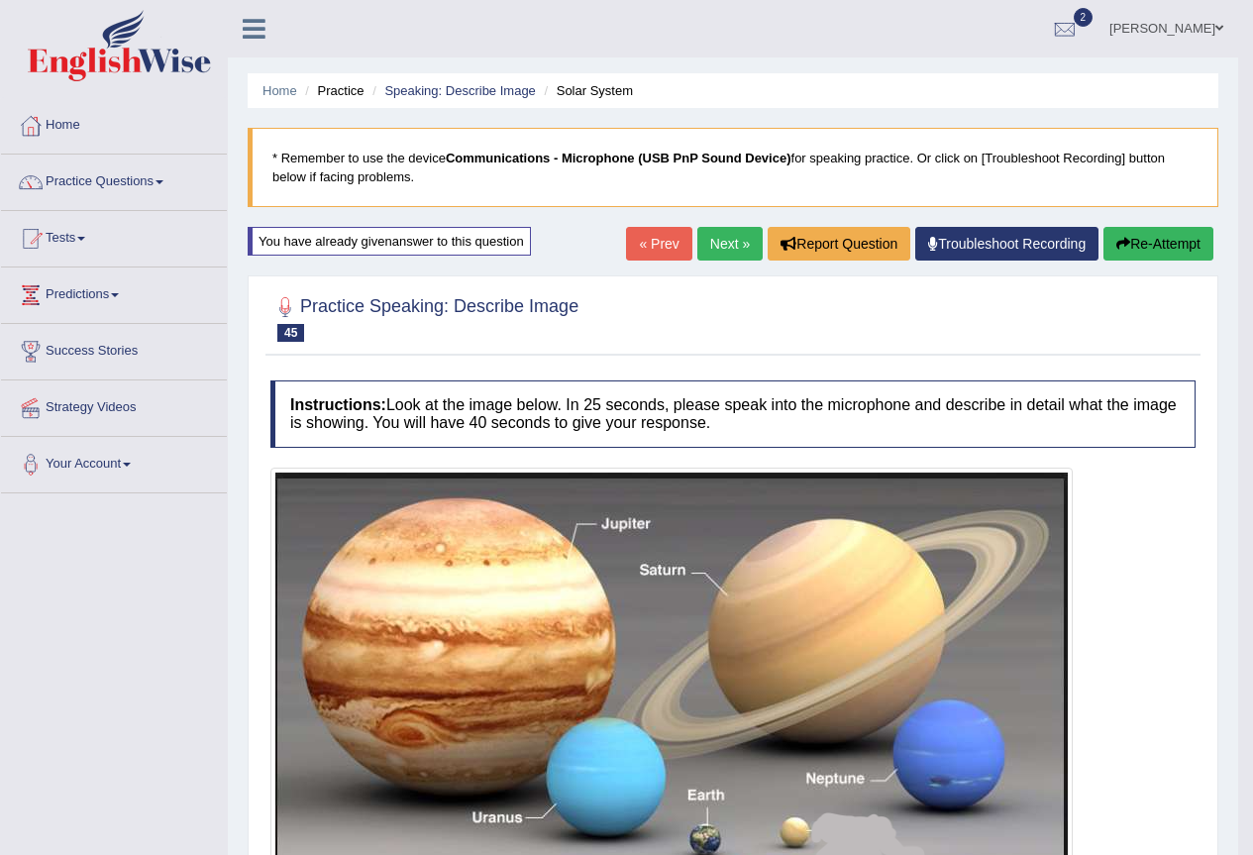
click at [723, 248] on link "Next »" at bounding box center [729, 244] width 65 height 34
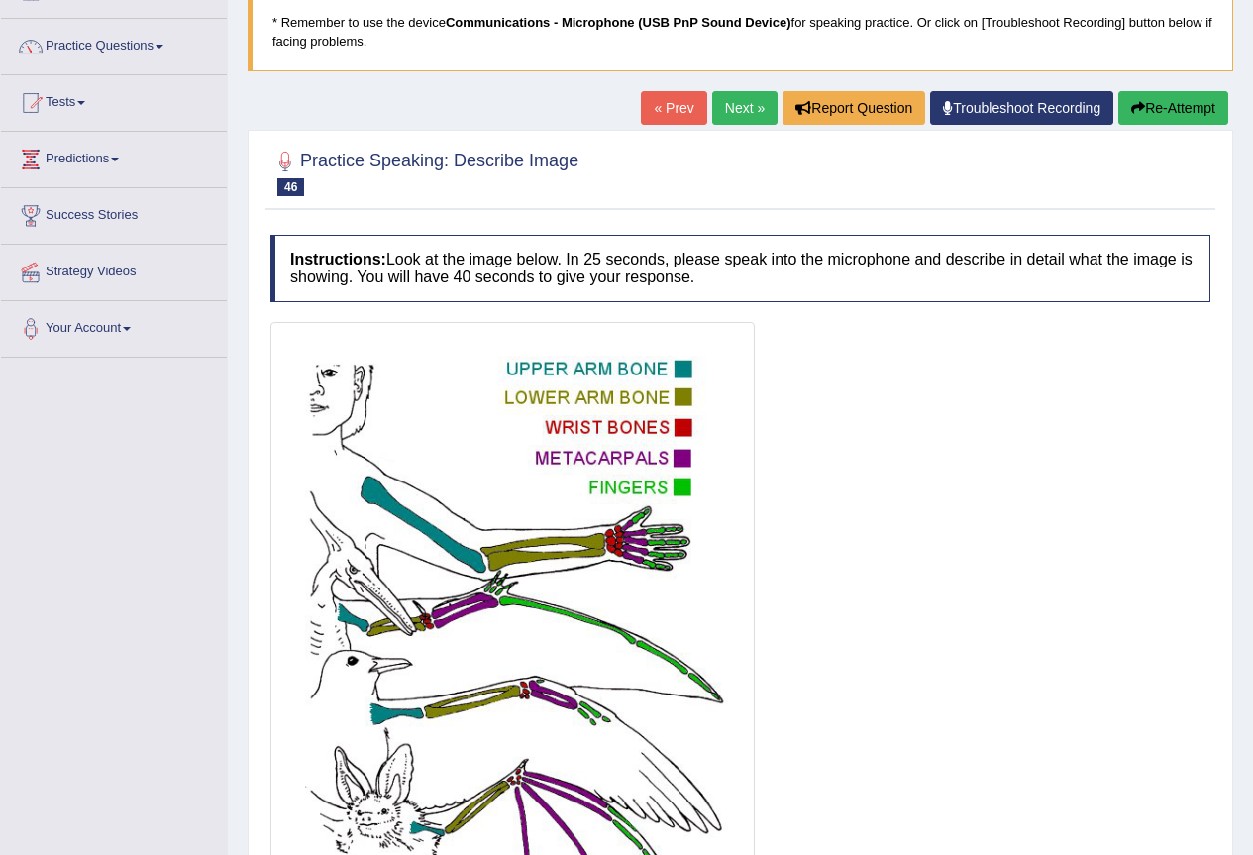
scroll to position [180, 0]
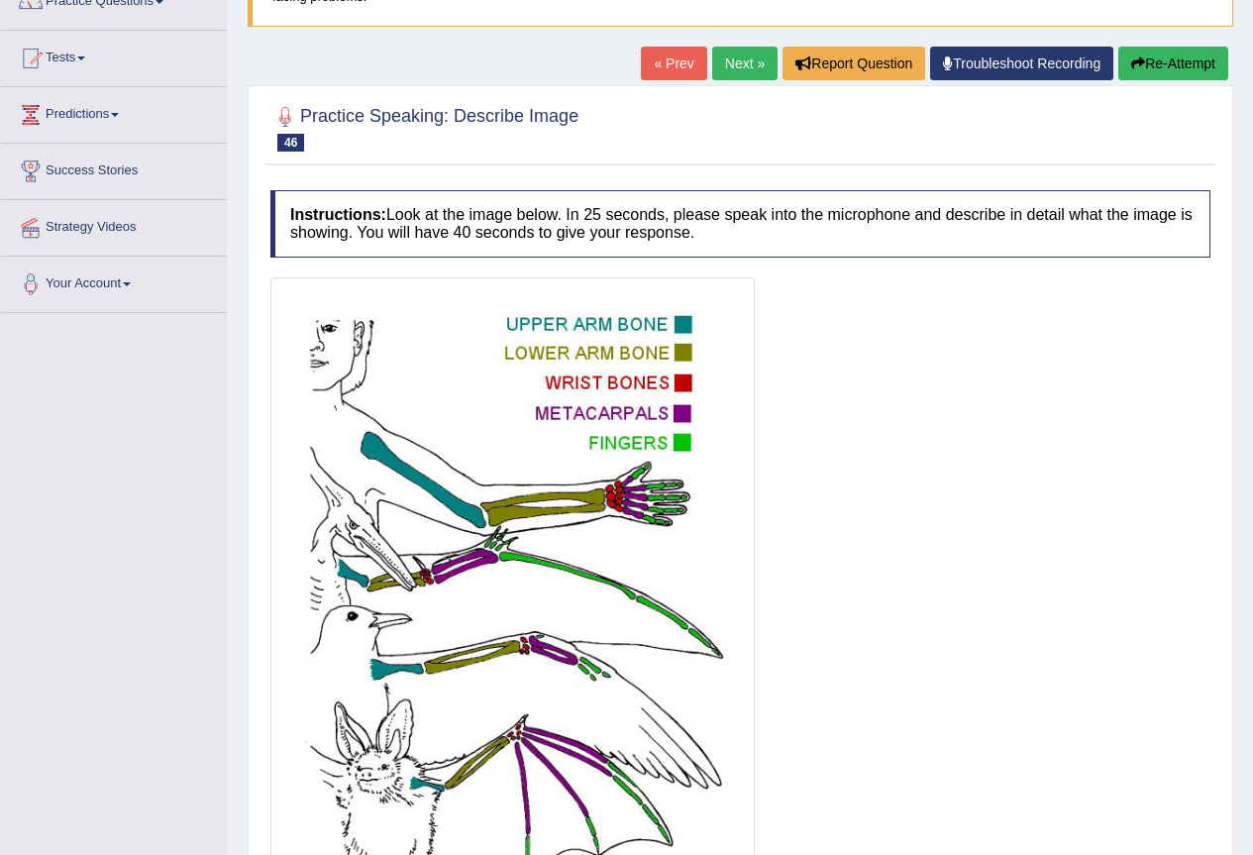
click at [750, 62] on link "Next »" at bounding box center [744, 64] width 65 height 34
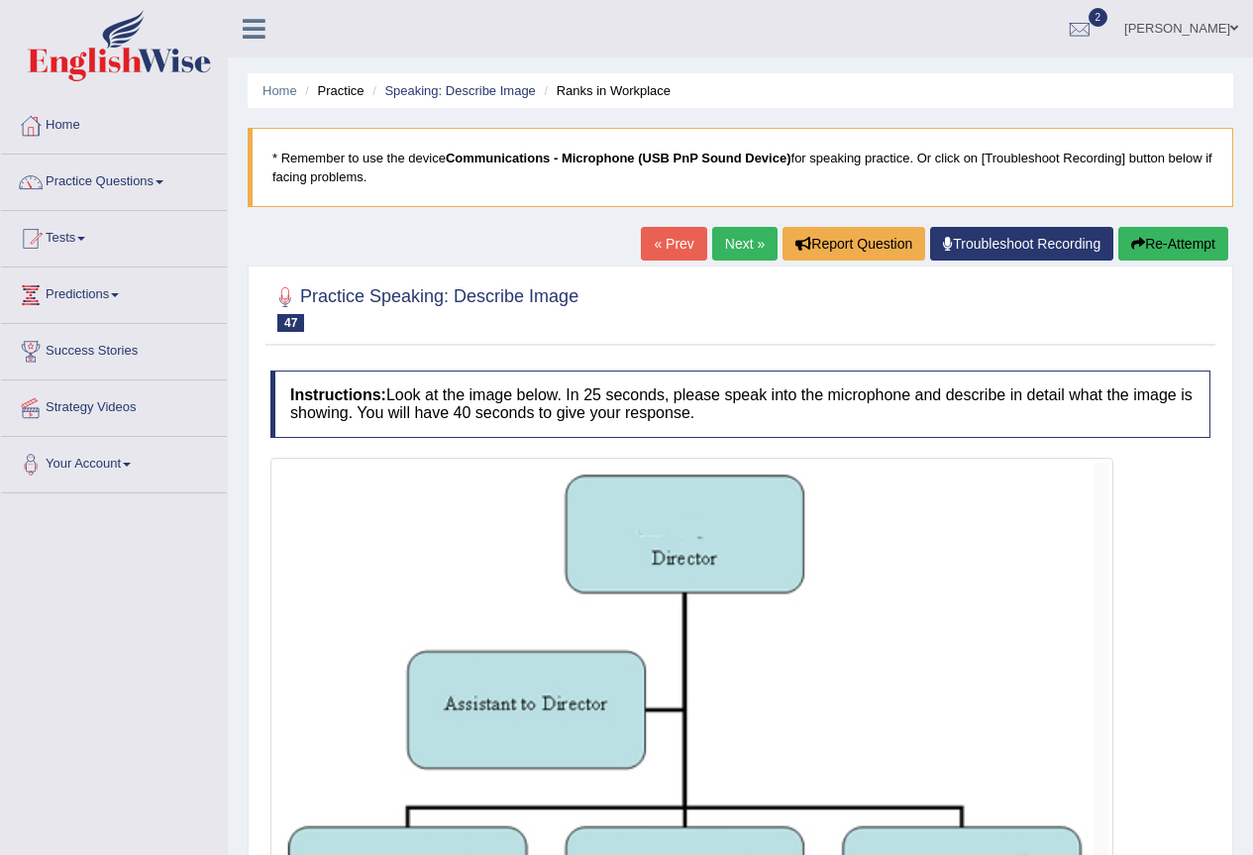
click at [676, 249] on link "« Prev" at bounding box center [673, 244] width 65 height 34
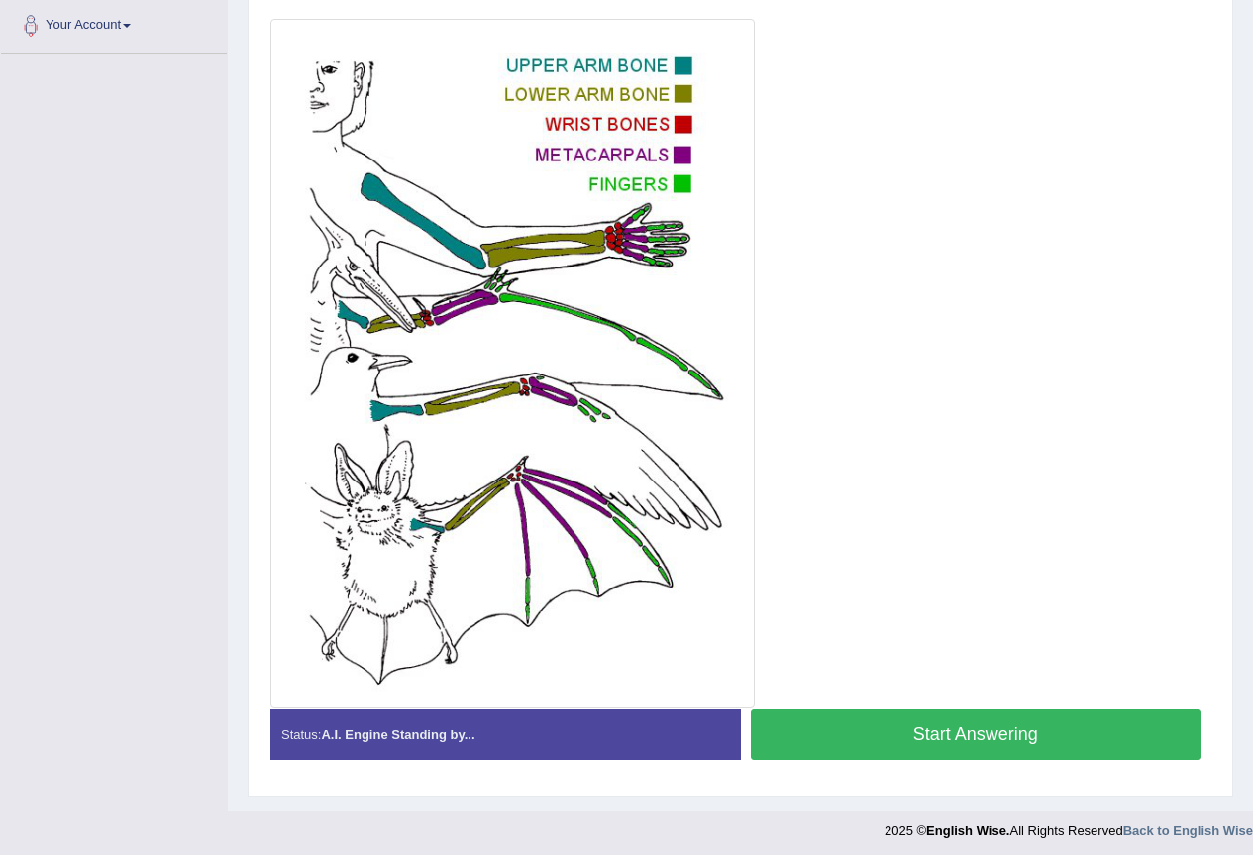
scroll to position [445, 0]
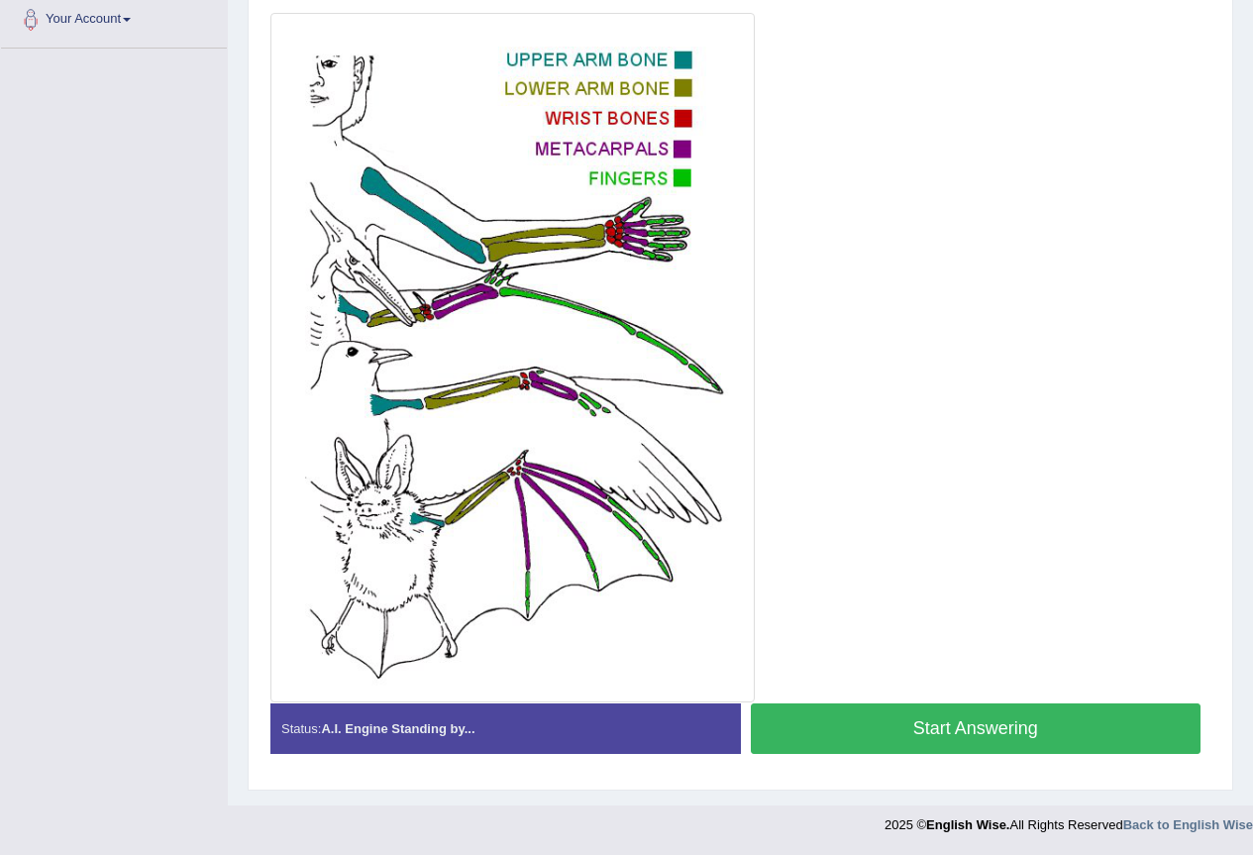
click at [895, 715] on button "Start Answering" at bounding box center [976, 728] width 451 height 51
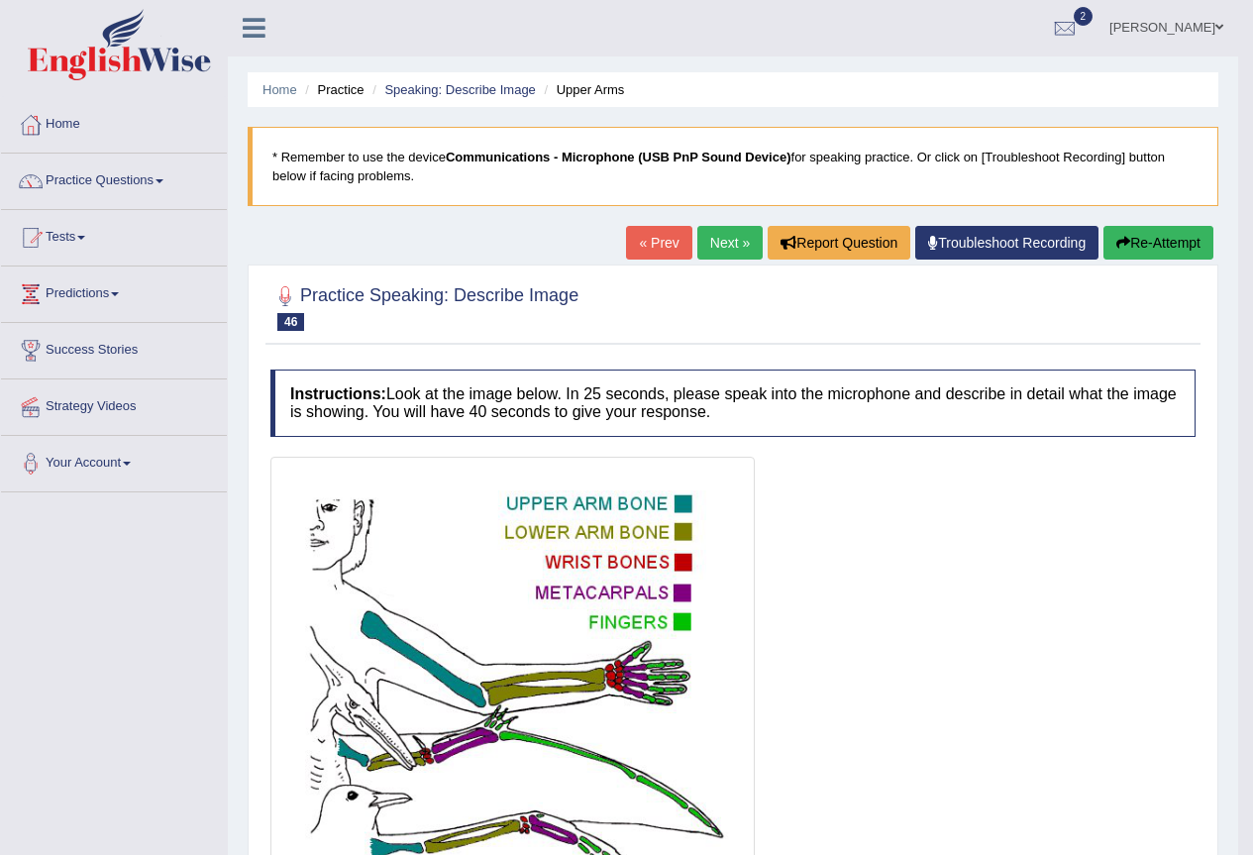
scroll to position [0, 0]
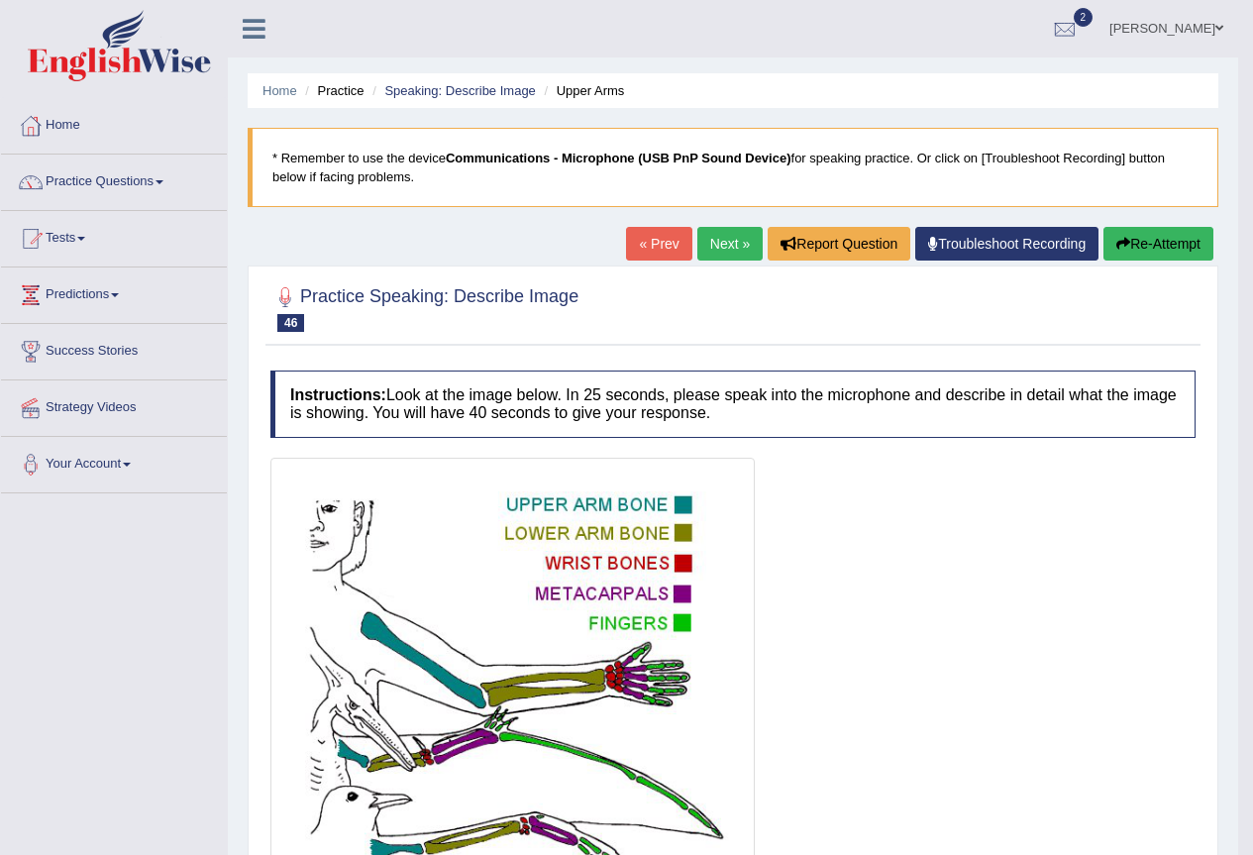
click at [1116, 251] on icon "button" at bounding box center [1123, 244] width 14 height 14
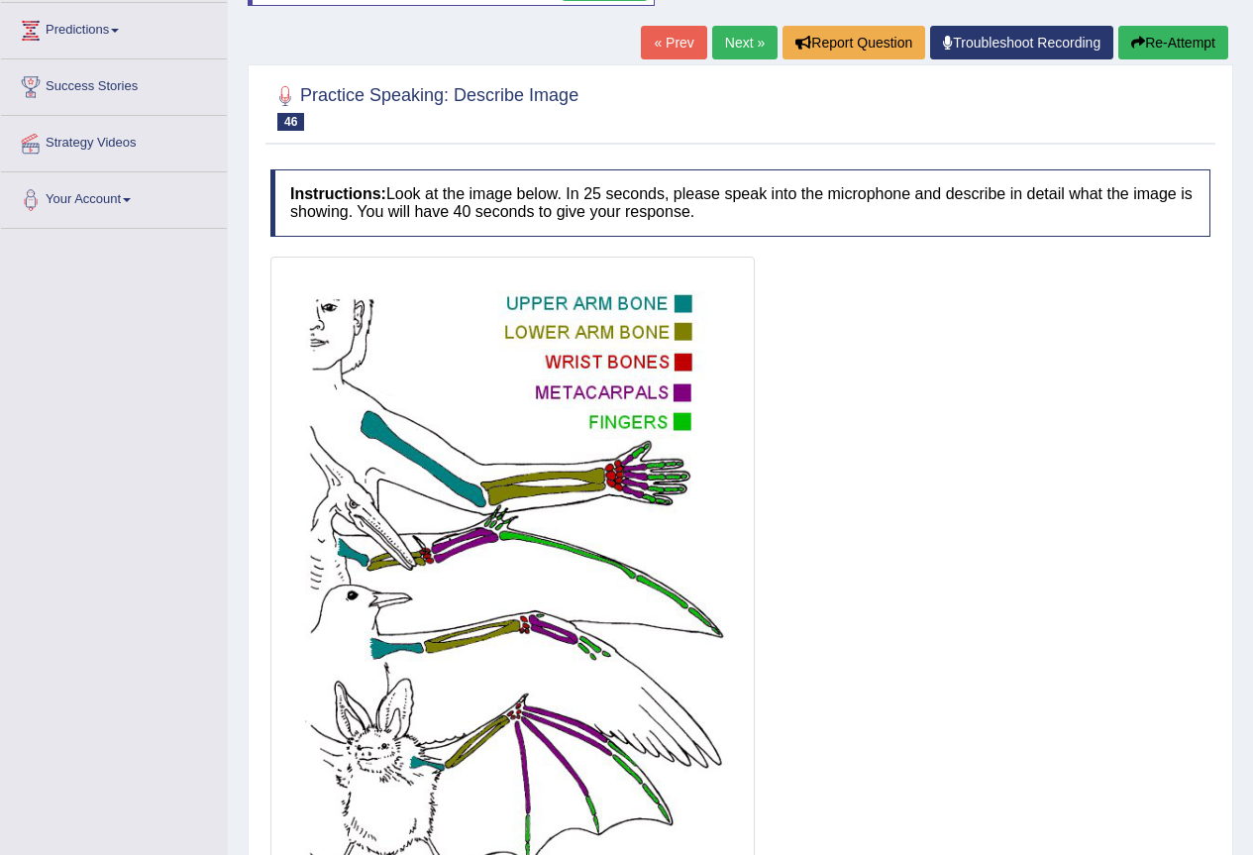
scroll to position [508, 0]
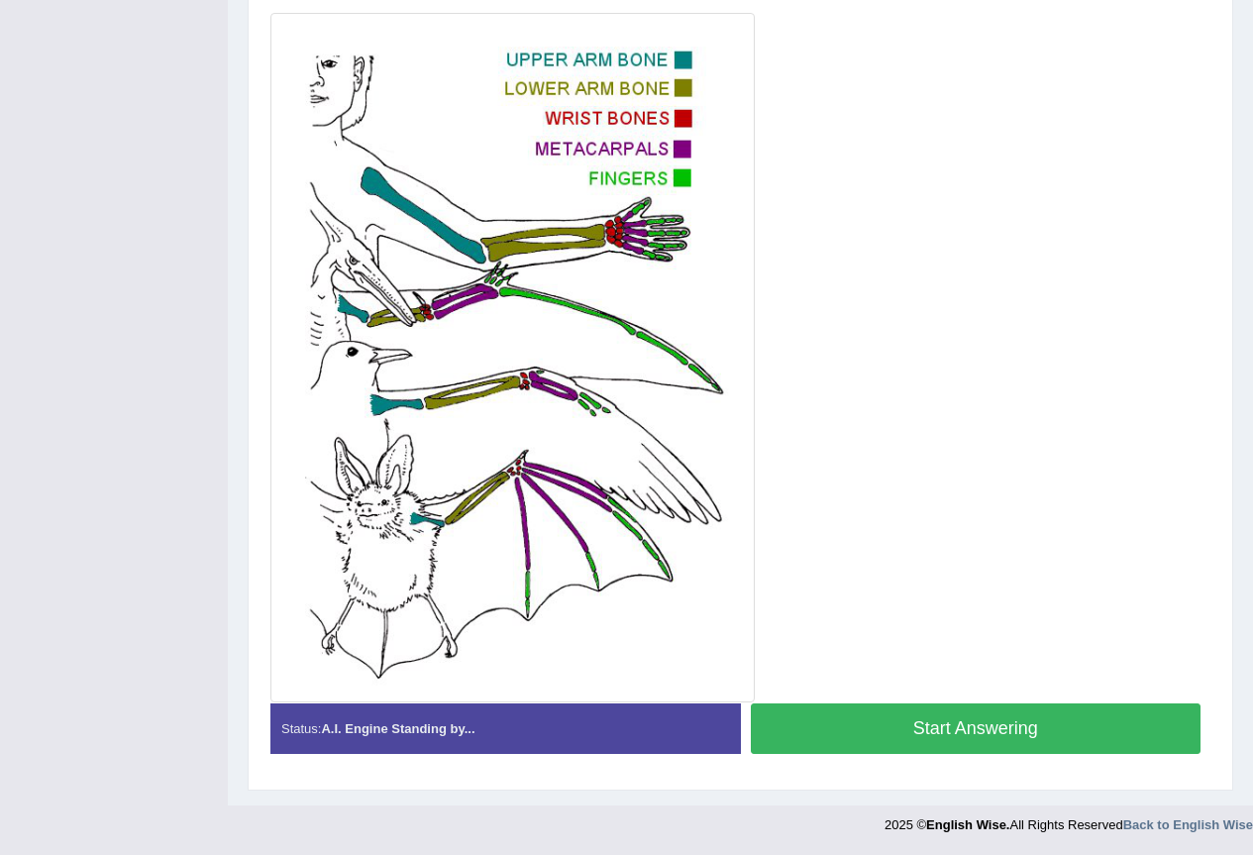
click at [842, 724] on button "Start Answering" at bounding box center [976, 728] width 451 height 51
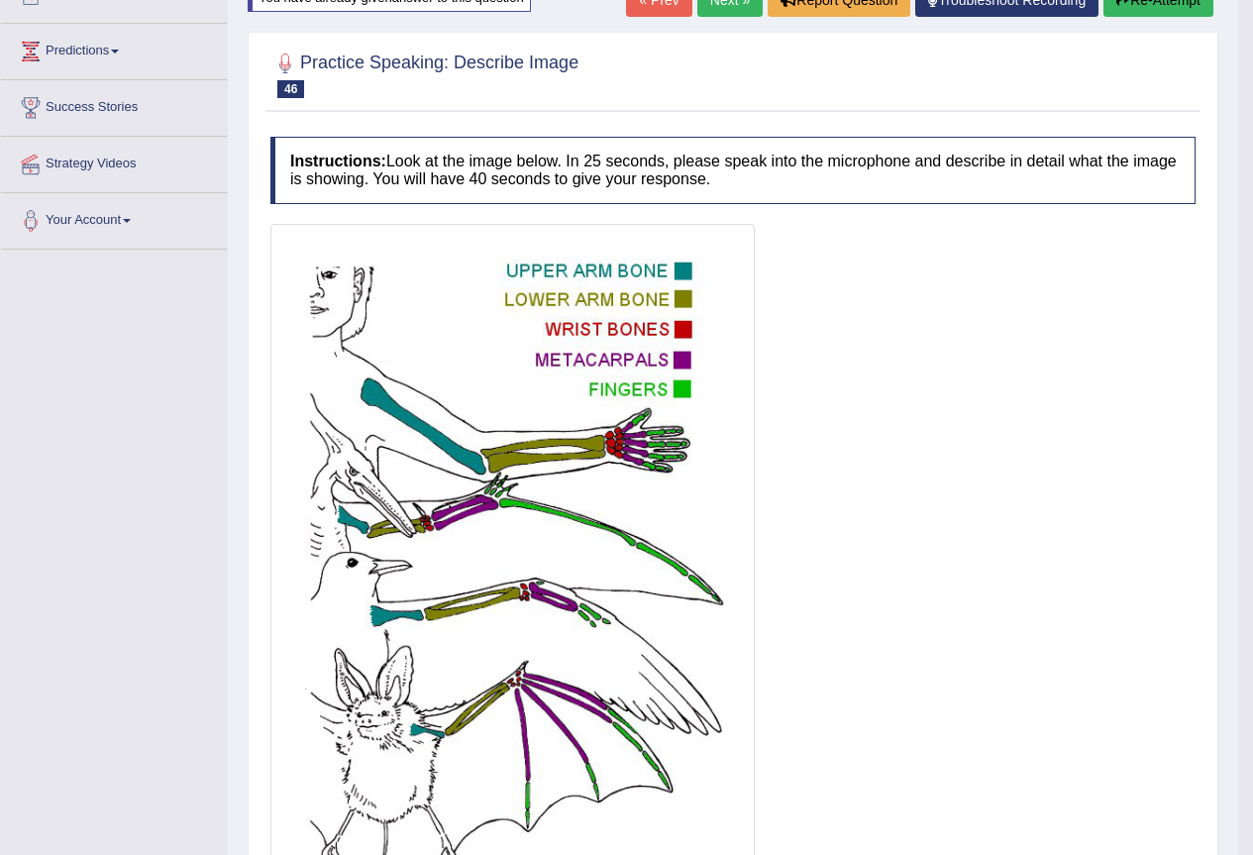
scroll to position [195, 0]
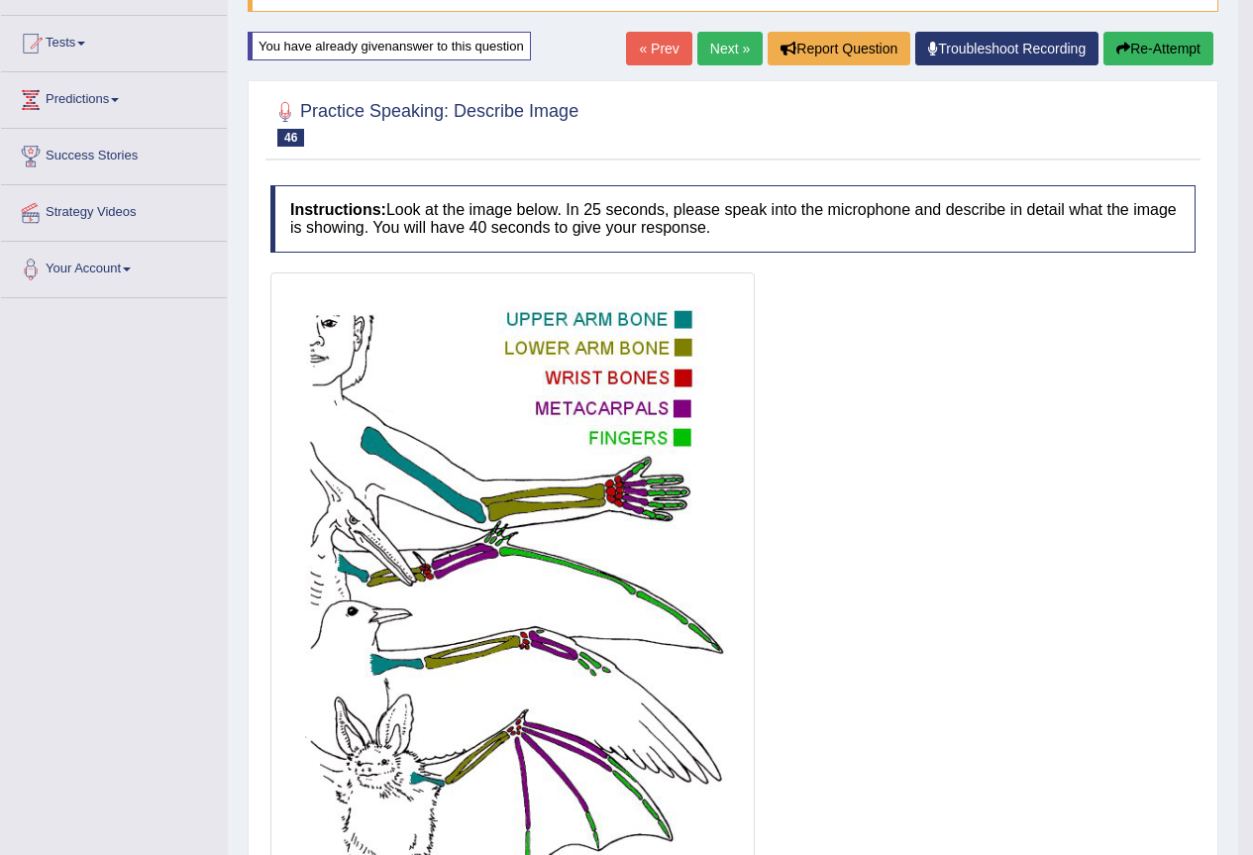
click at [1154, 43] on button "Re-Attempt" at bounding box center [1158, 49] width 110 height 34
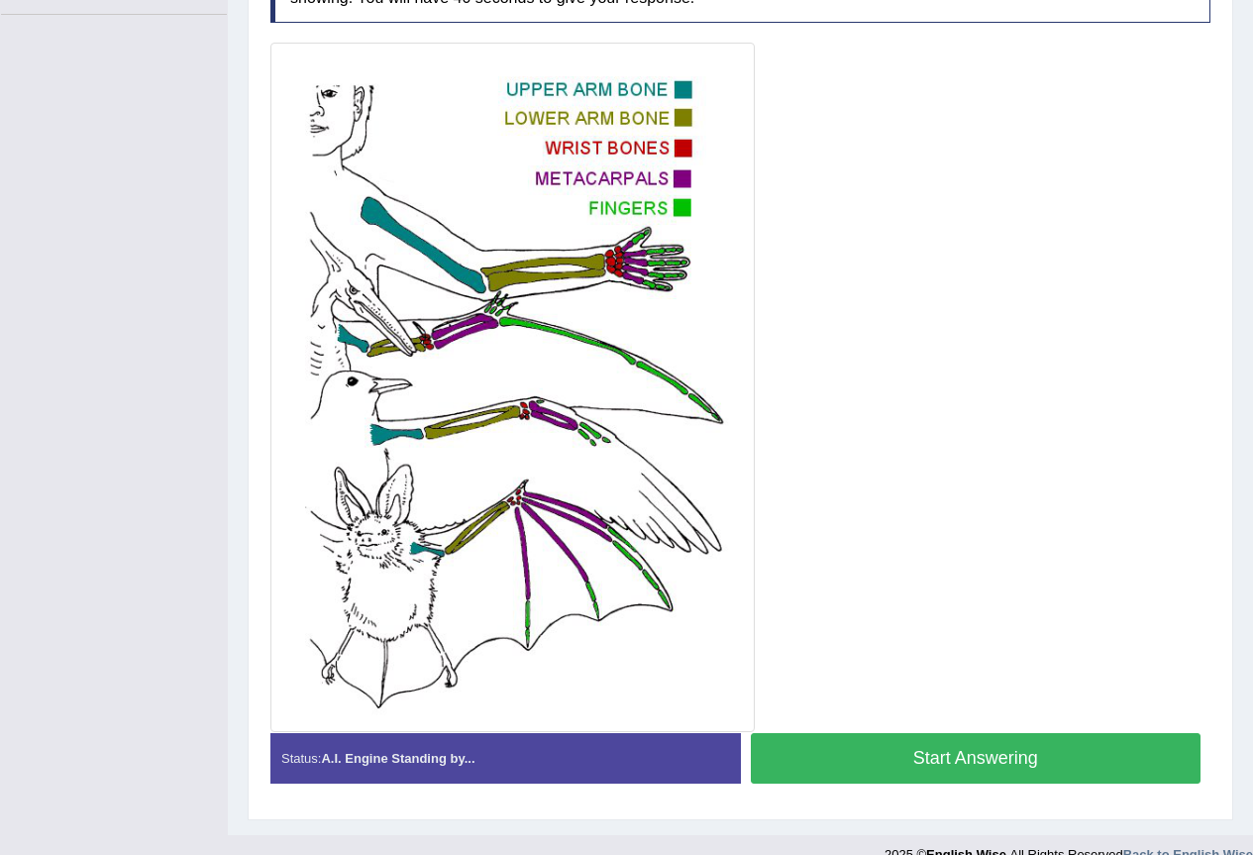
scroll to position [508, 0]
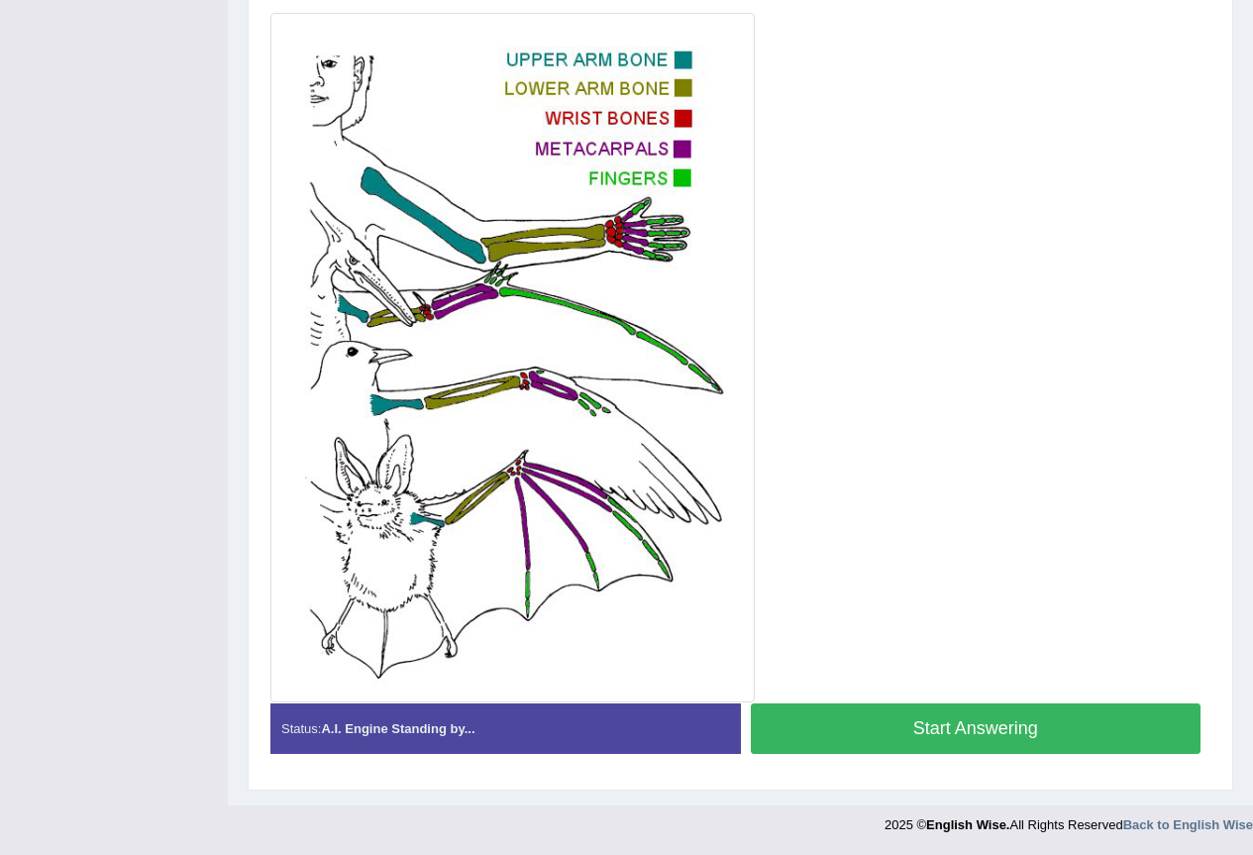
click at [845, 713] on button "Start Answering" at bounding box center [976, 728] width 451 height 51
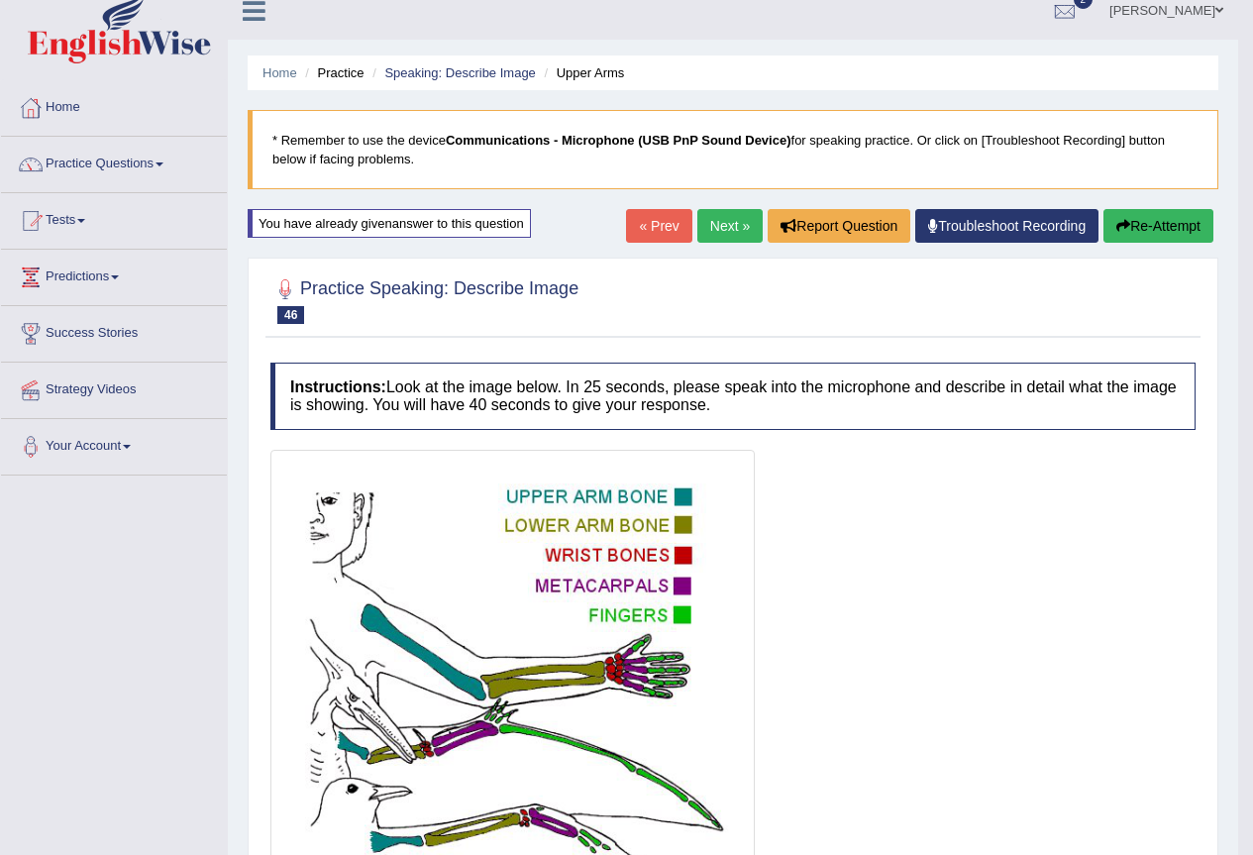
scroll to position [0, 0]
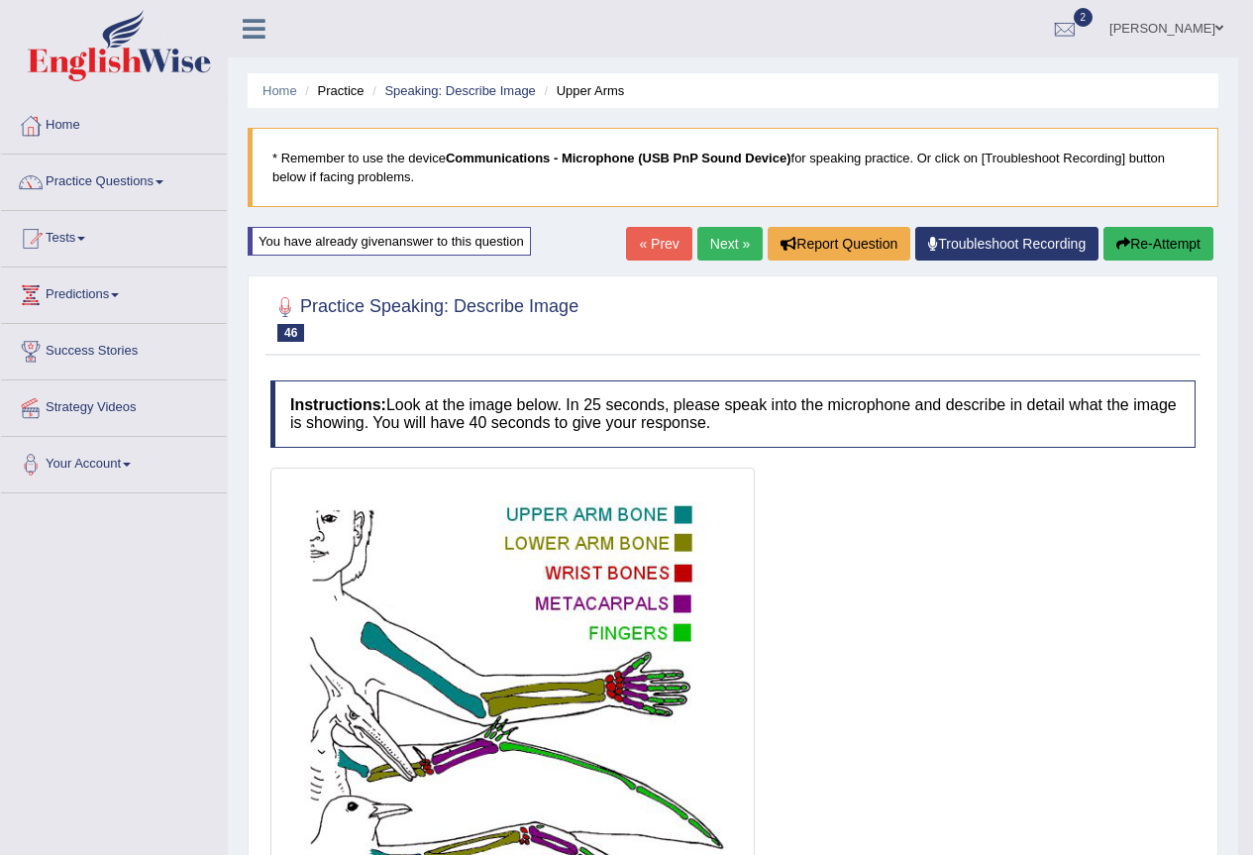
click at [725, 247] on link "Next »" at bounding box center [729, 244] width 65 height 34
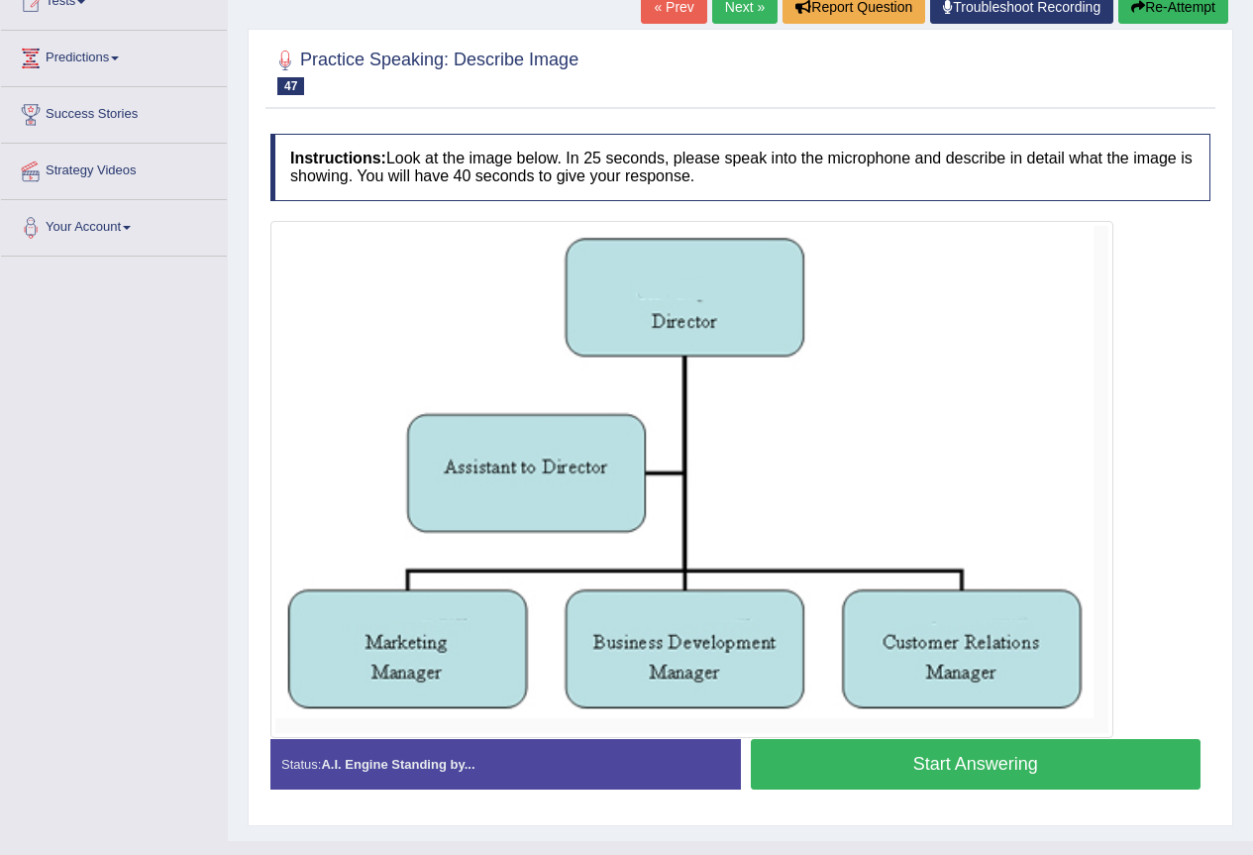
scroll to position [272, 0]
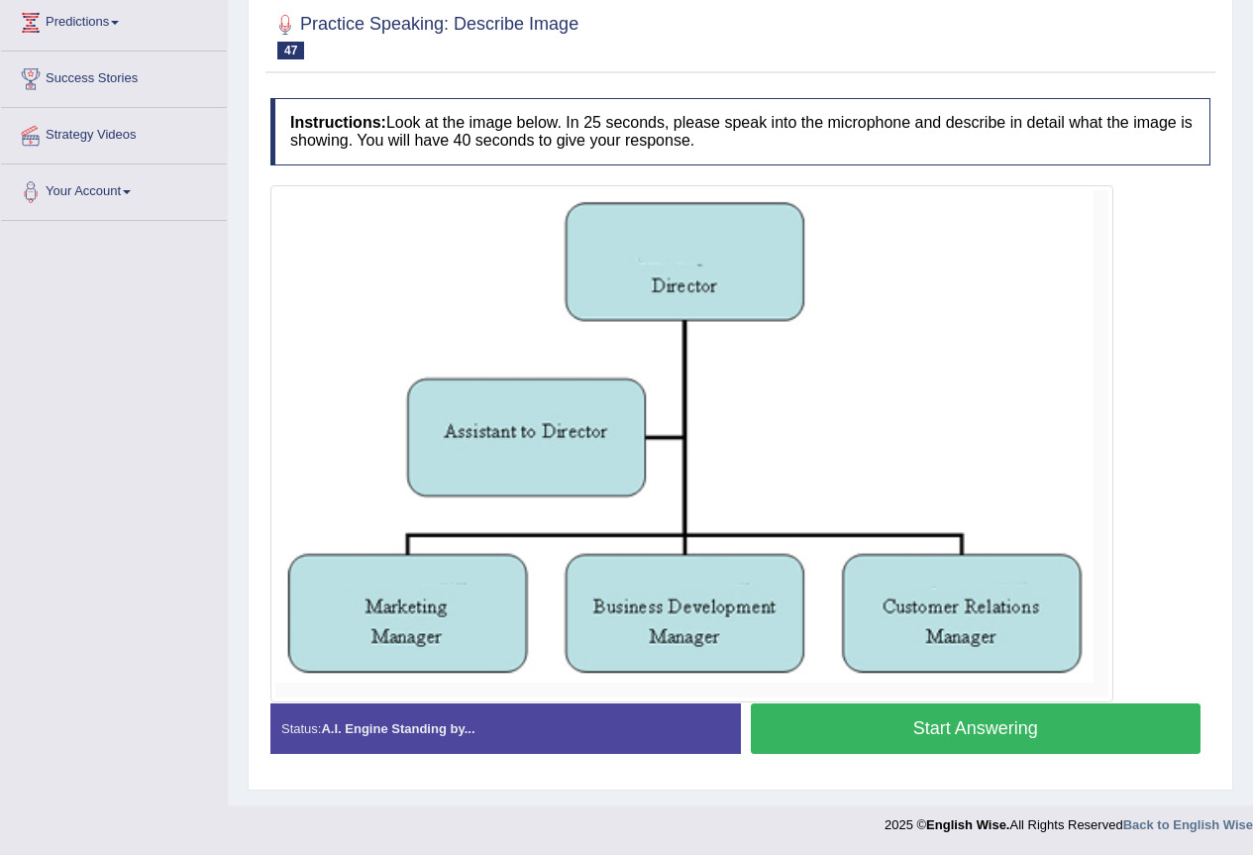
click at [981, 728] on button "Start Answering" at bounding box center [976, 728] width 451 height 51
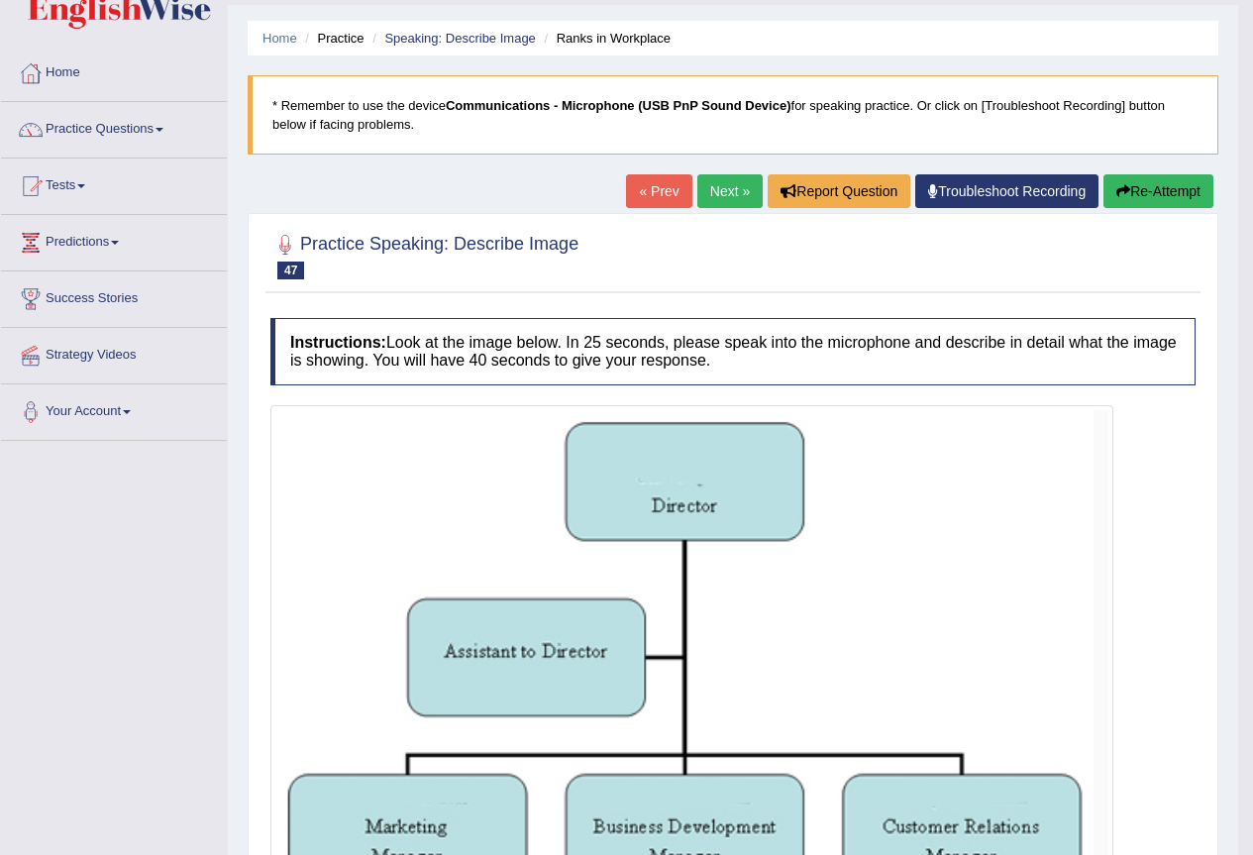
scroll to position [31, 0]
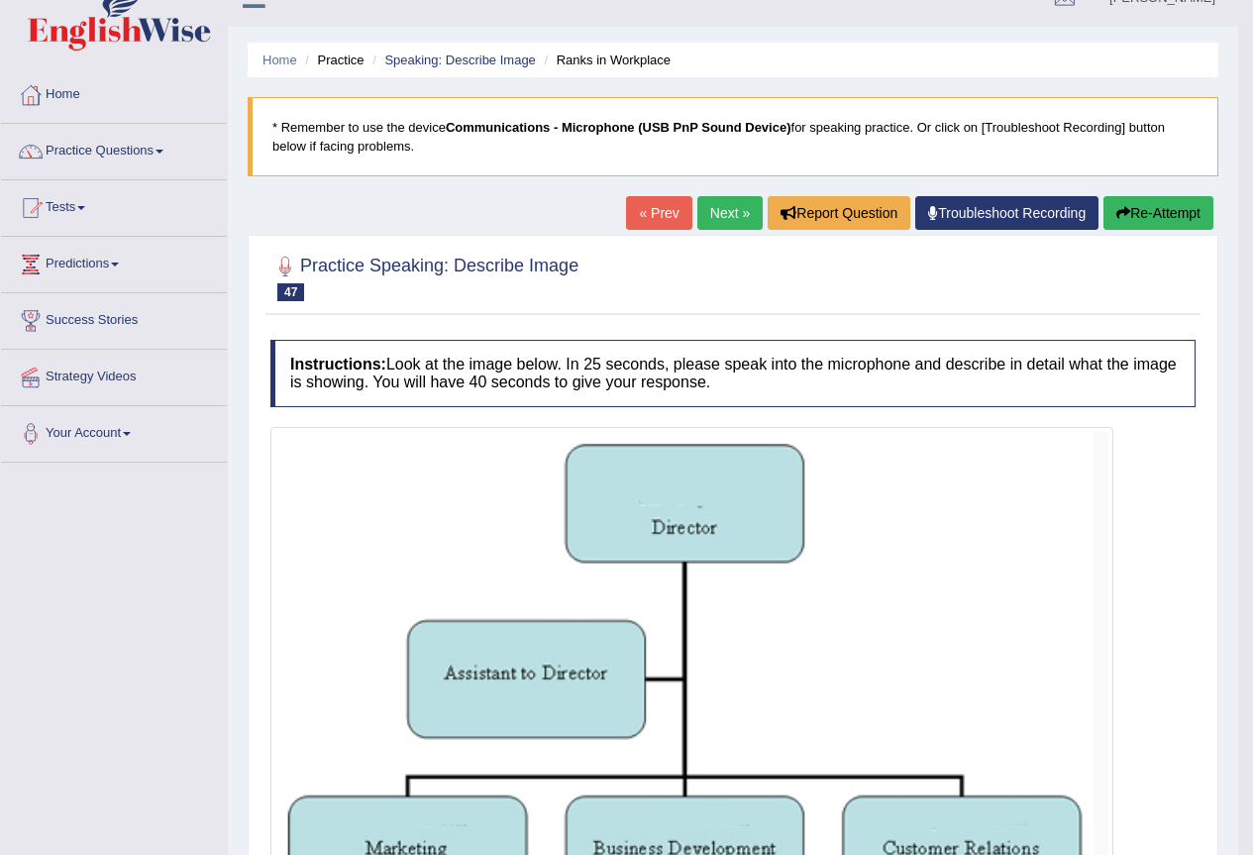
click at [1164, 212] on button "Re-Attempt" at bounding box center [1158, 213] width 110 height 34
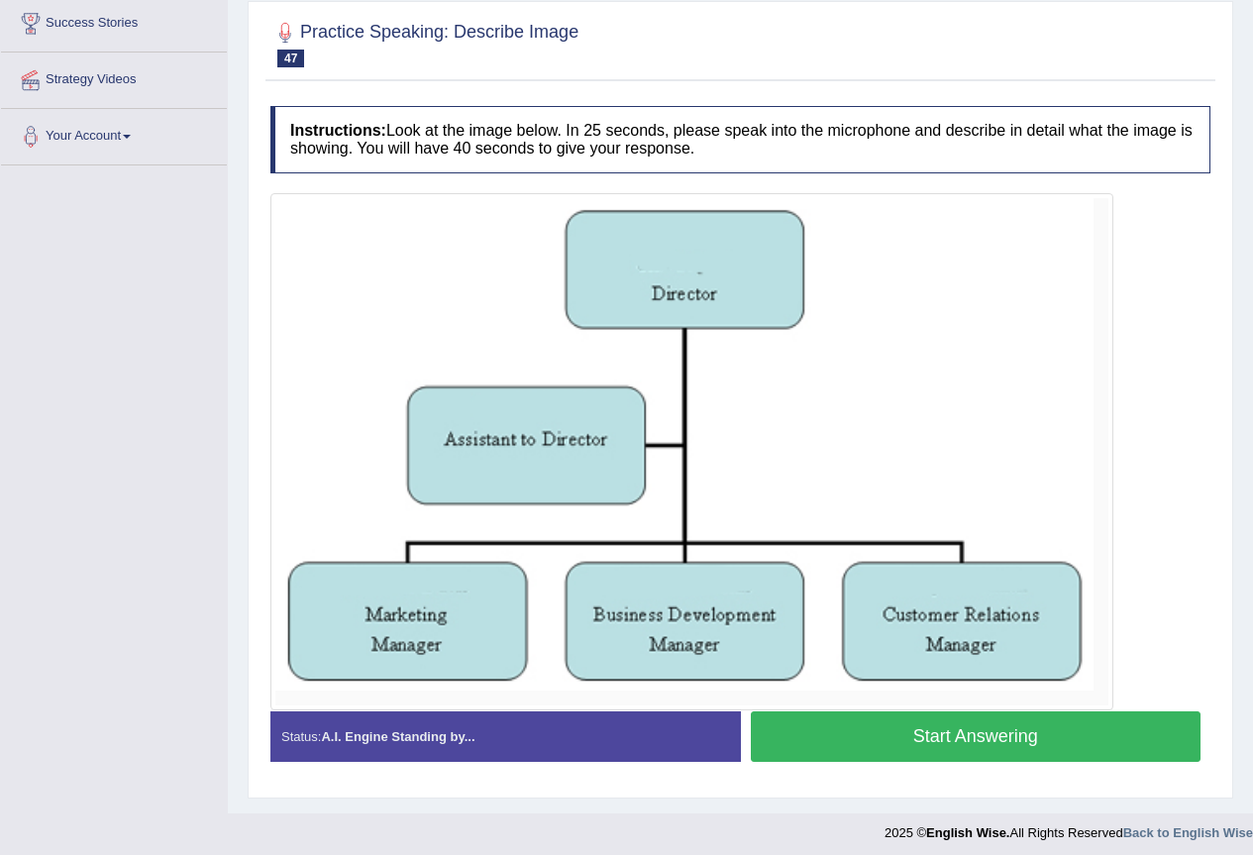
scroll to position [336, 0]
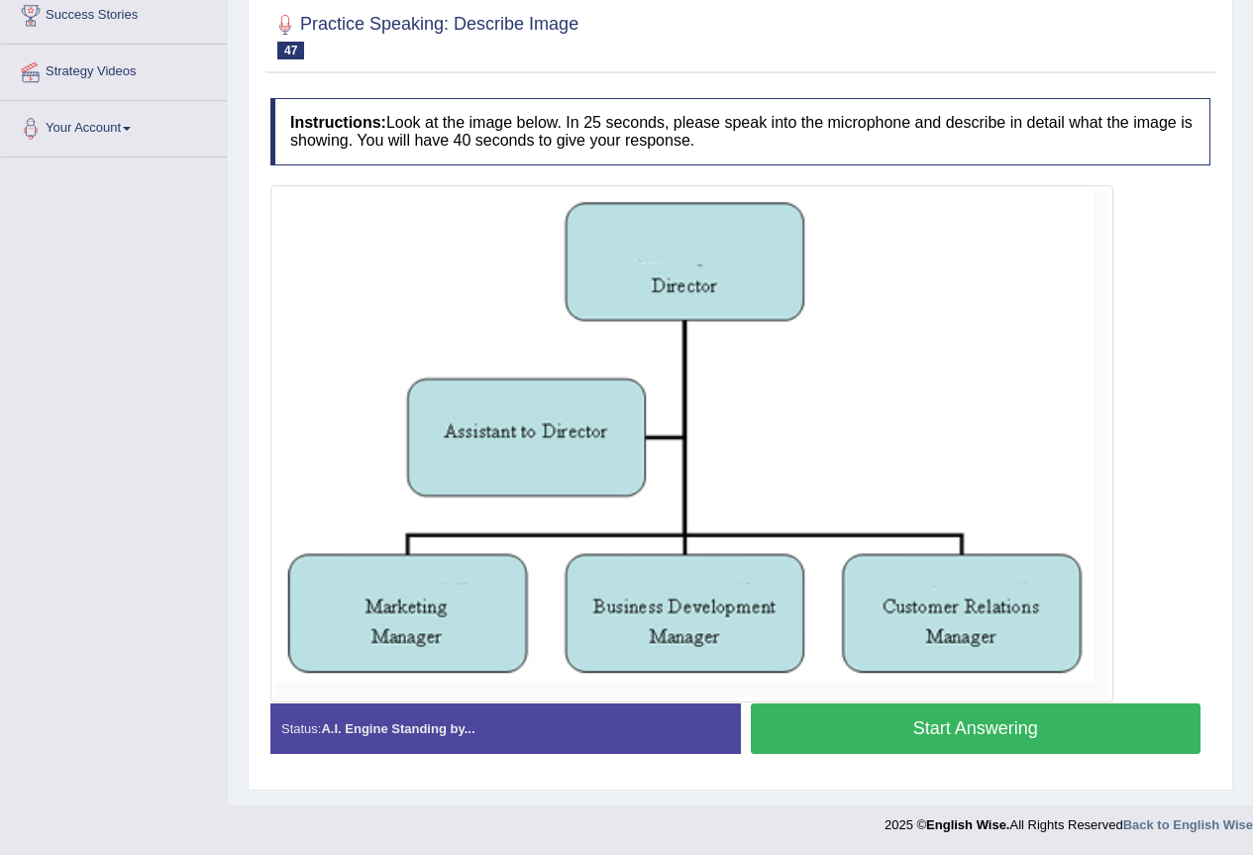
click at [893, 735] on button "Start Answering" at bounding box center [976, 728] width 451 height 51
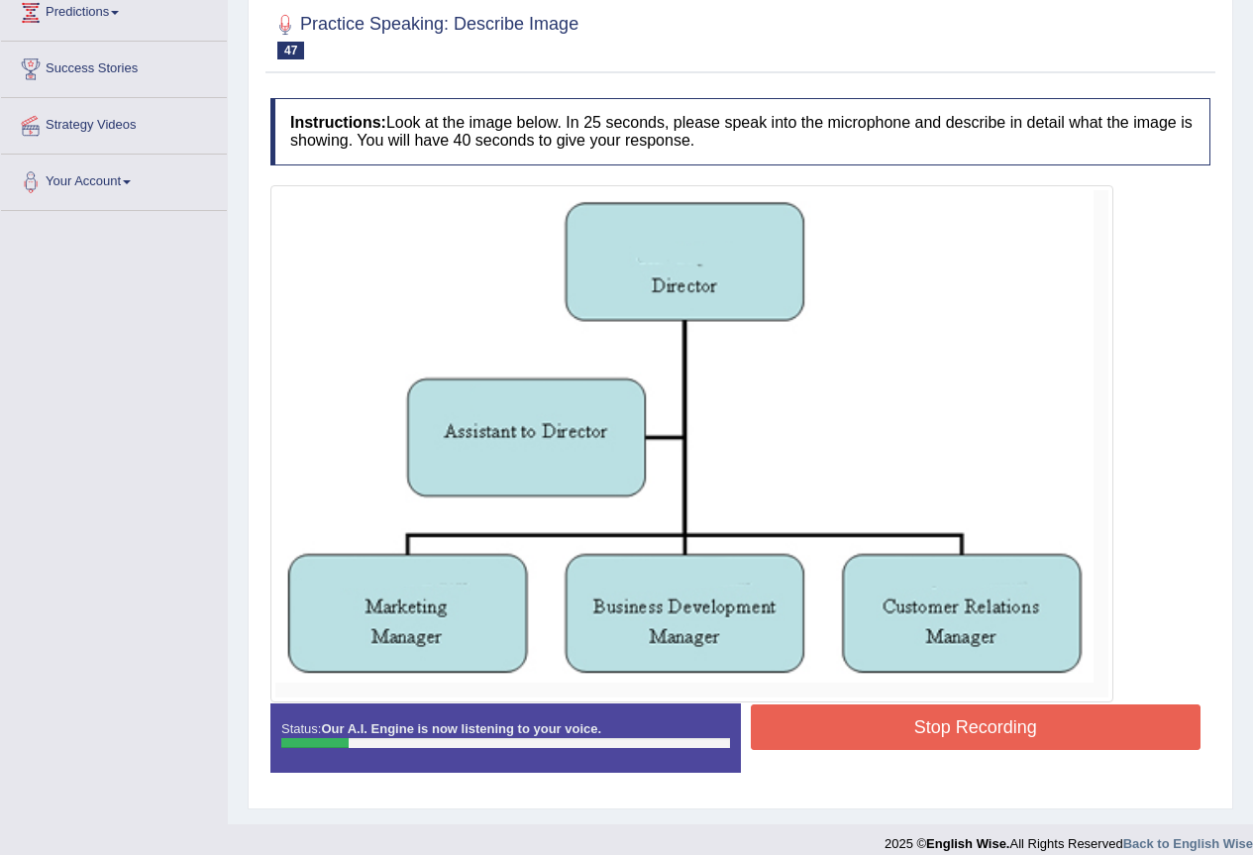
click at [893, 735] on button "Stop Recording" at bounding box center [976, 727] width 451 height 46
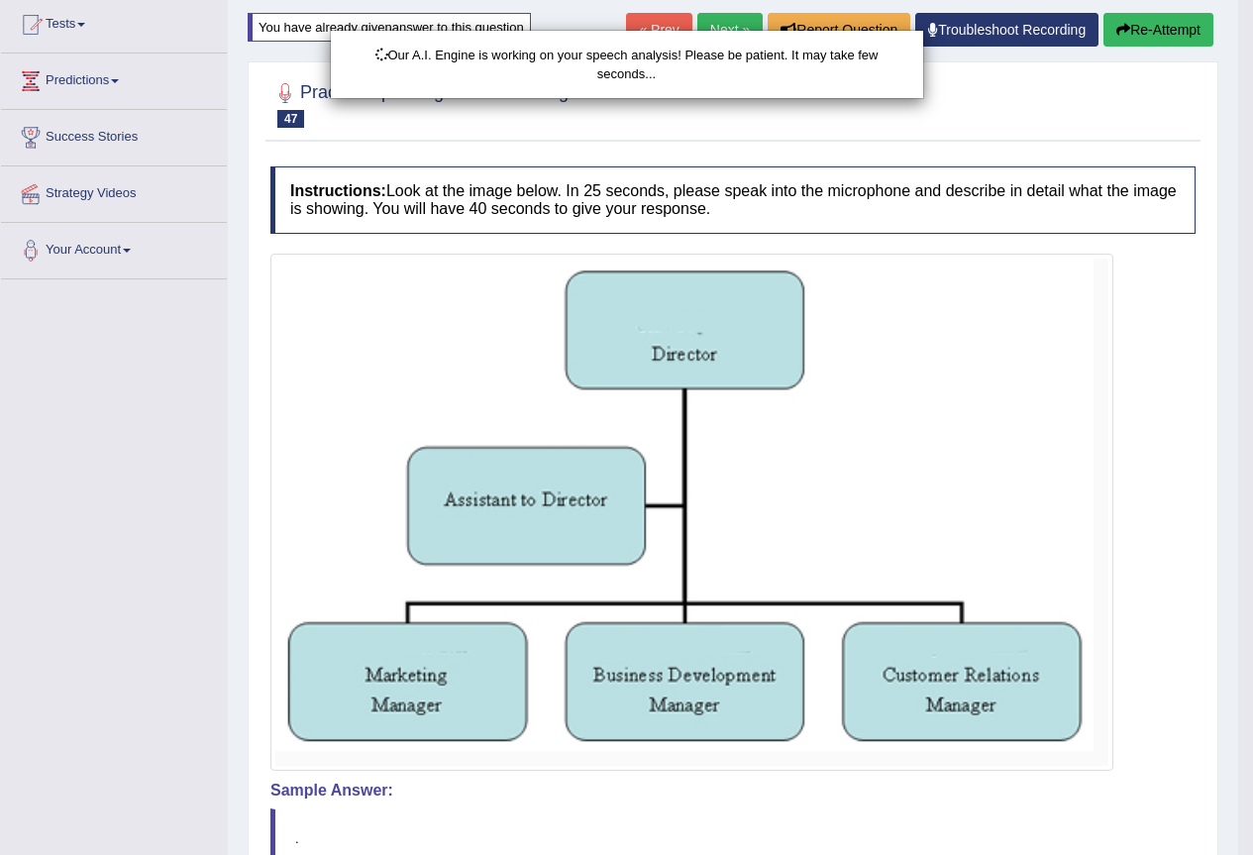
scroll to position [151, 0]
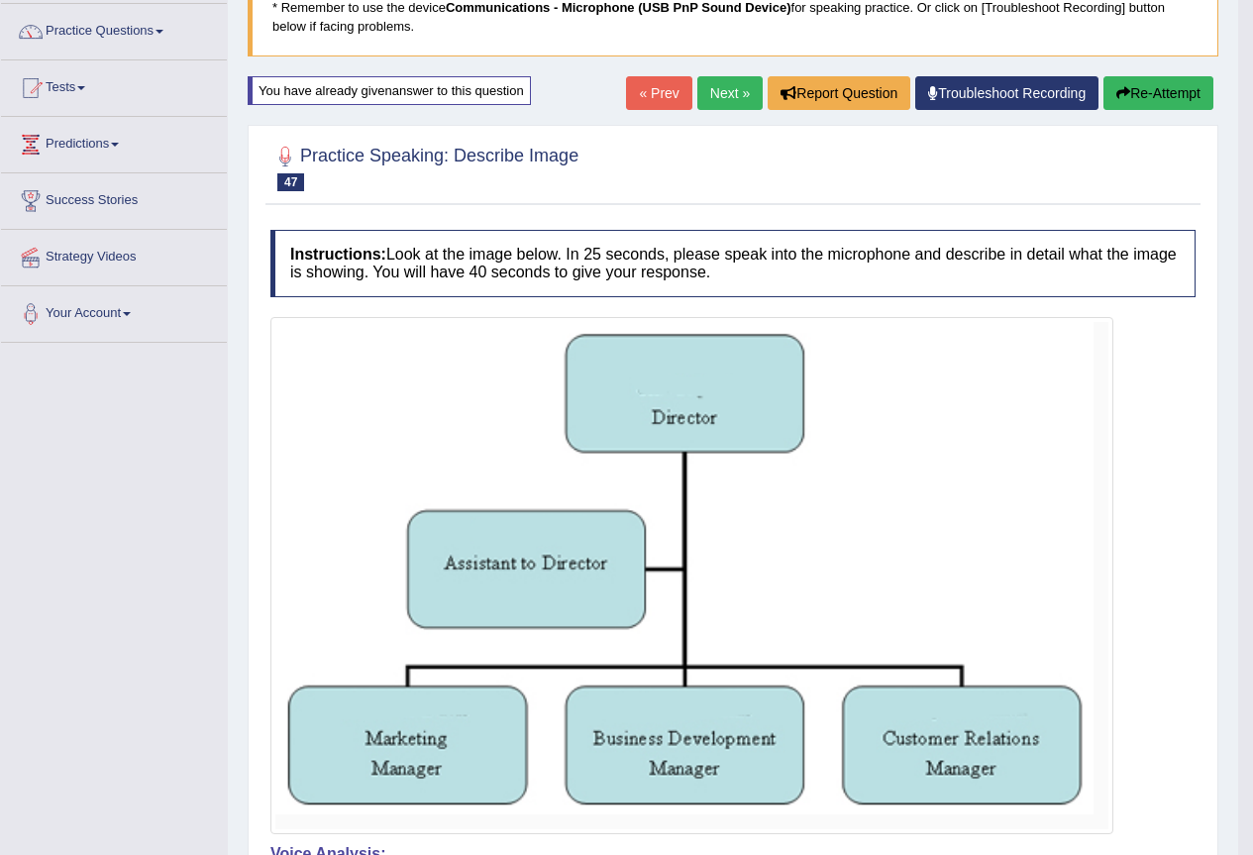
click at [1129, 94] on button "Re-Attempt" at bounding box center [1158, 93] width 110 height 34
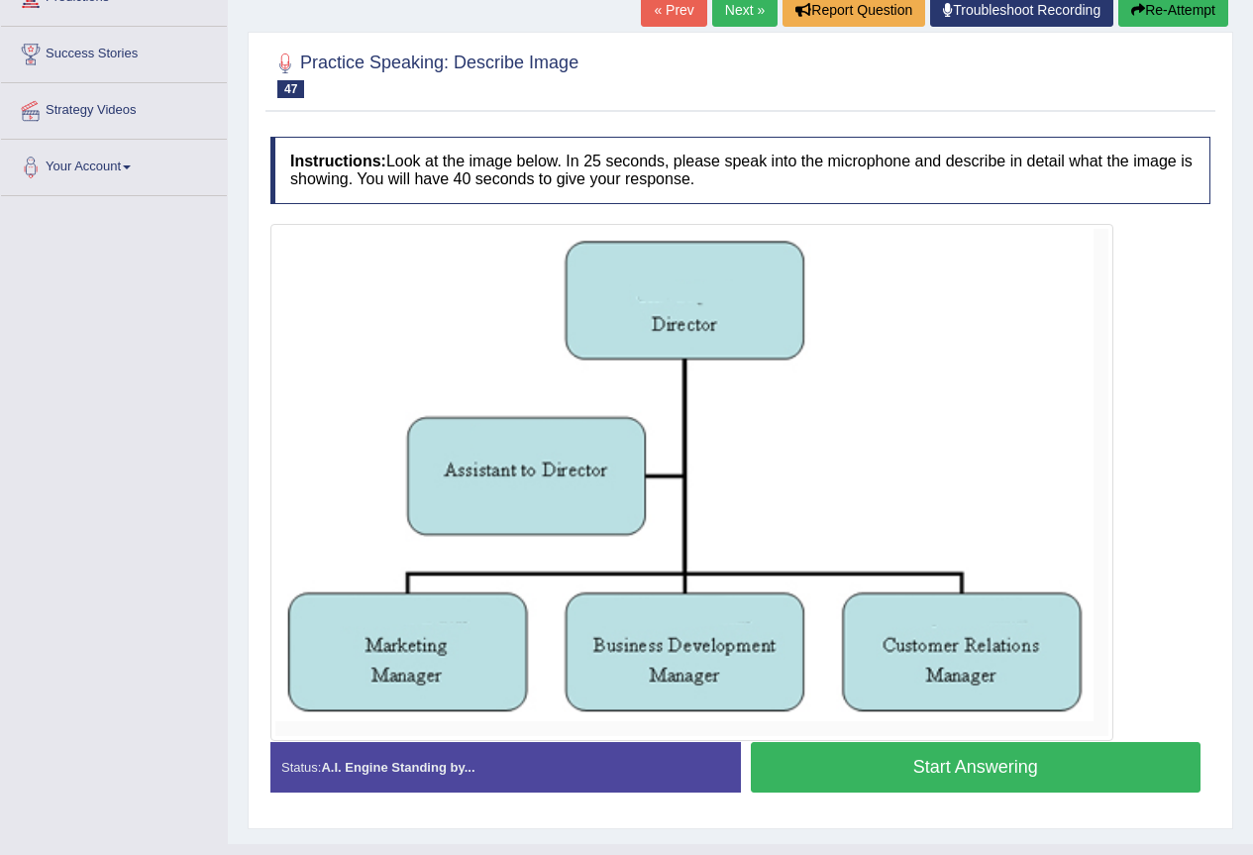
scroll to position [336, 0]
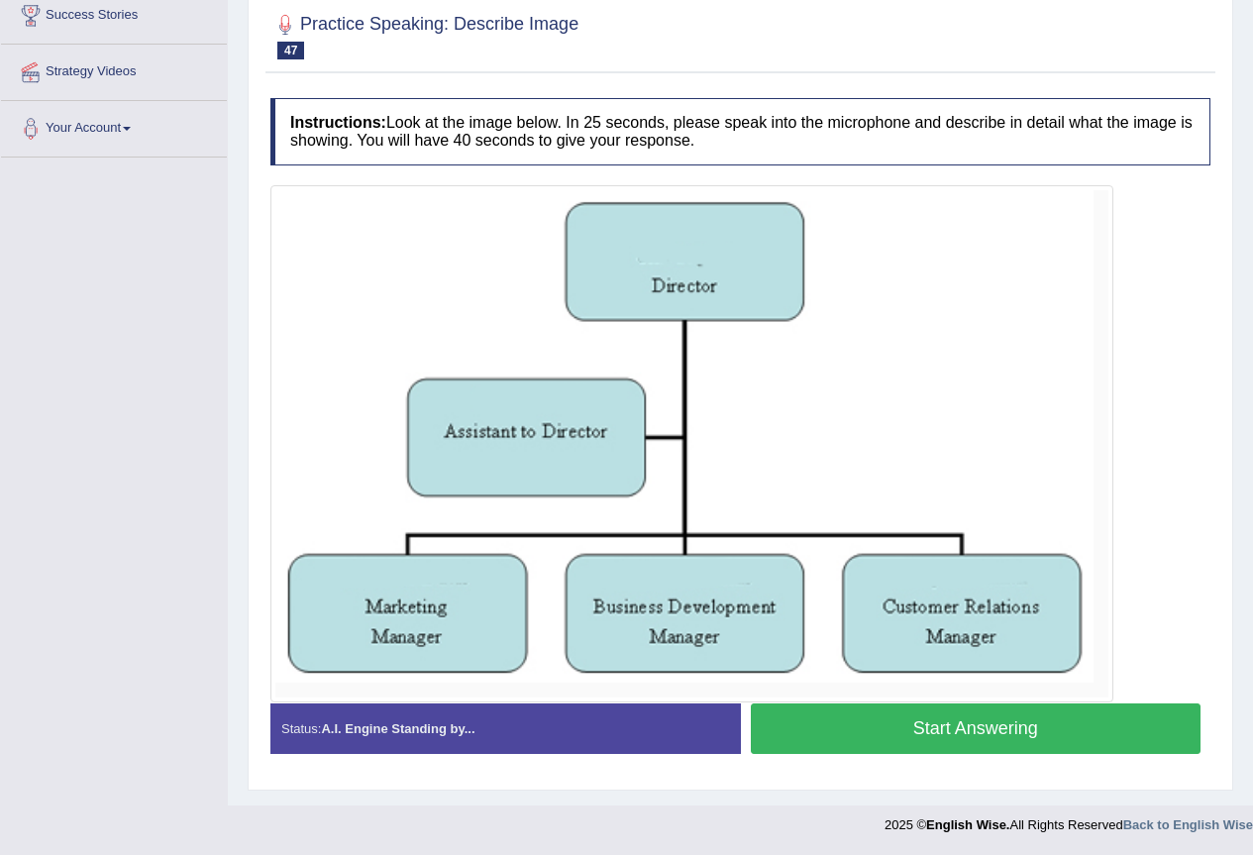
click at [960, 727] on button "Start Answering" at bounding box center [976, 728] width 451 height 51
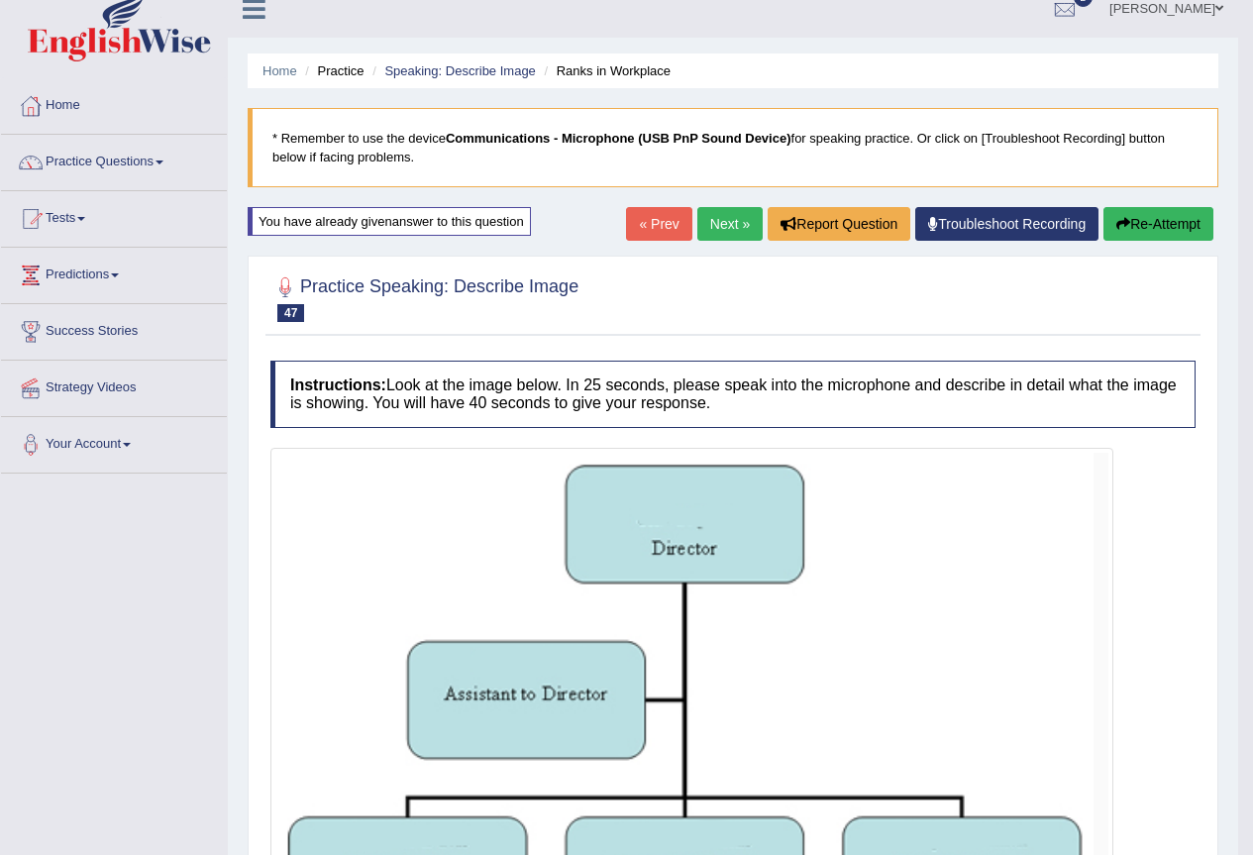
scroll to position [18, 0]
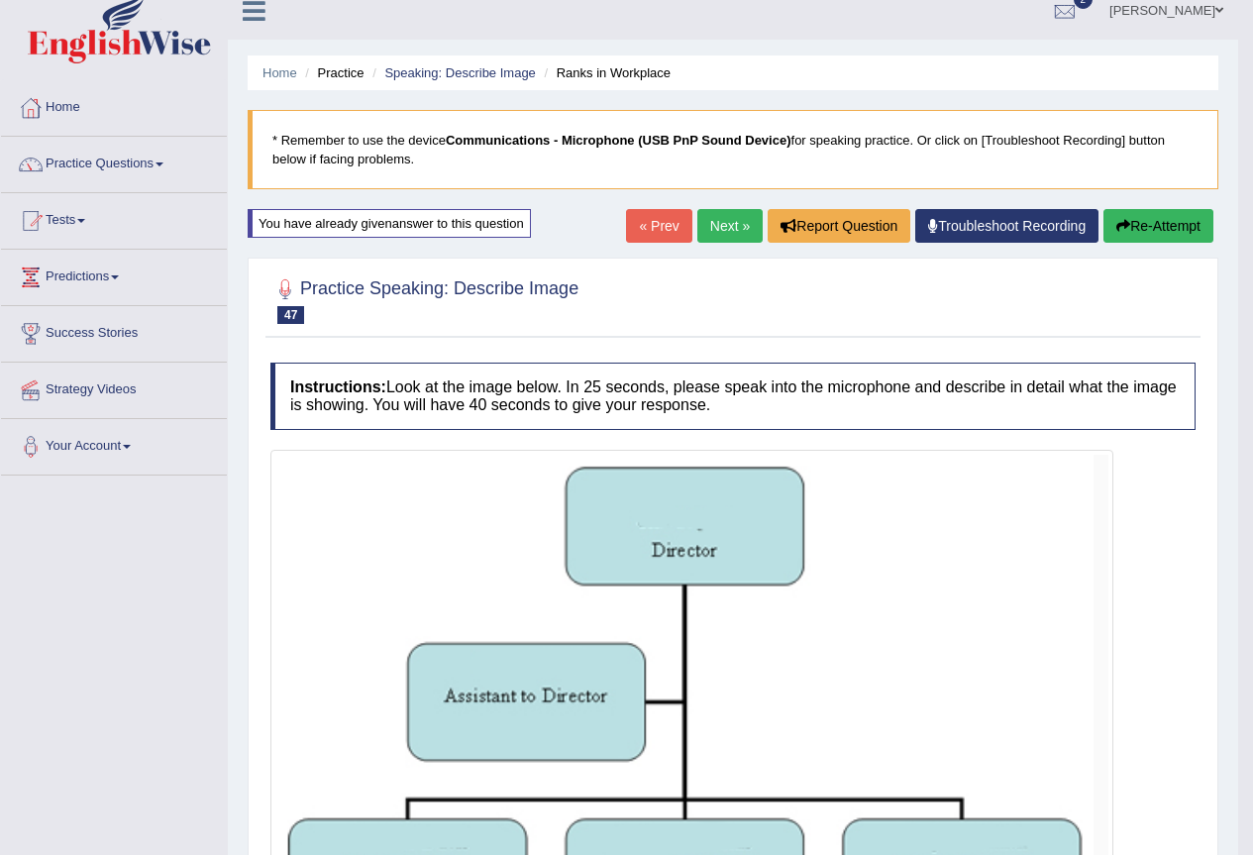
click at [723, 219] on link "Next »" at bounding box center [729, 226] width 65 height 34
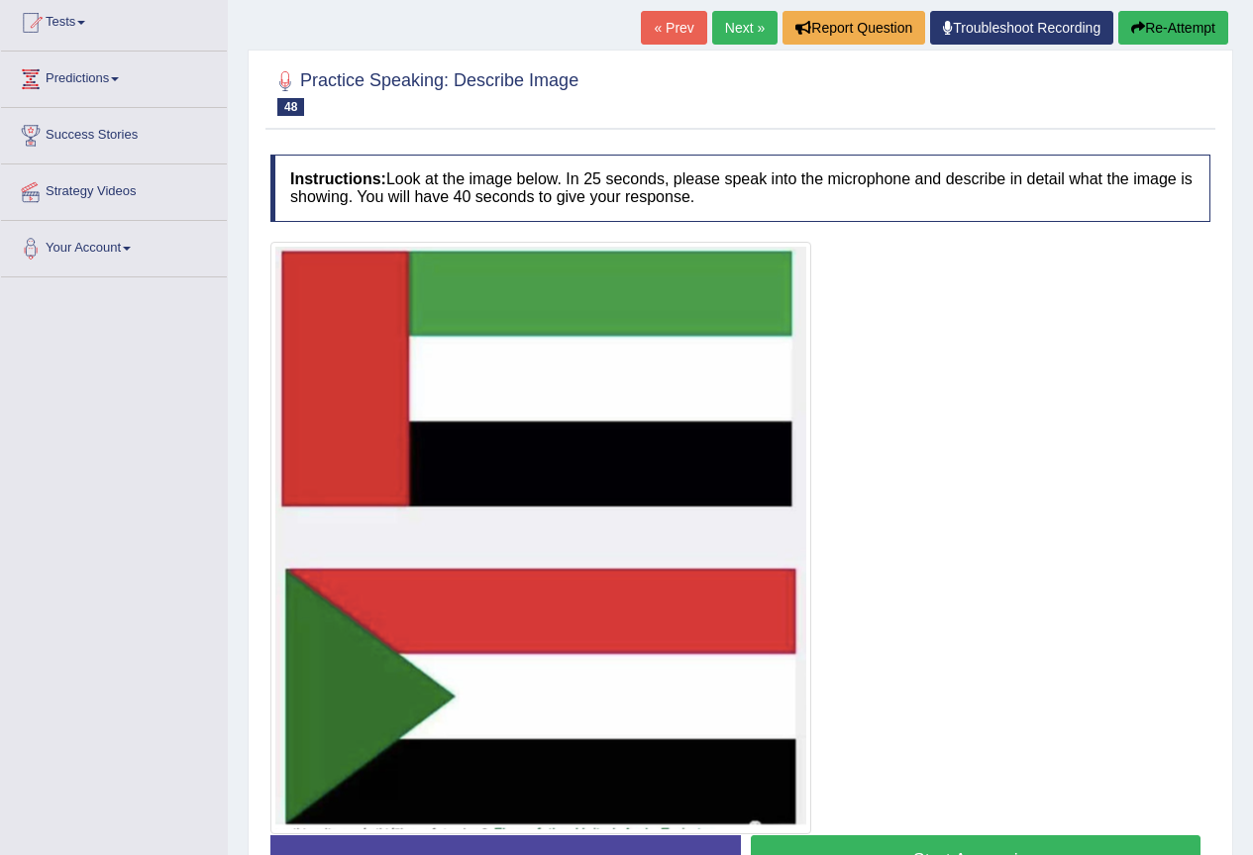
scroll to position [348, 0]
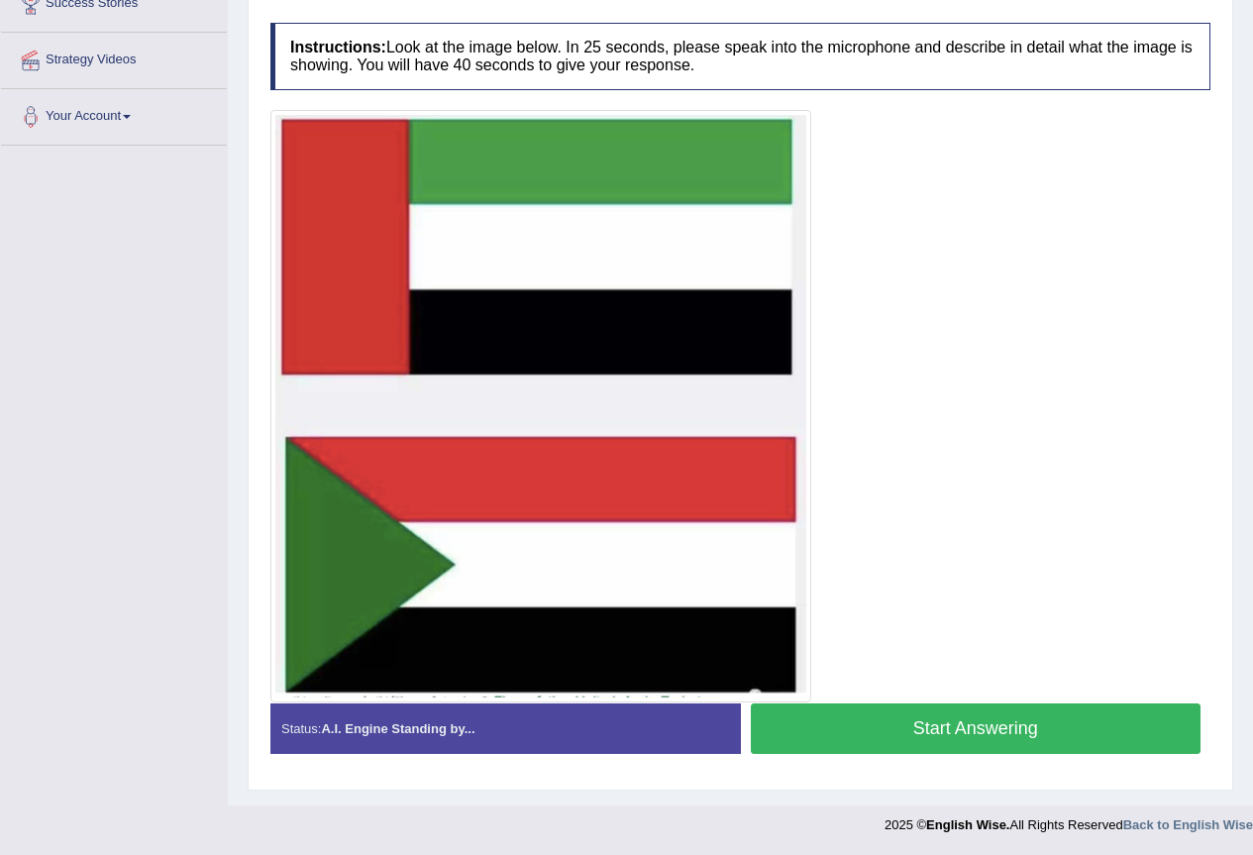
click at [931, 719] on button "Start Answering" at bounding box center [976, 728] width 451 height 51
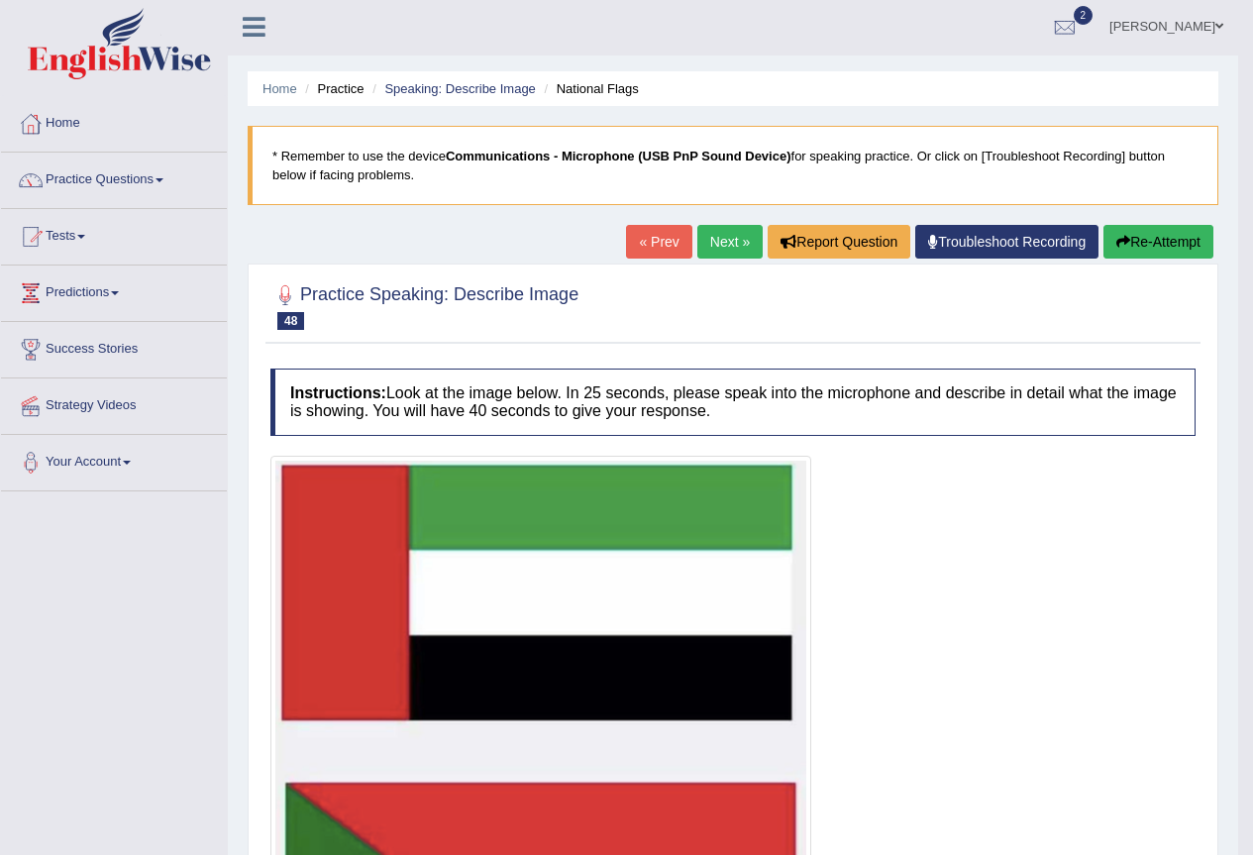
scroll to position [0, 0]
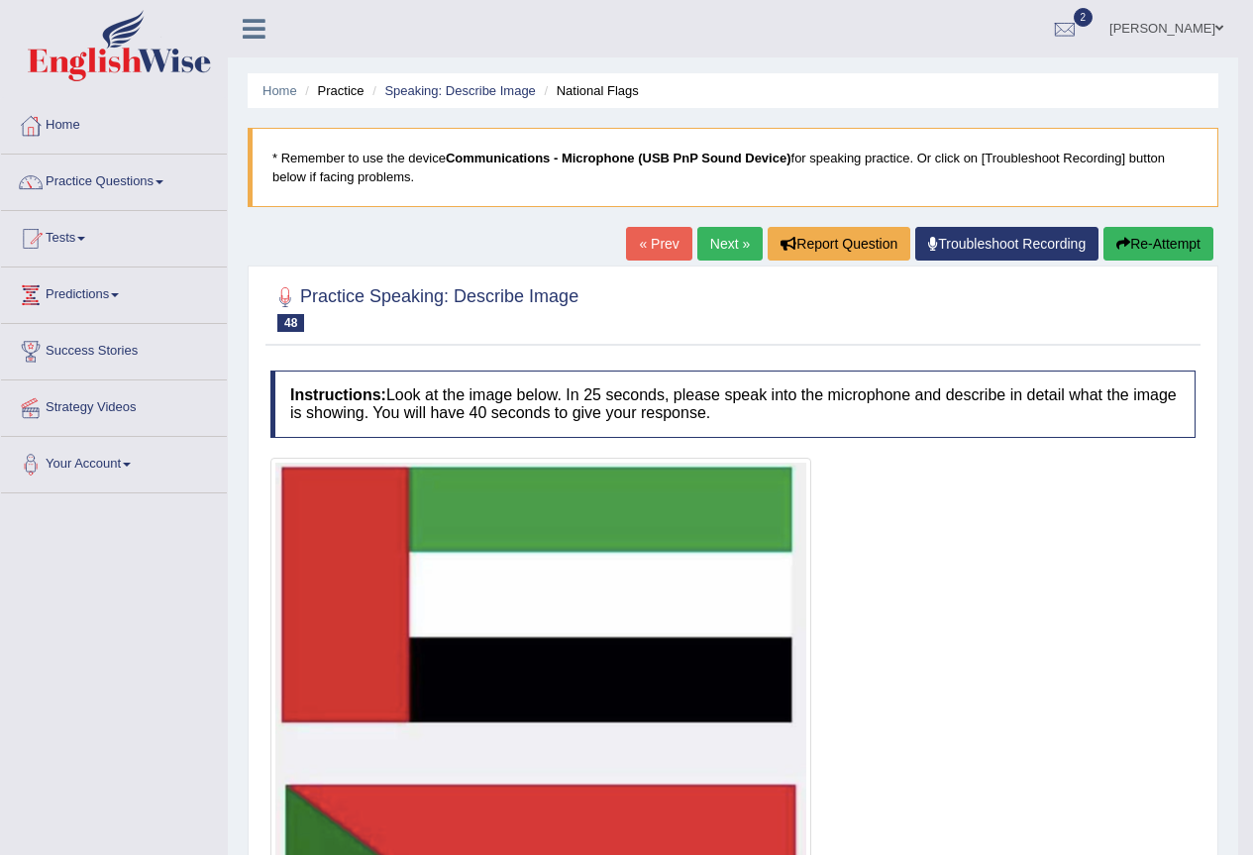
click at [1133, 240] on button "Re-Attempt" at bounding box center [1158, 244] width 110 height 34
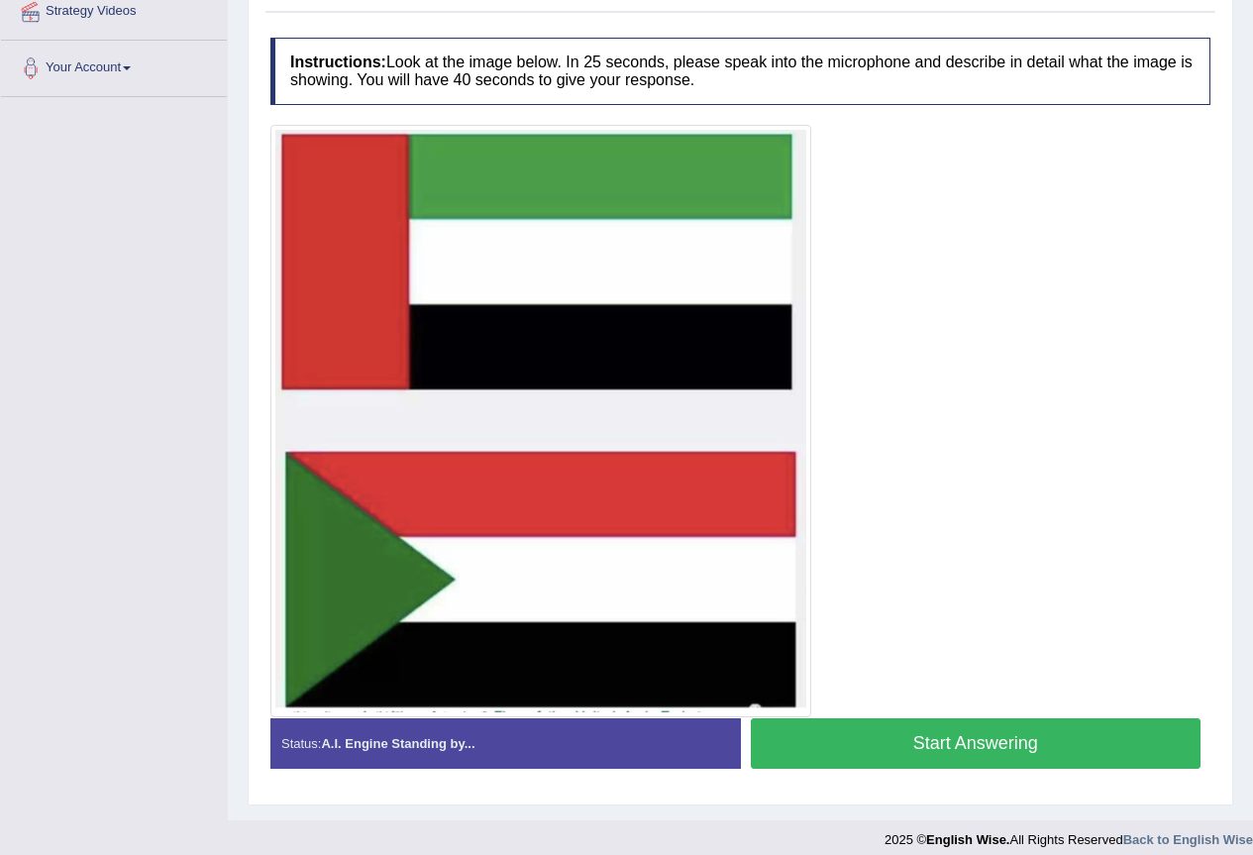
scroll to position [411, 0]
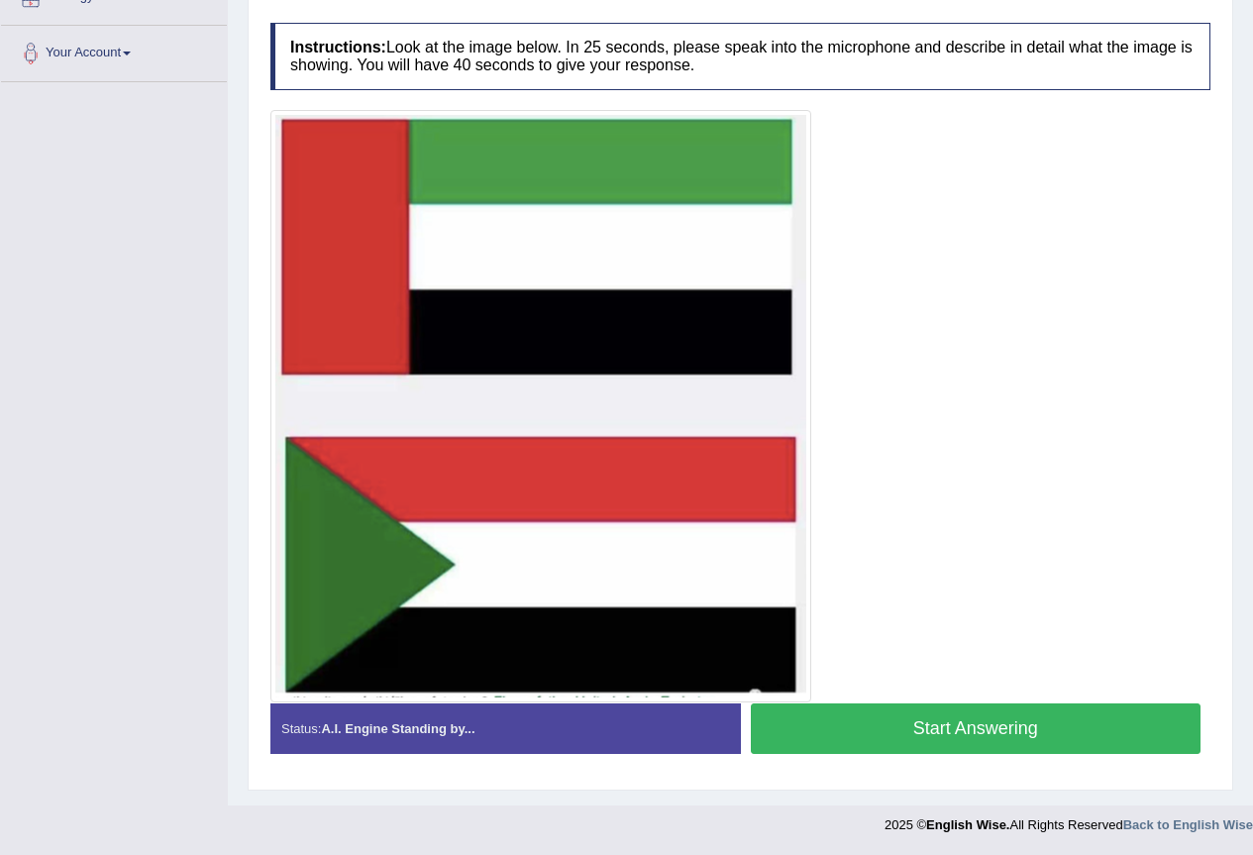
click at [920, 729] on button "Start Answering" at bounding box center [976, 728] width 451 height 51
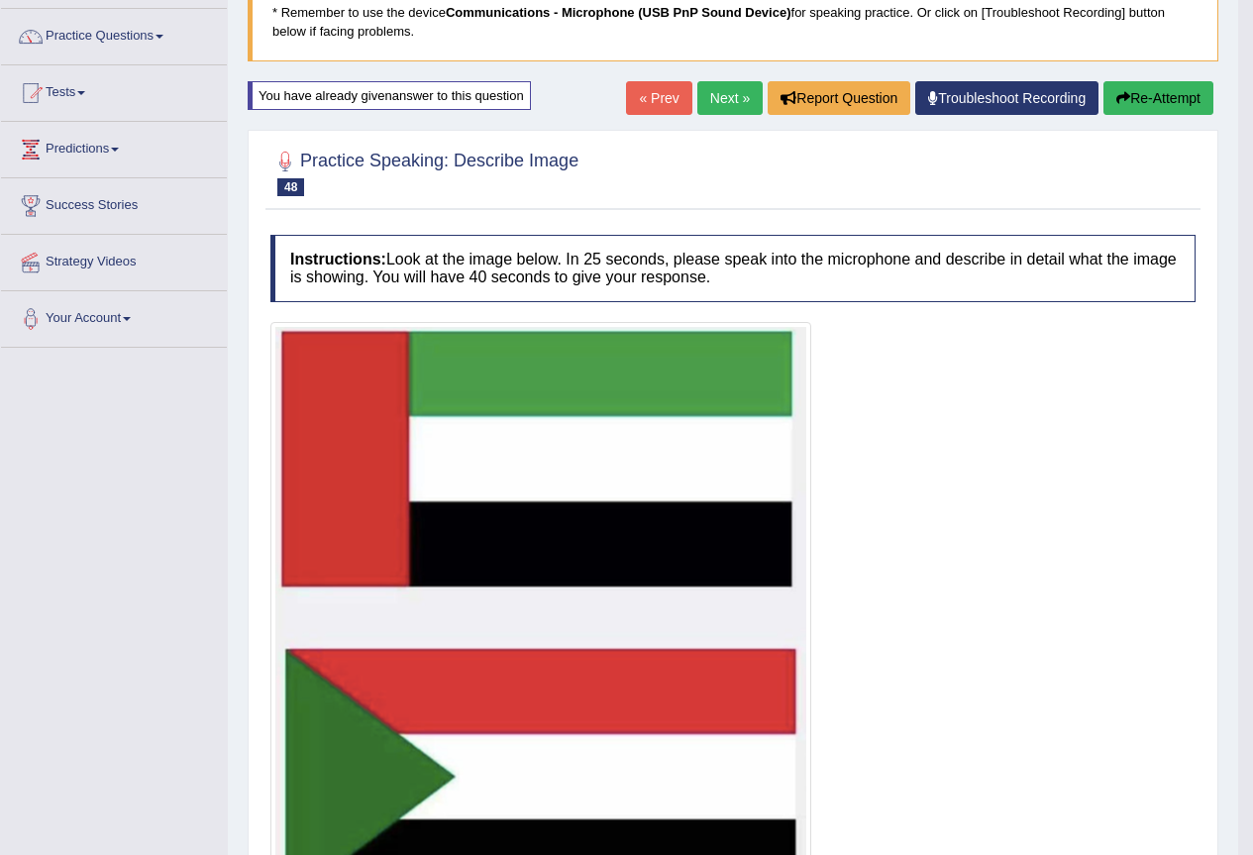
scroll to position [132, 0]
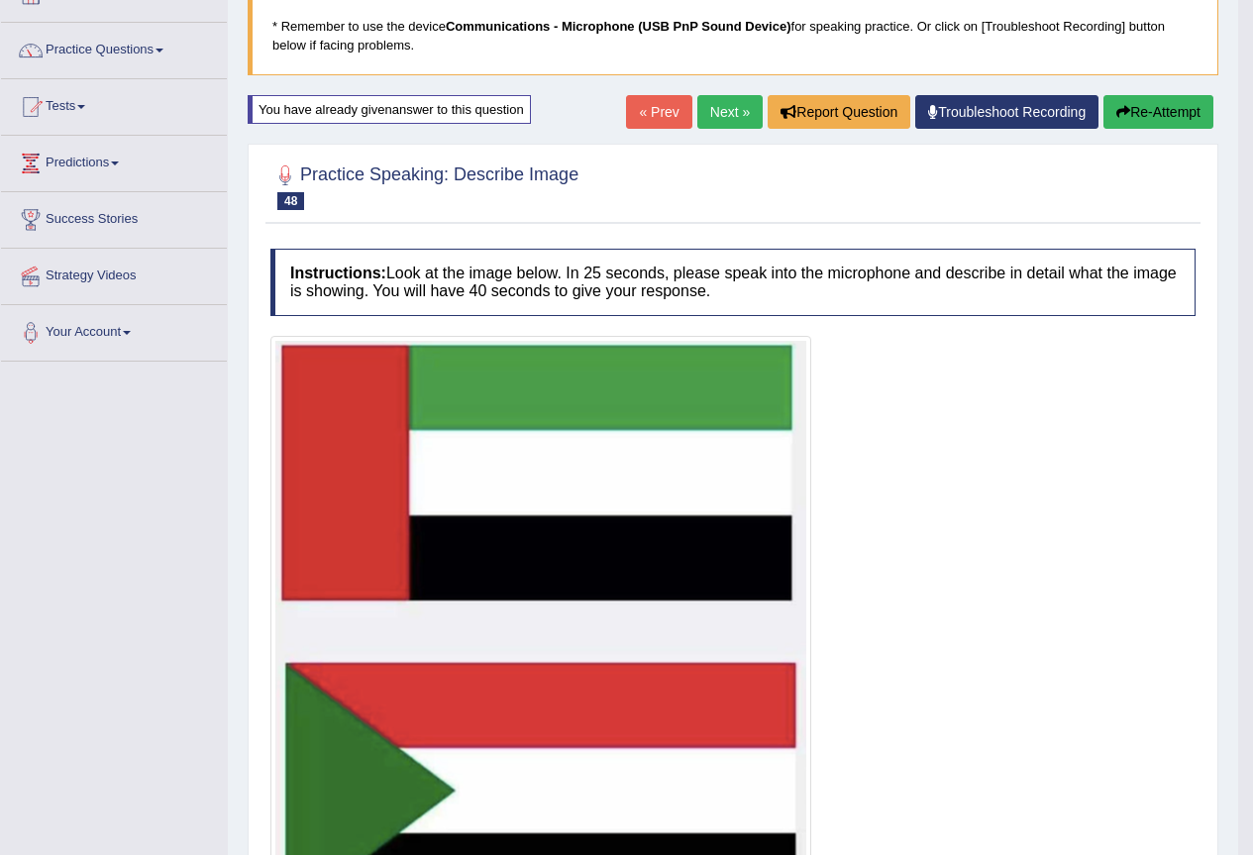
click at [1116, 112] on icon "button" at bounding box center [1123, 112] width 14 height 14
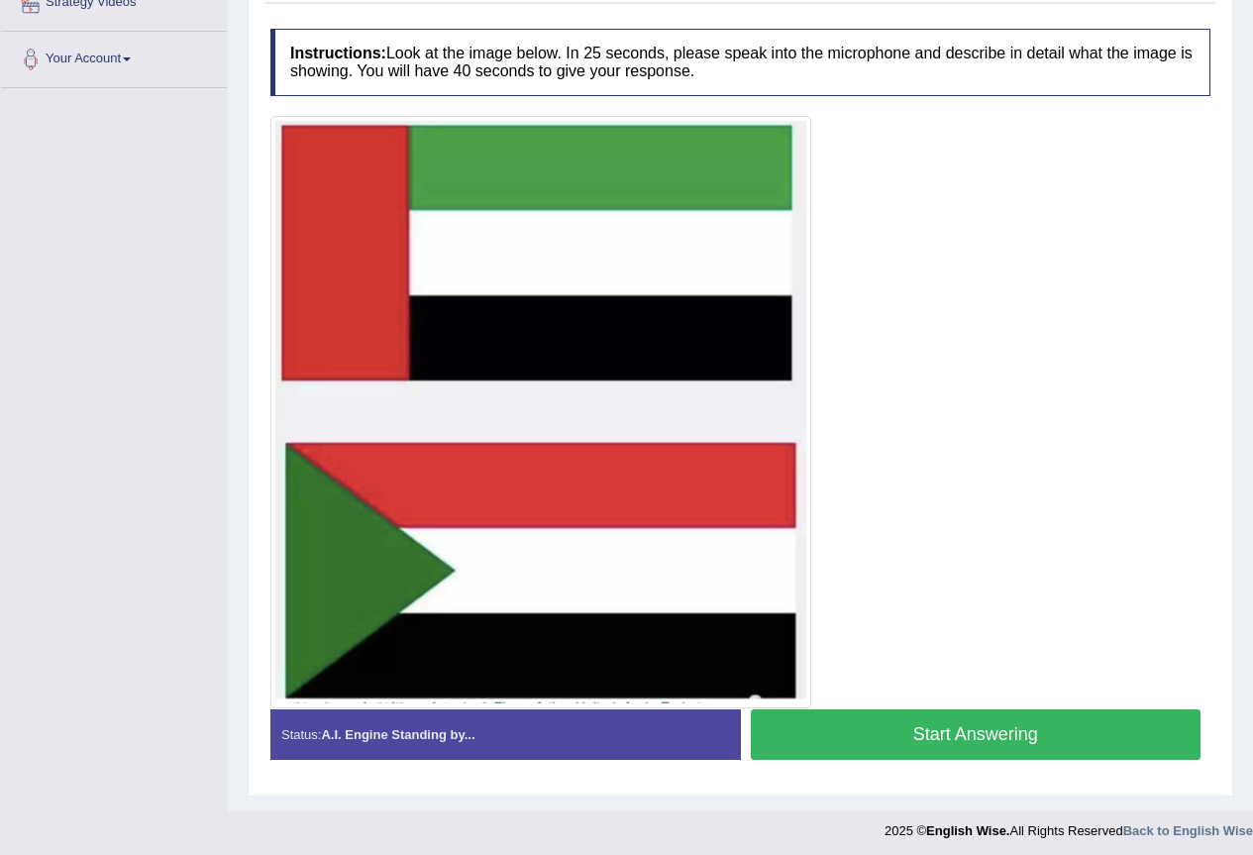
scroll to position [411, 0]
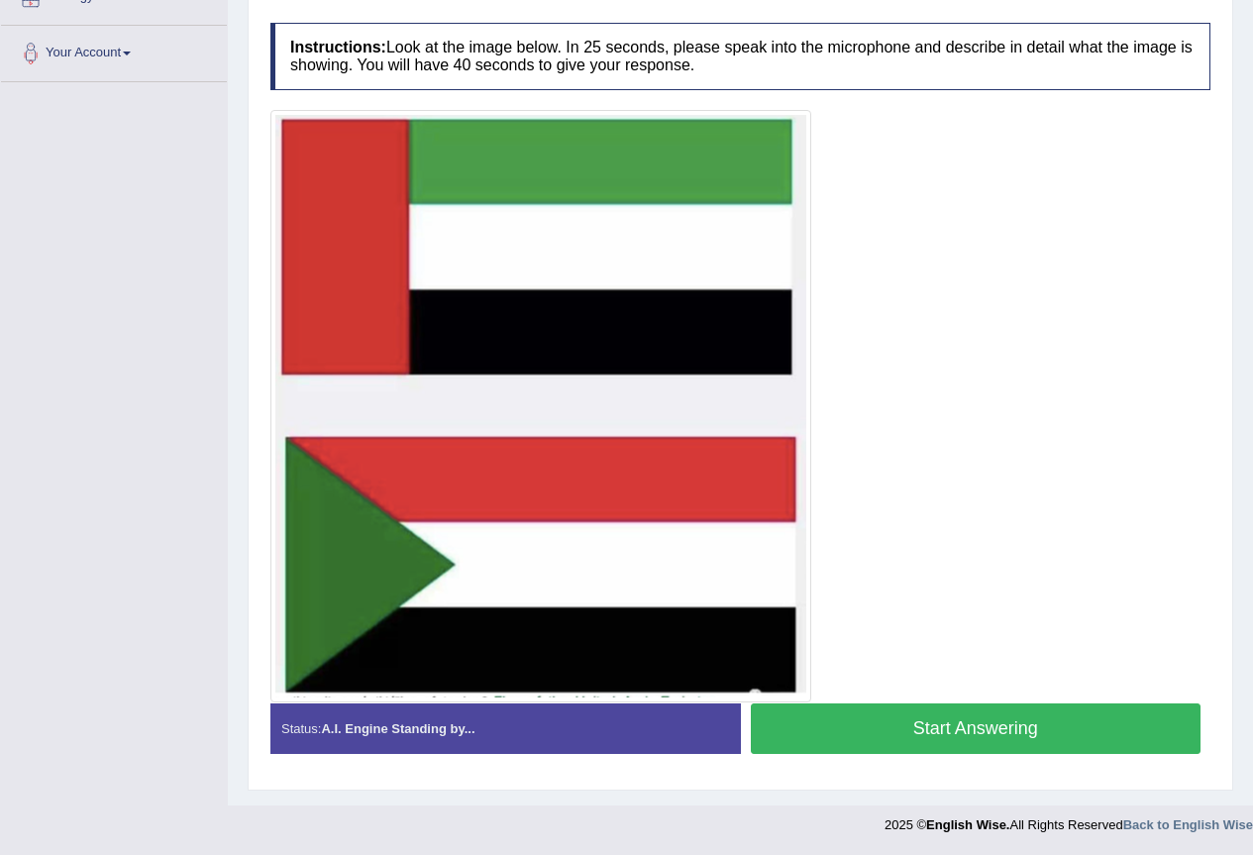
click at [914, 733] on button "Start Answering" at bounding box center [976, 728] width 451 height 51
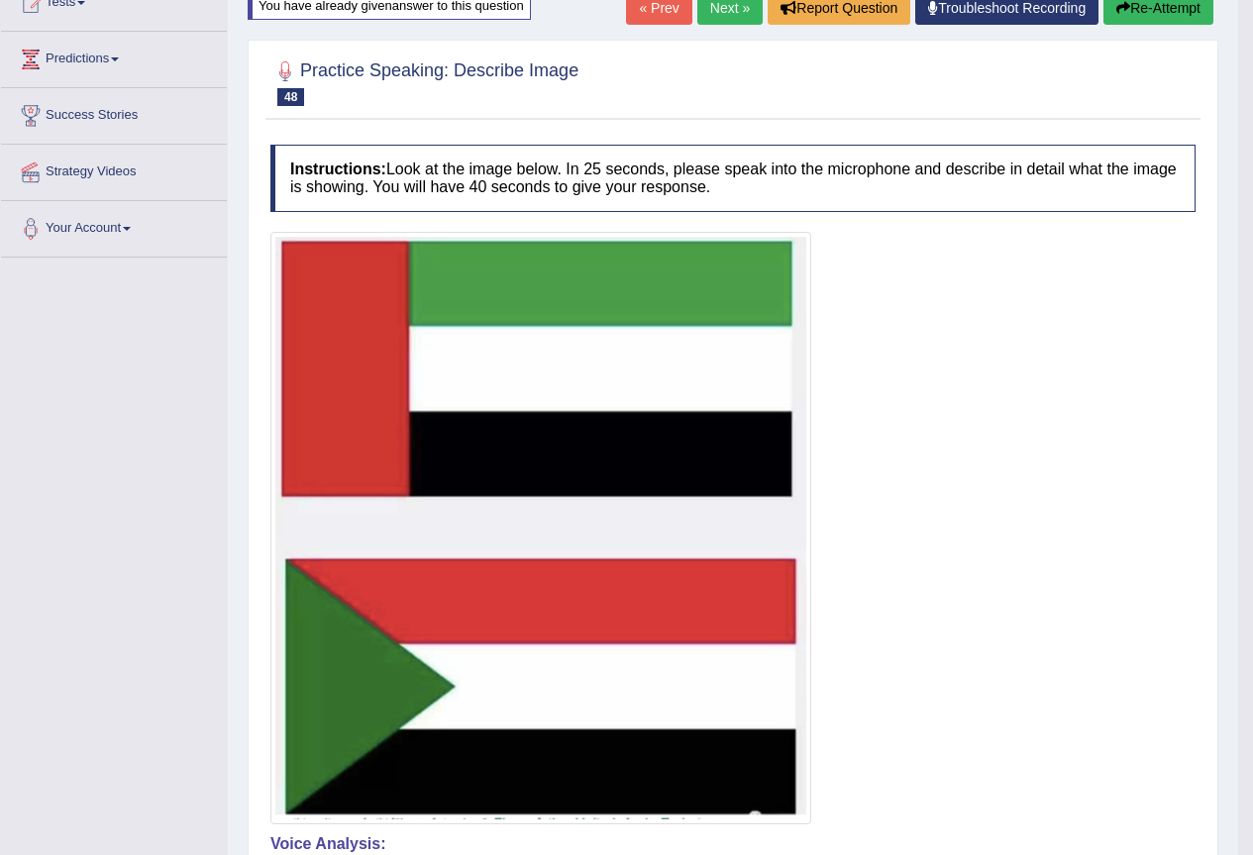
scroll to position [116, 0]
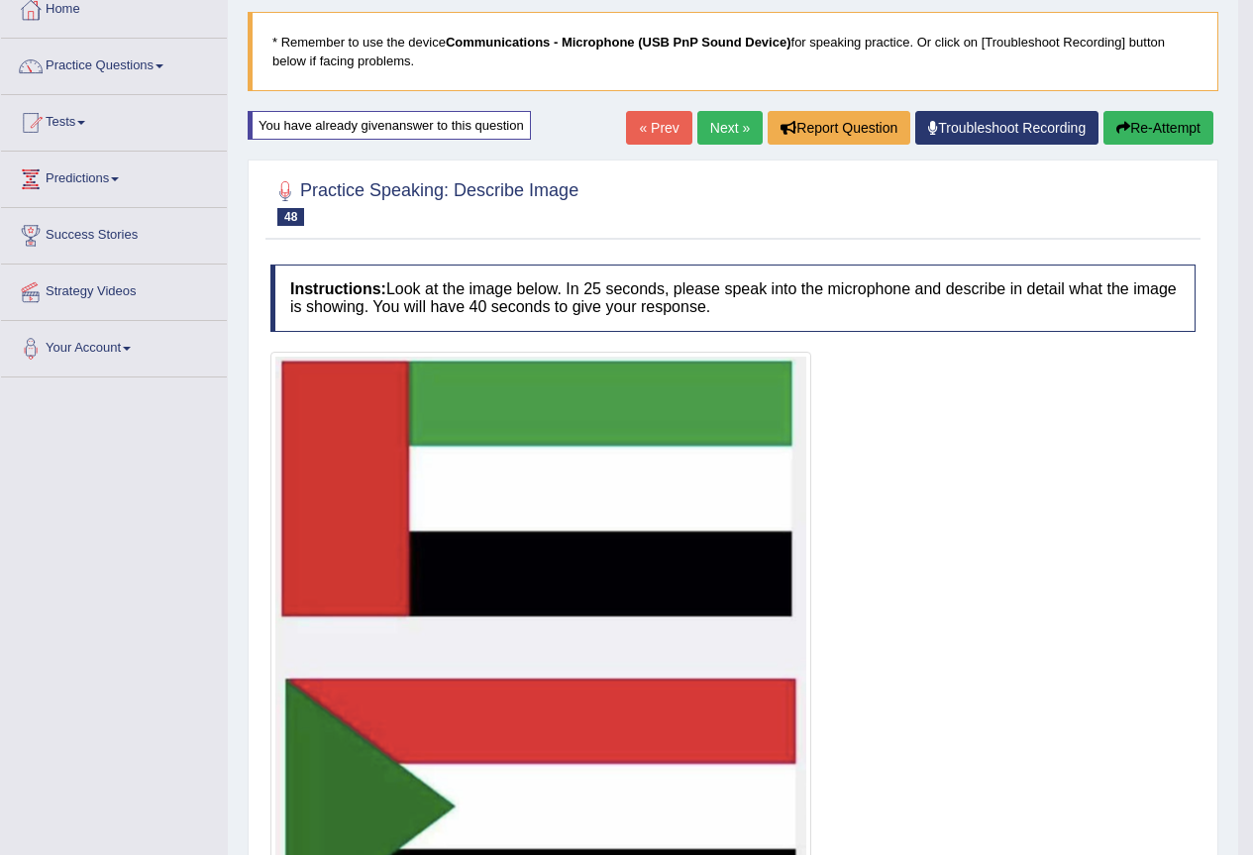
click at [1124, 135] on icon "button" at bounding box center [1123, 128] width 14 height 14
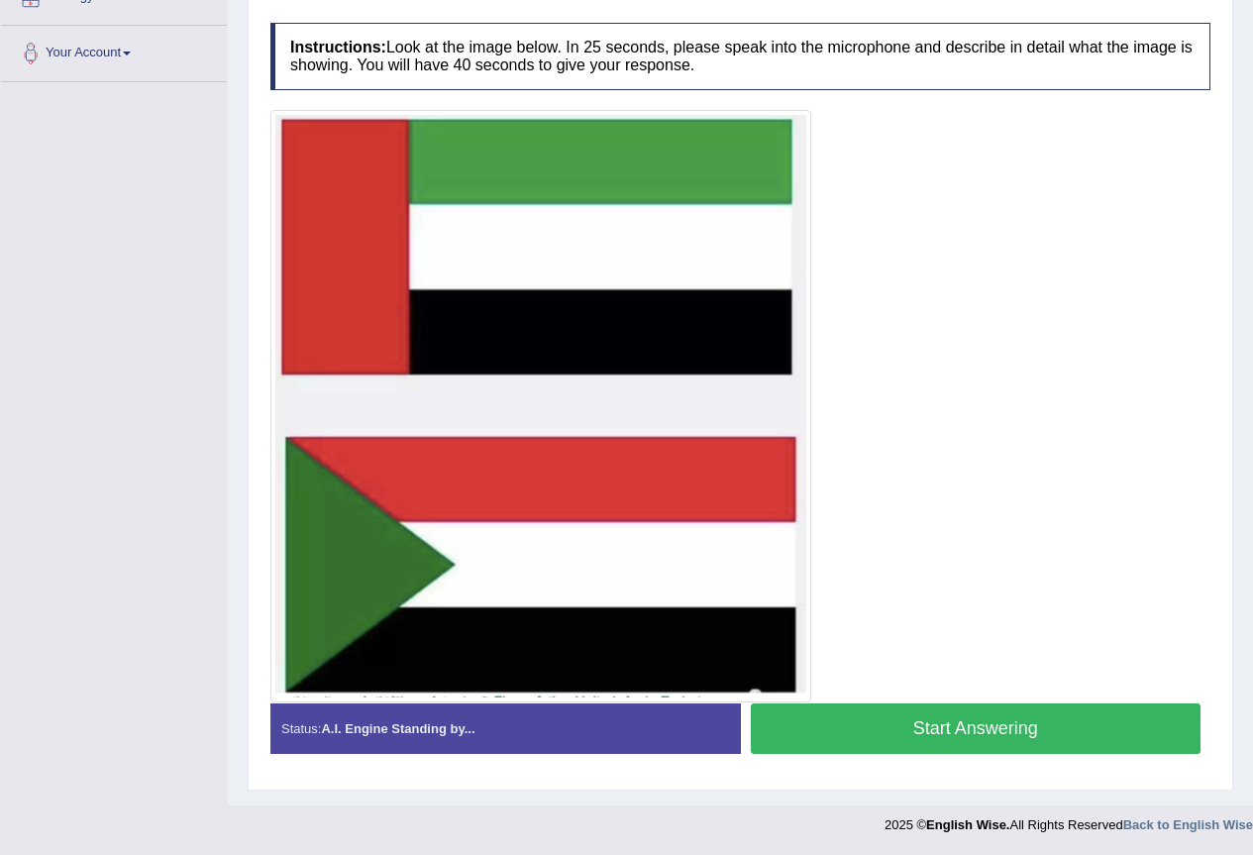
click at [933, 730] on button "Start Answering" at bounding box center [976, 728] width 451 height 51
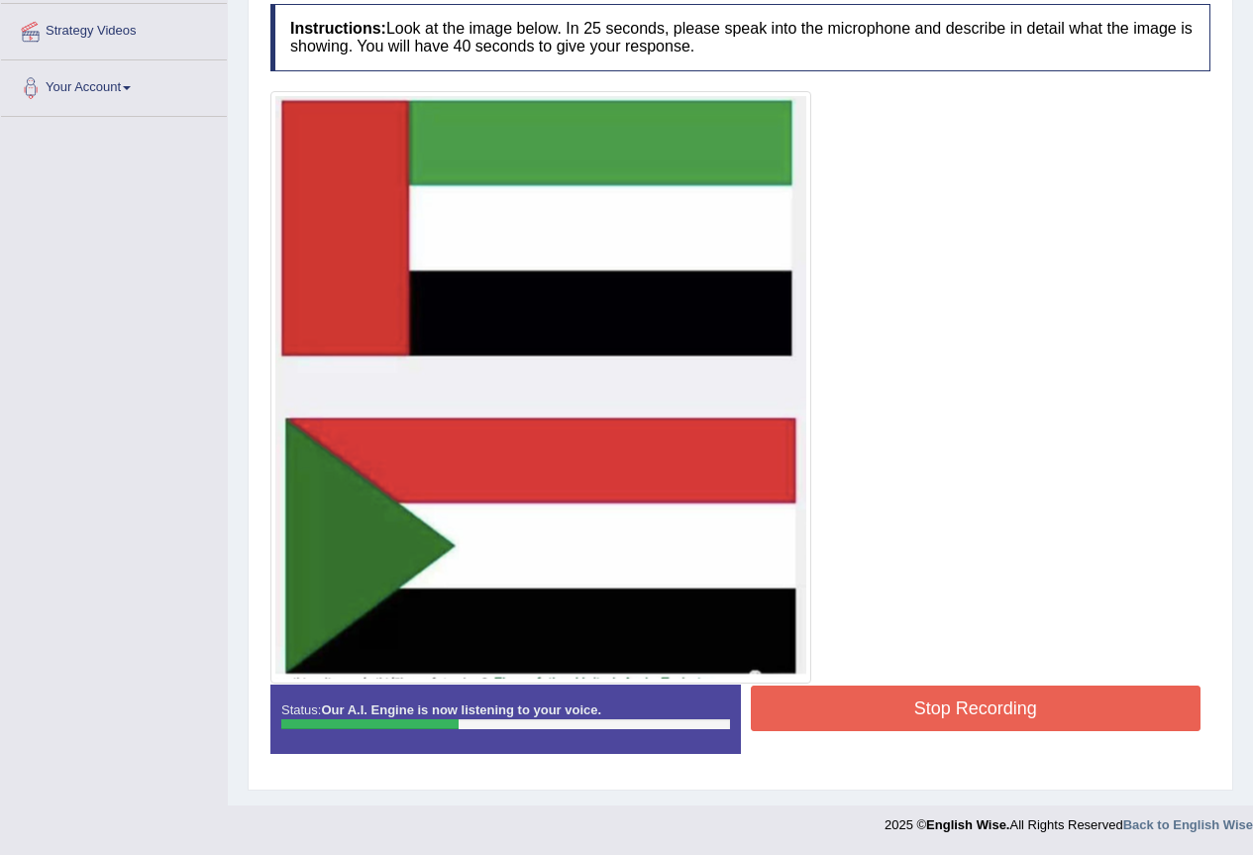
scroll to position [112, 0]
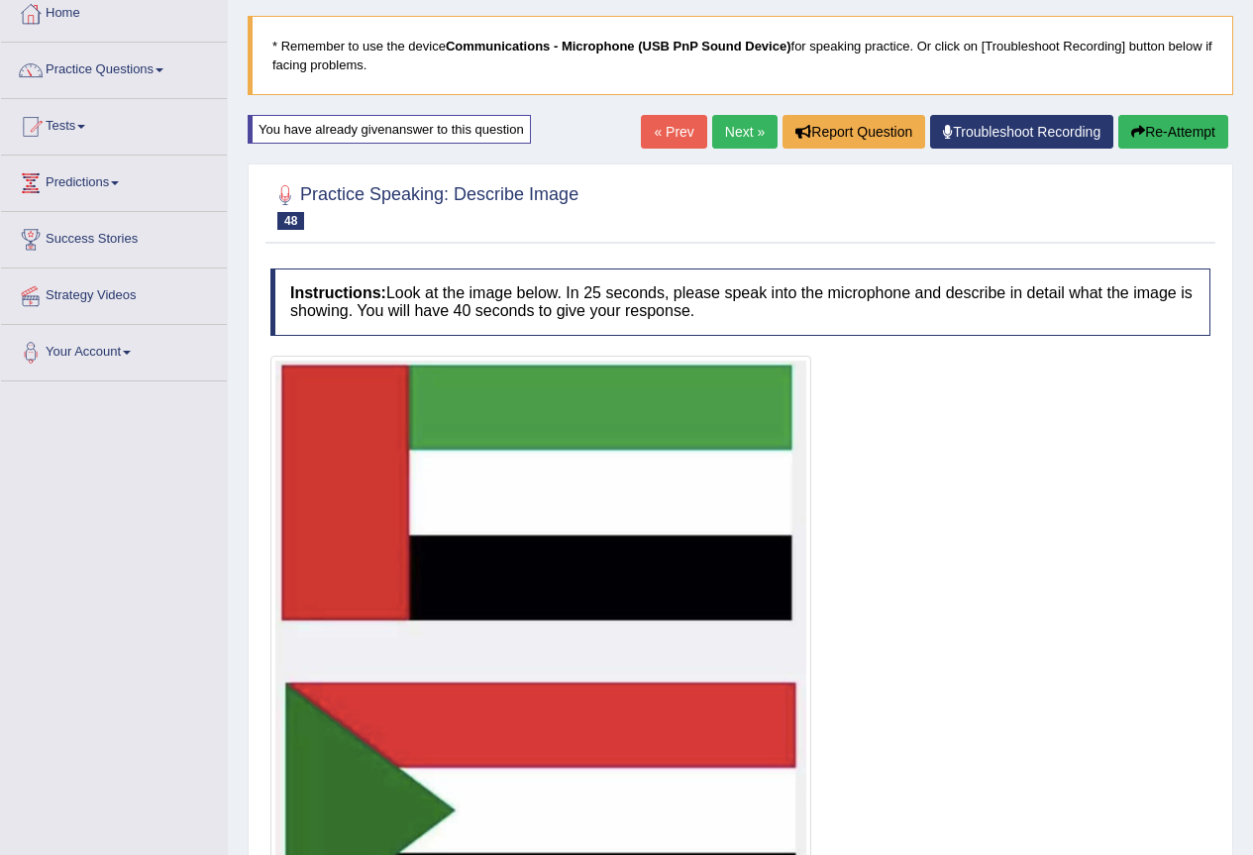
click at [1179, 129] on button "Re-Attempt" at bounding box center [1173, 132] width 110 height 34
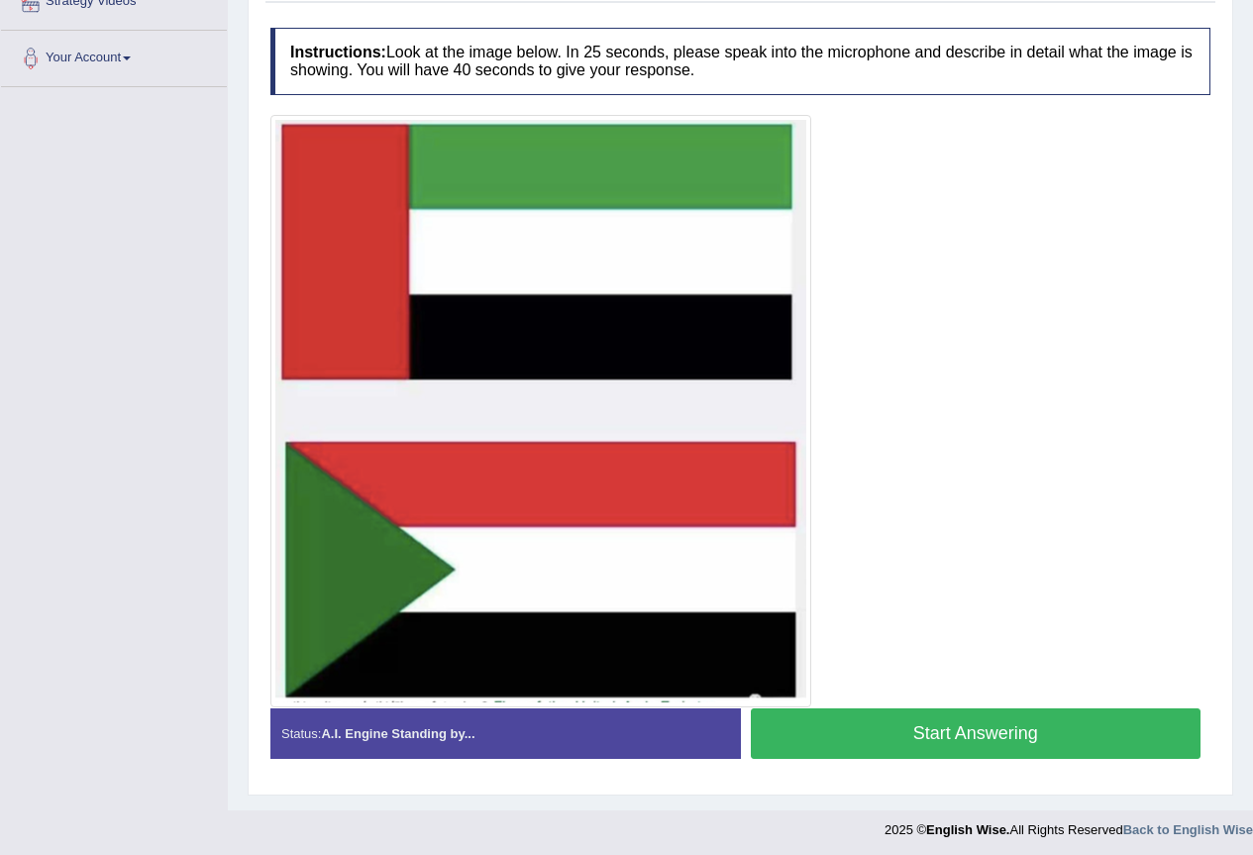
scroll to position [411, 0]
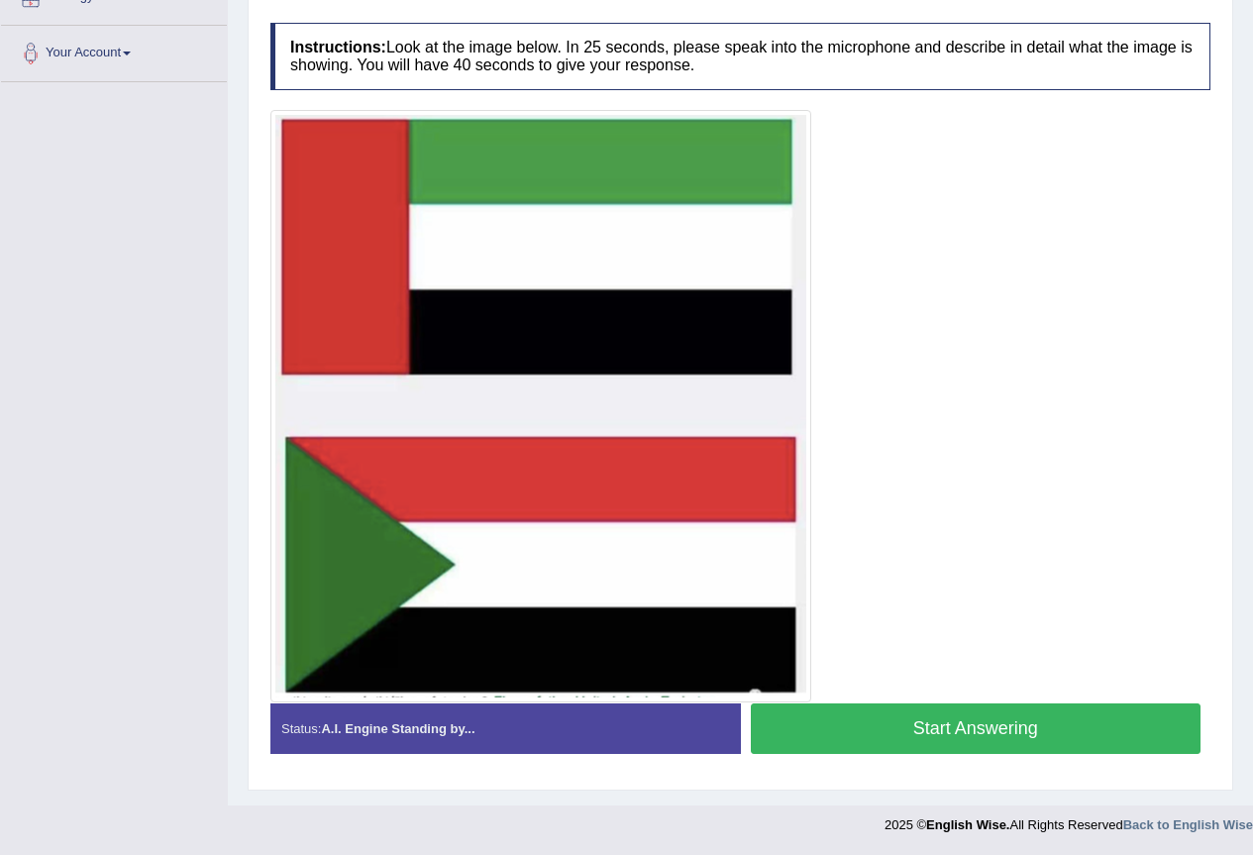
click at [966, 728] on button "Start Answering" at bounding box center [976, 728] width 451 height 51
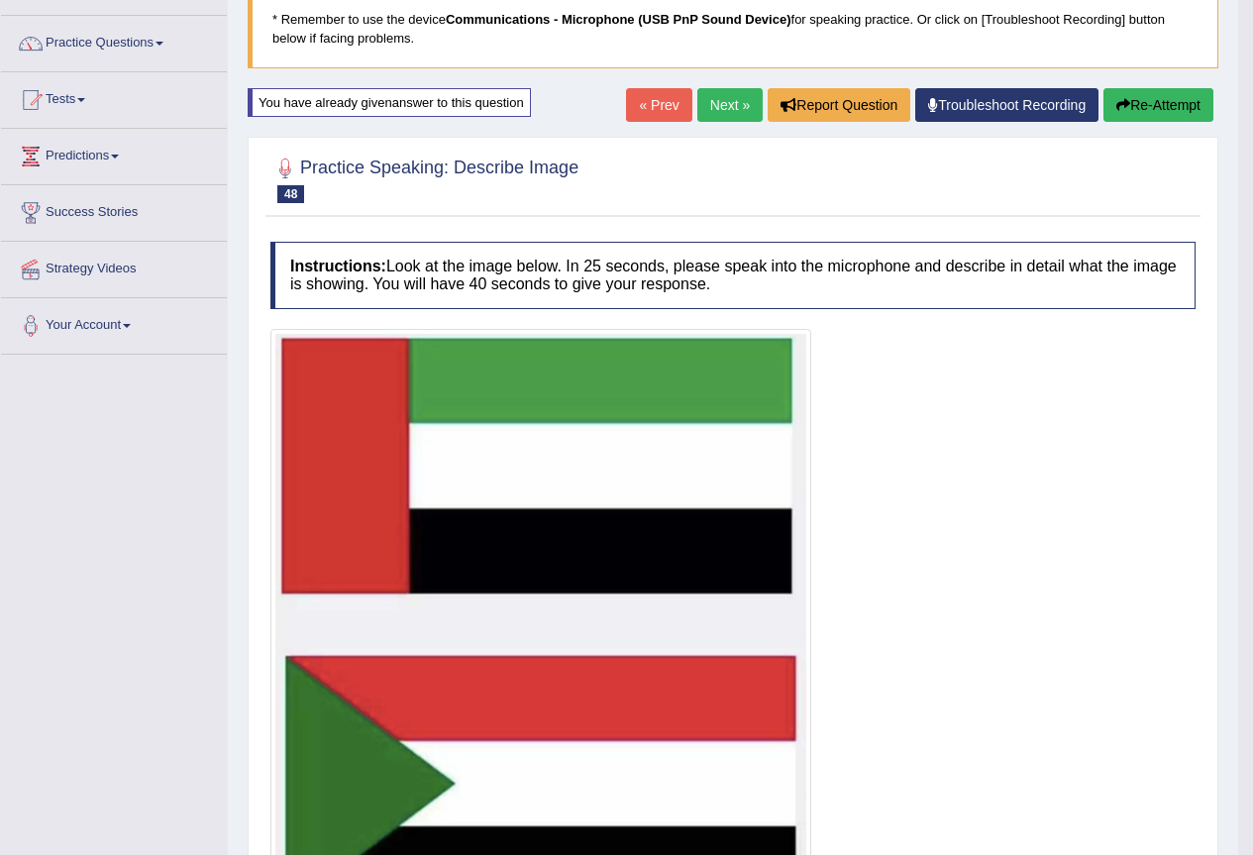
scroll to position [0, 0]
